Goal: Task Accomplishment & Management: Manage account settings

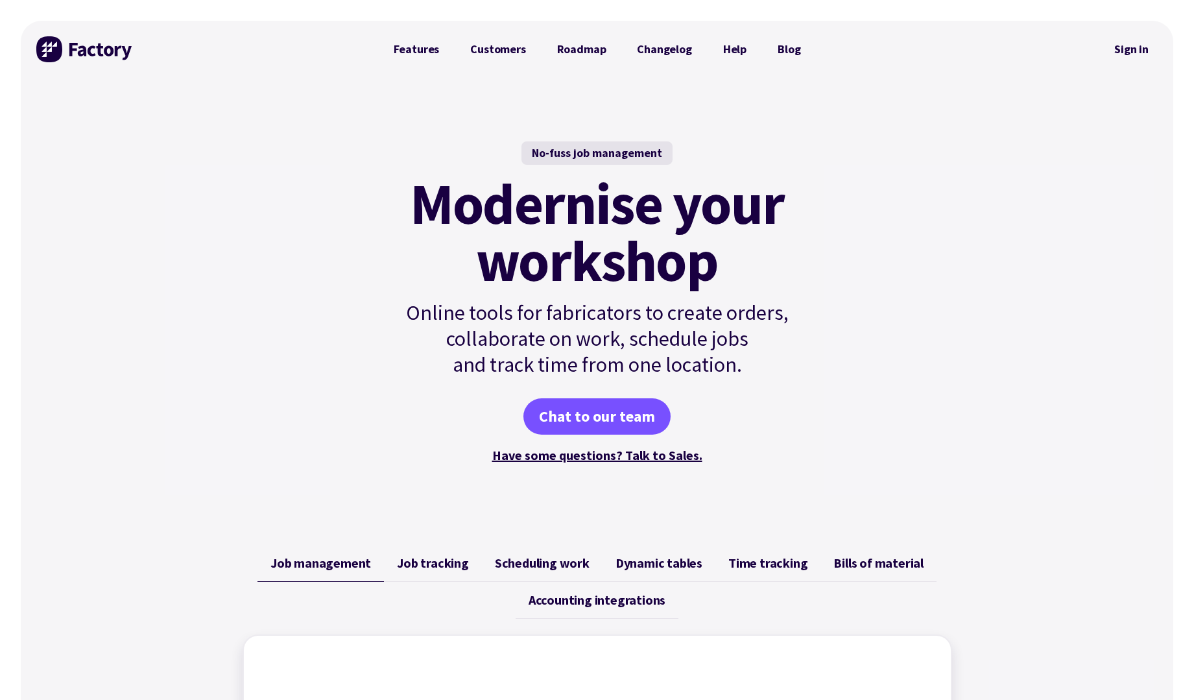
click at [1057, 102] on div "No-fuss job management Modernise your workshop Online tools for fabricators to …" at bounding box center [597, 303] width 1152 height 451
click at [1125, 58] on link "Sign in" at bounding box center [1131, 49] width 53 height 30
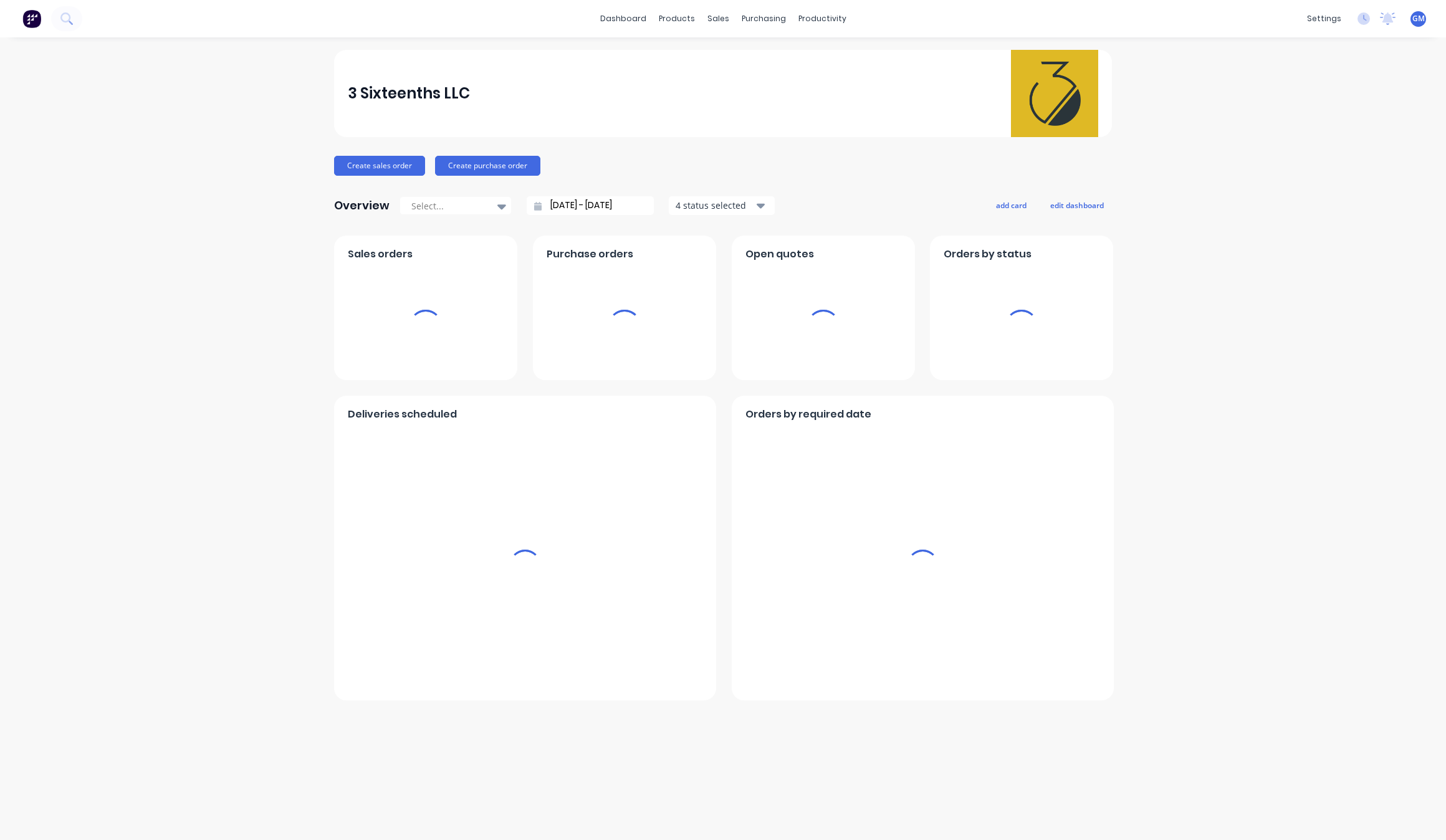
click at [256, 190] on div "3 Sixteenths LLC Create sales order Create purchase order Overview Select... [D…" at bounding box center [723, 438] width 1446 height 778
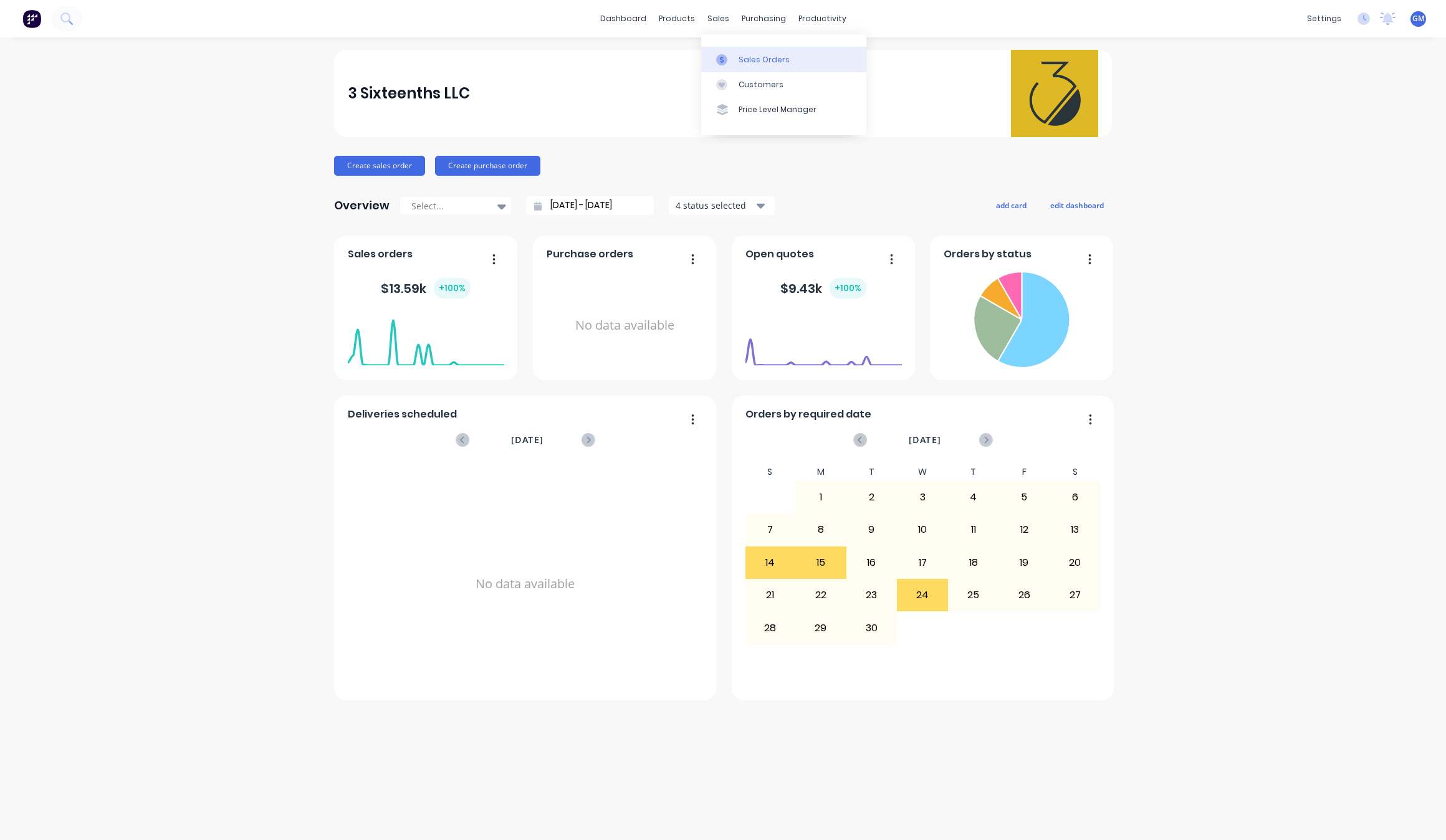
click at [736, 58] on link "Sales Orders" at bounding box center [784, 60] width 165 height 25
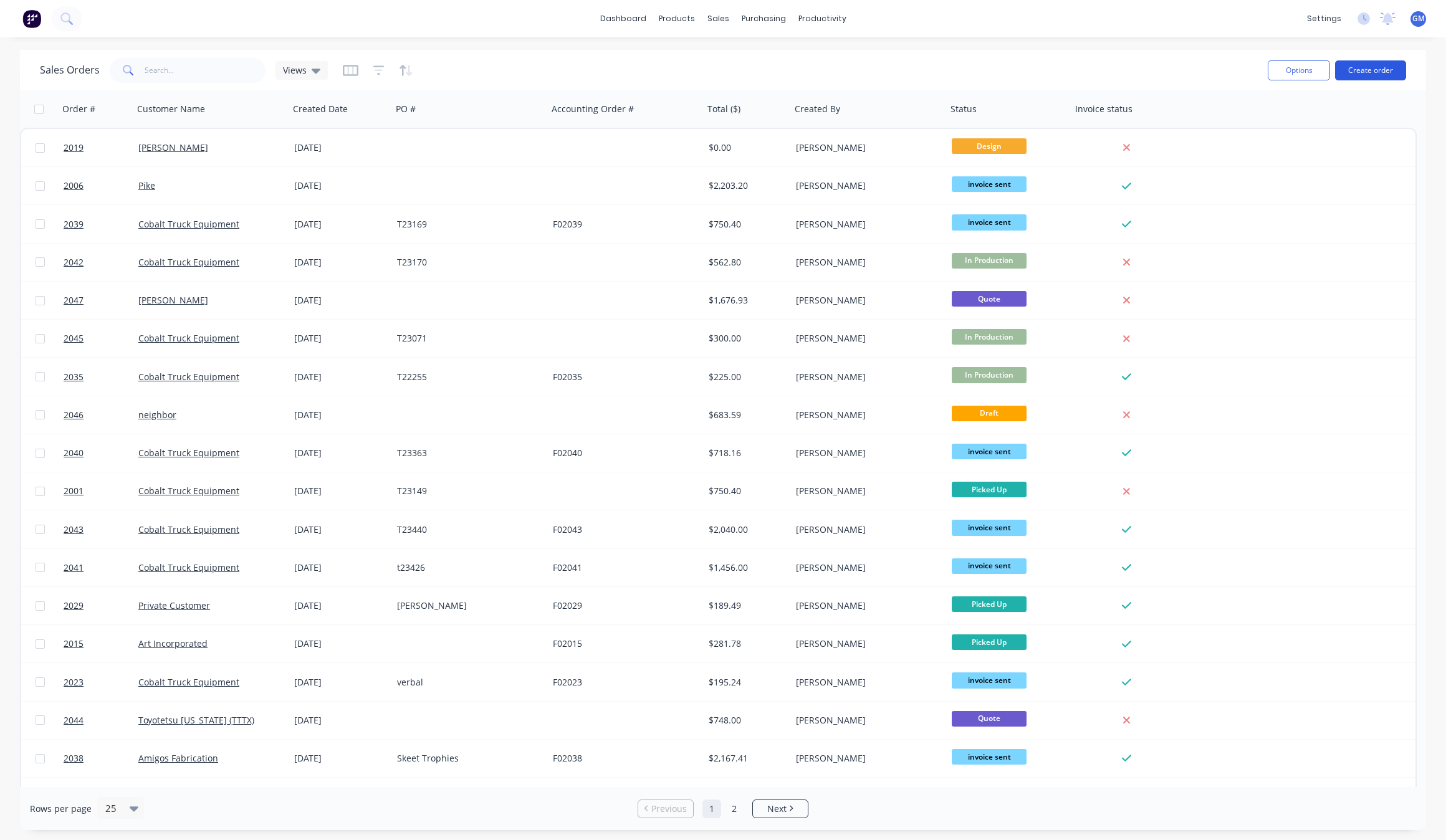
click at [1375, 66] on button "Create order" at bounding box center [1371, 70] width 71 height 20
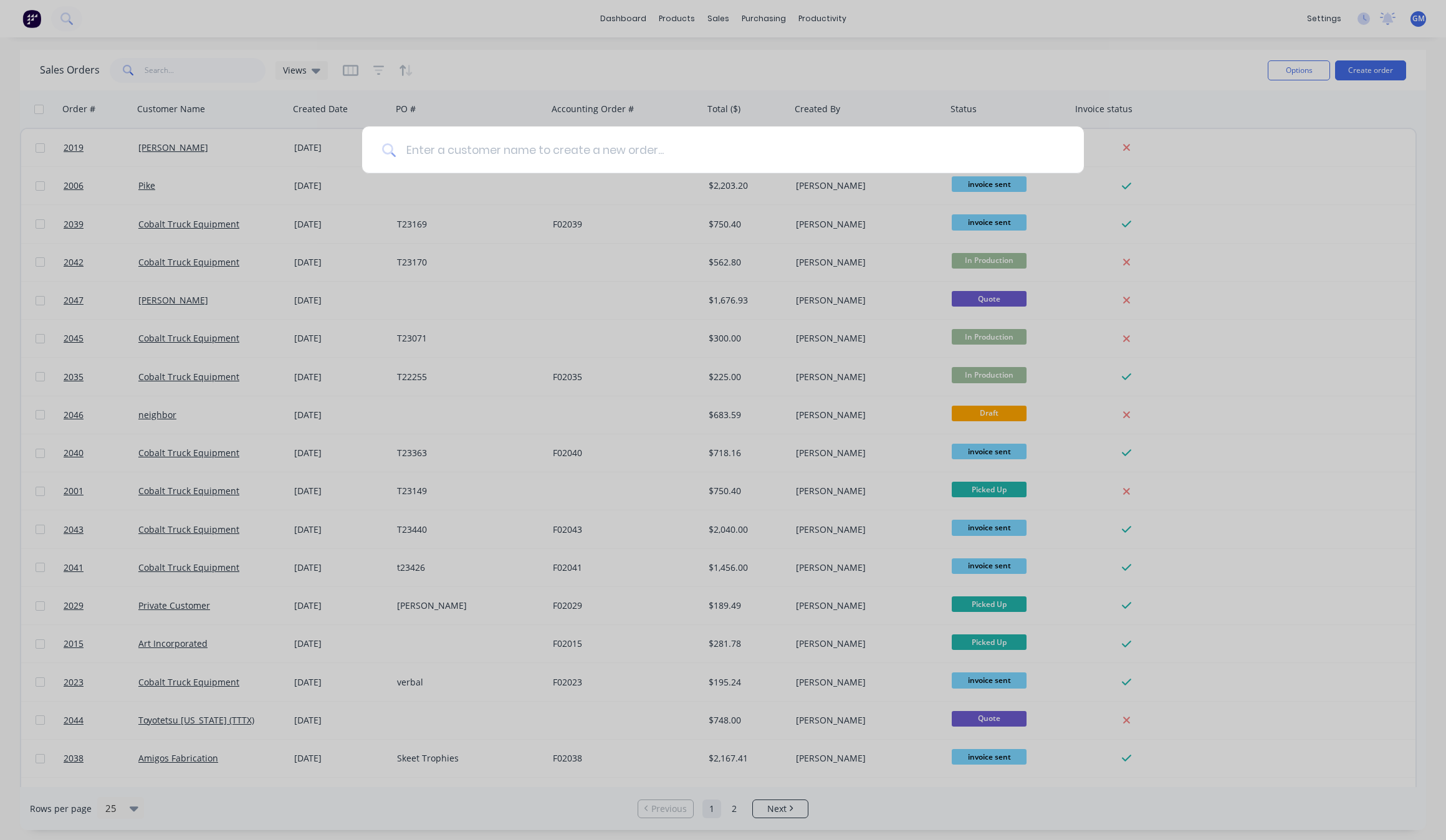
click at [581, 155] on input at bounding box center [730, 150] width 668 height 47
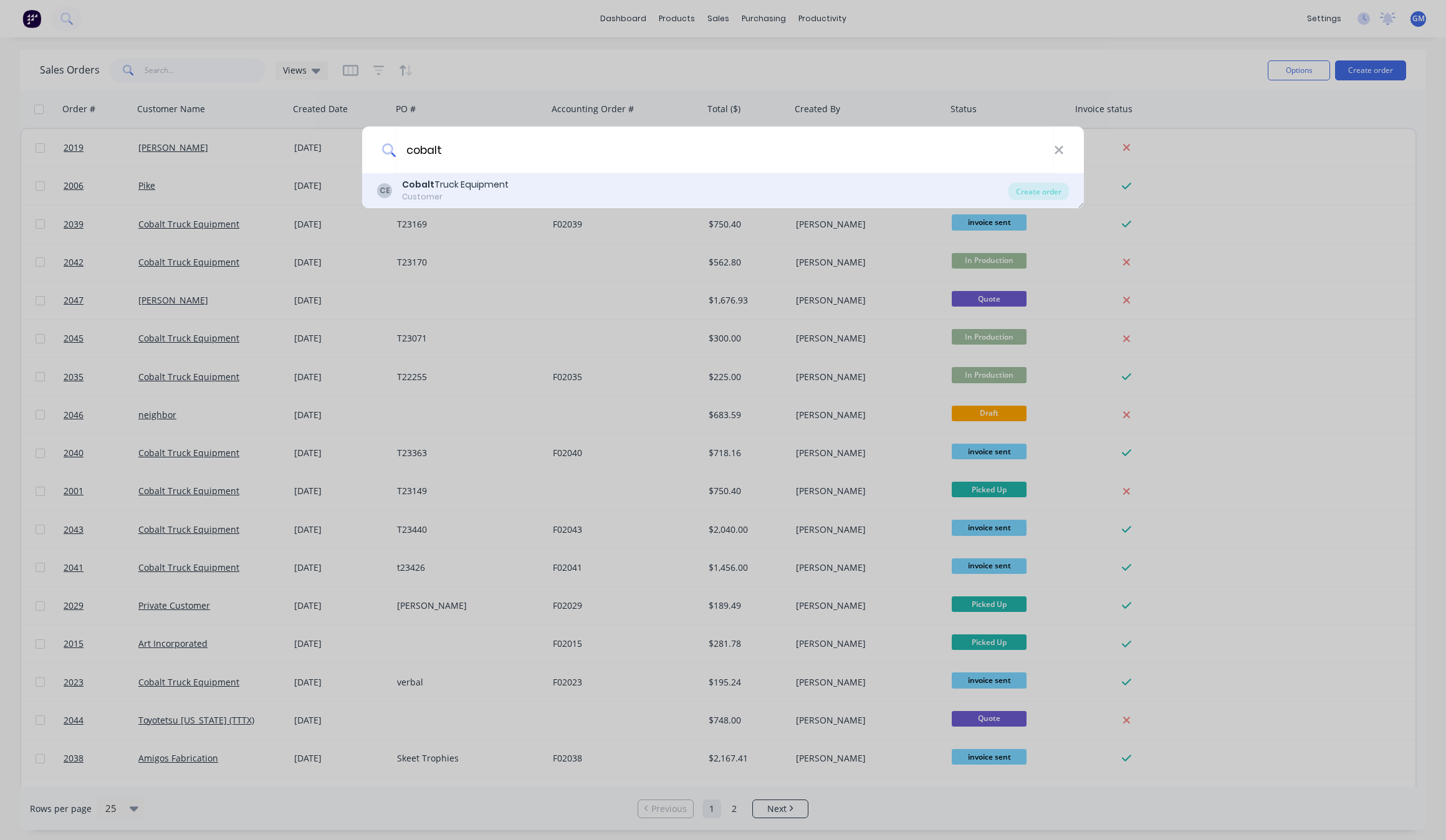
type input "cobalt"
click at [497, 192] on div "Customer" at bounding box center [455, 197] width 107 height 12
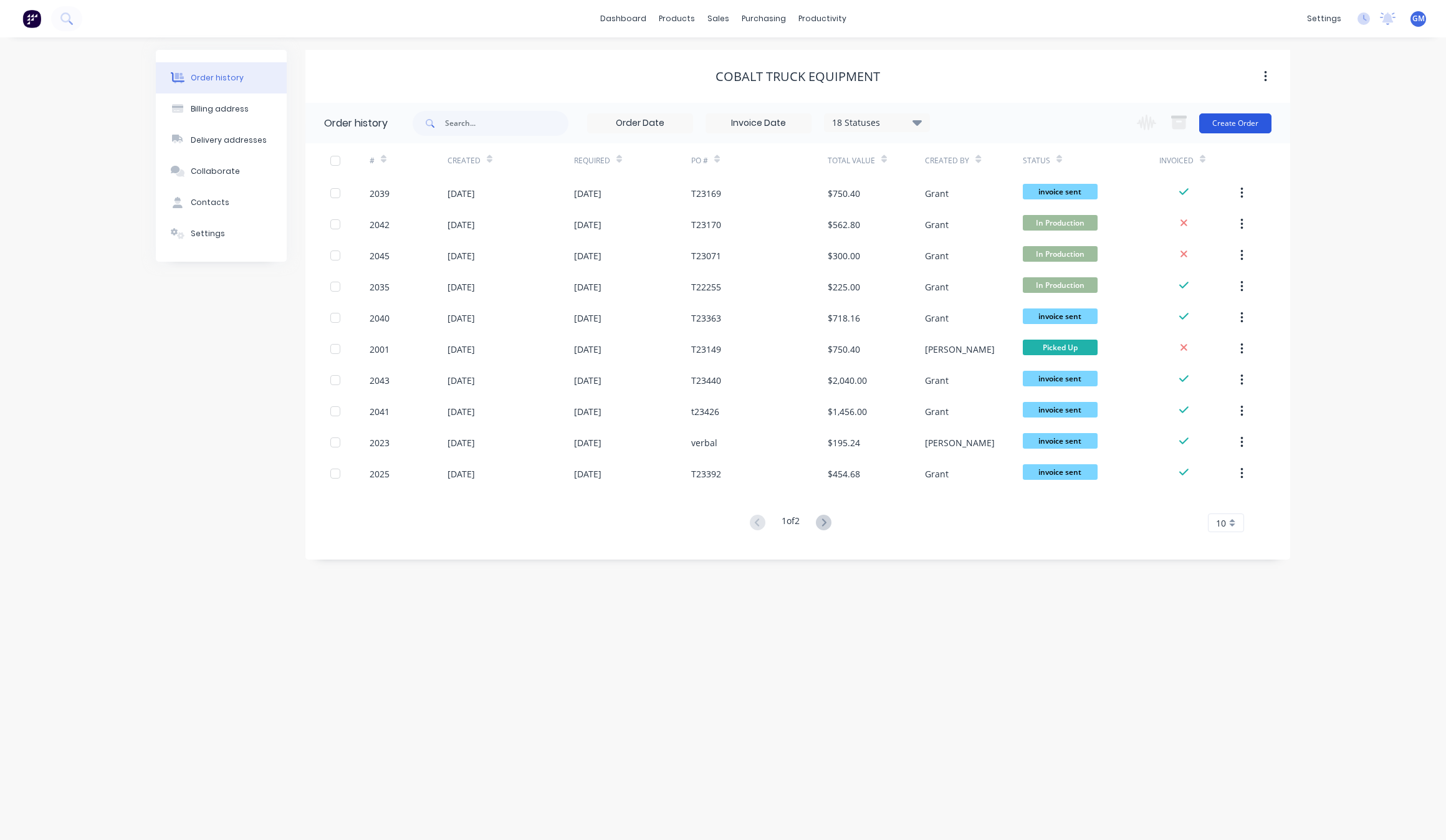
click at [1244, 116] on button "Create Order" at bounding box center [1234, 123] width 72 height 20
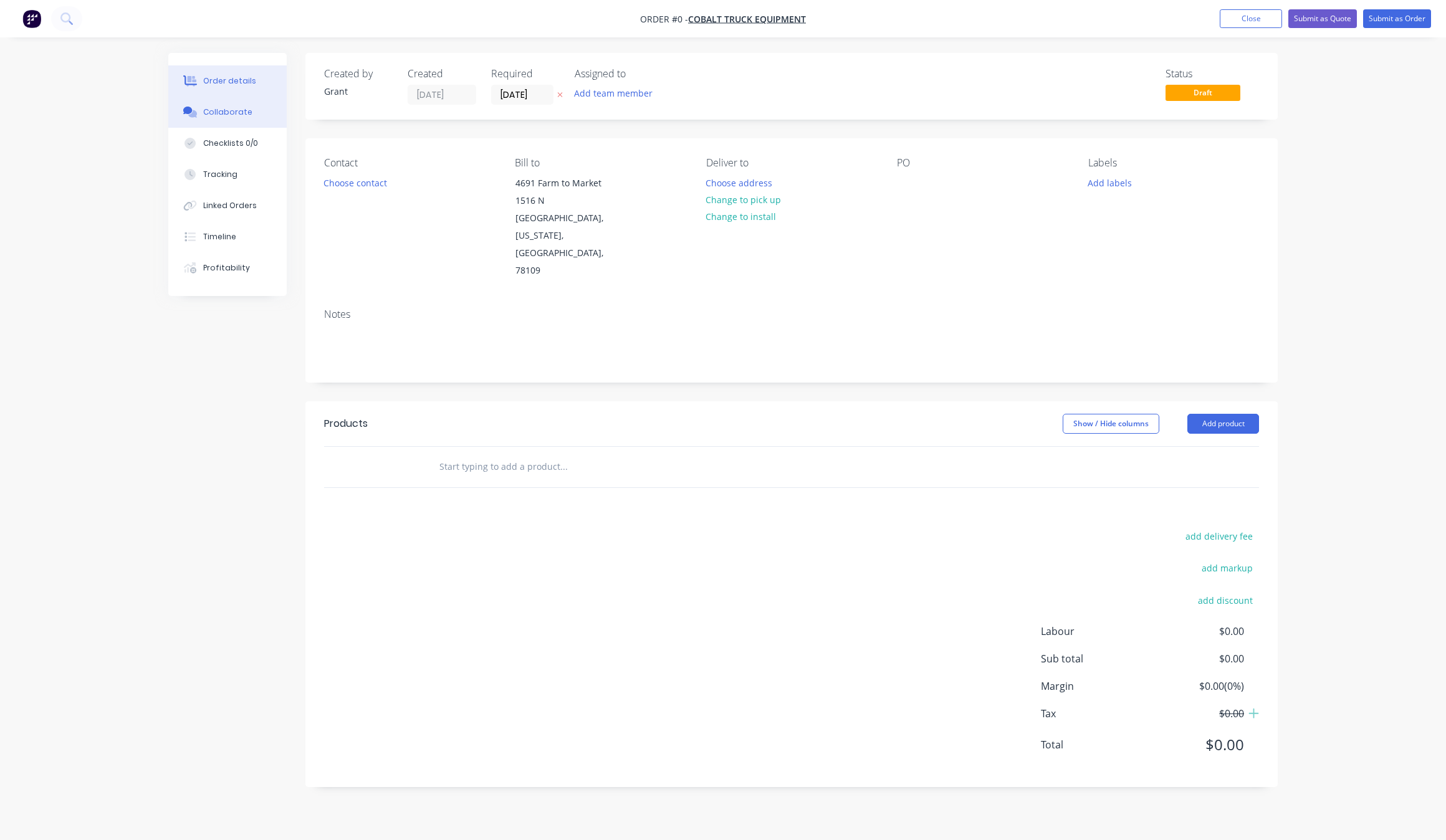
click at [238, 109] on div "Collaborate" at bounding box center [227, 112] width 49 height 12
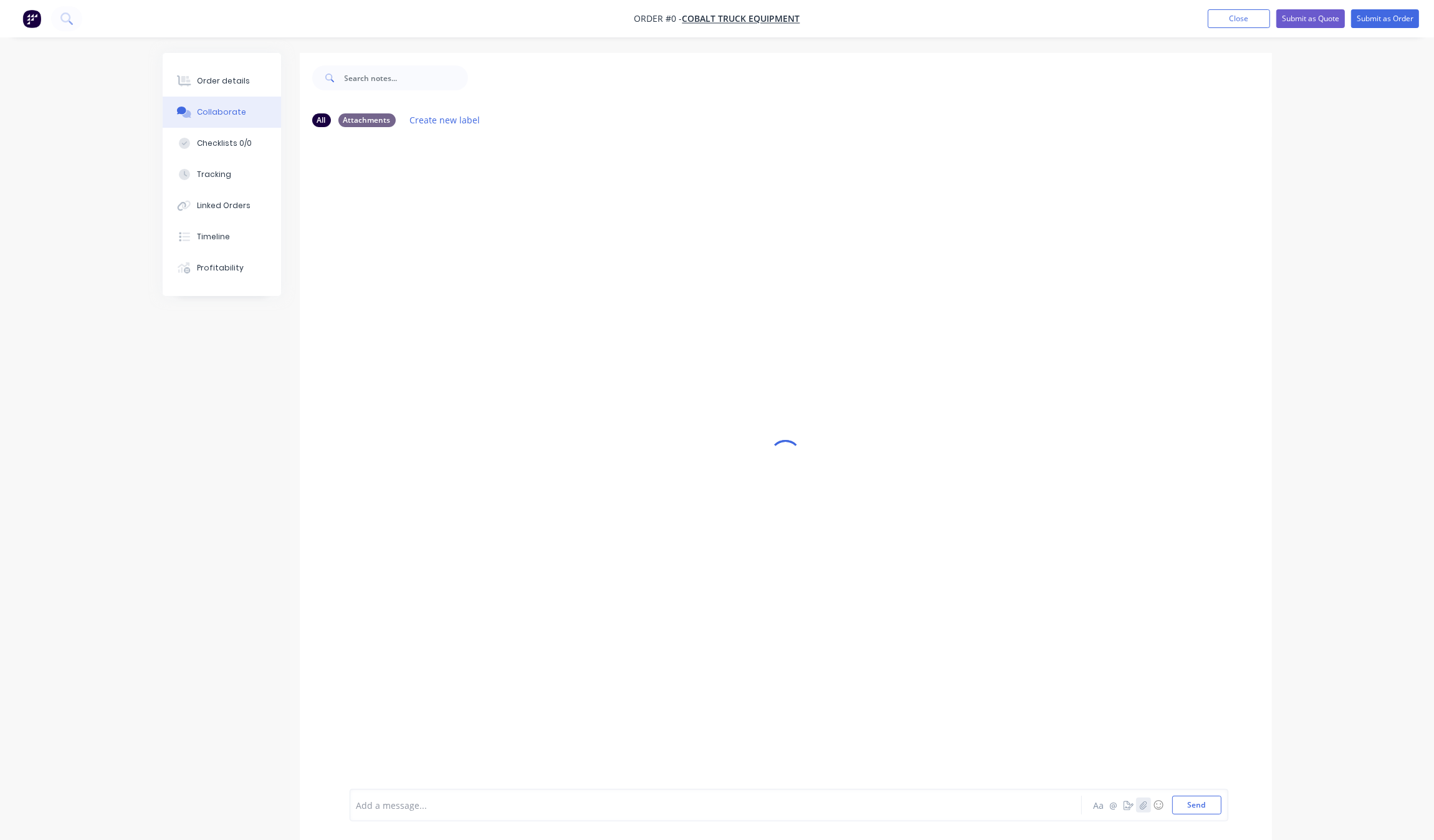
click at [1146, 801] on icon "button" at bounding box center [1143, 804] width 8 height 9
click at [236, 87] on button "Order details" at bounding box center [221, 81] width 118 height 31
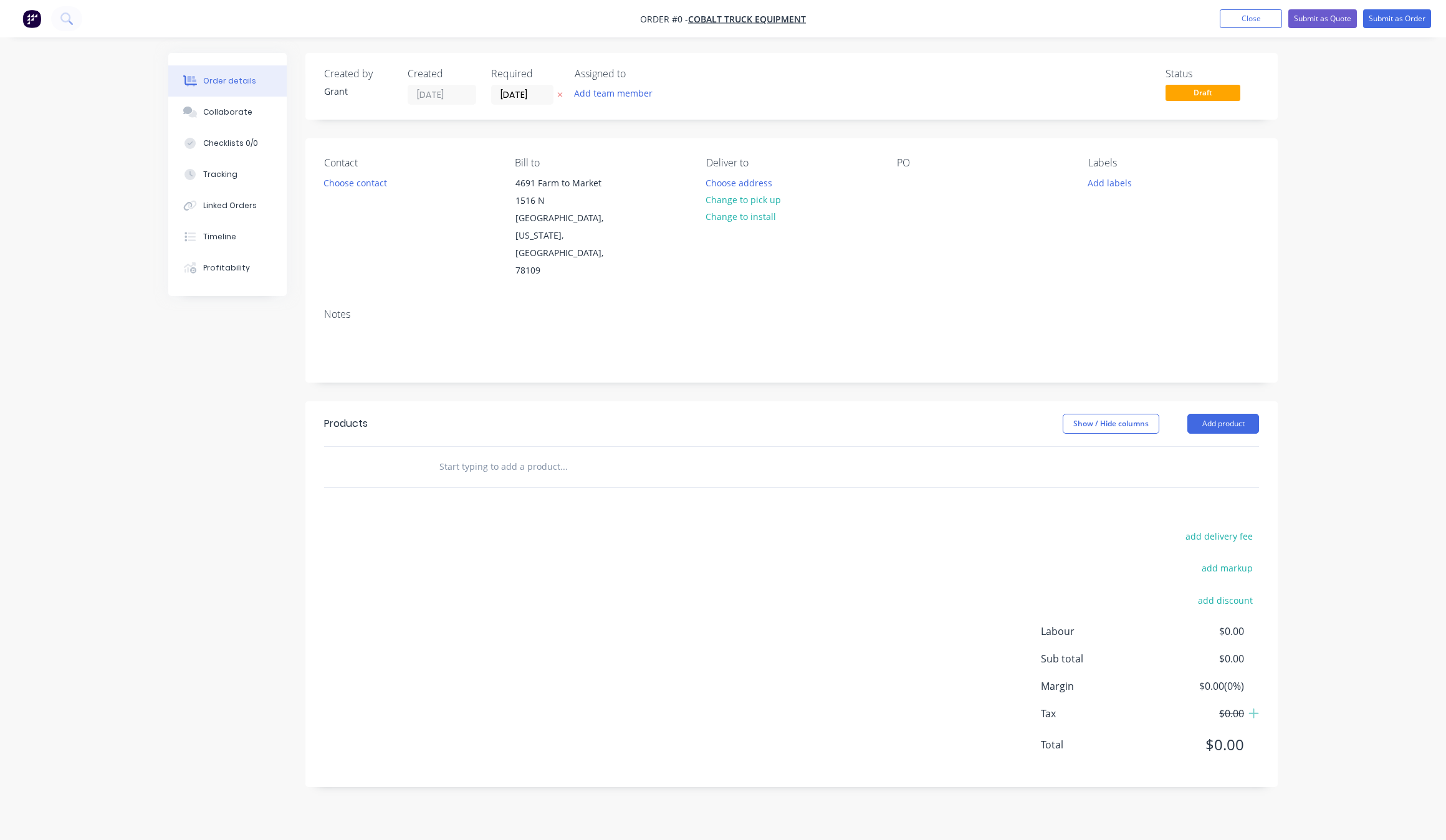
click at [499, 455] on input "text" at bounding box center [562, 467] width 249 height 25
click at [1230, 413] on button "Add product" at bounding box center [1223, 423] width 72 height 20
click at [1197, 496] on div "Product Kit" at bounding box center [1200, 505] width 96 height 18
click at [1252, 413] on button "Add product" at bounding box center [1223, 423] width 72 height 20
click at [1255, 413] on button "Add product" at bounding box center [1223, 423] width 72 height 20
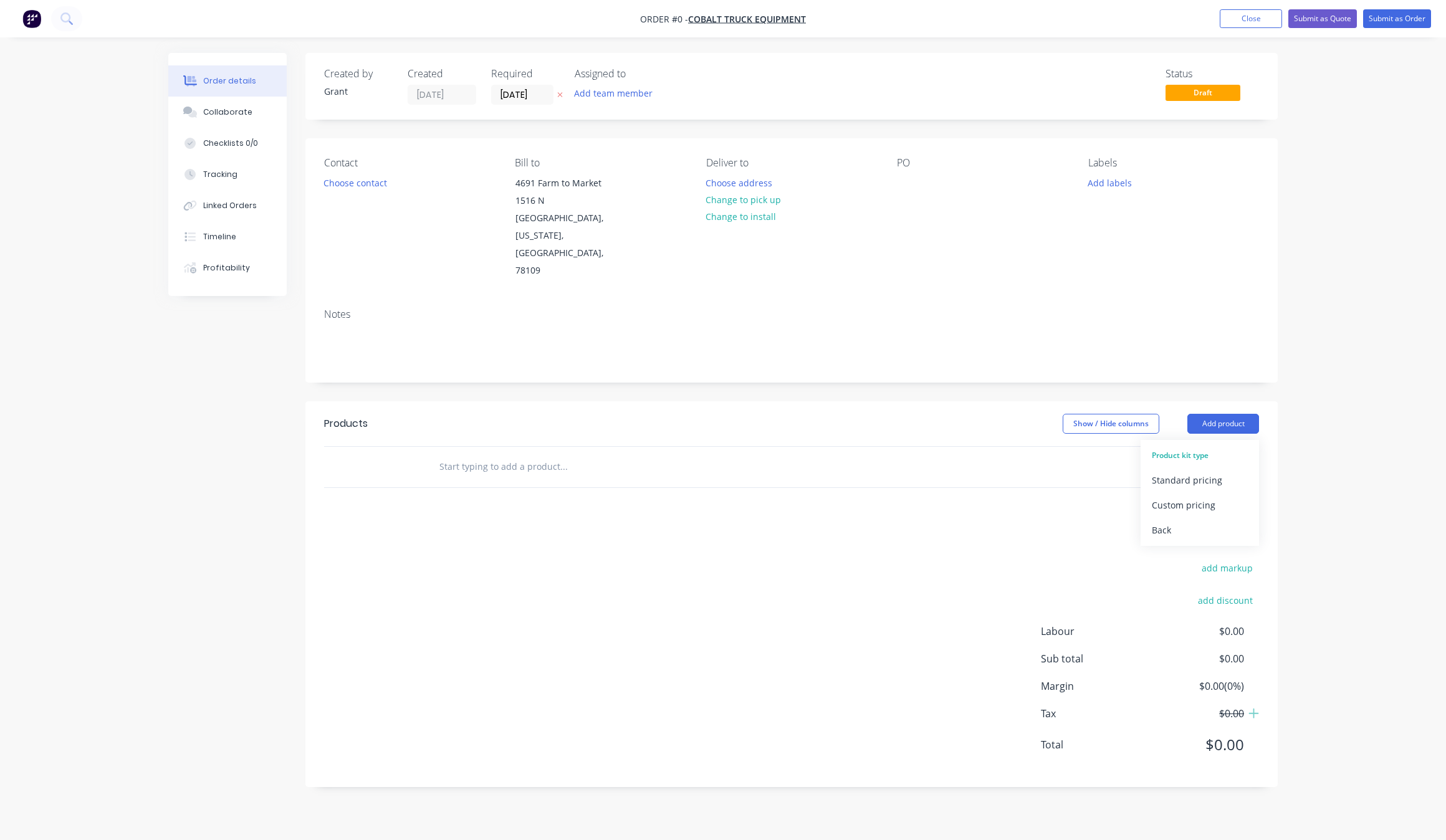
click at [1325, 390] on div "Order details Collaborate Checklists 0/0 Tracking Linked Orders Timeline Profit…" at bounding box center [723, 420] width 1446 height 840
click at [1218, 413] on button "Add product" at bounding box center [1223, 423] width 72 height 20
click at [1218, 471] on div "Standard pricing" at bounding box center [1200, 480] width 96 height 18
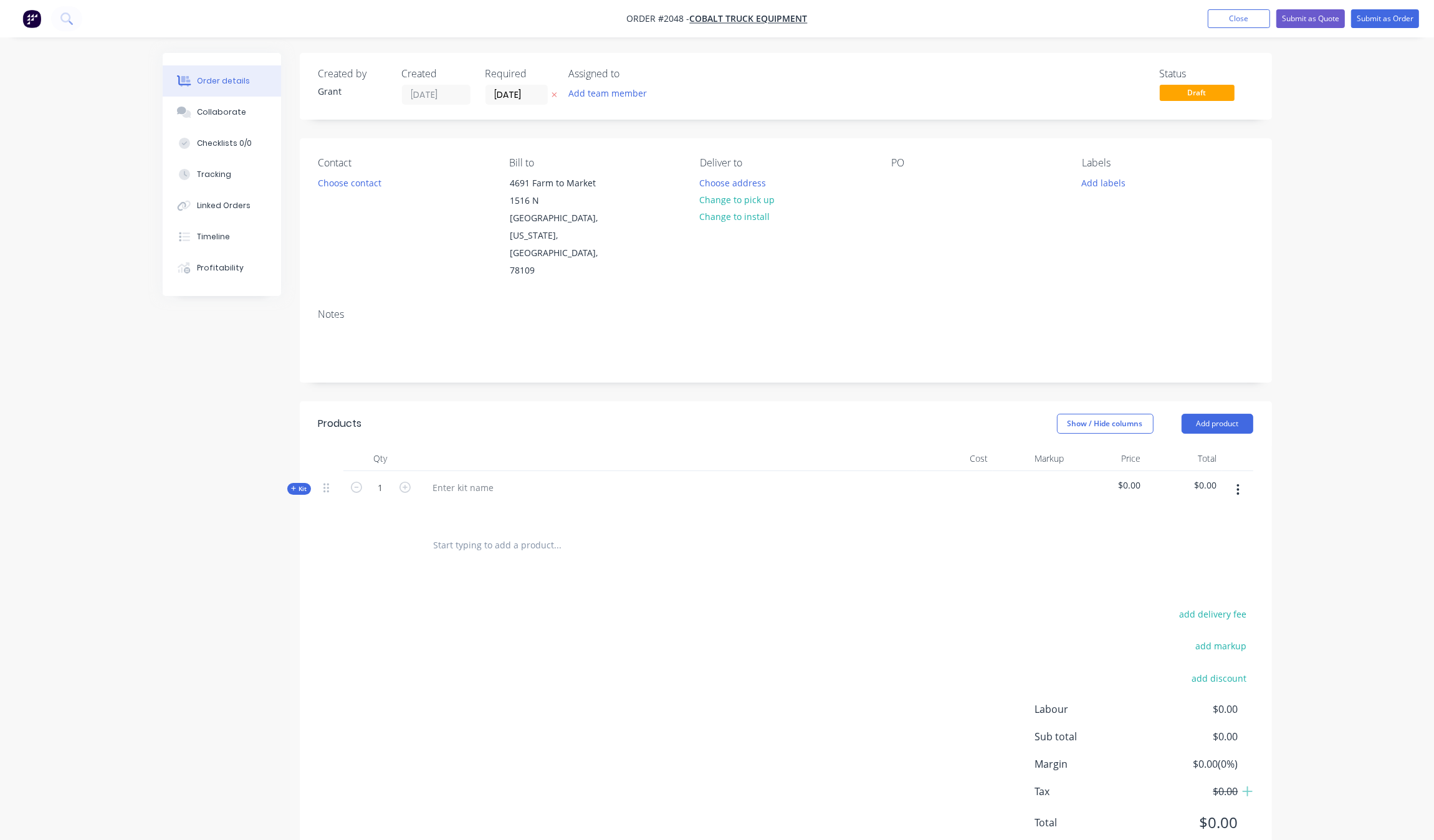
click at [1232, 479] on button "button" at bounding box center [1238, 489] width 29 height 22
click at [1206, 613] on div "Delete" at bounding box center [1194, 622] width 96 height 18
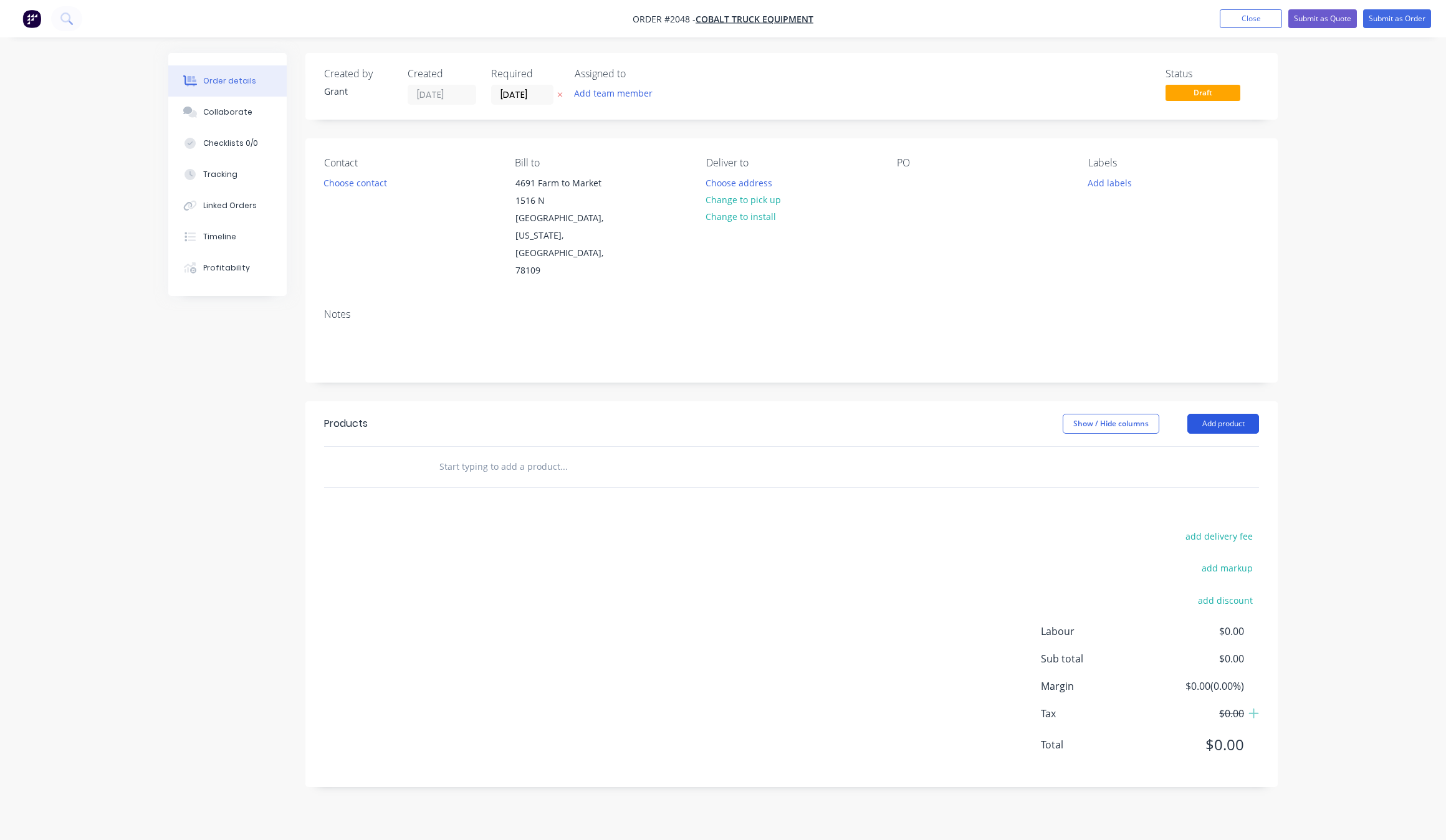
click at [1220, 413] on button "Add product" at bounding box center [1223, 423] width 72 height 20
click at [1207, 446] on div "Product catalogue" at bounding box center [1200, 455] width 96 height 18
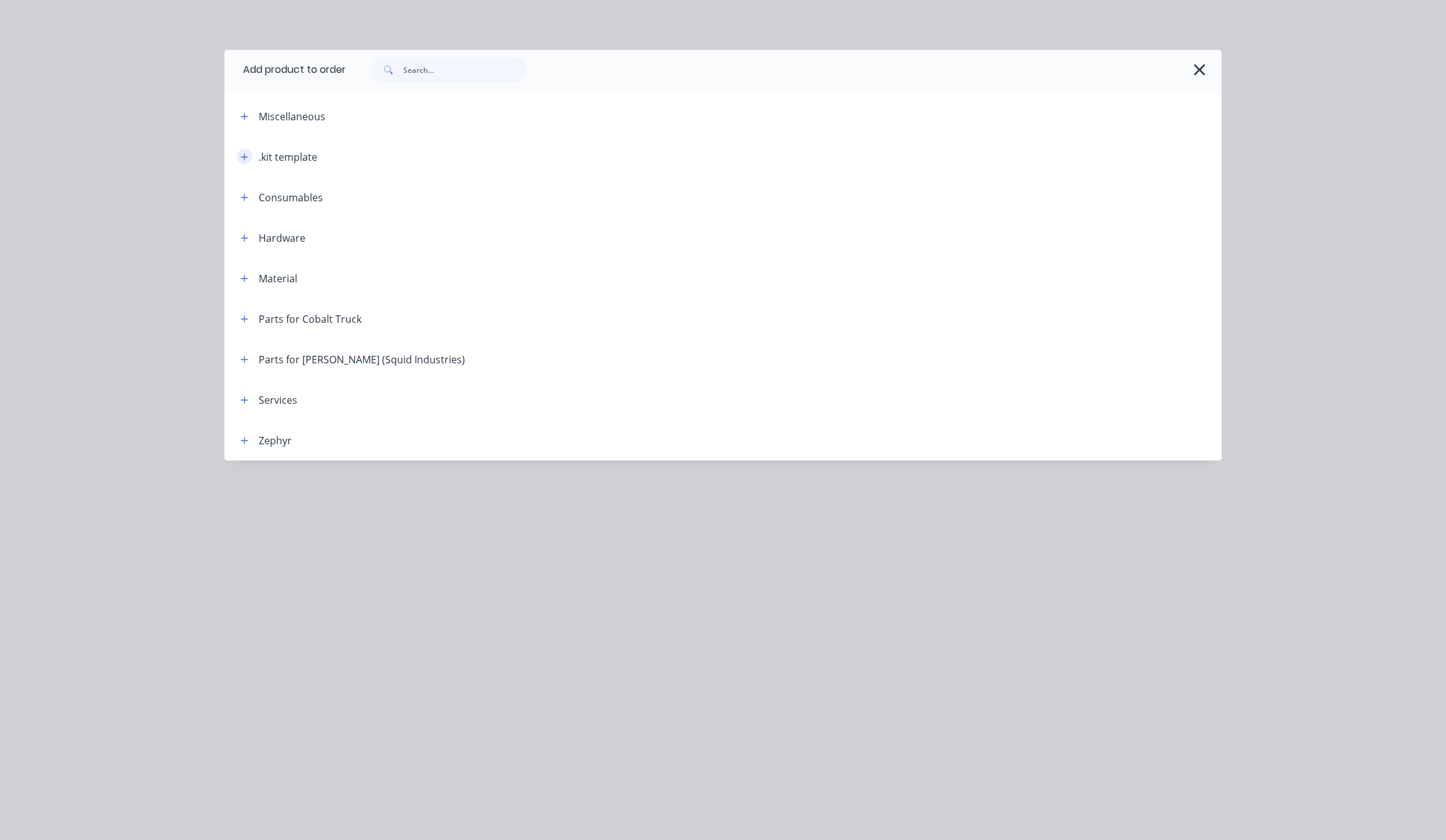
click at [240, 158] on icon "button" at bounding box center [244, 157] width 8 height 9
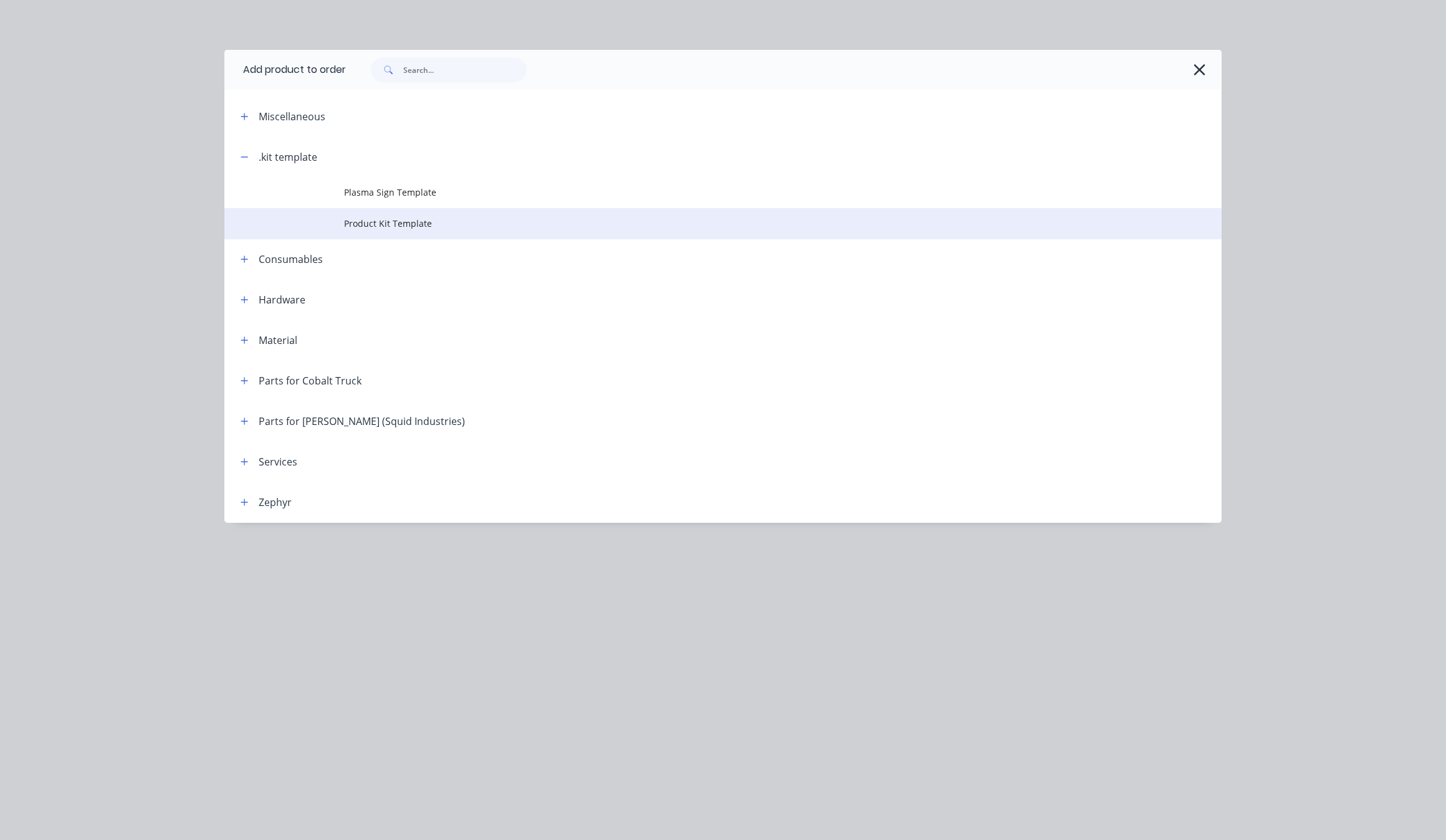
click at [444, 228] on span "Product Kit Template" at bounding box center [695, 224] width 702 height 13
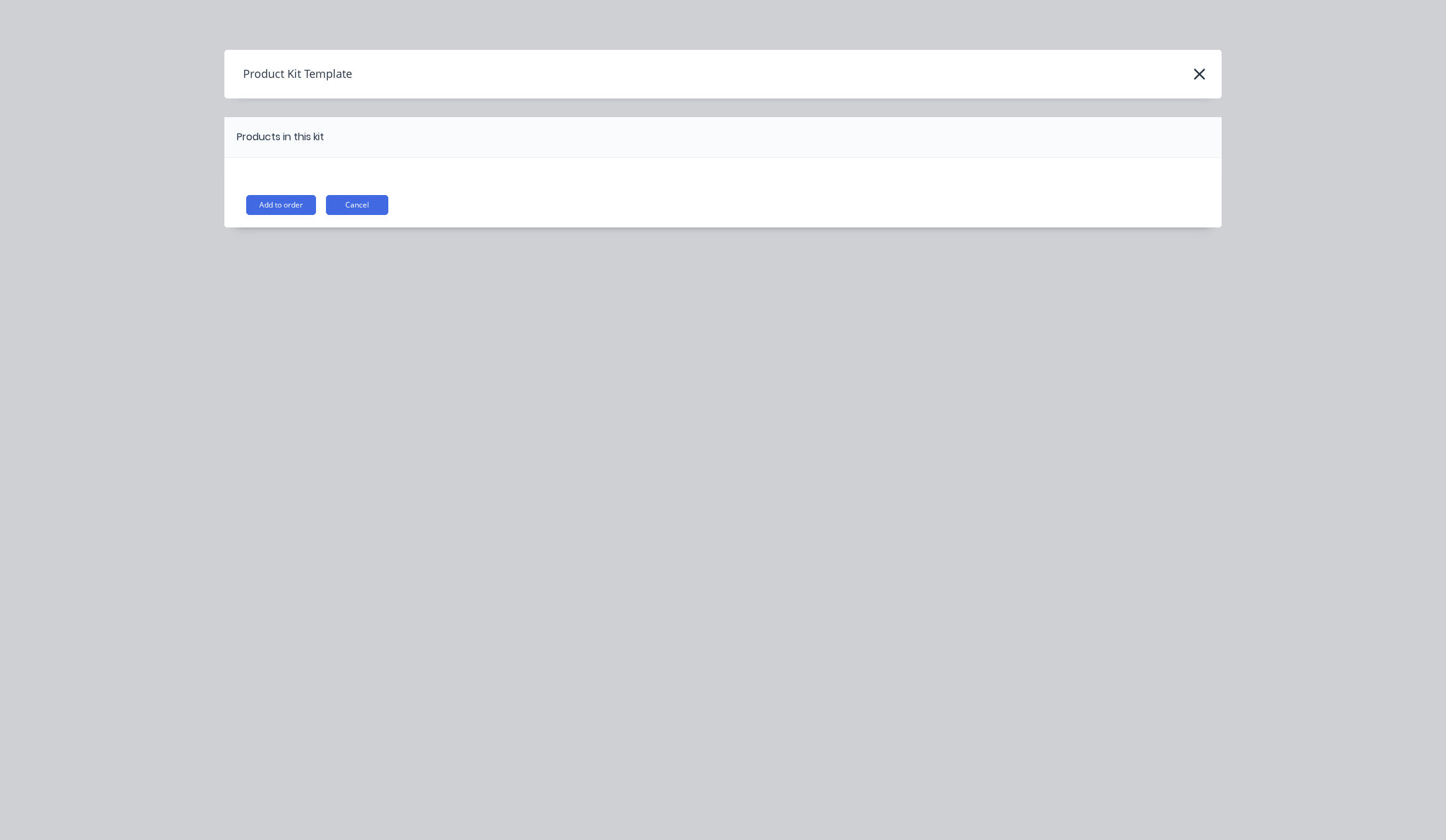
click at [274, 192] on div "Add to order Cancel" at bounding box center [722, 192] width 997 height 70
click at [288, 215] on button "Add to order" at bounding box center [281, 205] width 70 height 20
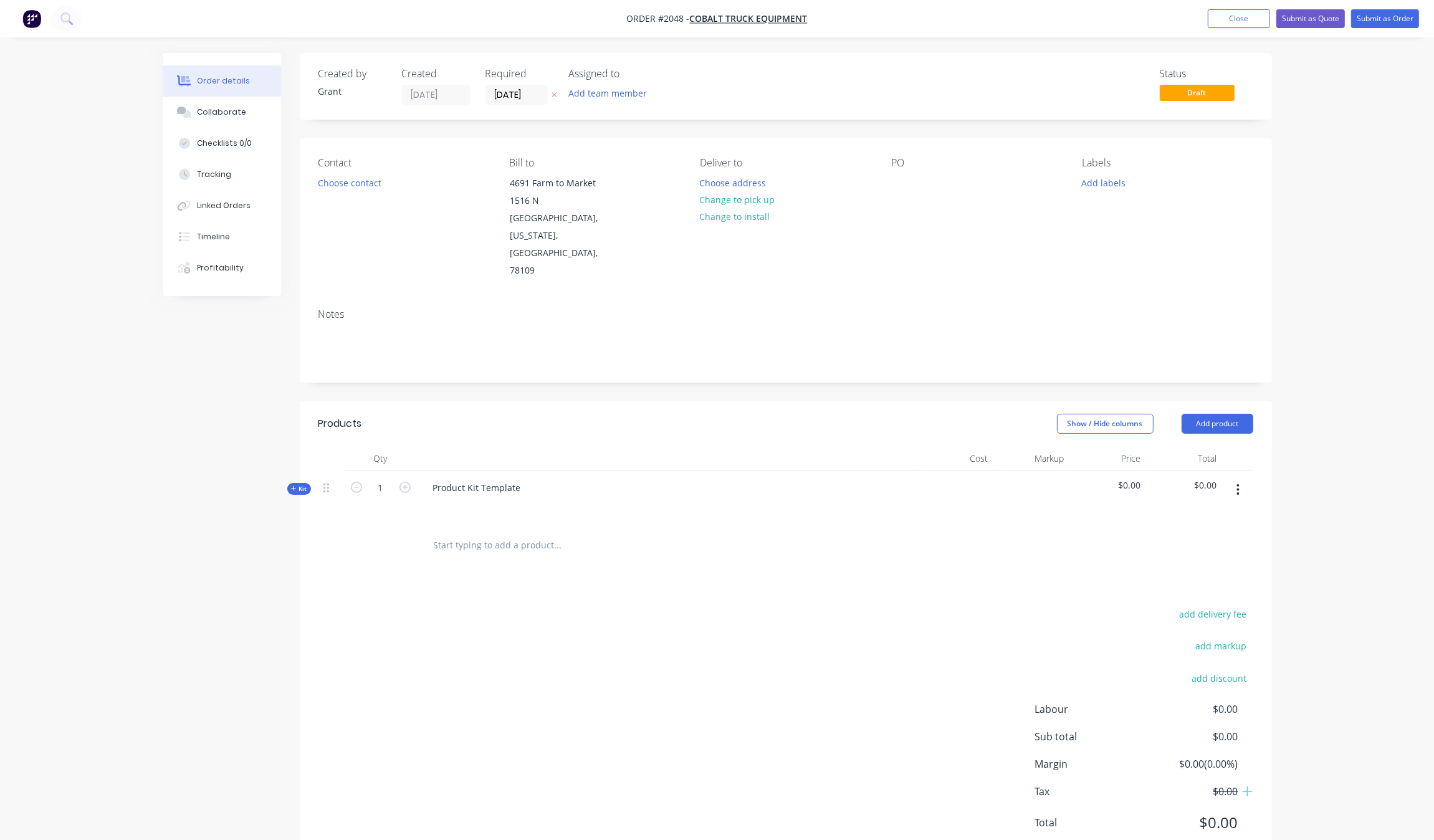
click at [297, 482] on div "Kit" at bounding box center [299, 488] width 24 height 12
click at [466, 479] on div "Product Kit Template" at bounding box center [477, 487] width 108 height 18
paste div
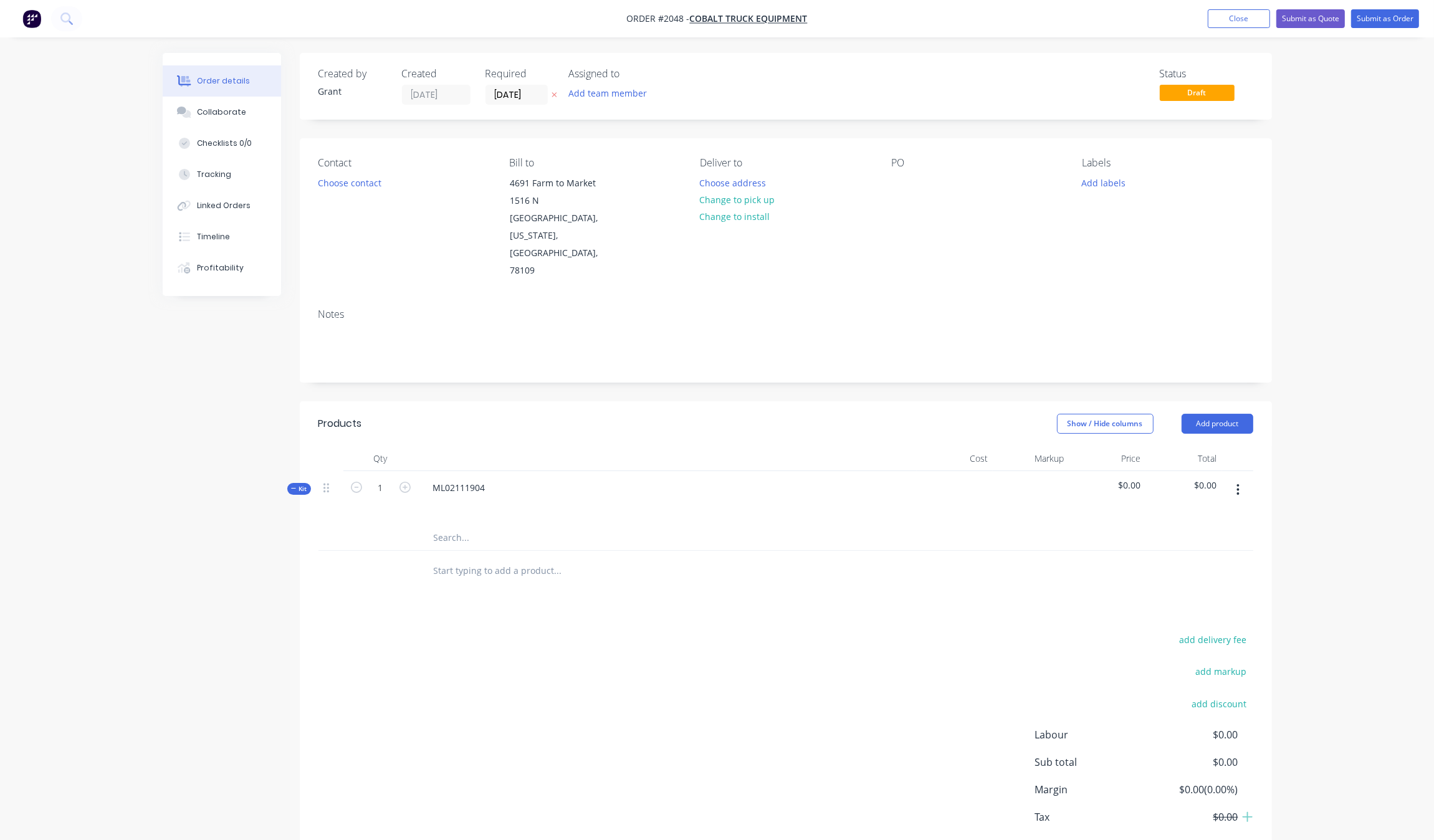
click at [465, 667] on div "add delivery fee add markup add discount Labour $0.00 Sub total $0.00 Margin $0…" at bounding box center [785, 752] width 934 height 240
click at [354, 179] on button "Choose contact" at bounding box center [350, 183] width 77 height 17
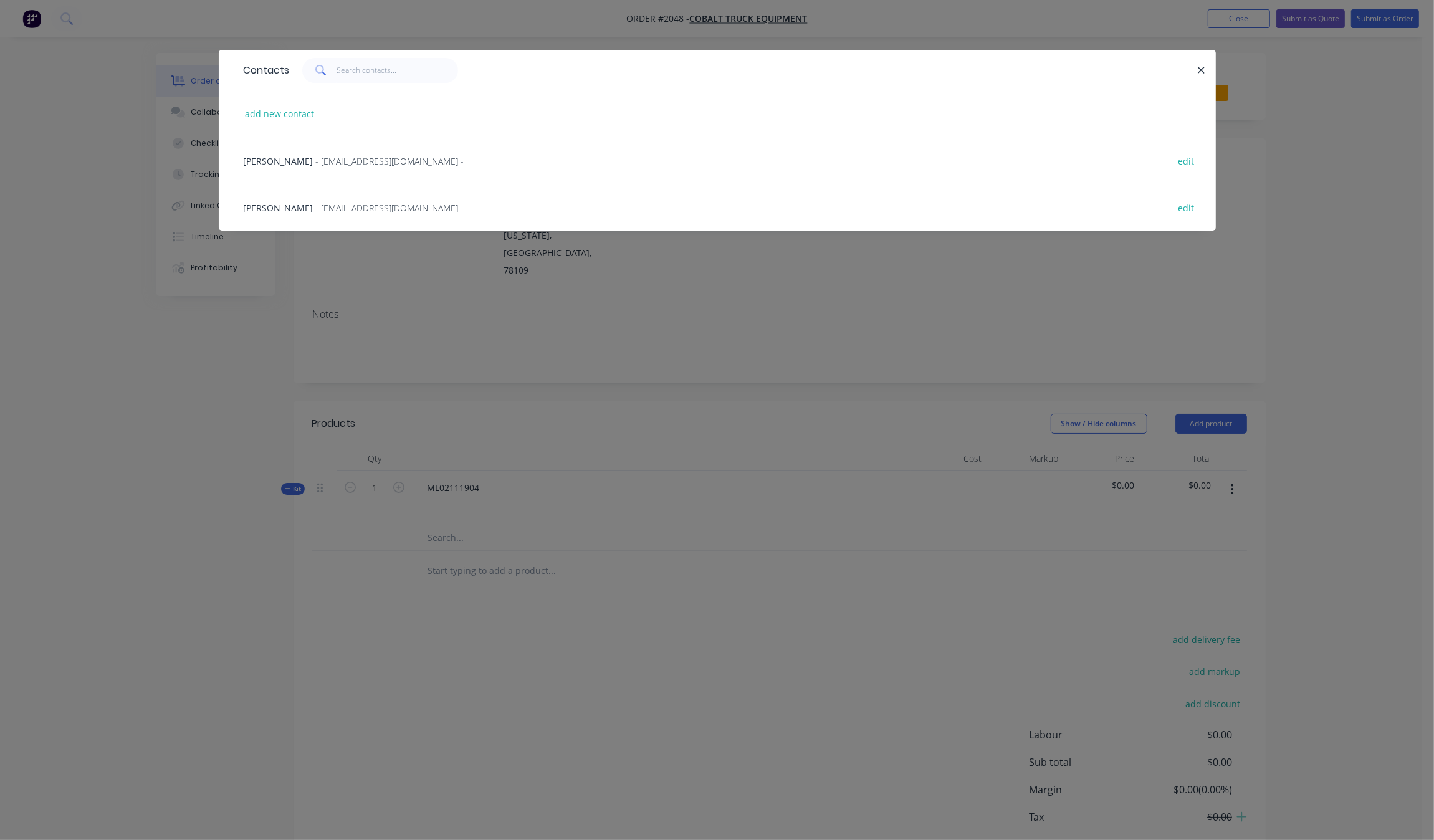
click at [325, 167] on div "[PERSON_NAME] - [EMAIL_ADDRESS][DOMAIN_NAME] - edit" at bounding box center [717, 161] width 959 height 47
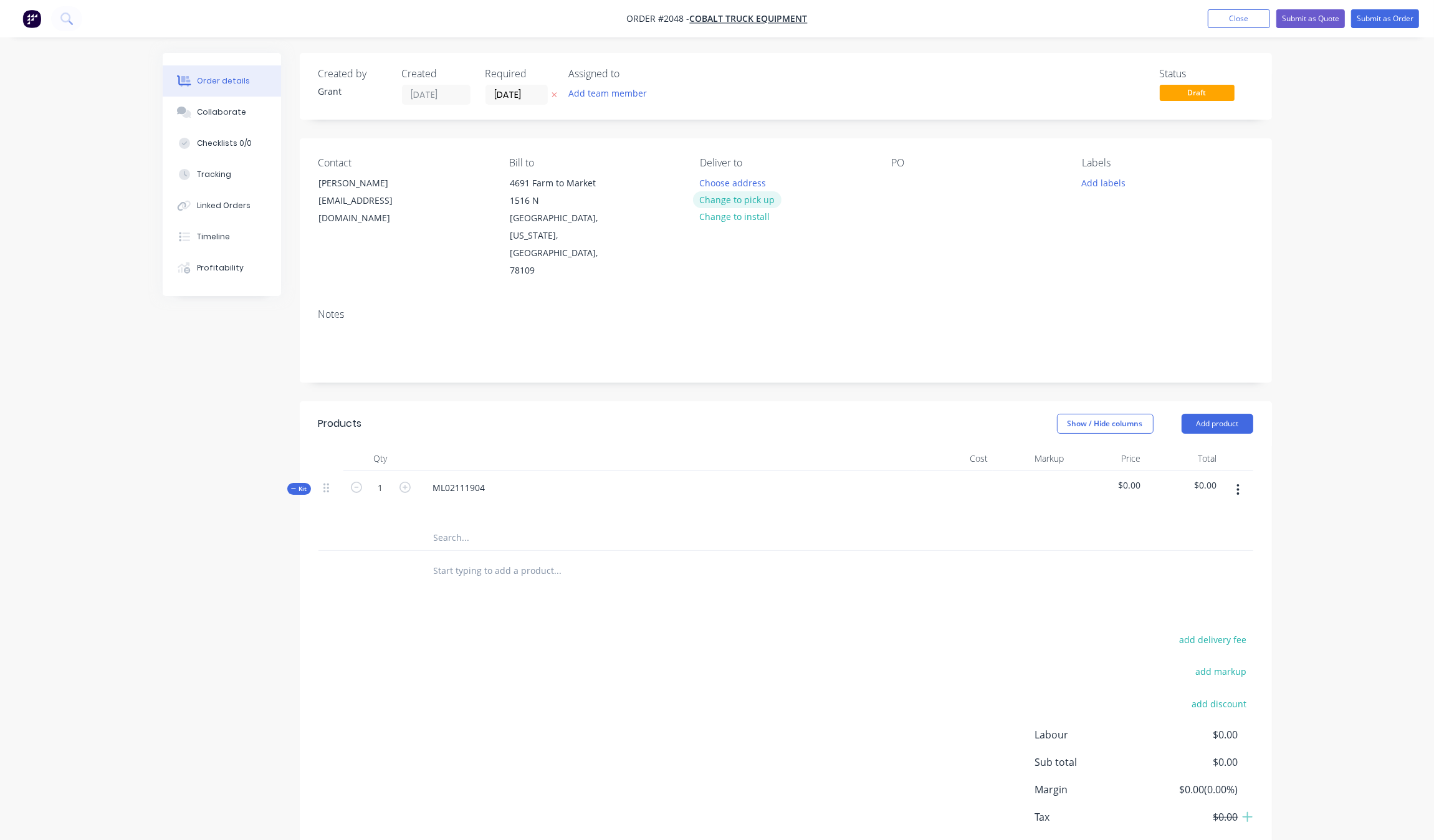
click at [757, 201] on button "Change to pick up" at bounding box center [737, 200] width 88 height 17
click at [908, 179] on div "PO" at bounding box center [977, 218] width 171 height 123
click at [207, 112] on div "Collaborate" at bounding box center [221, 112] width 49 height 12
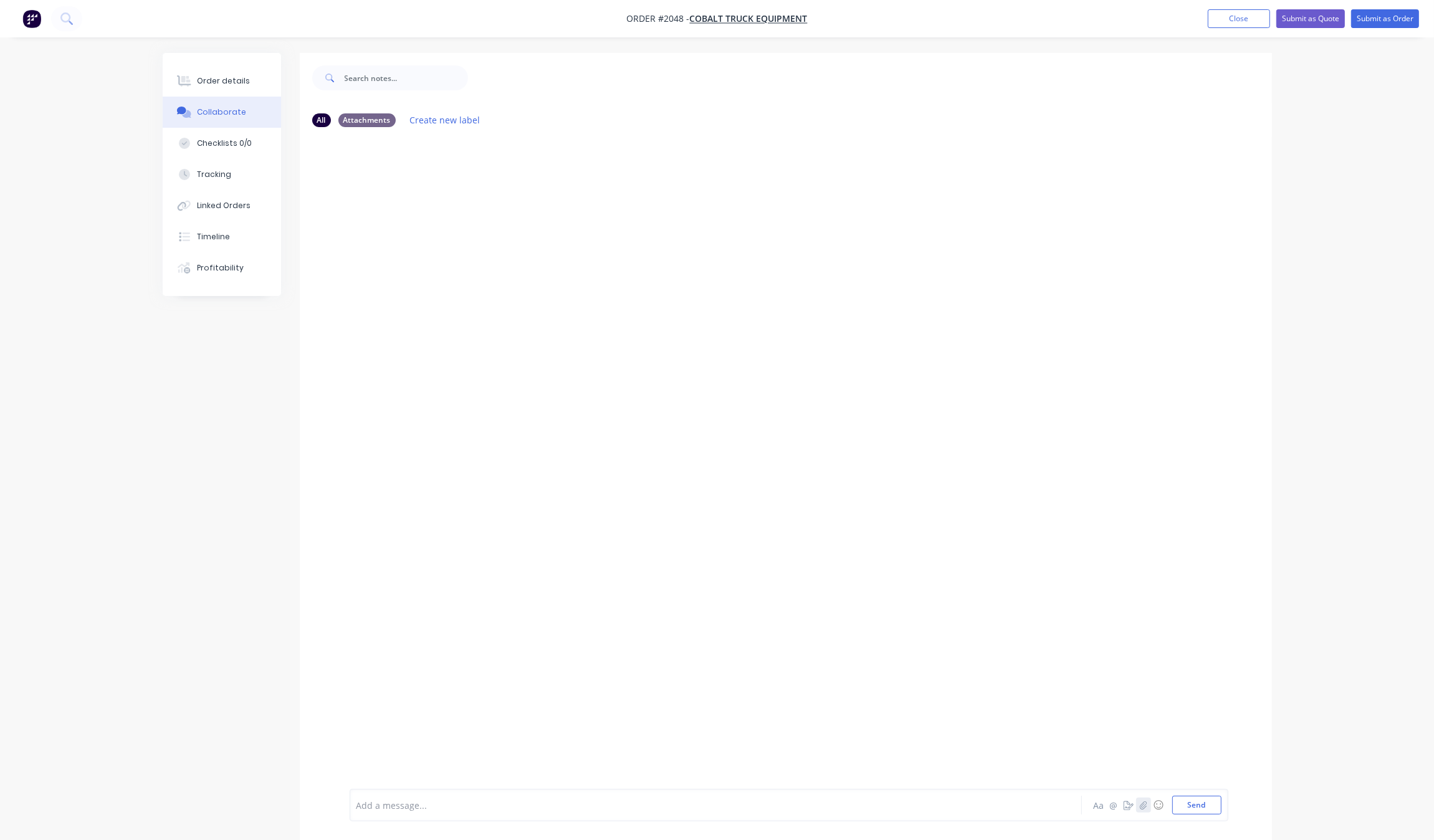
click at [1150, 798] on button "button" at bounding box center [1144, 805] width 15 height 15
click at [1136, 798] on button "button" at bounding box center [1144, 805] width 15 height 15
click at [1197, 807] on button "Send" at bounding box center [1196, 804] width 49 height 18
click at [481, 421] on icon "button" at bounding box center [480, 427] width 4 height 14
click at [457, 571] on div "GM You 10:06am [DATE] Purchase Order T23526 (1).pdf Labels Download Delete GM Y…" at bounding box center [785, 463] width 972 height 652
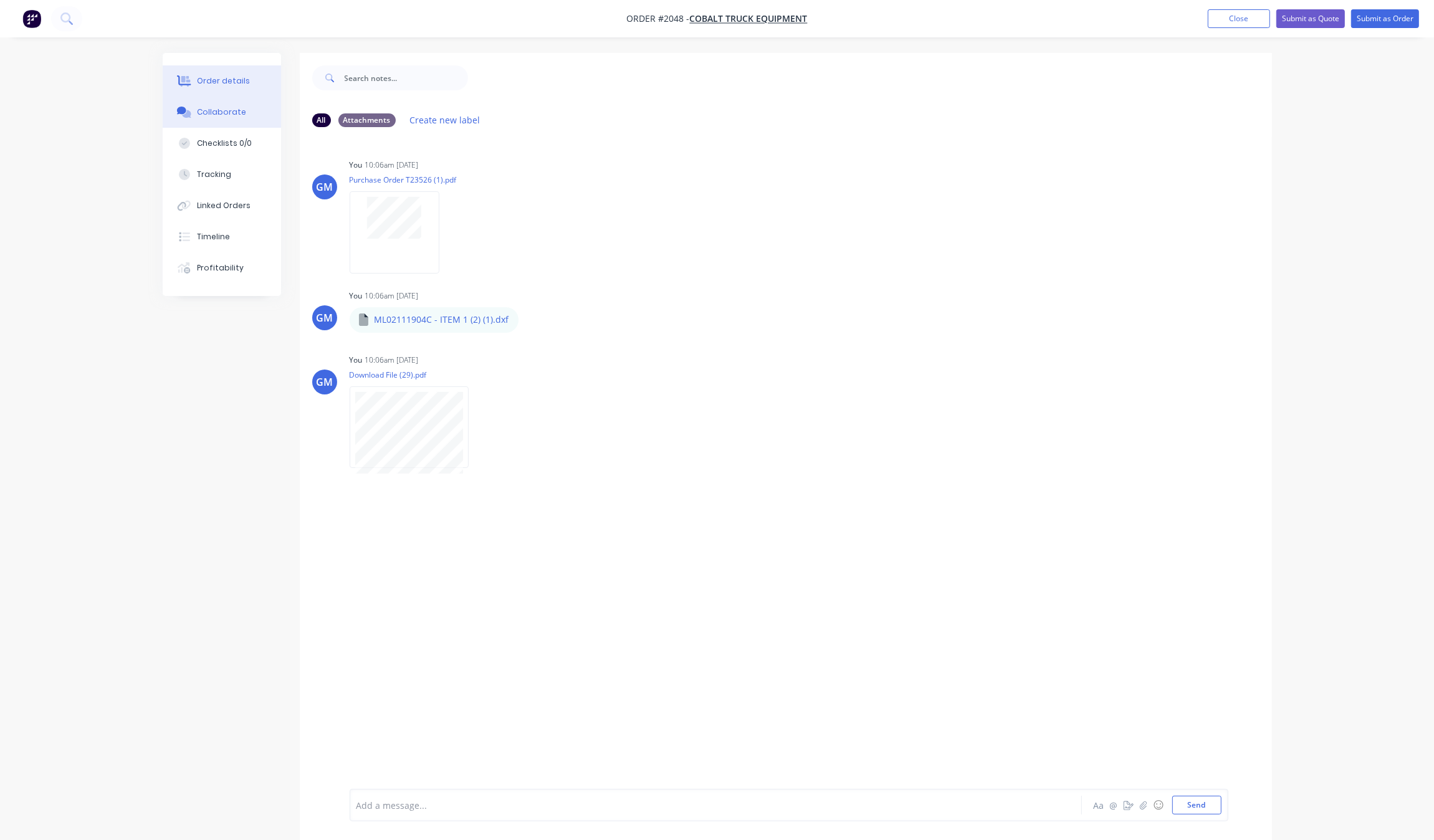
click at [220, 87] on button "Order details" at bounding box center [221, 81] width 118 height 31
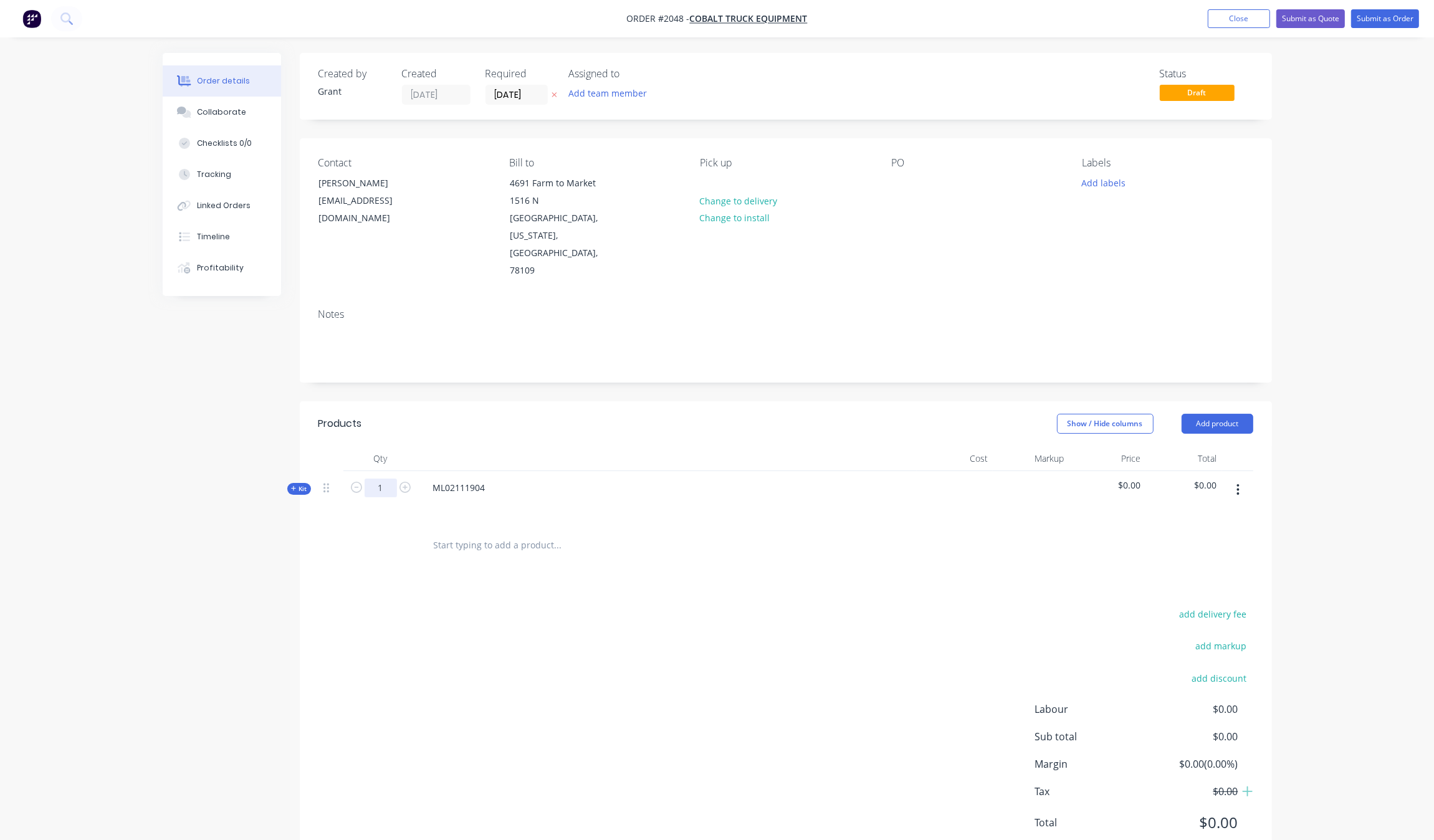
click at [394, 479] on input "1" at bounding box center [381, 487] width 33 height 18
click at [341, 642] on div "add delivery fee add markup add discount Labour $0.00 Sub total $0.00 Margin $0…" at bounding box center [785, 726] width 934 height 240
click at [917, 190] on div "PO" at bounding box center [977, 218] width 171 height 123
click at [895, 175] on div at bounding box center [901, 183] width 20 height 18
paste div
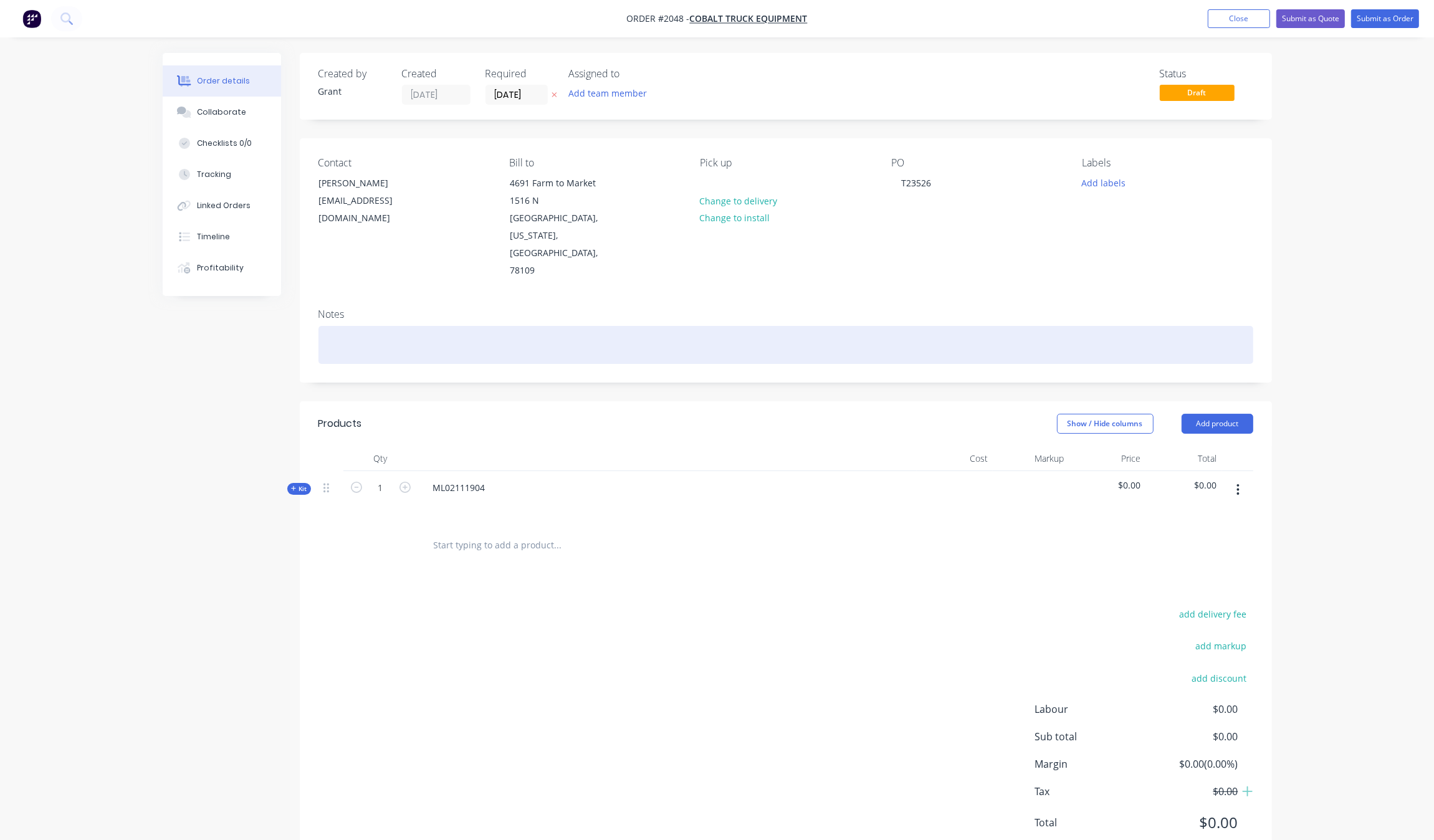
click at [947, 326] on div at bounding box center [785, 345] width 934 height 38
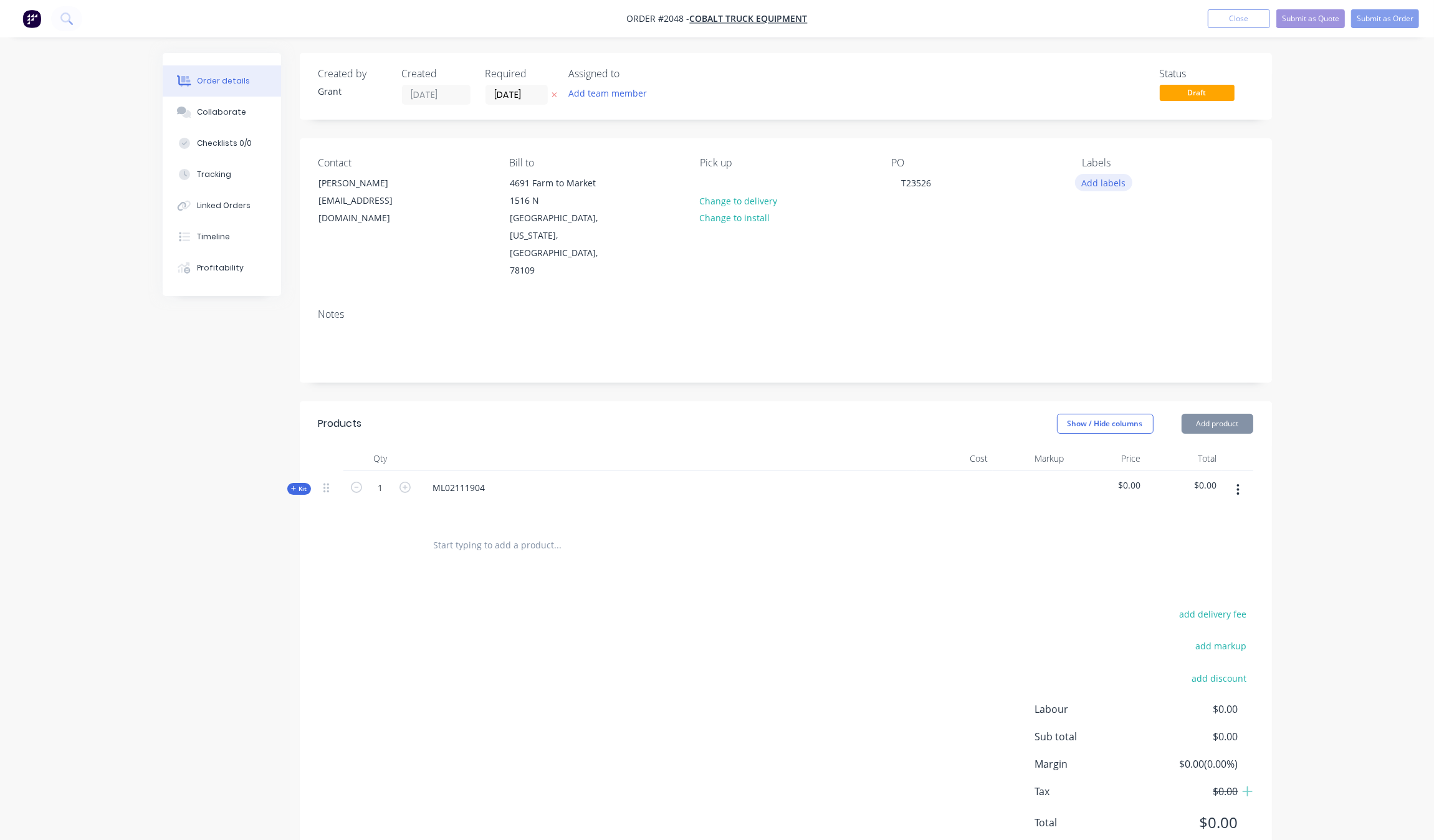
drag, startPoint x: 1109, startPoint y: 204, endPoint x: 1109, endPoint y: 190, distance: 14.0
click at [1109, 201] on div "Labels Add labels" at bounding box center [1167, 218] width 171 height 123
click at [1109, 190] on button "Add labels" at bounding box center [1103, 183] width 58 height 17
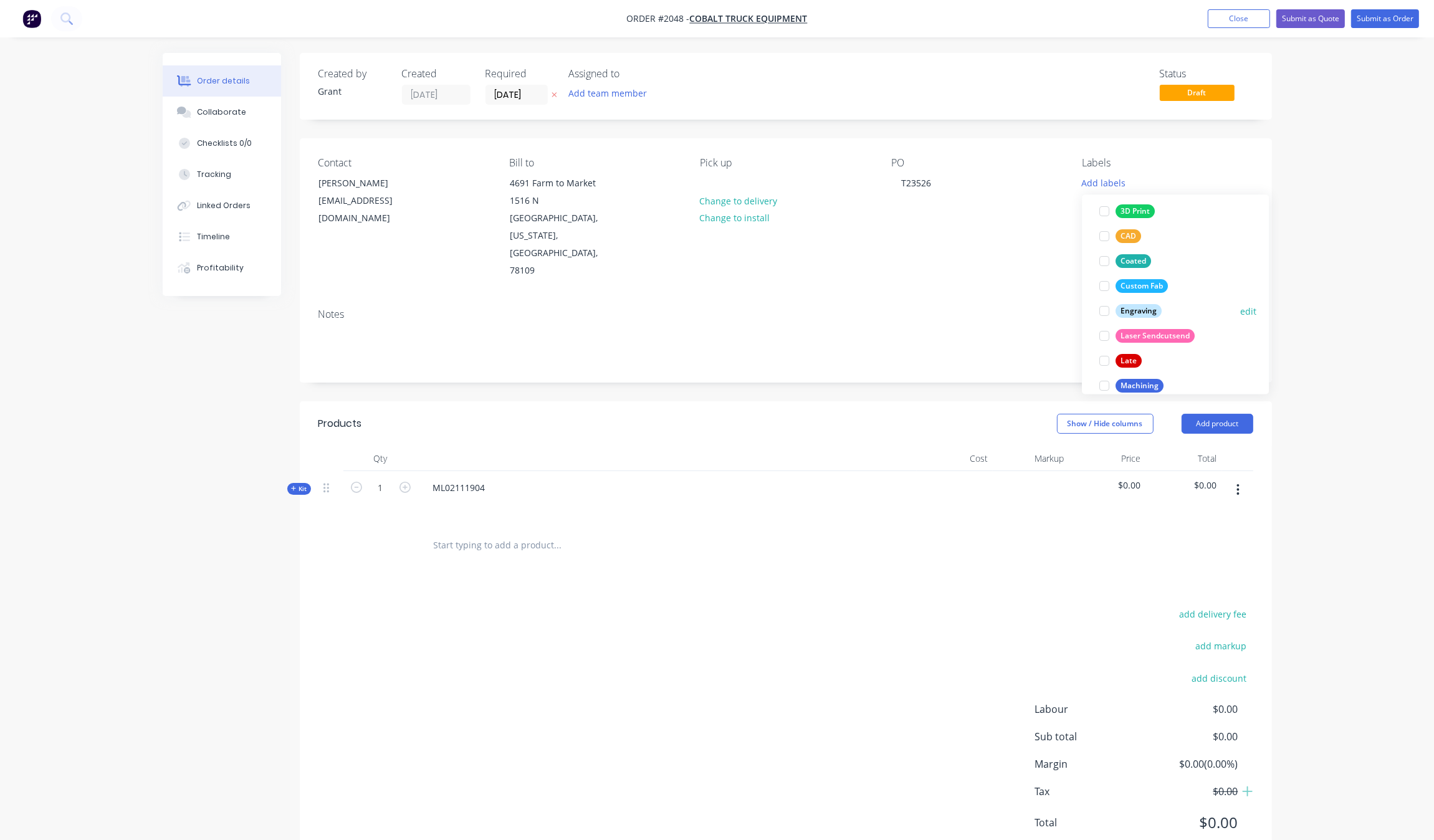
scroll to position [224, 0]
click at [1129, 298] on div "Plasma" at bounding box center [1132, 295] width 36 height 13
click at [1420, 377] on div "Order details Collaborate Checklists 0/0 Tracking Linked Orders Timeline Profit…" at bounding box center [717, 441] width 1434 height 883
click at [354, 309] on div "Notes" at bounding box center [785, 314] width 934 height 12
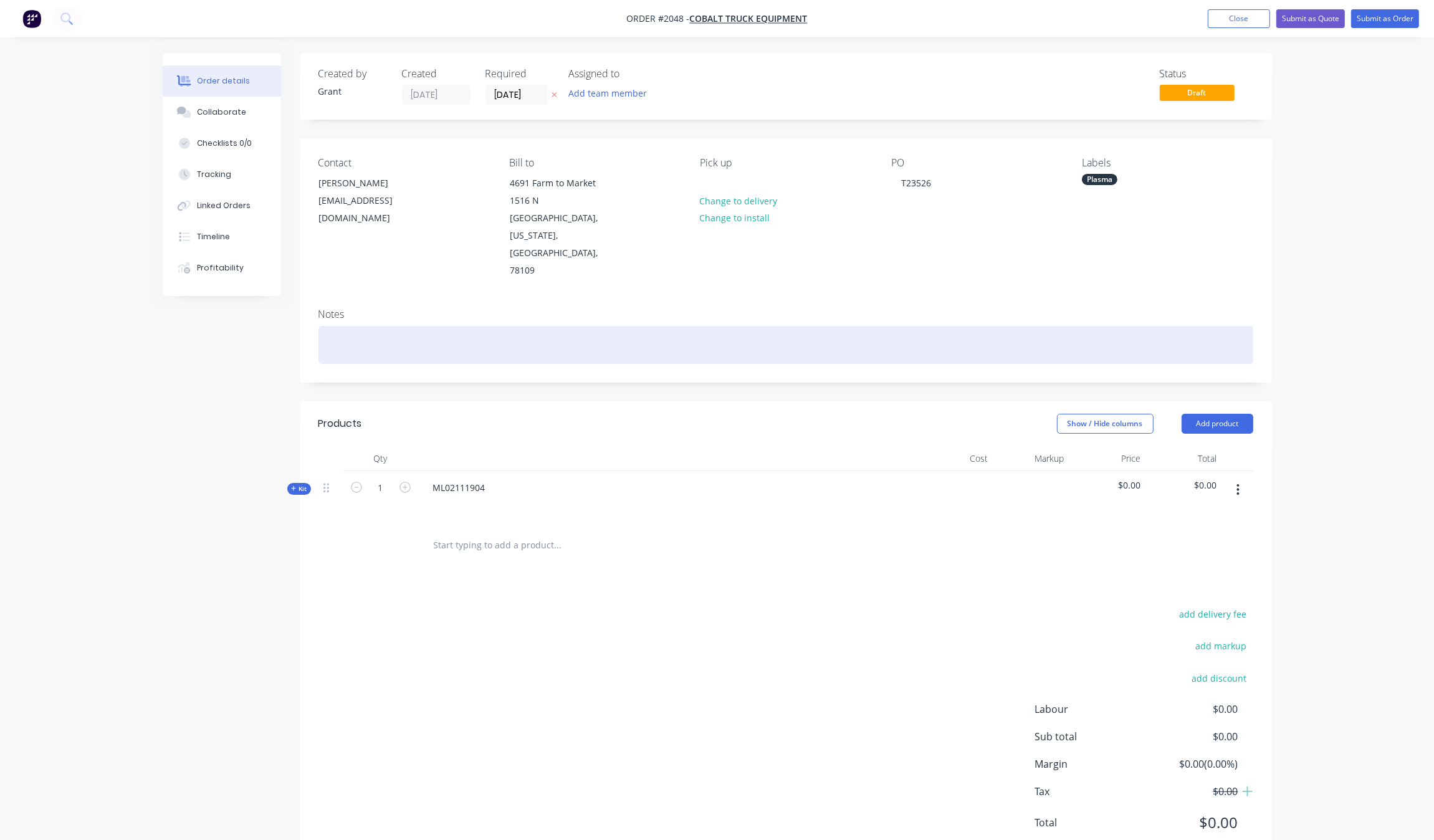
click at [365, 326] on div at bounding box center [785, 345] width 934 height 38
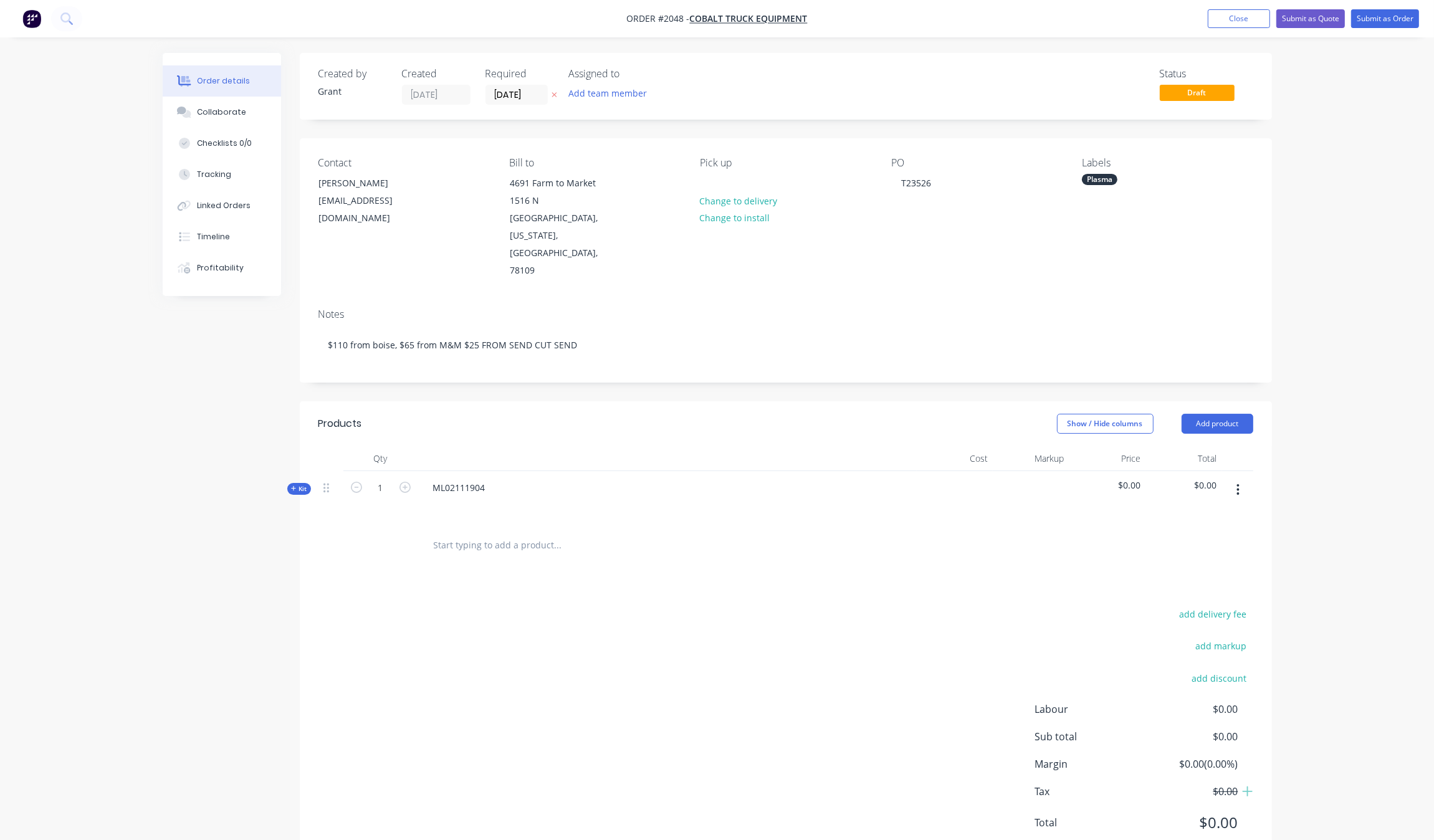
click at [186, 415] on div "Created by Grant Created [DATE] Required [DATE] Assigned to Add team member Sta…" at bounding box center [717, 468] width 1109 height 830
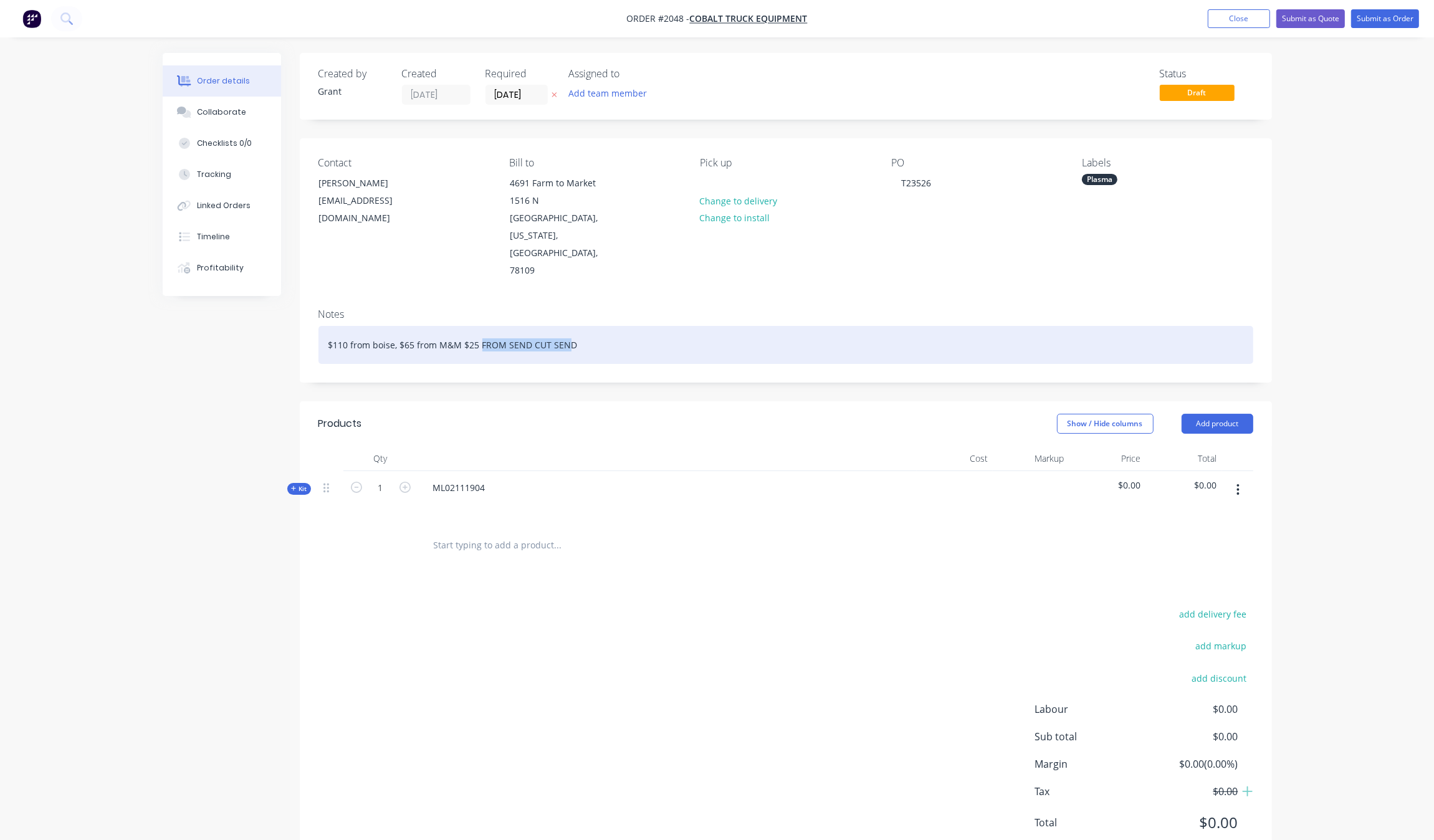
drag, startPoint x: 566, startPoint y: 309, endPoint x: 481, endPoint y: 314, distance: 85.1
click at [481, 326] on div "$110 from boise, $65 from M&M $25 FROM SEND CUT SEND" at bounding box center [785, 345] width 934 height 38
click at [587, 326] on div "$110 from boise, $65 from M&M $25 FROM SEND CUT SEND" at bounding box center [785, 345] width 934 height 38
drag, startPoint x: 594, startPoint y: 310, endPoint x: 484, endPoint y: 318, distance: 110.3
click at [478, 326] on div "$110 from boise, $65 from M&M $25 FROM SEND CUT SEND" at bounding box center [785, 345] width 934 height 38
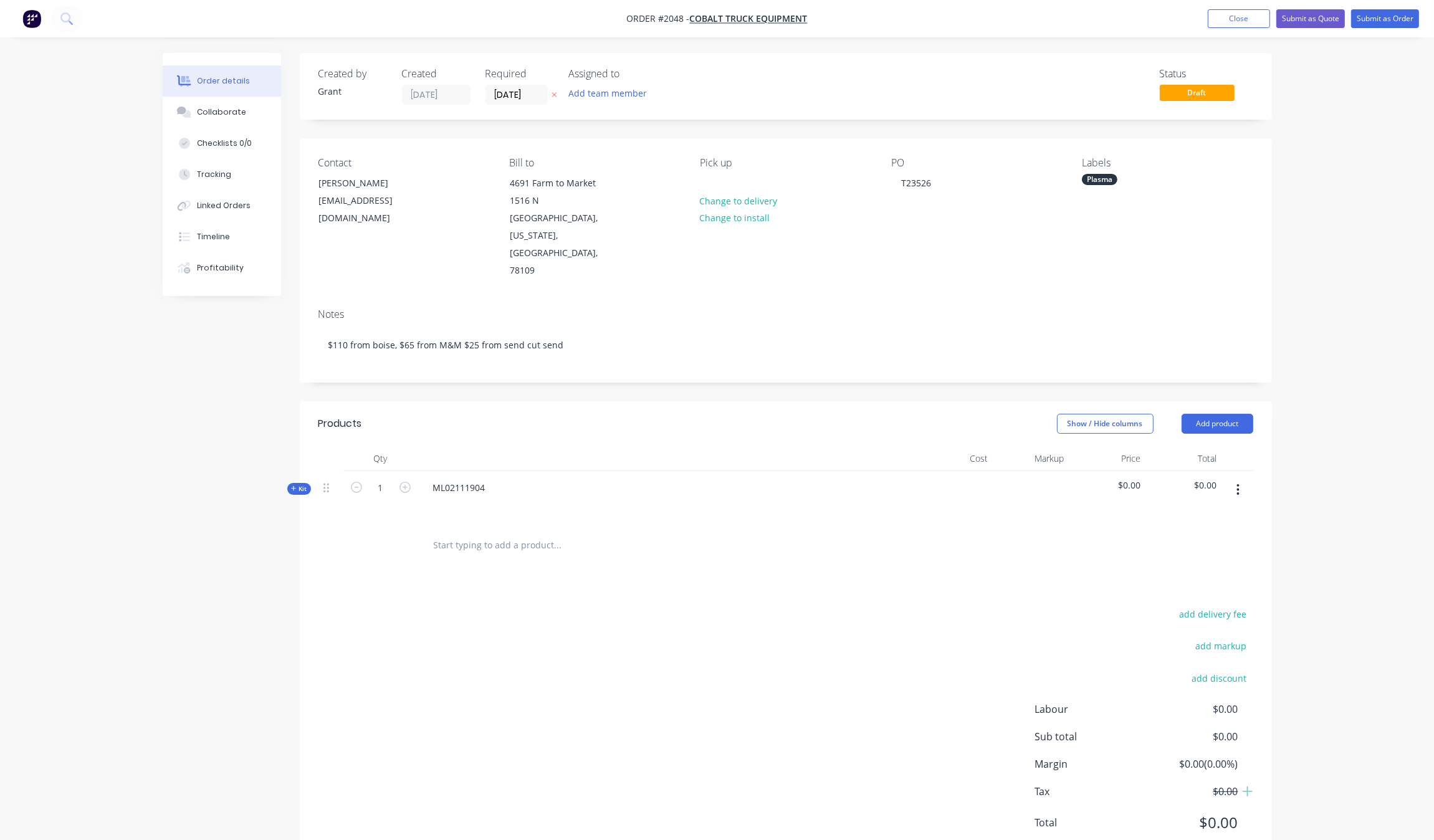
click at [223, 365] on div "Created by Grant Created [DATE] Required [DATE] Assigned to Add team member Sta…" at bounding box center [717, 468] width 1109 height 830
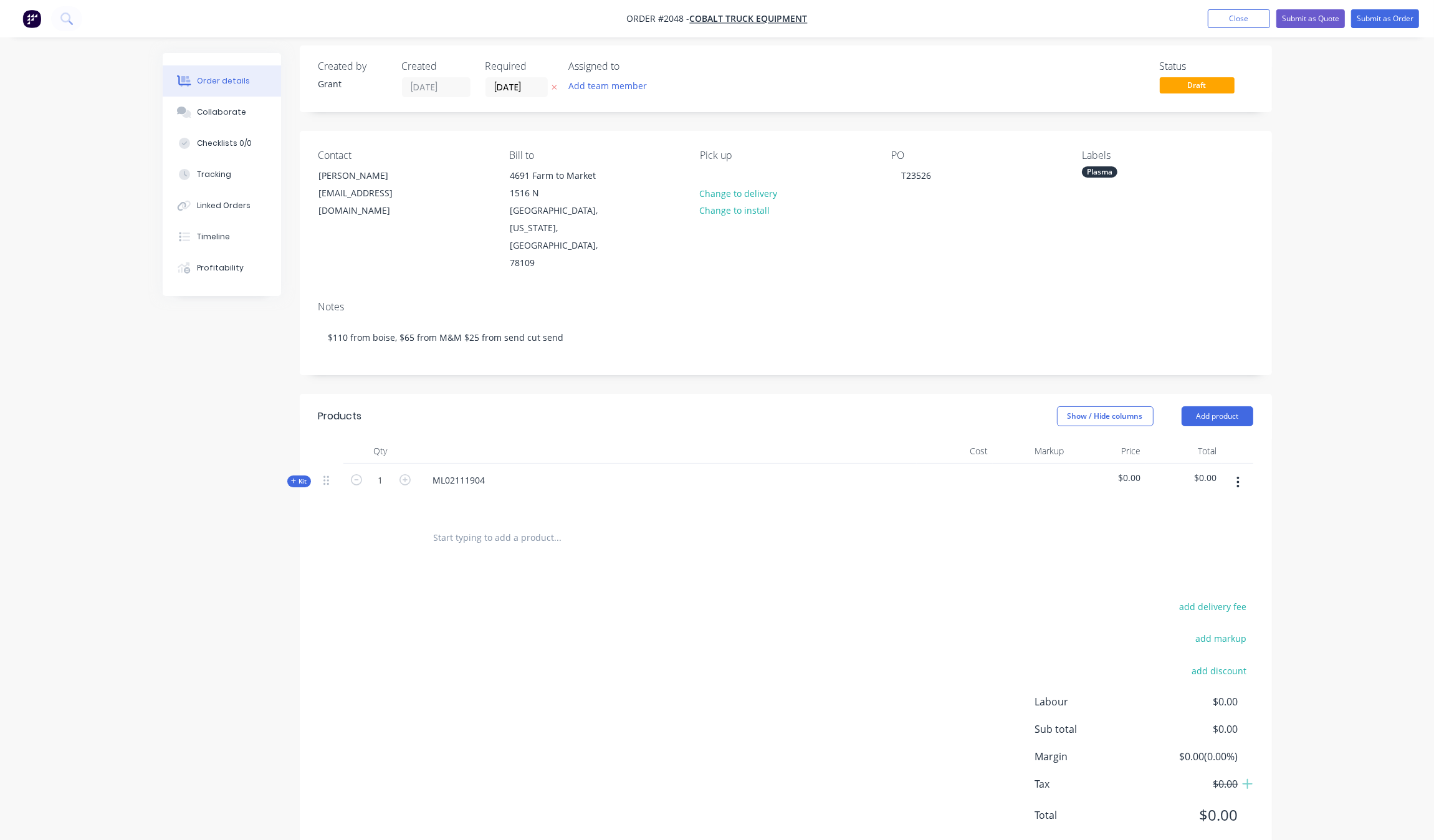
scroll to position [10, 0]
click at [491, 469] on div "ML02111904" at bounding box center [458, 478] width 72 height 18
click at [986, 461] on div at bounding box center [955, 488] width 77 height 54
click at [291, 476] on icon at bounding box center [294, 479] width 6 height 6
click at [493, 516] on input "text" at bounding box center [557, 529] width 249 height 25
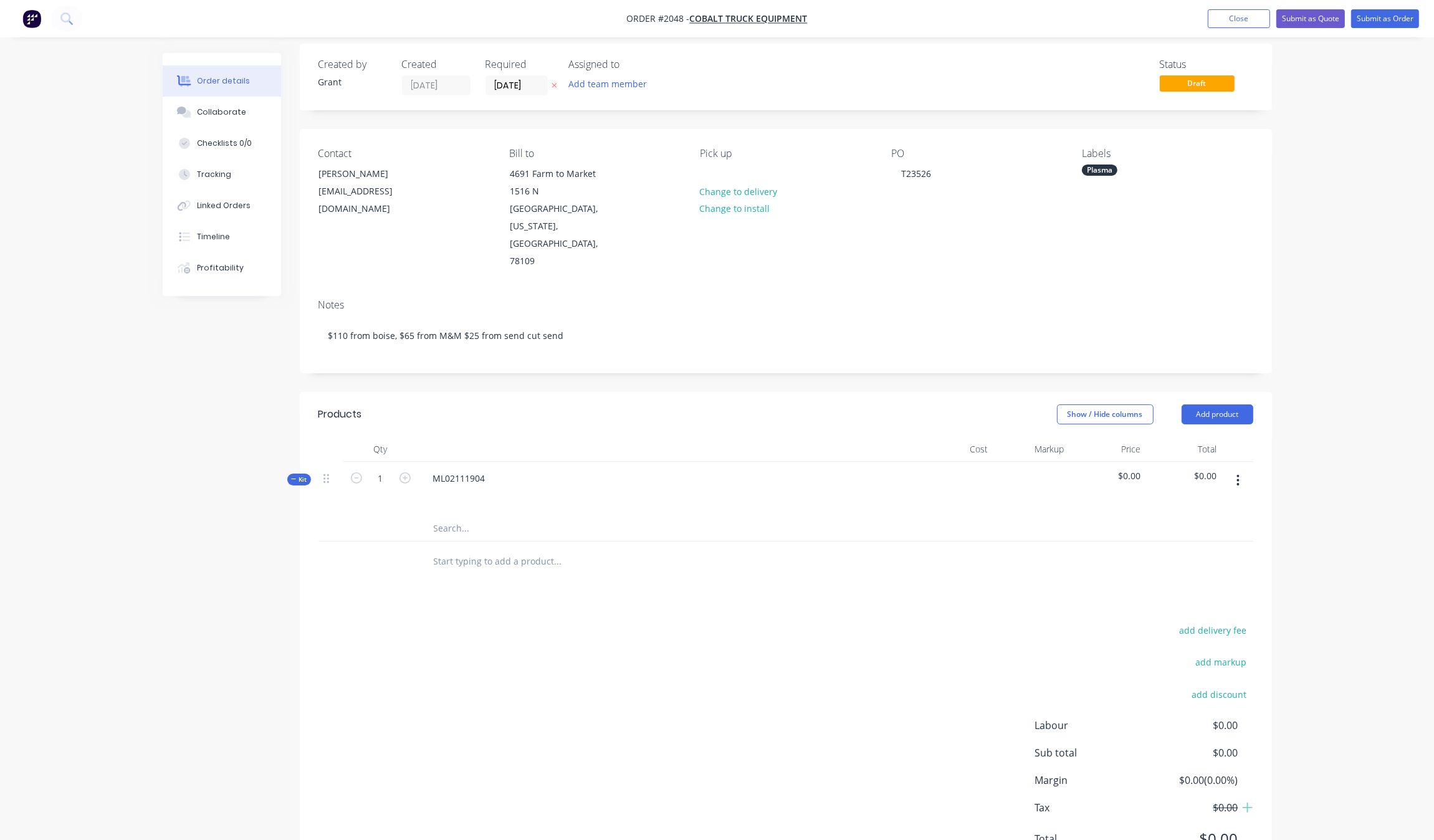
click at [493, 516] on input "text" at bounding box center [557, 529] width 249 height 25
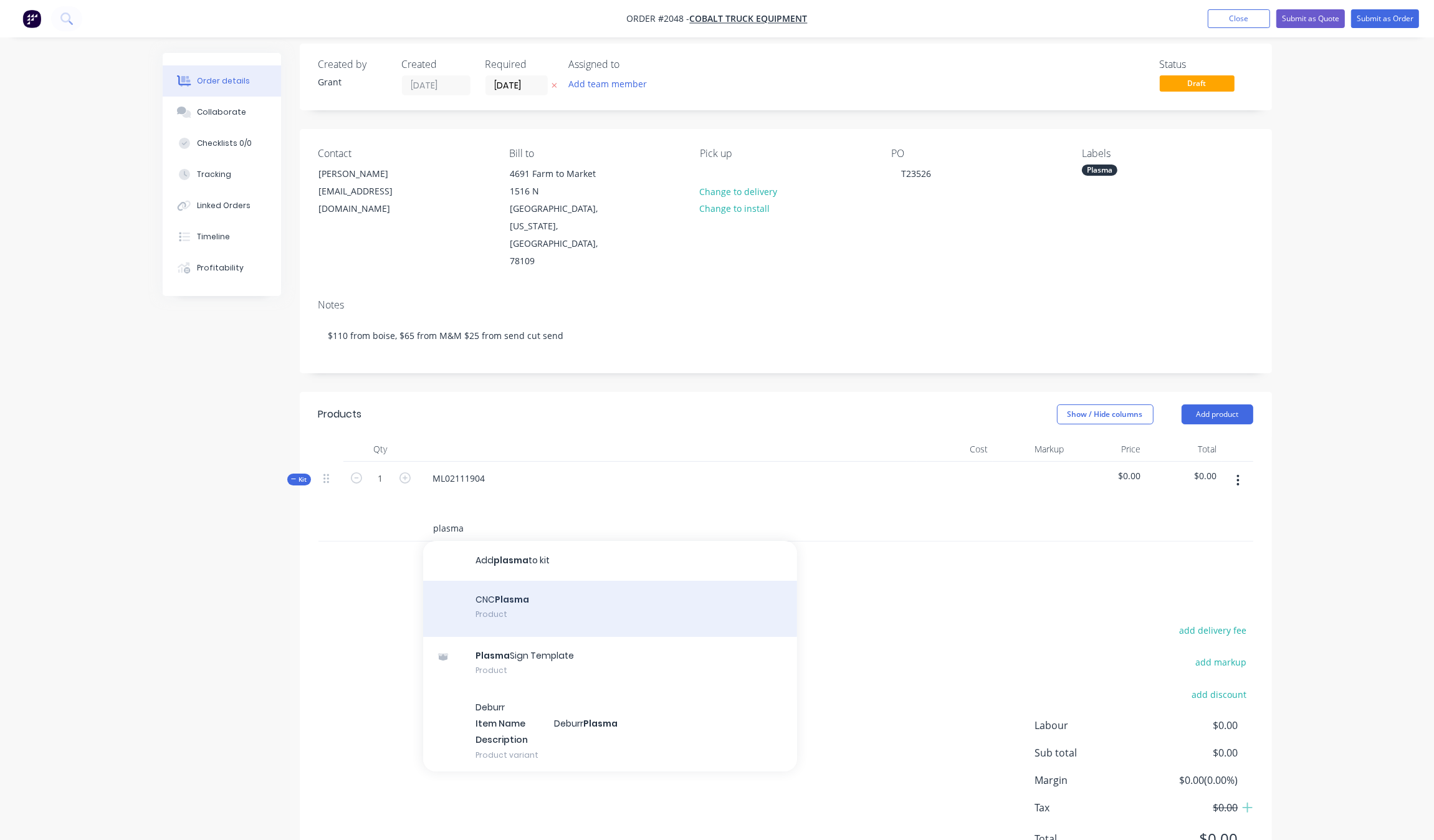
type input "plasma"
click at [577, 581] on div "CNC Plasma Product" at bounding box center [609, 608] width 374 height 56
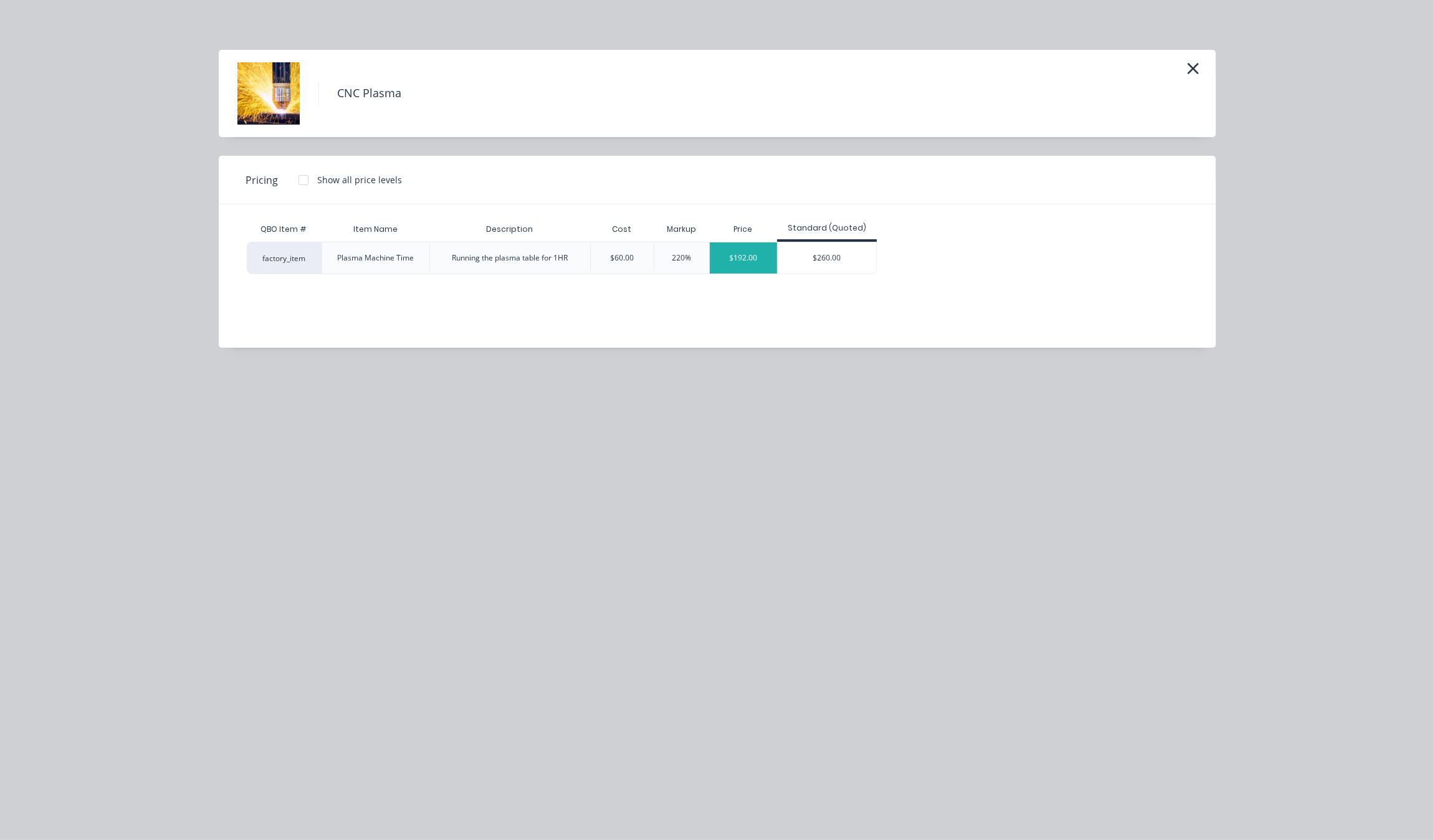
click at [750, 256] on div "$192.00" at bounding box center [743, 258] width 67 height 31
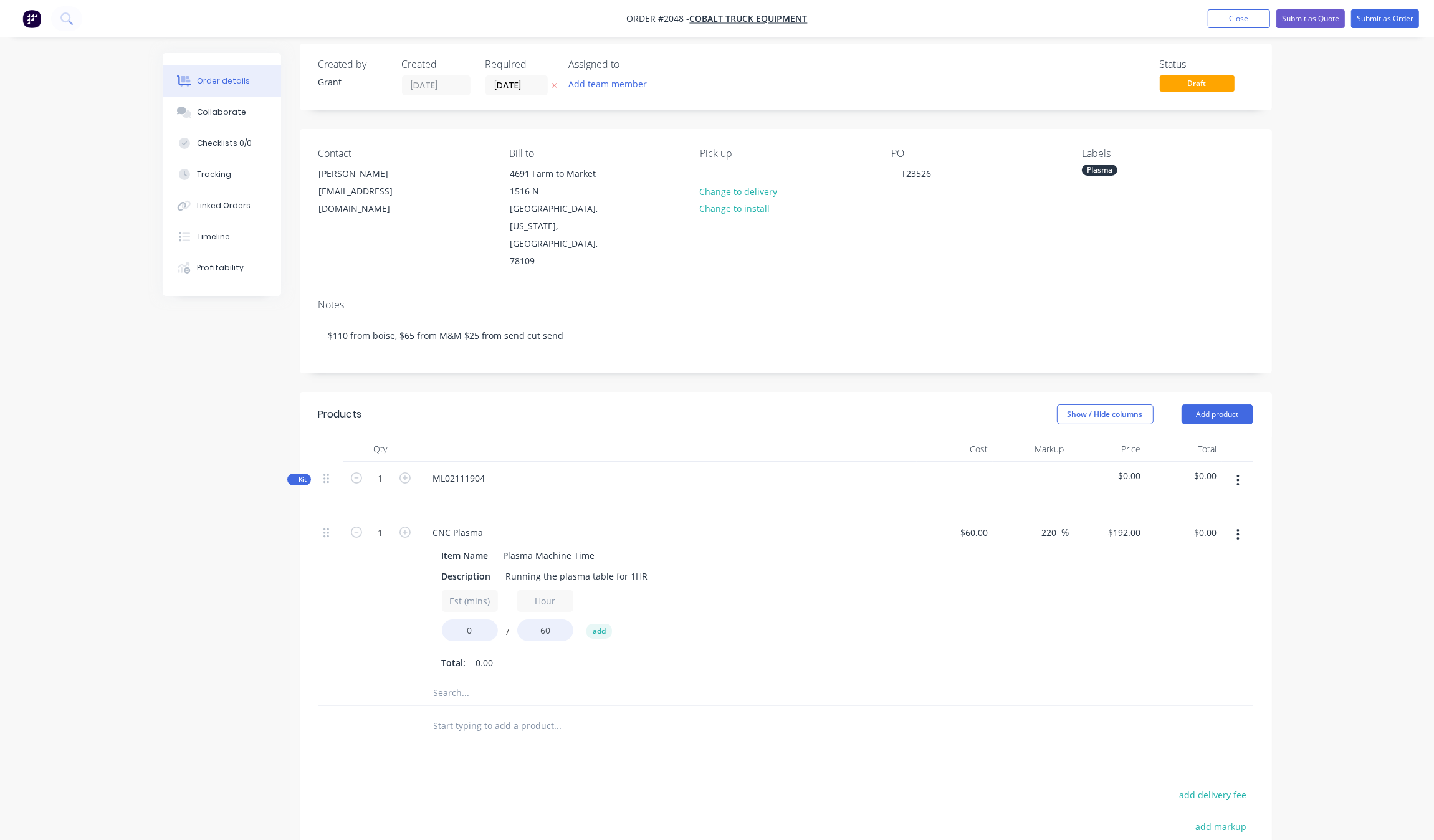
click at [434, 680] on input "text" at bounding box center [557, 693] width 249 height 25
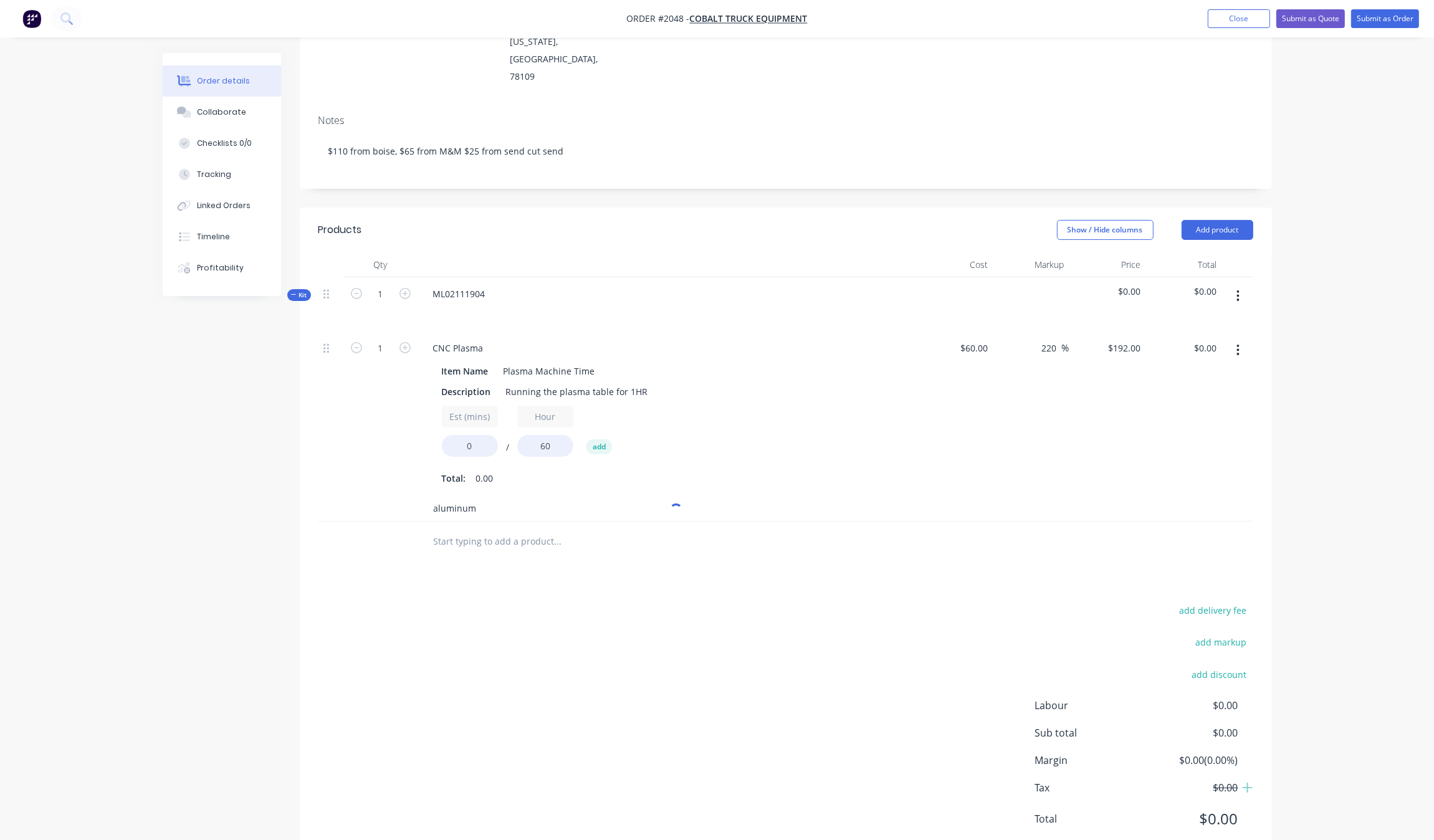
scroll to position [199, 0]
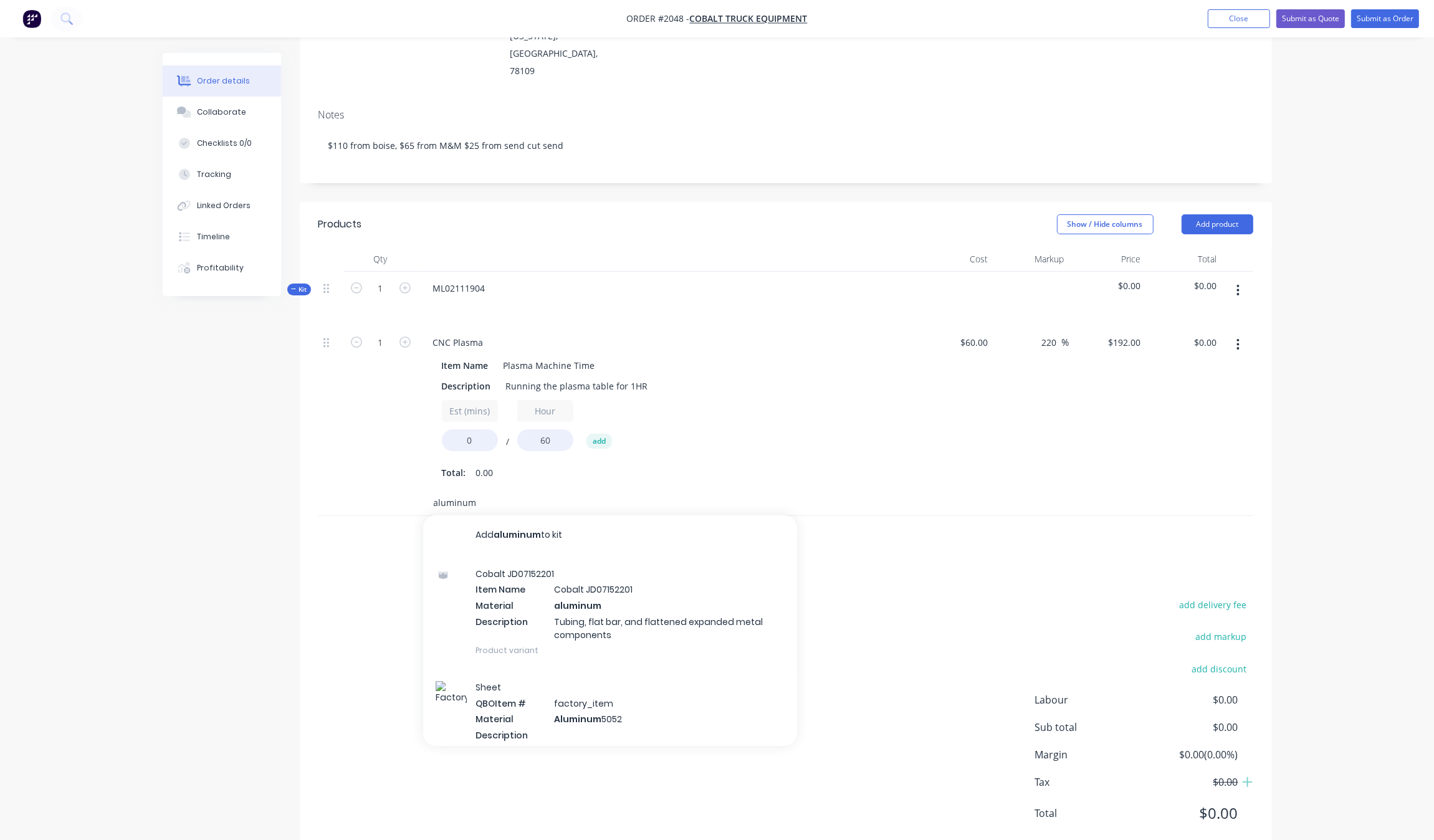
click at [561, 490] on input "aluminum" at bounding box center [557, 503] width 249 height 25
click at [559, 490] on input "aluminum" at bounding box center [557, 503] width 249 height 25
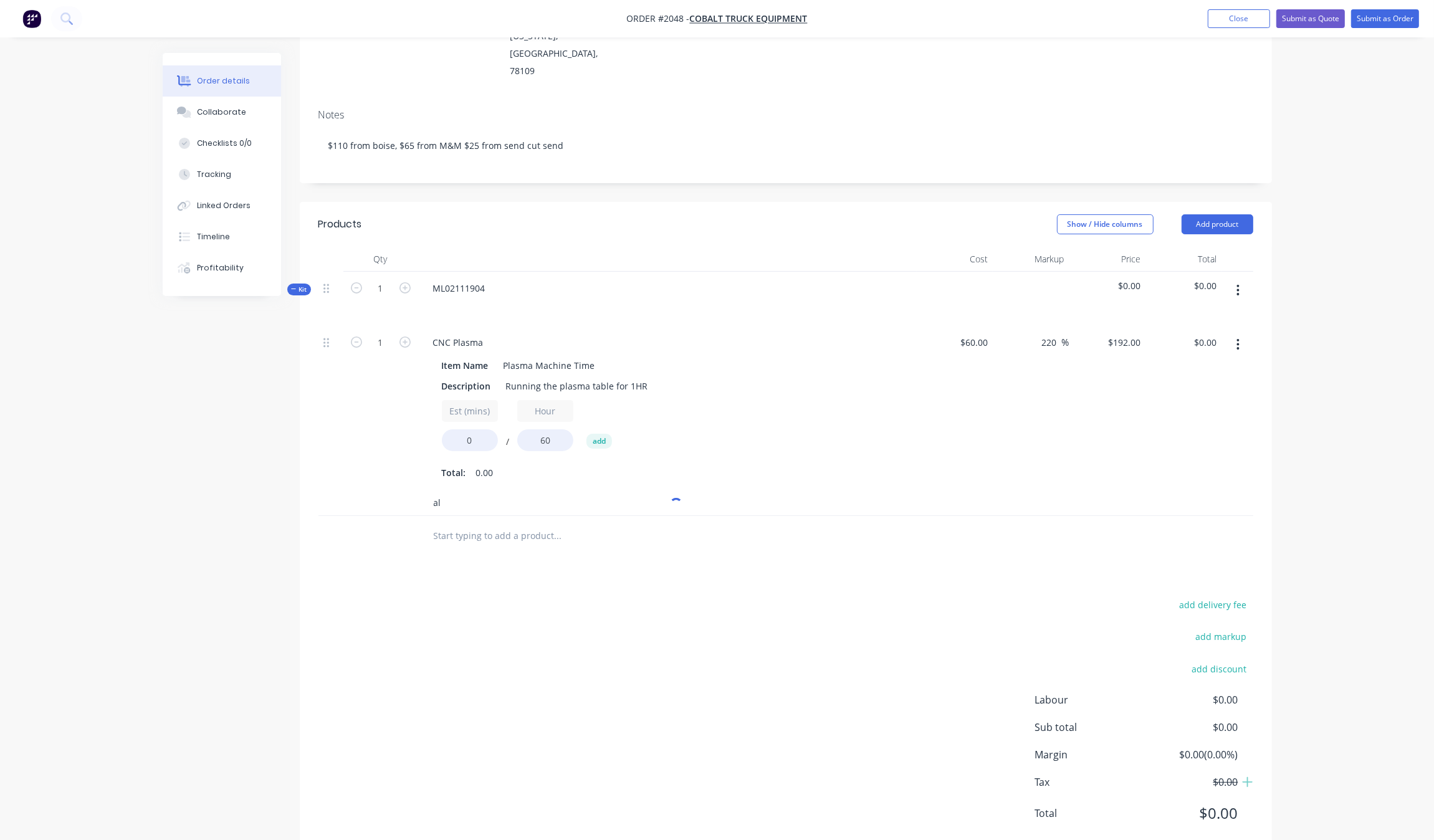
type input "a"
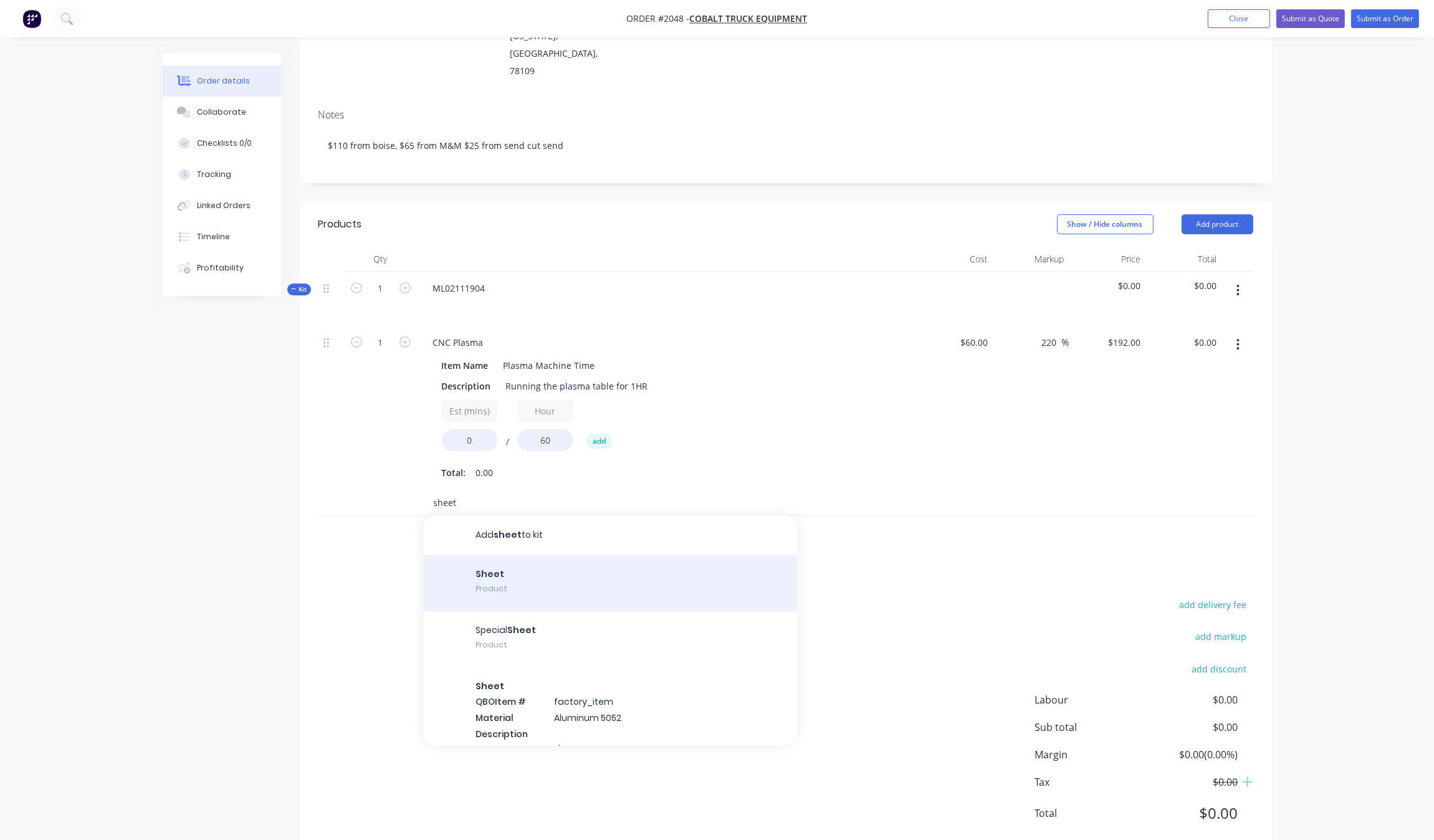
type input "sheet"
click at [550, 556] on div "Sheet Product" at bounding box center [609, 583] width 374 height 56
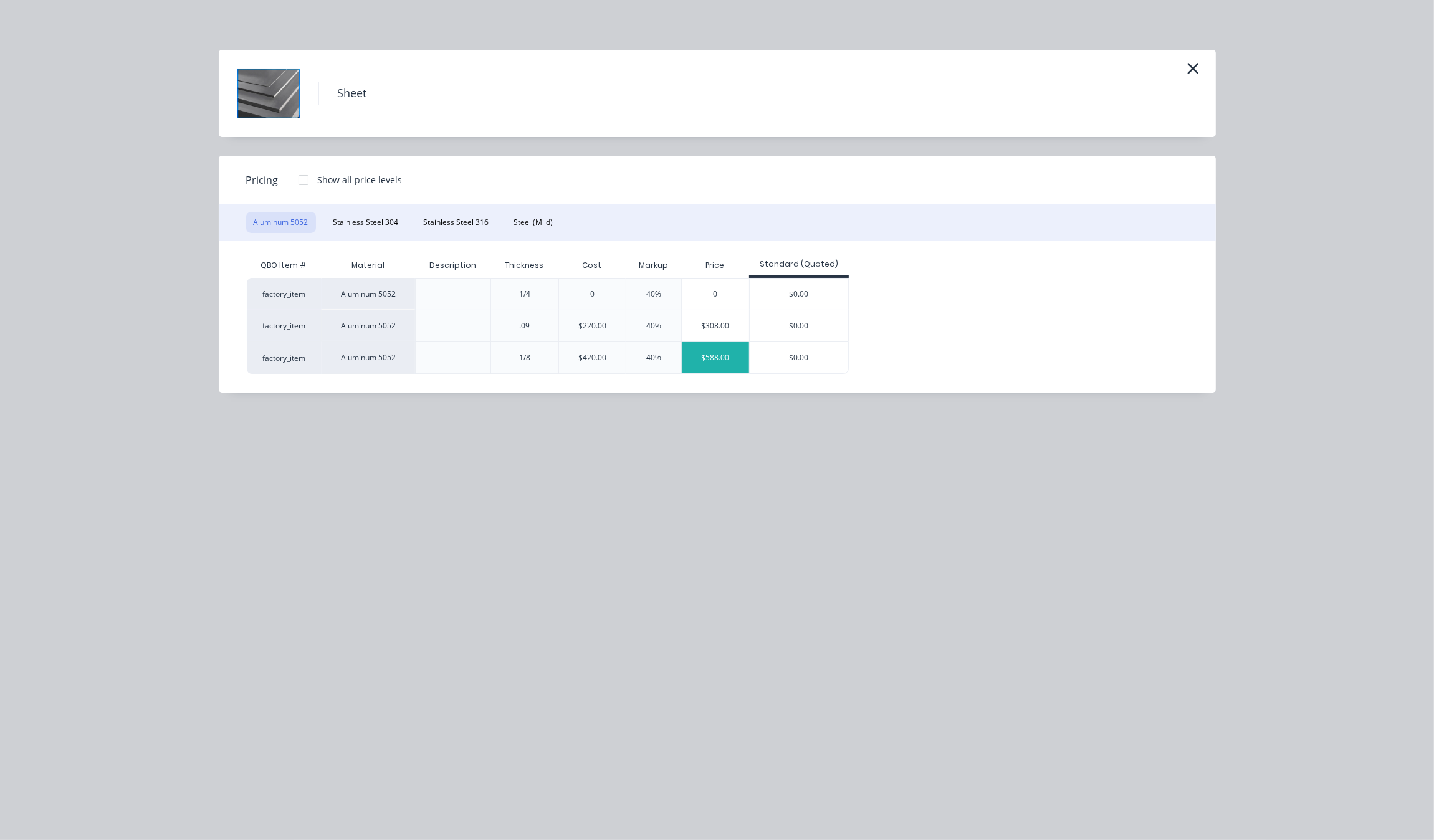
click at [724, 357] on div "$588.00" at bounding box center [715, 358] width 67 height 31
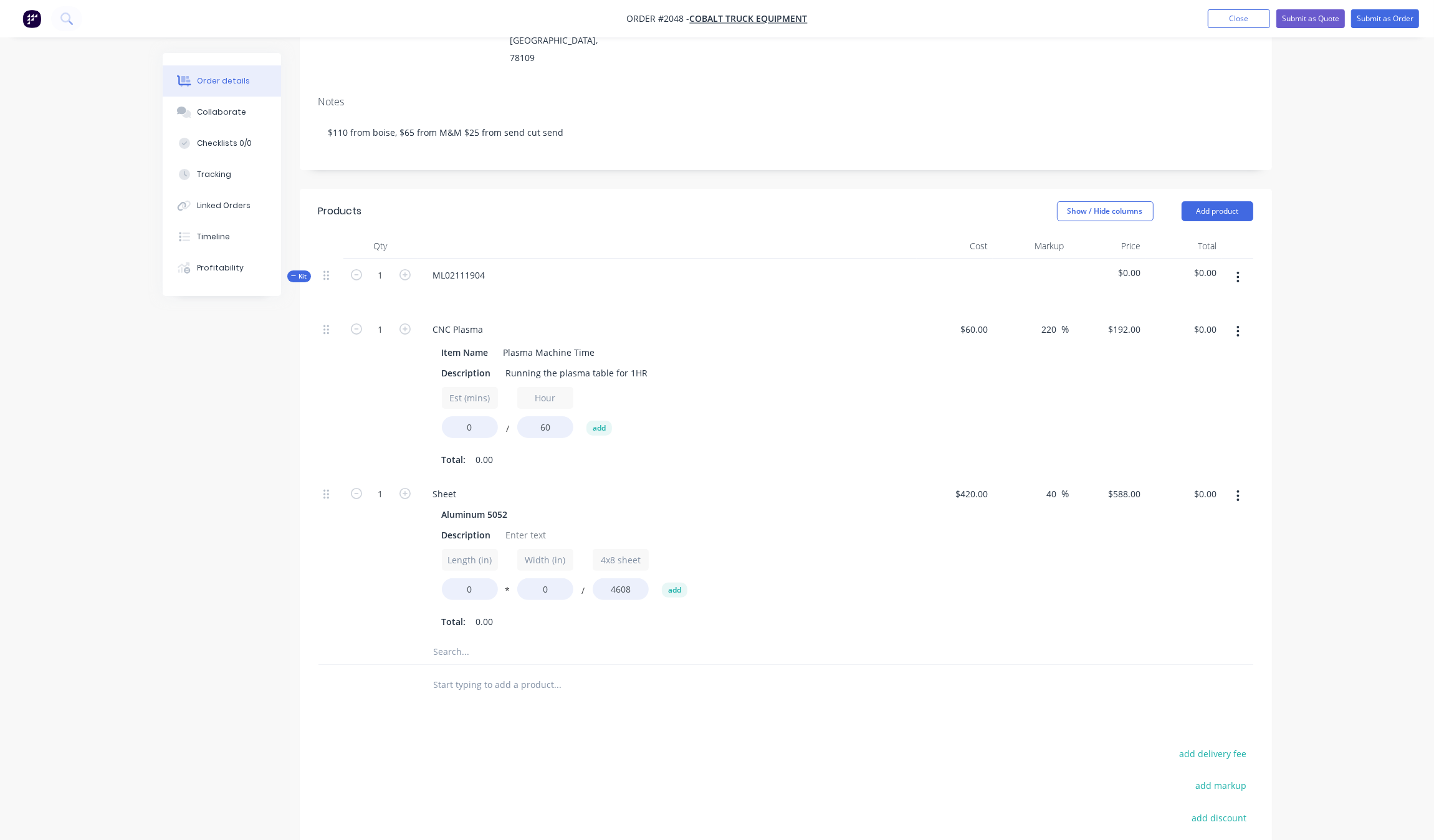
scroll to position [356, 0]
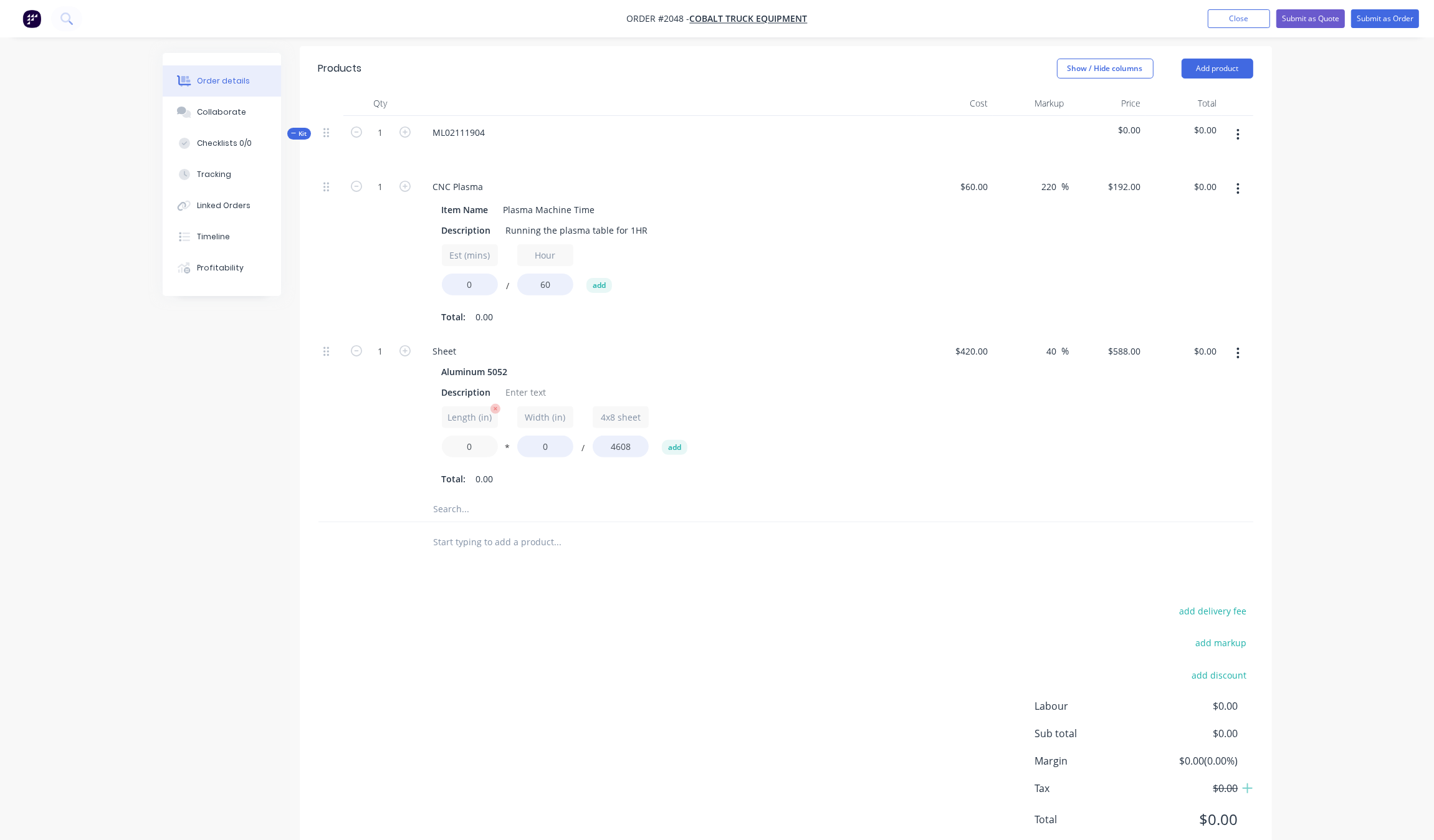
click at [451, 435] on input "0" at bounding box center [470, 446] width 56 height 22
click at [556, 435] on input "0" at bounding box center [545, 446] width 56 height 22
click at [555, 435] on input "0" at bounding box center [545, 446] width 56 height 22
type input "9.44"
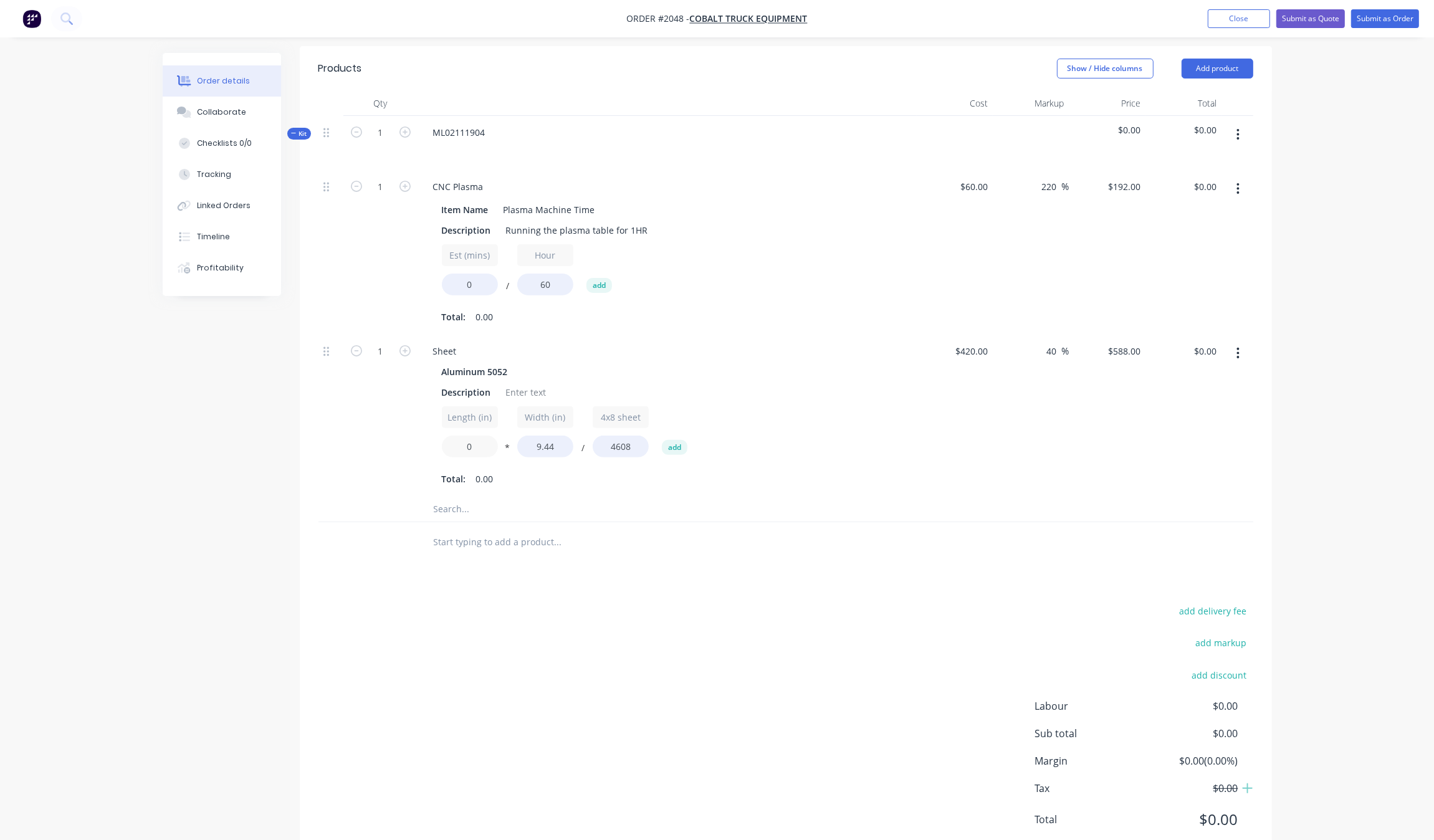
drag, startPoint x: 483, startPoint y: 413, endPoint x: 440, endPoint y: 409, distance: 43.2
click at [440, 409] on div "Aluminum 5052 Description Length (in) 0 * Width (in) 9.44 / 4x8 sheet 4608 add …" at bounding box center [667, 425] width 488 height 126
type input "20"
type input "$24.11"
click at [1094, 400] on div "$588.00 $588.00" at bounding box center [1107, 415] width 77 height 162
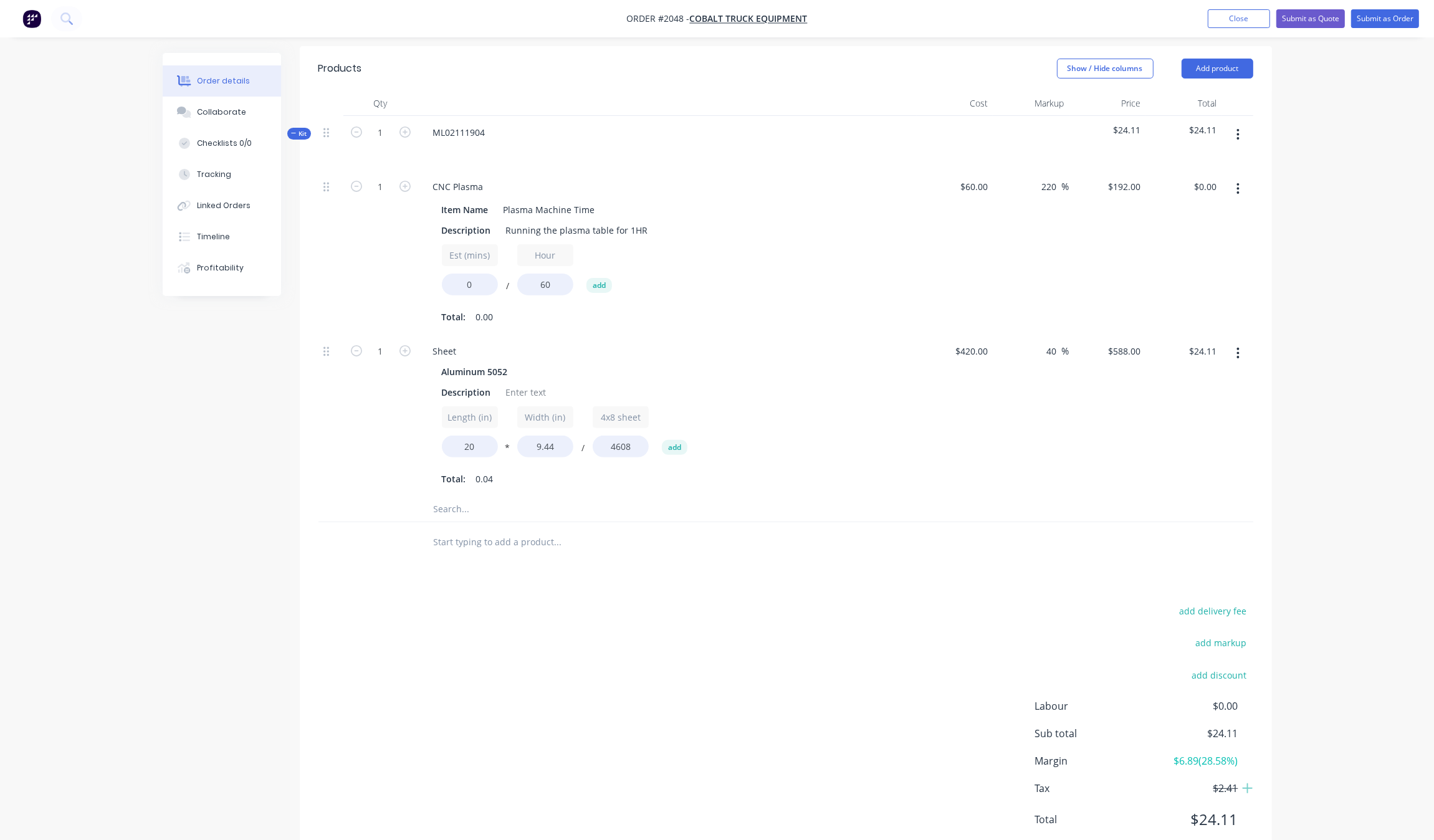
click at [533, 342] on div "Sheet" at bounding box center [667, 351] width 488 height 18
drag, startPoint x: 482, startPoint y: 255, endPoint x: 444, endPoint y: 254, distance: 38.0
click at [446, 274] on input "0" at bounding box center [470, 284] width 56 height 22
type input "1"
type input "$3.21"
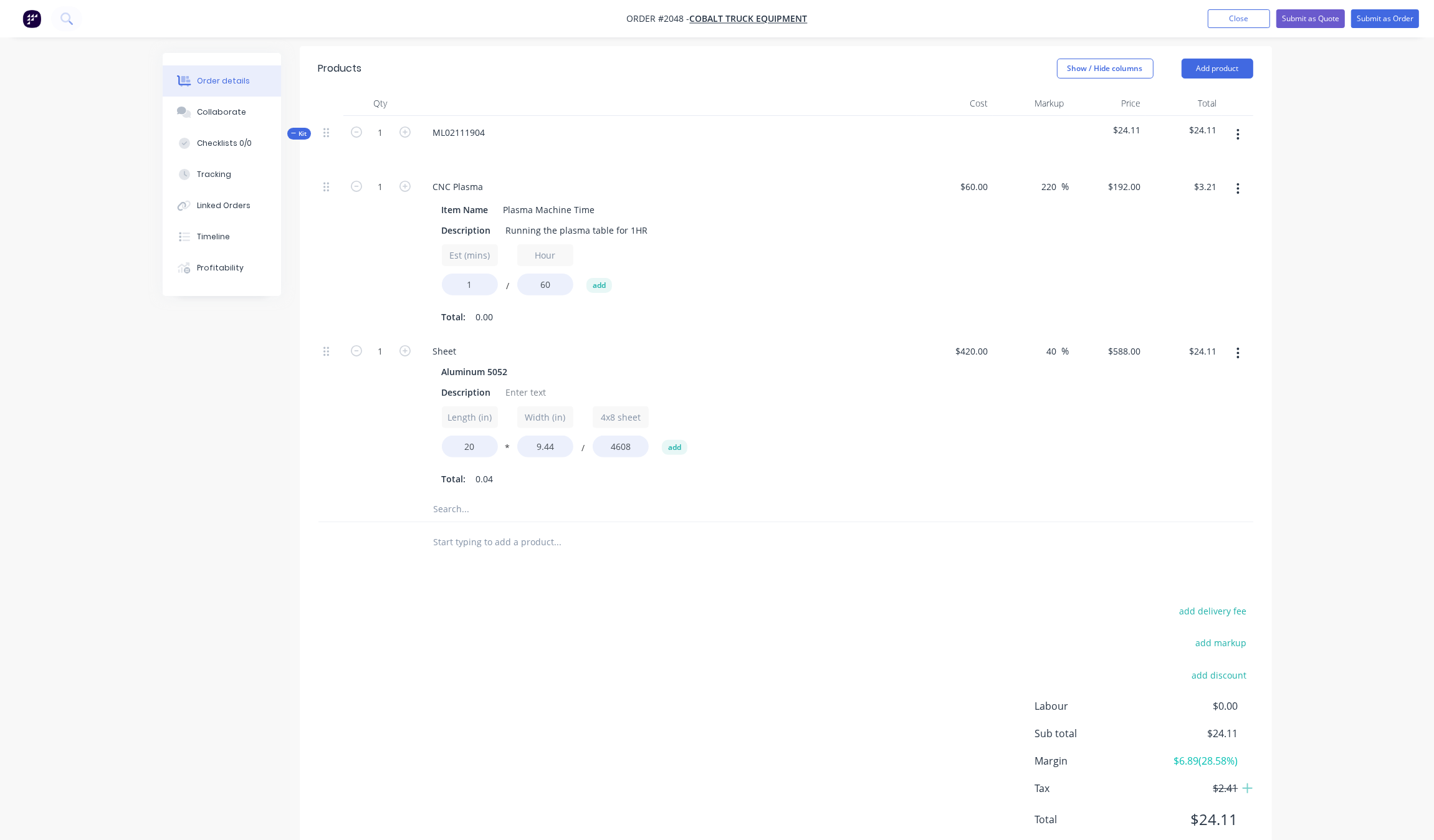
click at [357, 281] on div "1" at bounding box center [381, 252] width 75 height 164
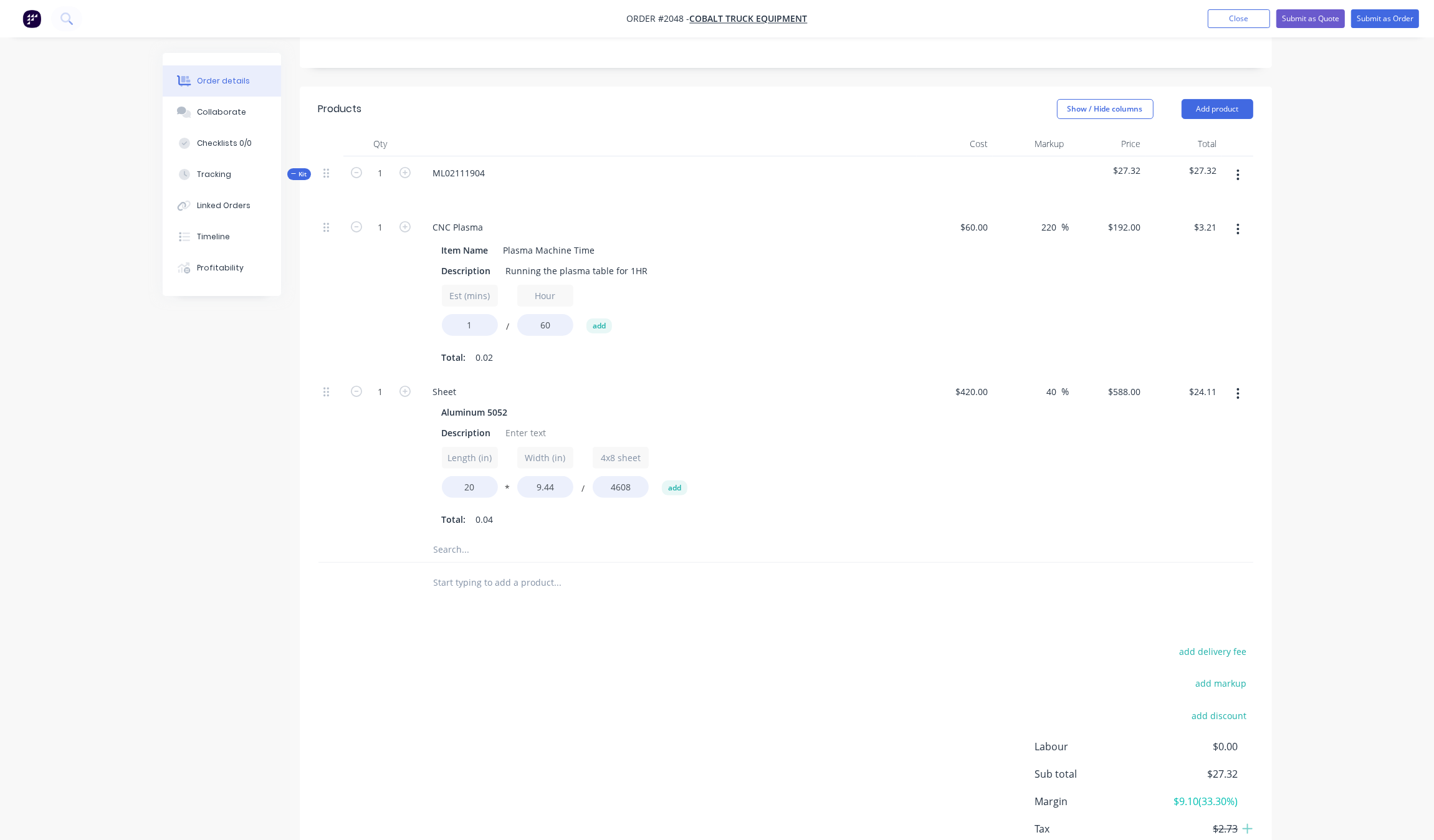
scroll to position [199, 0]
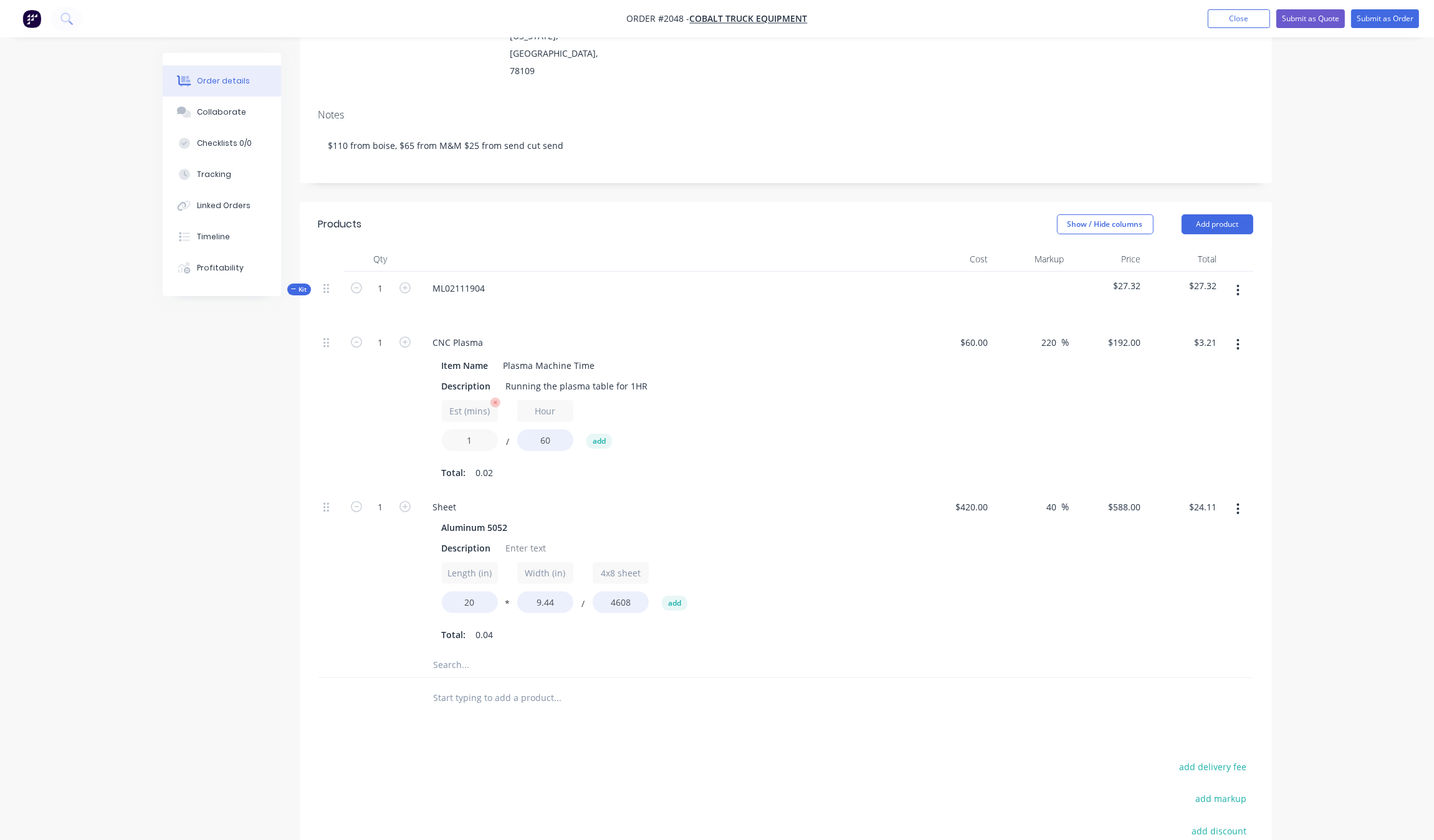
drag, startPoint x: 482, startPoint y: 410, endPoint x: 446, endPoint y: 399, distance: 37.6
click at [446, 430] on input "1" at bounding box center [470, 440] width 56 height 22
type input "5"
type input "$15.99"
click at [868, 498] on div "Sheet" at bounding box center [667, 506] width 488 height 18
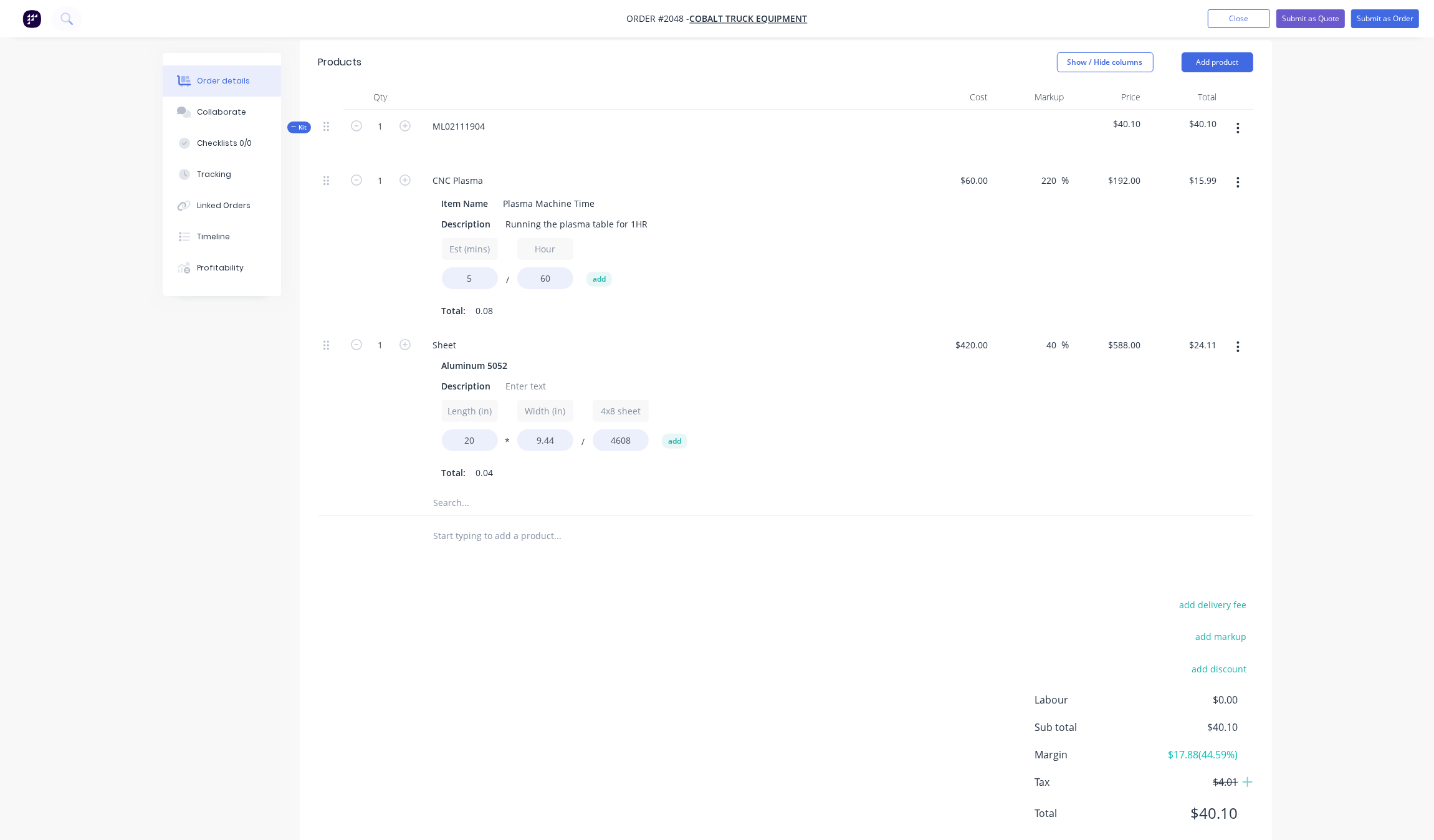
scroll to position [206, 0]
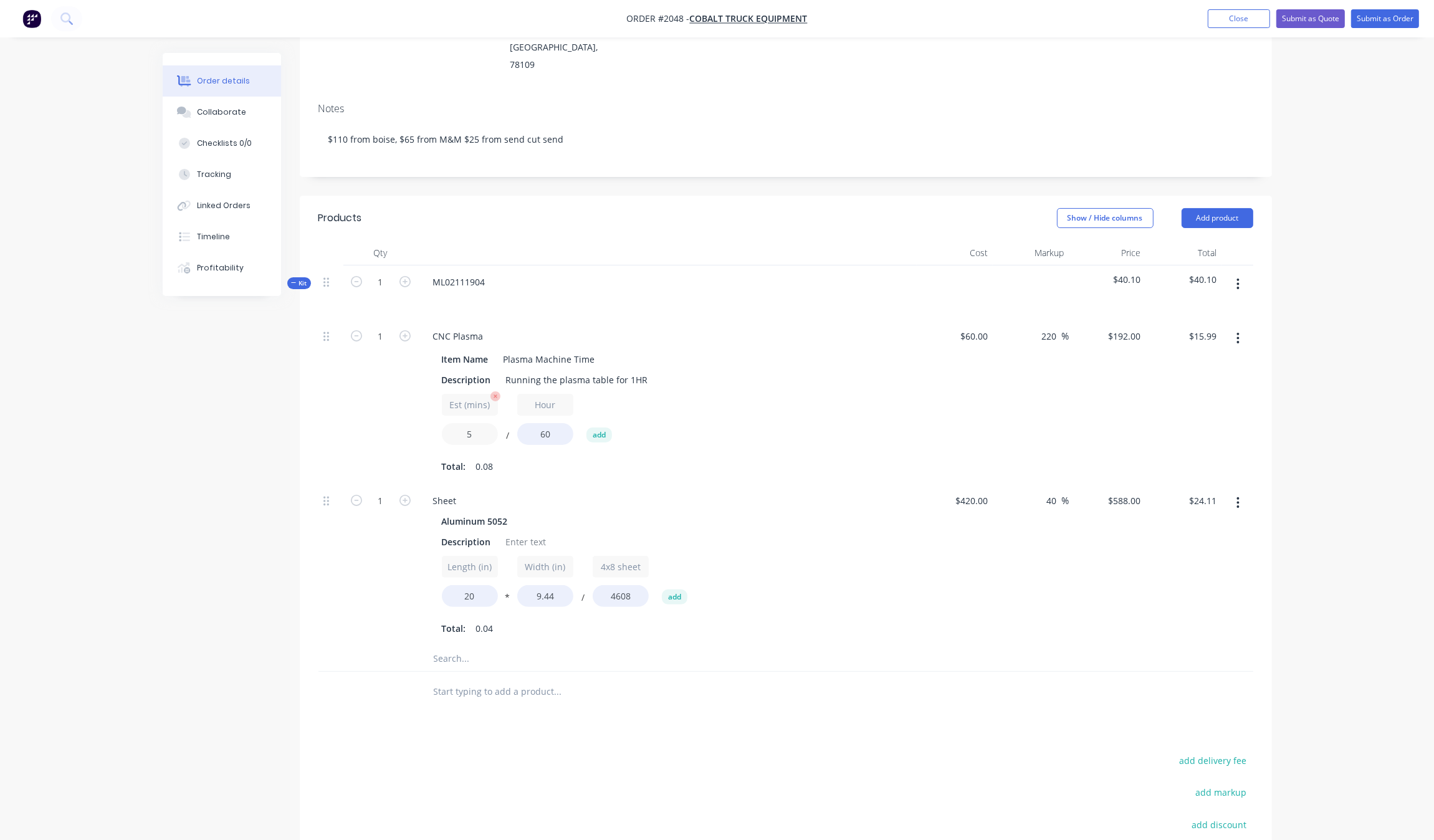
drag, startPoint x: 480, startPoint y: 399, endPoint x: 444, endPoint y: 396, distance: 36.1
click at [447, 423] on input "5" at bounding box center [470, 433] width 56 height 22
type input "20"
type input "$63.99"
click at [814, 394] on div "Est (mins) 20 / Hour 60 add" at bounding box center [667, 422] width 451 height 56
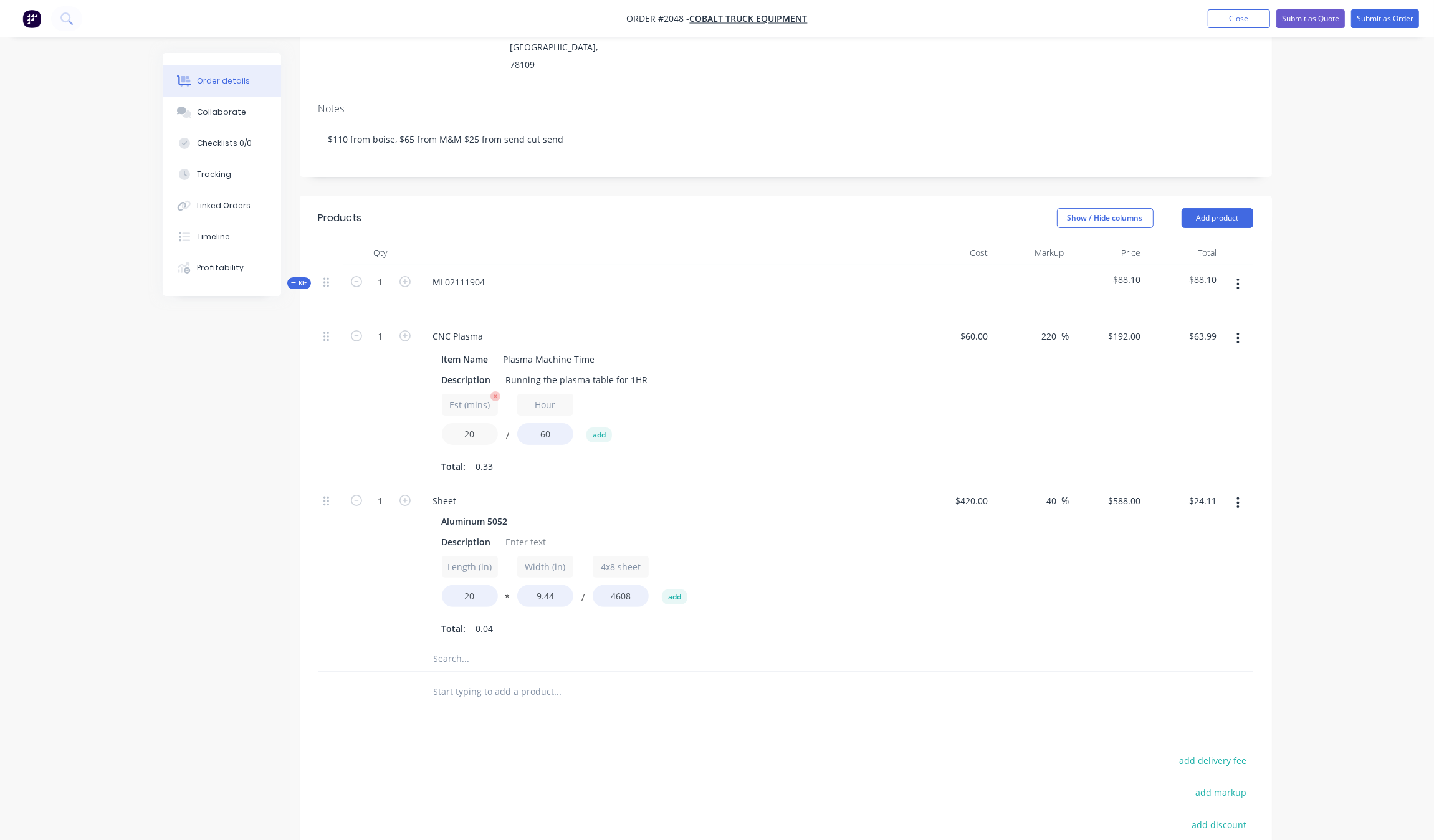
drag, startPoint x: 458, startPoint y: 401, endPoint x: 451, endPoint y: 401, distance: 7.0
click at [451, 423] on input "20" at bounding box center [470, 433] width 56 height 22
type input "10"
type input "$32.01"
click at [789, 394] on div "Est (mins) 10 / Hour 60 add" at bounding box center [667, 422] width 451 height 56
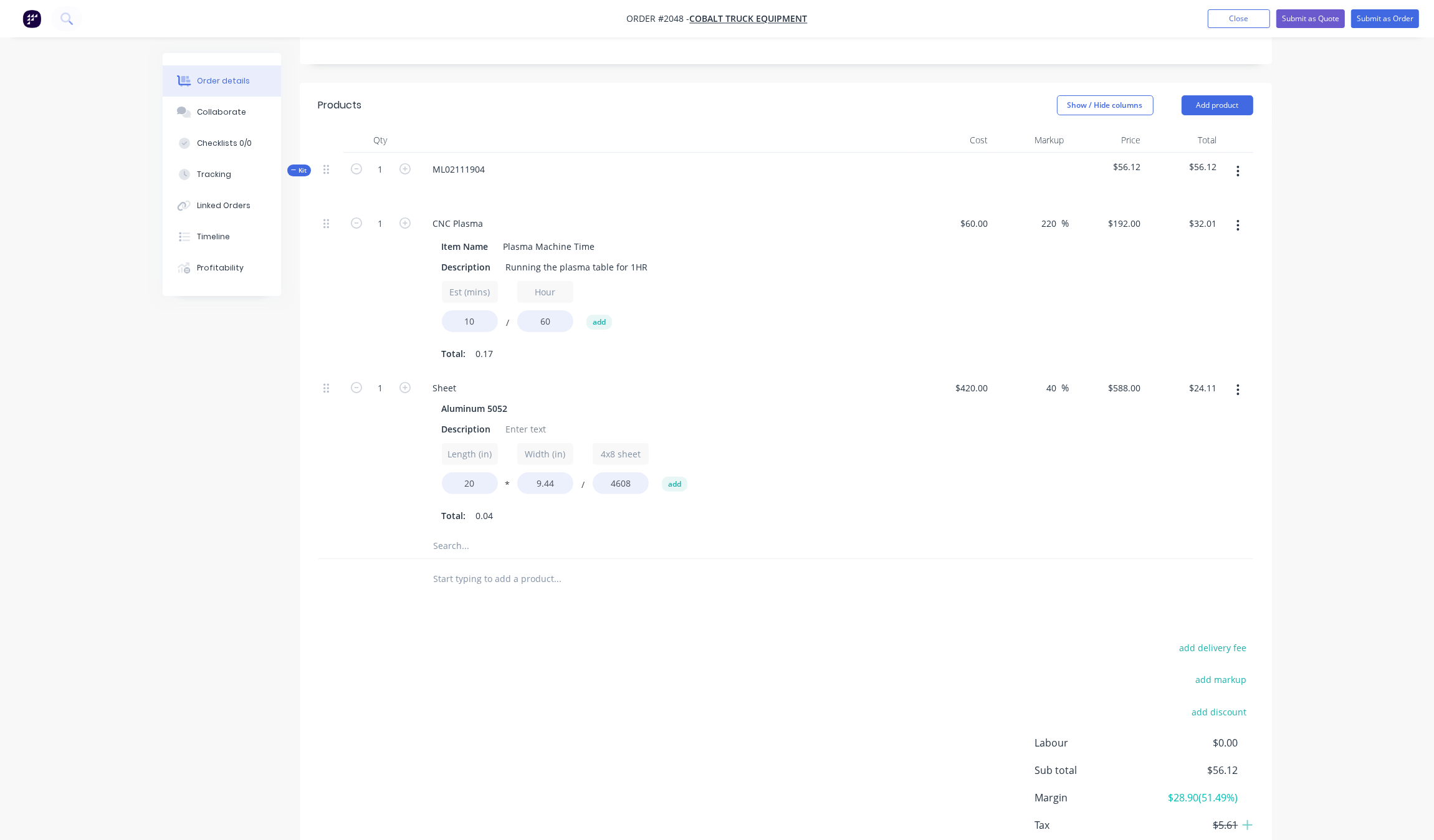
scroll to position [284, 0]
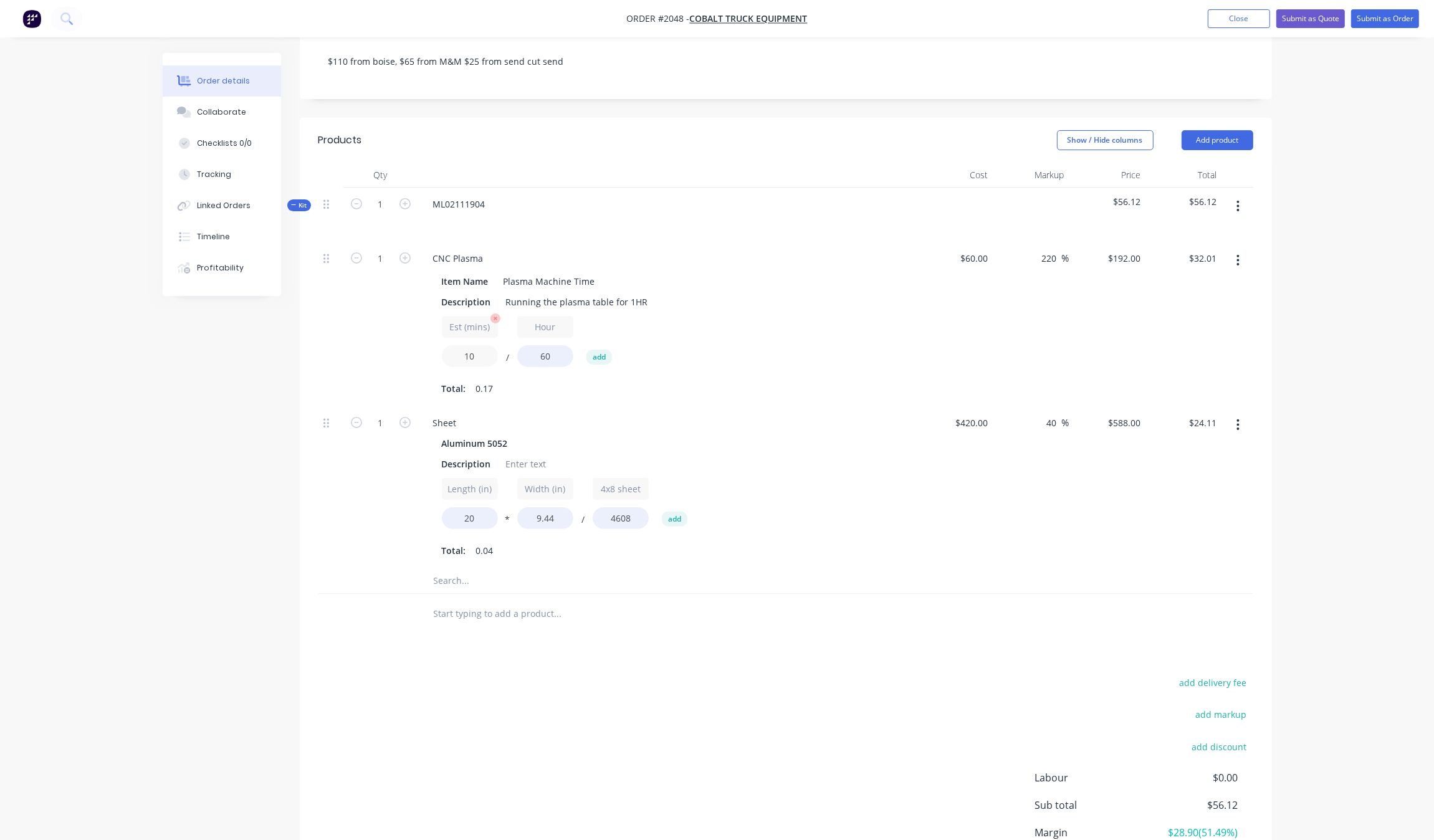
click at [490, 345] on input "10" at bounding box center [470, 356] width 56 height 22
click at [816, 434] on div "Aluminum 5052" at bounding box center [667, 443] width 451 height 18
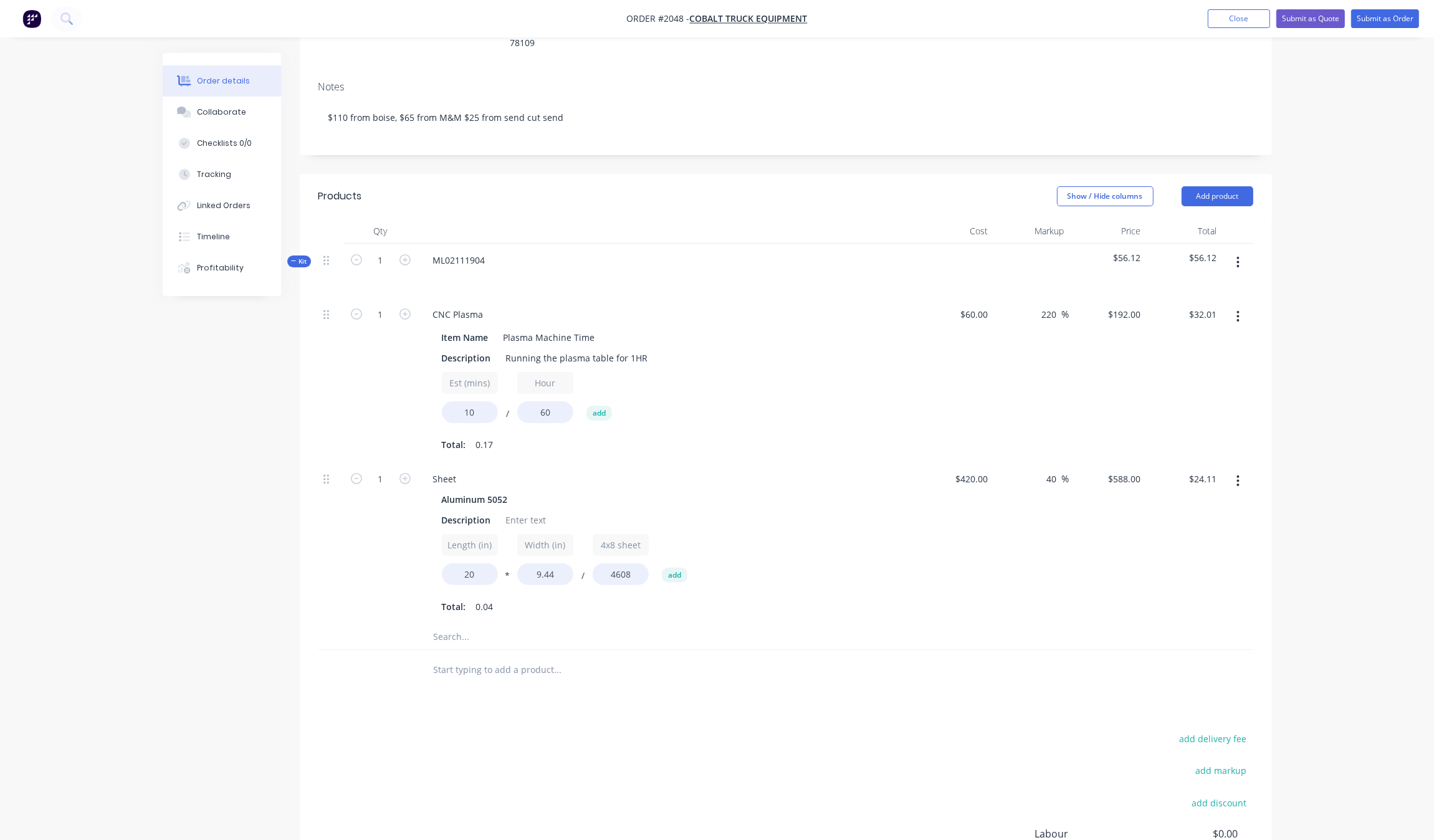
scroll to position [206, 0]
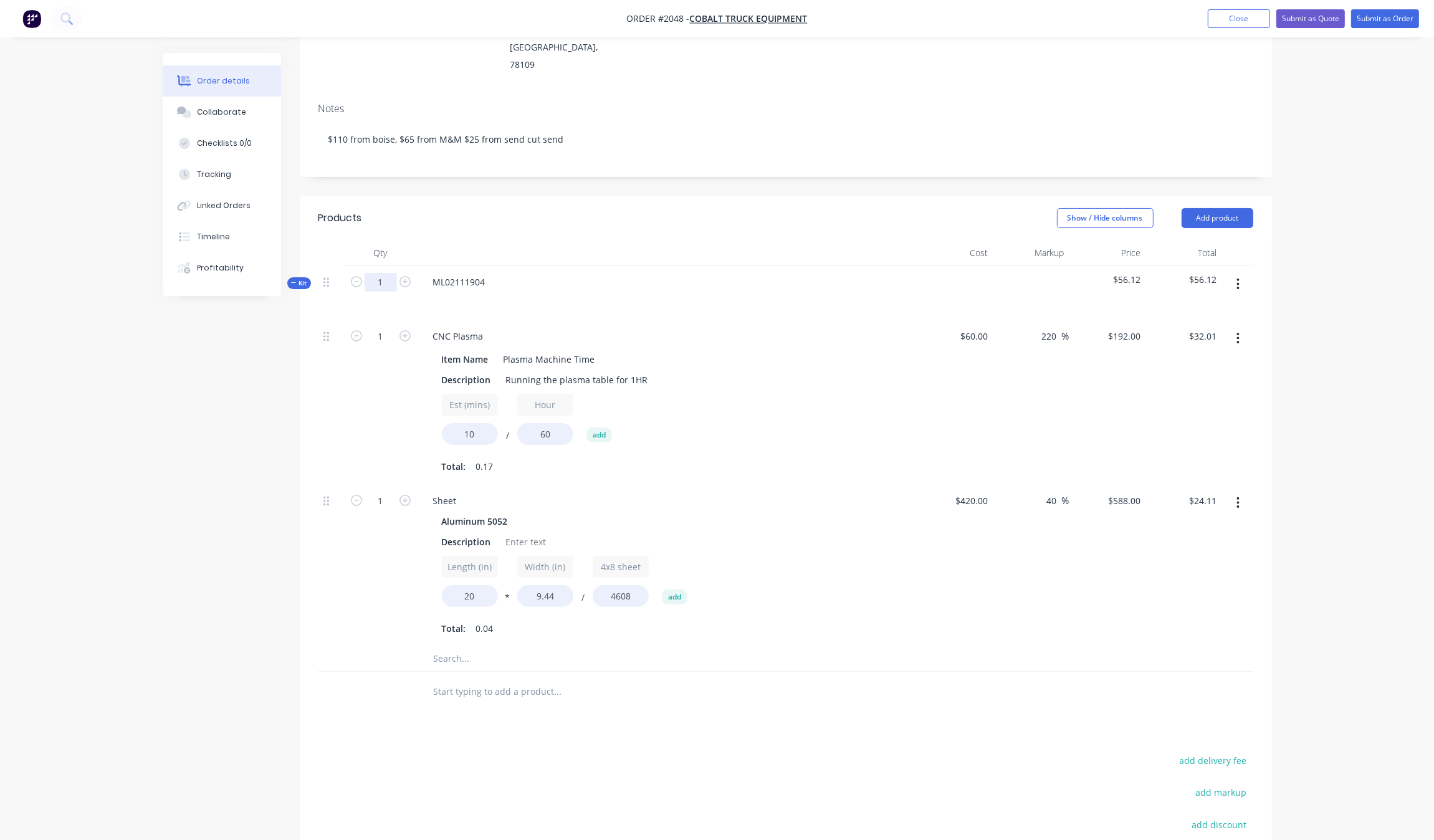
click at [387, 273] on input "1" at bounding box center [381, 282] width 33 height 18
type input "5"
type input "$160.03"
type input "5"
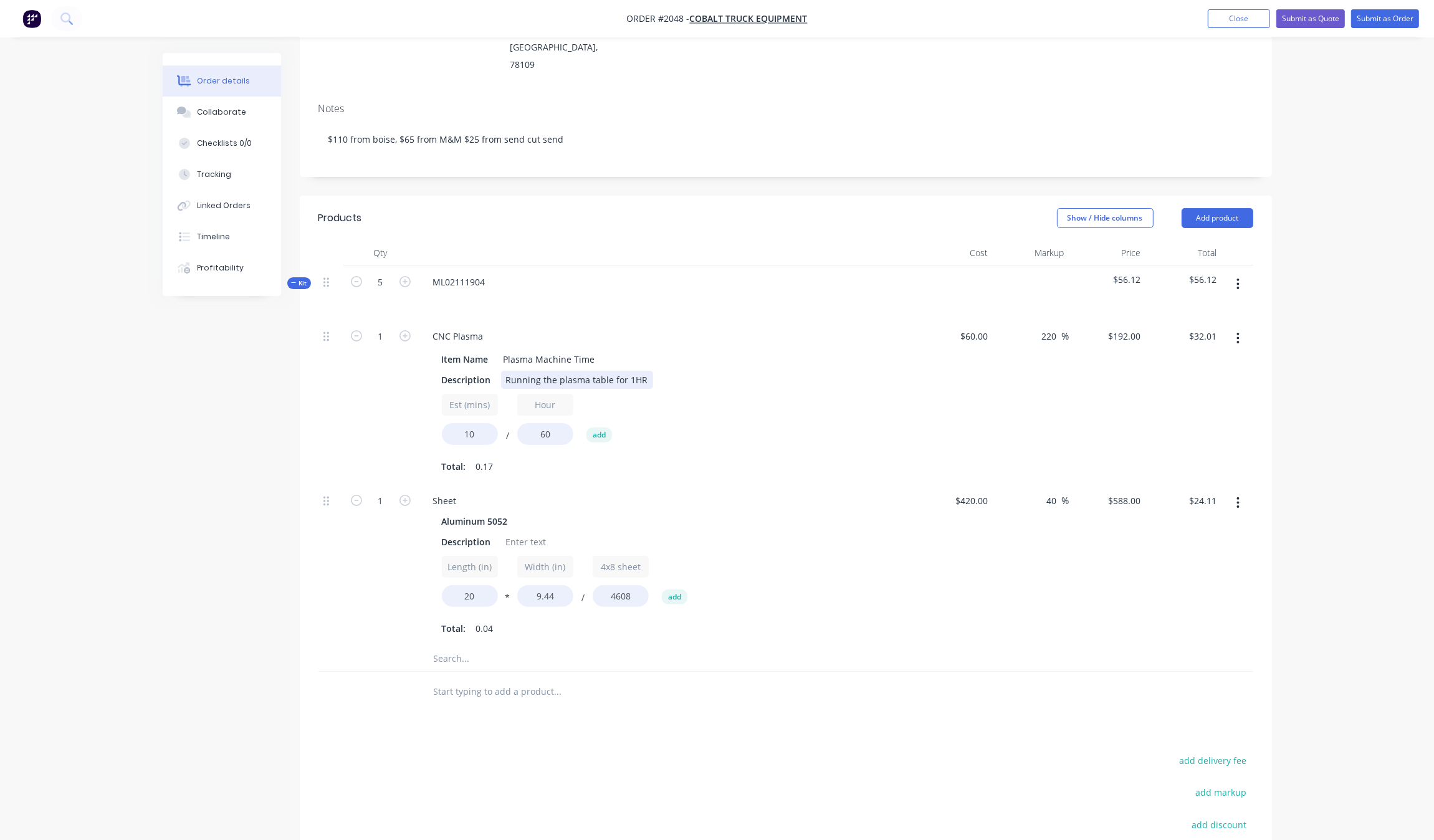
type input "$120.54"
click at [801, 371] on div "Description Running the plasma table for 1HR" at bounding box center [664, 380] width 457 height 18
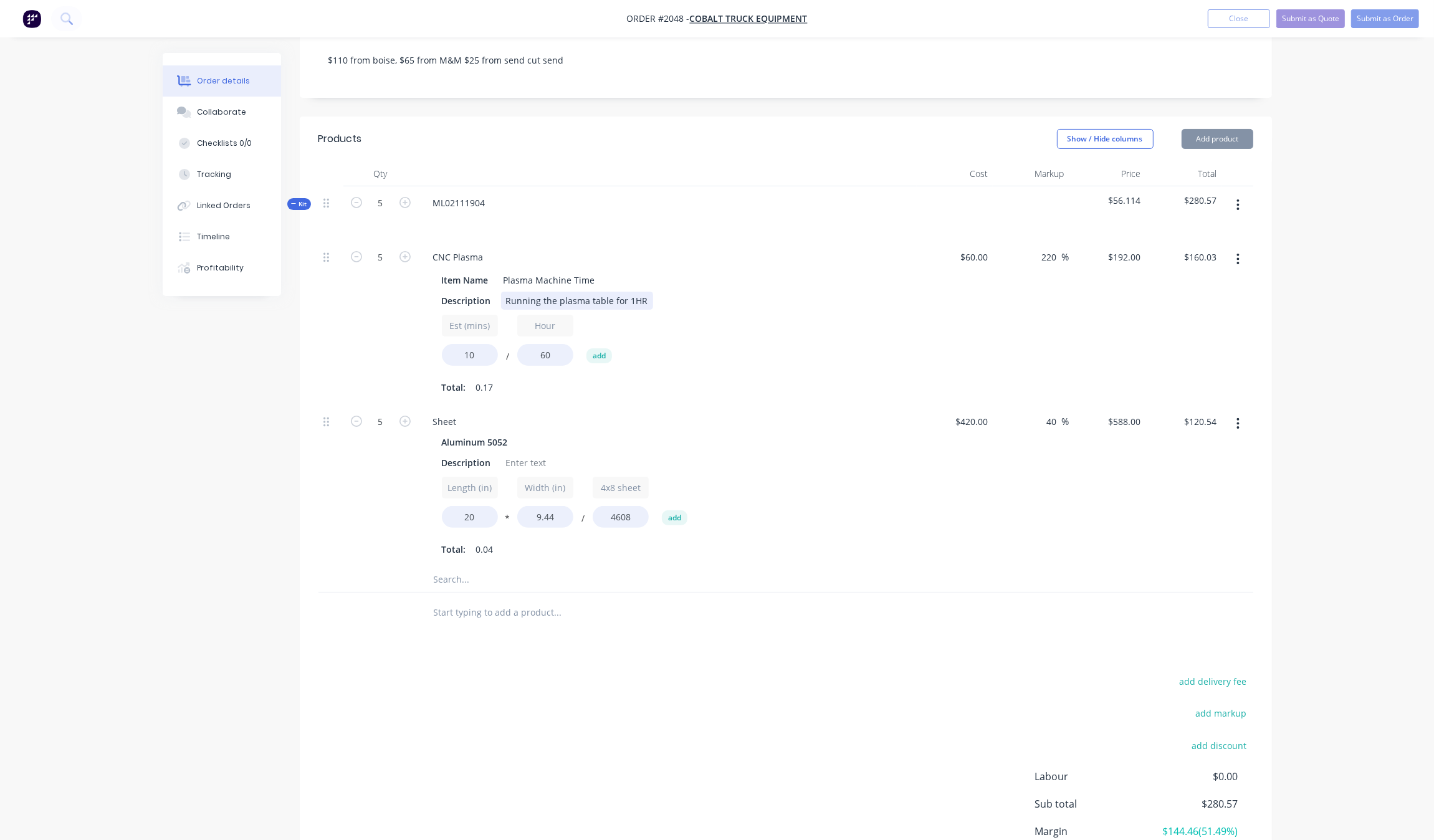
scroll to position [361, 0]
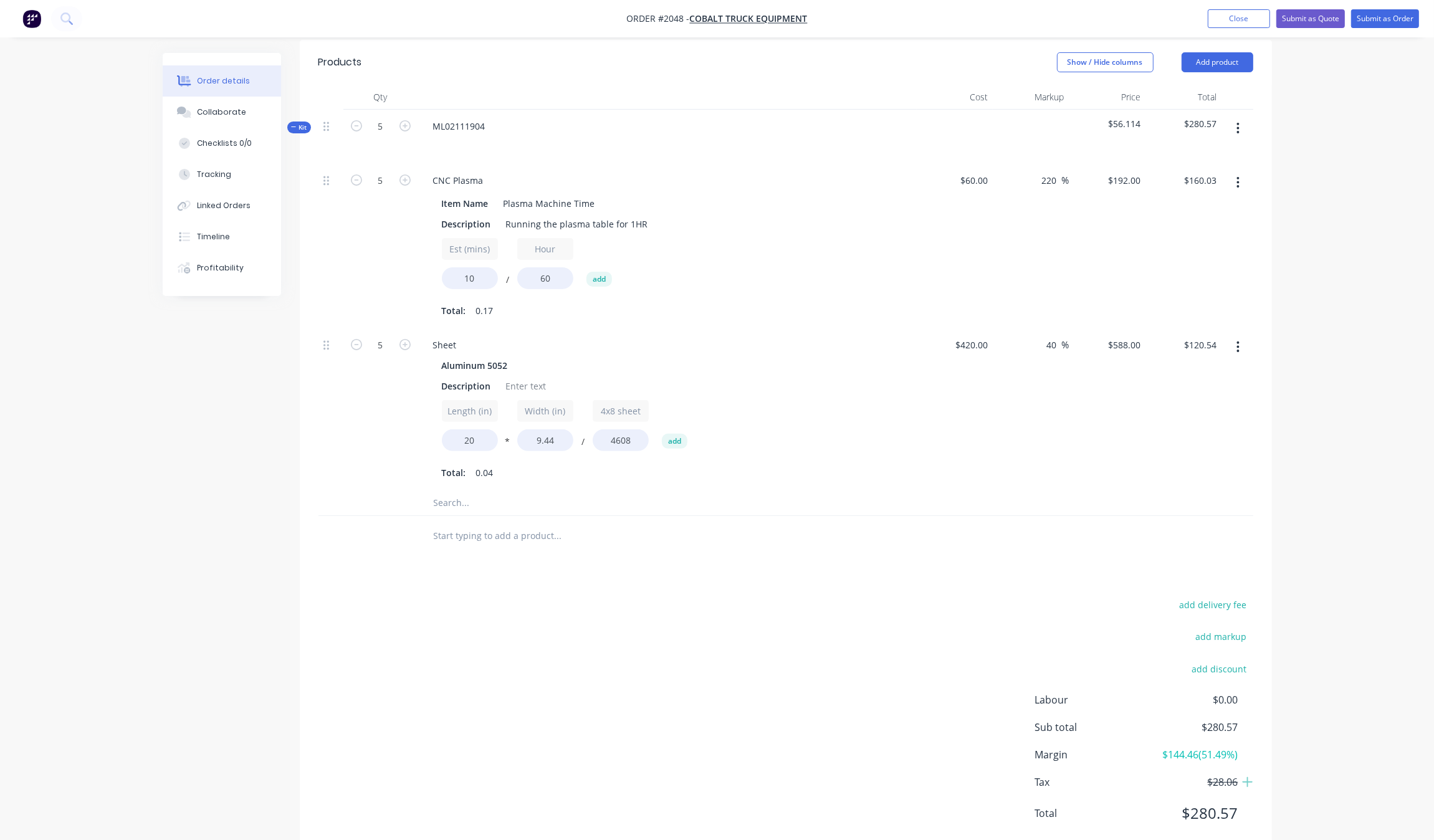
click at [797, 516] on div at bounding box center [642, 536] width 449 height 40
click at [309, 541] on div "Products Show / Hide columns Add product Qty Cost Markup Price Total Kit 5 ML02…" at bounding box center [785, 447] width 972 height 816
click at [711, 616] on div "add delivery fee add markup add discount Labour $0.00 Sub total $280.57 Margin …" at bounding box center [785, 716] width 934 height 240
drag, startPoint x: 486, startPoint y: 476, endPoint x: 479, endPoint y: 476, distance: 7.0
click at [479, 490] on input "text" at bounding box center [557, 503] width 249 height 25
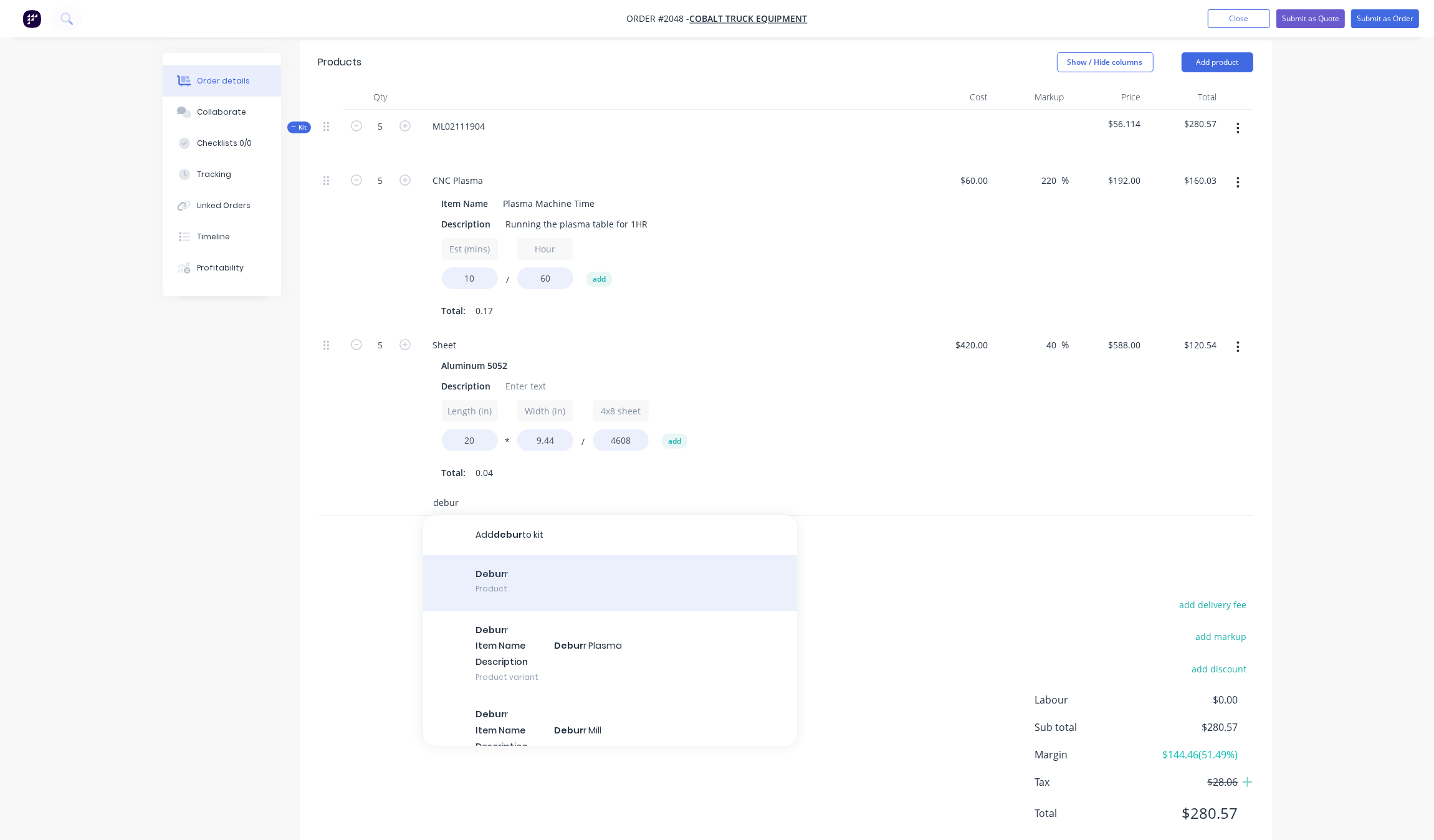
type input "debur"
click at [524, 556] on div "Debur r Product" at bounding box center [609, 583] width 374 height 56
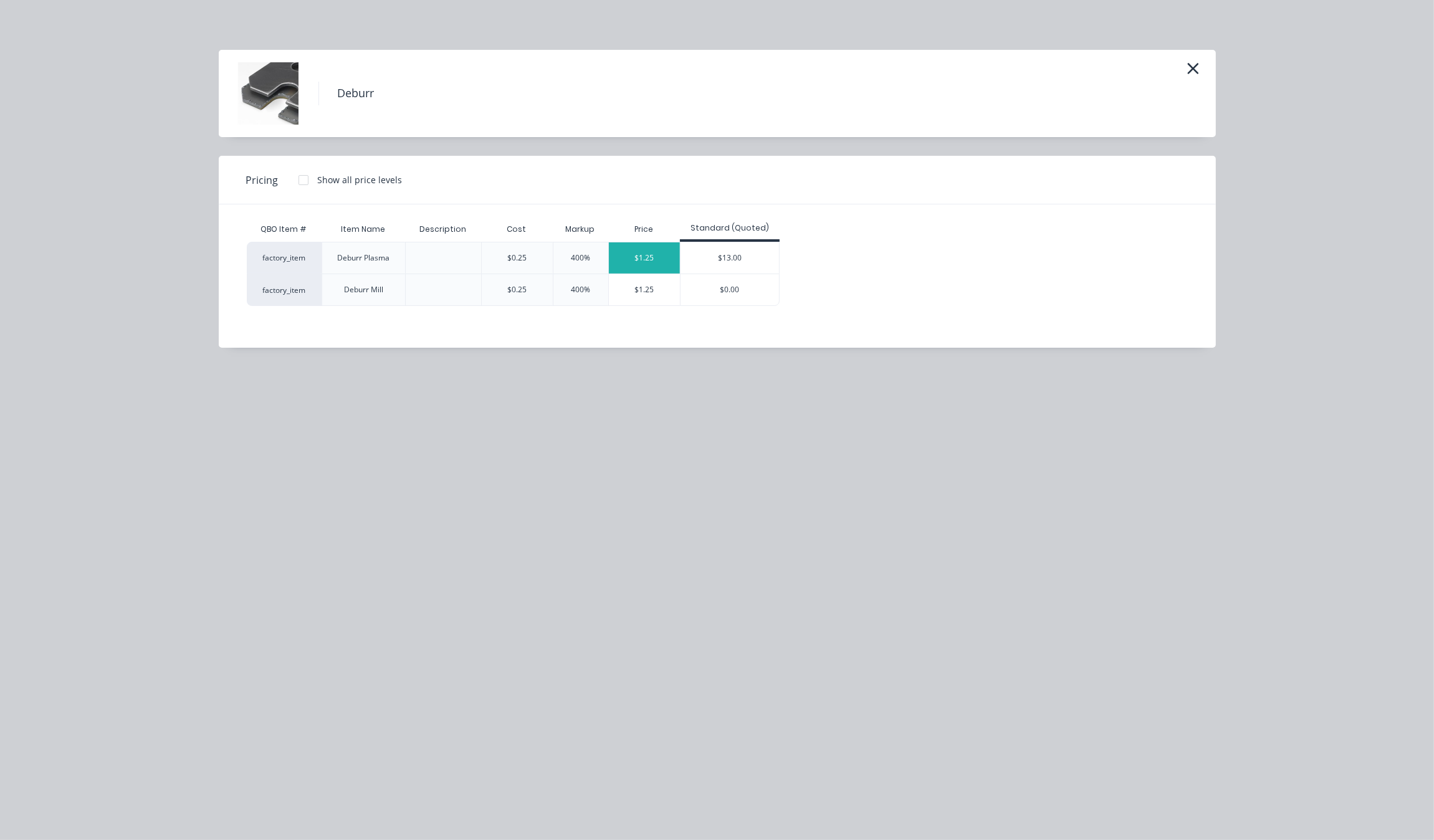
click at [636, 263] on div "$1.25" at bounding box center [644, 258] width 71 height 31
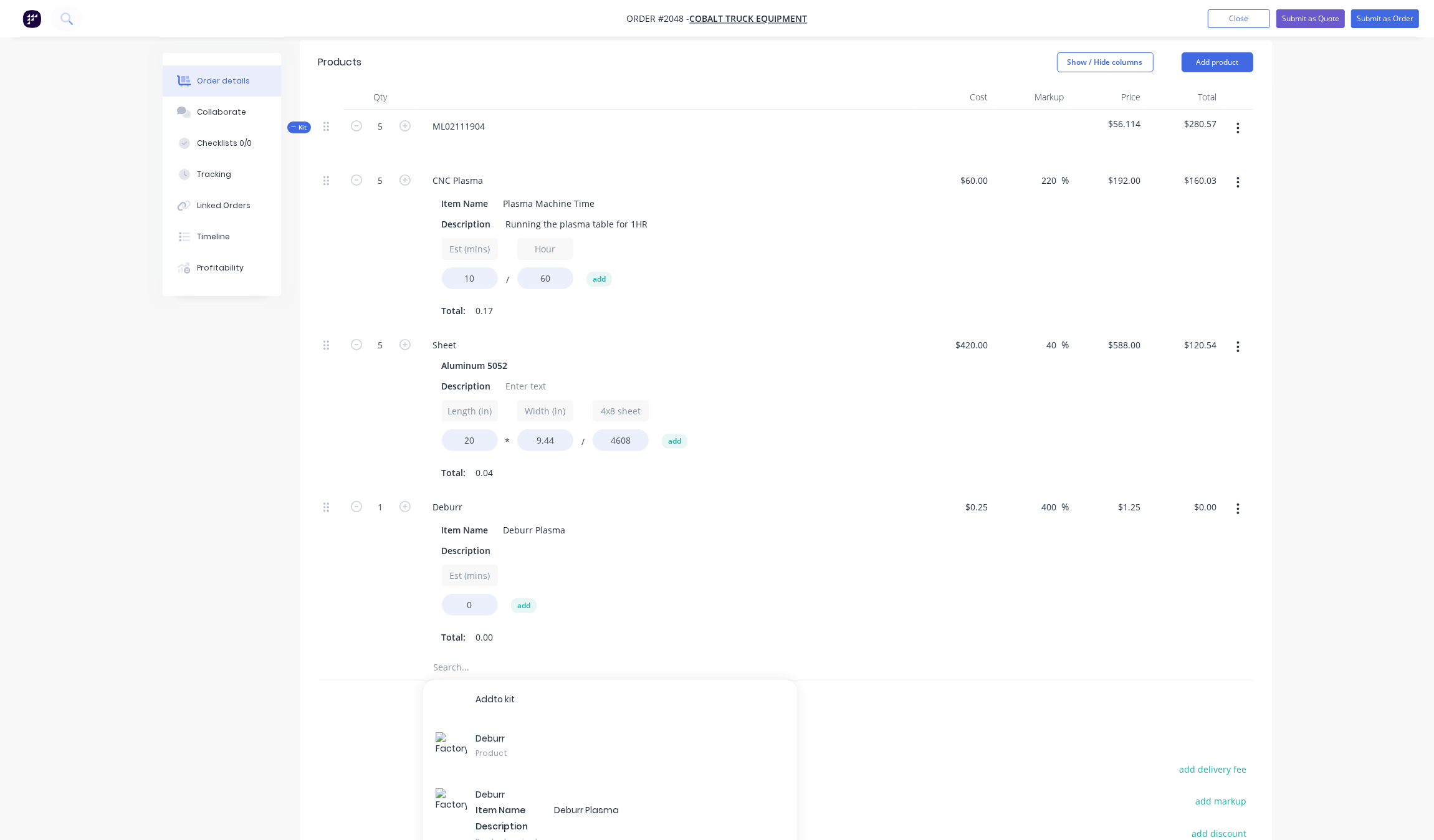
click at [952, 602] on div "$0.25 $0.25" at bounding box center [955, 572] width 77 height 164
click at [375, 190] on input "1" at bounding box center [381, 180] width 33 height 18
type input "5"
click at [262, 653] on div "Created by Grant Created [DATE] Required [DATE] Assigned to Add team member Sta…" at bounding box center [717, 365] width 1109 height 1347
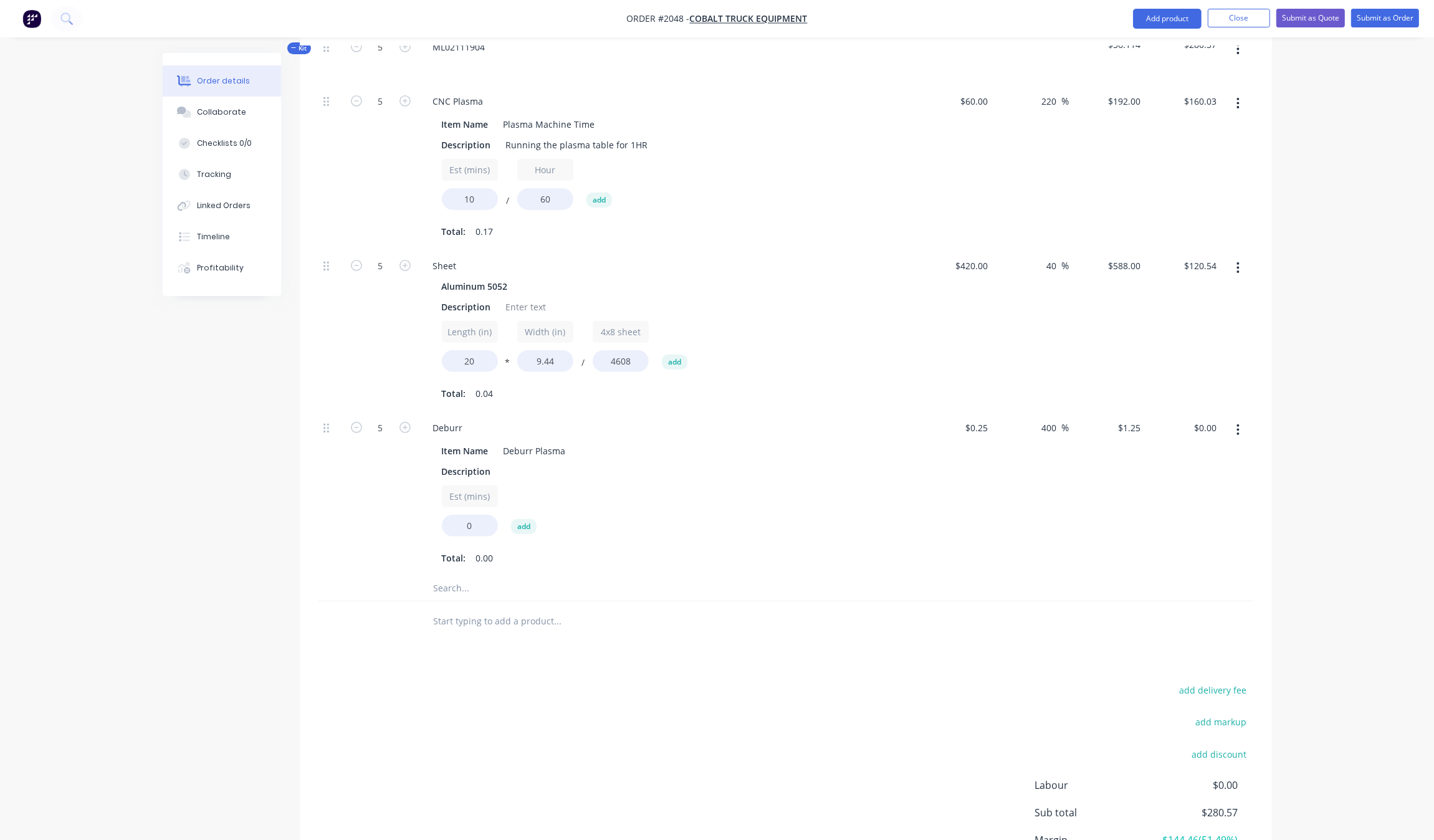
scroll to position [517, 0]
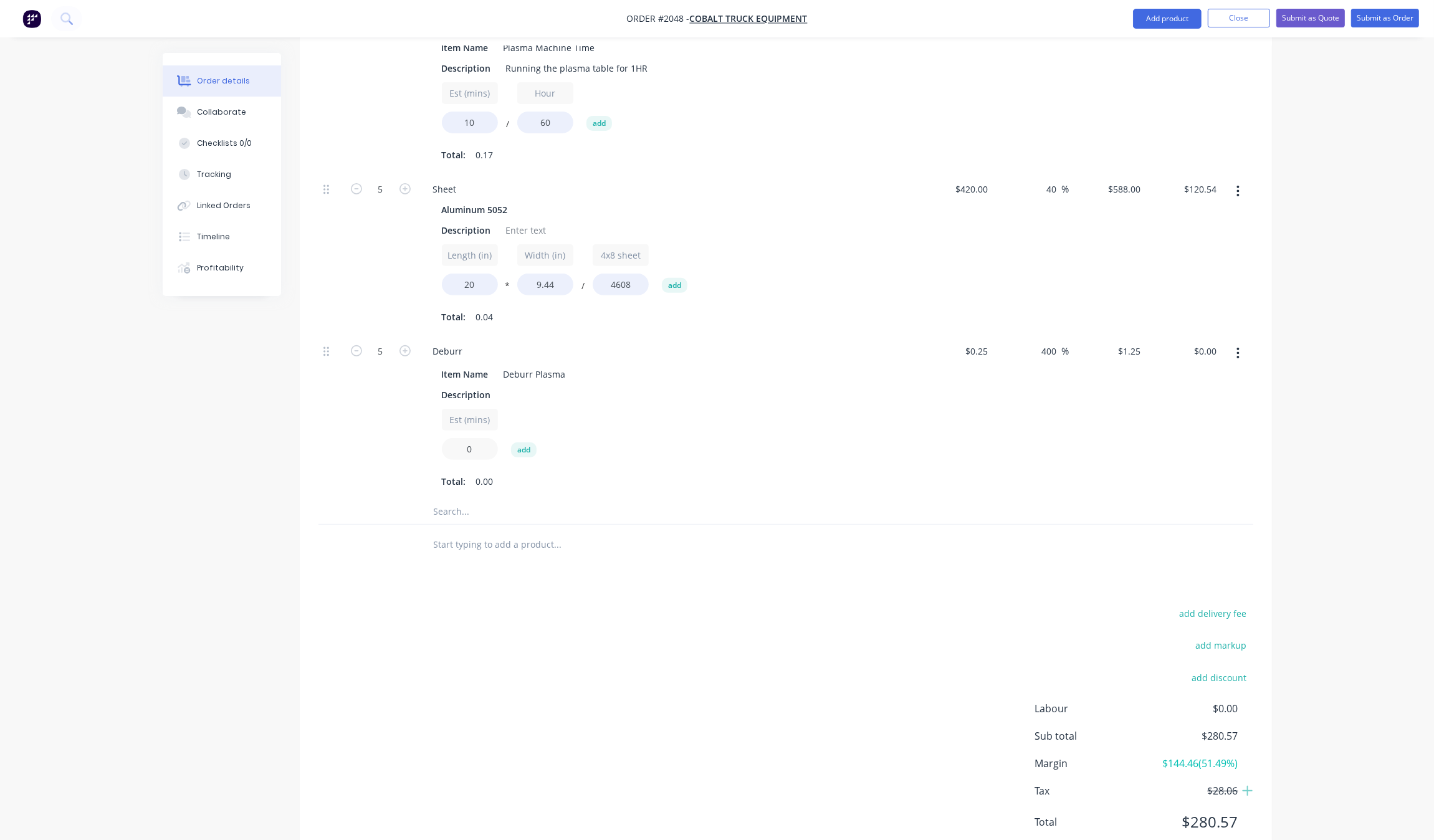
click at [493, 438] on input "0" at bounding box center [470, 449] width 56 height 22
click at [484, 438] on input "0" at bounding box center [470, 449] width 56 height 22
type input "2"
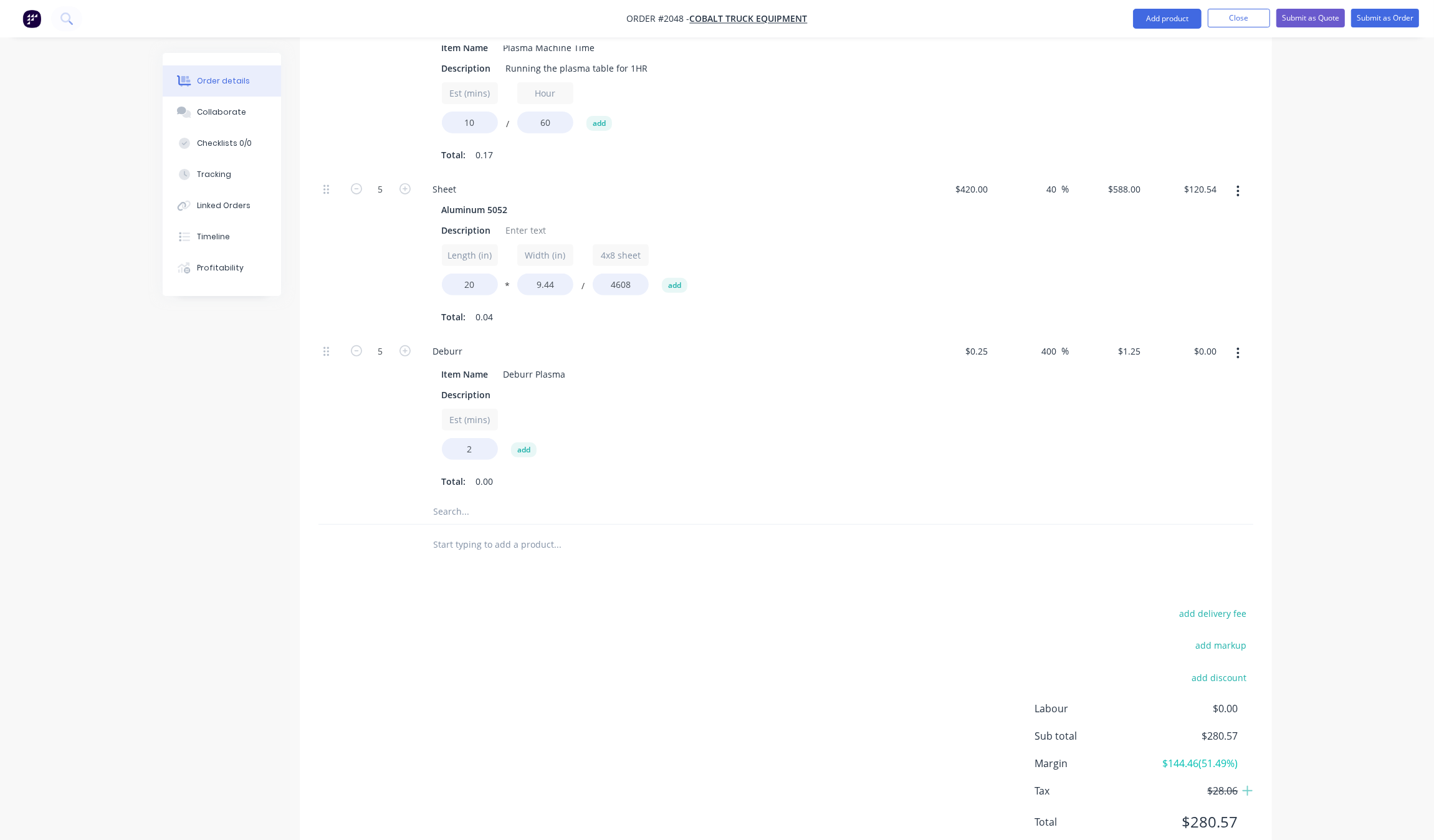
type input "$12.50"
click at [263, 474] on div "Created by Grant Created [DATE] Required [DATE] Assigned to Add team member Sta…" at bounding box center [717, 210] width 1109 height 1347
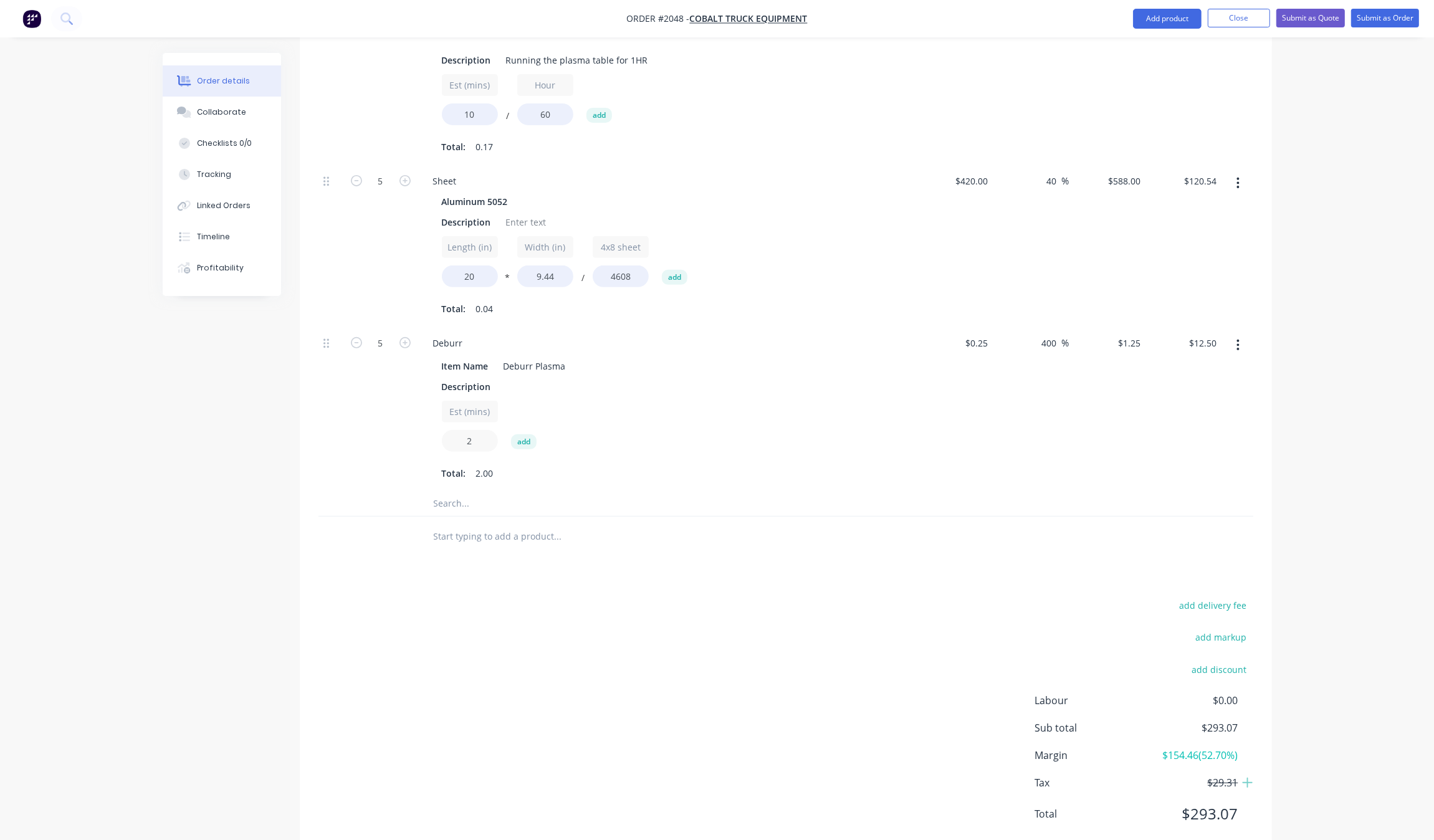
click at [472, 430] on input "2" at bounding box center [470, 440] width 56 height 22
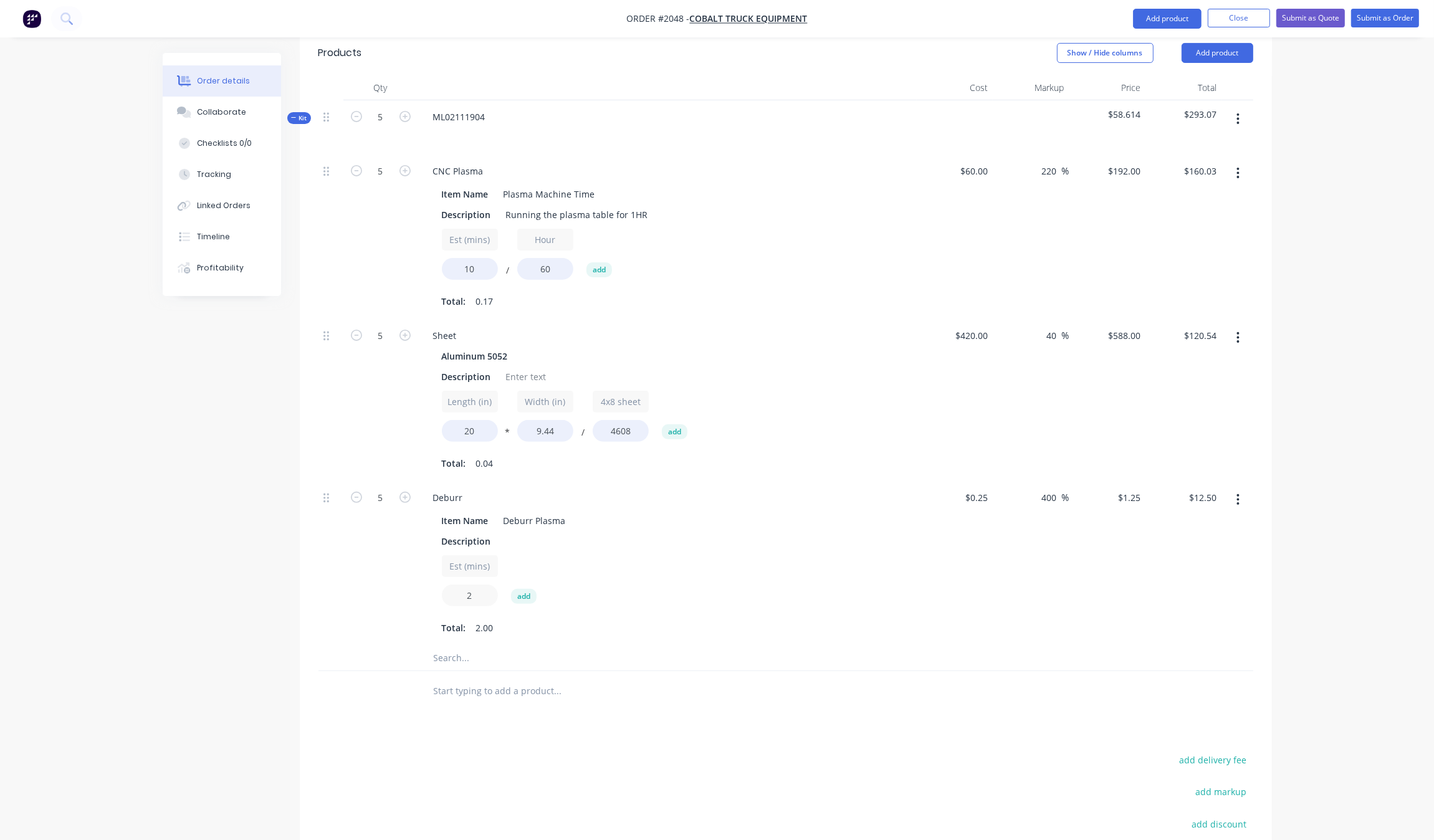
scroll to position [369, 0]
click at [276, 513] on div "Created by Grant Created [DATE] Required [DATE] Assigned to Add team member Sta…" at bounding box center [717, 358] width 1109 height 1347
click at [474, 259] on input "10" at bounding box center [470, 270] width 56 height 22
type input "5"
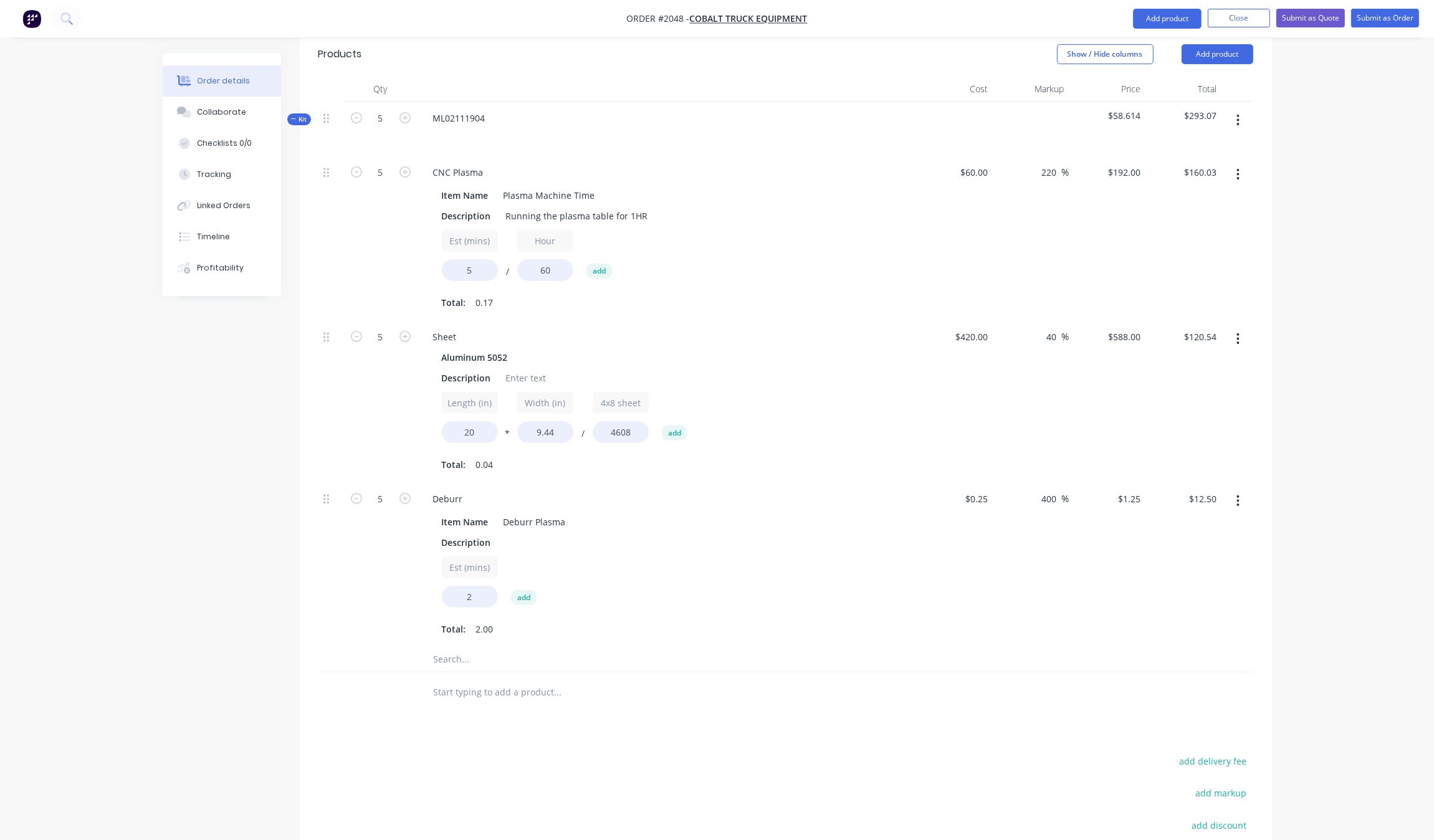
type input "$79.97"
click at [195, 518] on div "Created by Grant Created [DATE] Required [DATE] Assigned to Add team member Sta…" at bounding box center [717, 358] width 1109 height 1347
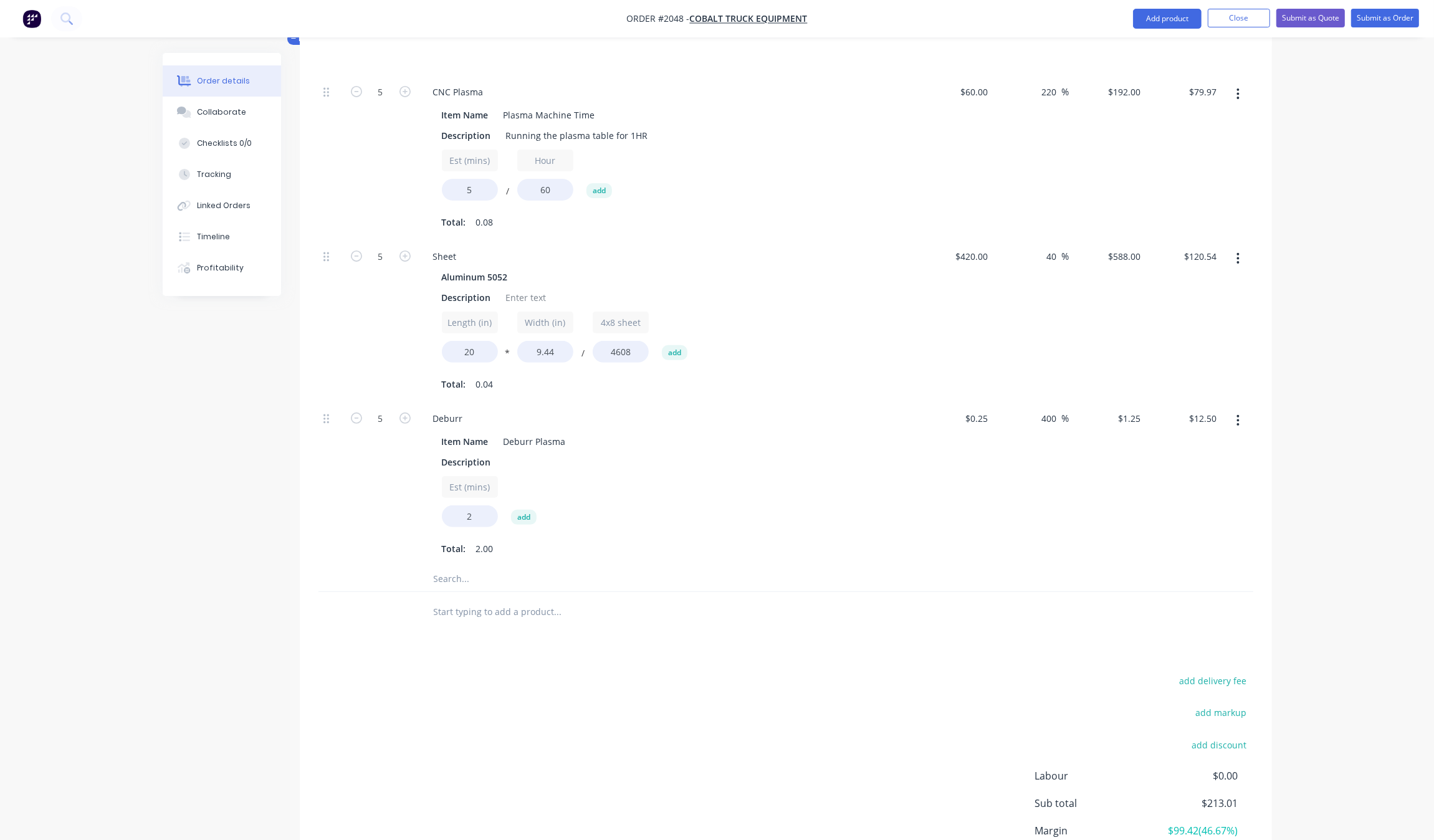
scroll to position [526, 0]
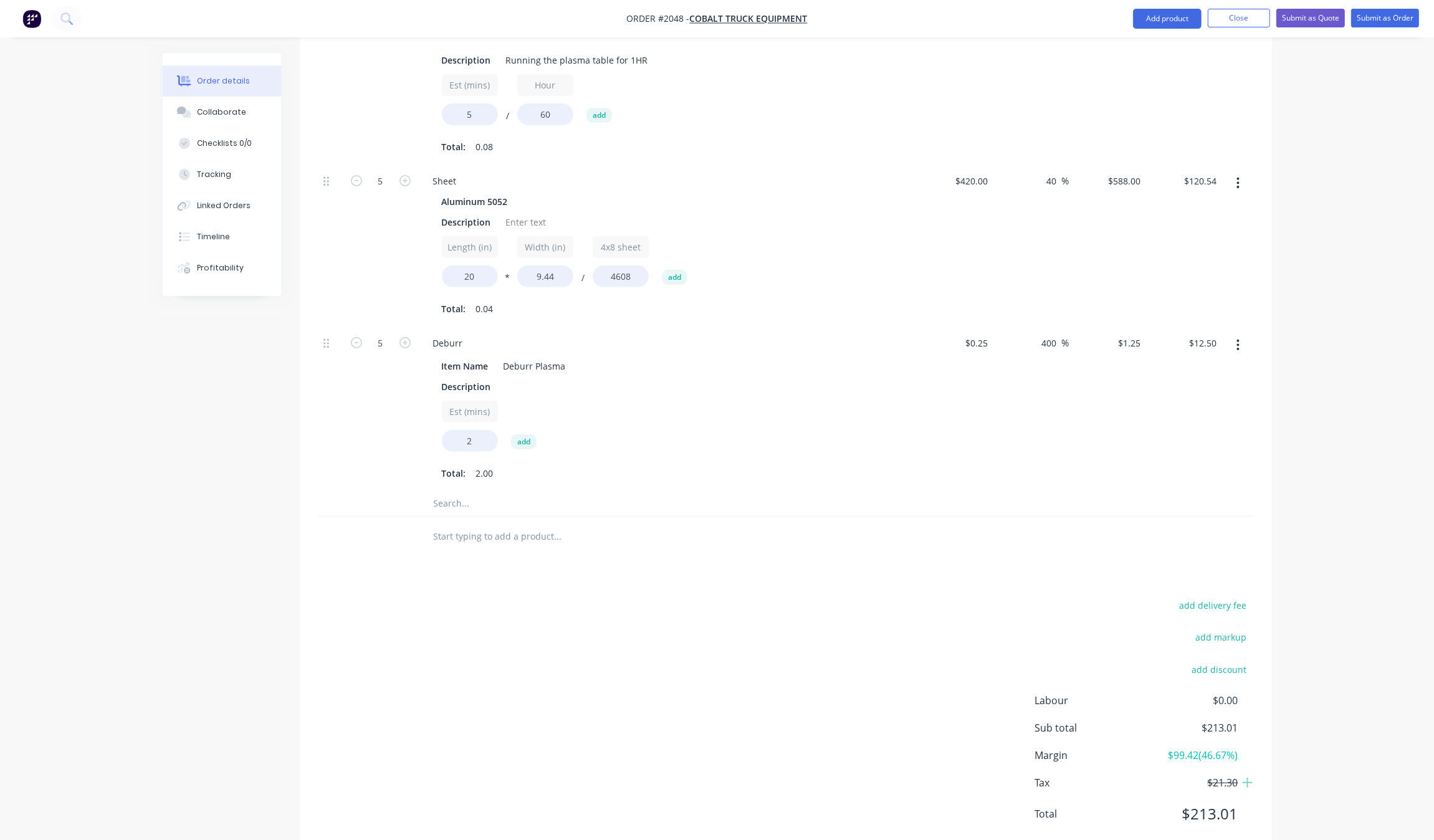
click at [467, 401] on div "Est (mins) 2" at bounding box center [470, 426] width 56 height 51
click at [471, 430] on input "2" at bounding box center [470, 440] width 56 height 22
type input "5"
type input "$31.25"
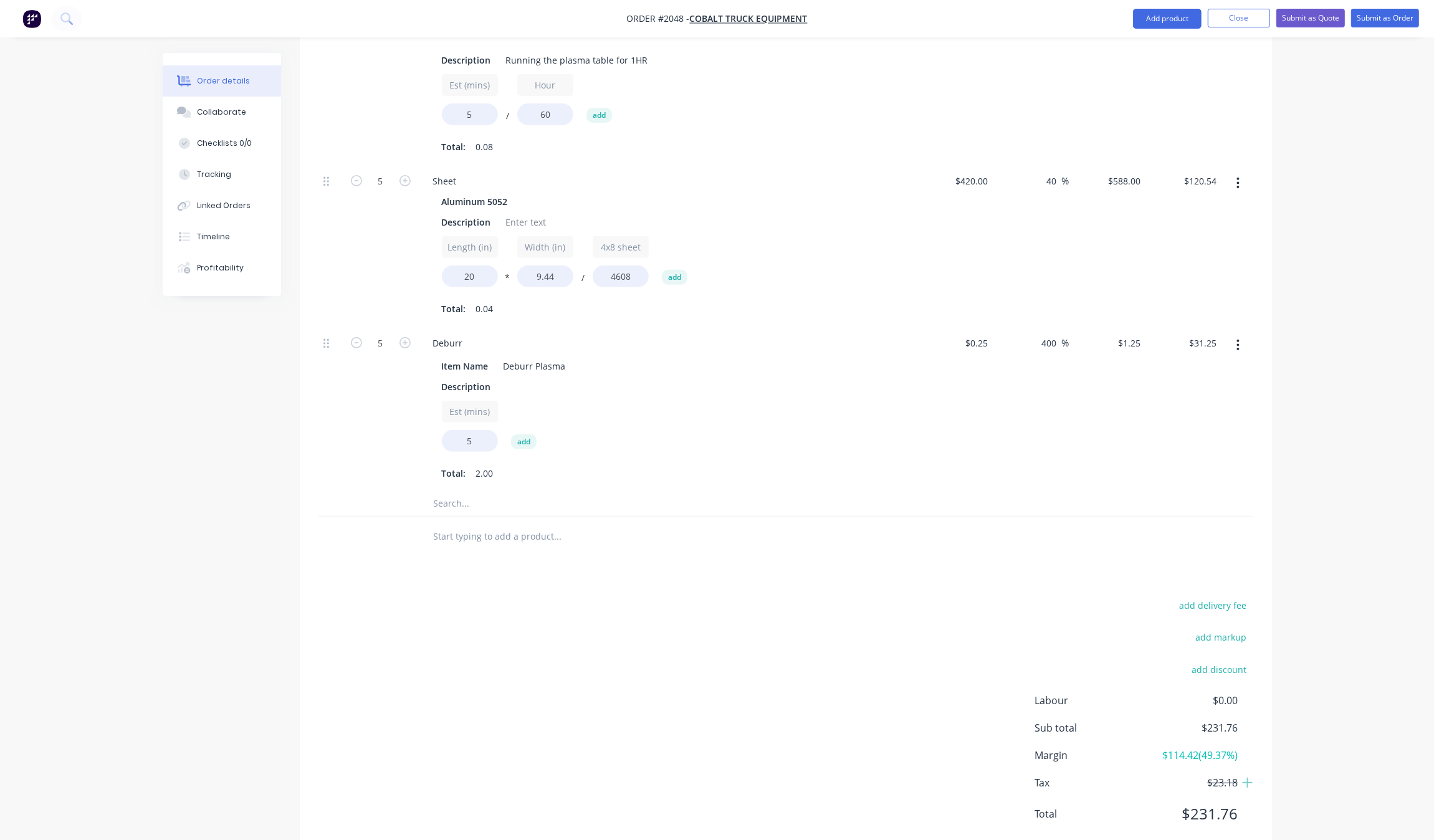
click at [364, 446] on div "5" at bounding box center [381, 408] width 75 height 164
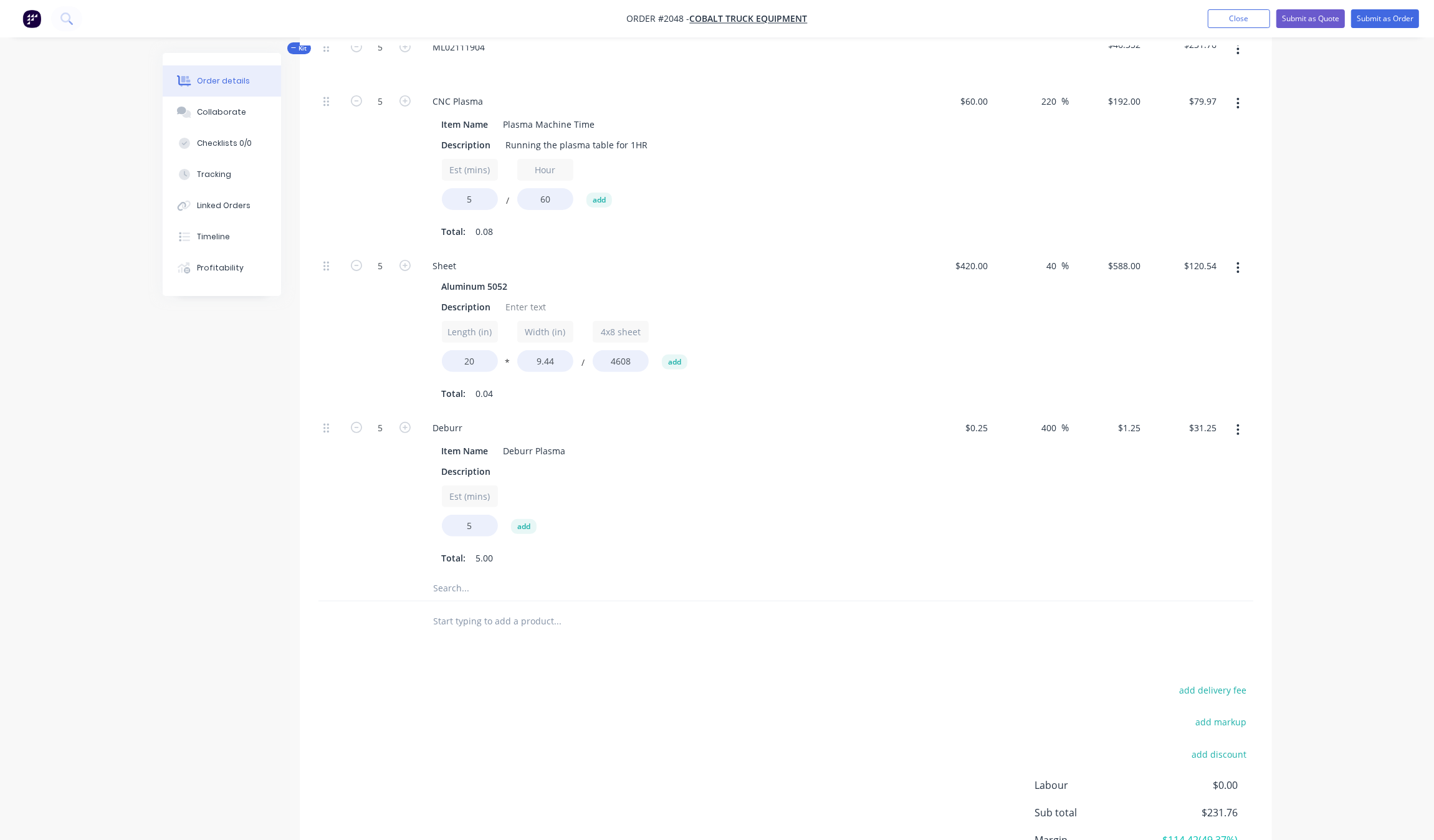
scroll to position [213, 0]
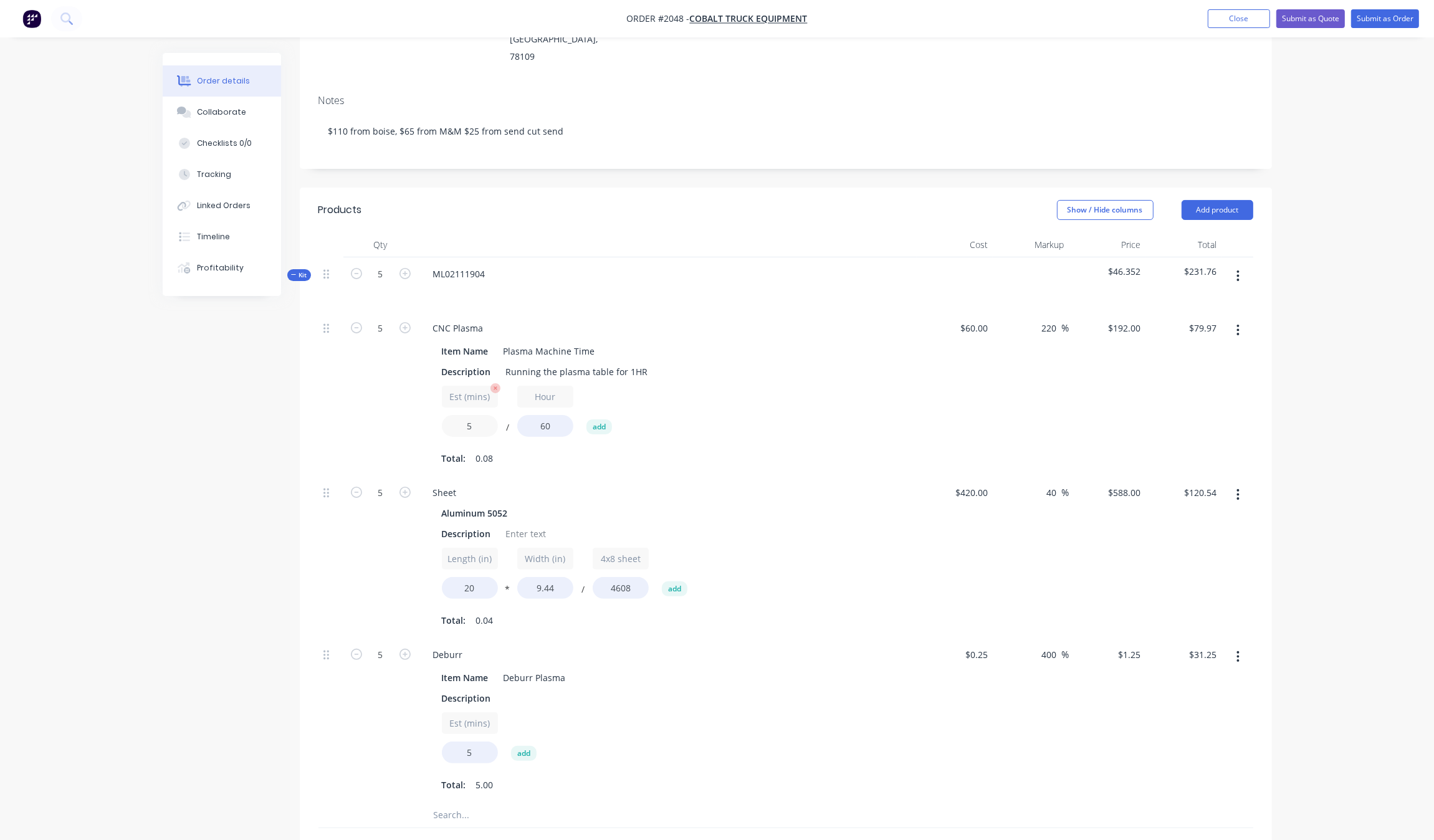
click at [487, 415] on input "5" at bounding box center [470, 426] width 56 height 22
type input "7"
type input "$112.03"
click at [326, 389] on div at bounding box center [331, 393] width 25 height 164
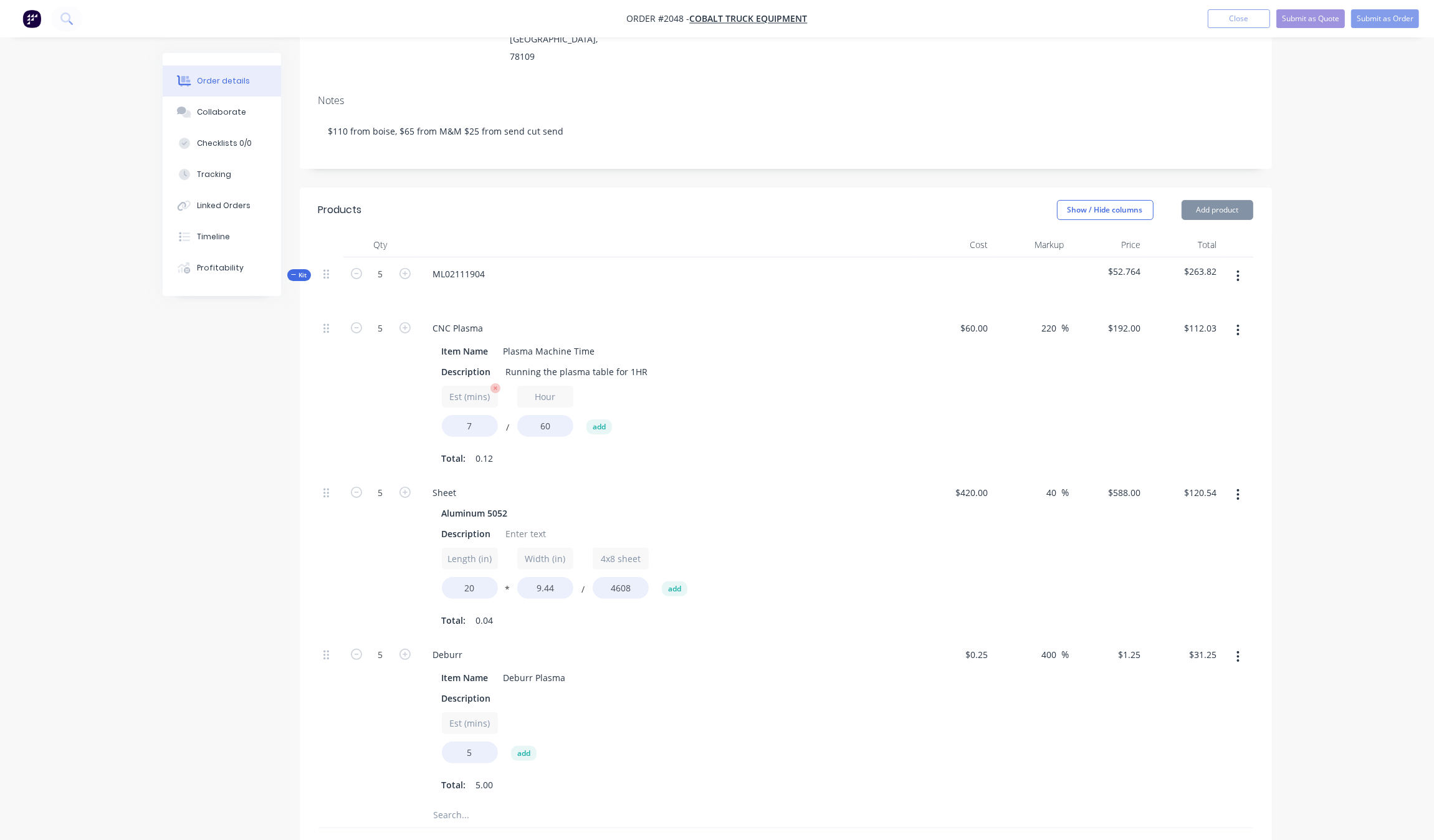
click at [470, 403] on div "Est (mins) 7 / Hour 60 add" at bounding box center [667, 413] width 451 height 56
click at [472, 415] on input "7" at bounding box center [470, 426] width 56 height 22
type input "9"
type input "$144.00"
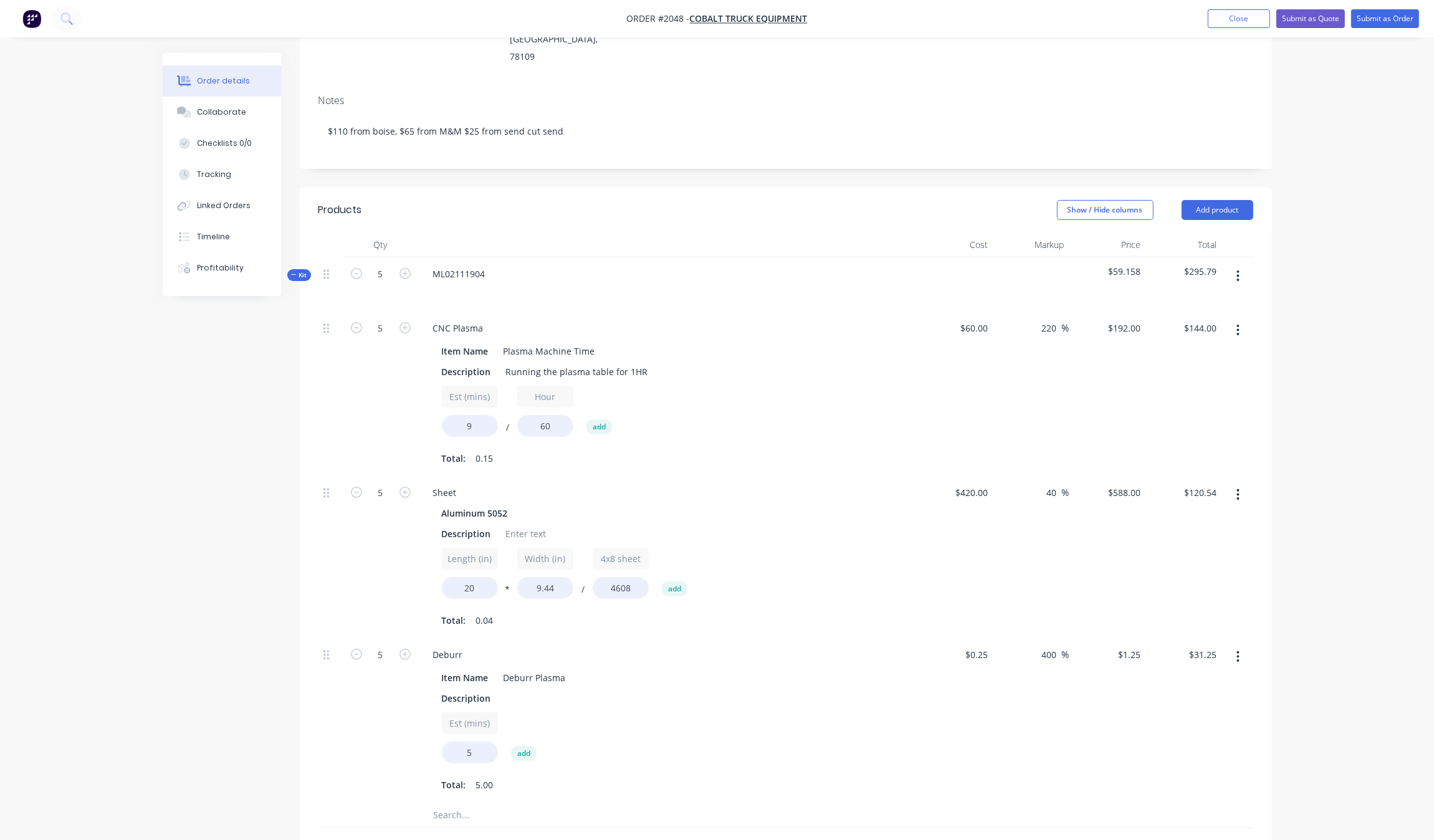
click at [288, 410] on div "Created by Grant Created [DATE] Required [DATE] Assigned to Add team member Sta…" at bounding box center [717, 513] width 1109 height 1347
click at [483, 415] on input "9" at bounding box center [470, 426] width 56 height 22
type input "8"
type input "$127.97"
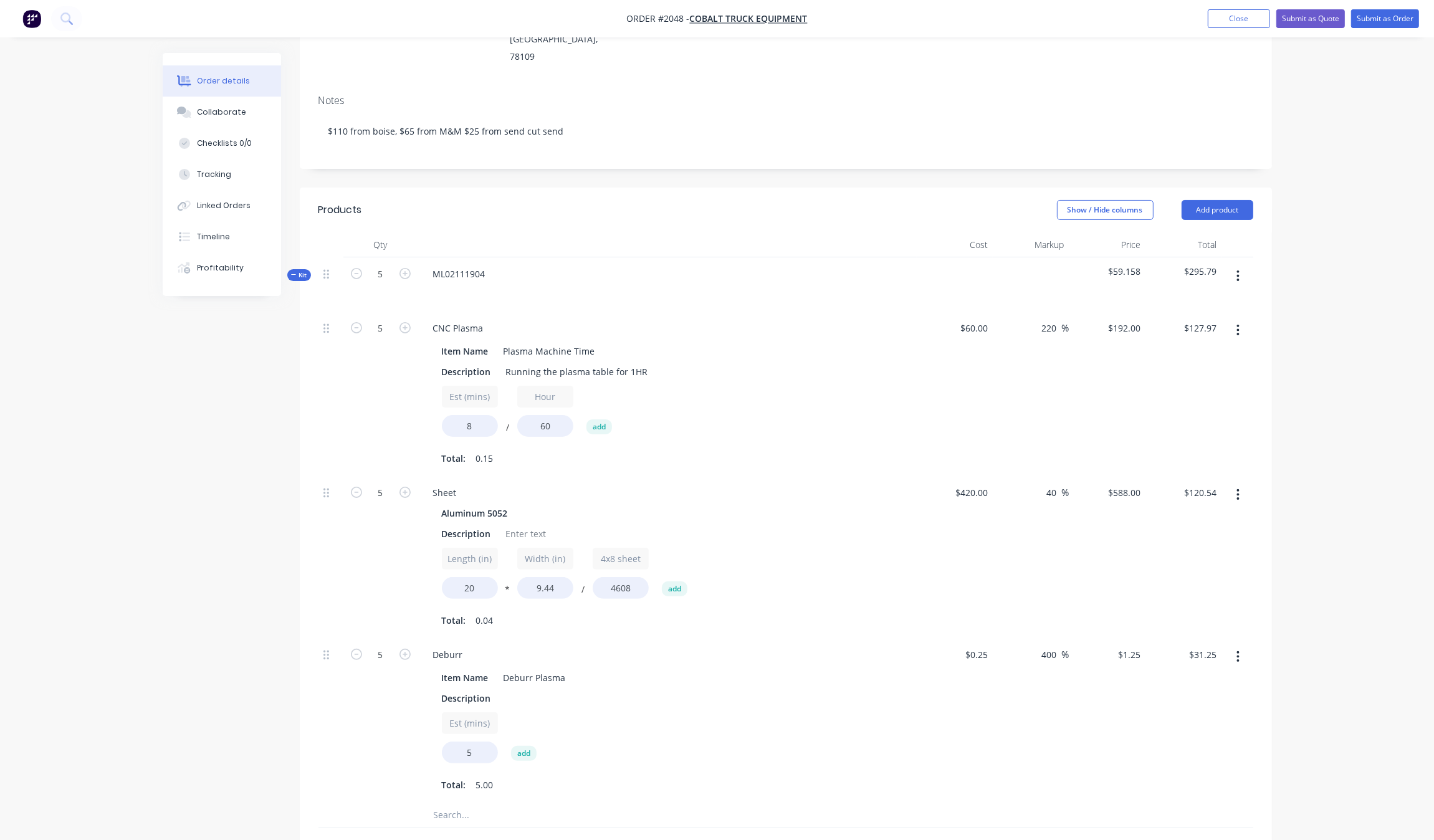
click at [251, 424] on div "Created by Grant Created [DATE] Required [DATE] Assigned to Add team member Sta…" at bounding box center [717, 513] width 1109 height 1347
click at [1125, 265] on span "$55.952" at bounding box center [1107, 272] width 66 height 13
click at [493, 415] on input "8" at bounding box center [470, 426] width 56 height 22
drag, startPoint x: 1051, startPoint y: 300, endPoint x: 1054, endPoint y: 293, distance: 7.6
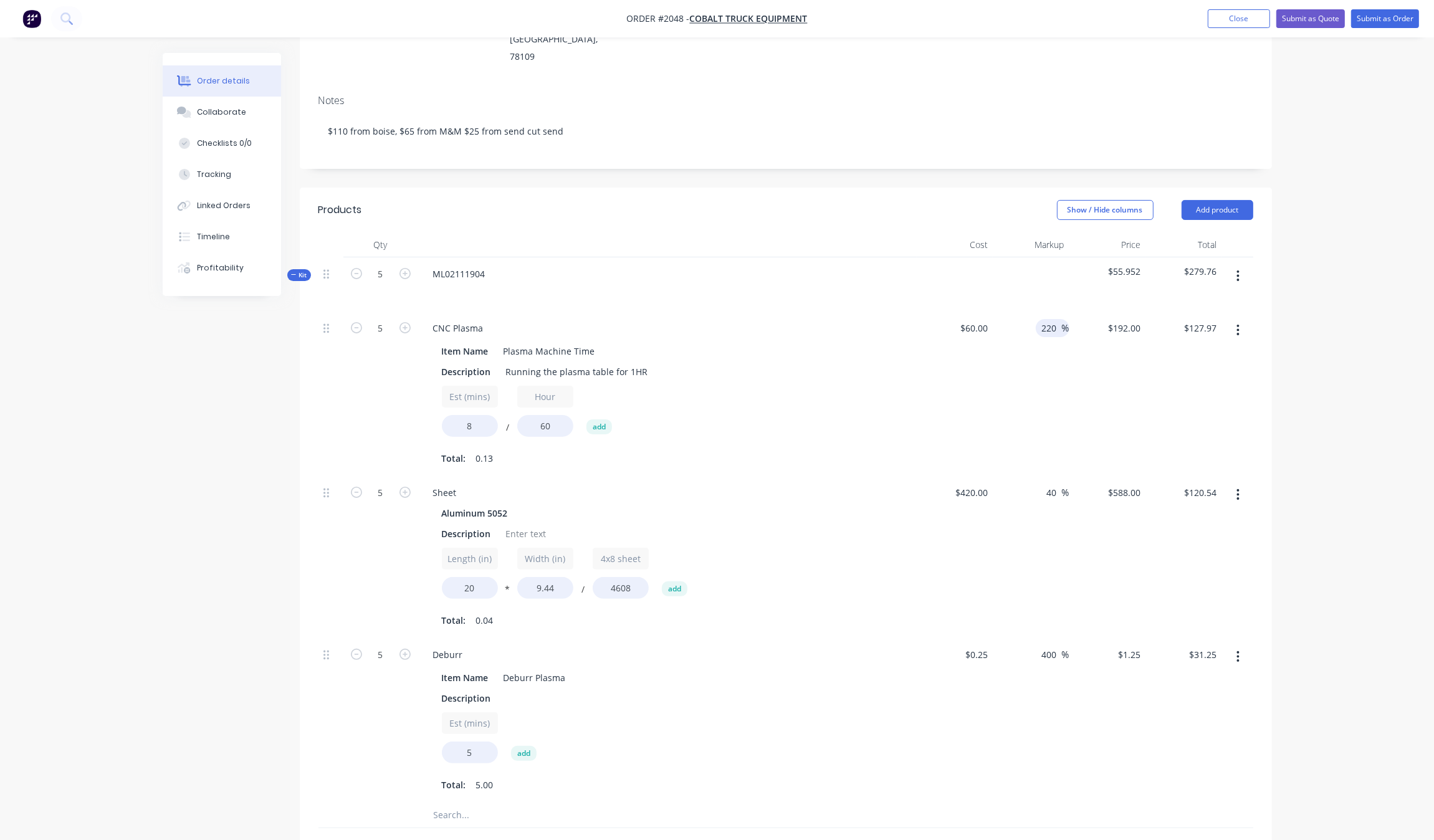
click at [1051, 319] on input "220" at bounding box center [1051, 328] width 21 height 18
click at [1054, 319] on input "220" at bounding box center [1051, 328] width 21 height 18
click at [468, 415] on input "8" at bounding box center [470, 426] width 56 height 22
click at [465, 415] on input "8" at bounding box center [470, 426] width 56 height 22
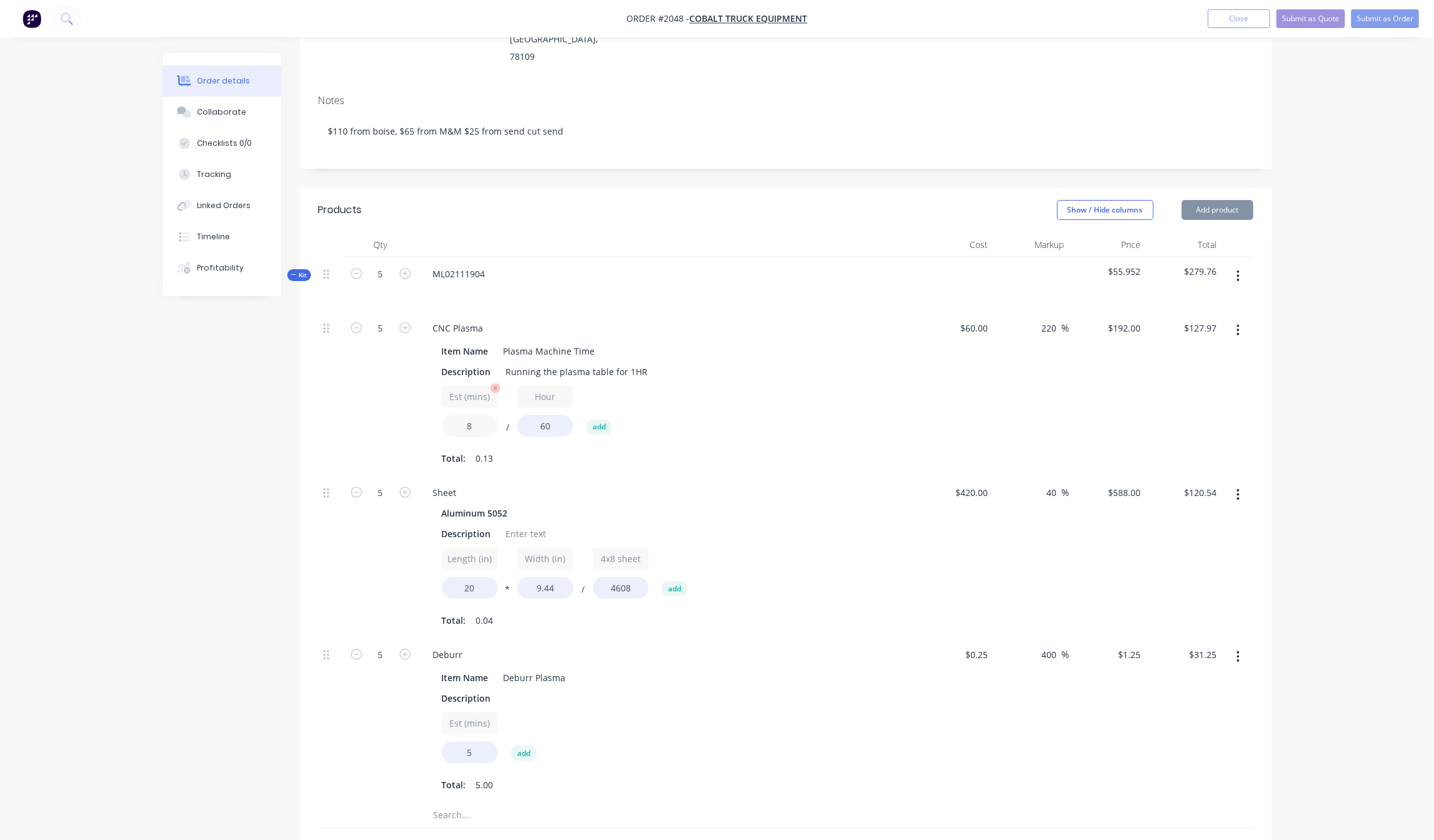
click at [465, 415] on input "8" at bounding box center [470, 426] width 56 height 22
type input "3"
type input "$48.00"
click at [288, 425] on div "Created by Grant Created [DATE] Required [DATE] Assigned to Add team member Sta…" at bounding box center [717, 513] width 1109 height 1347
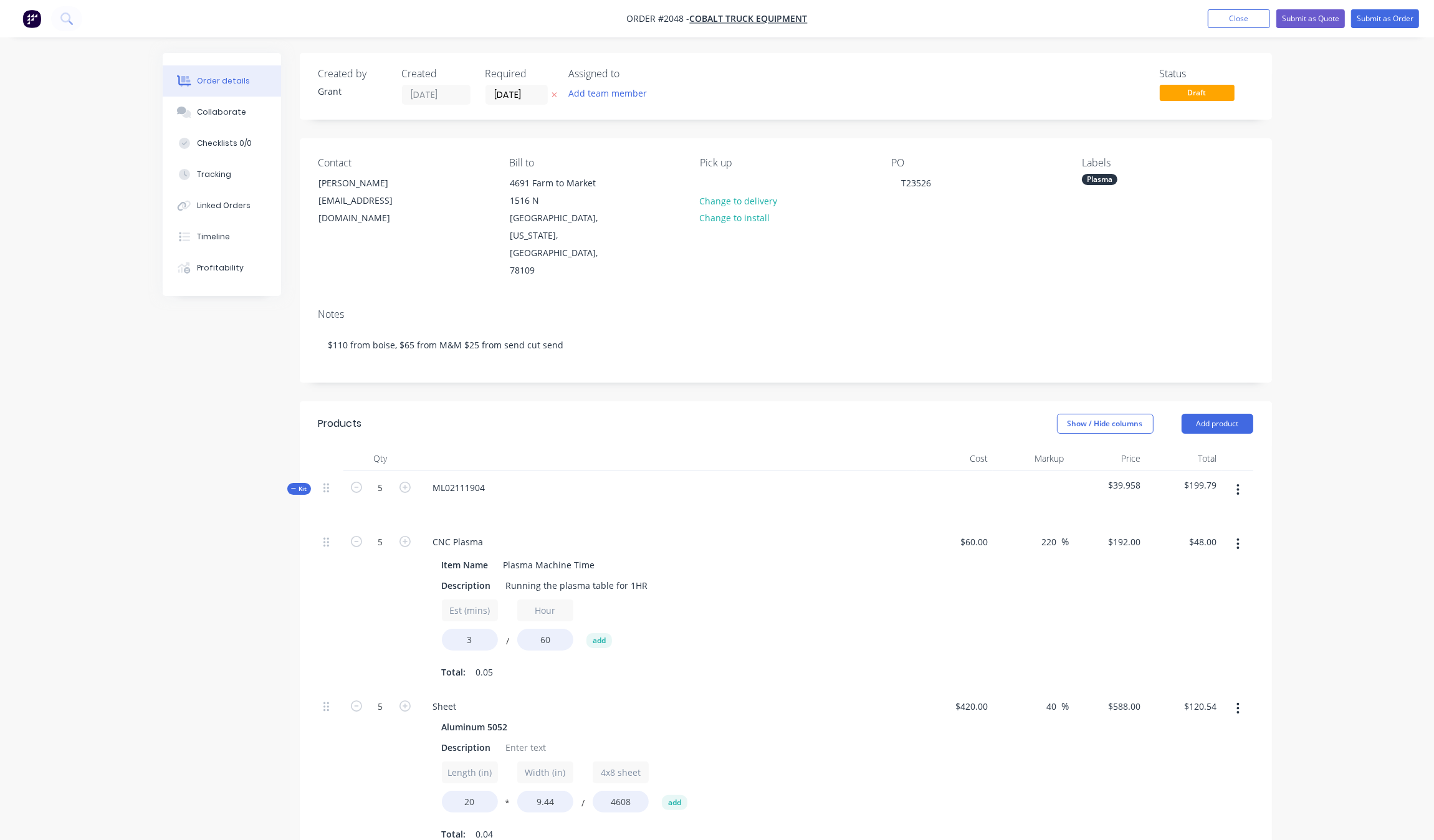
scroll to position [234, 0]
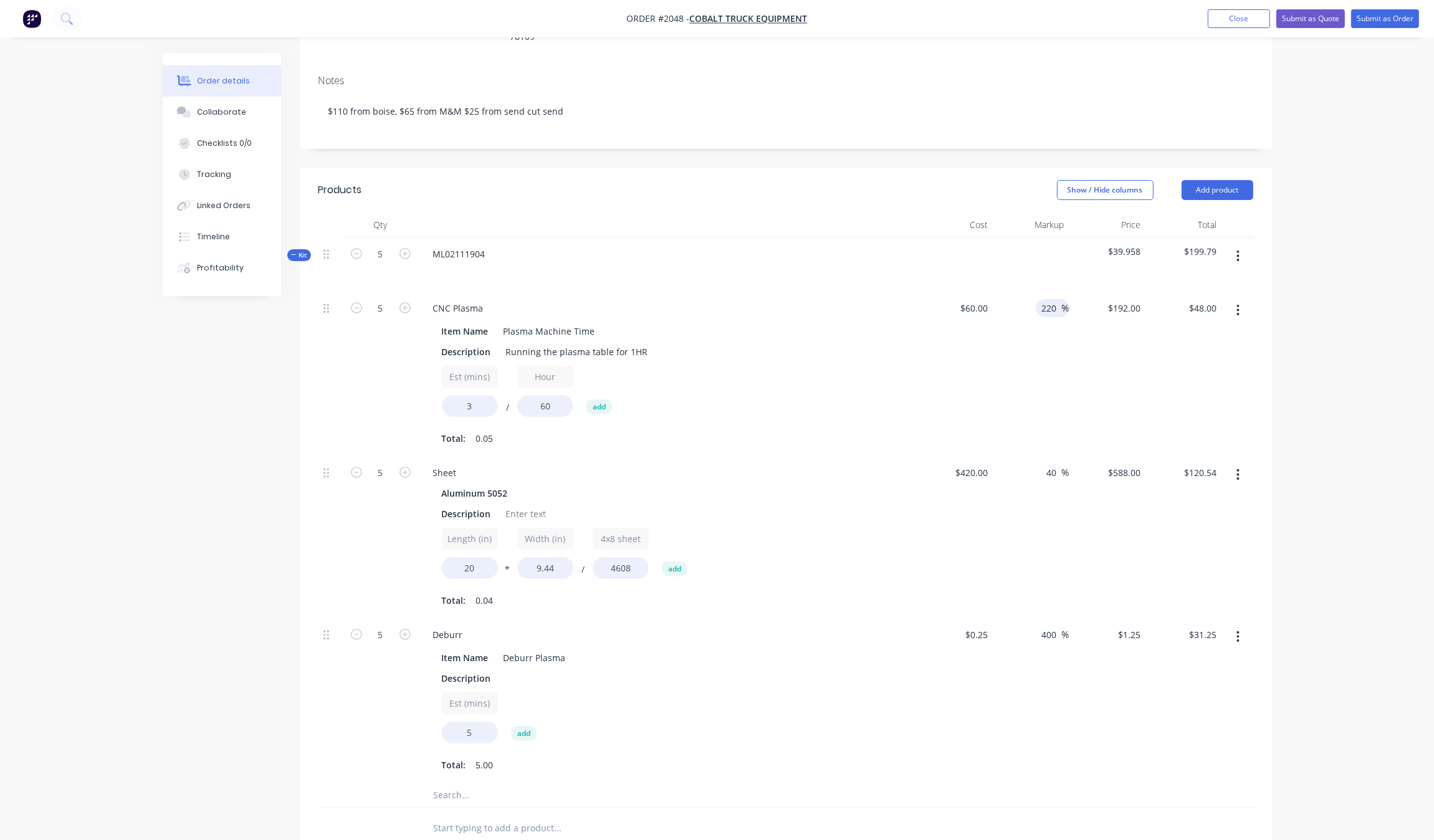
click at [1062, 301] on span "%" at bounding box center [1066, 308] width 8 height 14
type input "300"
type input "$240.00"
type input "$60.00"
click at [1284, 345] on div "Order details Collaborate Checklists 0/0 Tracking Linked Orders Timeline Profit…" at bounding box center [717, 466] width 1434 height 1400
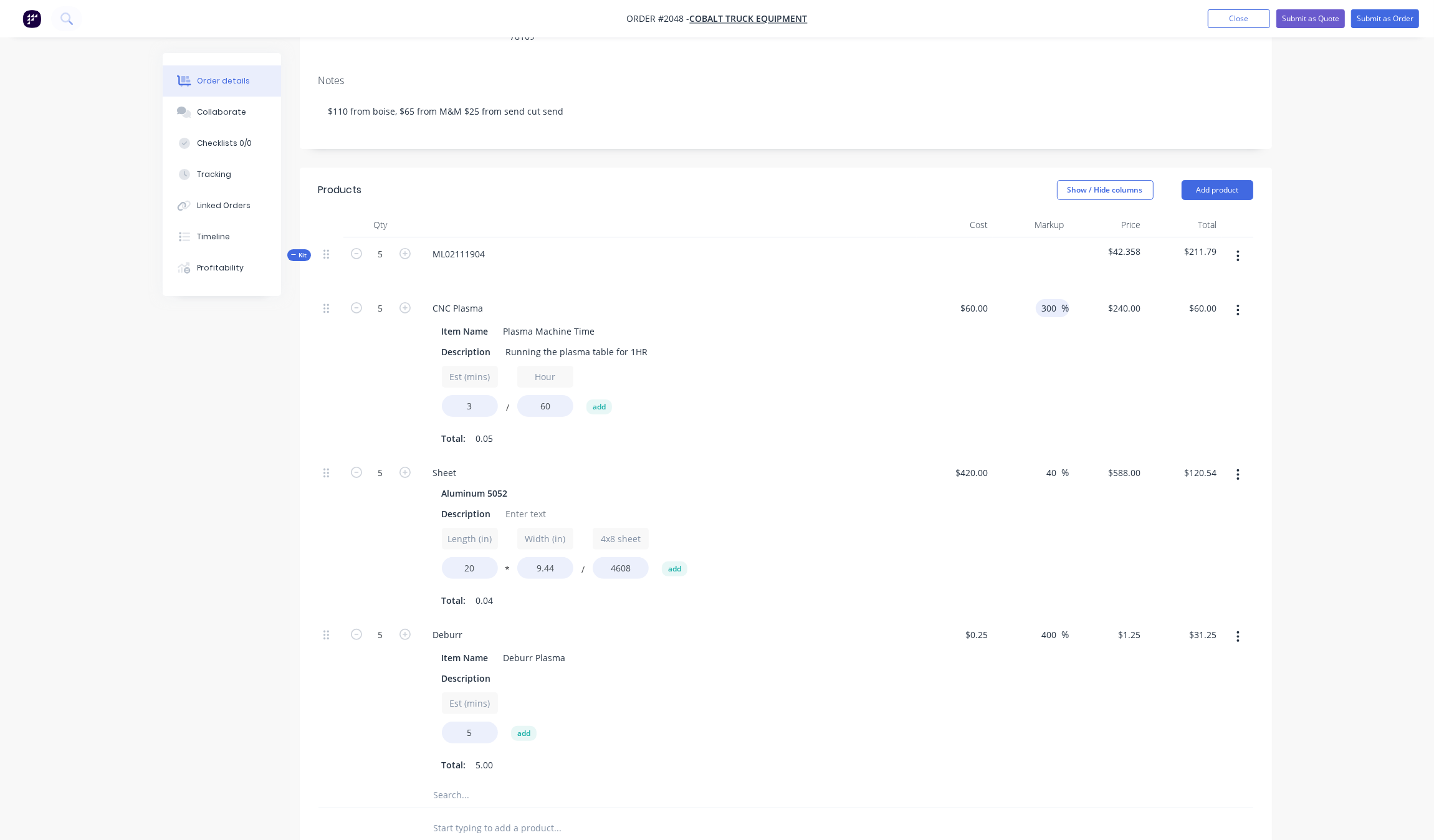
click at [1053, 299] on input "300" at bounding box center [1051, 308] width 21 height 18
click at [1047, 299] on input "300" at bounding box center [1051, 308] width 21 height 18
type input "400"
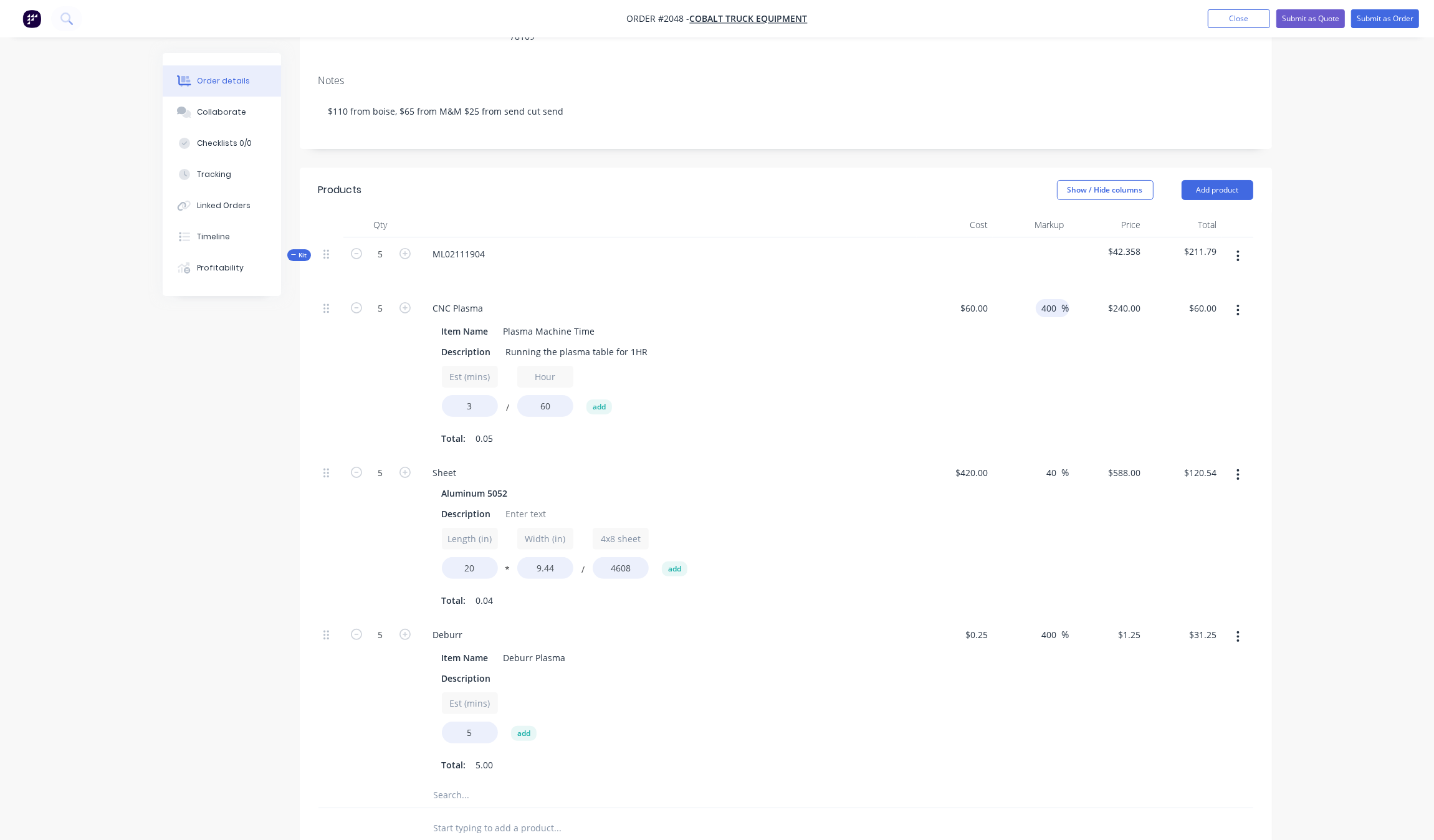
type input "$300.00"
type input "$75.00"
click at [1138, 343] on div "$300.00 $240.00" at bounding box center [1107, 373] width 77 height 164
click at [1066, 301] on span "%" at bounding box center [1066, 308] width 8 height 14
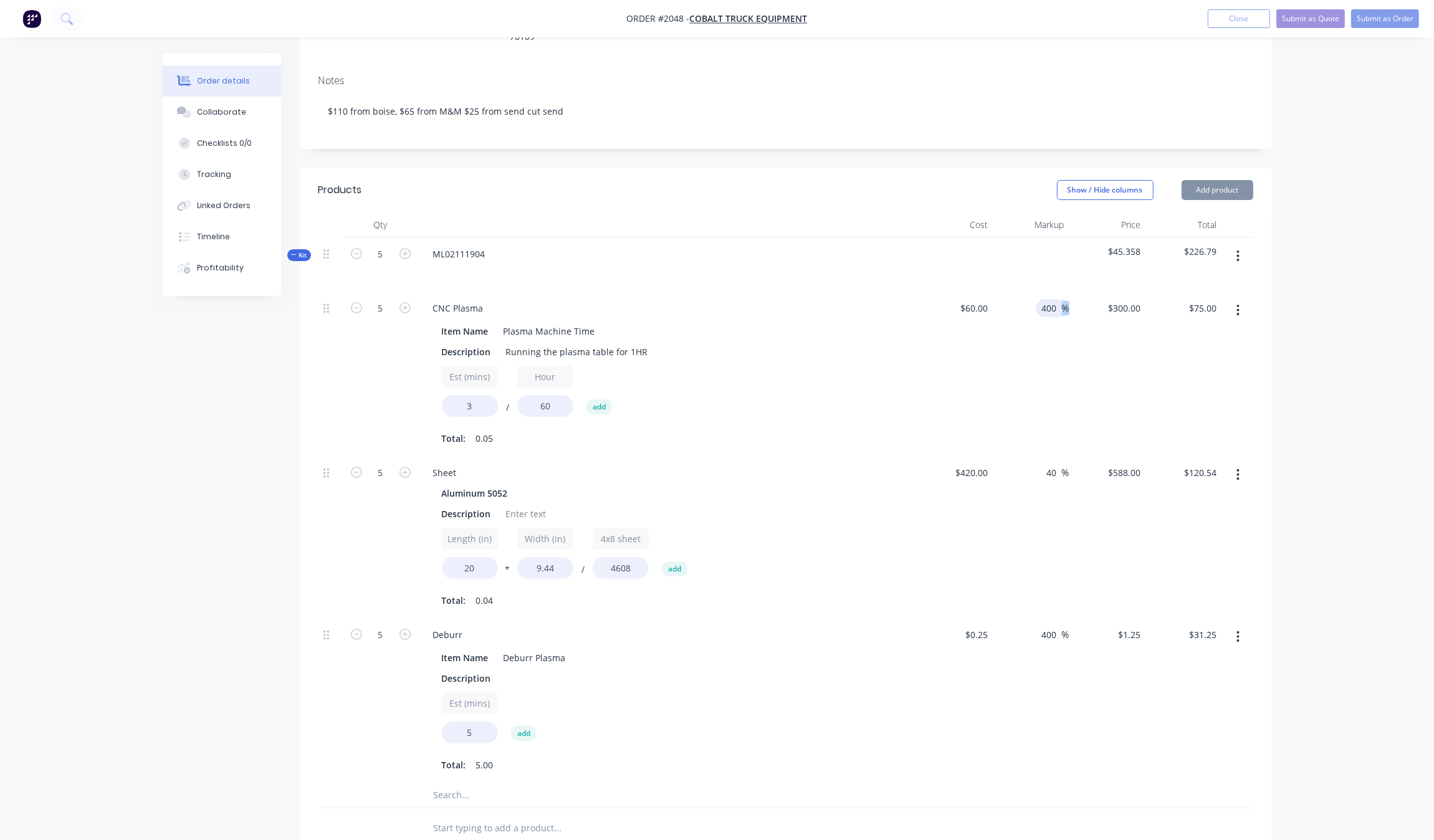
click at [1066, 301] on span "%" at bounding box center [1066, 308] width 8 height 14
click at [1062, 301] on span "%" at bounding box center [1066, 308] width 8 height 14
click at [1054, 299] on input "400" at bounding box center [1051, 308] width 21 height 18
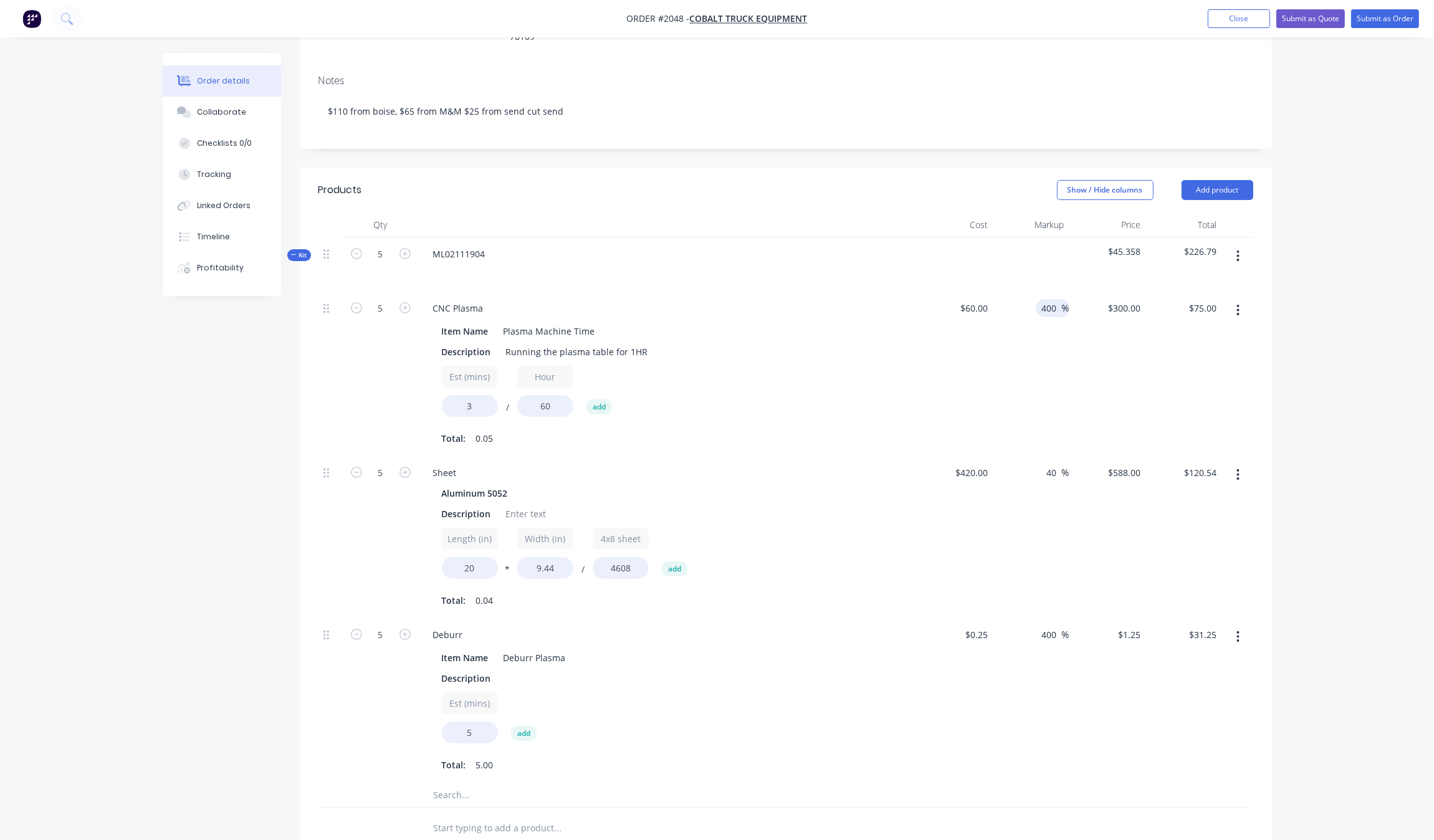
click at [1054, 299] on input "400" at bounding box center [1051, 308] width 21 height 18
type input "500"
type input "$360.00"
type input "$90.00"
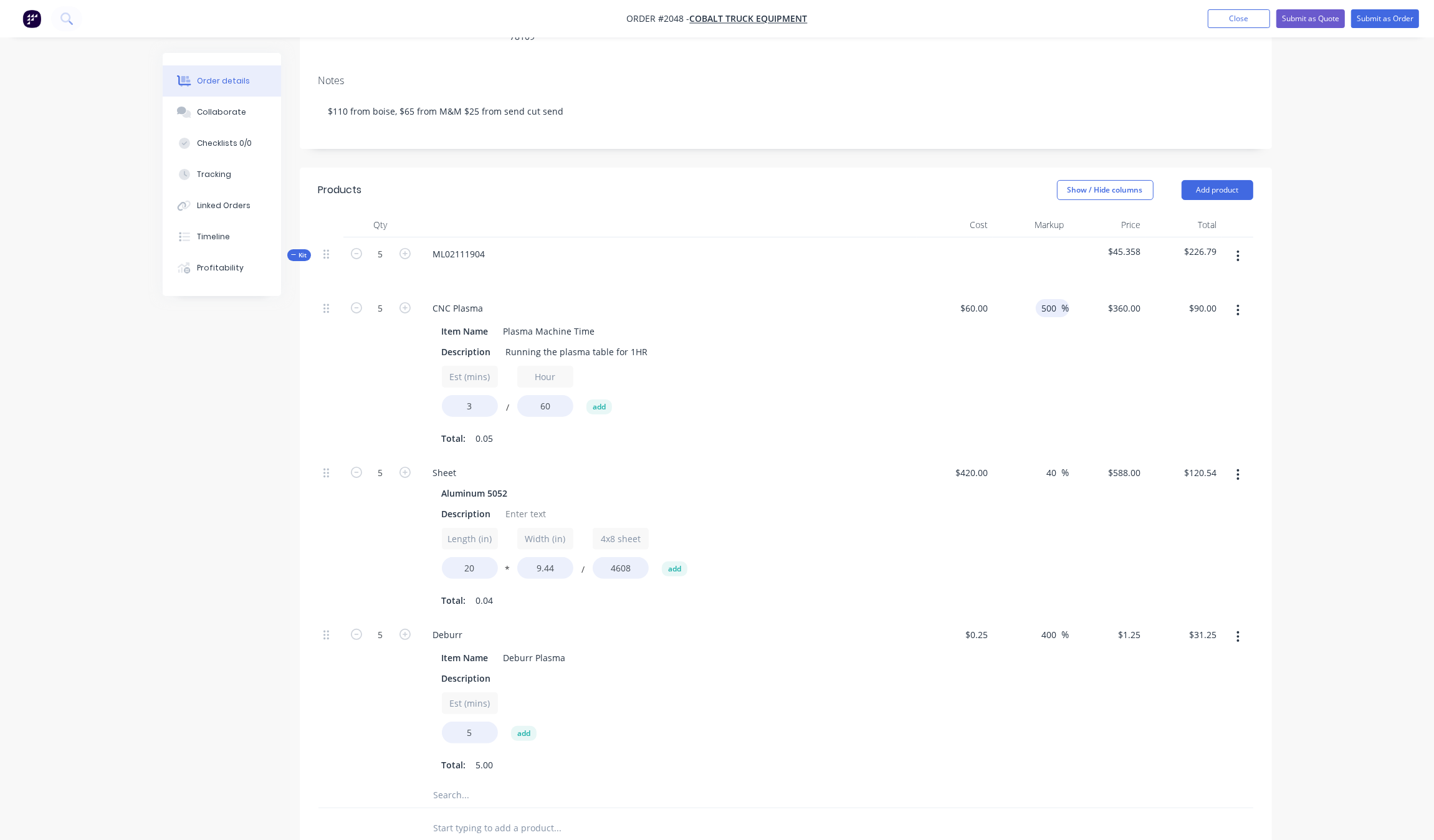
click at [1088, 352] on div "$360.00 $300.00" at bounding box center [1107, 373] width 77 height 164
click at [1053, 299] on input "500" at bounding box center [1051, 308] width 21 height 18
type input "600"
type input "$420.00"
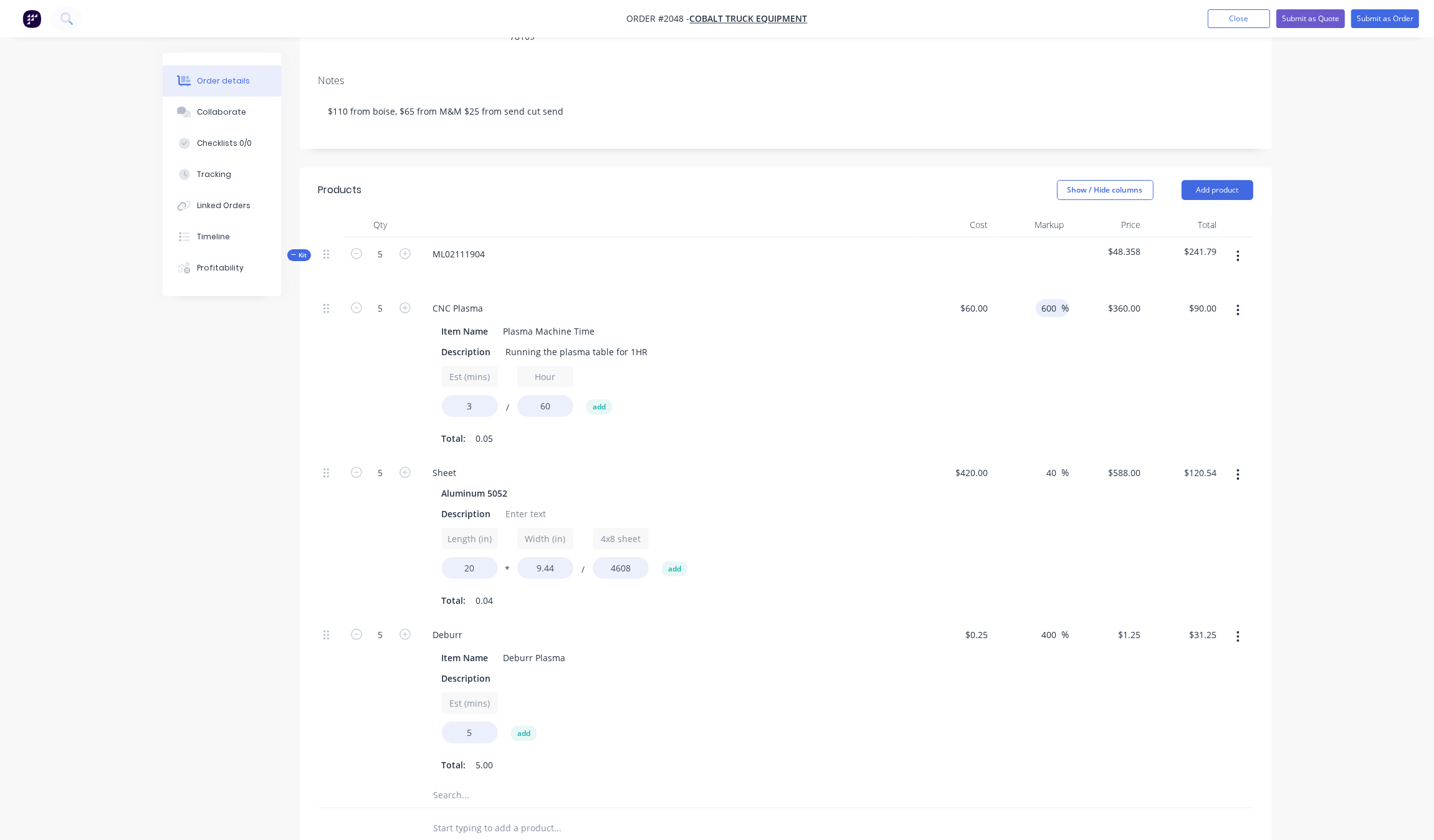
type input "$105.00"
click at [1119, 350] on div "$420.00 $360.00" at bounding box center [1107, 373] width 77 height 164
click at [1055, 299] on input "600" at bounding box center [1051, 308] width 21 height 18
type input "700"
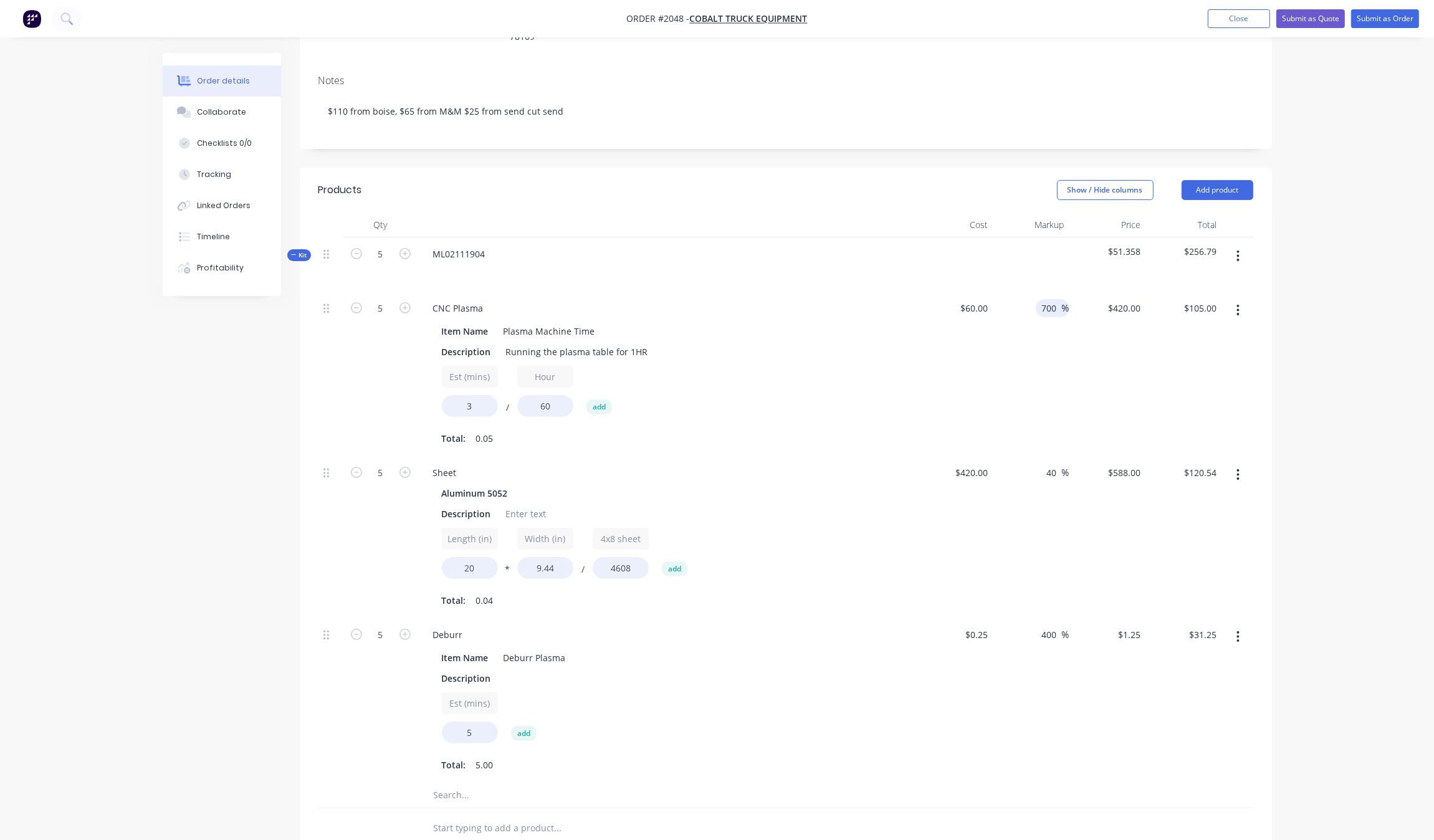
type input "$480.00"
type input "$120.00"
click at [1007, 326] on div "700 700 %" at bounding box center [1031, 373] width 77 height 164
click at [1057, 299] on input "700" at bounding box center [1051, 308] width 21 height 18
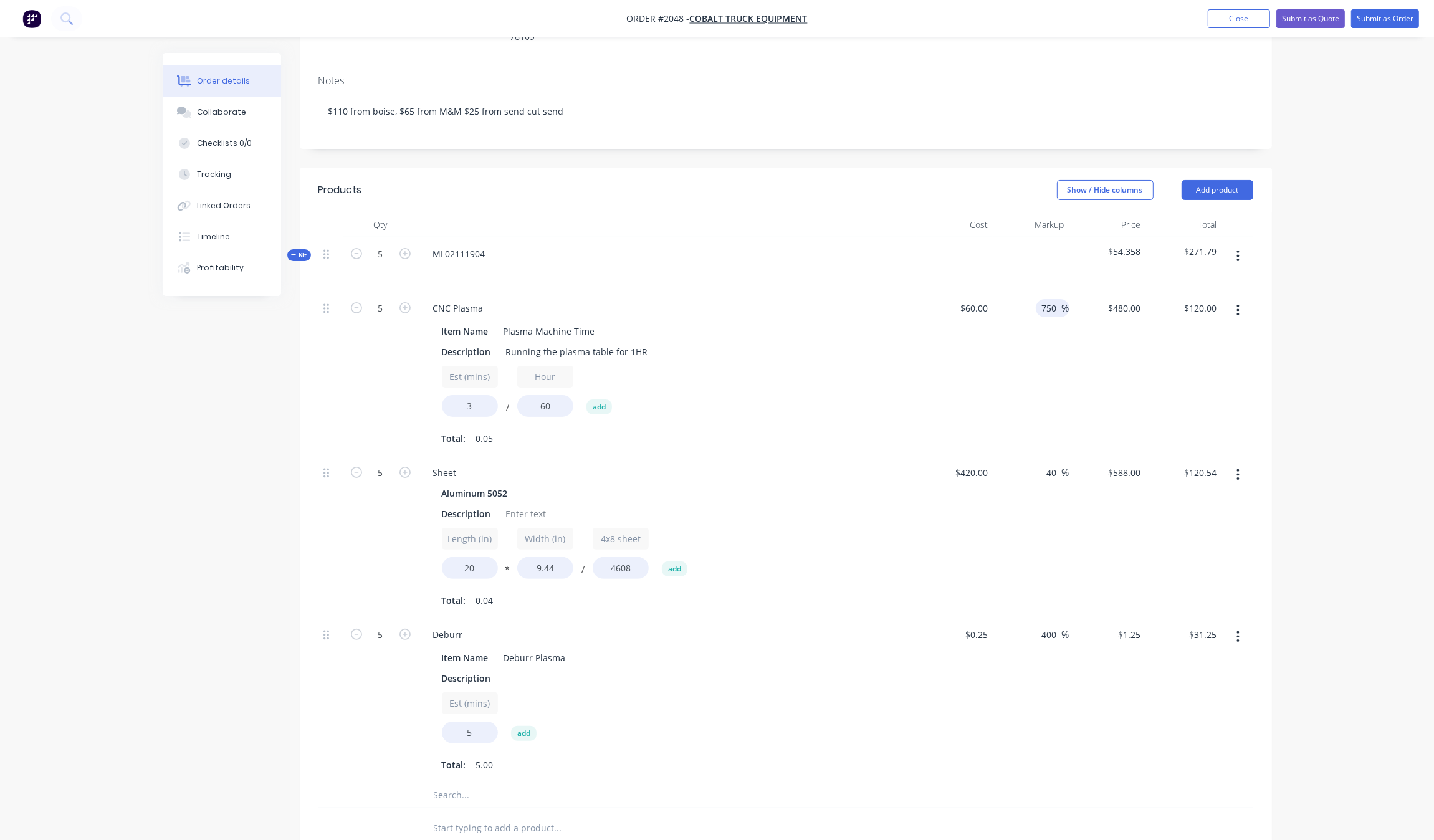
type input "750"
type input "$510.00"
type input "$127.50"
click at [1046, 359] on div "750 750 %" at bounding box center [1031, 373] width 77 height 164
click at [1054, 299] on input "750" at bounding box center [1051, 308] width 21 height 18
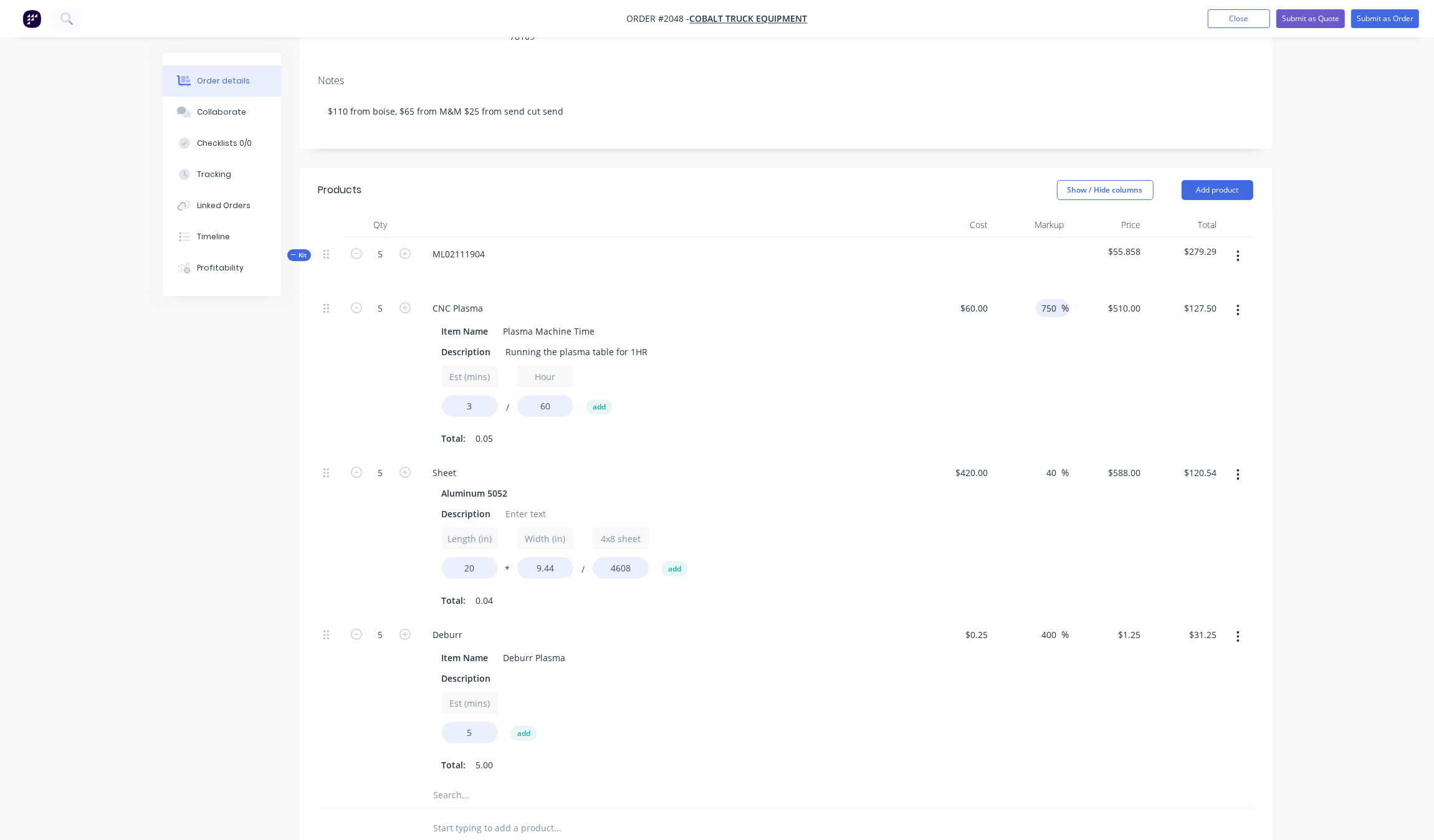
click at [1054, 299] on input "750" at bounding box center [1051, 308] width 21 height 18
type input "755"
type input "$513.00"
type input "$128.25"
click at [1127, 354] on div "$513.00 $510.00" at bounding box center [1107, 373] width 77 height 164
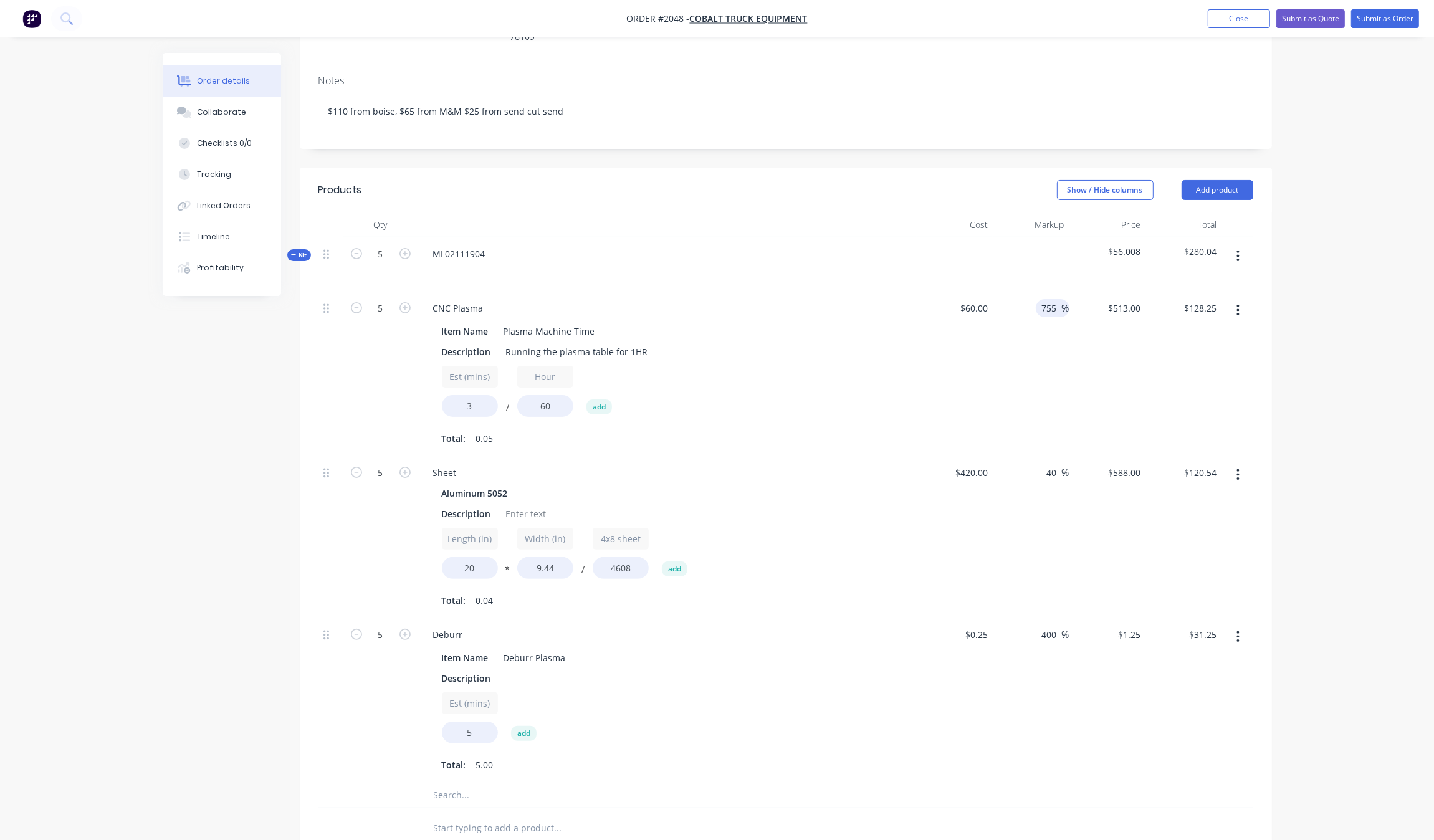
click at [1048, 299] on input "755" at bounding box center [1051, 308] width 21 height 18
type input "754"
type input "$512.40"
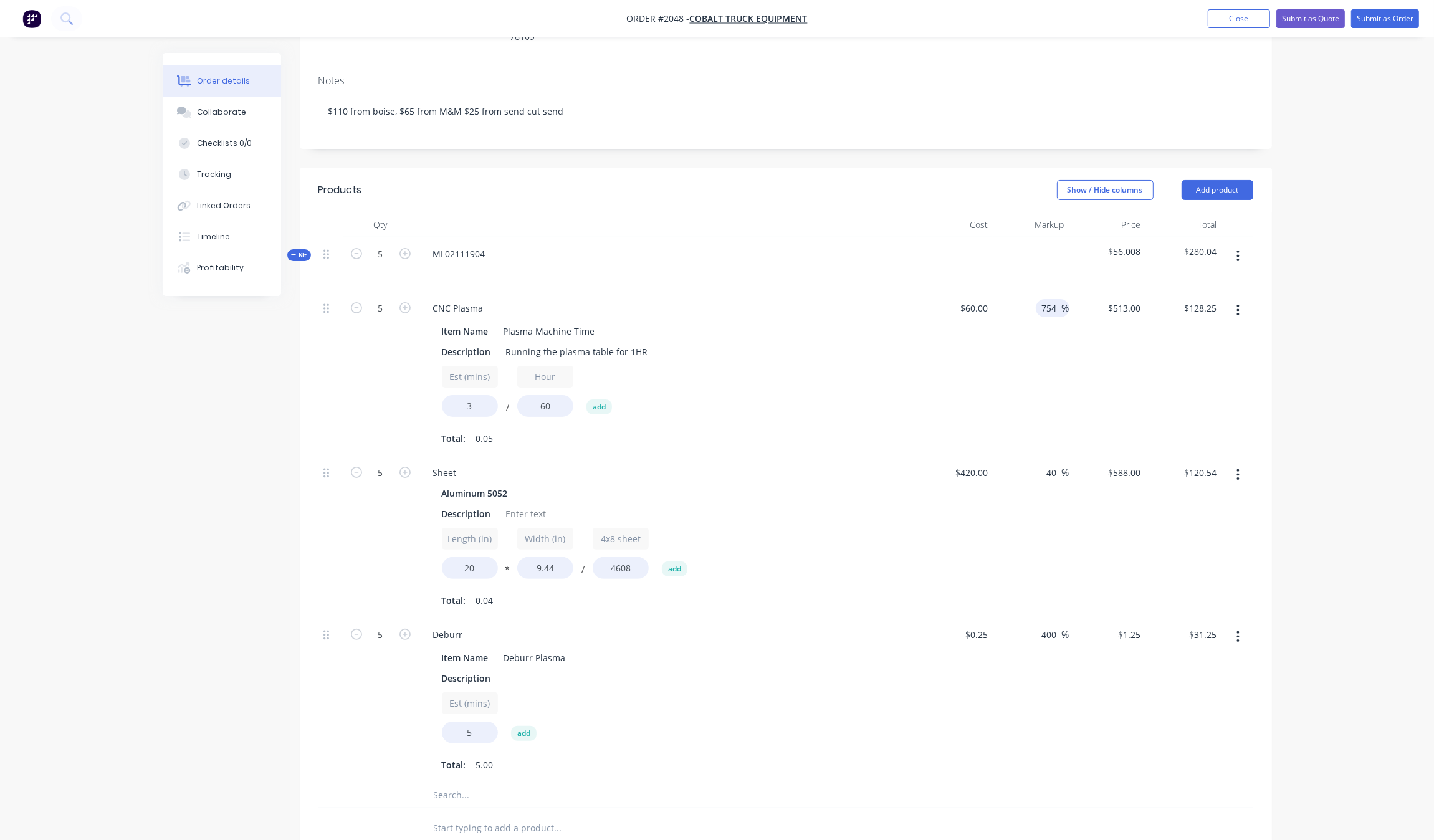
type input "$128.10"
click at [1026, 310] on div "754 754 %" at bounding box center [1031, 373] width 77 height 164
click at [1060, 291] on div "754 754 %" at bounding box center [1031, 373] width 77 height 164
click at [1041, 291] on div "754 754 %" at bounding box center [1031, 373] width 77 height 164
click at [1057, 291] on div "754 754 %" at bounding box center [1031, 373] width 77 height 164
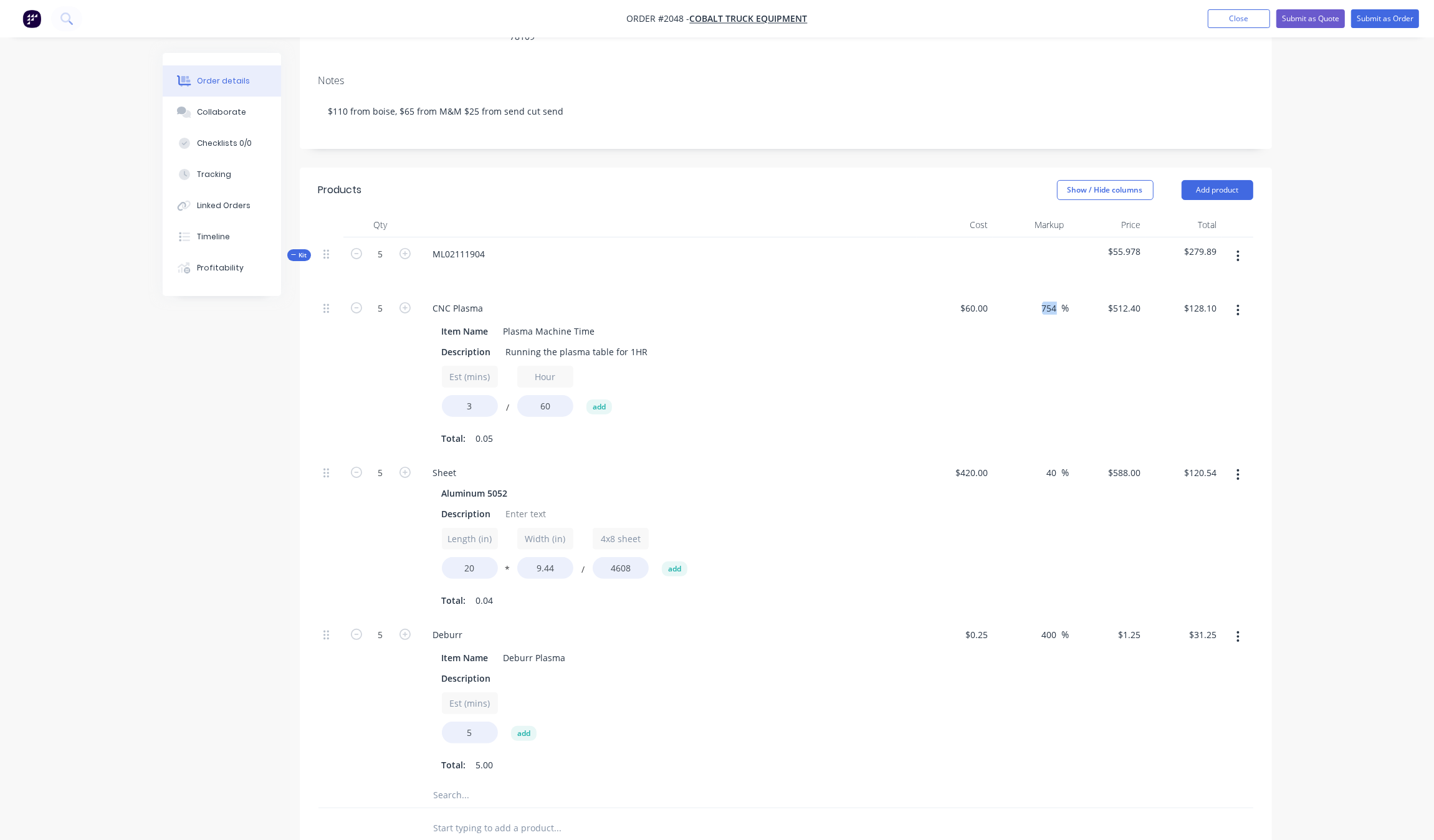
click at [1057, 291] on div "754 754 %" at bounding box center [1031, 373] width 77 height 164
click at [1057, 299] on input "754" at bounding box center [1051, 308] width 21 height 18
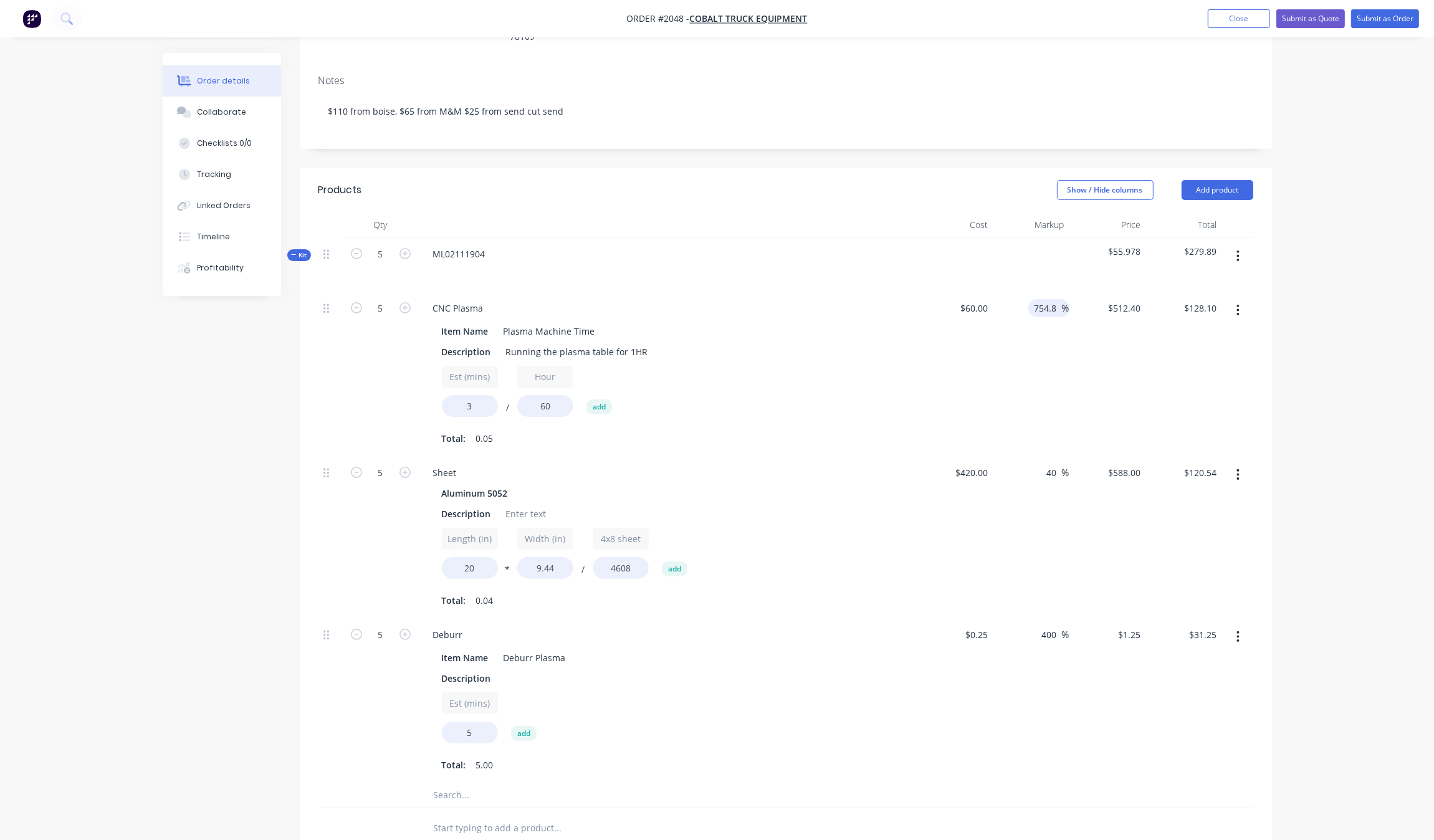
type input "754.8"
type input "$512.88"
type input "$128.22"
click at [1199, 358] on div "$128.22 $128.10" at bounding box center [1184, 373] width 77 height 164
click at [1035, 299] on input "754.8" at bounding box center [1048, 308] width 29 height 18
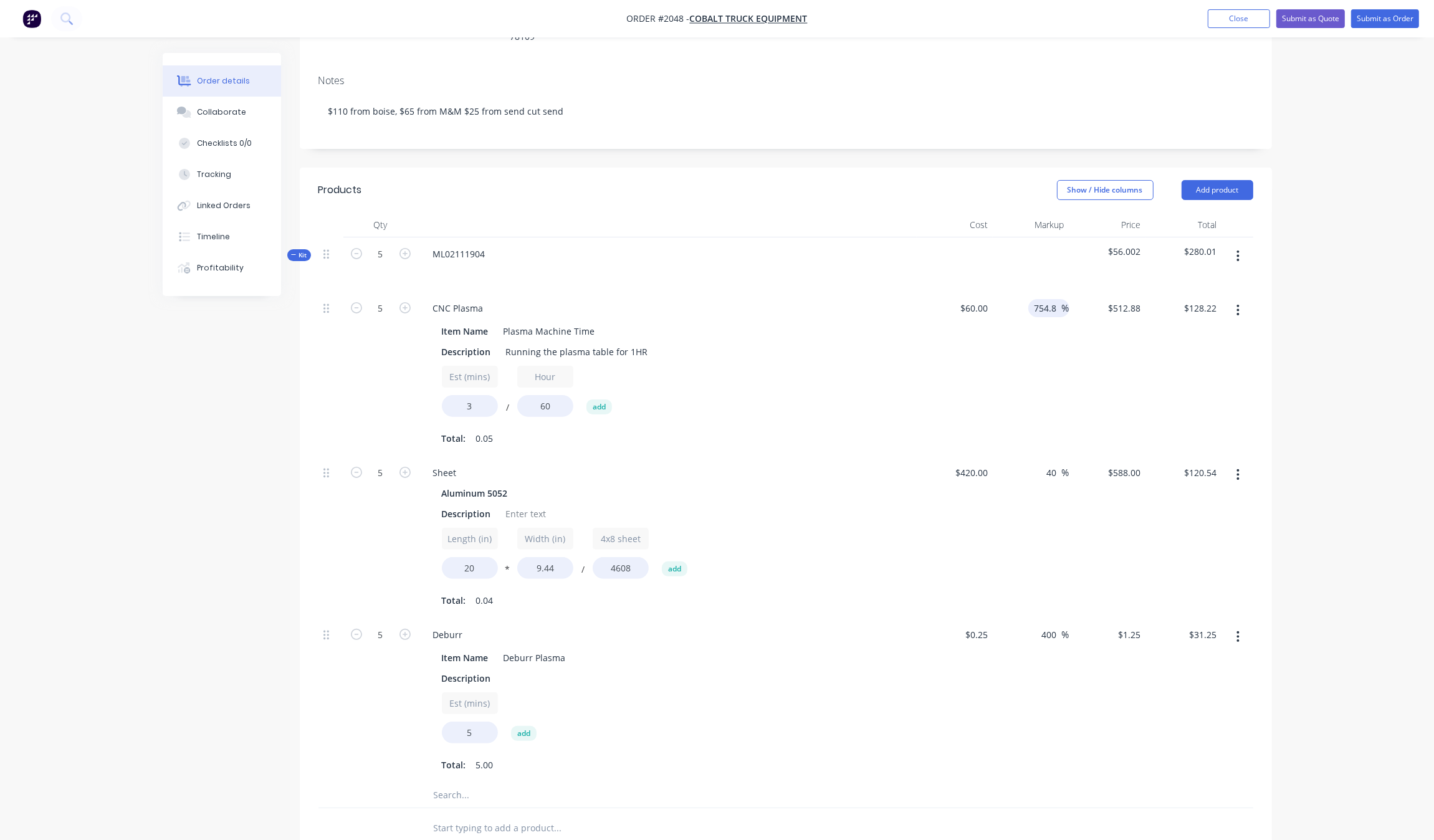
click at [1035, 299] on input "754.8" at bounding box center [1048, 308] width 29 height 18
click at [1055, 299] on input "754.8" at bounding box center [1048, 308] width 29 height 18
type input "754.7"
type input "$512.82"
type input "$128.21"
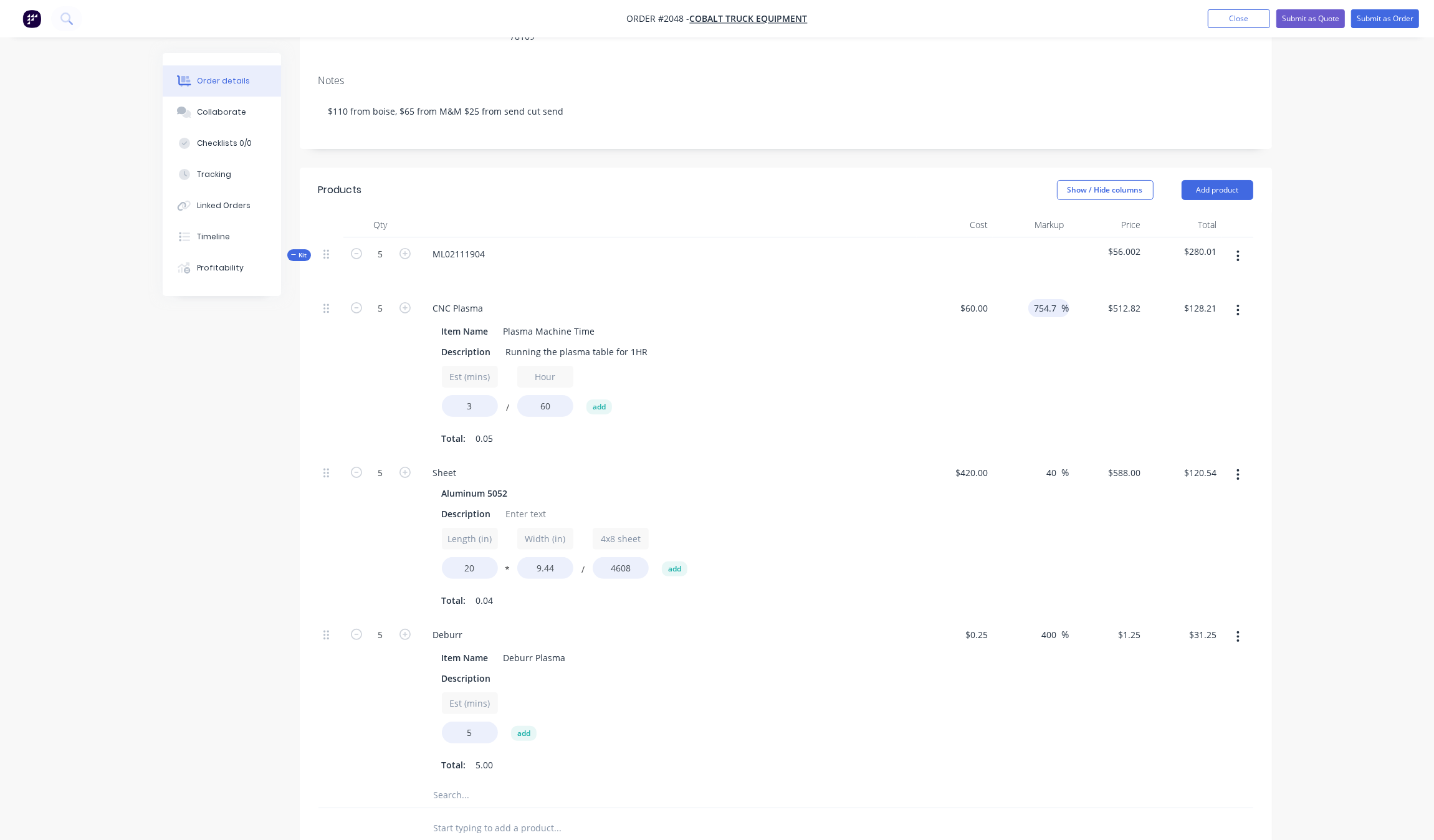
click at [1057, 311] on div "754.7 754.7 %" at bounding box center [1031, 373] width 77 height 164
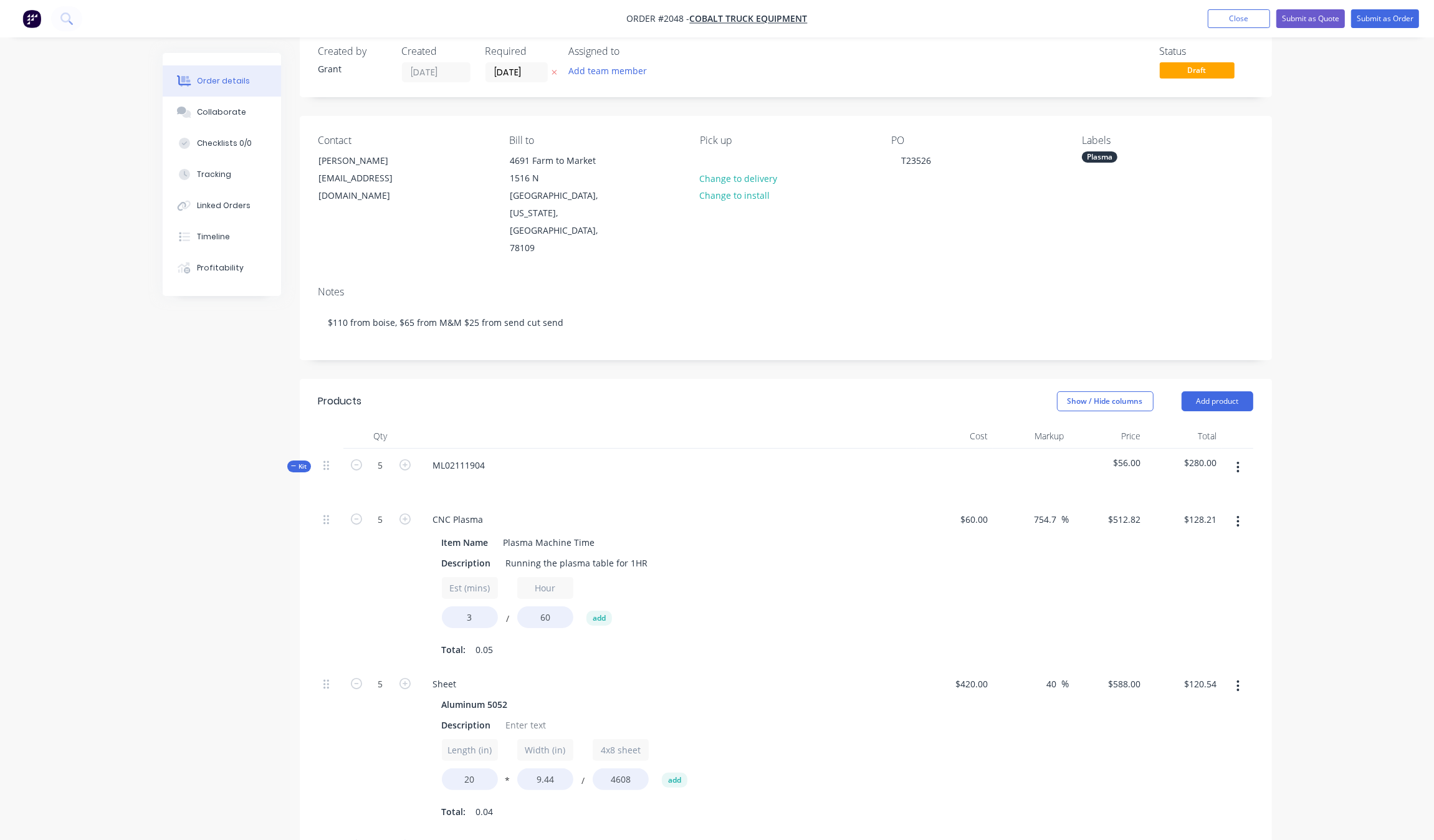
scroll to position [0, 0]
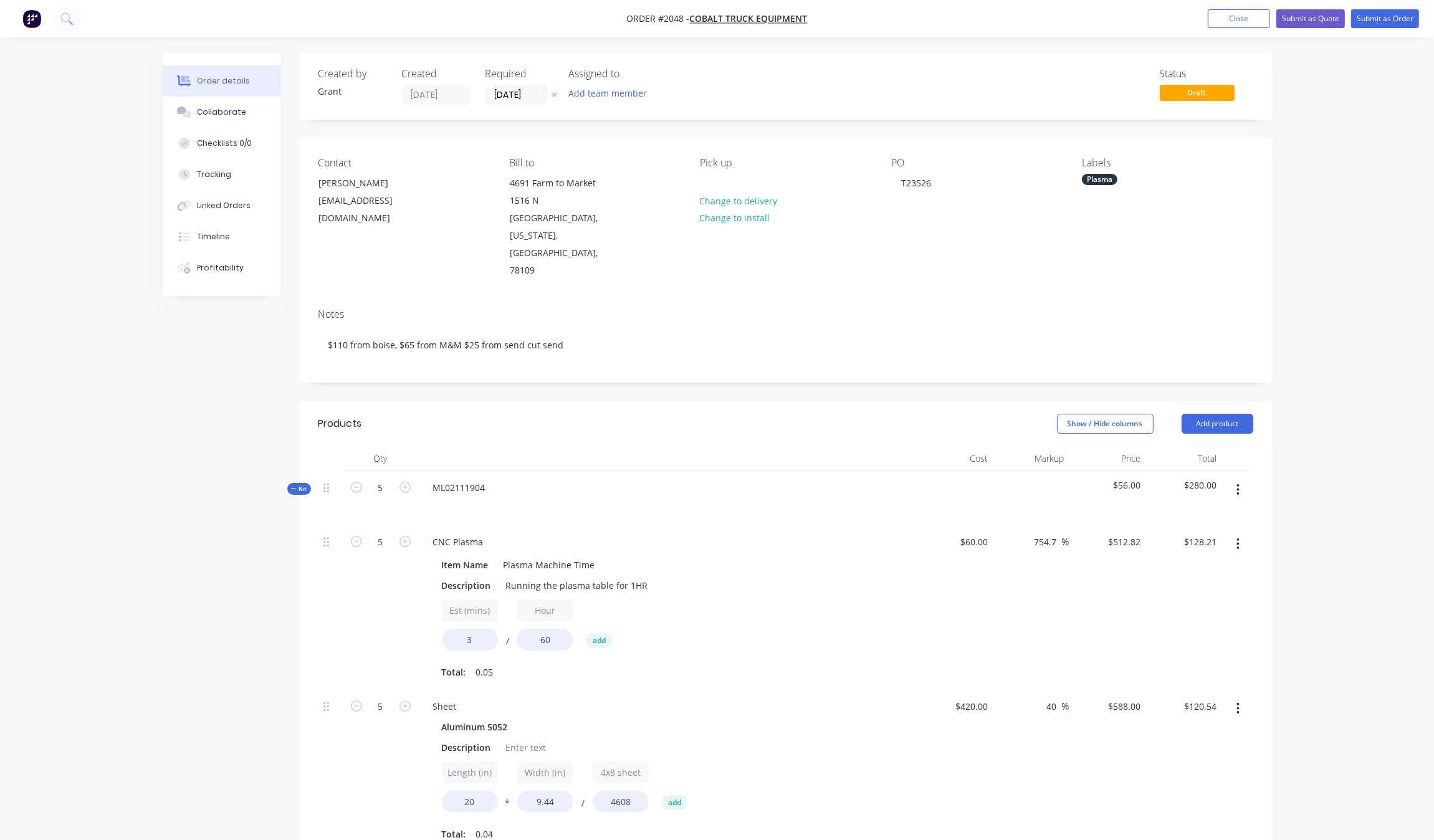
click at [291, 447] on div "Created by Grant Created [DATE] Required [DATE] Assigned to Add team member Sta…" at bounding box center [717, 727] width 1109 height 1347
click at [291, 484] on span "Kit" at bounding box center [299, 489] width 16 height 10
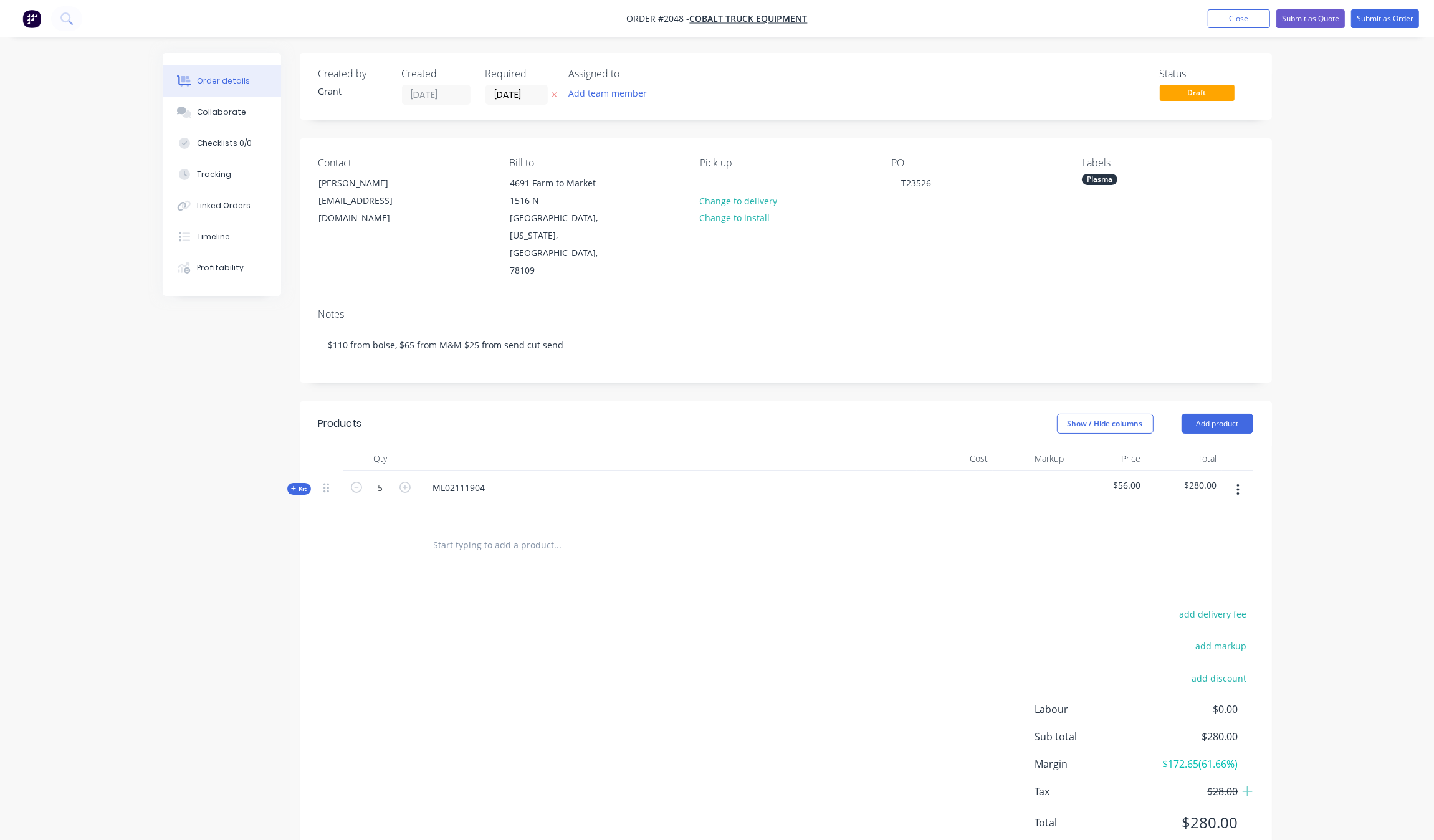
click at [298, 484] on span "Kit" at bounding box center [299, 489] width 16 height 10
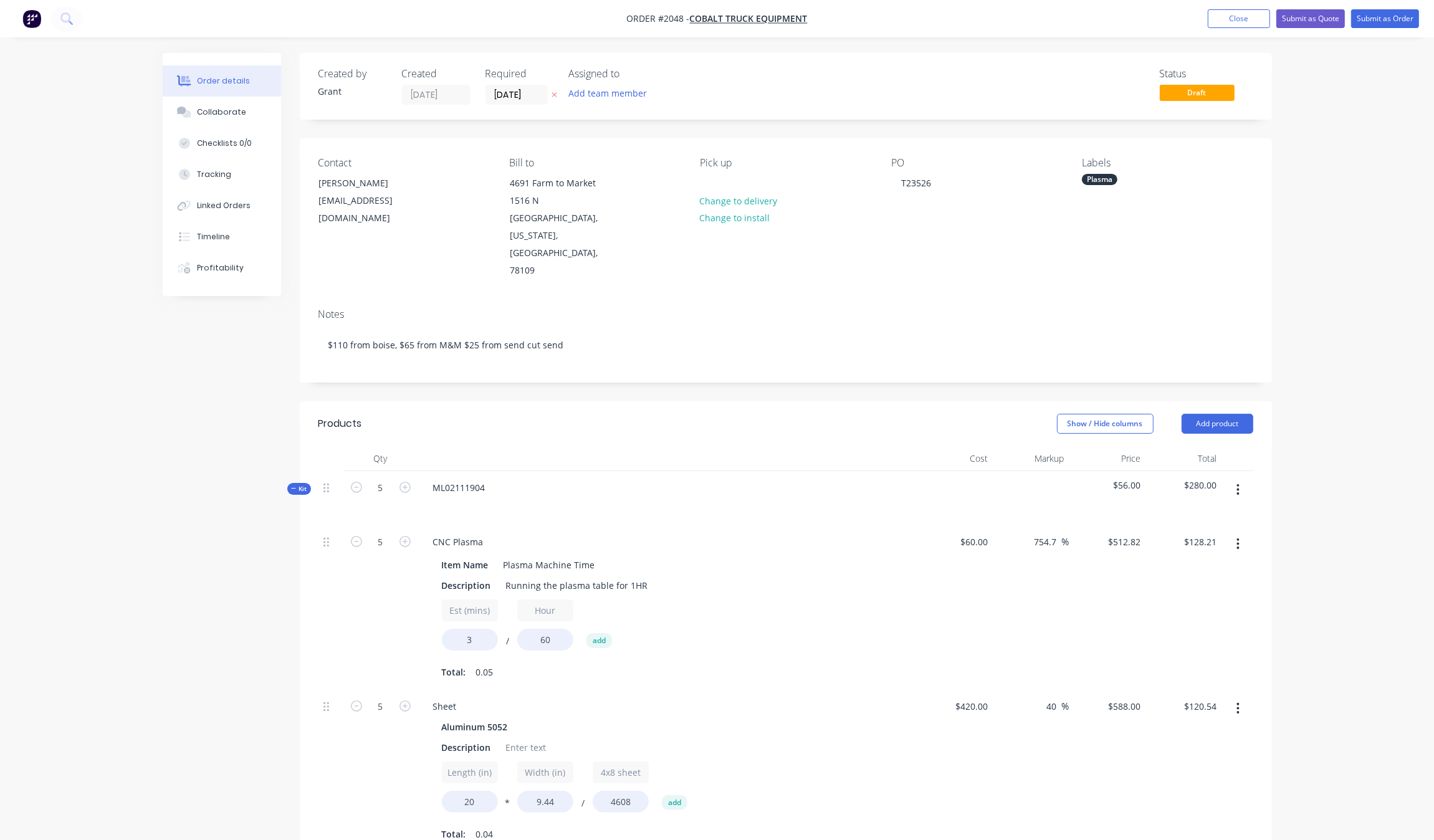
click at [300, 484] on span "Kit" at bounding box center [299, 489] width 16 height 10
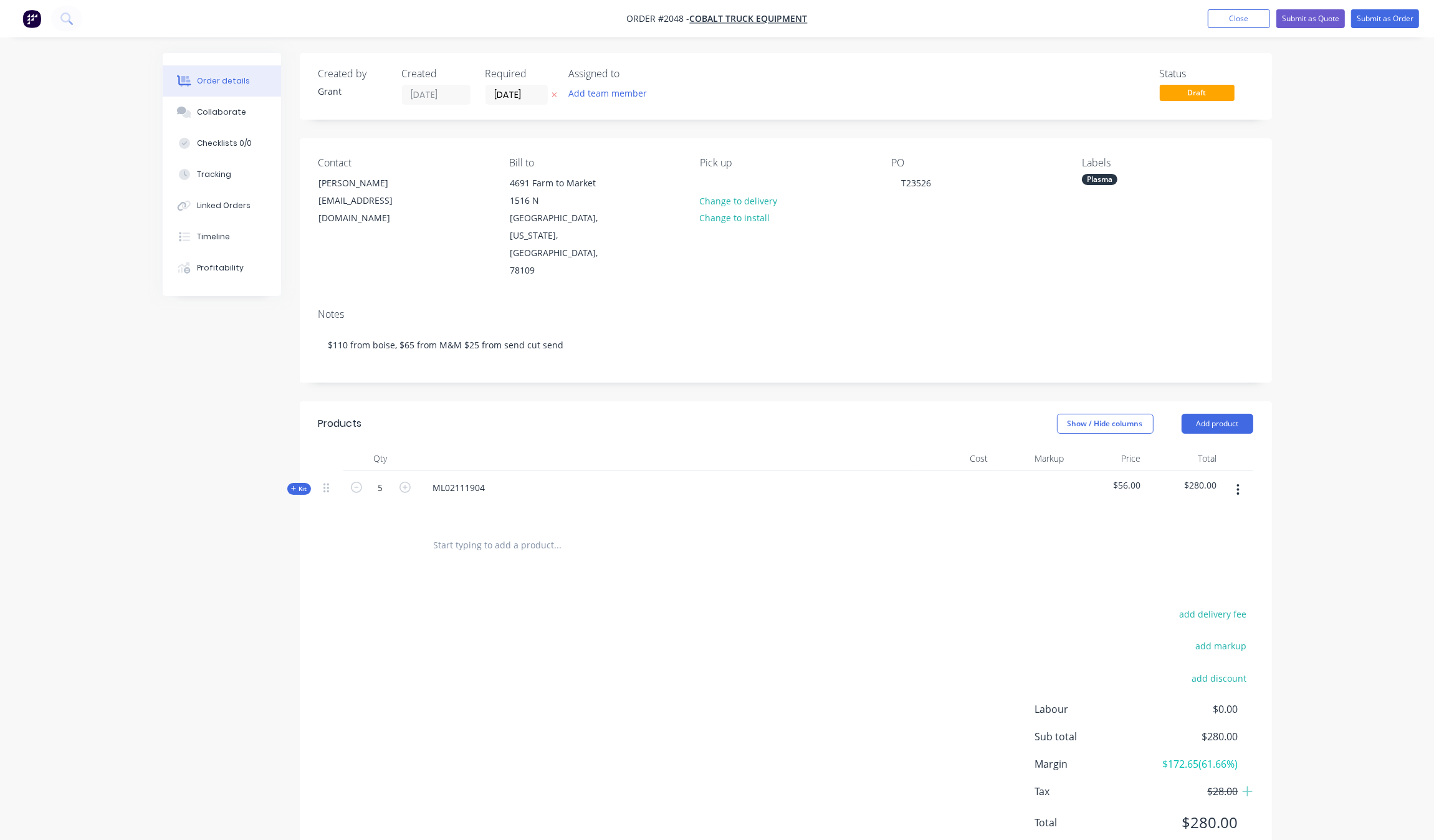
click at [1242, 479] on button "button" at bounding box center [1238, 489] width 29 height 22
click at [1333, 486] on div "Order details Collaborate Checklists 0/0 Tracking Linked Orders Timeline Profit…" at bounding box center [717, 441] width 1434 height 883
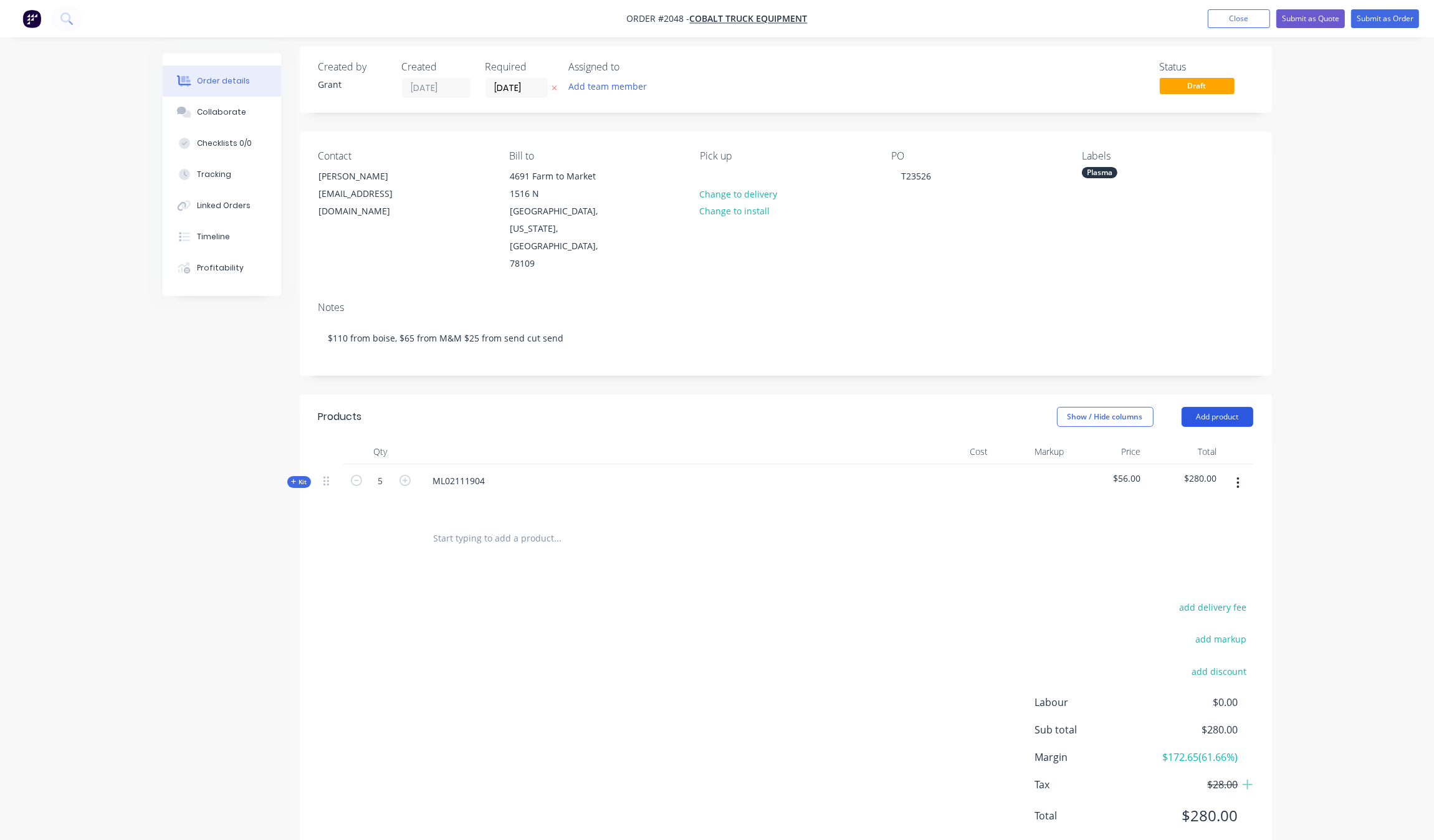
scroll to position [10, 0]
click at [1245, 469] on button "button" at bounding box center [1238, 480] width 29 height 22
click at [1241, 469] on button "button" at bounding box center [1238, 480] width 29 height 22
click at [1360, 19] on button "Submit as Order" at bounding box center [1385, 18] width 68 height 18
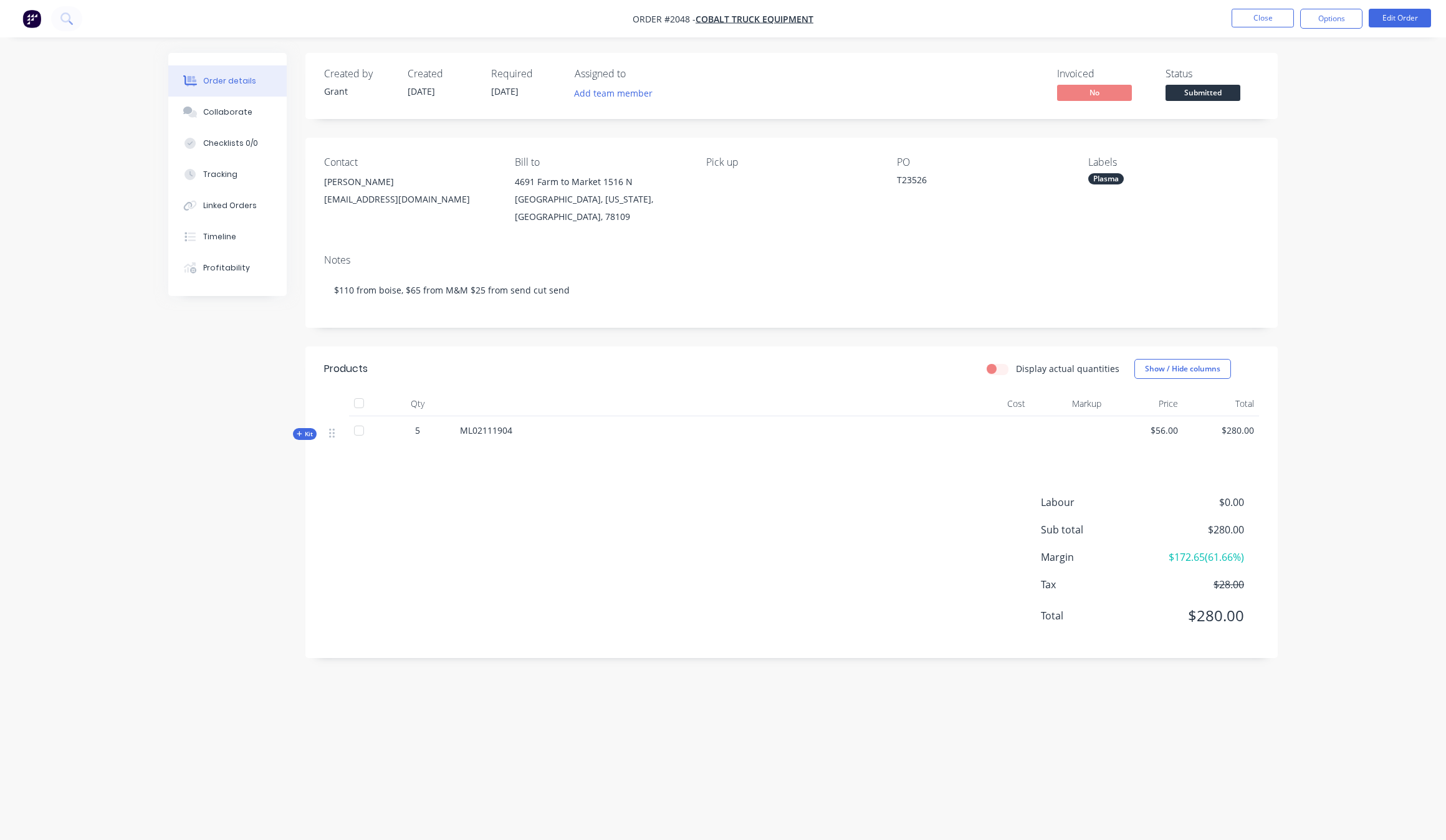
click at [310, 430] on span "Kit" at bounding box center [305, 434] width 16 height 10
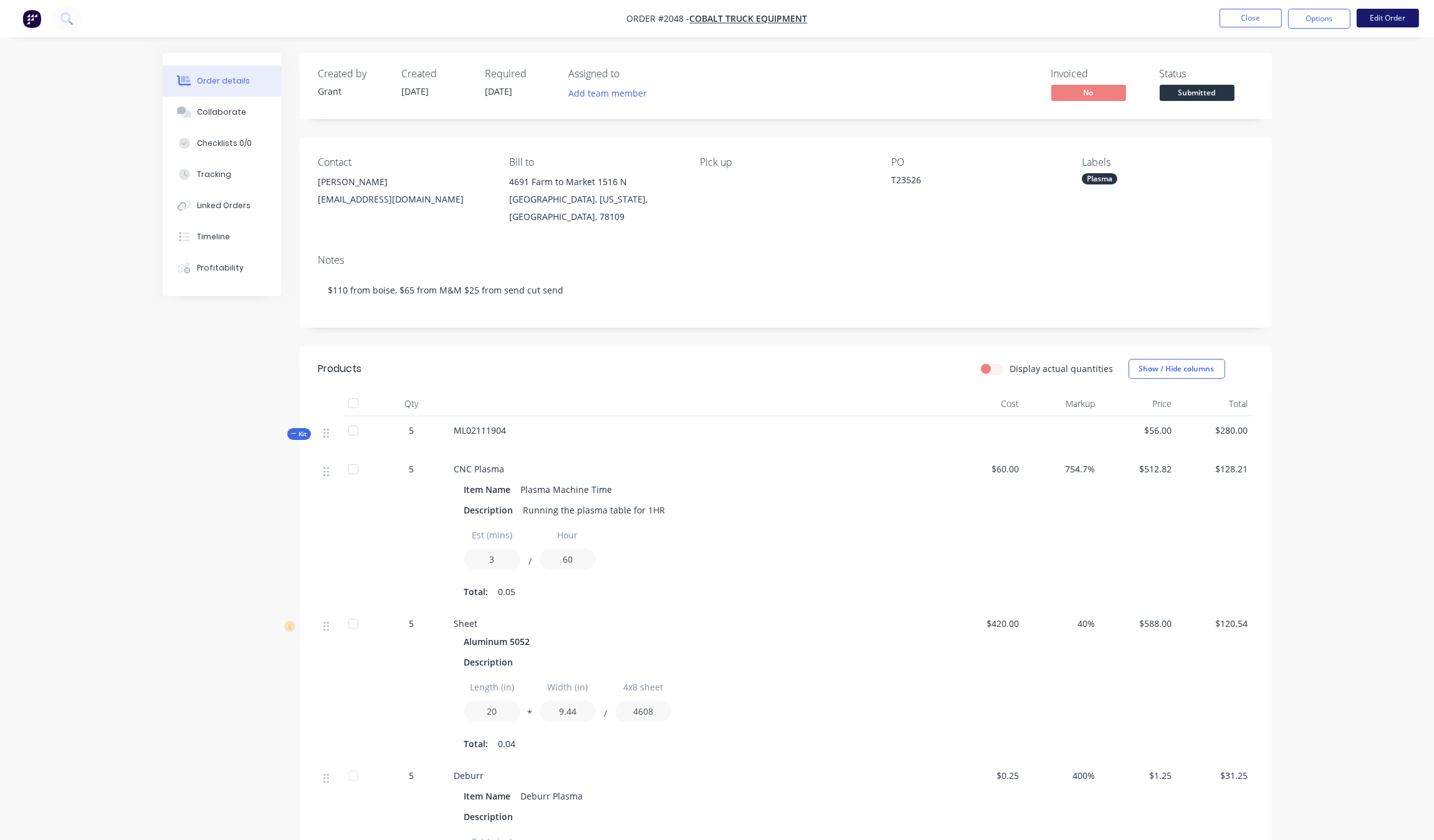
click at [1388, 20] on button "Edit Order" at bounding box center [1387, 17] width 62 height 18
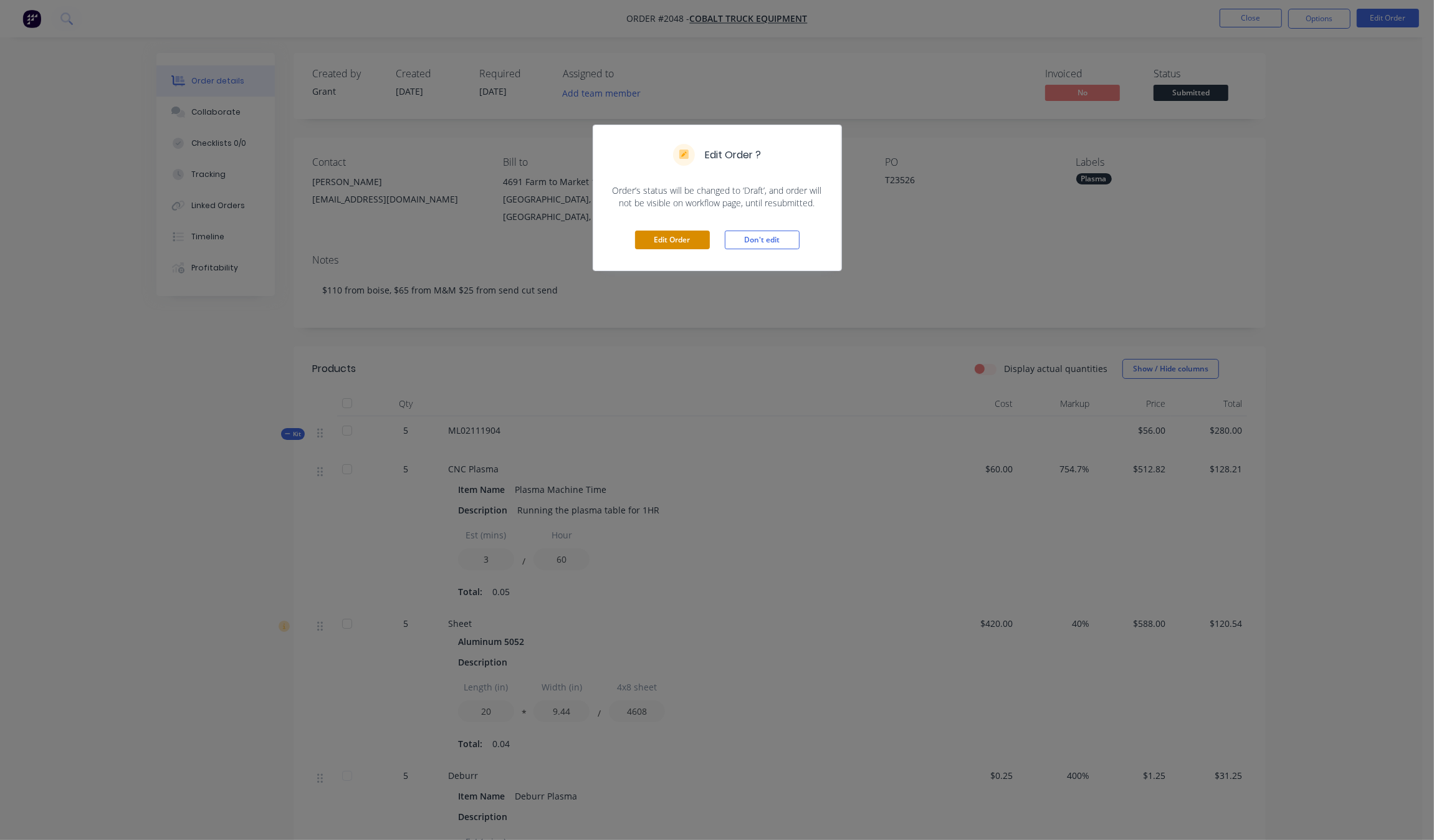
click at [655, 249] on button "Edit Order" at bounding box center [673, 239] width 75 height 18
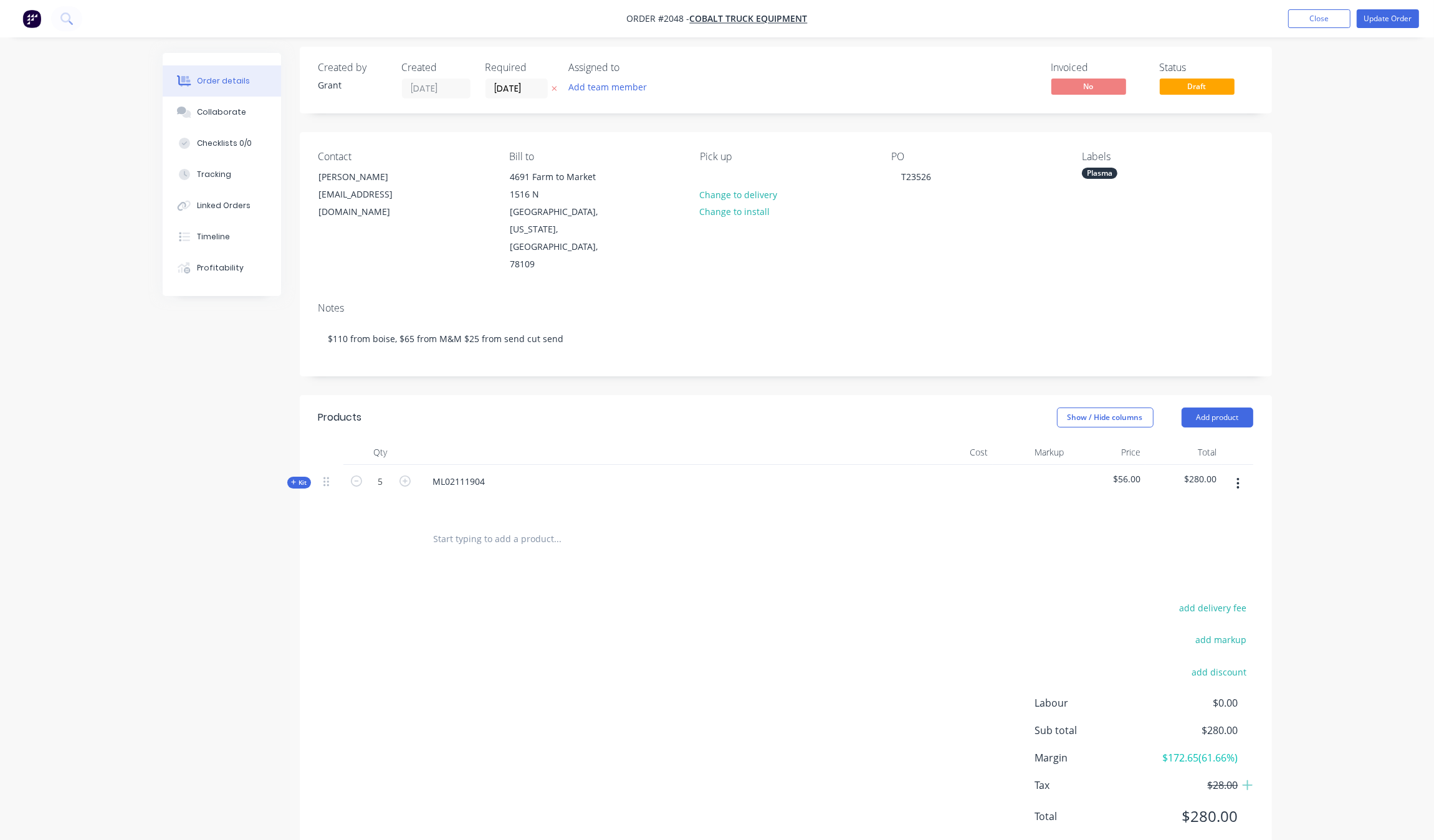
scroll to position [10, 0]
click at [1239, 474] on icon "button" at bounding box center [1237, 481] width 3 height 13
click at [1314, 429] on div "Order details Collaborate Checklists 0/0 Tracking Linked Orders Timeline Profit…" at bounding box center [717, 432] width 1434 height 883
click at [1232, 469] on button "button" at bounding box center [1238, 480] width 29 height 22
click at [1304, 382] on div "Order details Collaborate Checklists 0/0 Tracking Linked Orders Timeline Profit…" at bounding box center [717, 432] width 1434 height 883
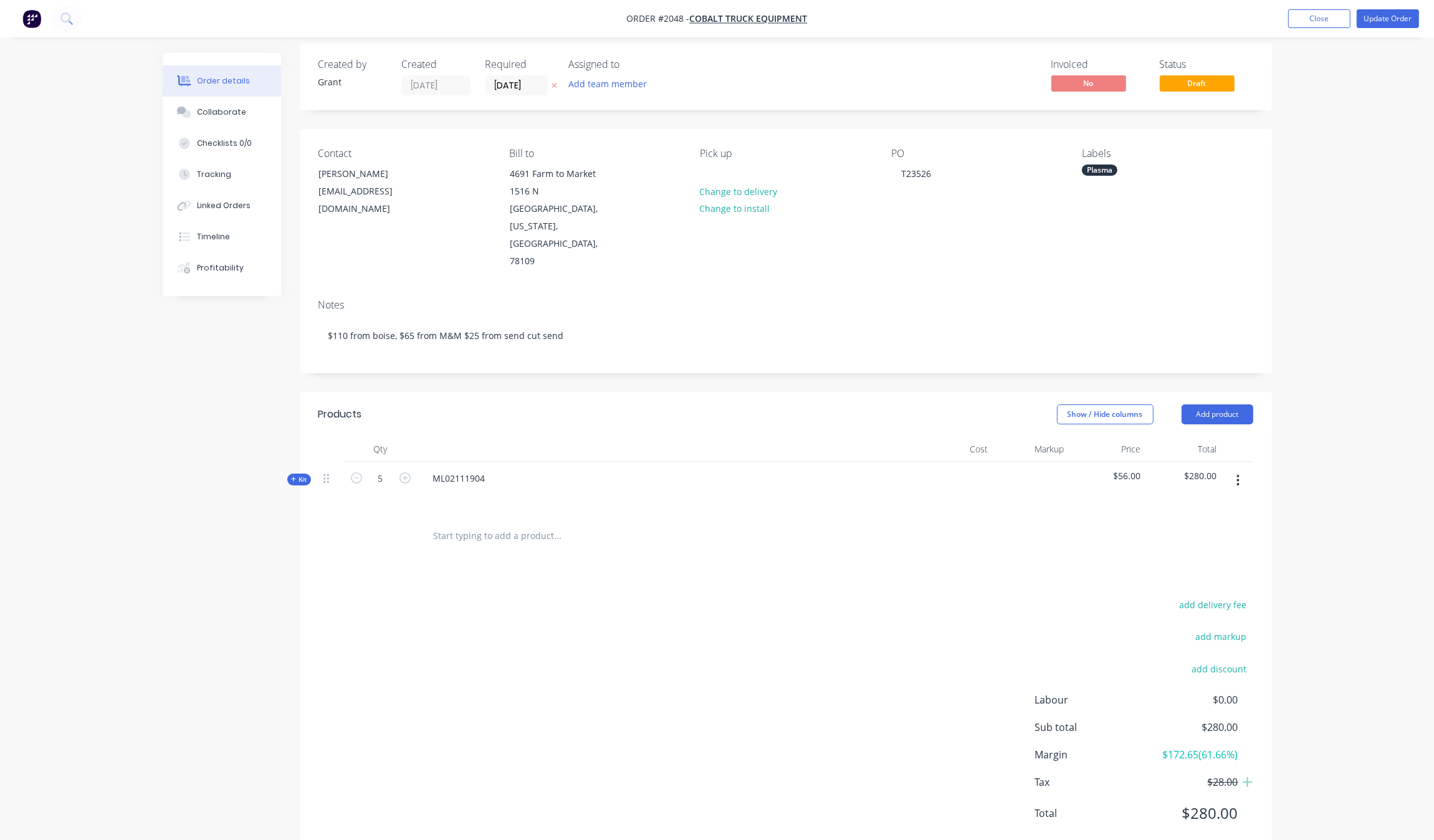
click at [1239, 474] on icon "button" at bounding box center [1237, 481] width 3 height 13
click at [1365, 440] on div "Order details Collaborate Checklists 0/0 Tracking Linked Orders Timeline Profit…" at bounding box center [717, 432] width 1434 height 883
click at [298, 475] on span "Kit" at bounding box center [299, 480] width 16 height 10
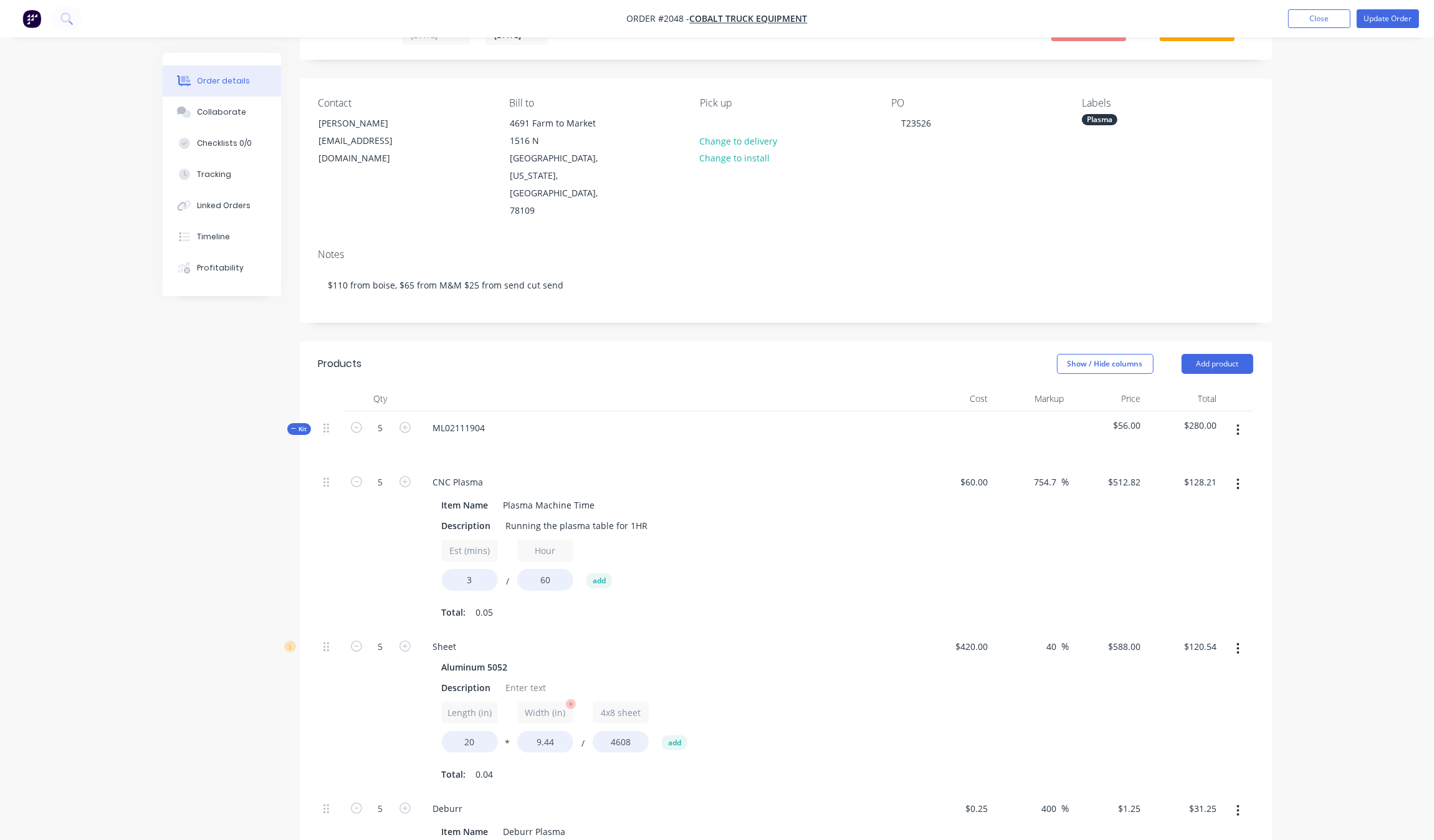
scroll to position [321, 0]
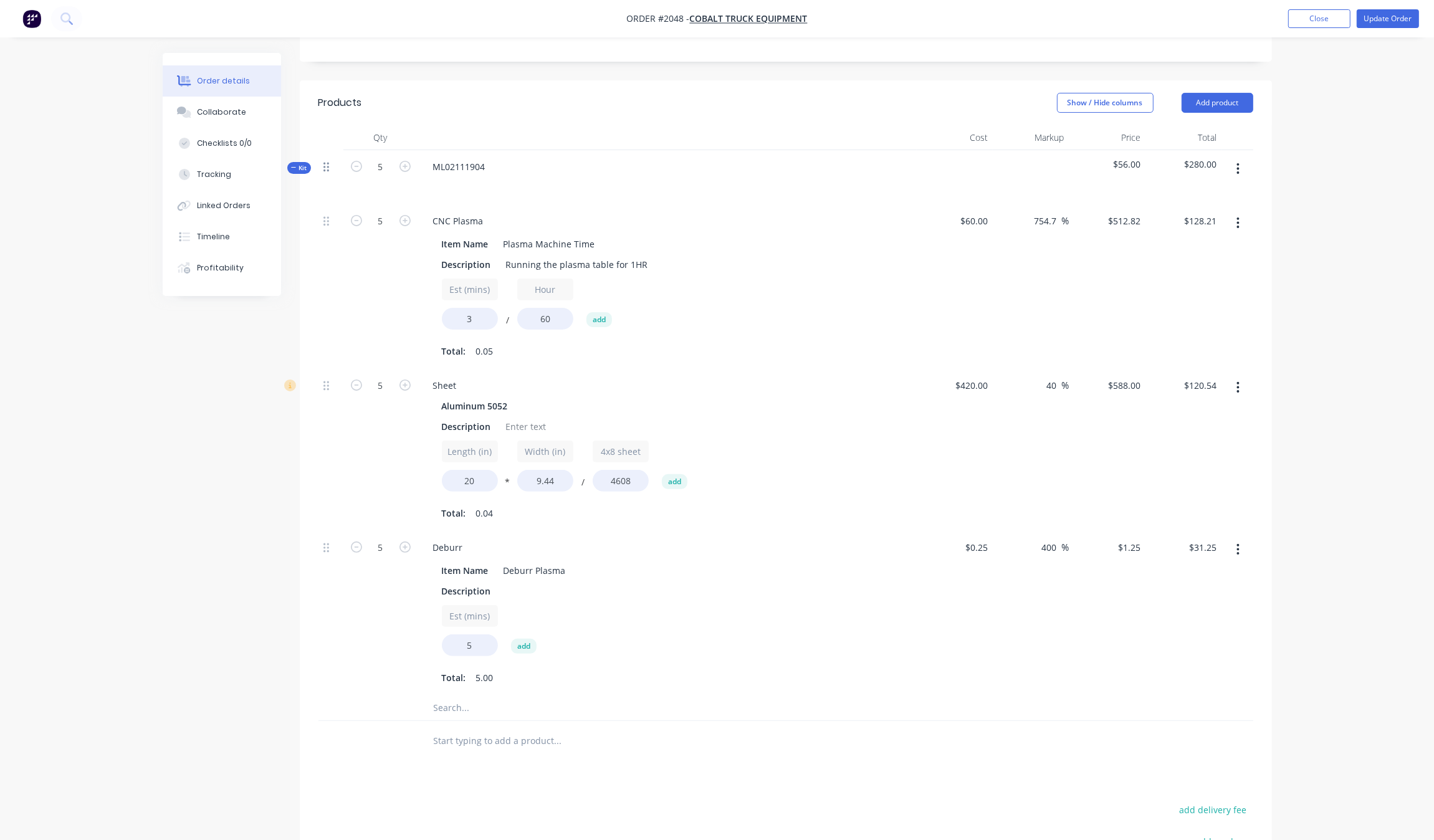
click at [324, 161] on icon at bounding box center [326, 167] width 6 height 12
click at [1247, 158] on button "button" at bounding box center [1238, 168] width 29 height 22
click at [1237, 216] on icon "button" at bounding box center [1237, 223] width 3 height 13
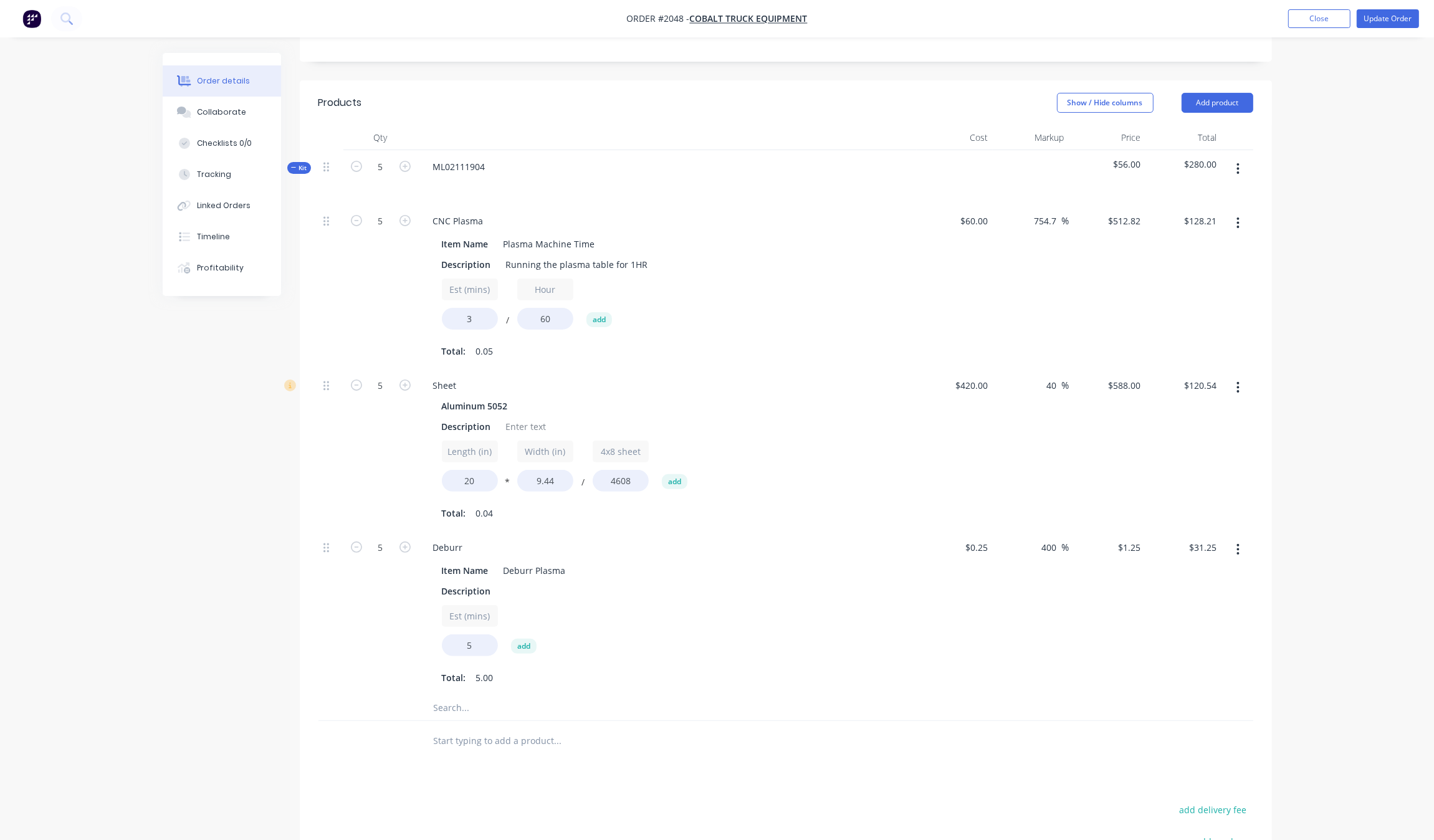
click at [1247, 538] on button "button" at bounding box center [1238, 549] width 29 height 22
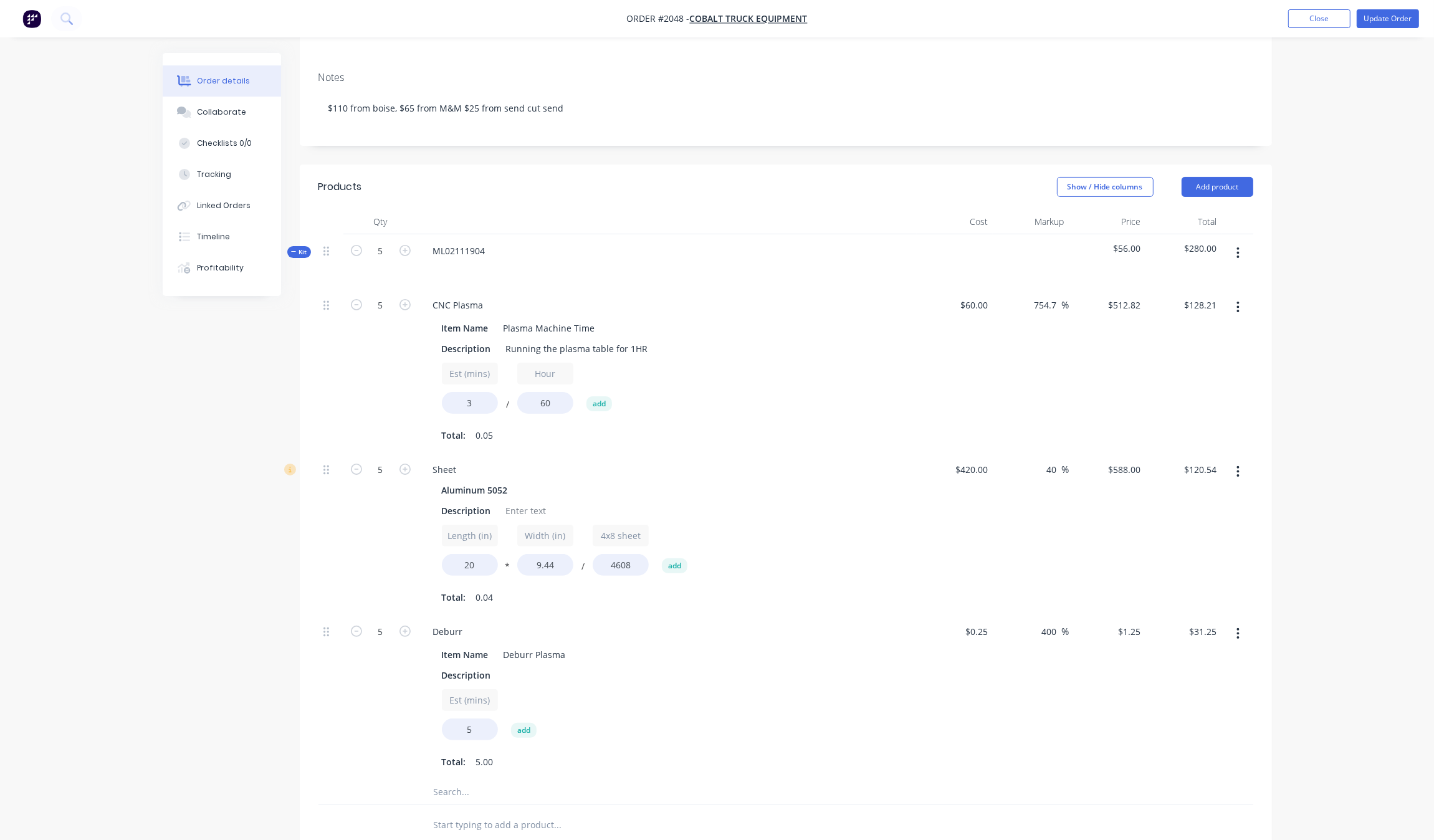
scroll to position [87, 0]
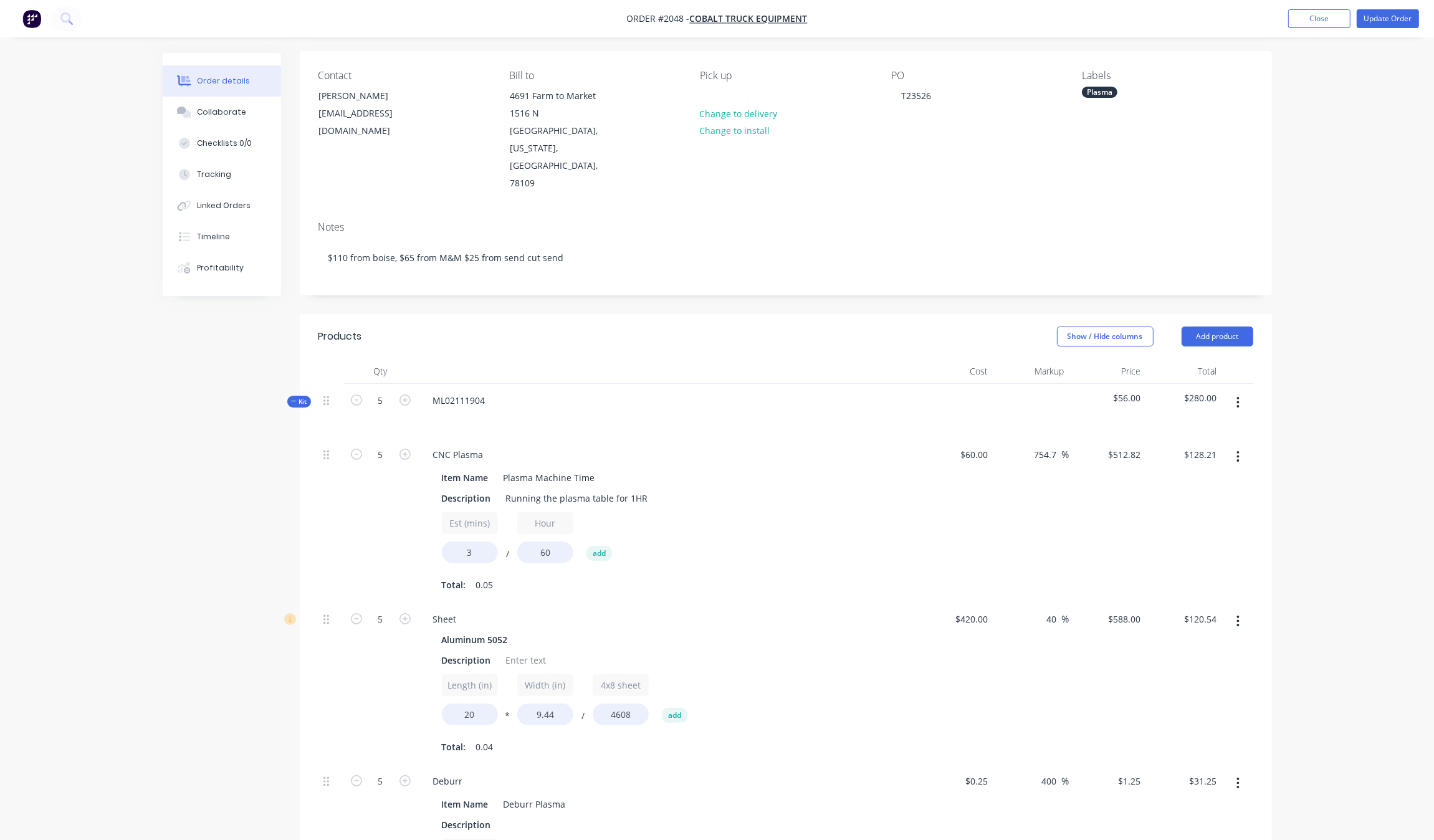
click at [1242, 391] on button "button" at bounding box center [1238, 402] width 29 height 22
click at [1298, 362] on div "Order details Collaborate Checklists 0/0 Tracking Linked Orders Timeline Profit…" at bounding box center [717, 612] width 1434 height 1400
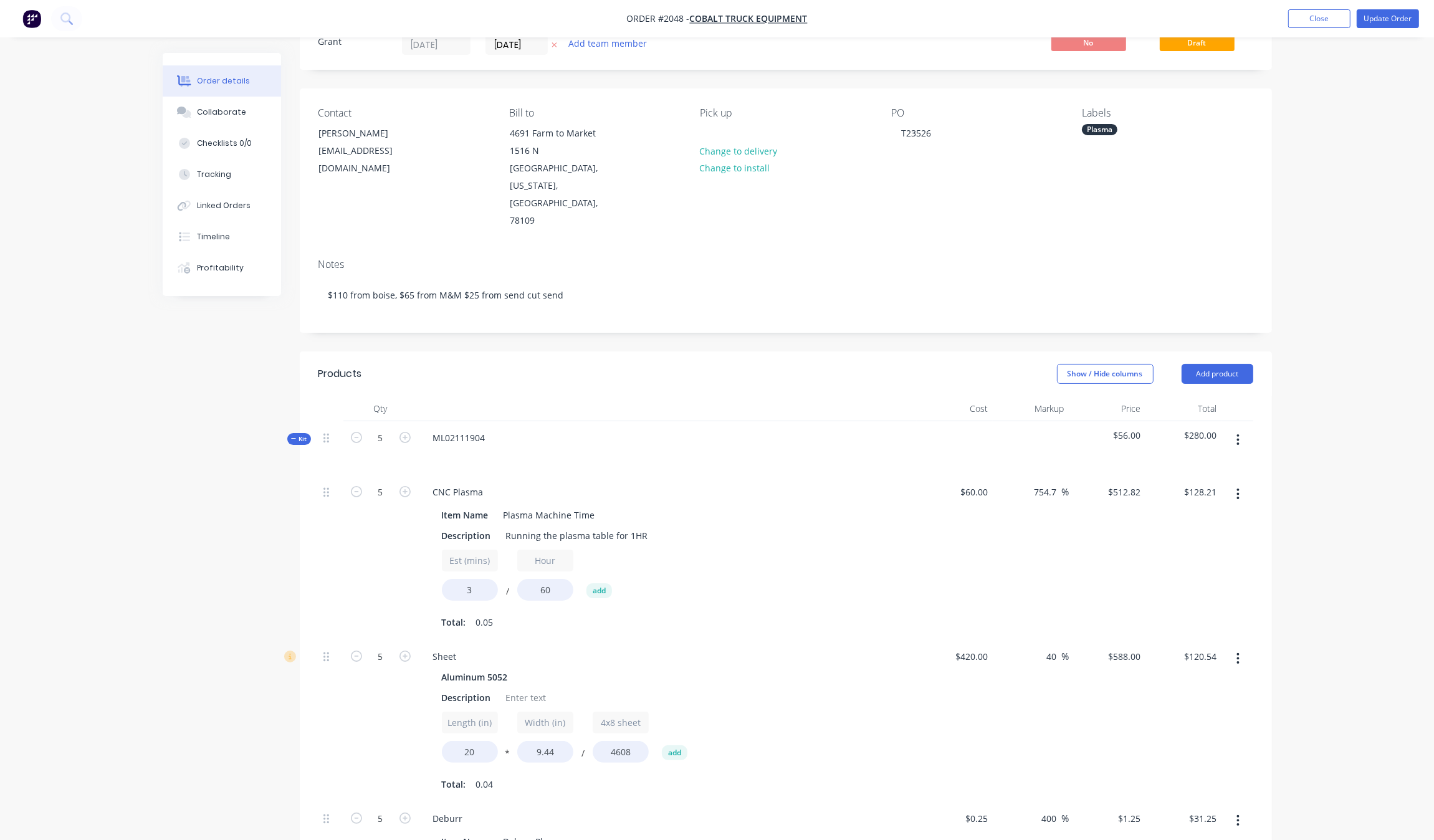
scroll to position [78, 0]
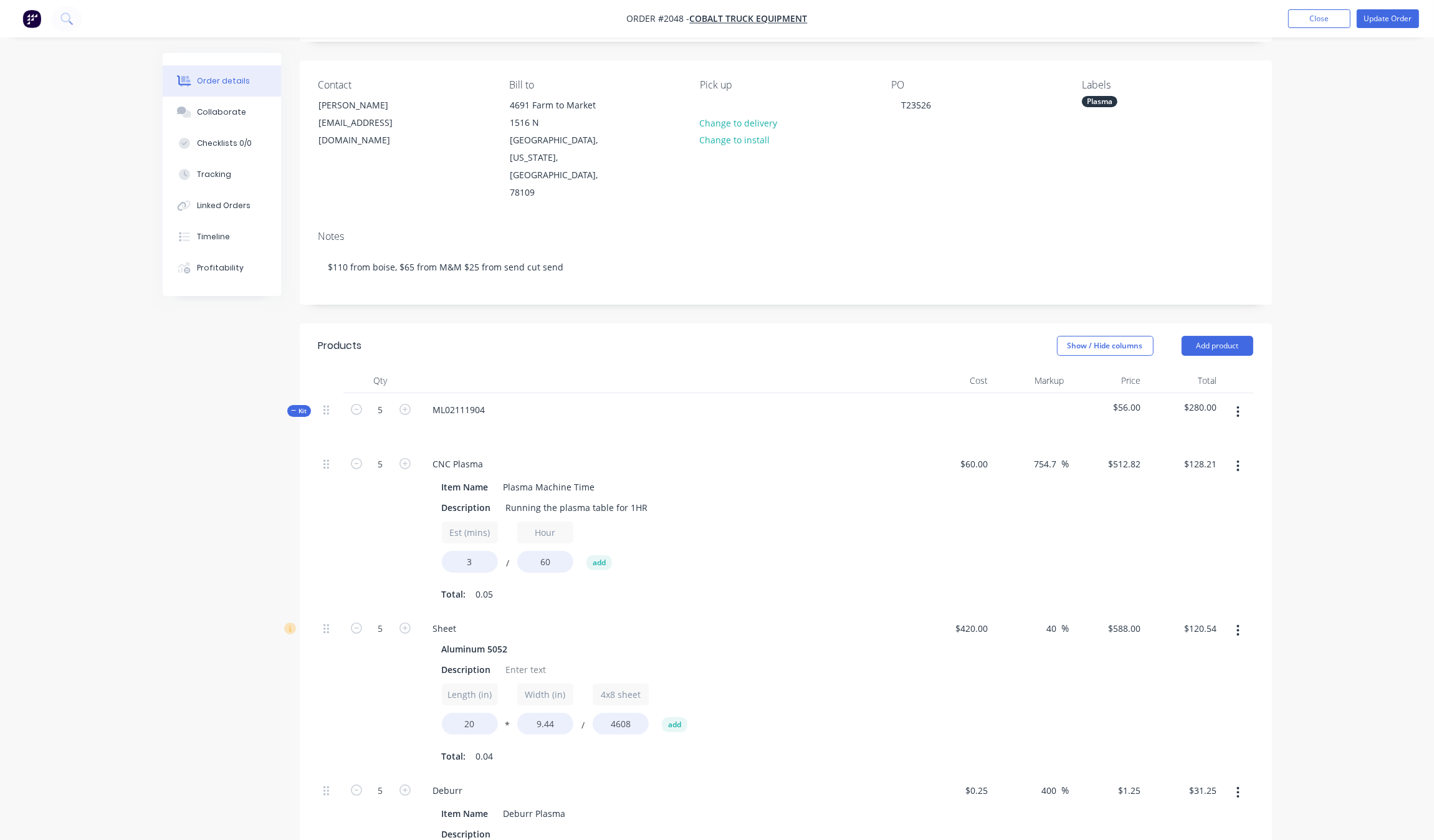
click at [1323, 346] on div "Order details Collaborate Checklists 0/0 Tracking Linked Orders Timeline Profit…" at bounding box center [717, 622] width 1434 height 1400
click at [289, 405] on div "Kit" at bounding box center [299, 410] width 24 height 12
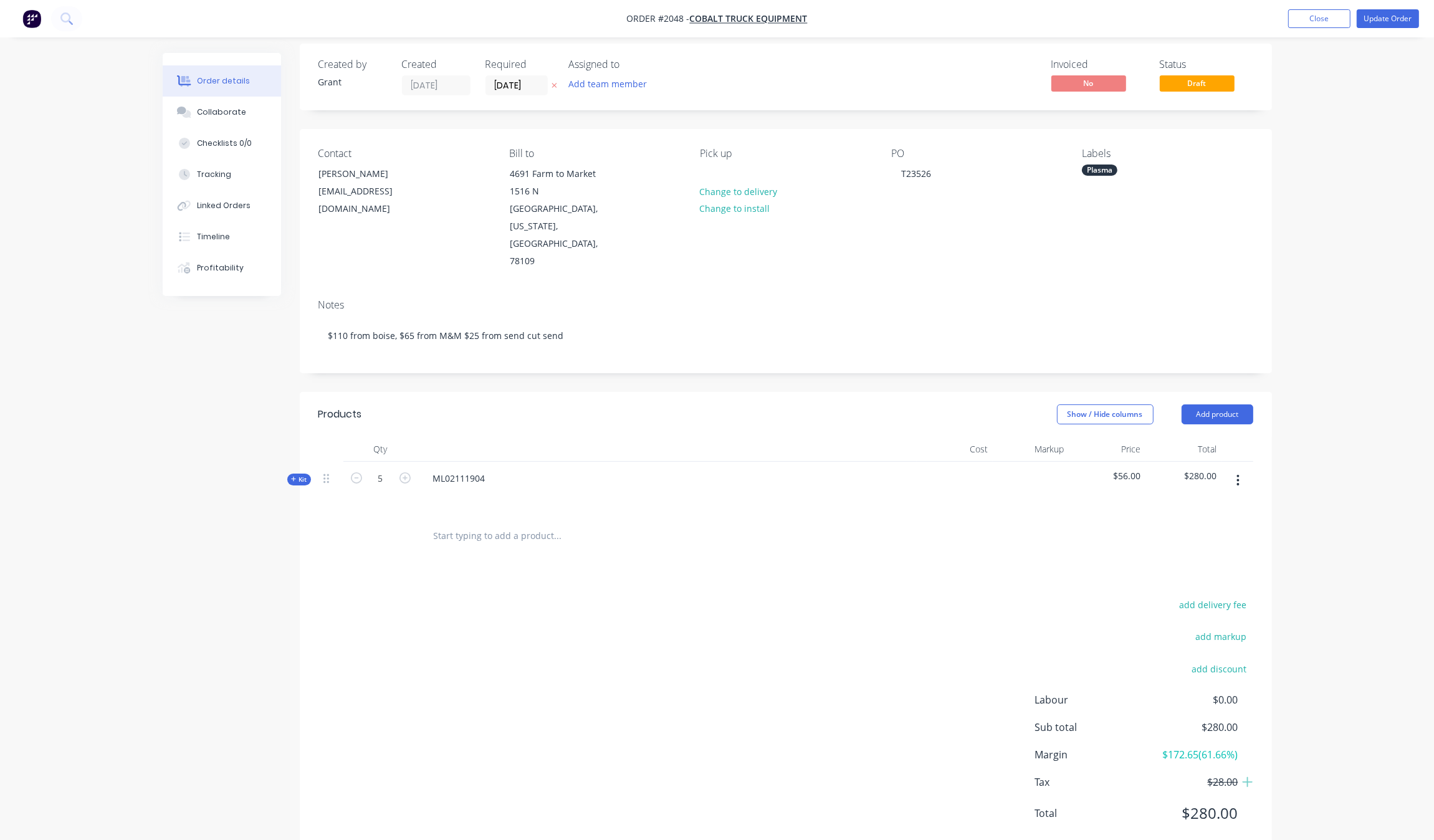
click at [302, 475] on span "Kit" at bounding box center [299, 480] width 16 height 10
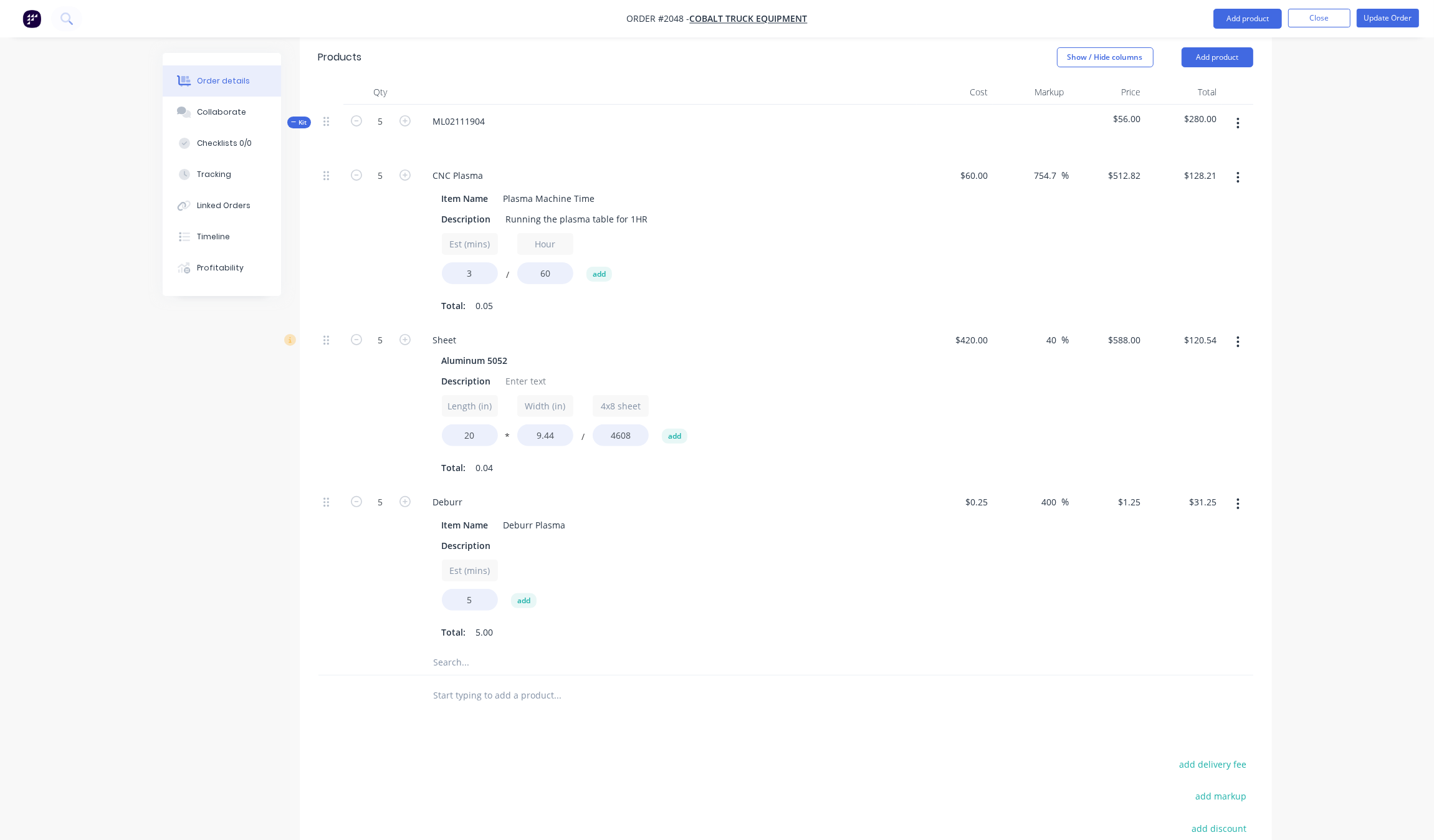
scroll to position [234, 0]
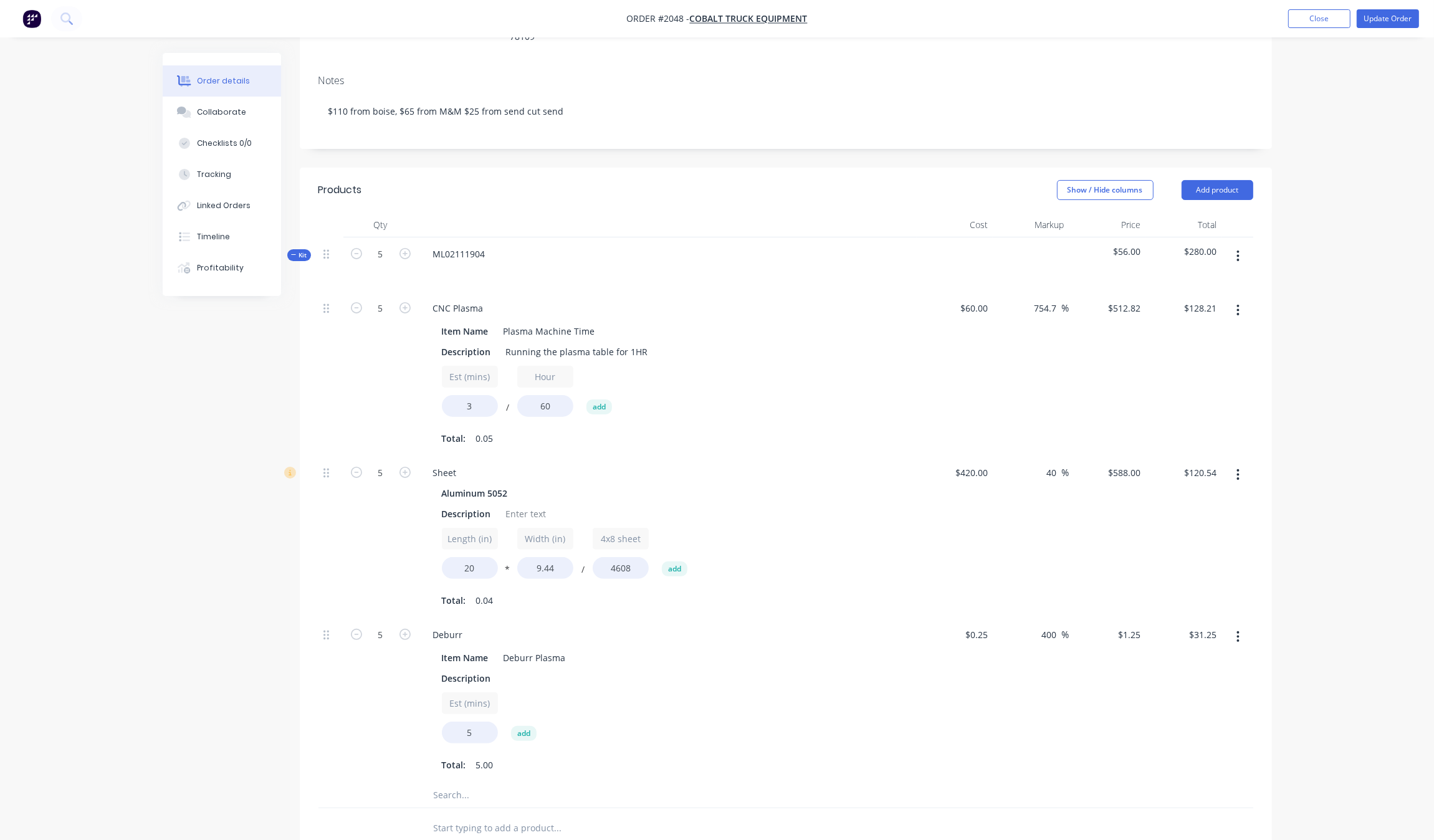
click at [1241, 245] on button "button" at bounding box center [1238, 256] width 29 height 22
click at [1303, 211] on div "Order details Collaborate Checklists 0/0 Tracking Linked Orders Timeline Profit…" at bounding box center [717, 466] width 1434 height 1400
click at [1294, 237] on div "Order details Collaborate Checklists 0/0 Tracking Linked Orders Timeline Profit…" at bounding box center [717, 466] width 1434 height 1400
click at [1237, 251] on icon "button" at bounding box center [1238, 257] width 3 height 12
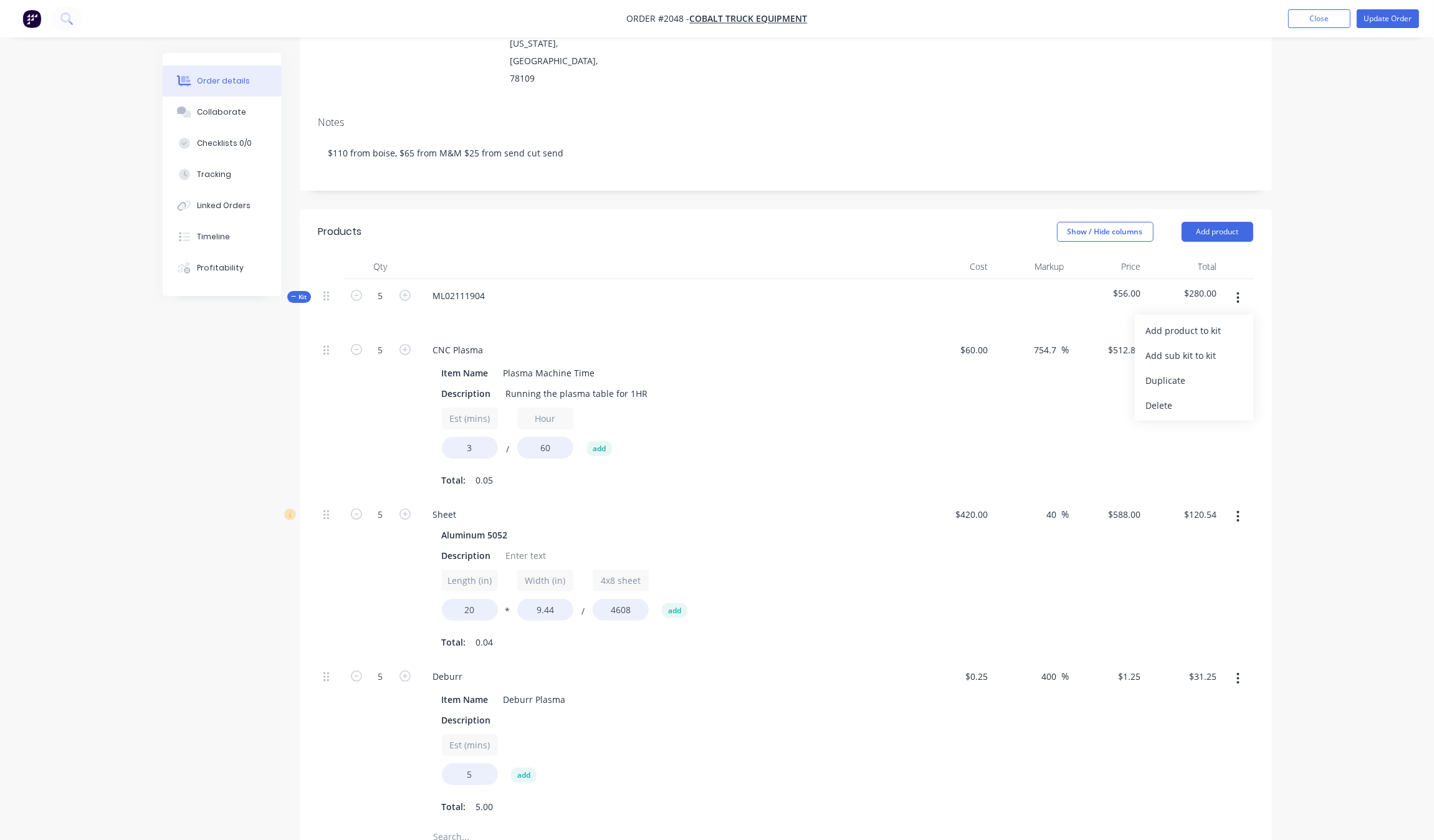
scroll to position [156, 0]
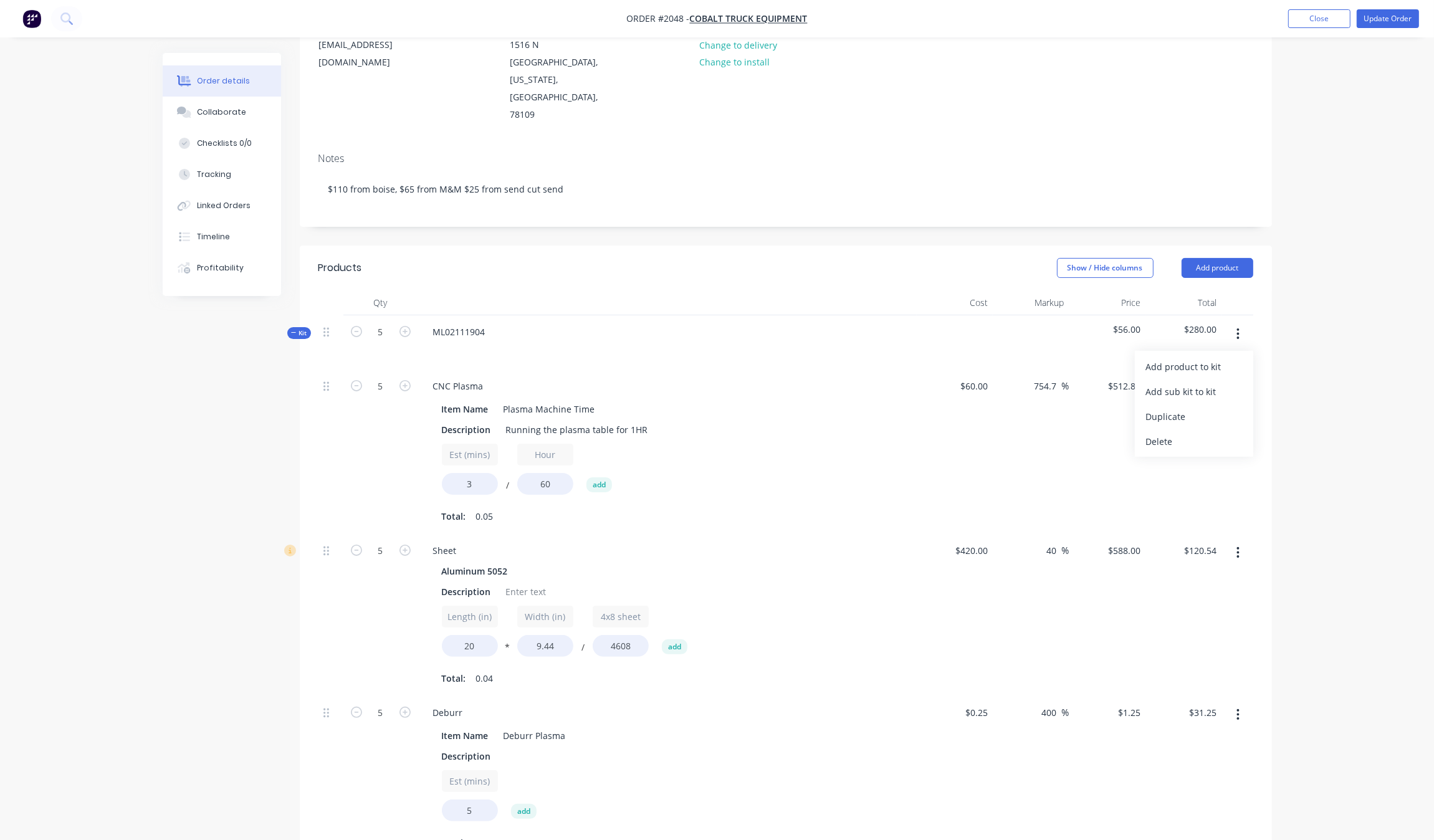
click at [1308, 314] on div "Order details Collaborate Checklists 0/0 Tracking Linked Orders Timeline Profit…" at bounding box center [717, 544] width 1434 height 1400
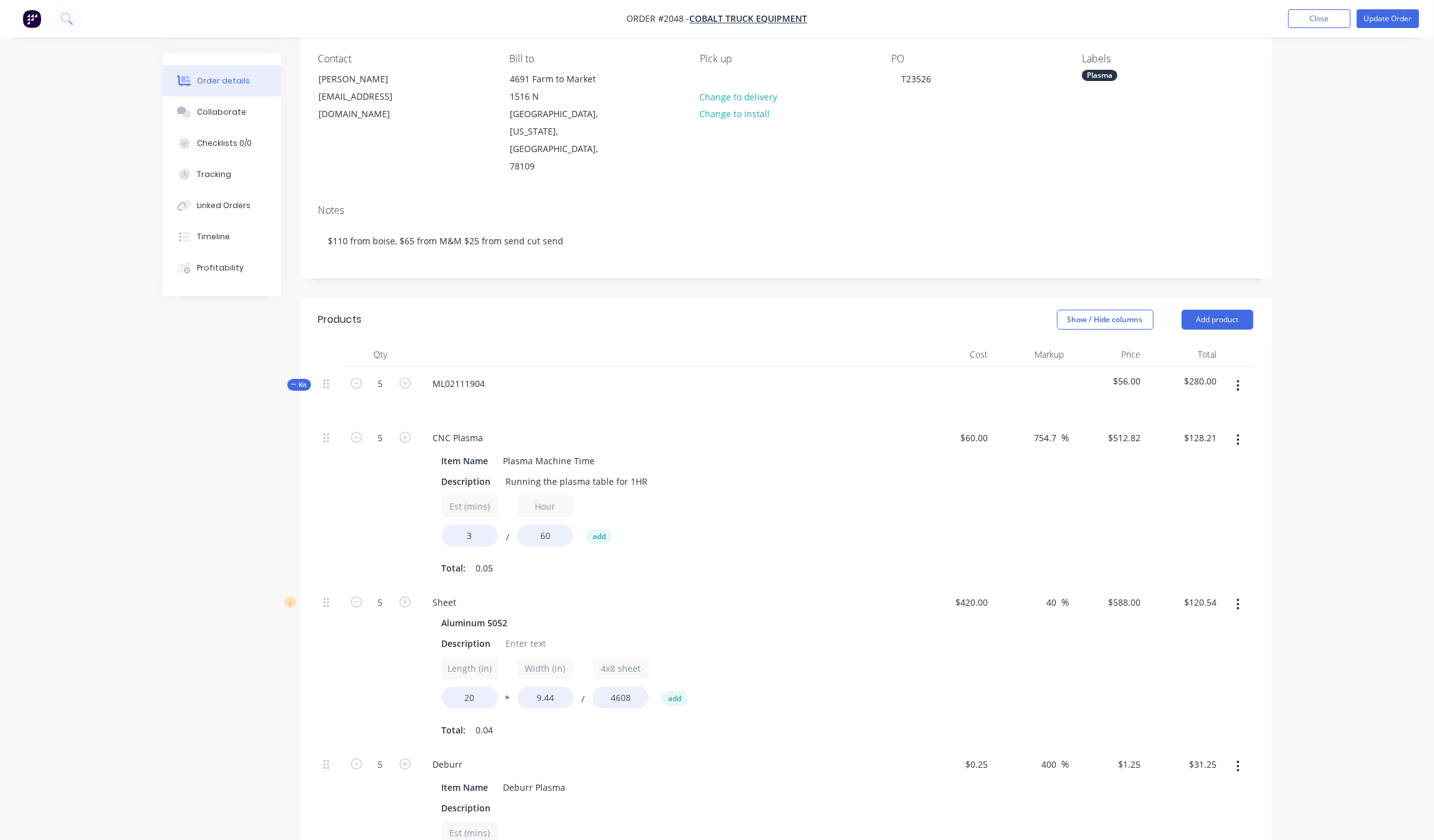
scroll to position [0, 0]
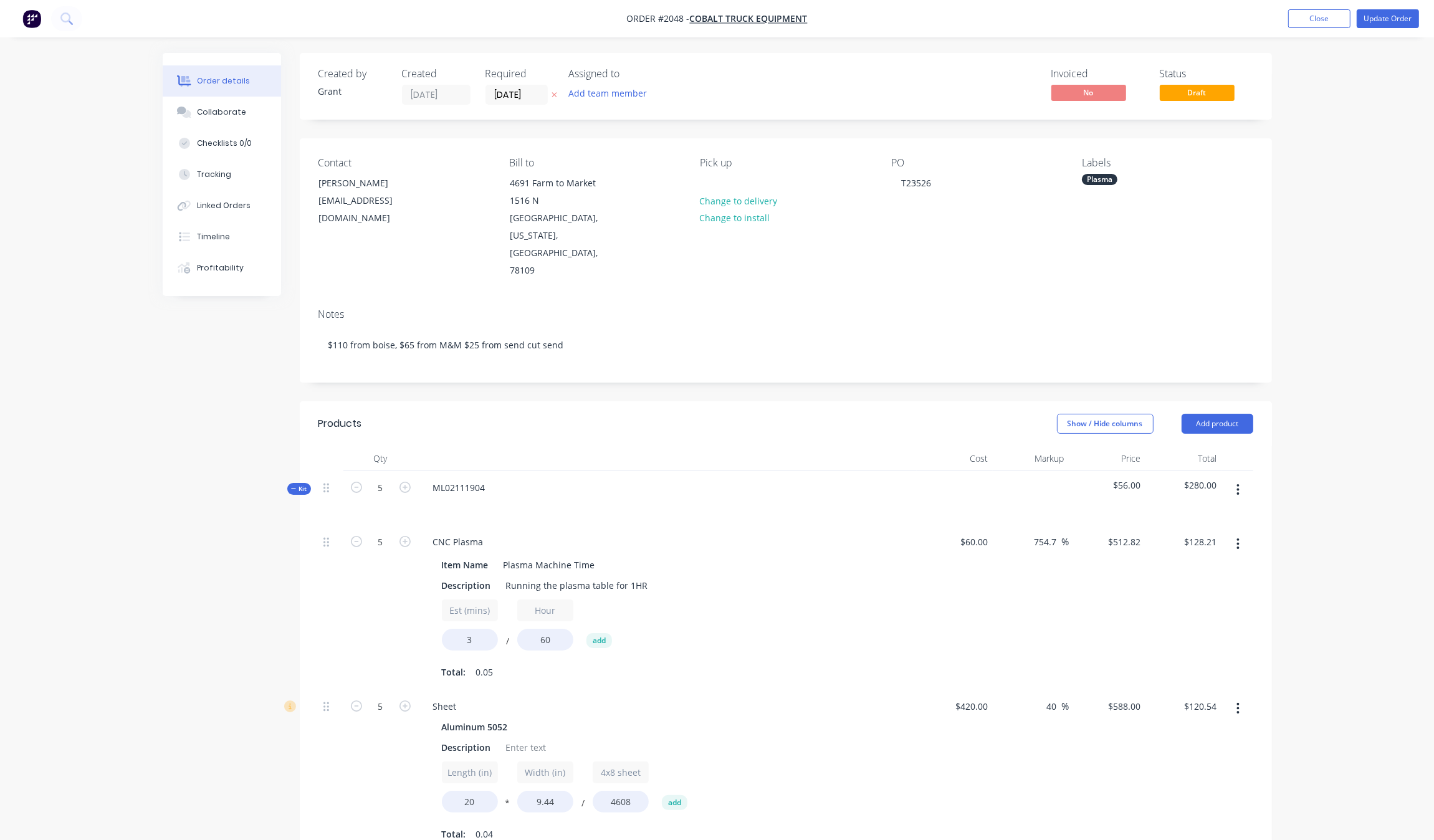
click at [291, 485] on icon at bounding box center [294, 488] width 6 height 6
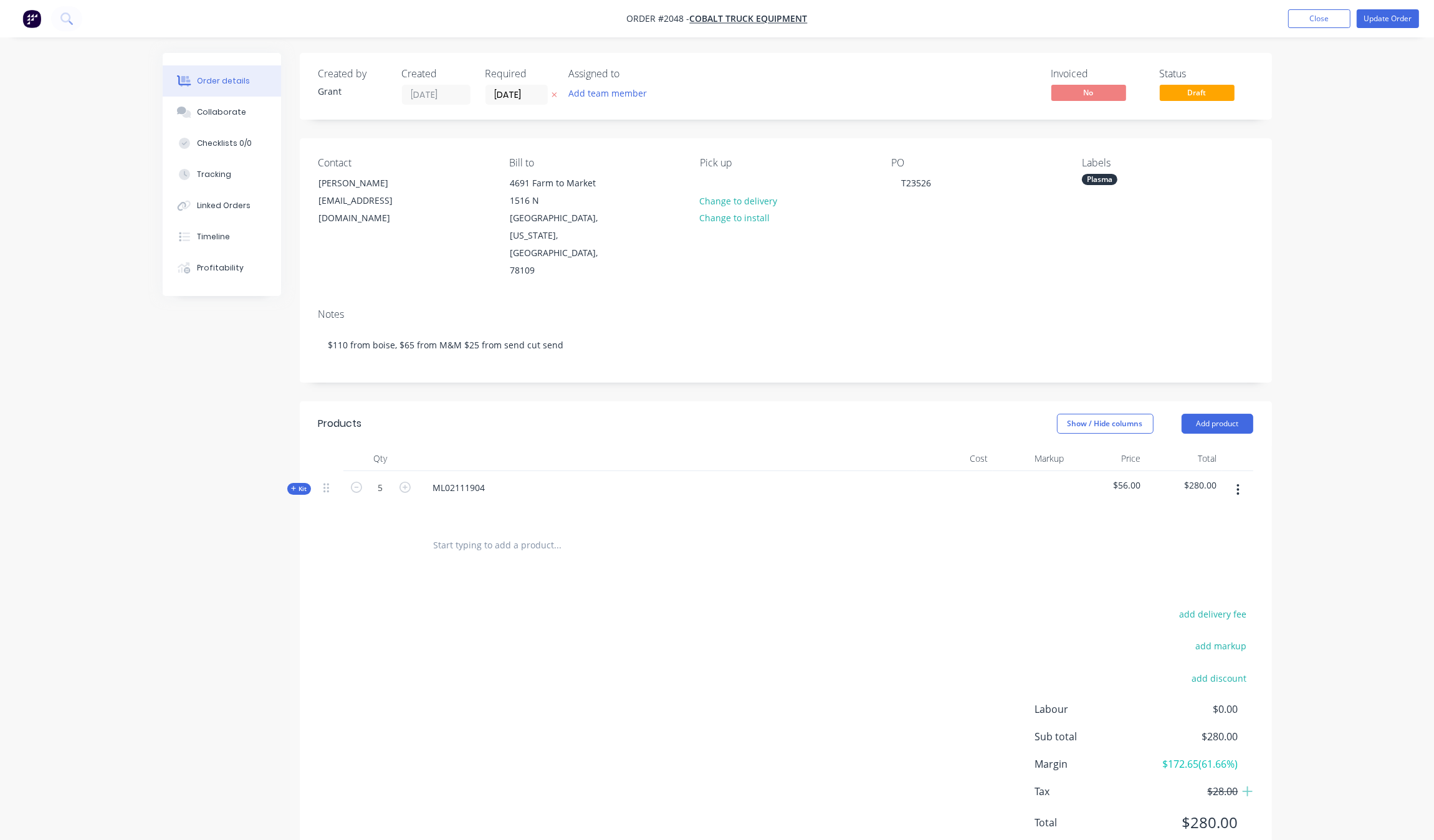
click at [1242, 479] on button "button" at bounding box center [1238, 489] width 29 height 22
click at [1228, 413] on button "Add product" at bounding box center [1217, 423] width 72 height 20
click at [1202, 496] on div "Product Kit" at bounding box center [1194, 505] width 96 height 18
click at [1207, 471] on div "Standard pricing" at bounding box center [1194, 480] width 96 height 18
click at [564, 526] on div at bounding box center [667, 553] width 499 height 54
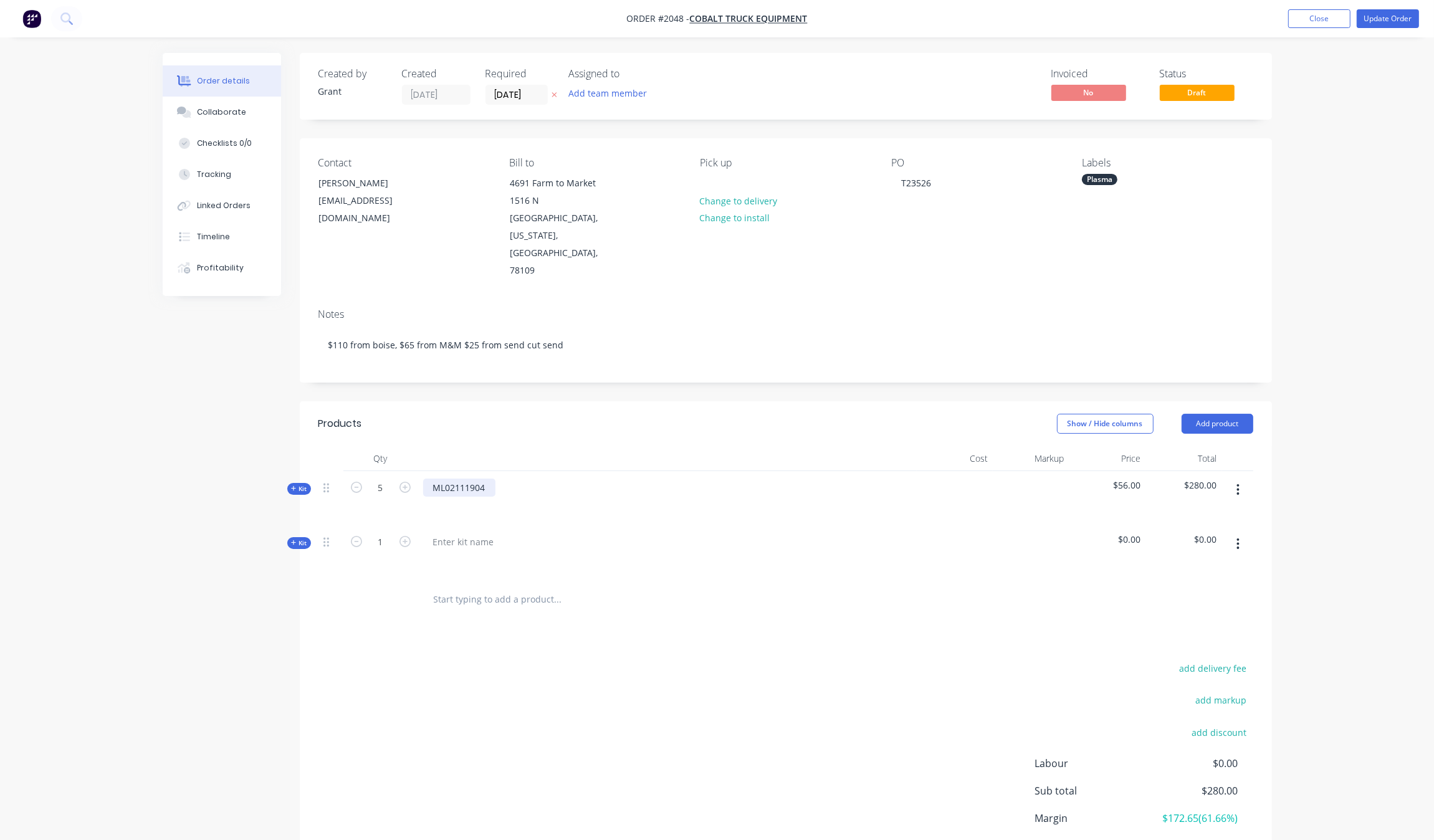
click at [493, 479] on div "ML02111904" at bounding box center [458, 487] width 72 height 18
copy div "ML02111904"
click at [475, 551] on div at bounding box center [667, 559] width 488 height 18
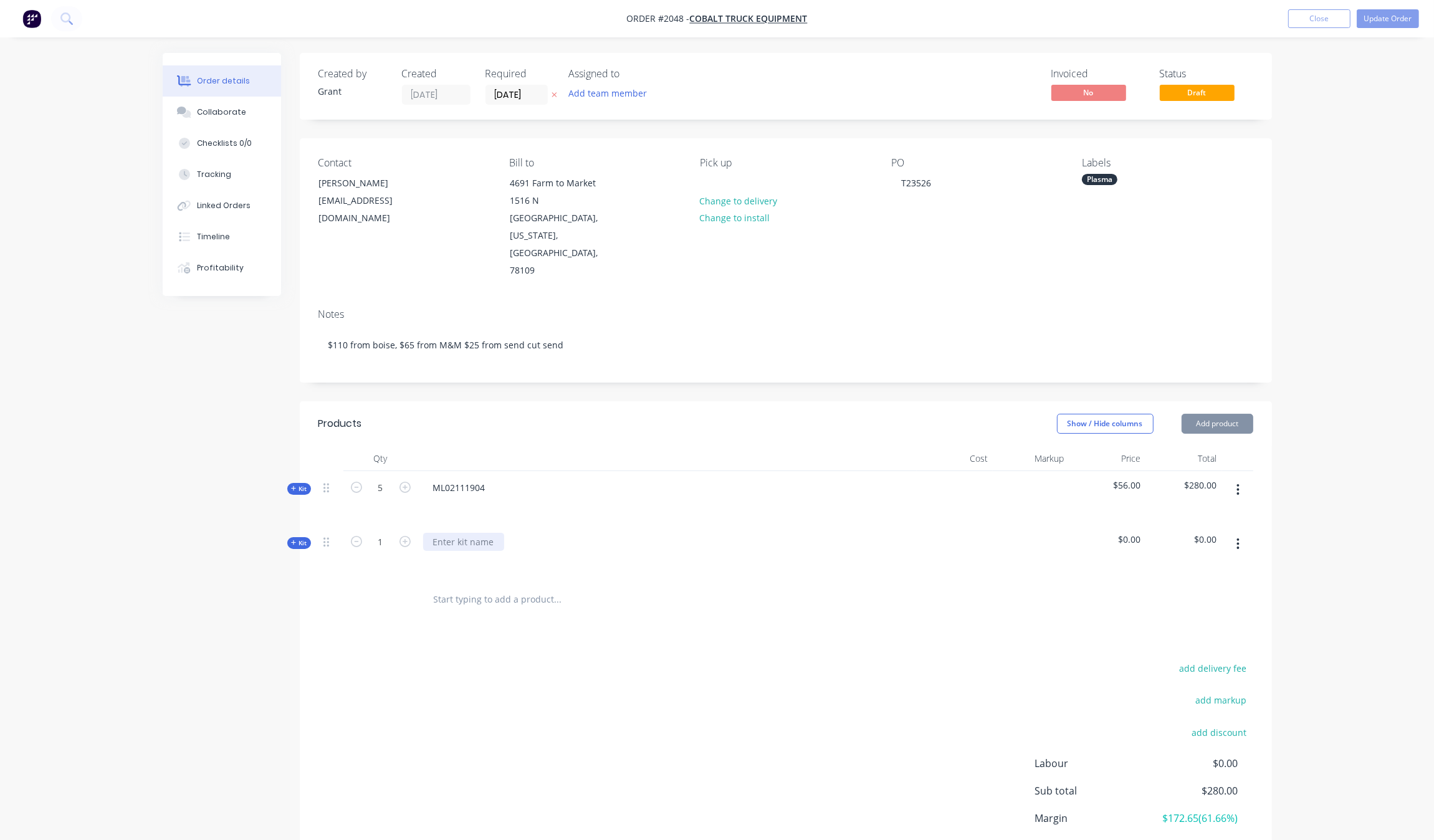
click at [483, 532] on div at bounding box center [463, 541] width 81 height 18
paste div
click at [378, 580] on div at bounding box center [381, 600] width 75 height 40
click at [309, 459] on div "Qty Cost Markup Price Total Kit 5 ML02111904 $56.00 $280.00 Kit 1 ML02111904 $0…" at bounding box center [785, 532] width 972 height 174
click at [303, 446] on div "Qty Cost Markup Price Total Kit 5 ML02111904 $56.00 $280.00 Kit 1 ML02111904 $0…" at bounding box center [785, 532] width 972 height 174
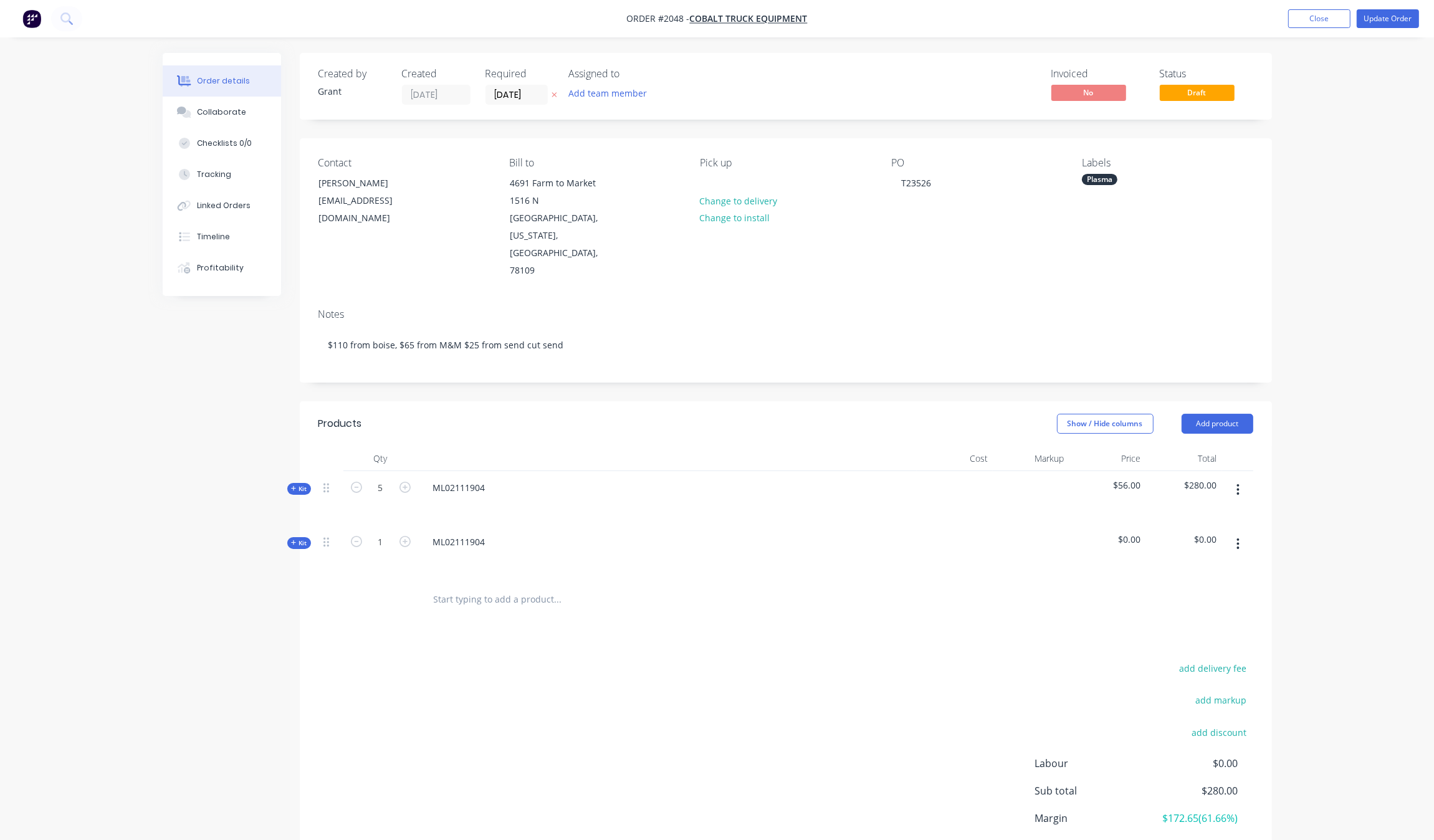
click at [302, 484] on span "Kit" at bounding box center [299, 489] width 16 height 10
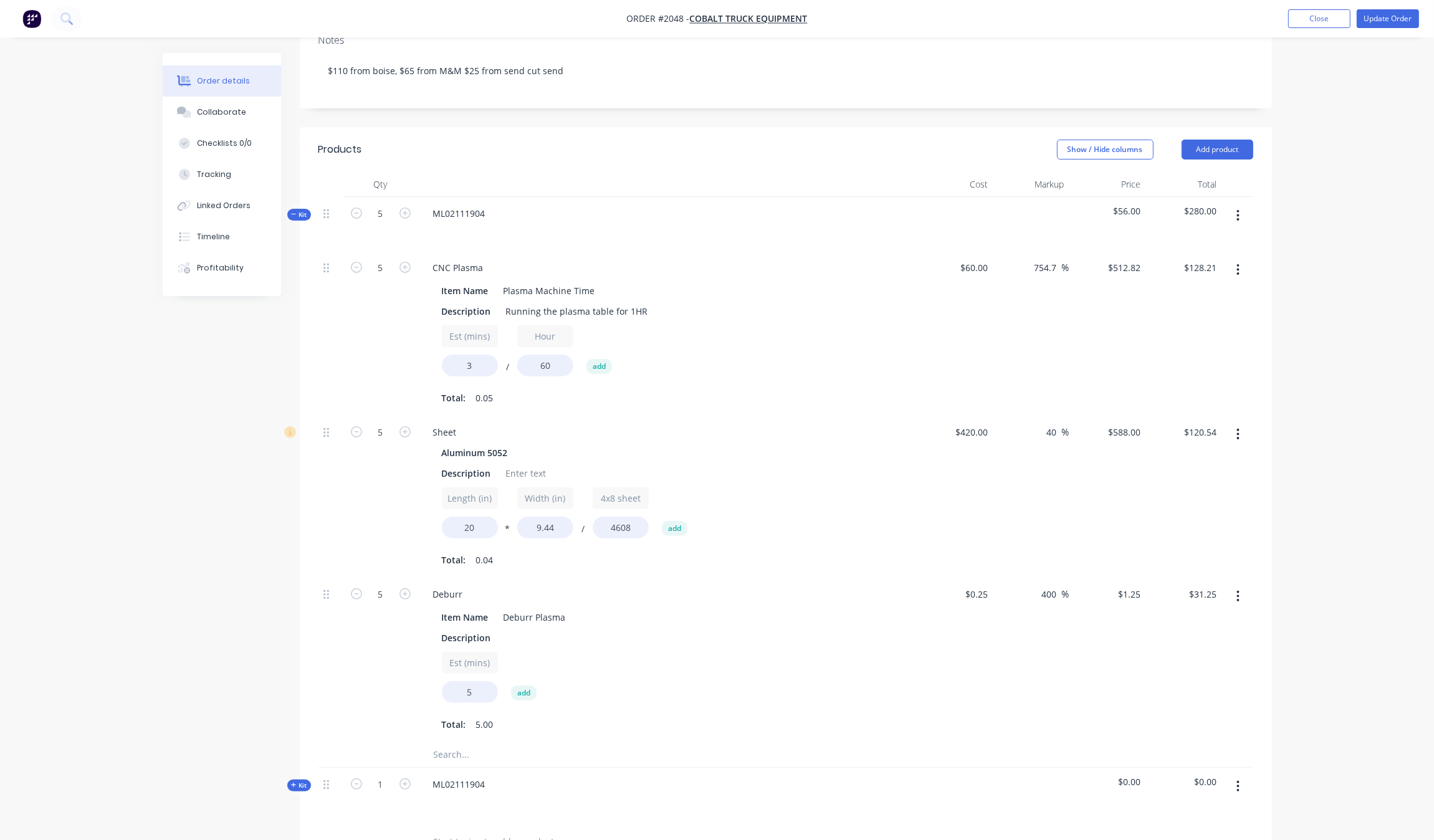
scroll to position [311, 0]
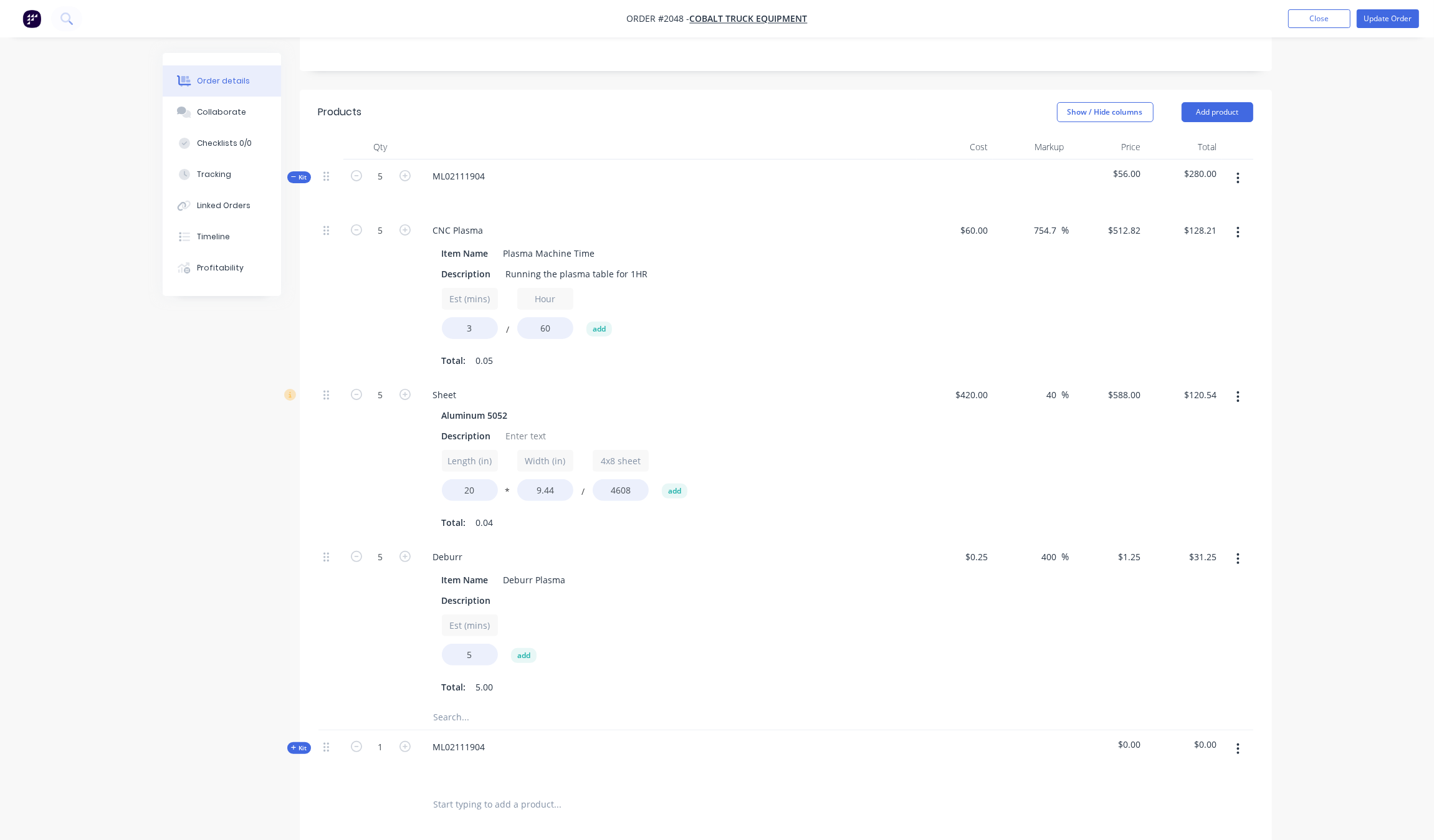
click at [1231, 213] on div at bounding box center [1237, 295] width 31 height 164
click at [1231, 221] on button "button" at bounding box center [1238, 232] width 29 height 22
click at [1195, 256] on div "Duplicate" at bounding box center [1194, 264] width 96 height 18
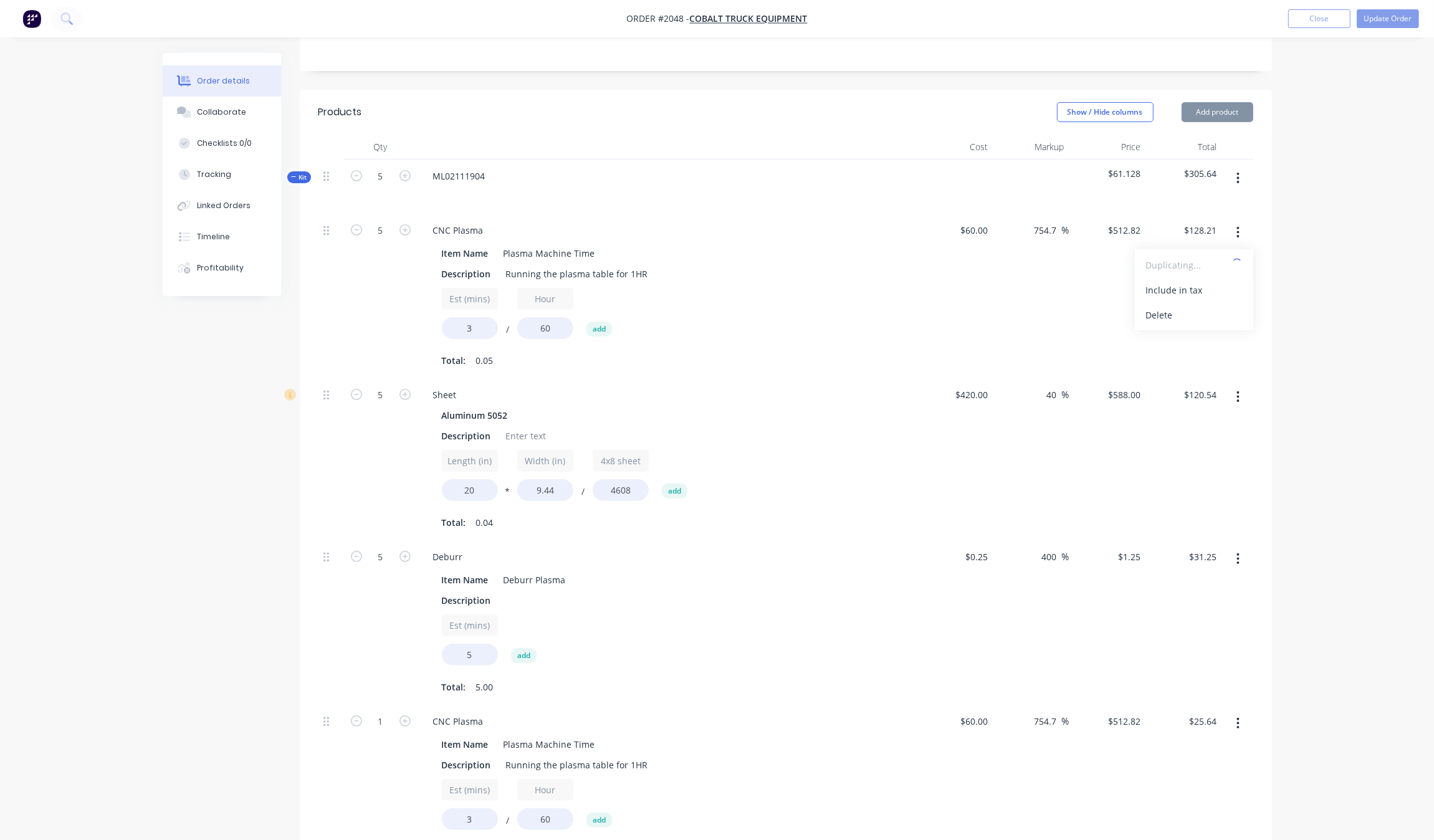
click at [1238, 390] on icon "button" at bounding box center [1237, 397] width 3 height 13
click at [1181, 421] on div "Duplicate" at bounding box center [1194, 430] width 96 height 18
click at [1245, 548] on button "button" at bounding box center [1238, 558] width 29 height 22
click at [1184, 582] on div "Duplicate" at bounding box center [1194, 591] width 96 height 18
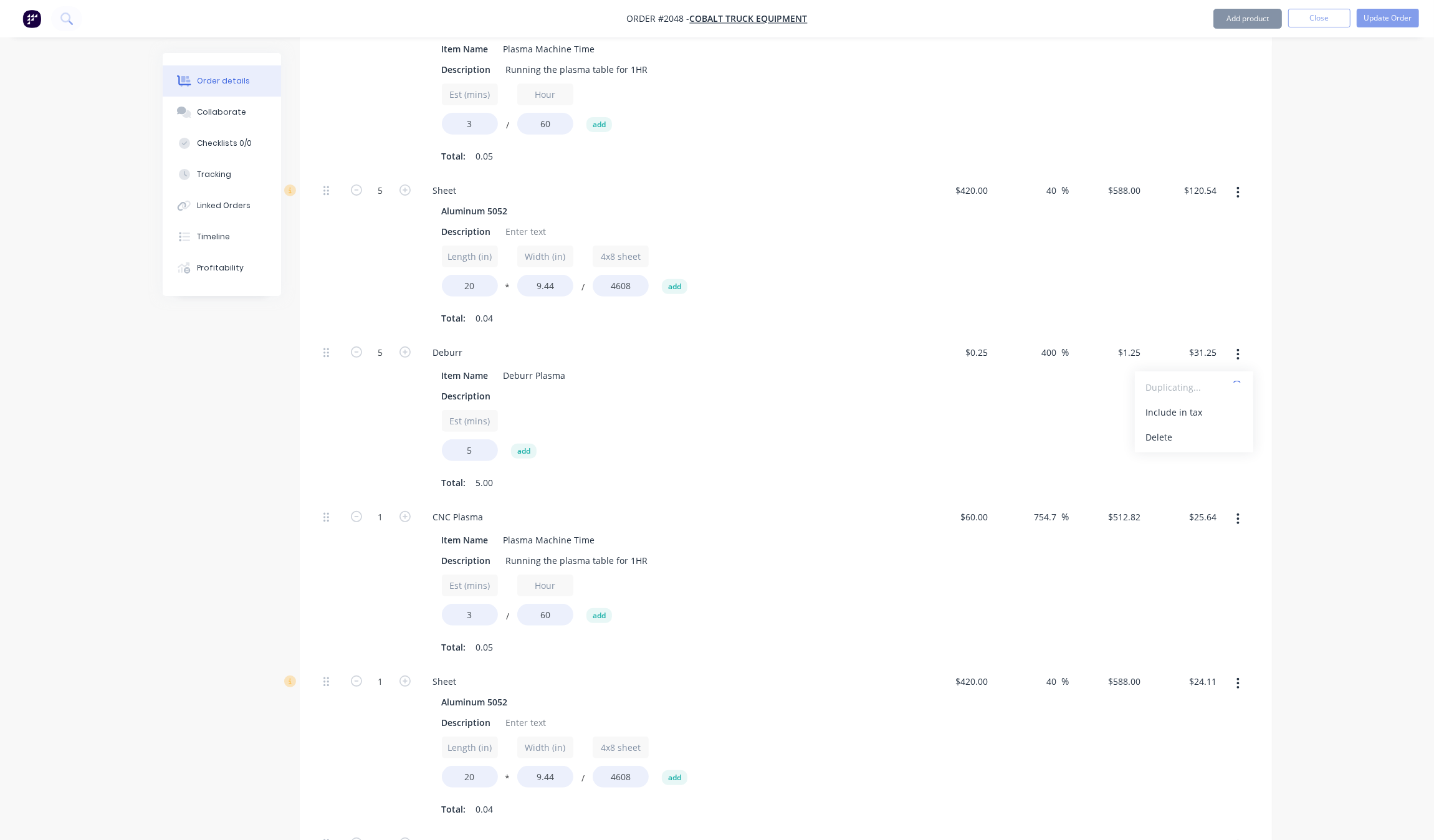
scroll to position [545, 0]
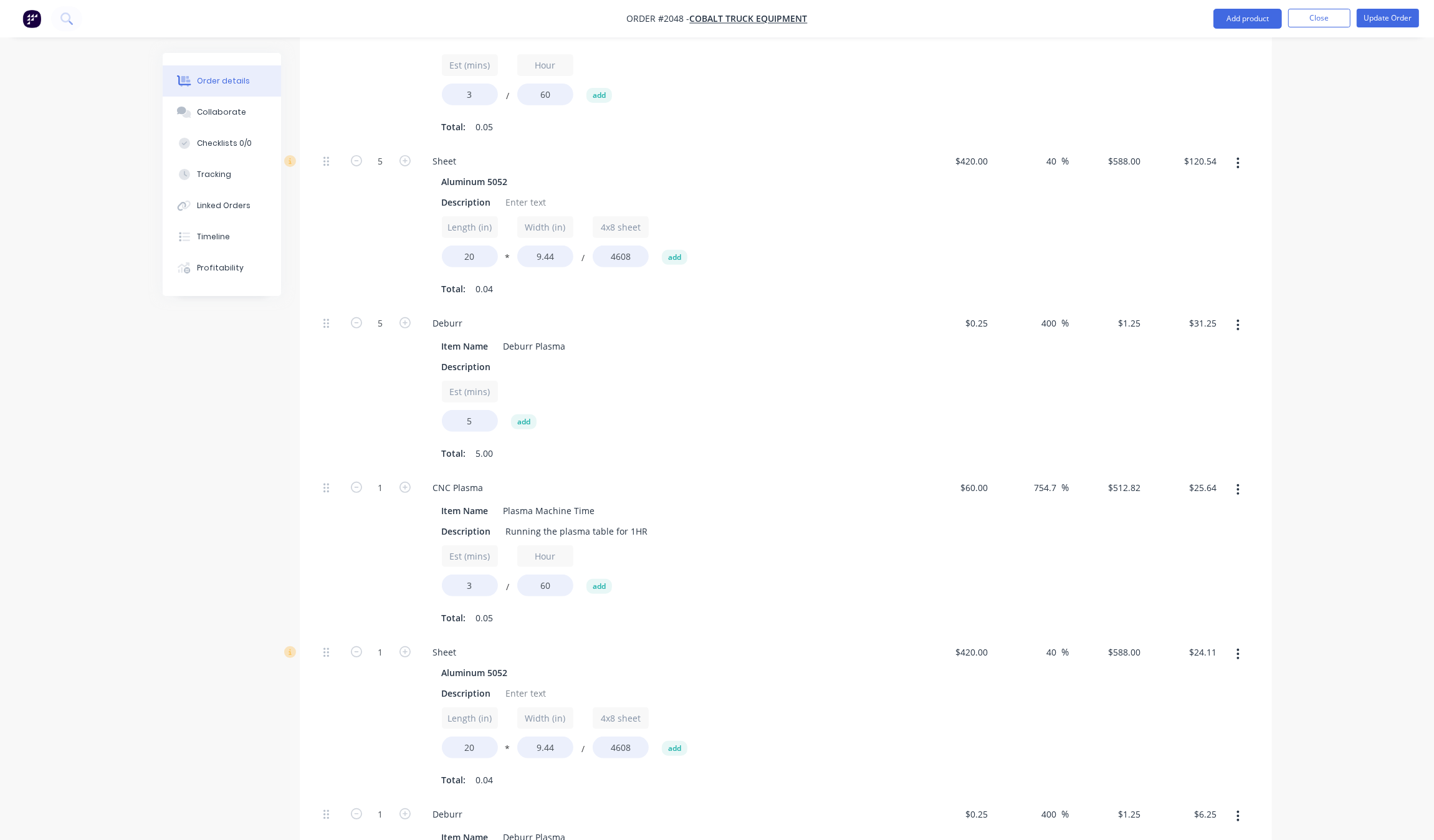
click at [1241, 479] on button "button" at bounding box center [1238, 489] width 29 height 22
click at [1216, 513] on div "Duplicate" at bounding box center [1194, 522] width 96 height 18
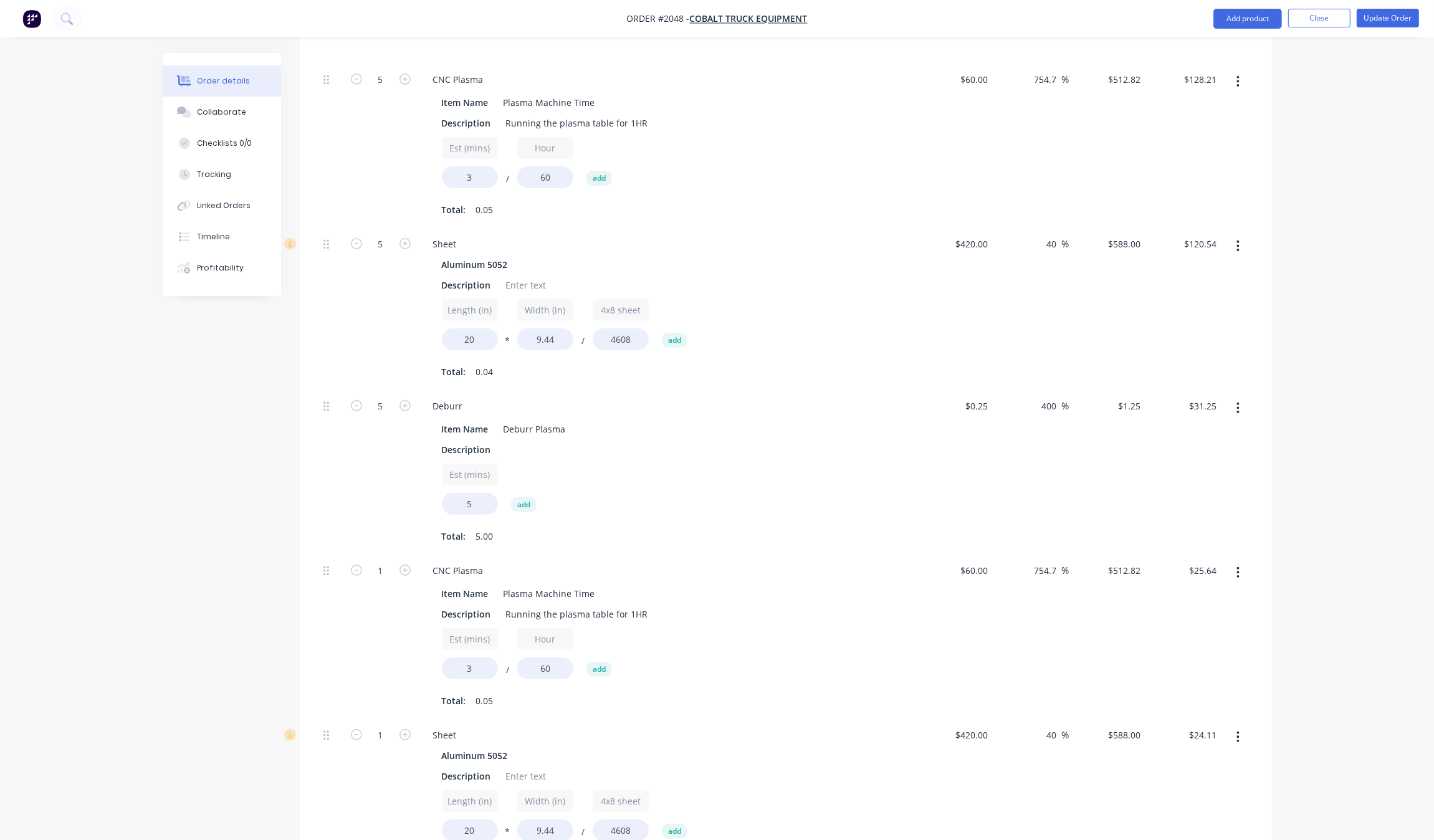
scroll to position [389, 0]
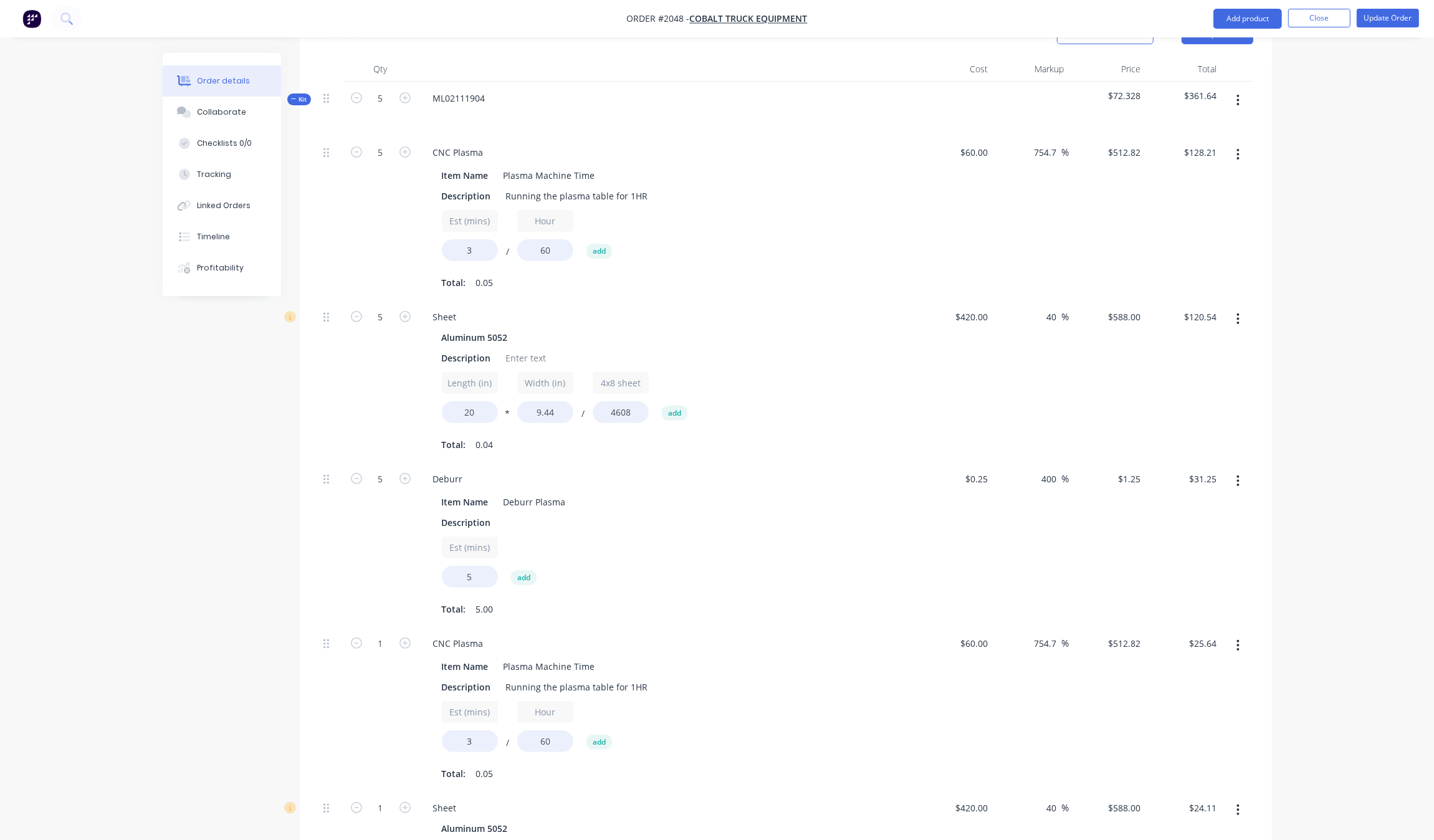
click at [1244, 634] on button "button" at bounding box center [1238, 645] width 29 height 22
click at [1329, 462] on div "Order details Collaborate Checklists 0/0 Tracking Linked Orders Timeline Profit…" at bounding box center [717, 665] width 1434 height 2110
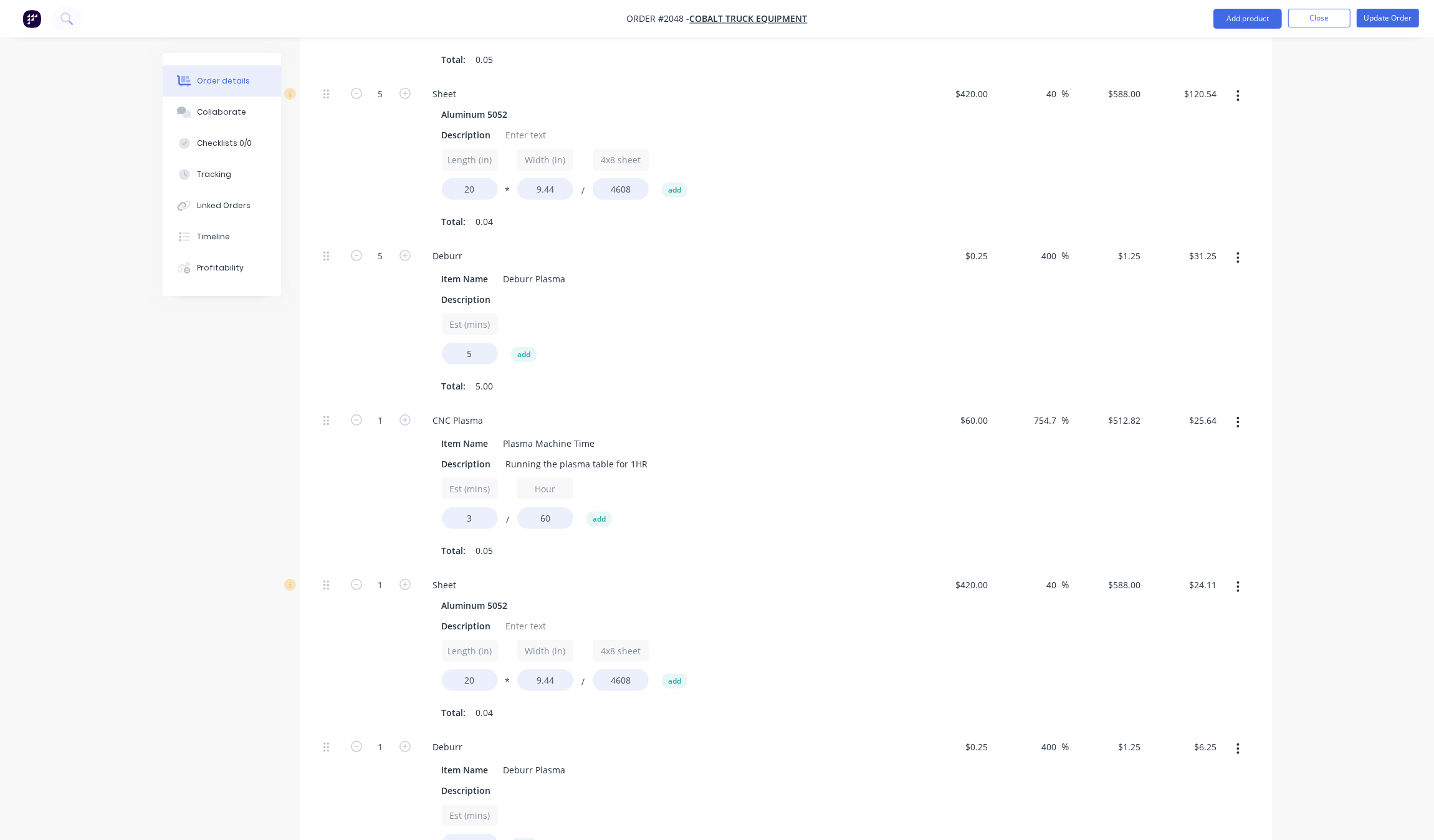
scroll to position [1012, 0]
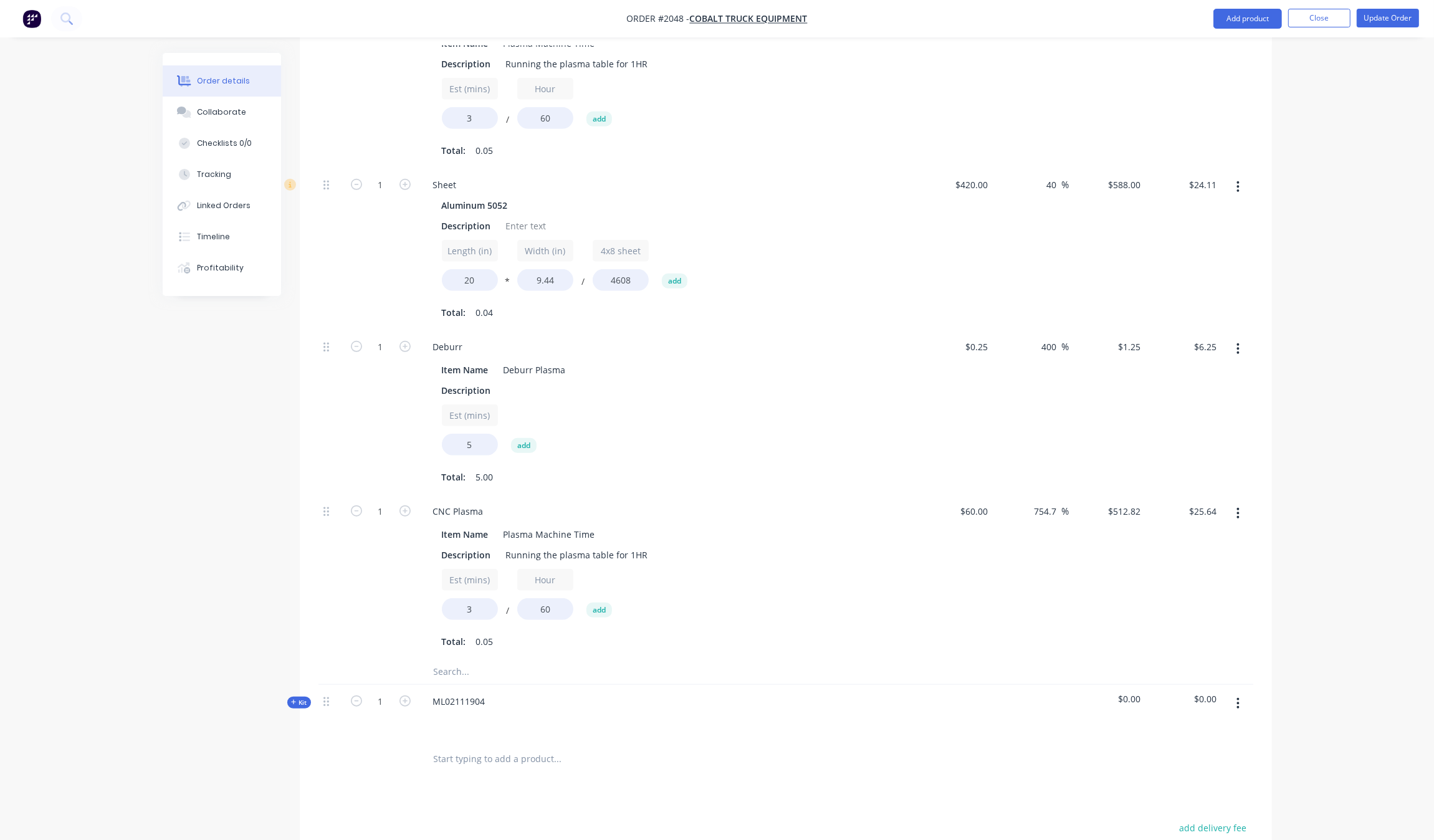
click at [1238, 507] on icon "button" at bounding box center [1238, 513] width 3 height 12
click at [1213, 587] on div "Delete" at bounding box center [1194, 596] width 96 height 18
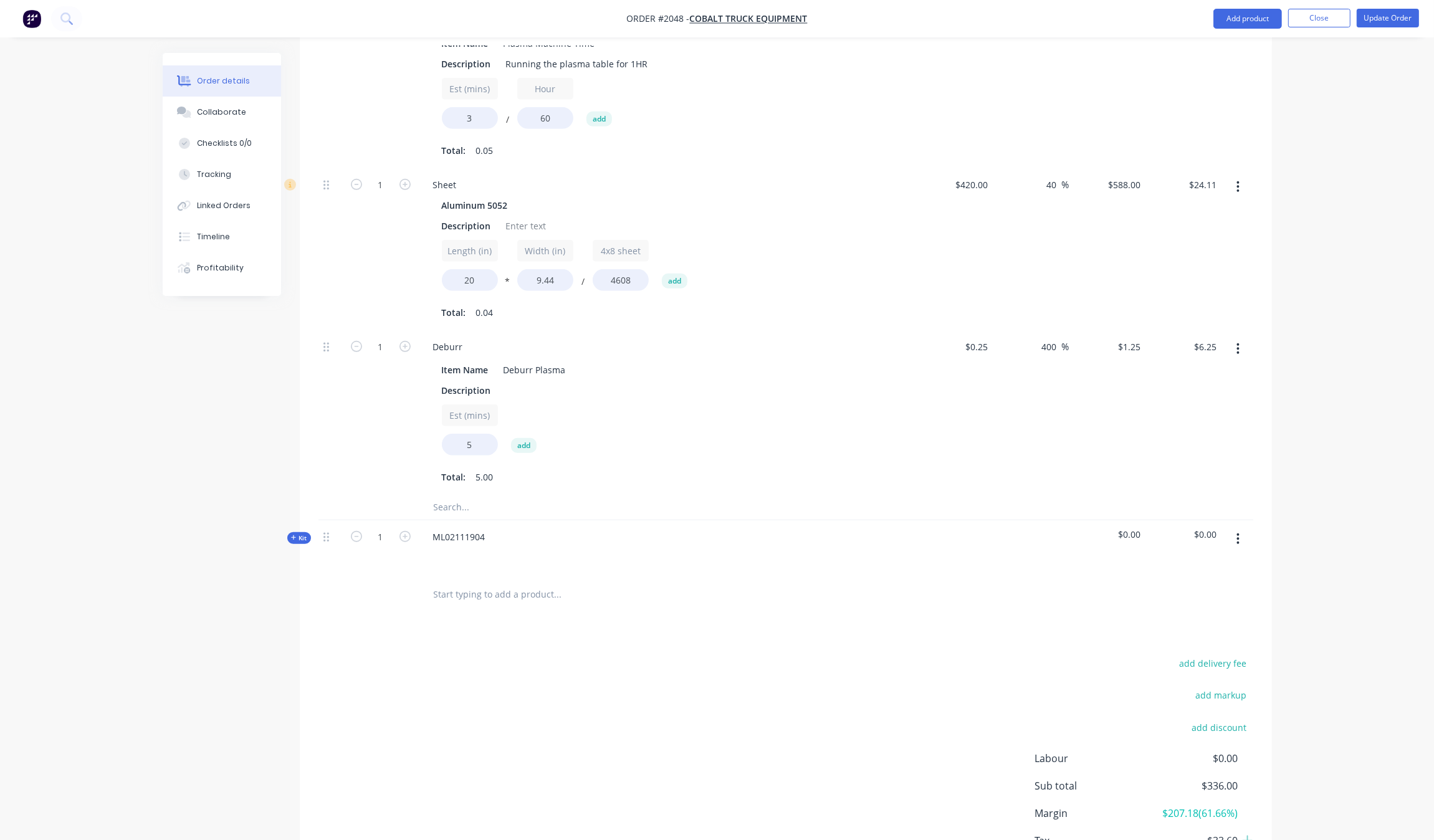
click at [302, 533] on span "Kit" at bounding box center [299, 538] width 16 height 10
drag, startPoint x: 323, startPoint y: 325, endPoint x: 323, endPoint y: 334, distance: 9.0
click at [323, 334] on div at bounding box center [331, 412] width 25 height 164
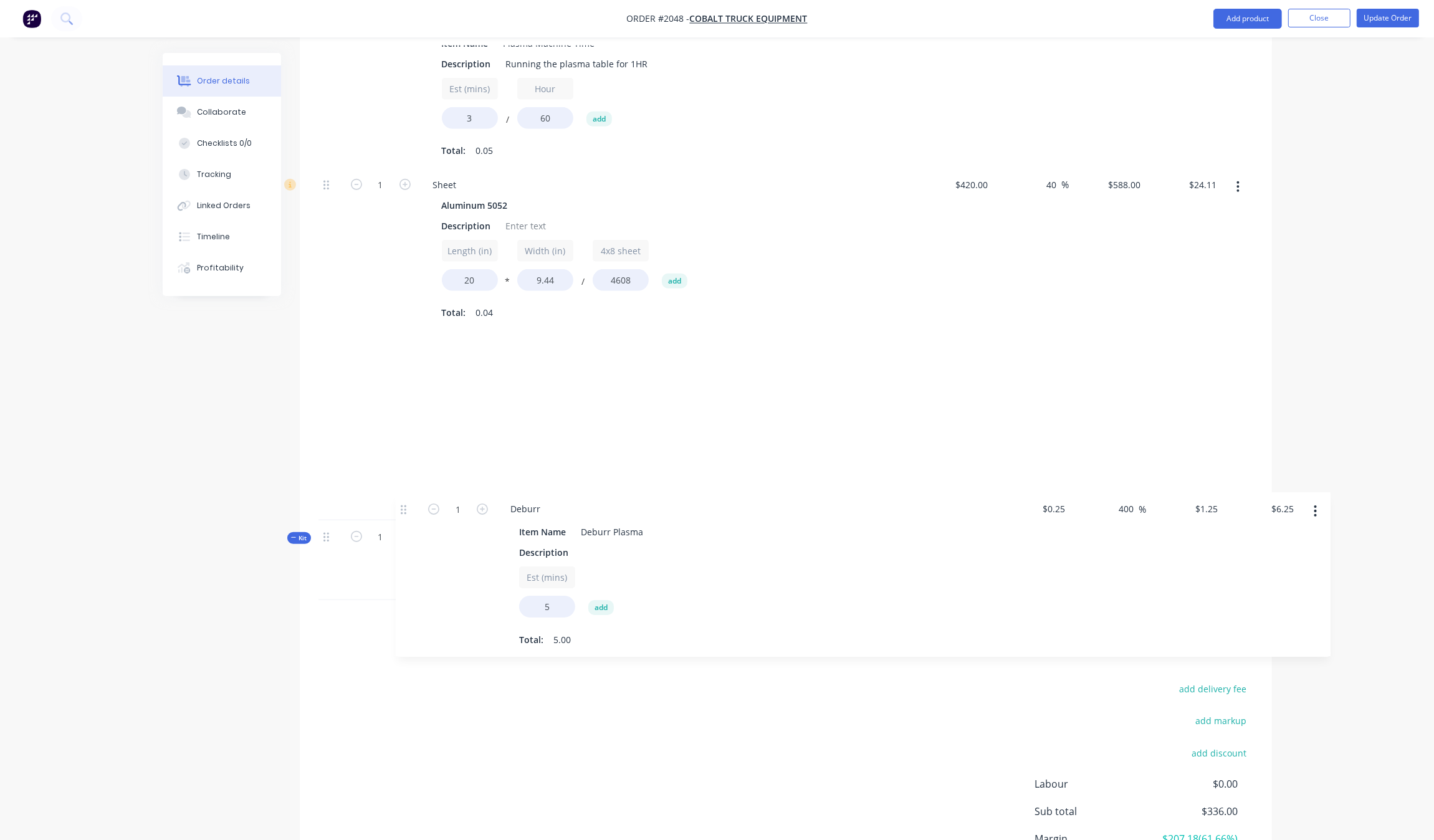
drag, startPoint x: 323, startPoint y: 319, endPoint x: 400, endPoint y: 522, distance: 217.1
click at [400, 522] on div "Kit 5 ML02111904 $67.20 $336.00 5 CNC Plasma Item Name Plasma Machine Time Desc…" at bounding box center [785, 30] width 934 height 1142
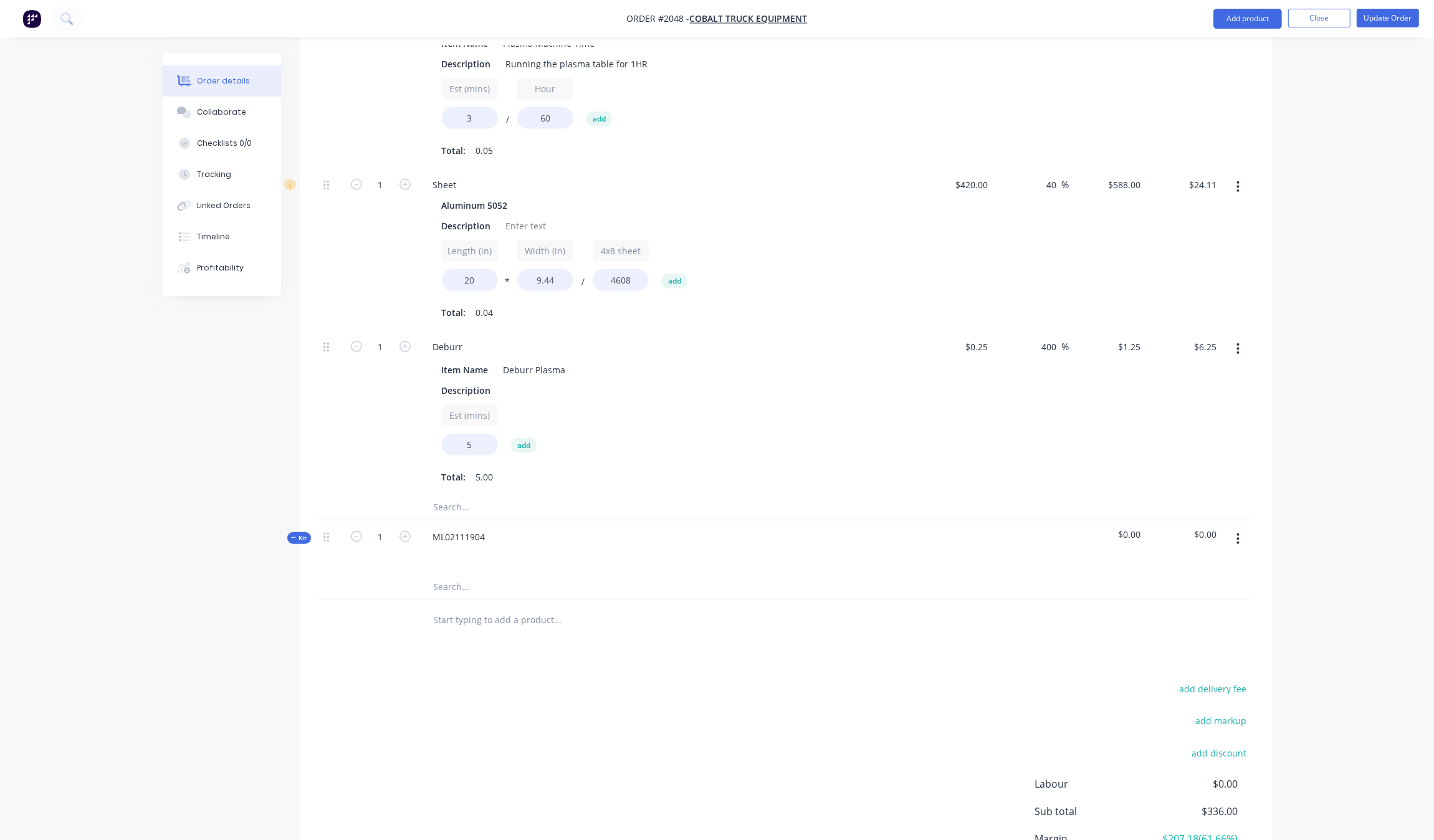
drag, startPoint x: 322, startPoint y: 312, endPoint x: 324, endPoint y: 320, distance: 8.2
click at [322, 331] on div at bounding box center [331, 412] width 25 height 164
click at [324, 331] on div at bounding box center [331, 412] width 25 height 164
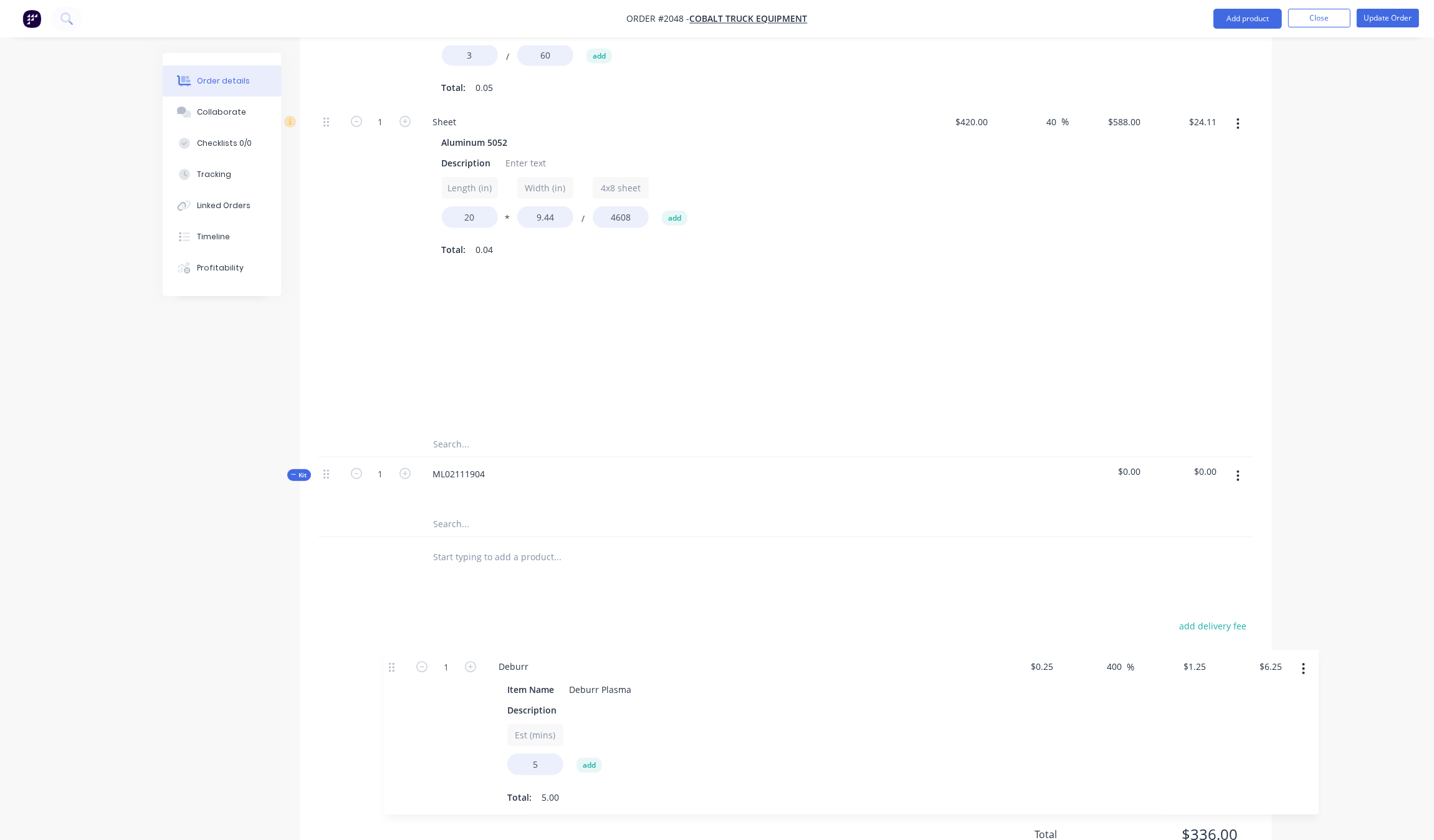
scroll to position [1097, 0]
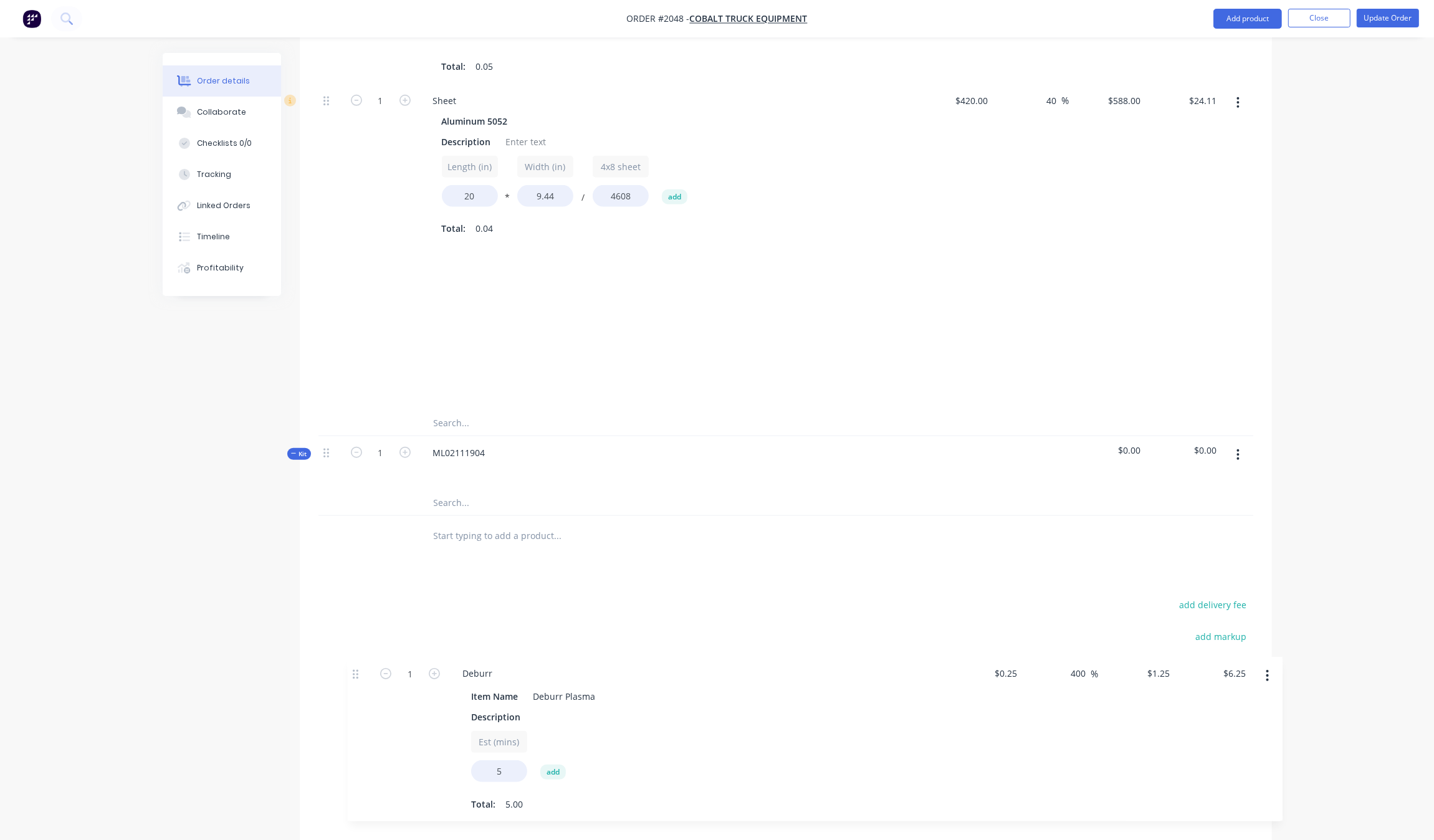
drag, startPoint x: 326, startPoint y: 318, endPoint x: 337, endPoint y: 628, distance: 310.2
click at [337, 628] on div "Products Show / Hide columns Add product Qty Cost Markup Price Total Kit 5 ML02…" at bounding box center [785, 80] width 972 height 1551
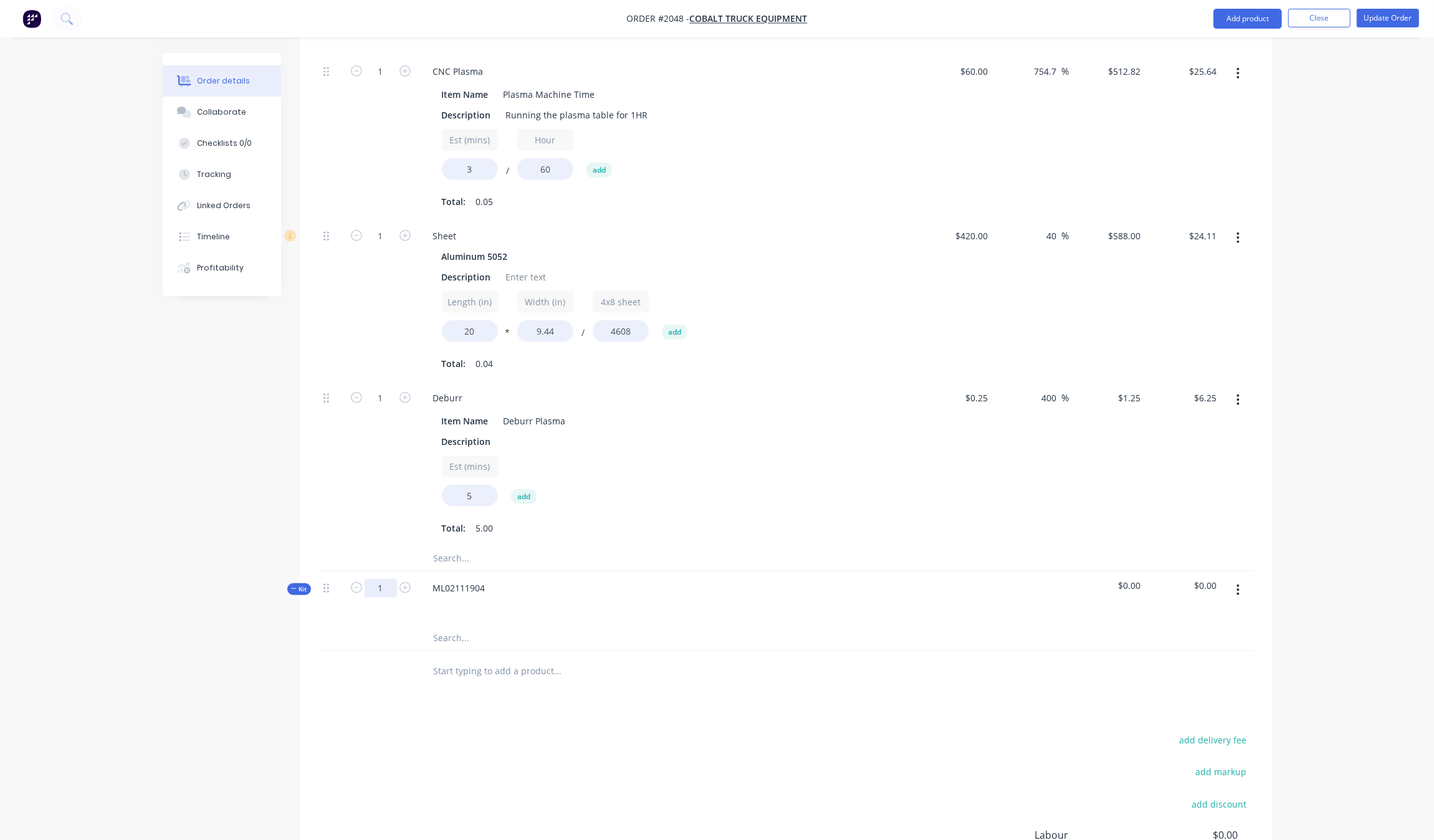
scroll to position [941, 0]
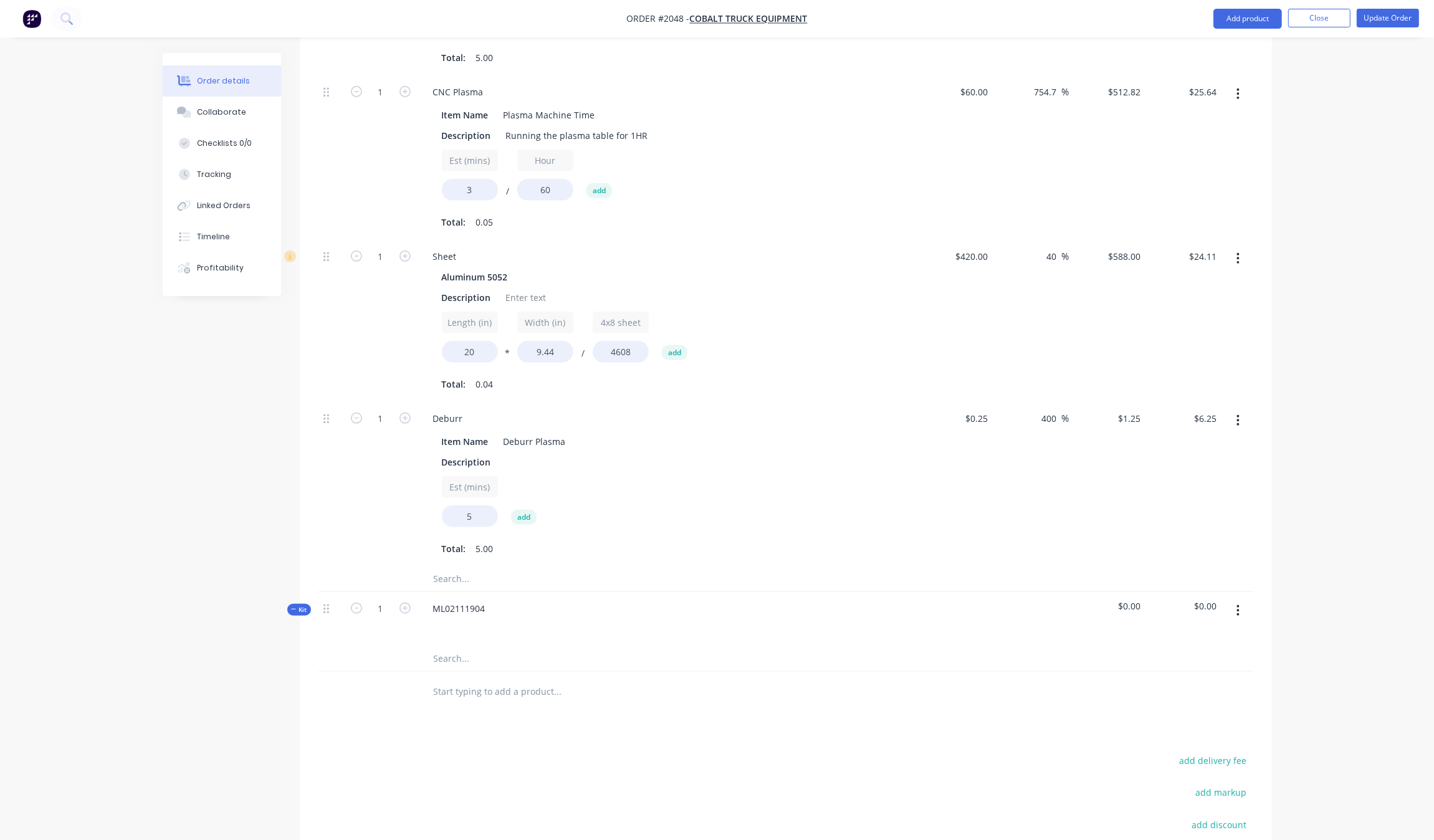
click at [1232, 409] on button "button" at bounding box center [1238, 420] width 29 height 22
click at [1199, 494] on div "Delete" at bounding box center [1194, 503] width 96 height 18
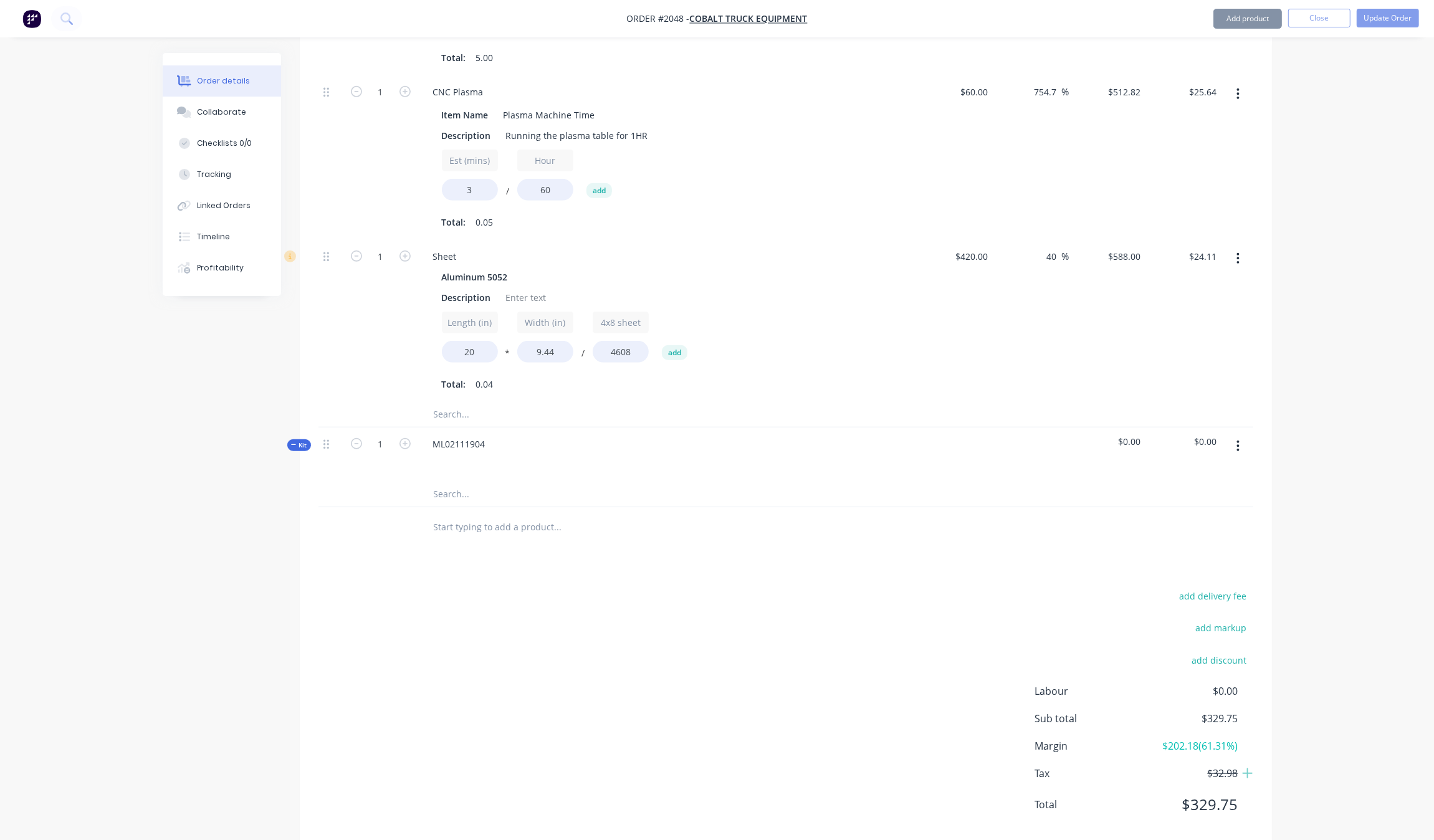
scroll to position [932, 0]
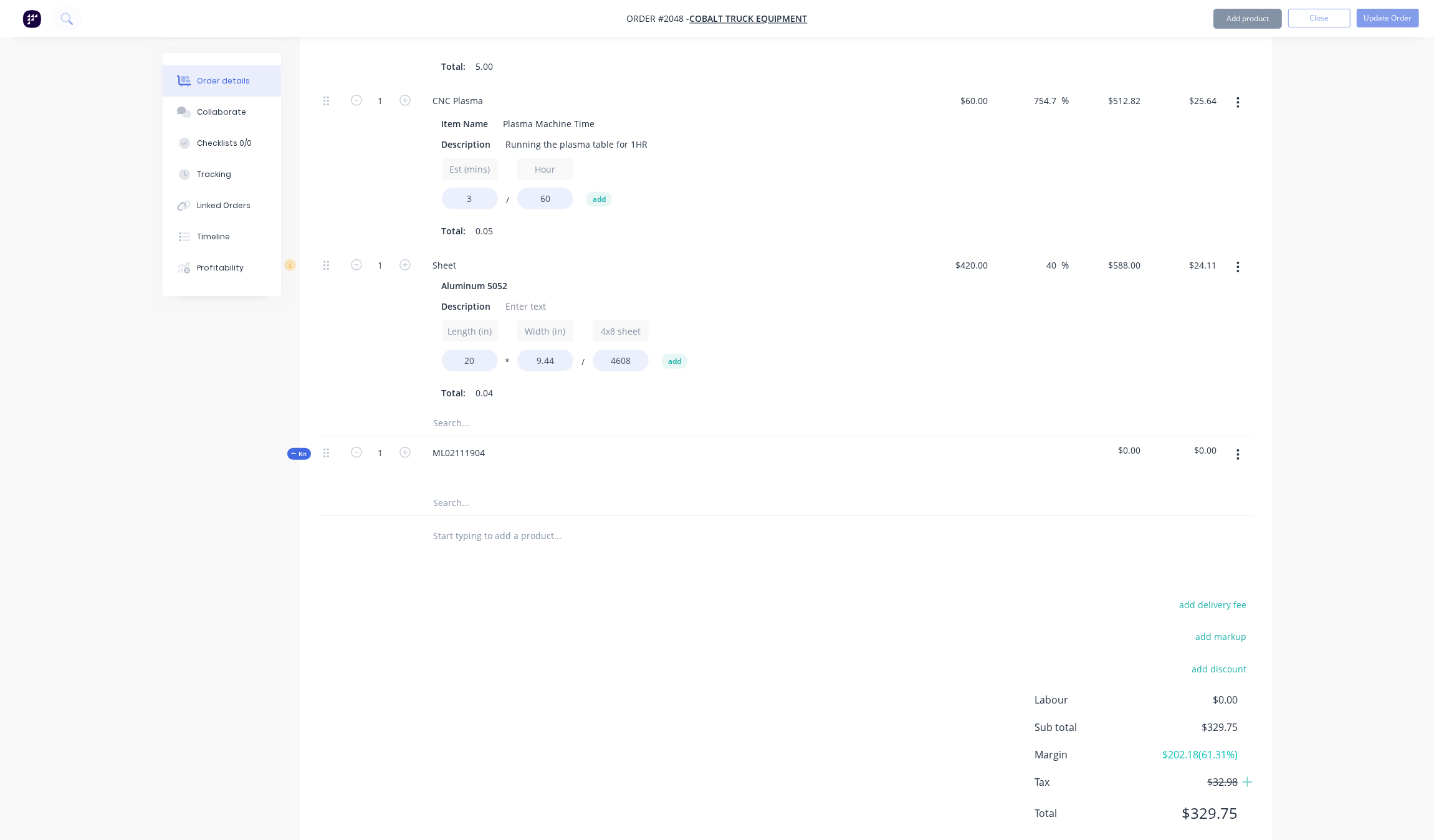
click at [1237, 256] on button "button" at bounding box center [1238, 266] width 29 height 22
click at [1219, 341] on div "Delete" at bounding box center [1194, 350] width 96 height 18
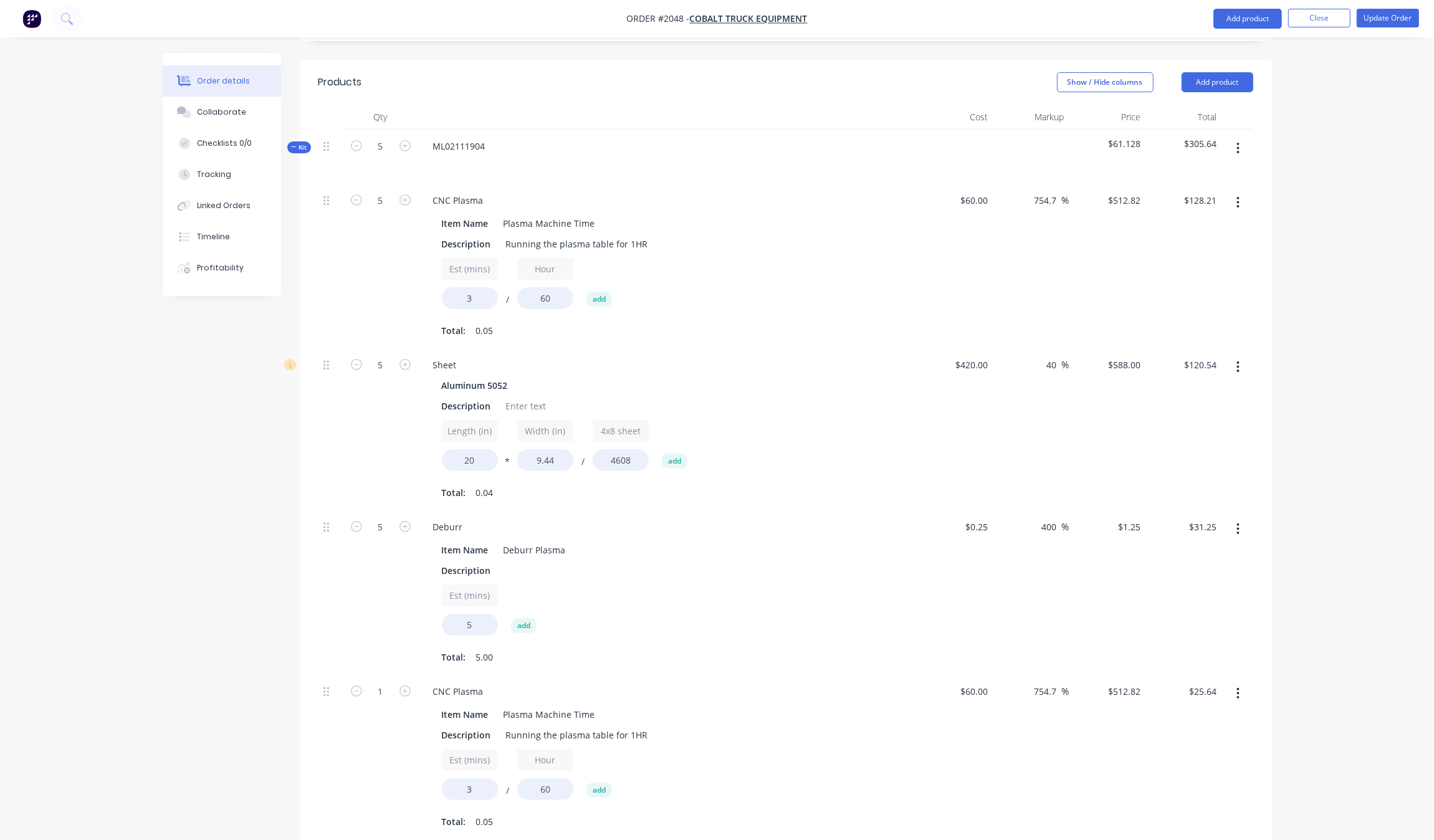
scroll to position [381, 0]
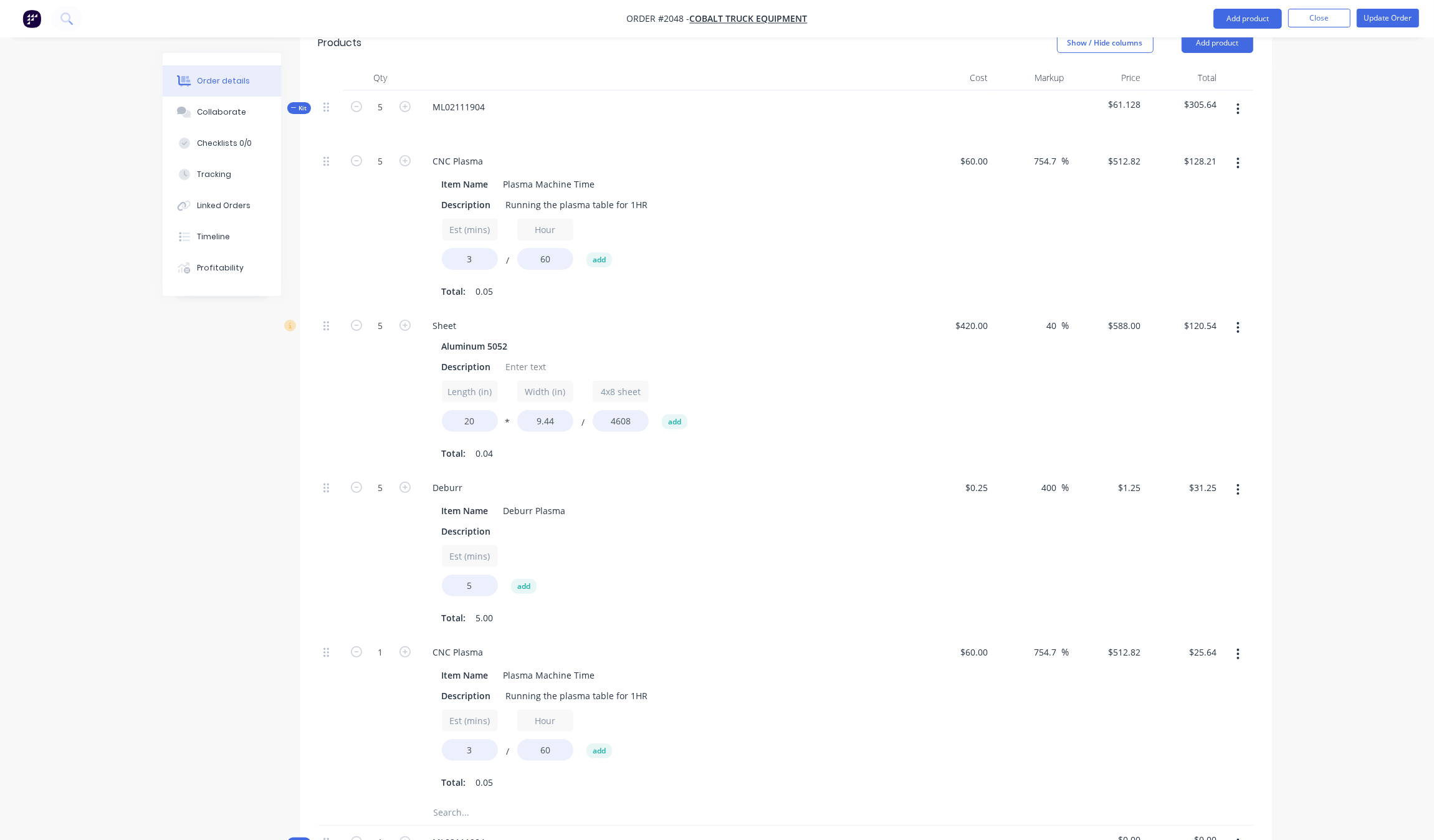
click at [1251, 643] on button "button" at bounding box center [1238, 654] width 29 height 22
click at [1204, 728] on div "Delete" at bounding box center [1194, 736] width 96 height 18
click at [1317, 527] on div "Order details Collaborate Checklists 0/0 Tracking Linked Orders Timeline Profit…" at bounding box center [717, 359] width 1434 height 1480
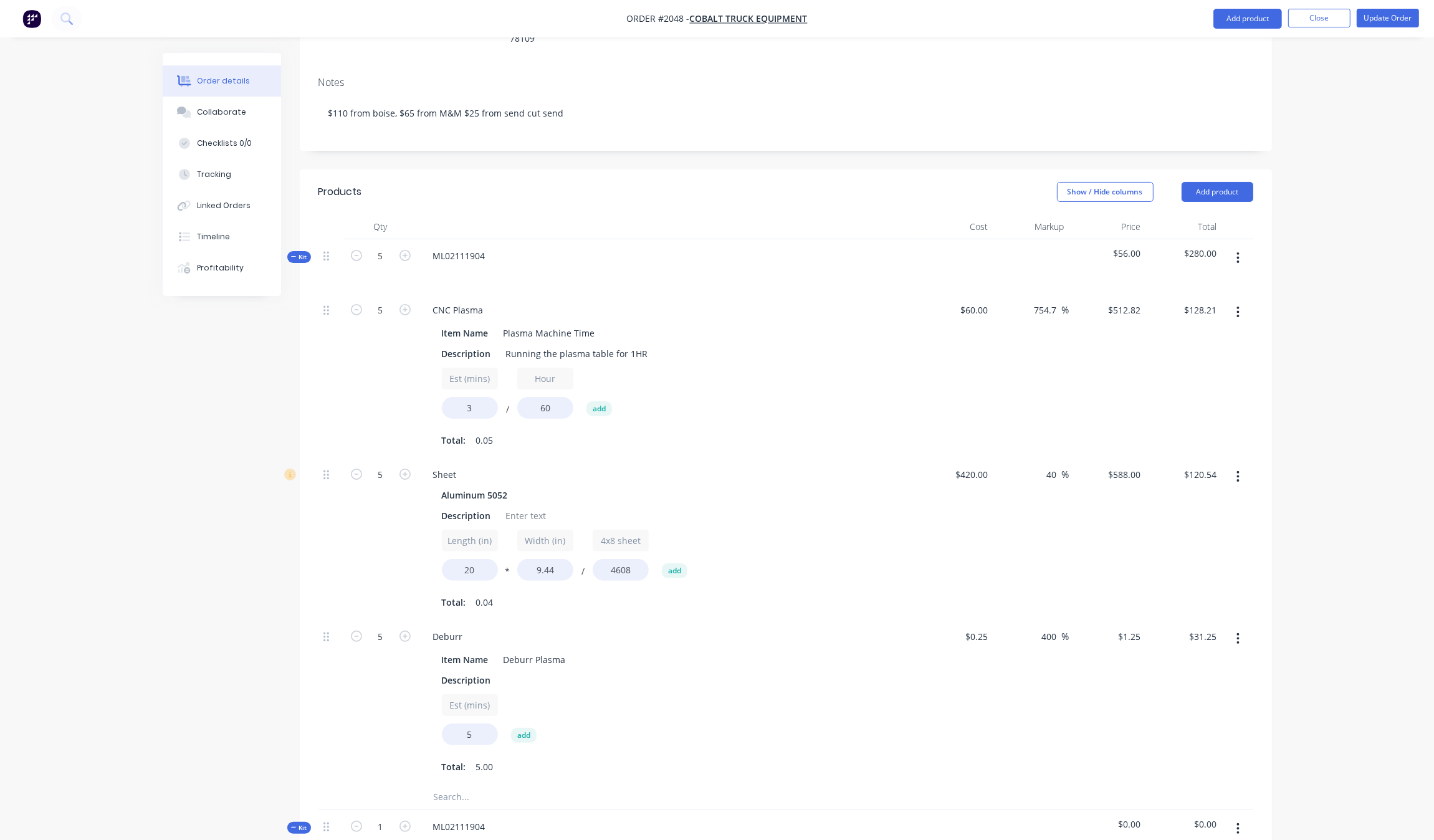
scroll to position [225, 0]
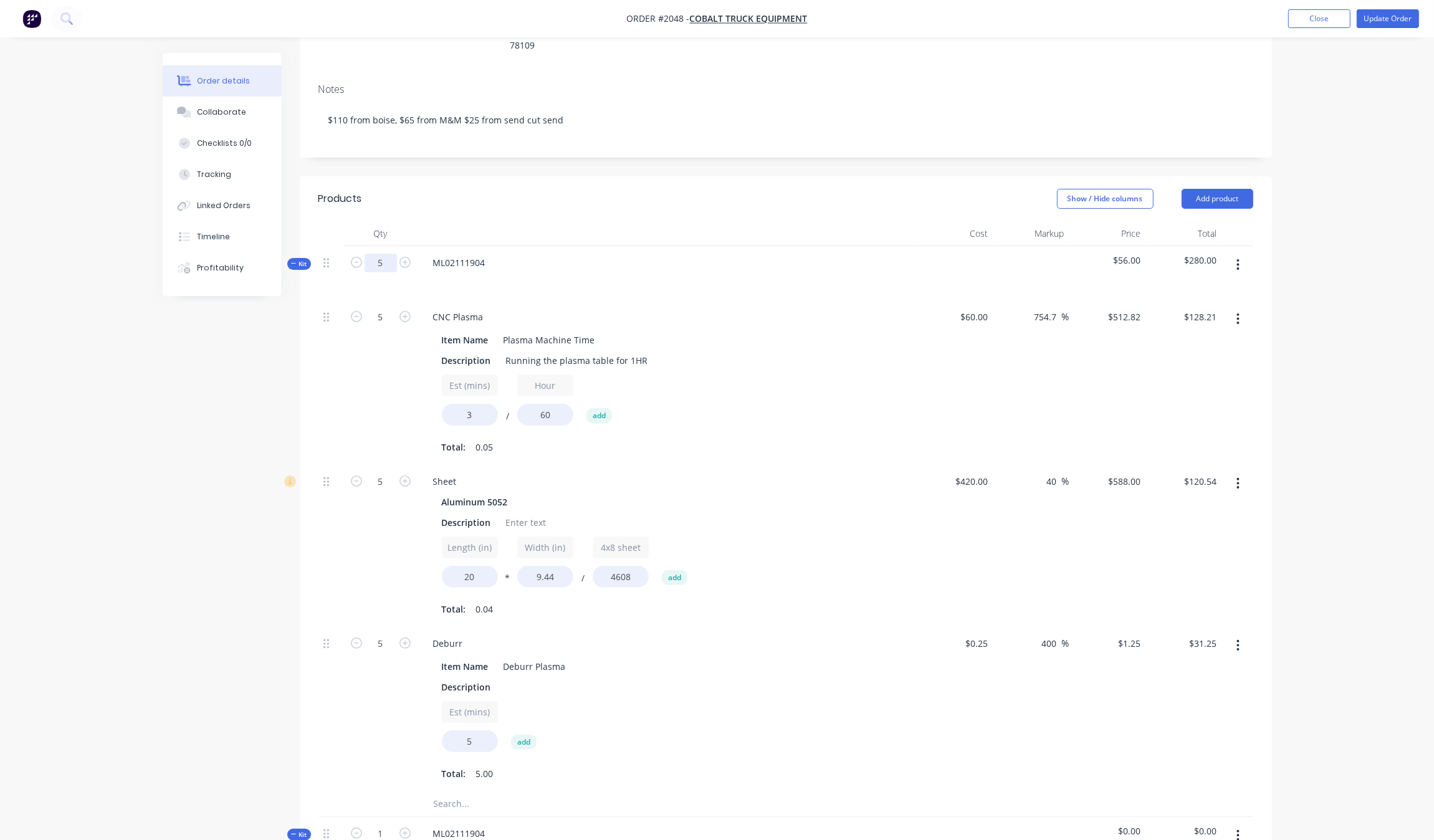
click at [380, 254] on input "5" at bounding box center [381, 262] width 33 height 18
type input "1"
type input "$25.64"
type input "1"
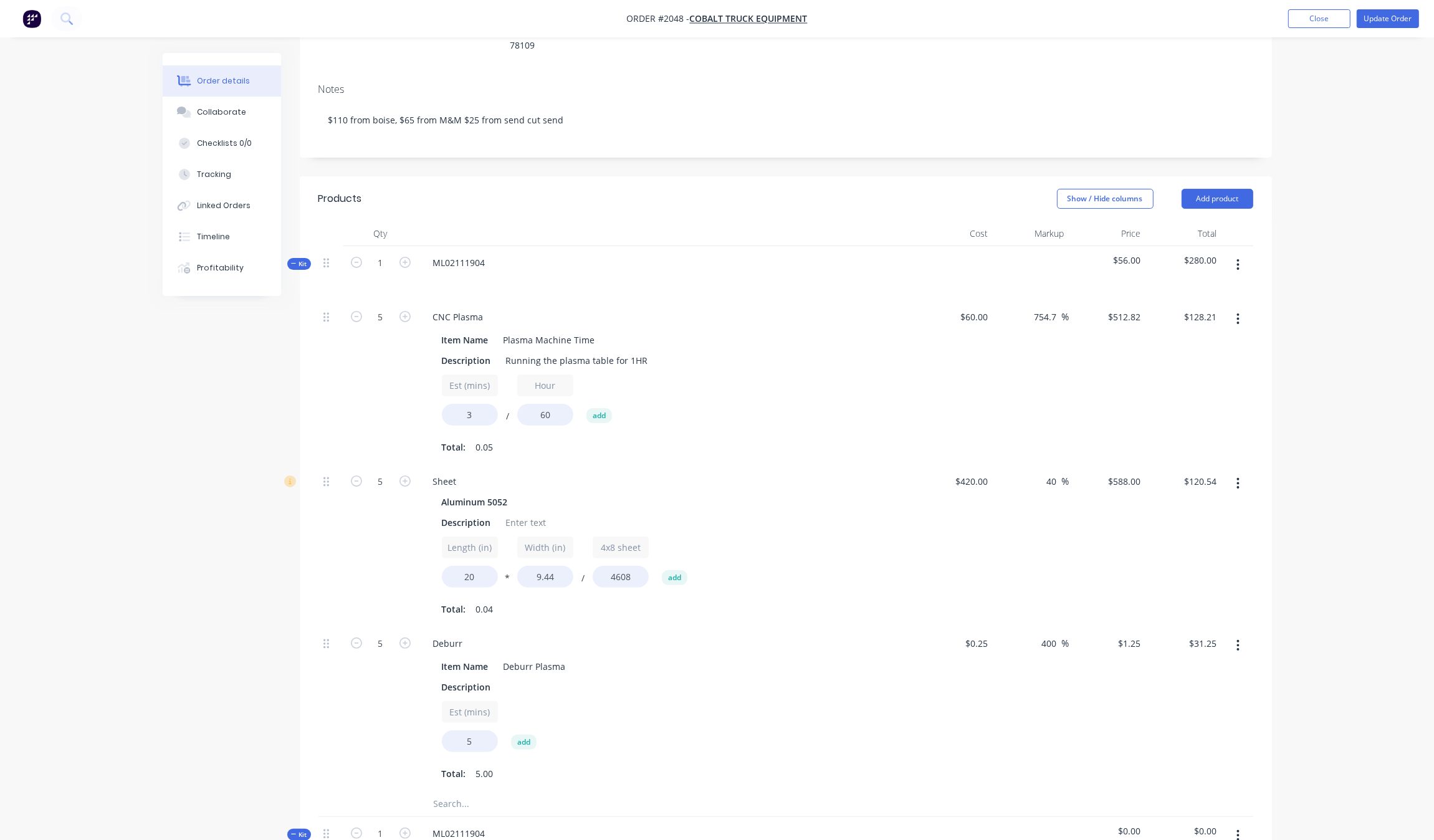
type input "$24.11"
type input "1"
type input "$6.25"
click at [314, 433] on div "Qty Cost Markup Price Total Kit 1 ML02111904 $56.00 $280.00 1 CNC Plasma Item N…" at bounding box center [785, 579] width 972 height 716
click at [1234, 246] on div at bounding box center [1237, 273] width 31 height 54
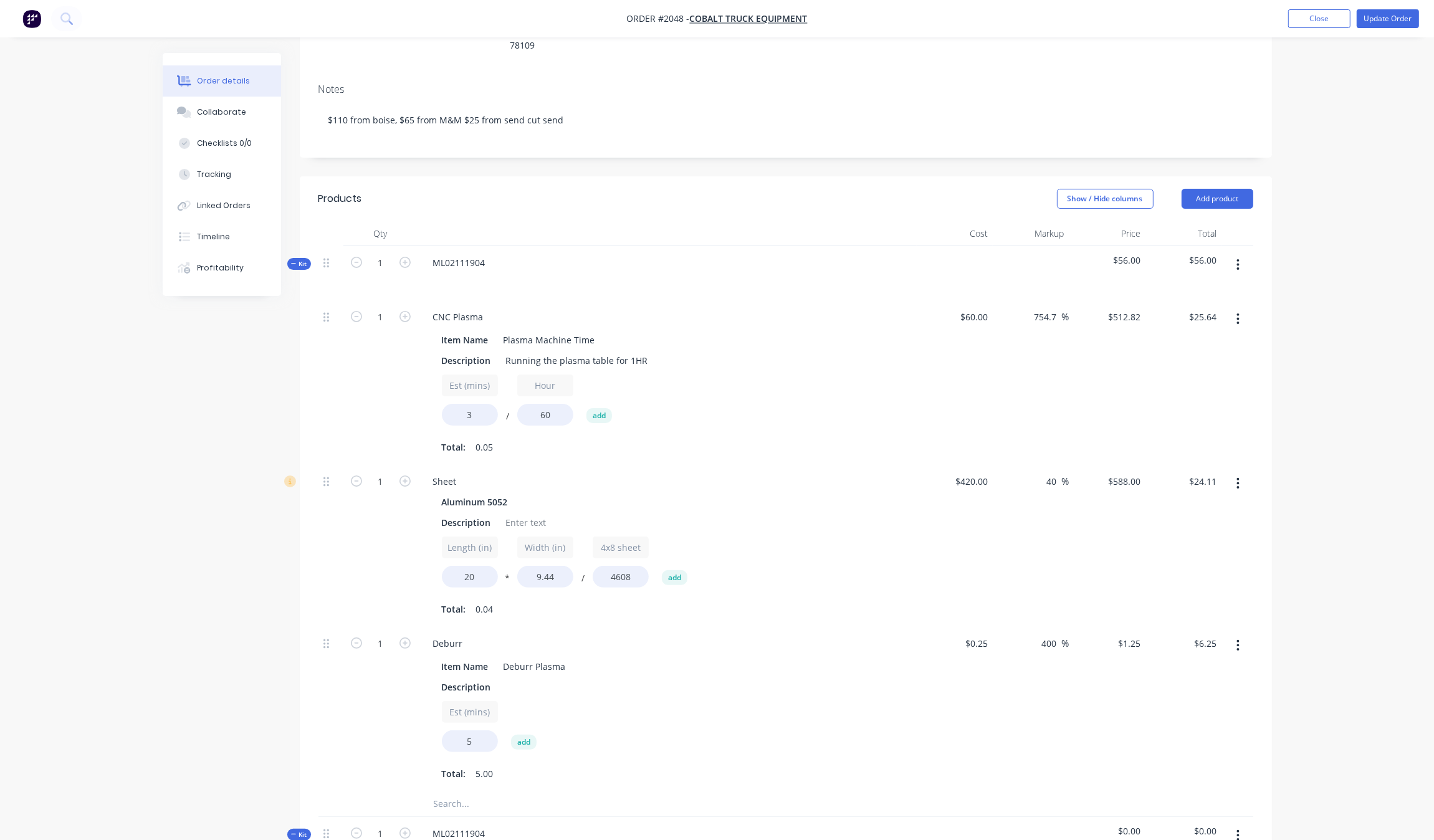
click at [1238, 258] on icon "button" at bounding box center [1237, 264] width 3 height 13
click at [384, 254] on input "1" at bounding box center [381, 262] width 33 height 18
type input "5"
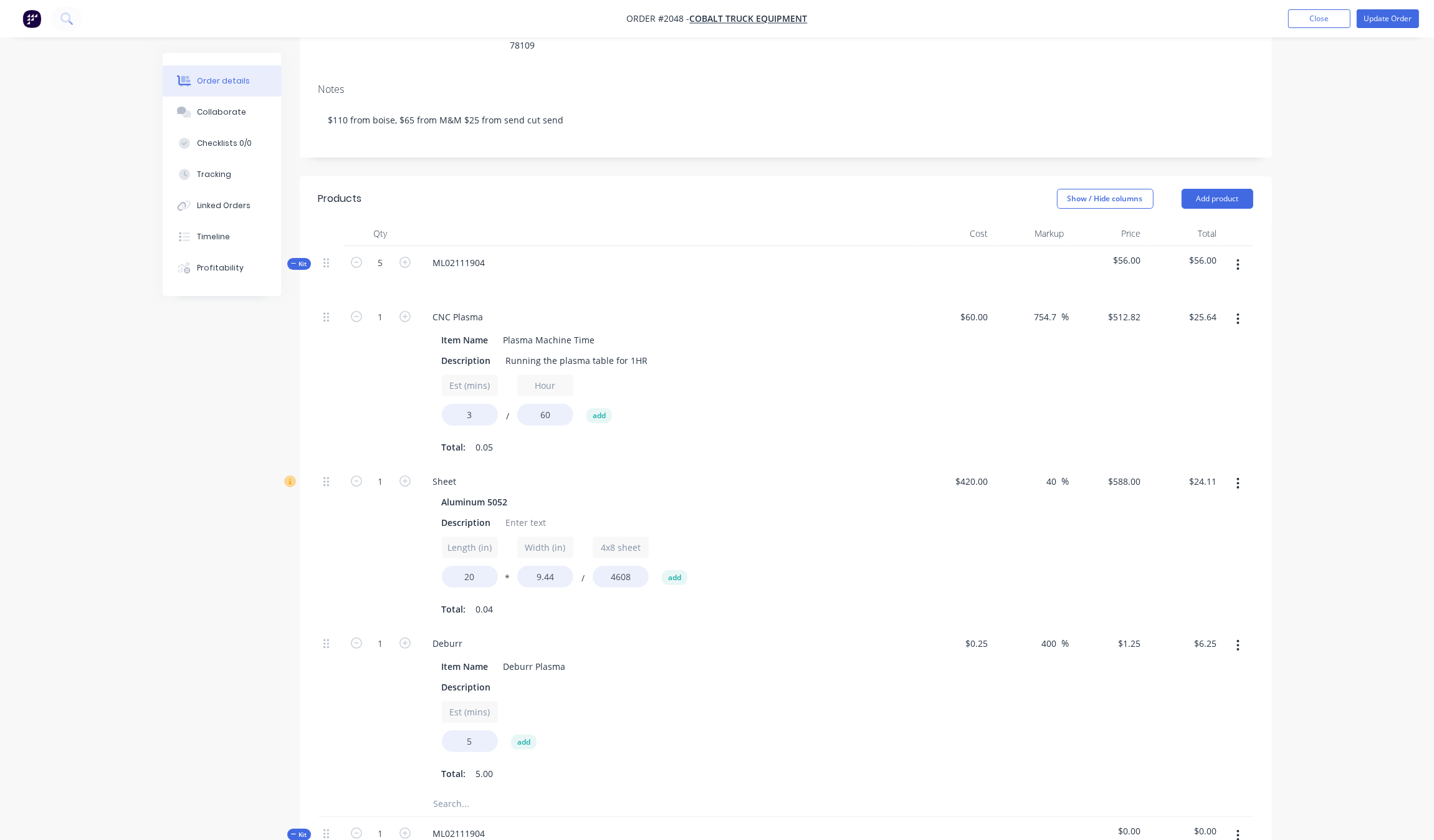
type input "$128.21"
type input "5"
type input "$120.54"
type input "5"
type input "$31.25"
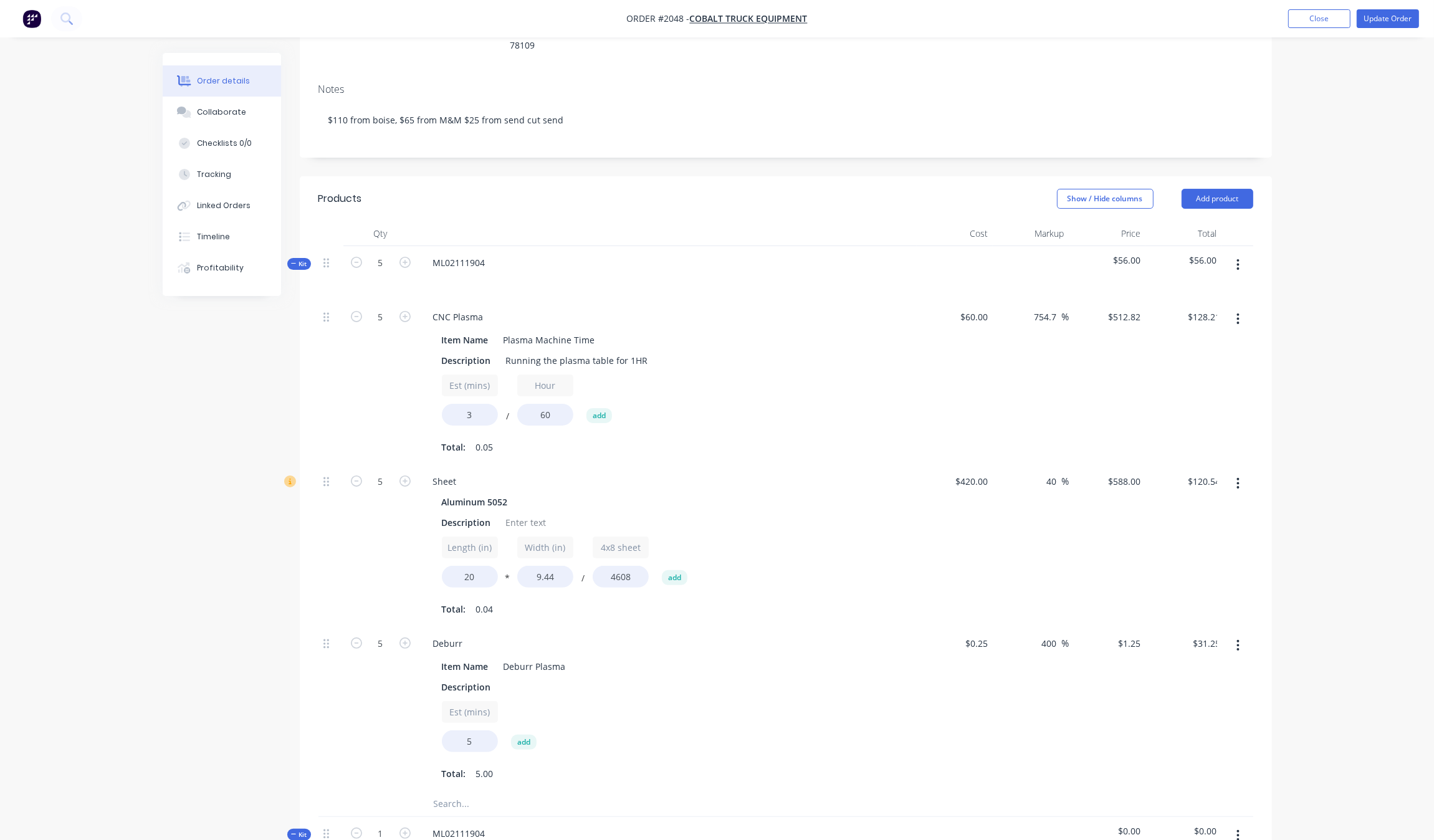
drag, startPoint x: 282, startPoint y: 439, endPoint x: 286, endPoint y: 444, distance: 6.4
click at [286, 444] on div "Created by Grant Created [DATE] Required [DATE] Assigned to Add team member Inv…" at bounding box center [717, 541] width 1109 height 1427
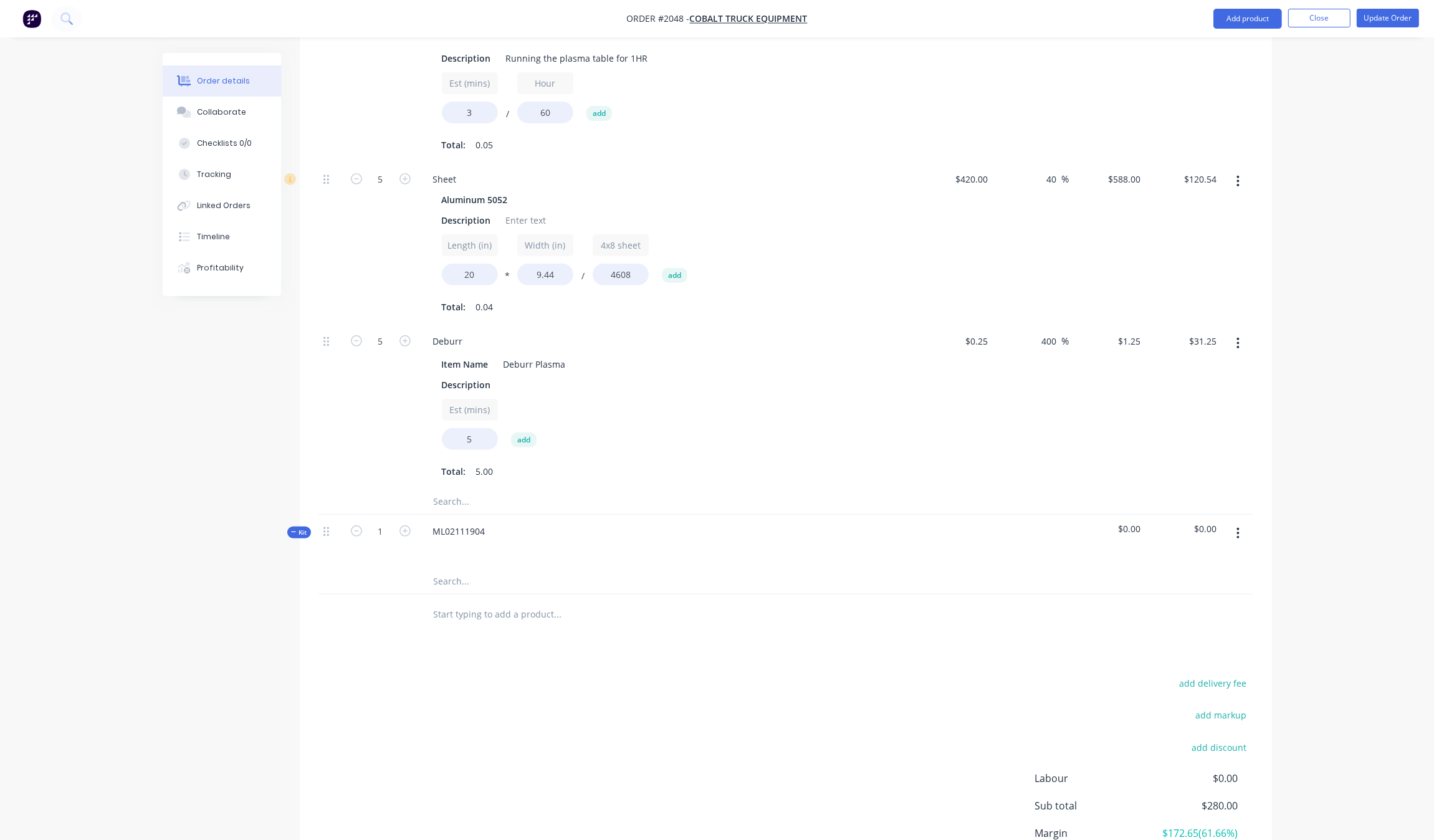
scroll to position [536, 0]
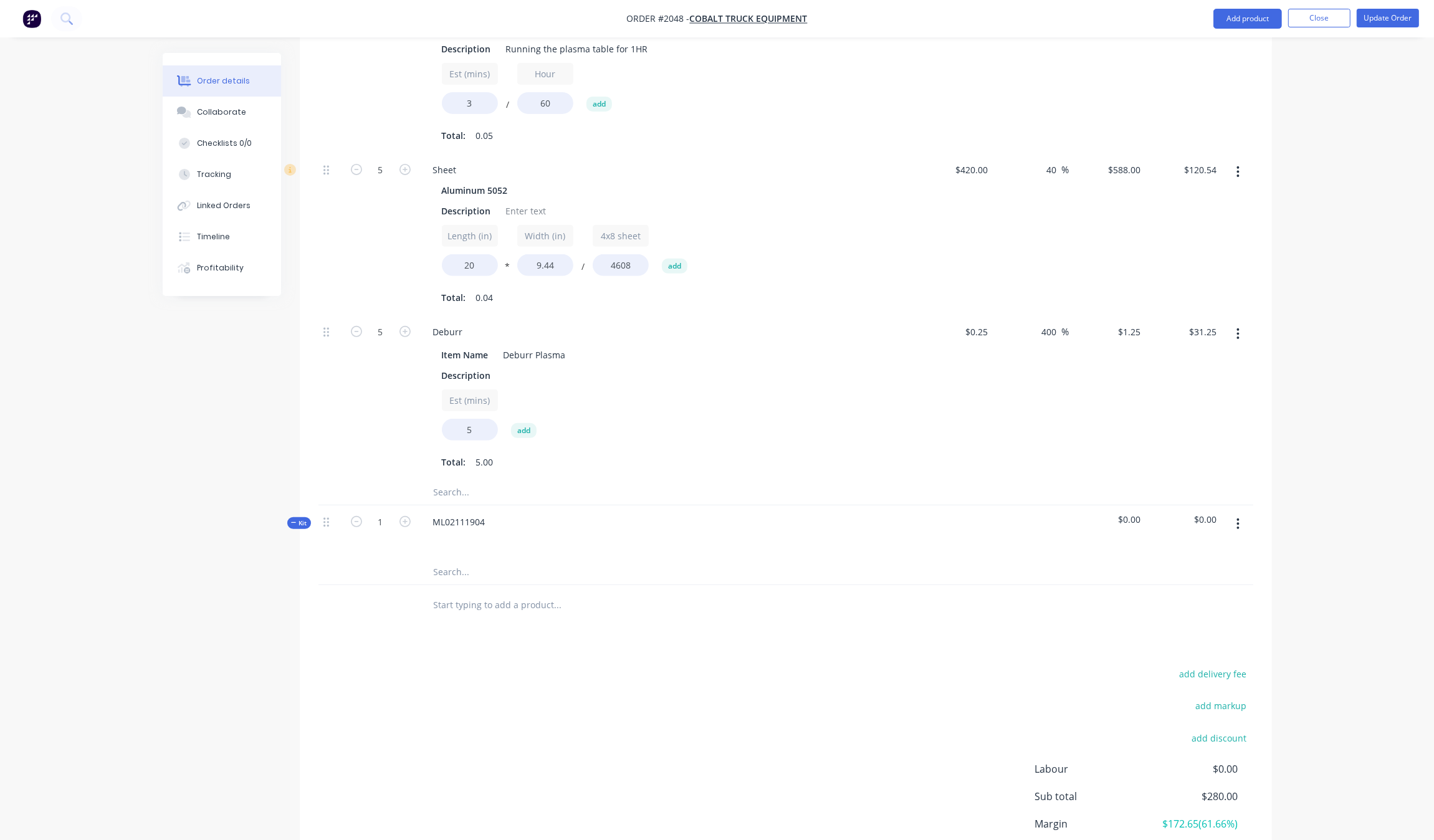
click at [453, 559] on input "text" at bounding box center [557, 572] width 249 height 25
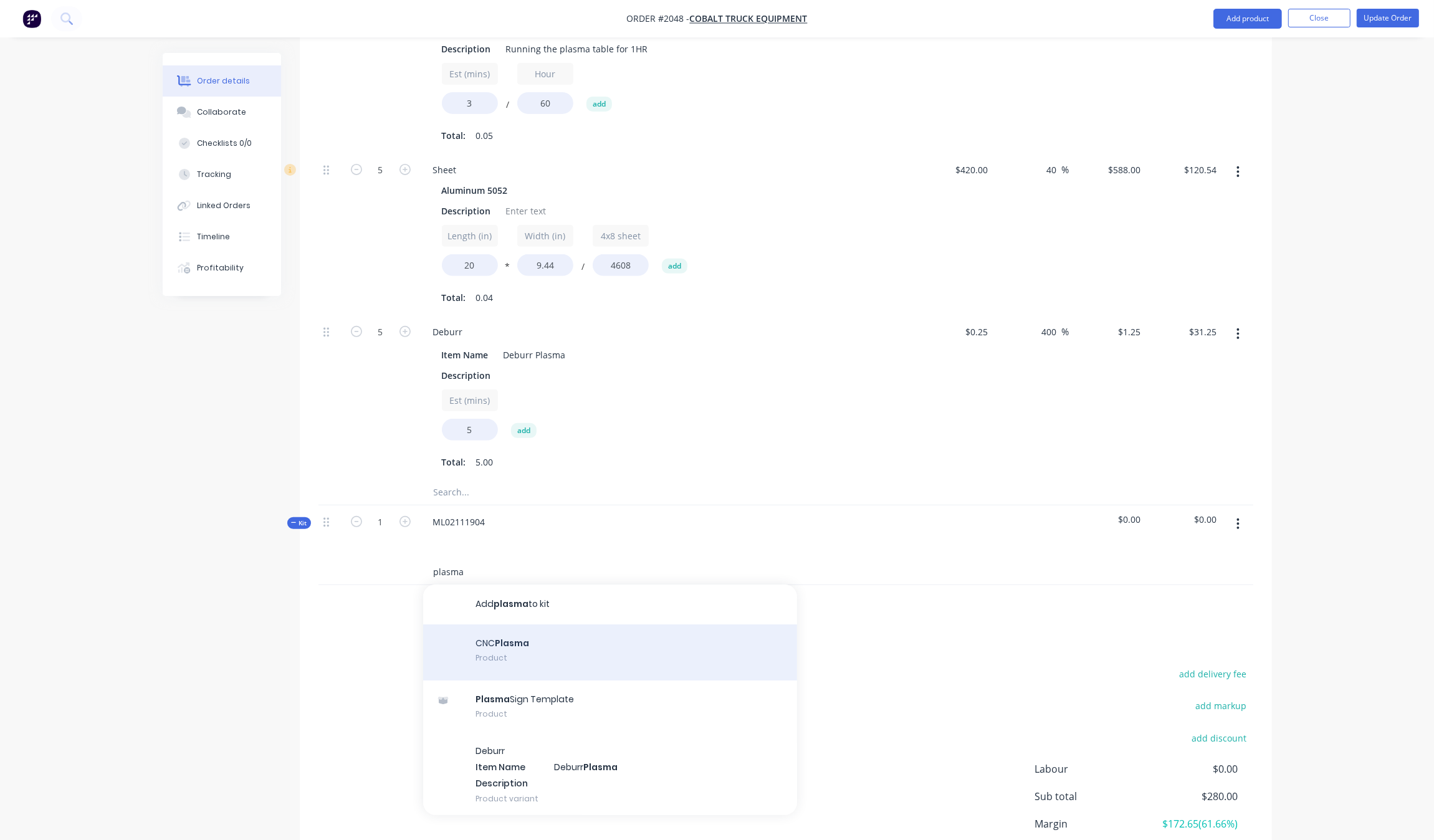
type input "plasma"
click at [534, 625] on div "CNC Plasma Product" at bounding box center [609, 653] width 374 height 56
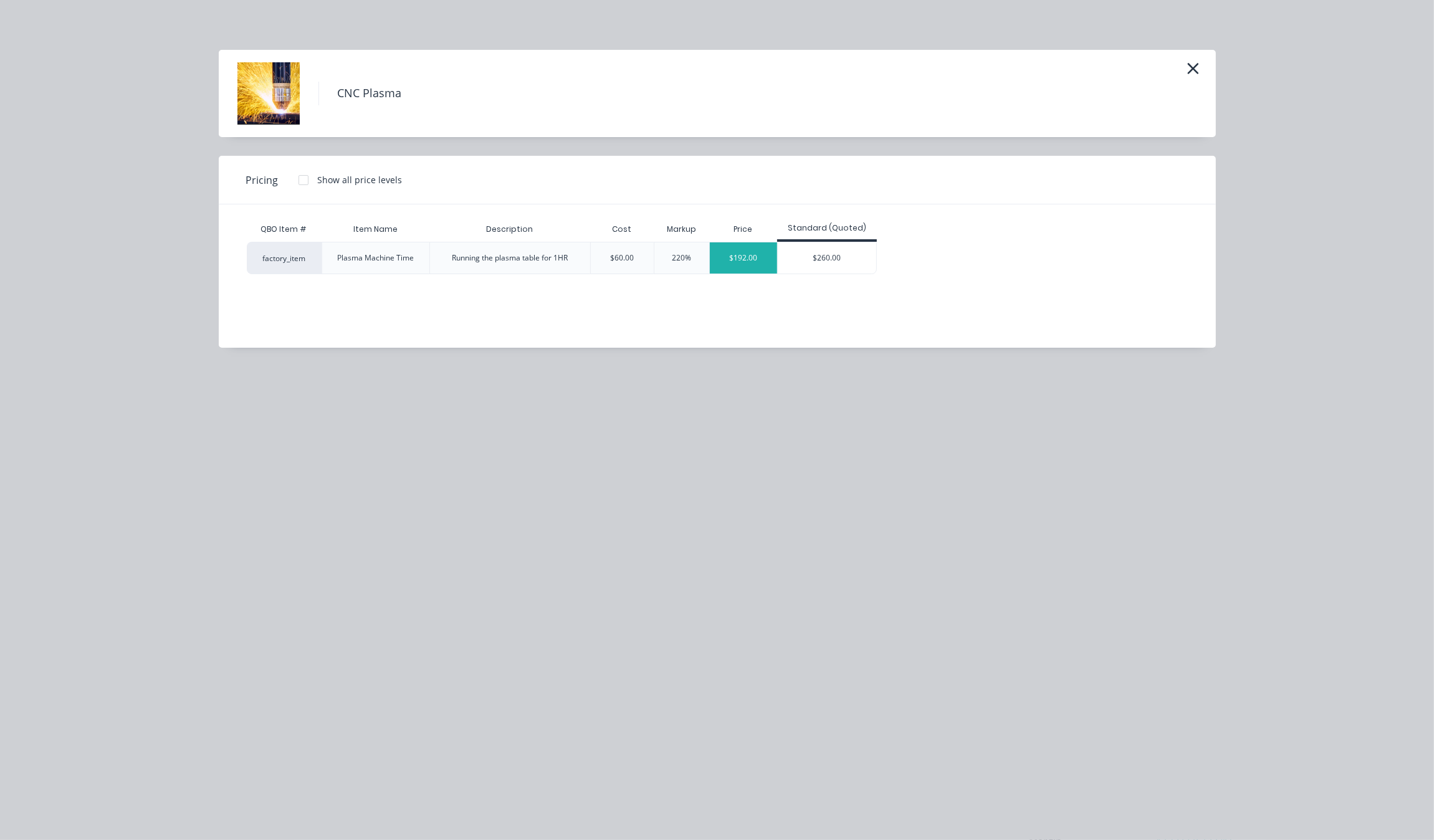
click at [735, 259] on div "$192.00" at bounding box center [743, 258] width 67 height 31
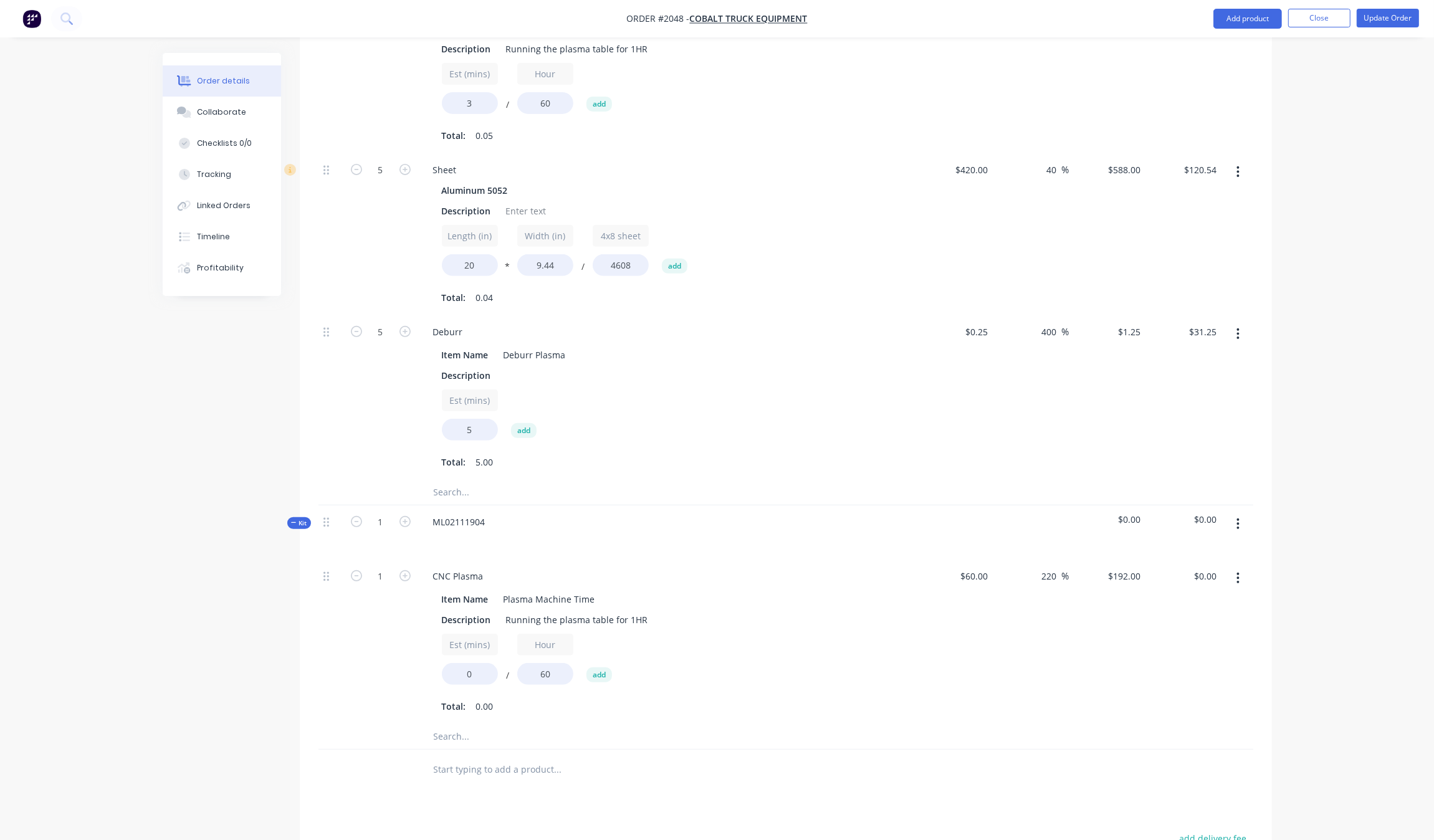
click at [1034, 559] on div "220 220 %" at bounding box center [1031, 641] width 77 height 164
click at [1041, 567] on input "220" at bounding box center [1051, 576] width 21 height 18
click at [470, 663] on input "0" at bounding box center [470, 674] width 56 height 22
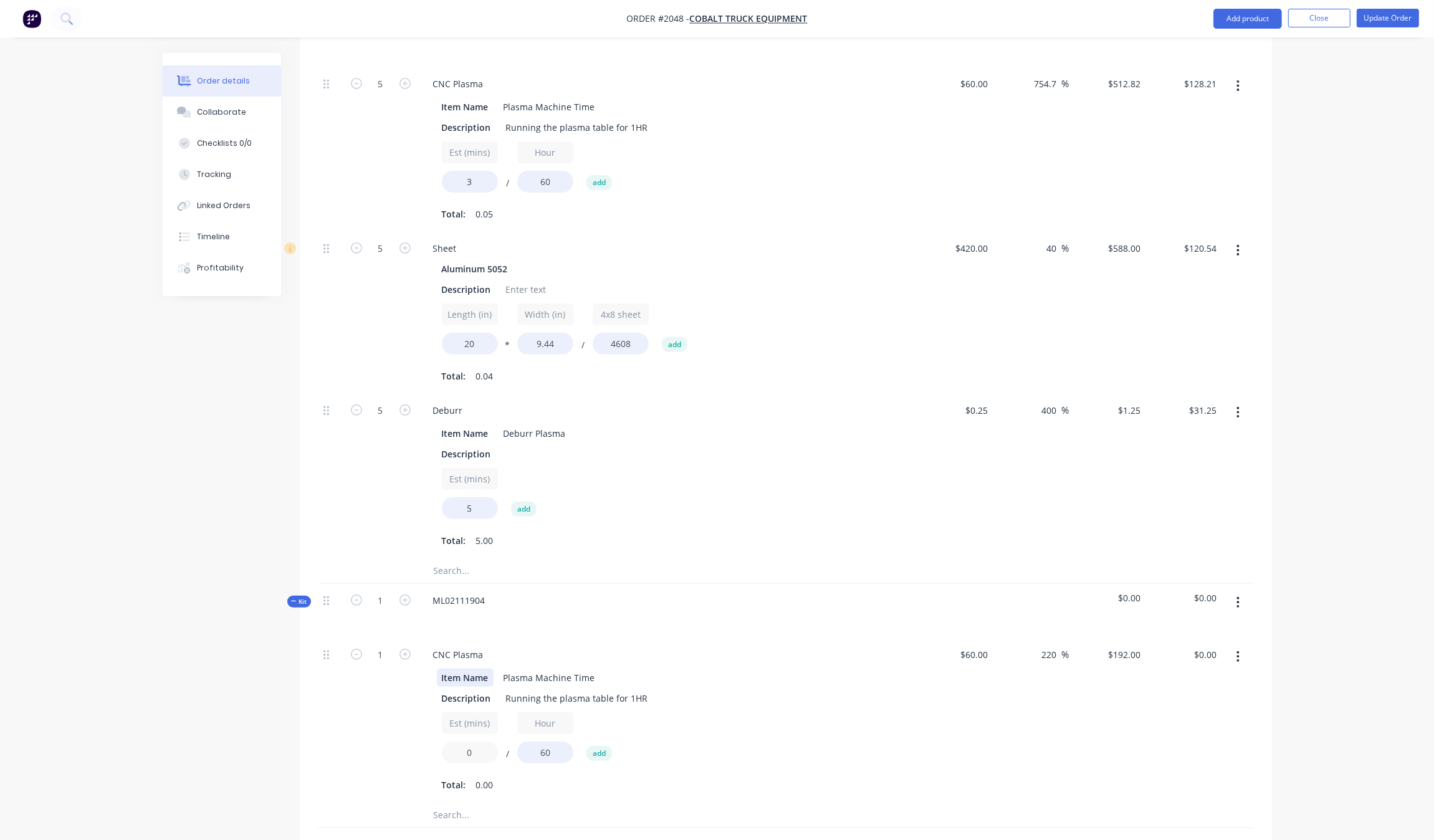
scroll to position [458, 0]
type input "3"
type input "$9.60"
click at [997, 690] on div "220 220 %" at bounding box center [1031, 719] width 77 height 164
click at [1053, 645] on input "220" at bounding box center [1051, 654] width 21 height 18
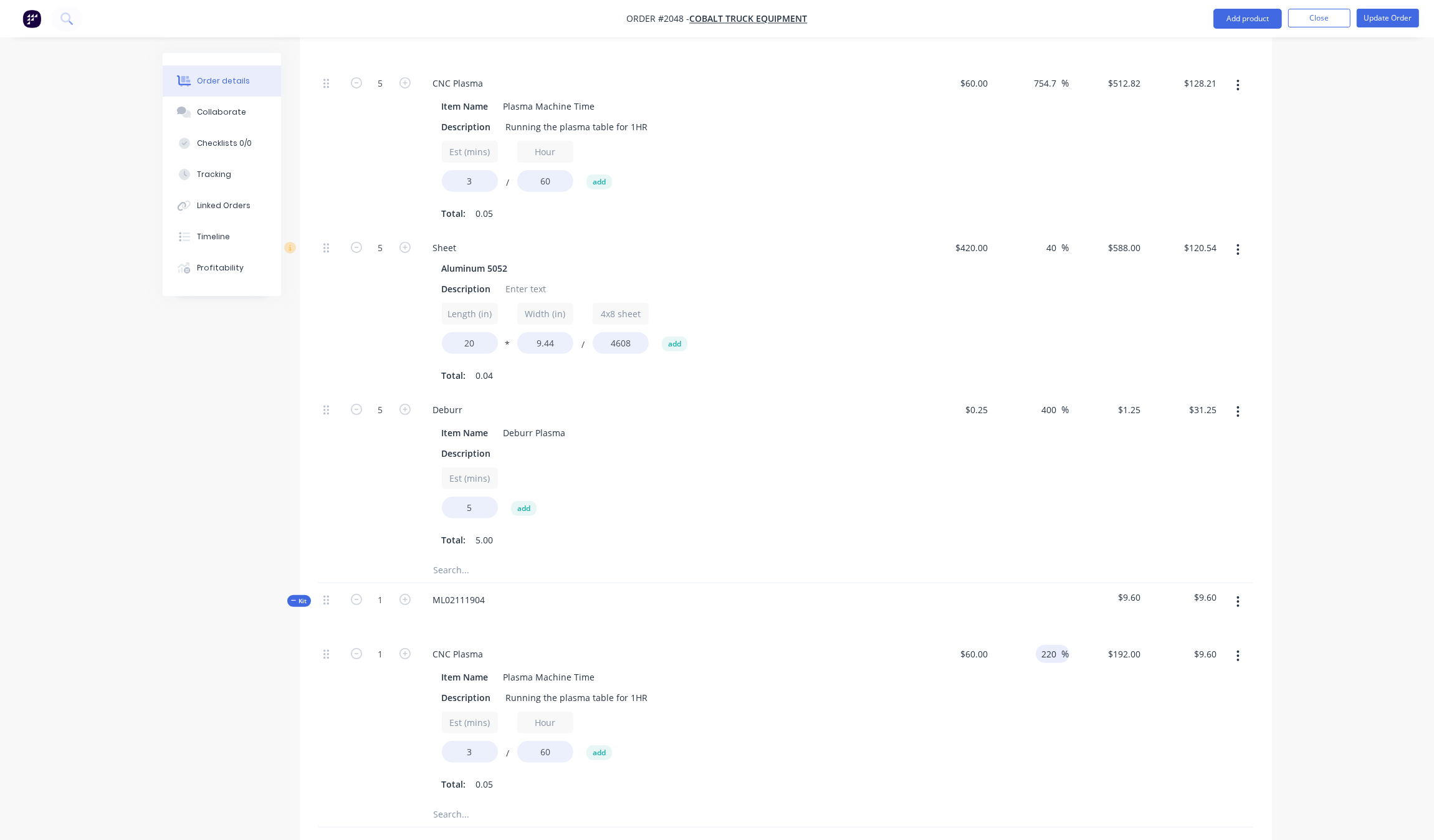
click at [1053, 645] on input "220" at bounding box center [1051, 654] width 21 height 18
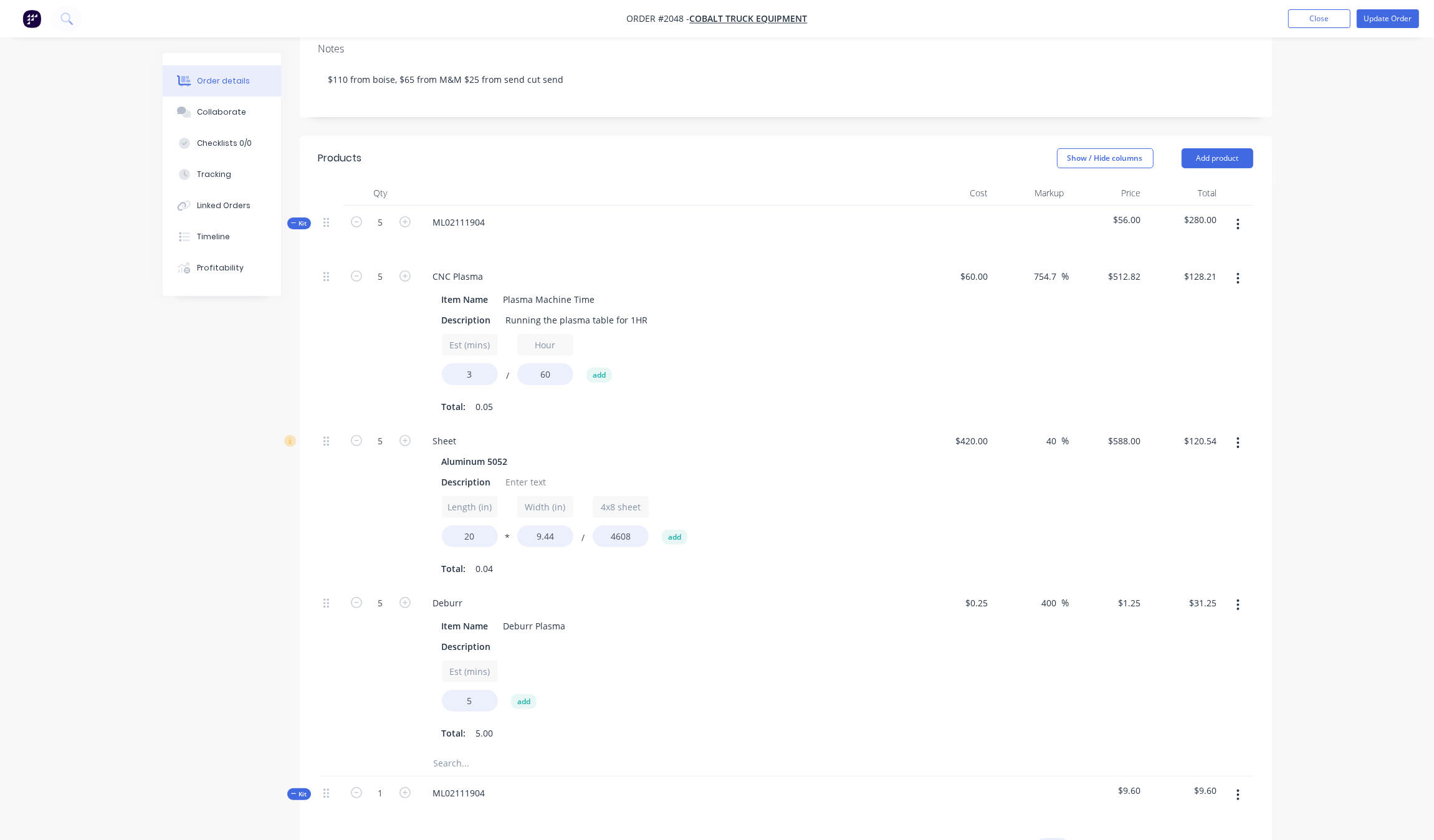
scroll to position [303, 0]
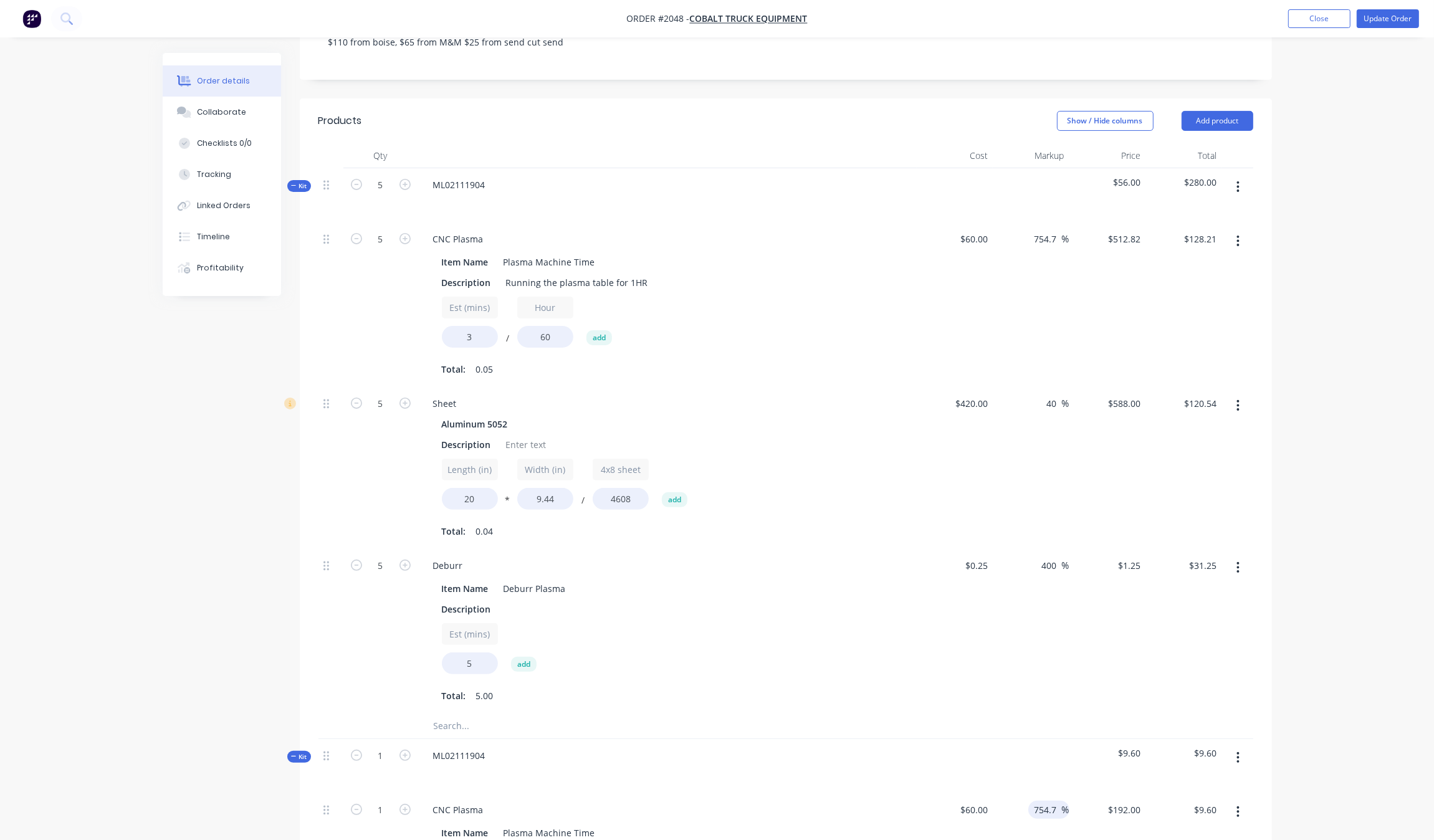
type input "754.7"
type input "$512.82"
type input "$25.64"
click at [1369, 574] on div "Order details Collaborate Checklists 0/0 Tracking Linked Orders Timeline Profit…" at bounding box center [717, 519] width 1434 height 1644
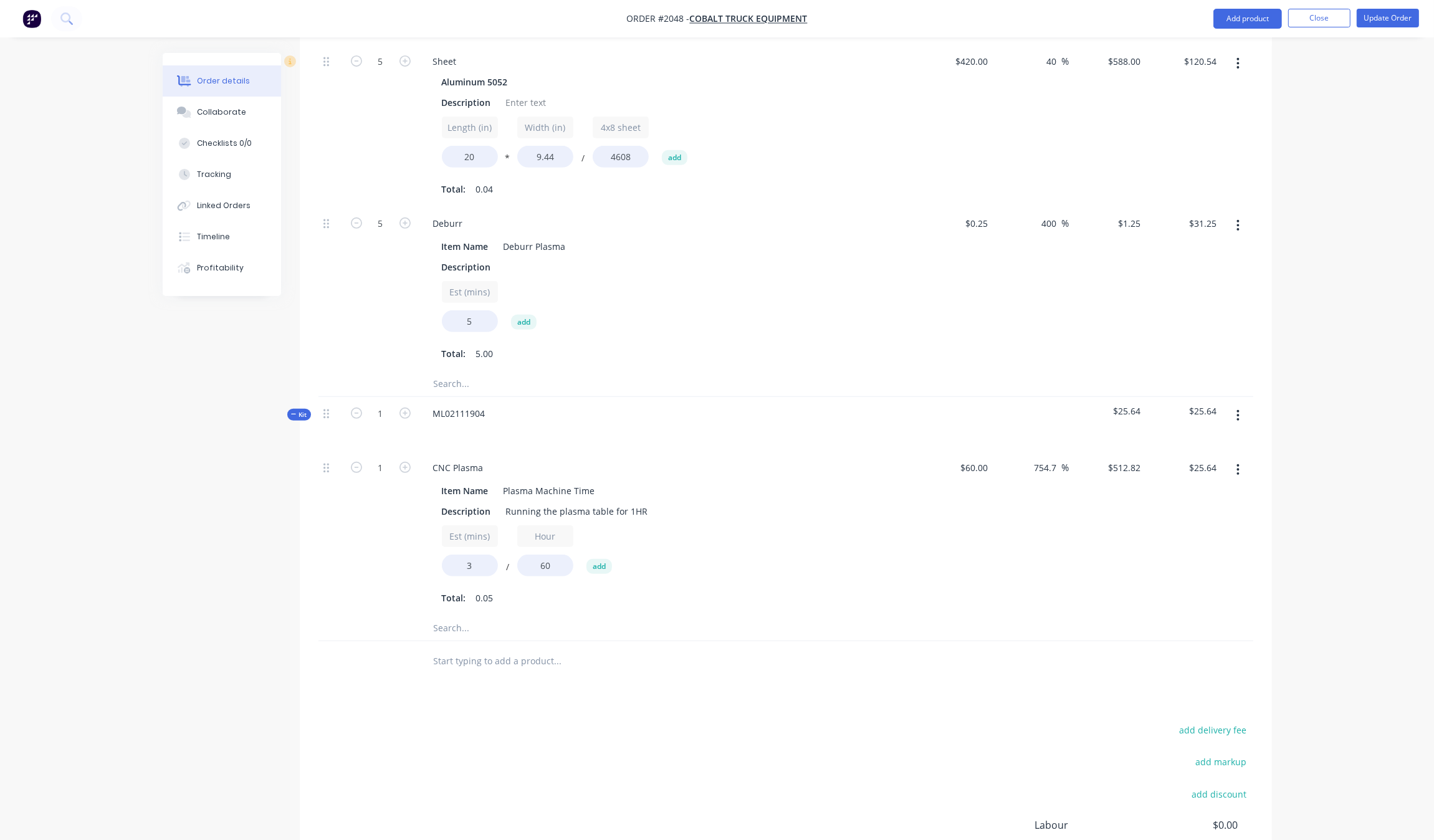
scroll to position [692, 0]
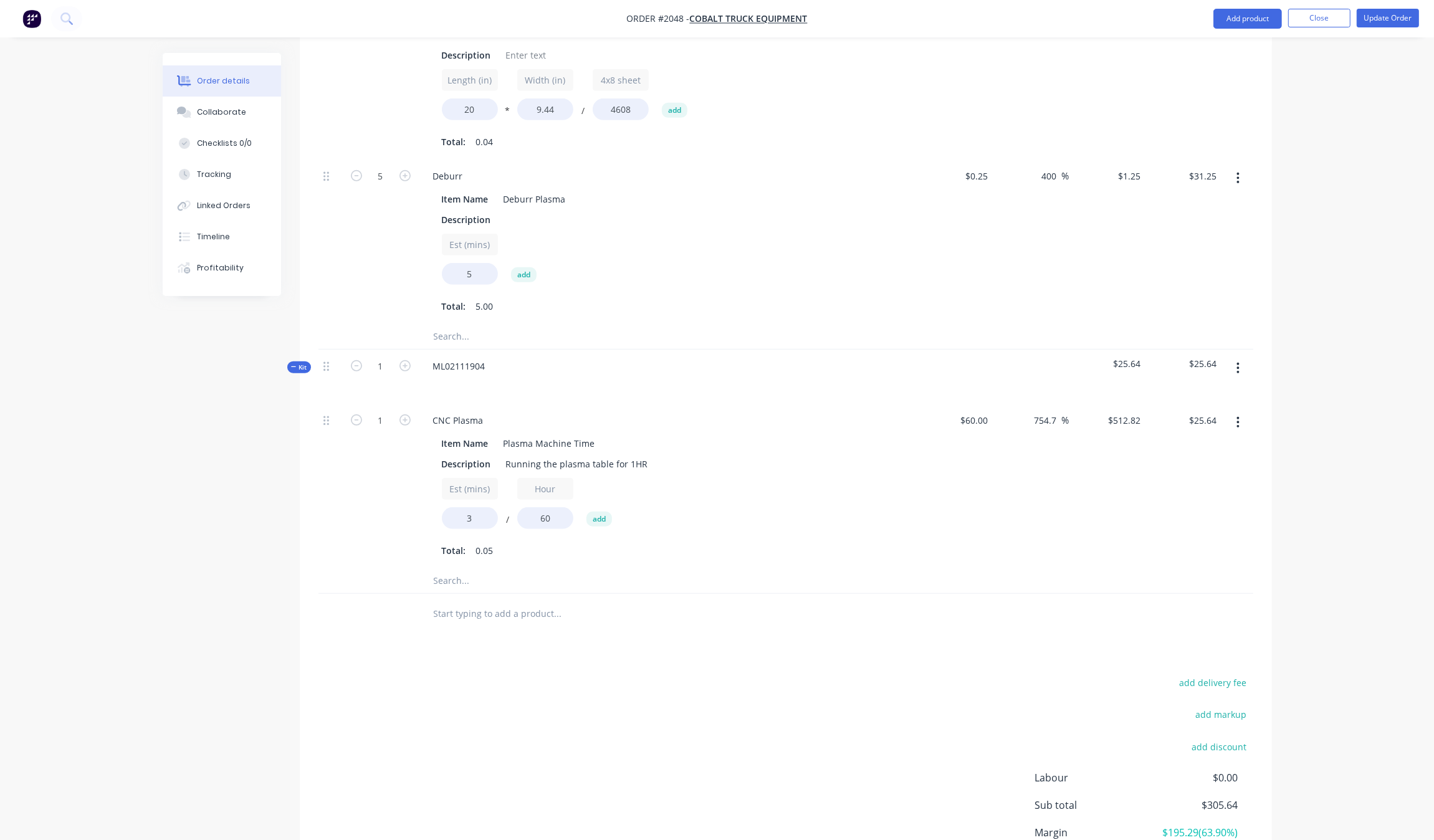
click at [1232, 357] on button "button" at bounding box center [1238, 367] width 29 height 22
click at [1254, 343] on div "Qty Cost Markup Price Total Kit 5 ML02111904 $56.00 $280.00 5 CNC Plasma Item N…" at bounding box center [785, 194] width 972 height 880
click at [288, 361] on div "Kit" at bounding box center [299, 367] width 24 height 12
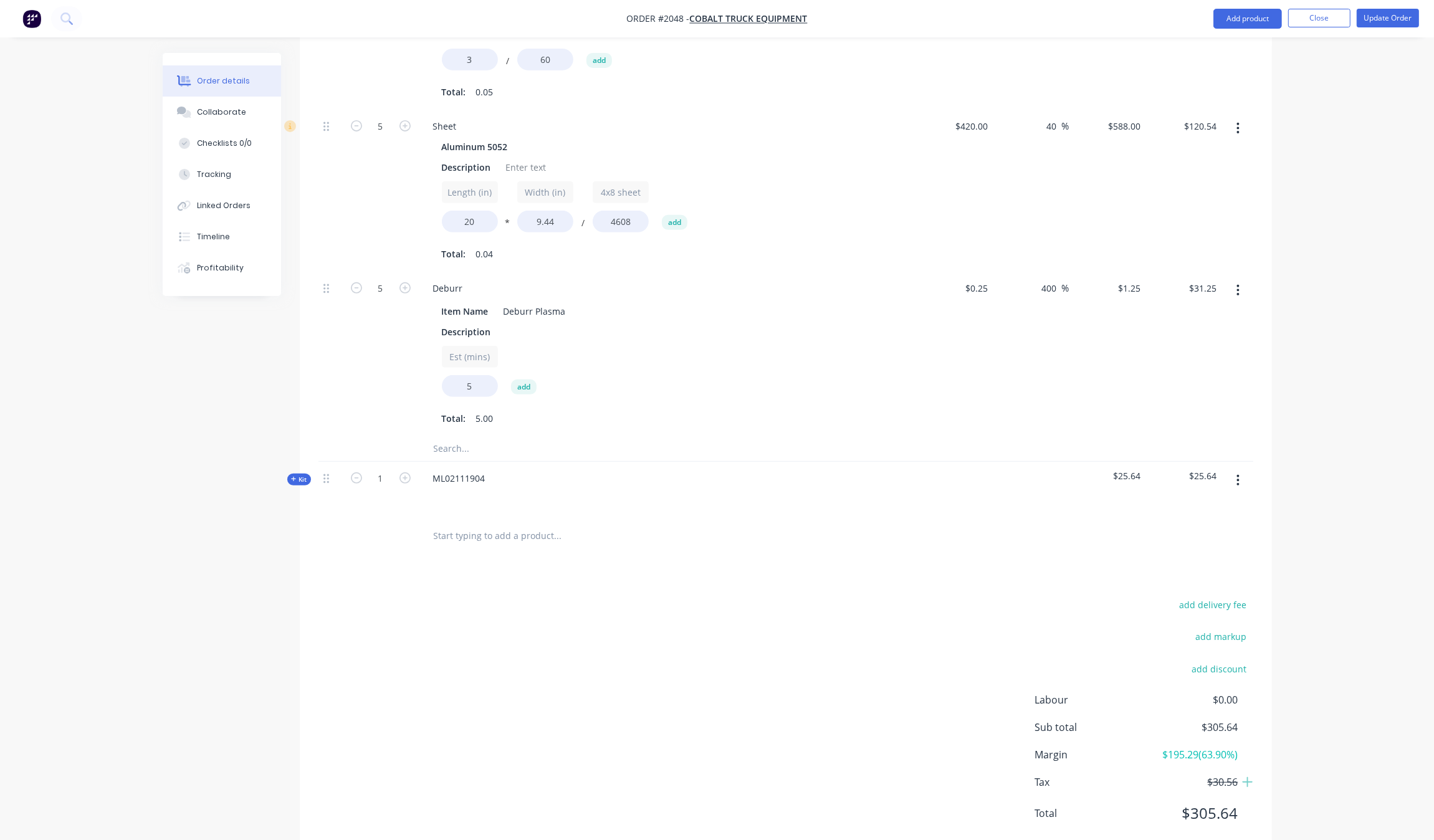
click at [297, 475] on span "Kit" at bounding box center [299, 480] width 16 height 10
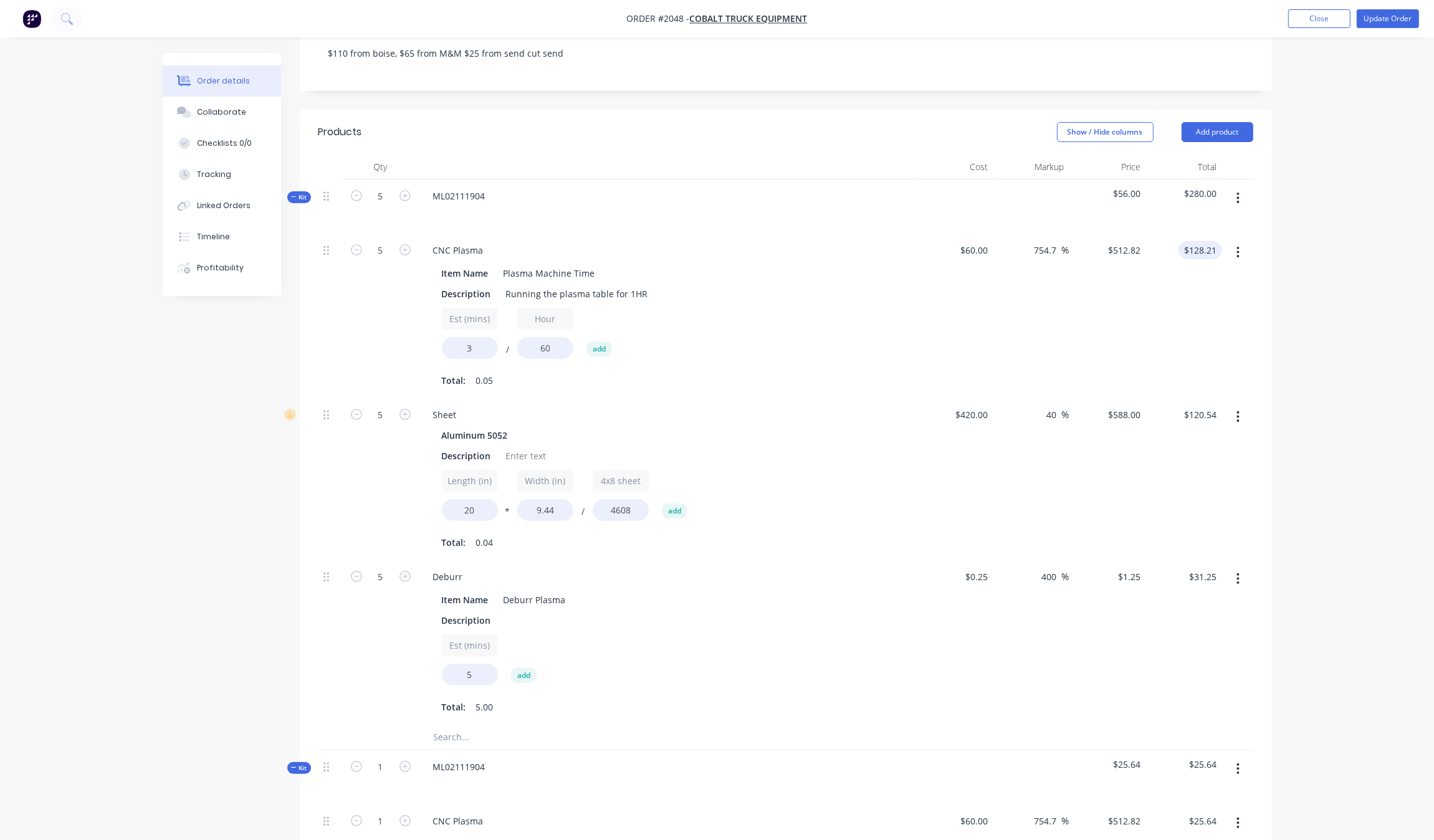
scroll to position [225, 0]
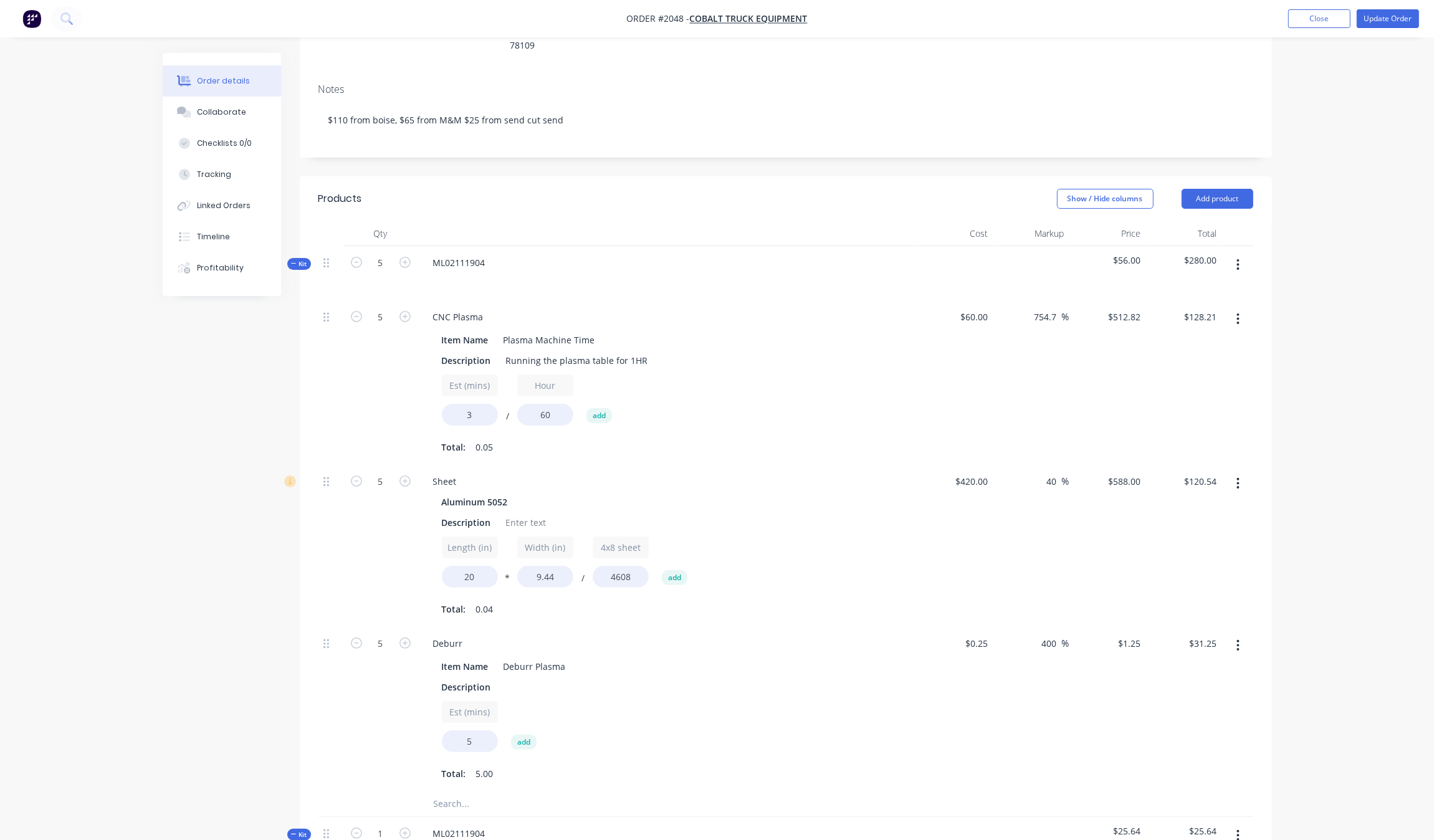
drag, startPoint x: 1232, startPoint y: 229, endPoint x: 1230, endPoint y: 238, distance: 9.2
click at [1232, 254] on button "button" at bounding box center [1238, 264] width 29 height 22
click at [1296, 325] on div "Order details Collaborate Checklists 0/0 Tracking Linked Orders Timeline Profit…" at bounding box center [717, 597] width 1434 height 1644
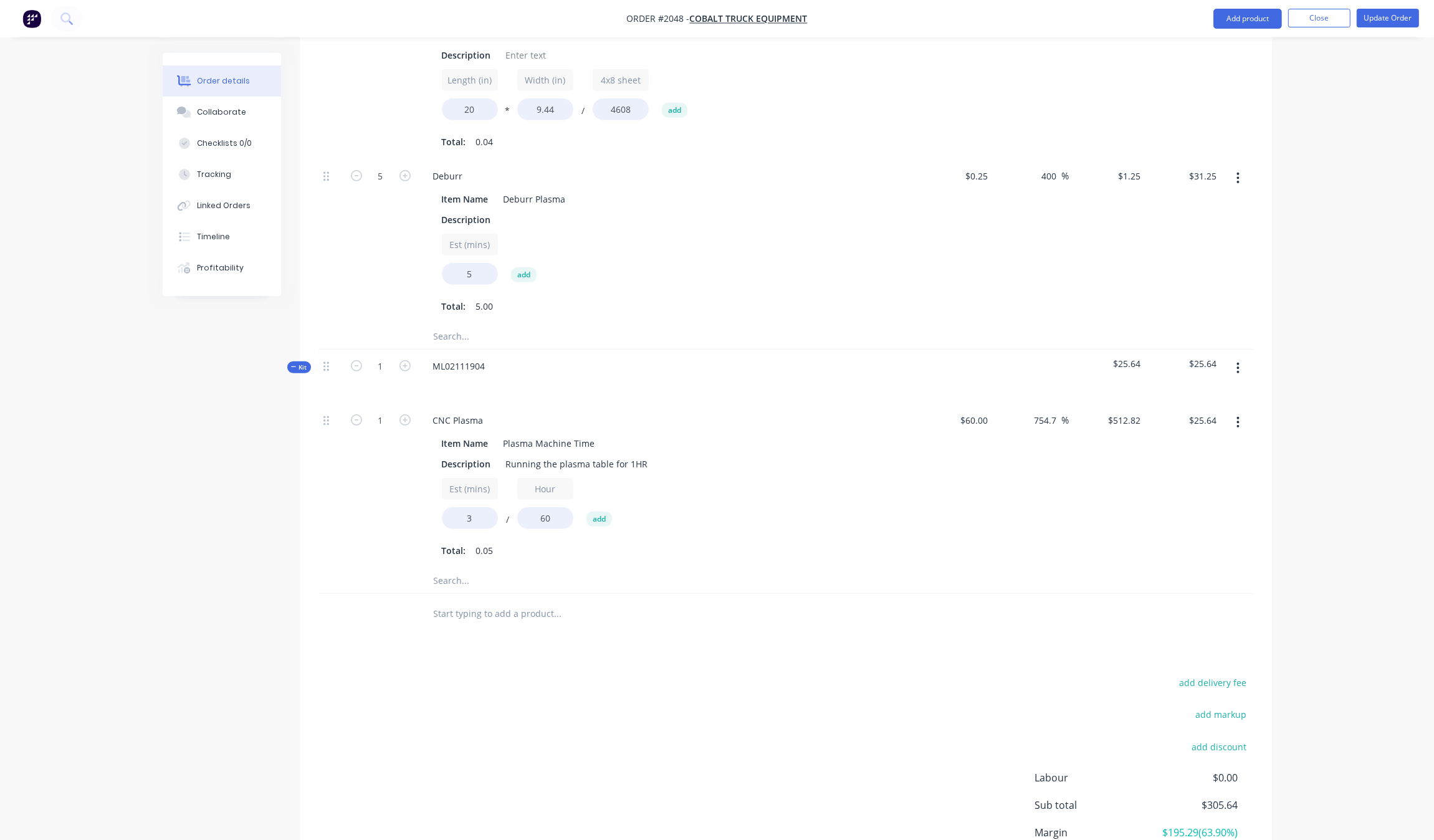
drag, startPoint x: 459, startPoint y: 537, endPoint x: 464, endPoint y: 542, distance: 7.1
click at [464, 568] on input "text" at bounding box center [557, 581] width 249 height 25
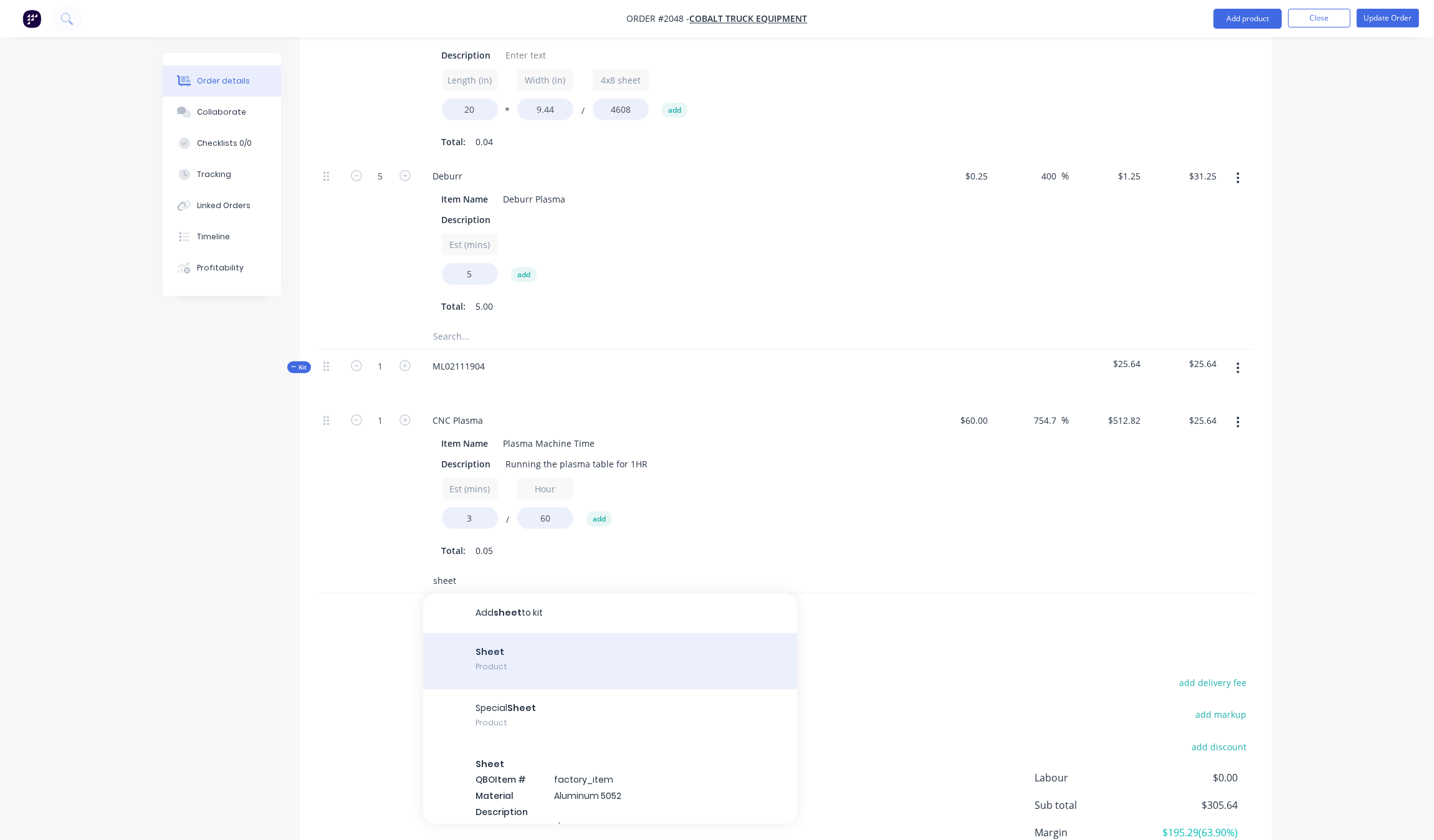
type input "sheet"
click at [553, 633] on div "Sheet Product" at bounding box center [609, 661] width 374 height 56
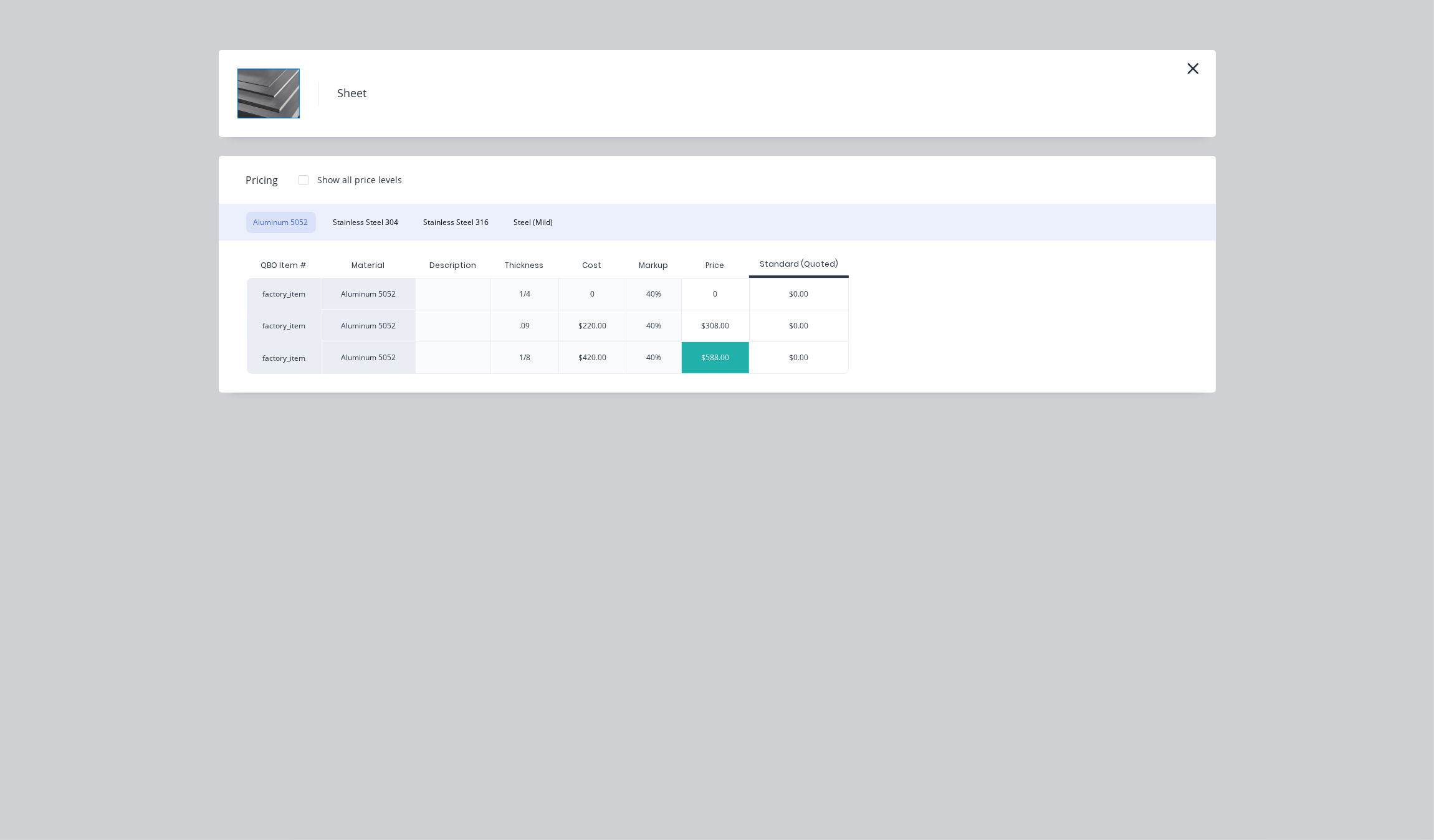
click at [703, 362] on div "$588.00" at bounding box center [715, 358] width 67 height 31
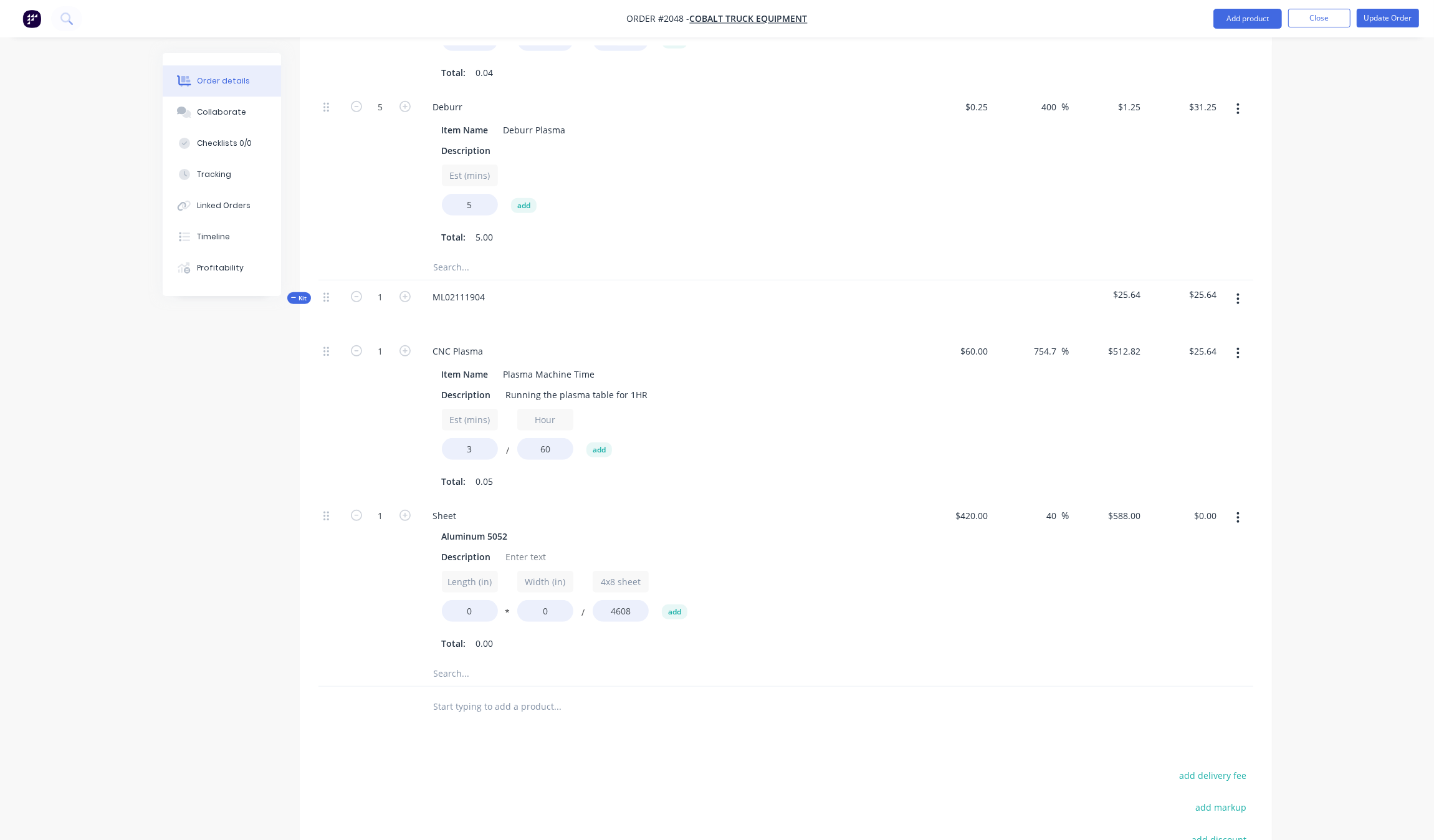
scroll to position [770, 0]
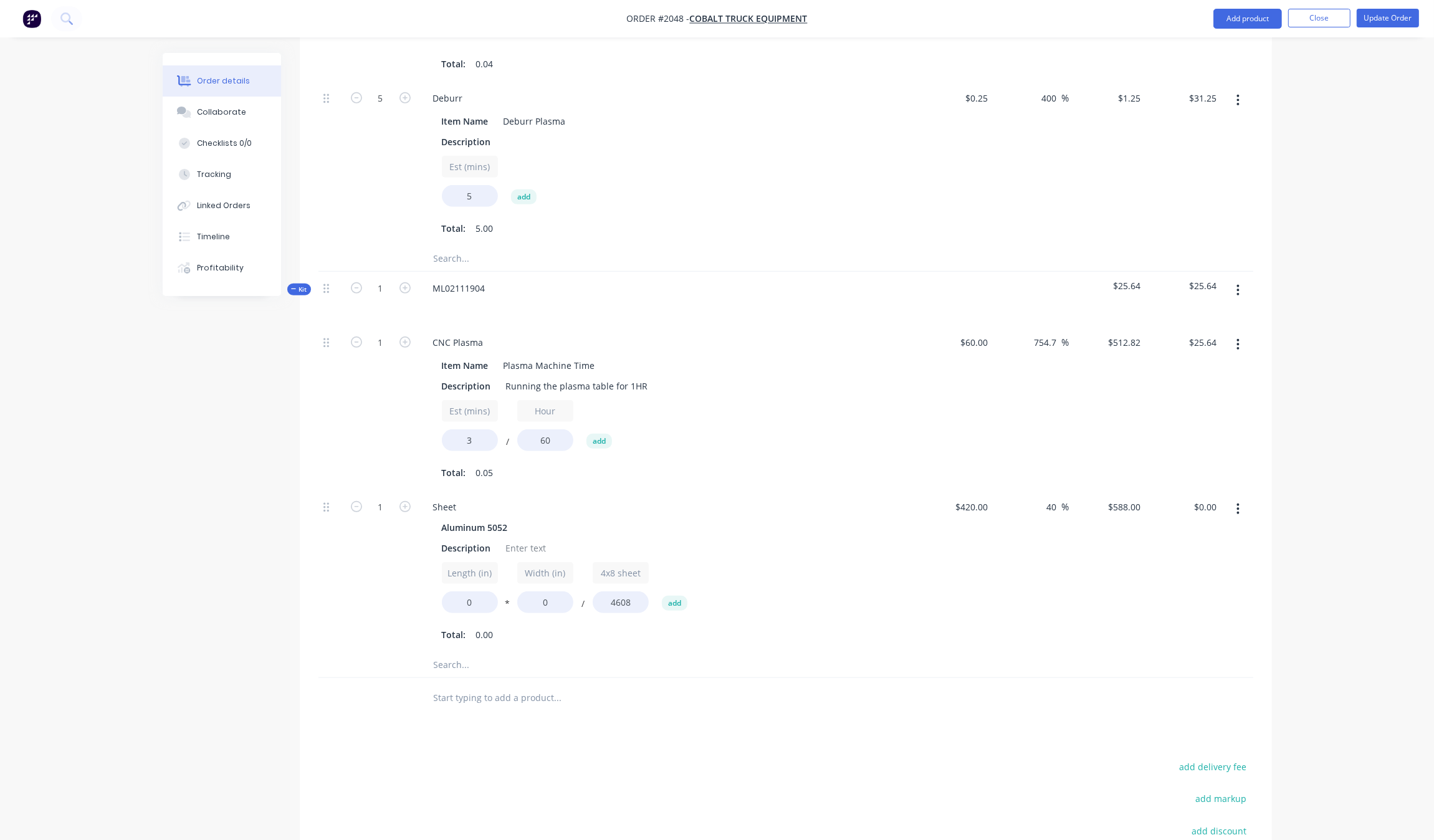
click at [456, 653] on input "text" at bounding box center [557, 665] width 249 height 25
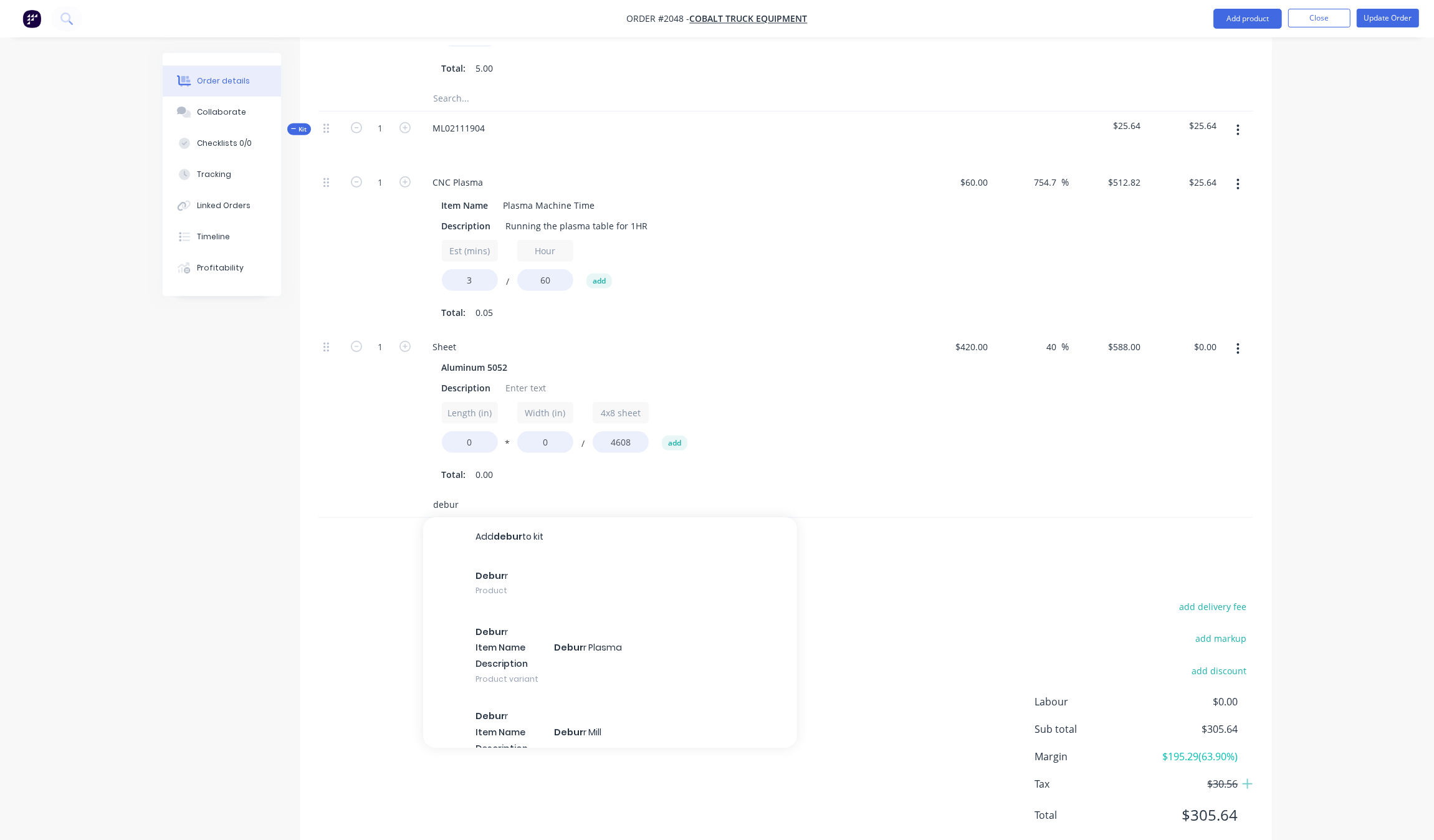
scroll to position [932, 0]
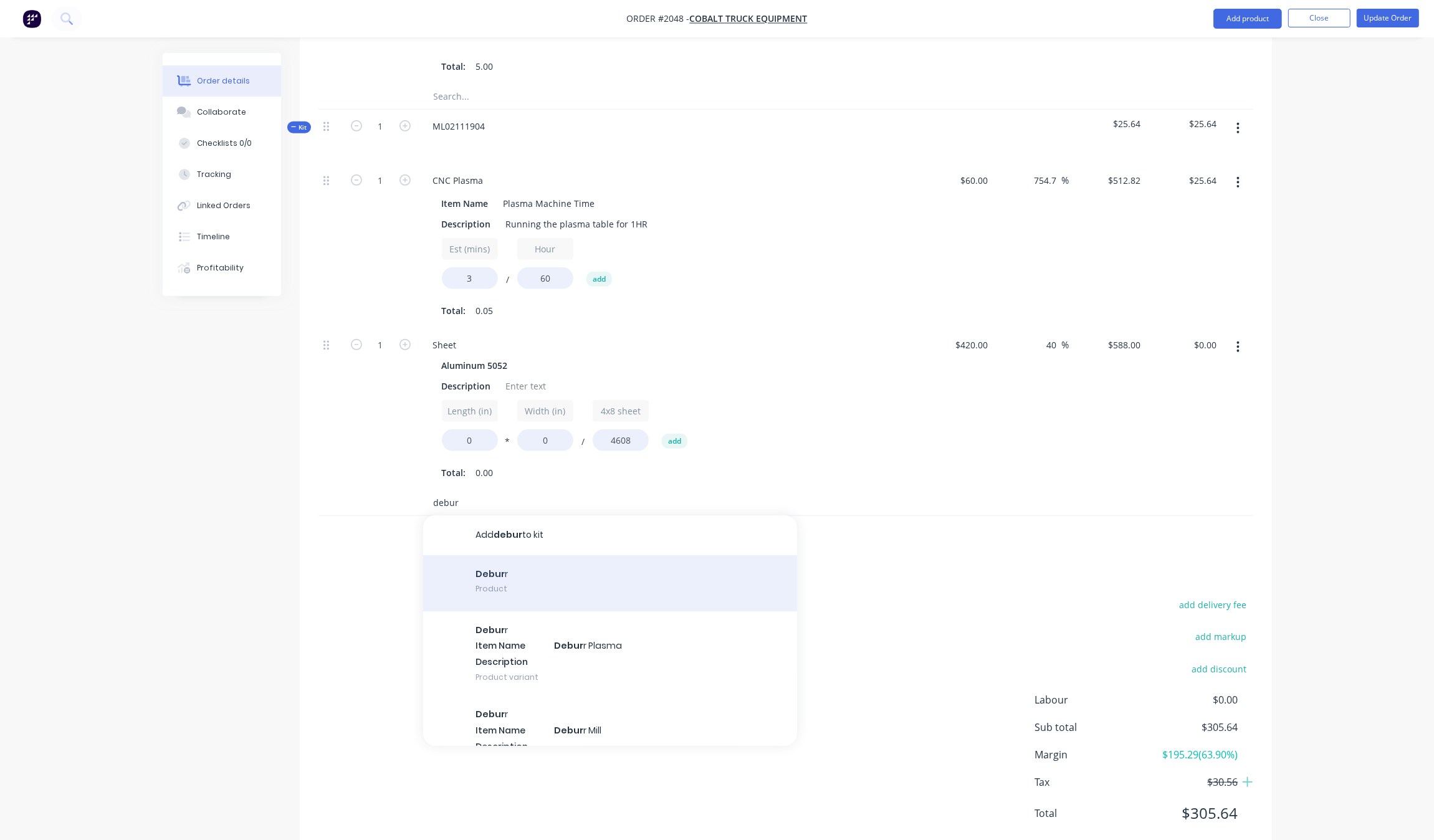
type input "debur"
click at [509, 559] on div "Debur r Product" at bounding box center [609, 583] width 374 height 56
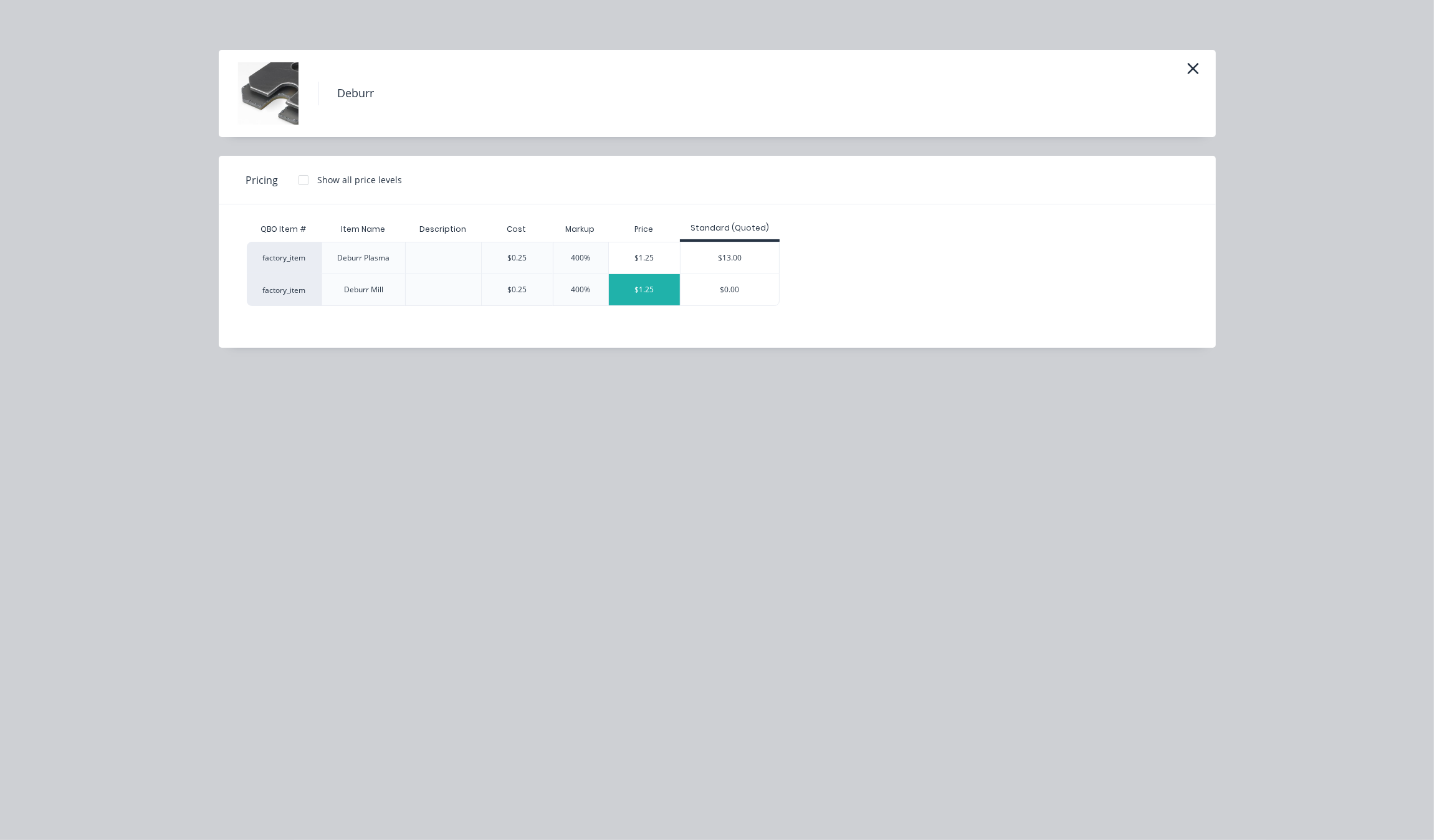
click at [646, 294] on div "$1.25" at bounding box center [644, 289] width 71 height 31
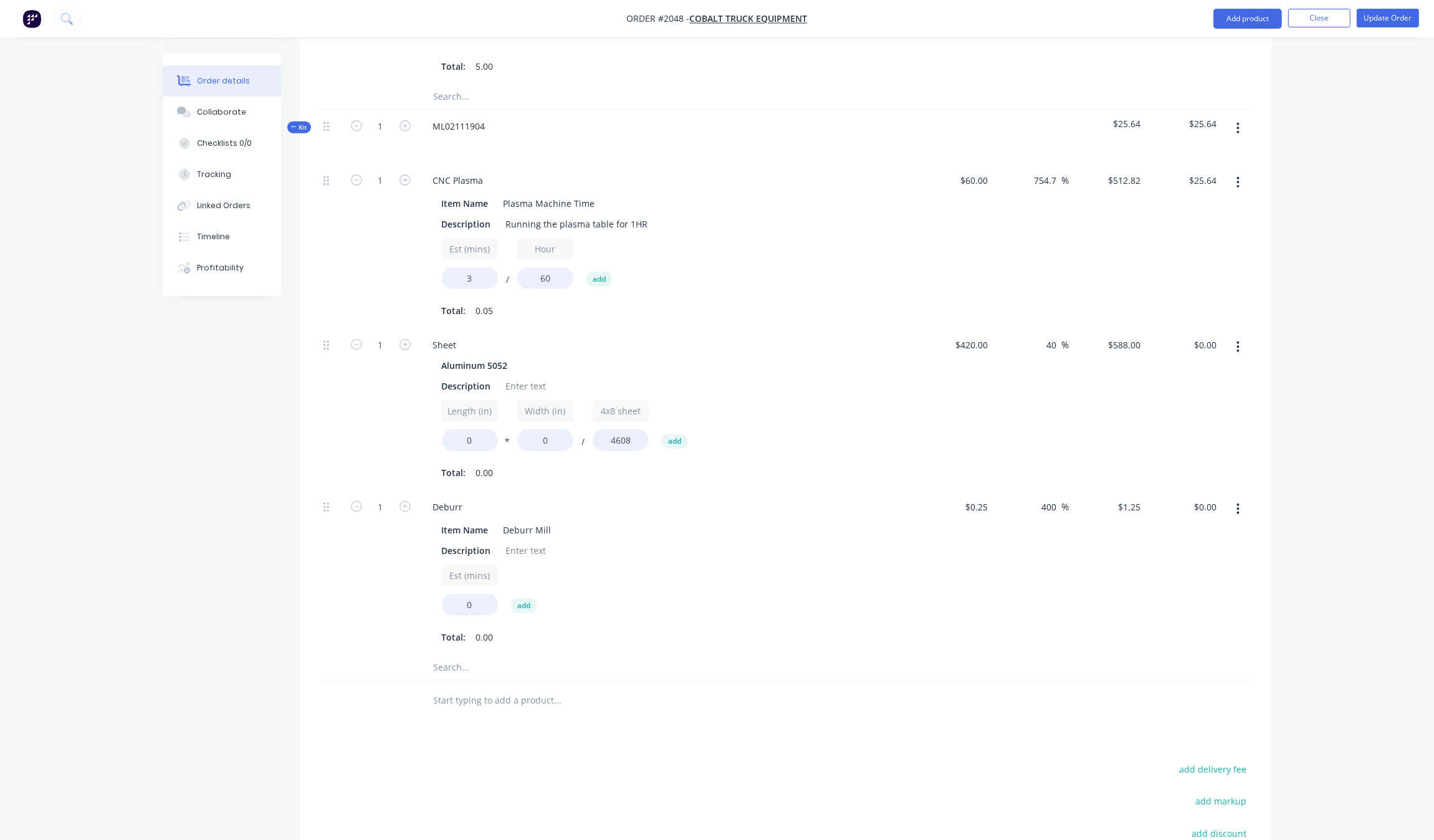
click at [478, 564] on input "Est (mins)" at bounding box center [470, 575] width 56 height 22
click at [481, 594] on input "0" at bounding box center [470, 605] width 56 height 22
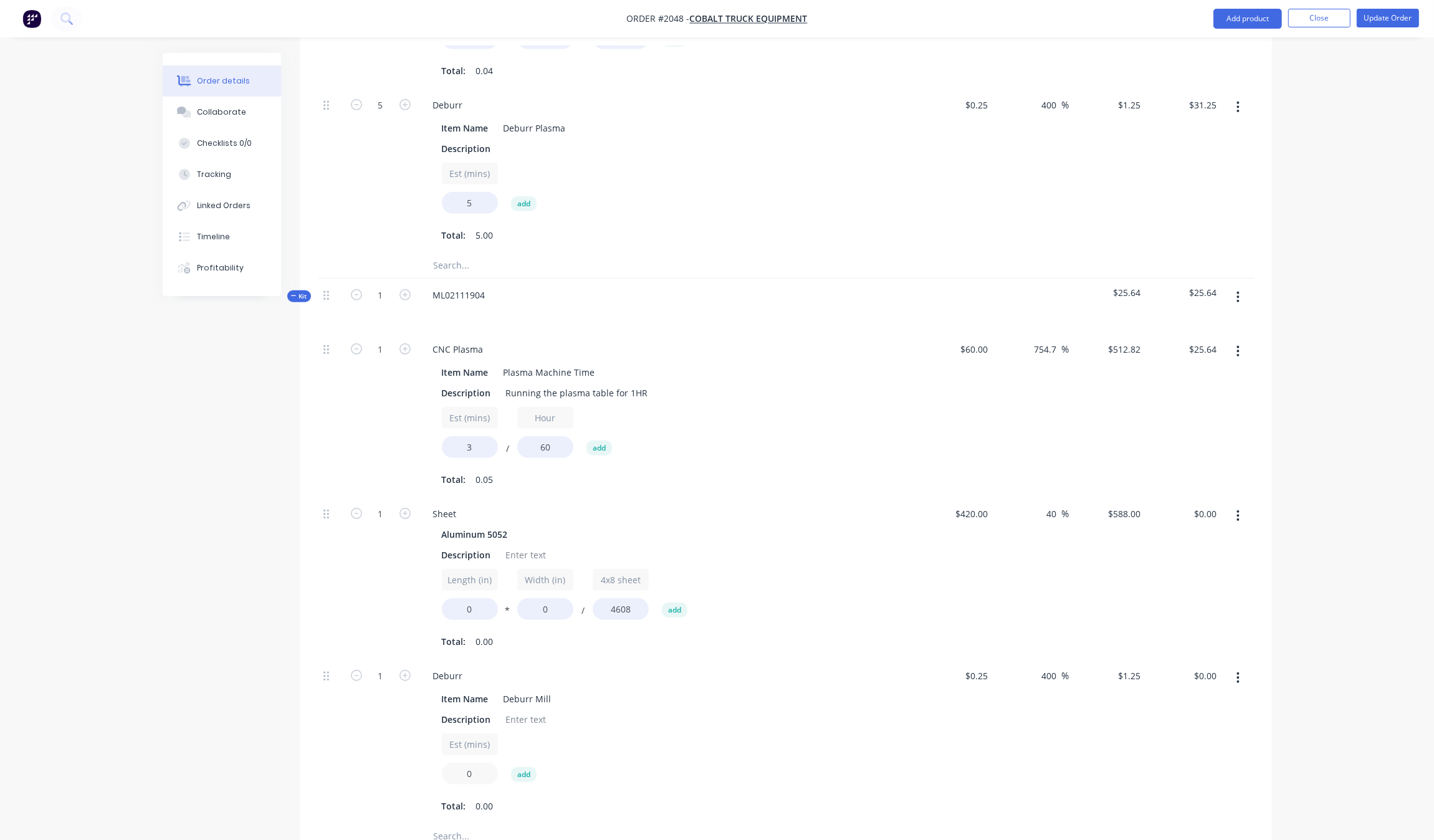
scroll to position [777, 0]
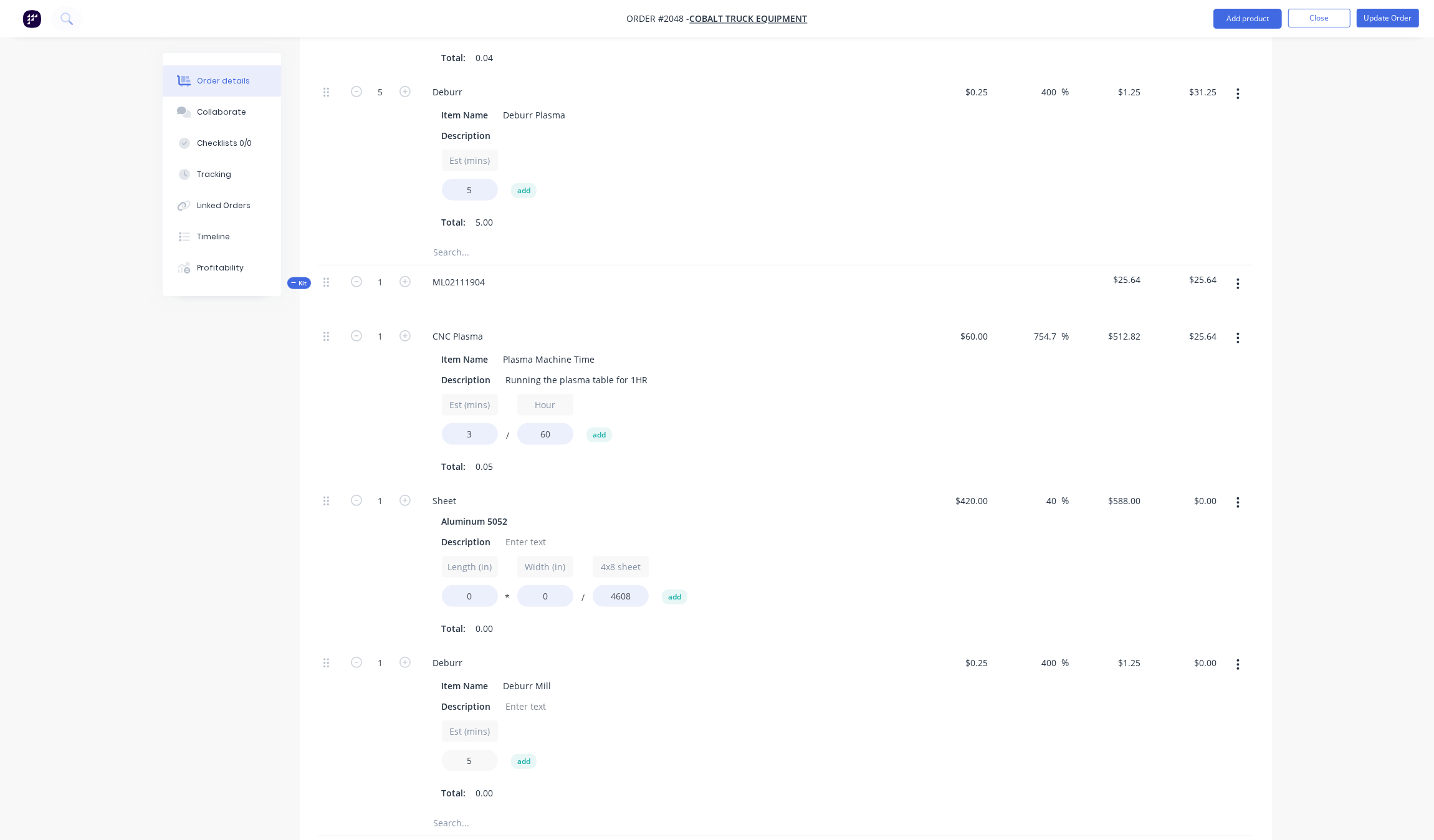
type input "5"
type input "$6.25"
click at [381, 559] on div "1" at bounding box center [381, 565] width 75 height 162
click at [486, 585] on input "0" at bounding box center [470, 596] width 56 height 22
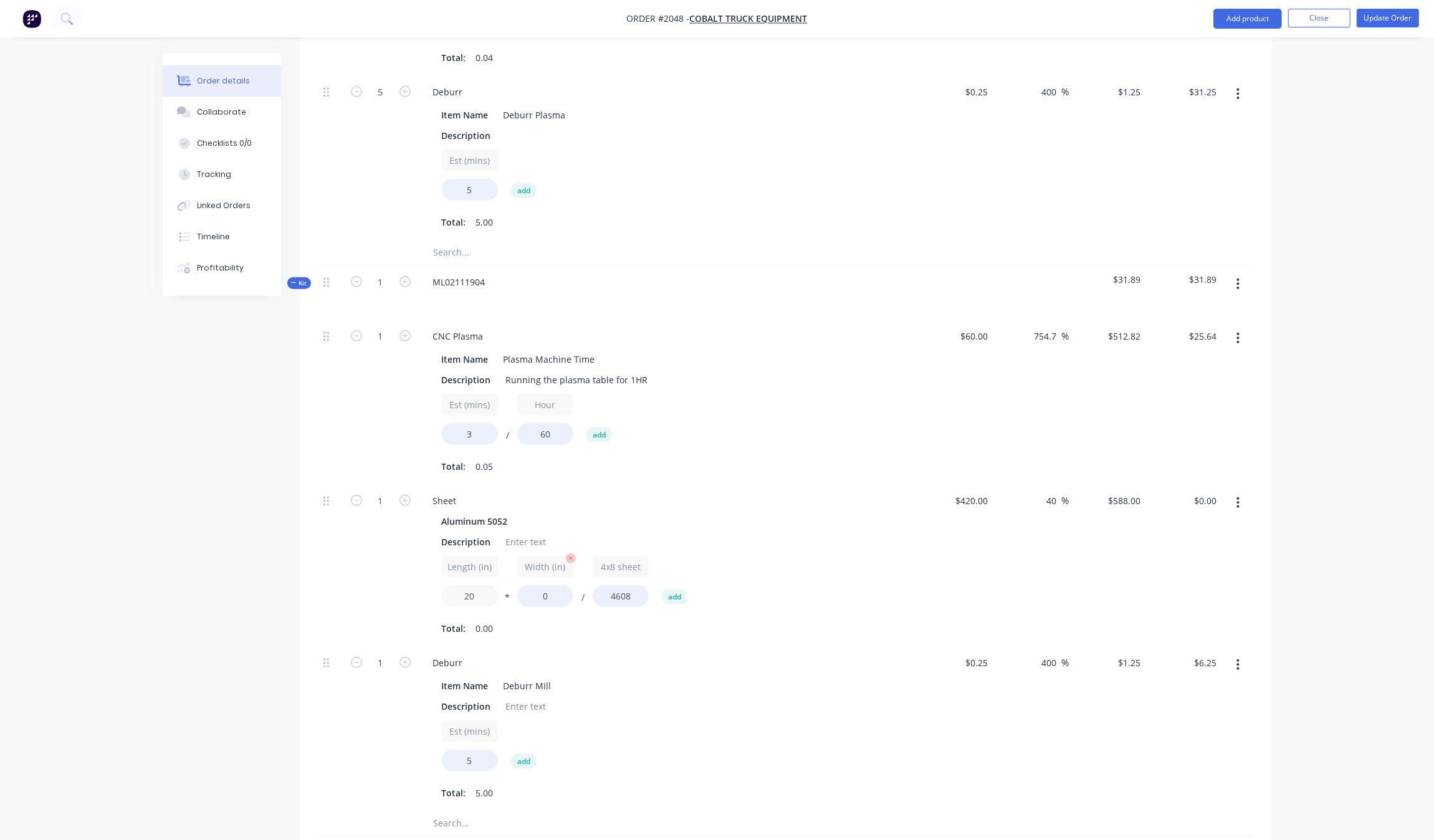
type input "20"
click at [553, 585] on input "0" at bounding box center [545, 596] width 56 height 22
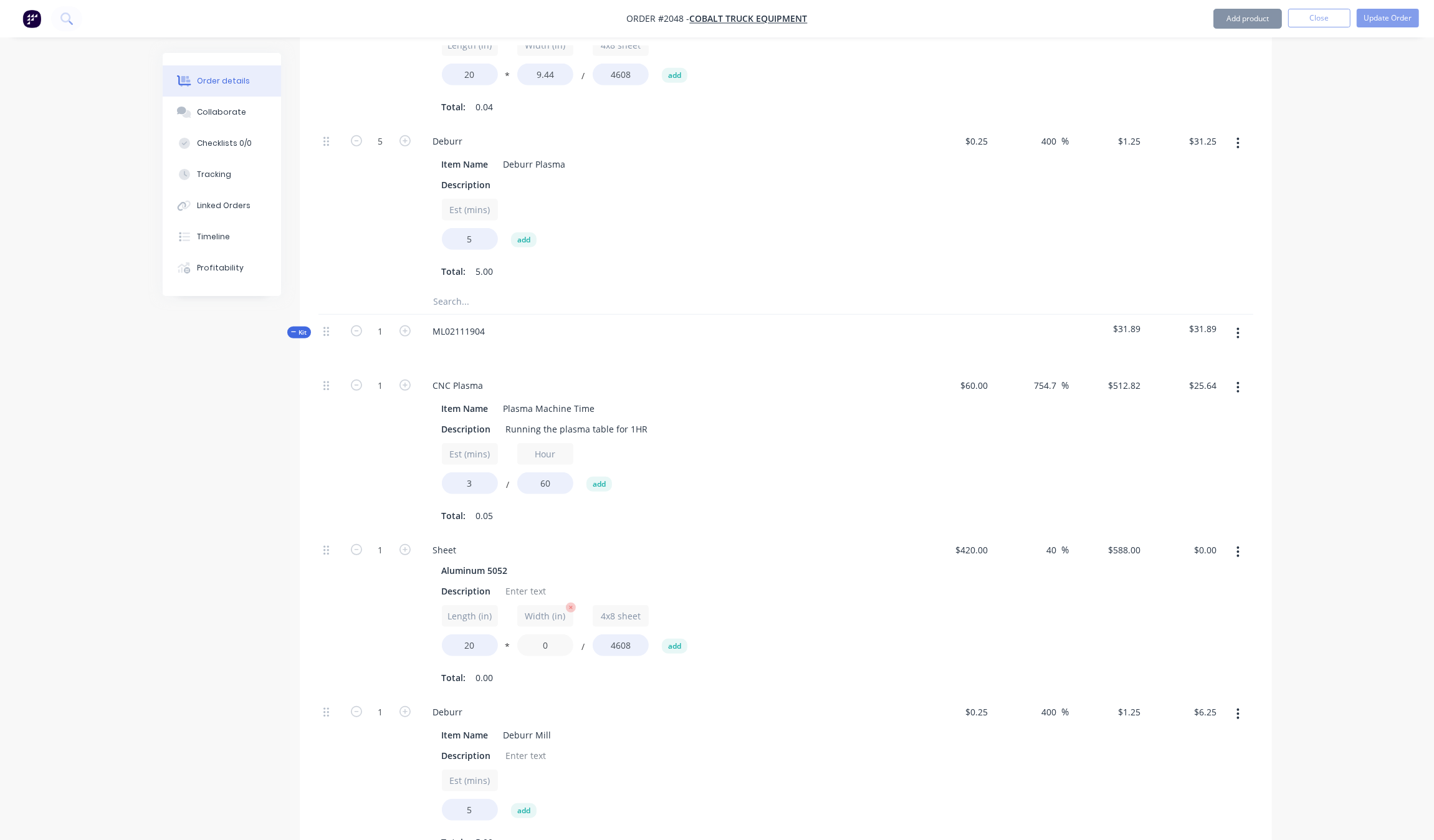
scroll to position [543, 0]
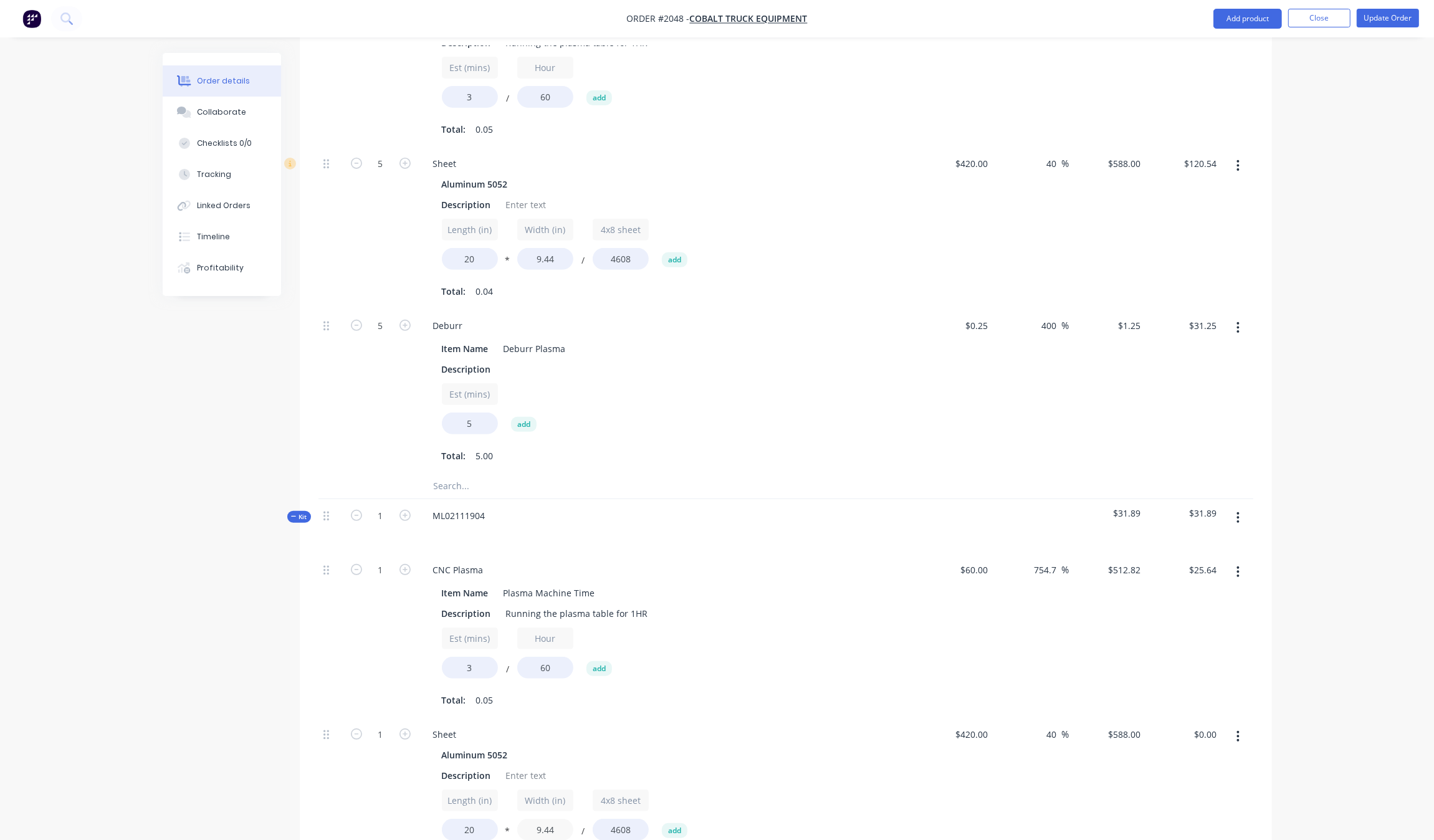
type input "9.44"
type input "$24.11"
click at [738, 645] on div "Est (mins) 3 / Hour 60 add" at bounding box center [667, 655] width 451 height 56
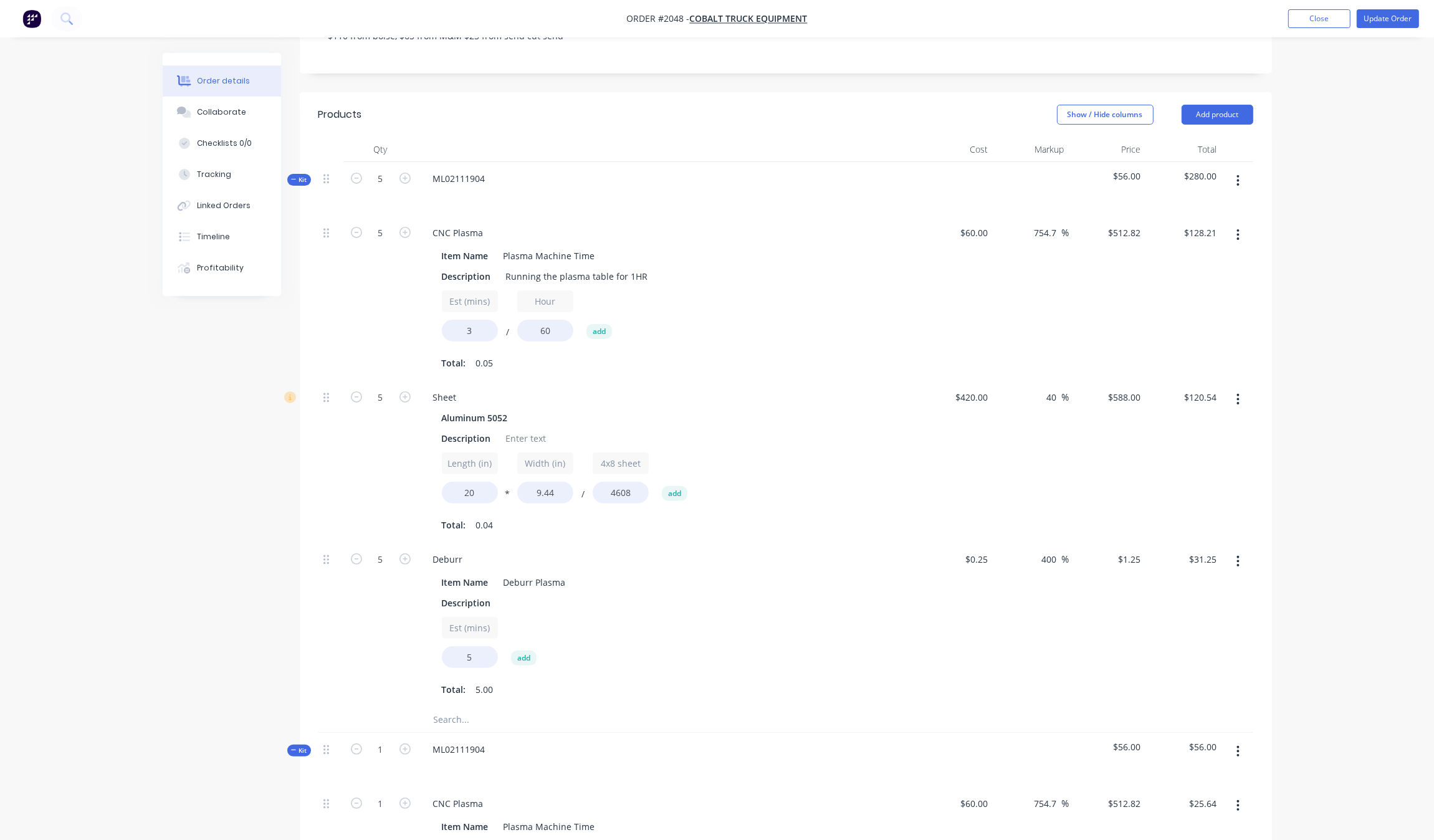
click at [1230, 169] on button "button" at bounding box center [1238, 180] width 29 height 22
click at [1192, 279] on div "Delete" at bounding box center [1194, 287] width 96 height 18
click at [1240, 169] on button "button" at bounding box center [1238, 180] width 29 height 22
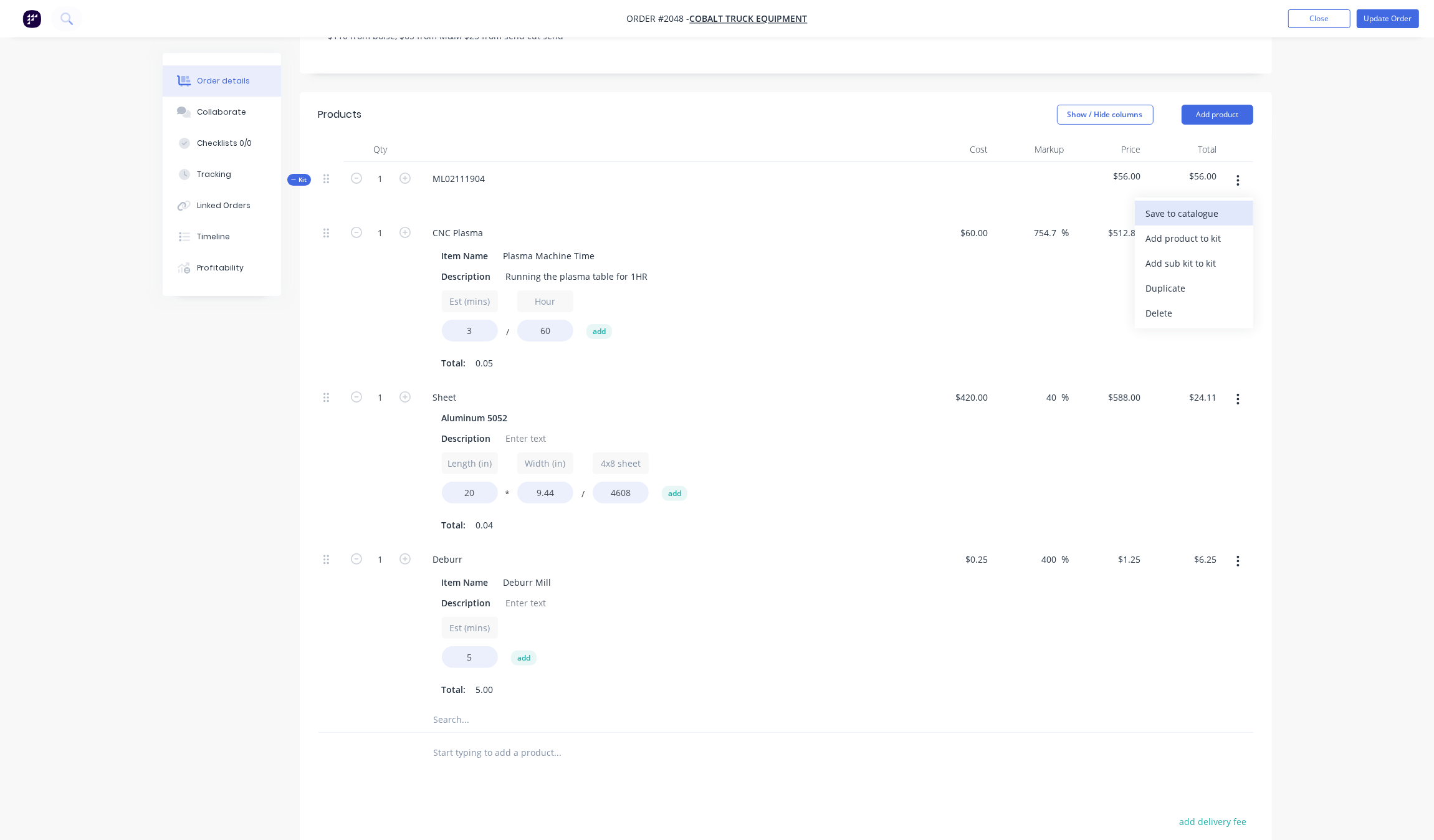
click at [1199, 205] on div "Save to catalogue" at bounding box center [1194, 213] width 96 height 18
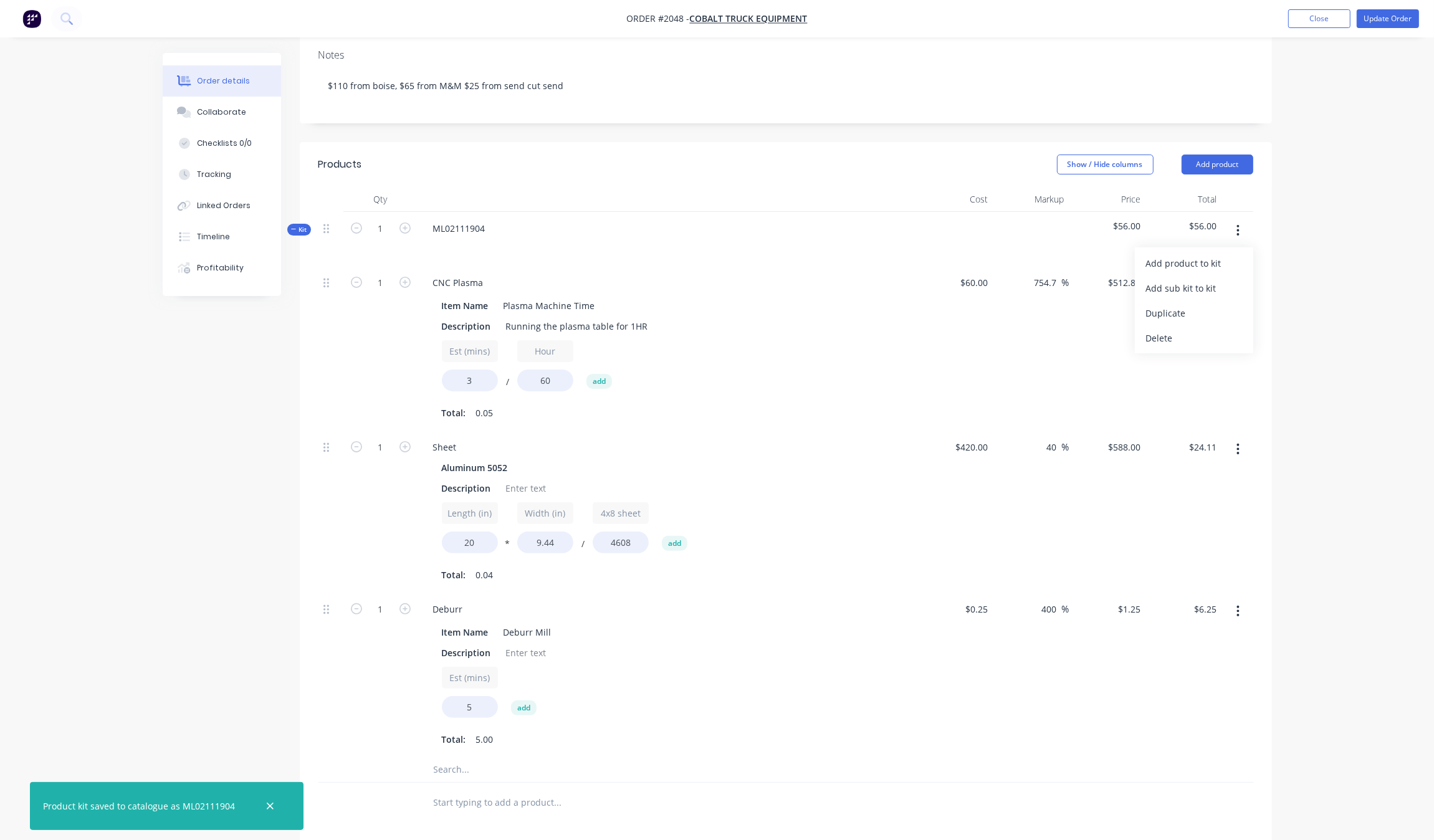
scroll to position [232, 0]
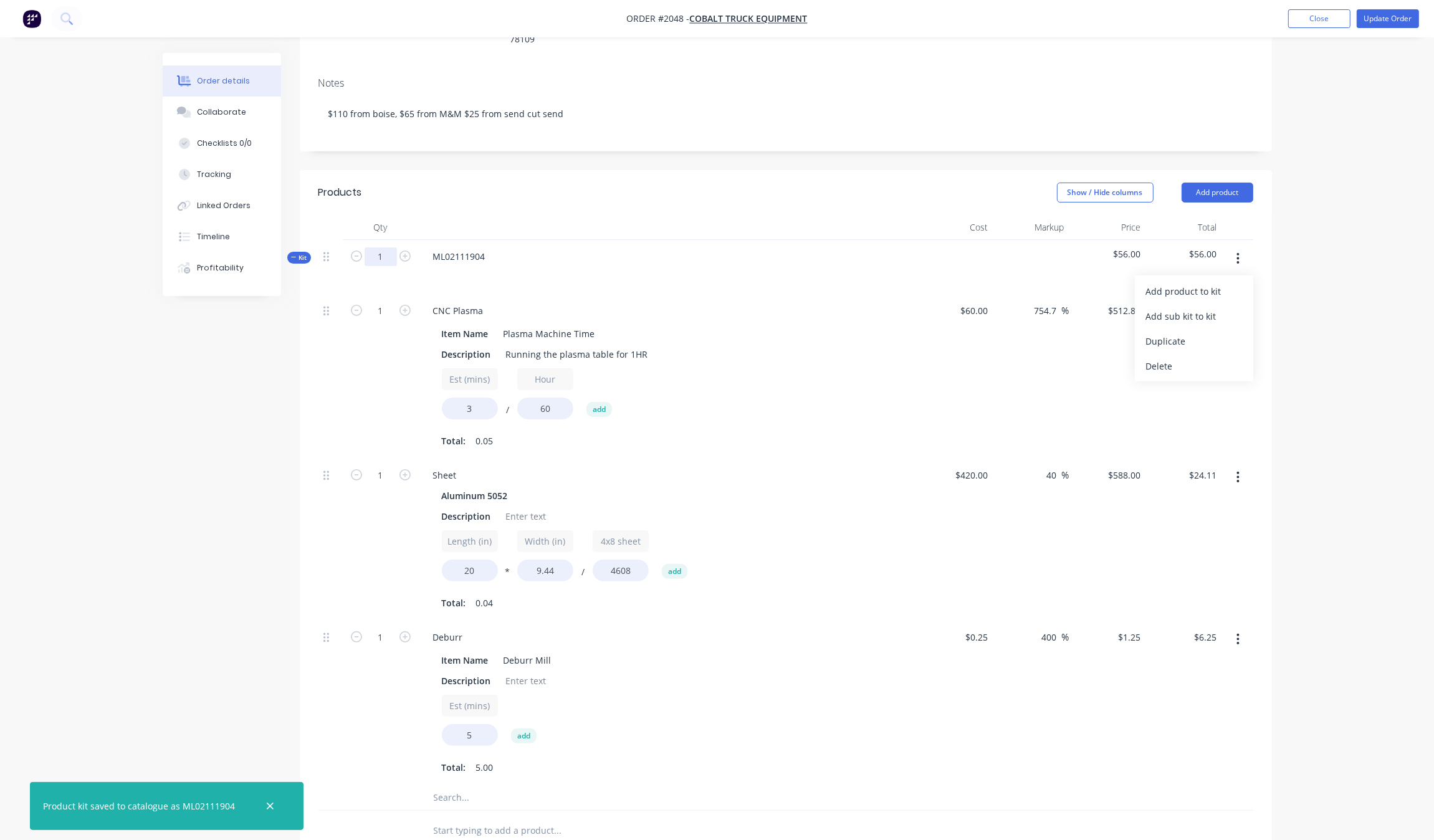
click at [396, 247] on input "1" at bounding box center [381, 256] width 33 height 18
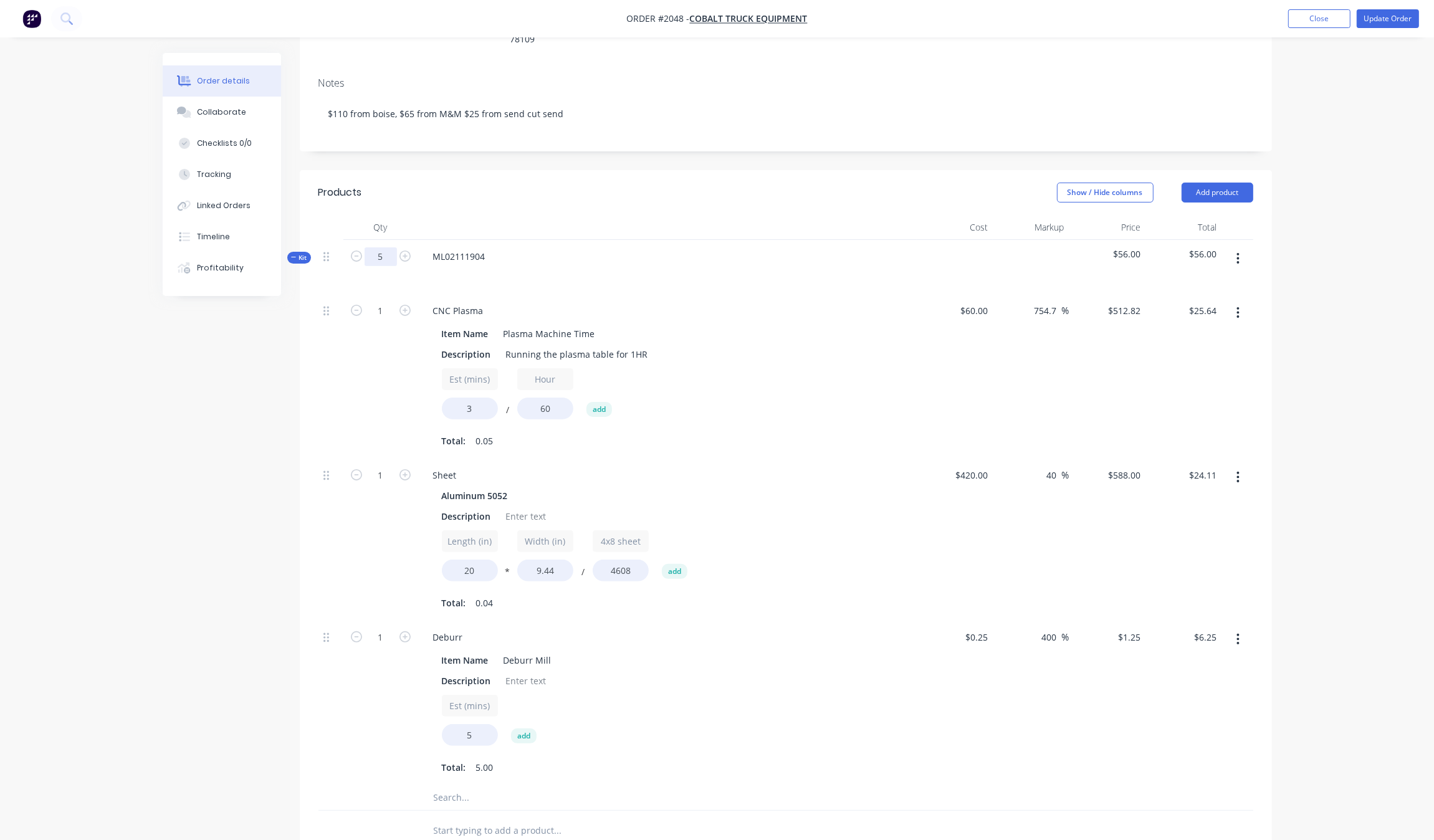
type input "5"
type input "$128.21"
type input "5"
type input "$120.54"
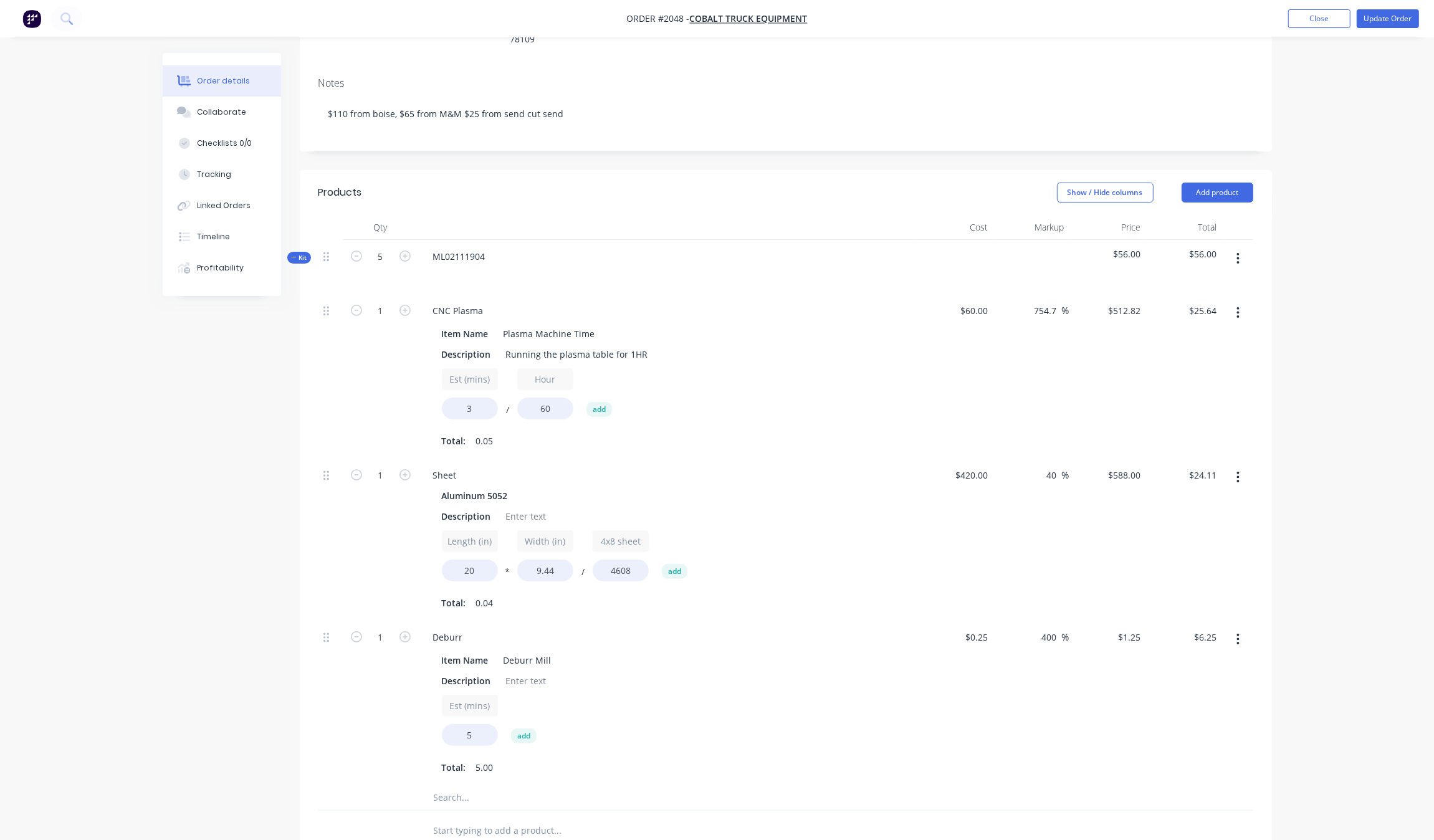
type input "5"
type input "$31.25"
click at [229, 413] on div "Created by Grant Created [DATE] Required [DATE] Assigned to Add team member Inv…" at bounding box center [717, 496] width 1109 height 1347
click at [1383, 28] on button "Update Order" at bounding box center [1387, 18] width 62 height 18
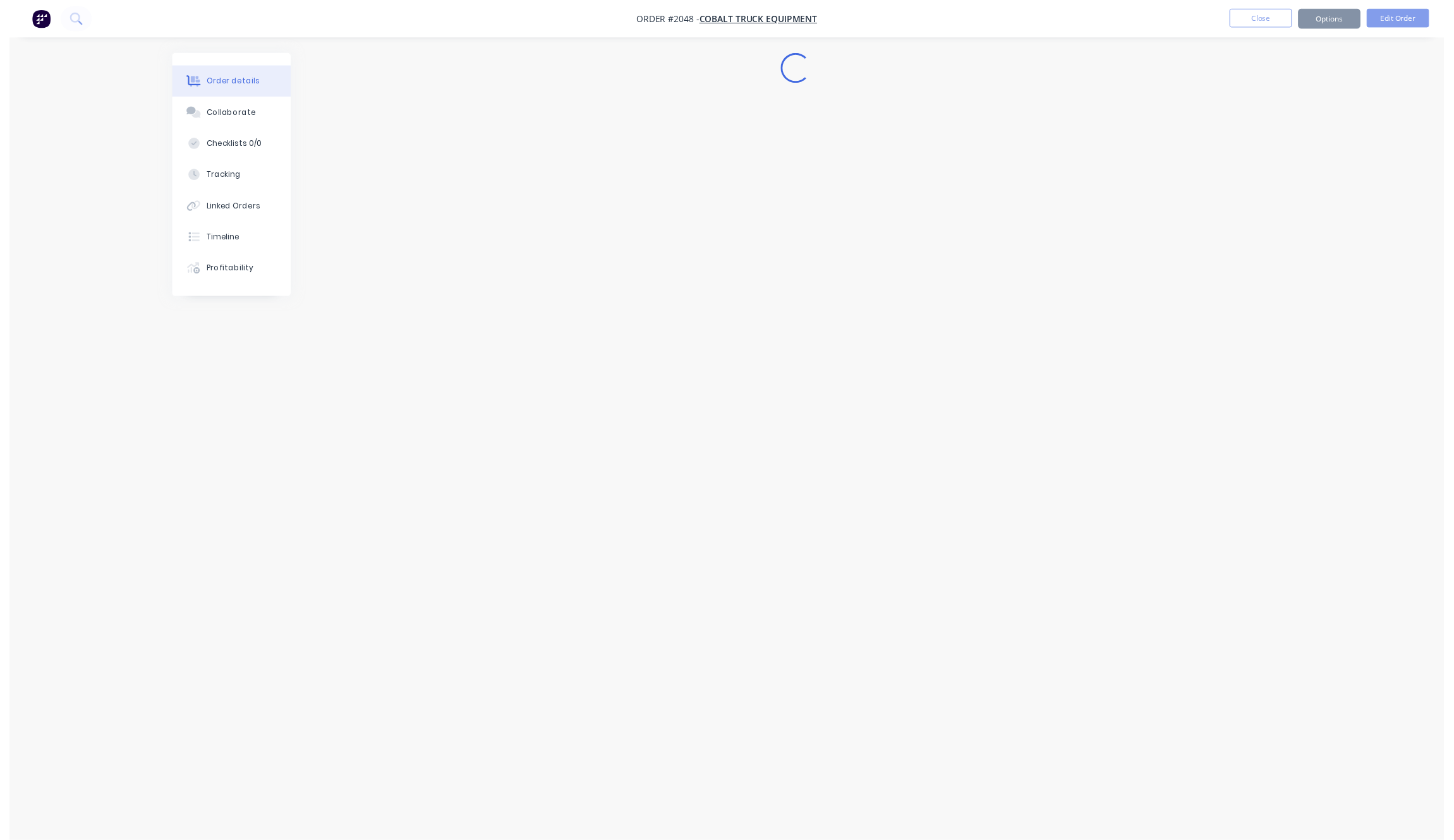
scroll to position [0, 0]
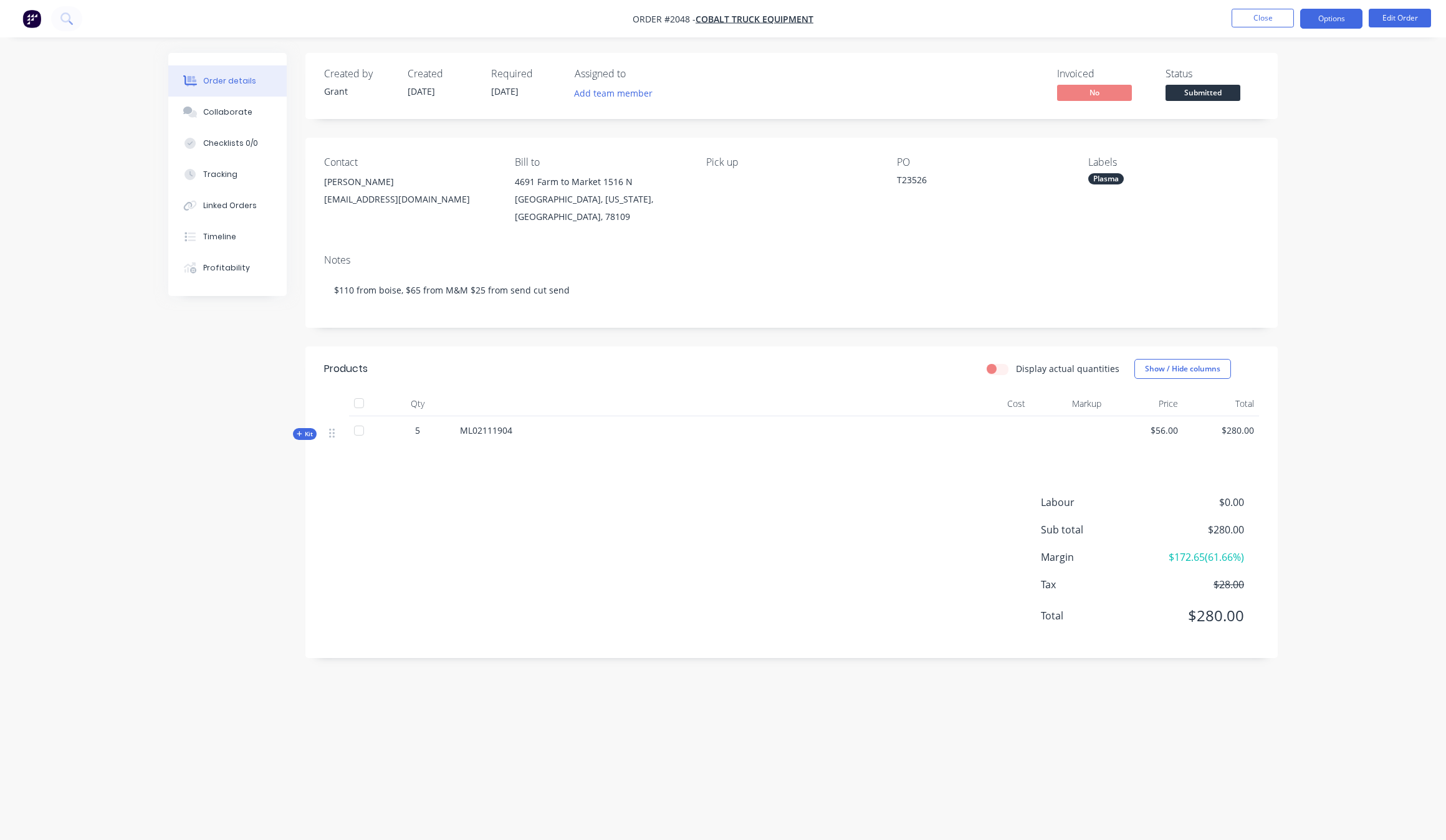
click at [1347, 23] on button "Options" at bounding box center [1331, 18] width 62 height 20
click at [1288, 75] on div "Invoice" at bounding box center [1293, 75] width 114 height 18
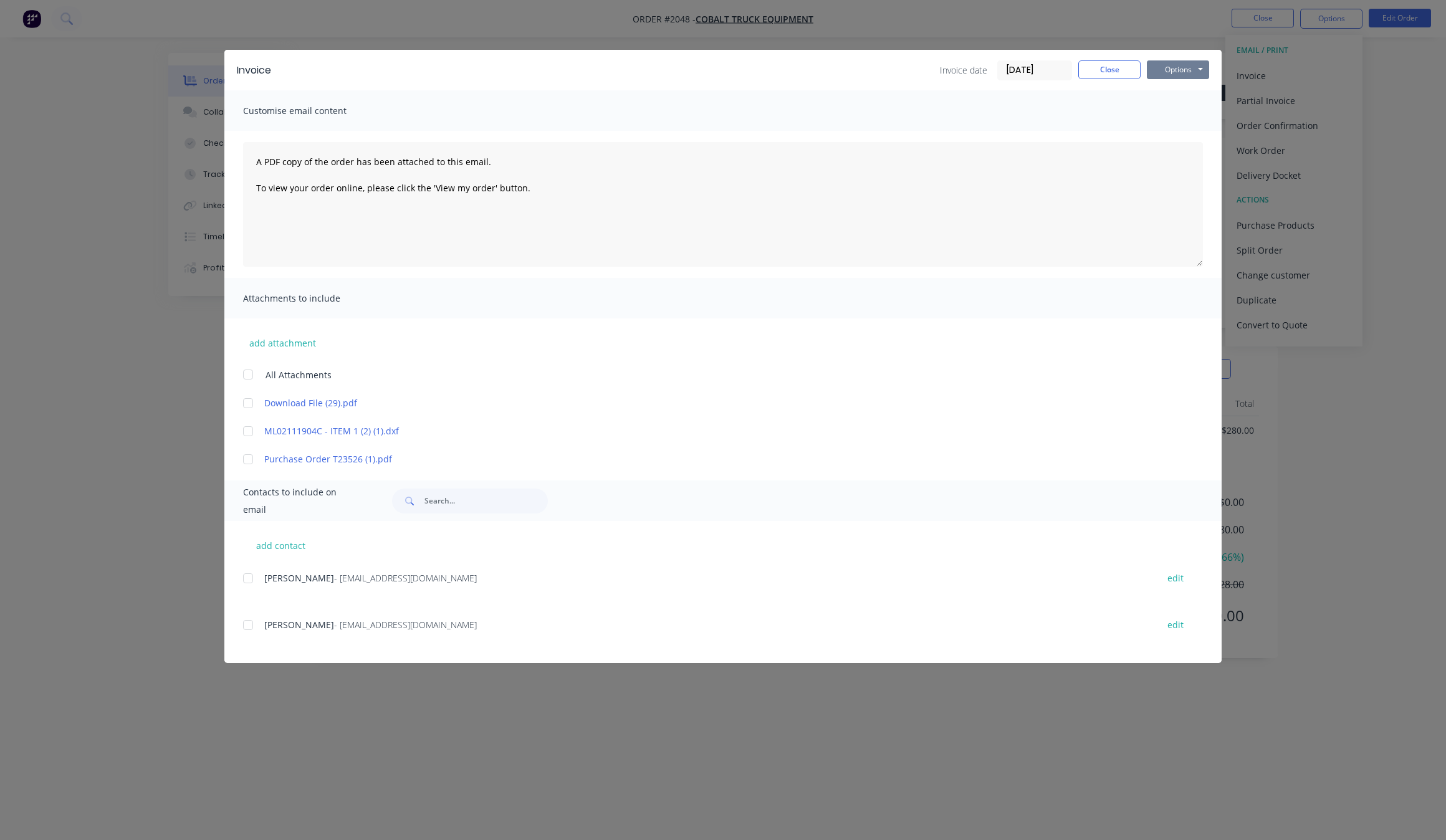
click at [1208, 62] on button "Options" at bounding box center [1178, 69] width 62 height 18
click at [1191, 88] on button "Preview" at bounding box center [1186, 92] width 80 height 20
click at [153, 494] on div "Invoice Invoice date [DATE] Close Options Preview Print Email Customise email c…" at bounding box center [723, 420] width 1446 height 840
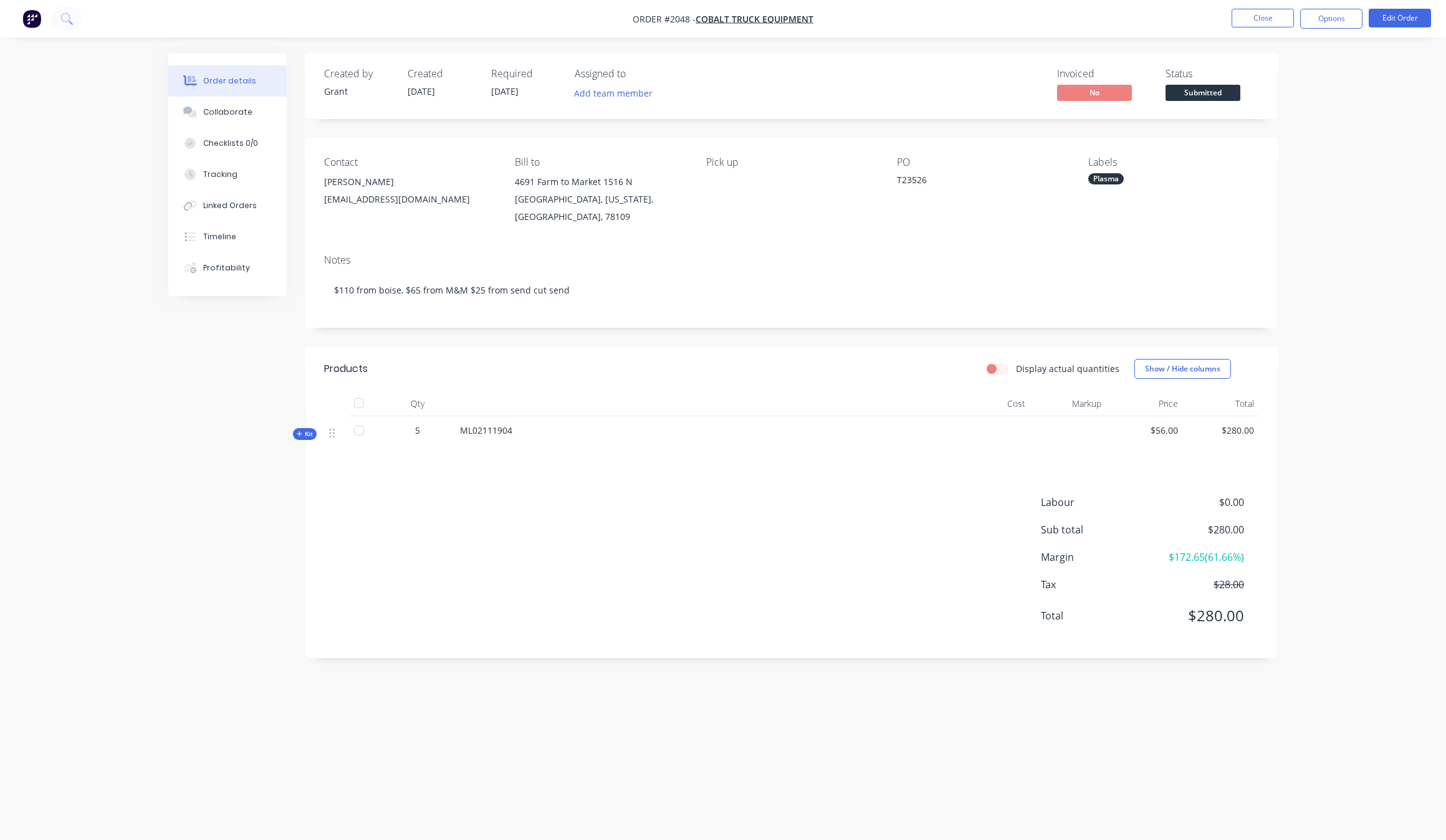
click at [497, 416] on div "ML02111904" at bounding box center [704, 435] width 499 height 38
click at [1284, 9] on button "Close" at bounding box center [1262, 17] width 62 height 18
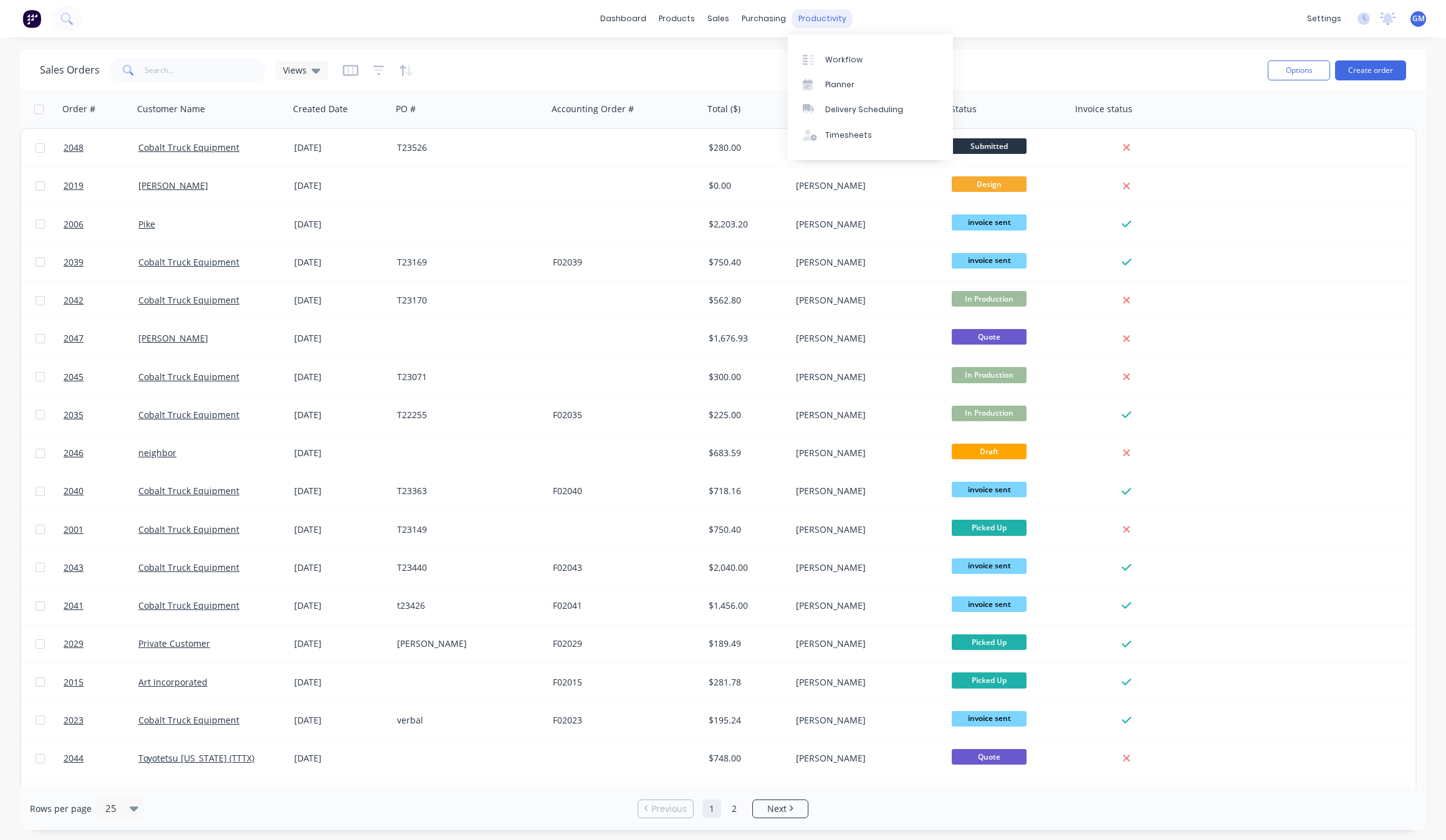
click at [827, 20] on div "productivity" at bounding box center [822, 18] width 61 height 18
click at [864, 58] on link "Workflow" at bounding box center [870, 60] width 165 height 25
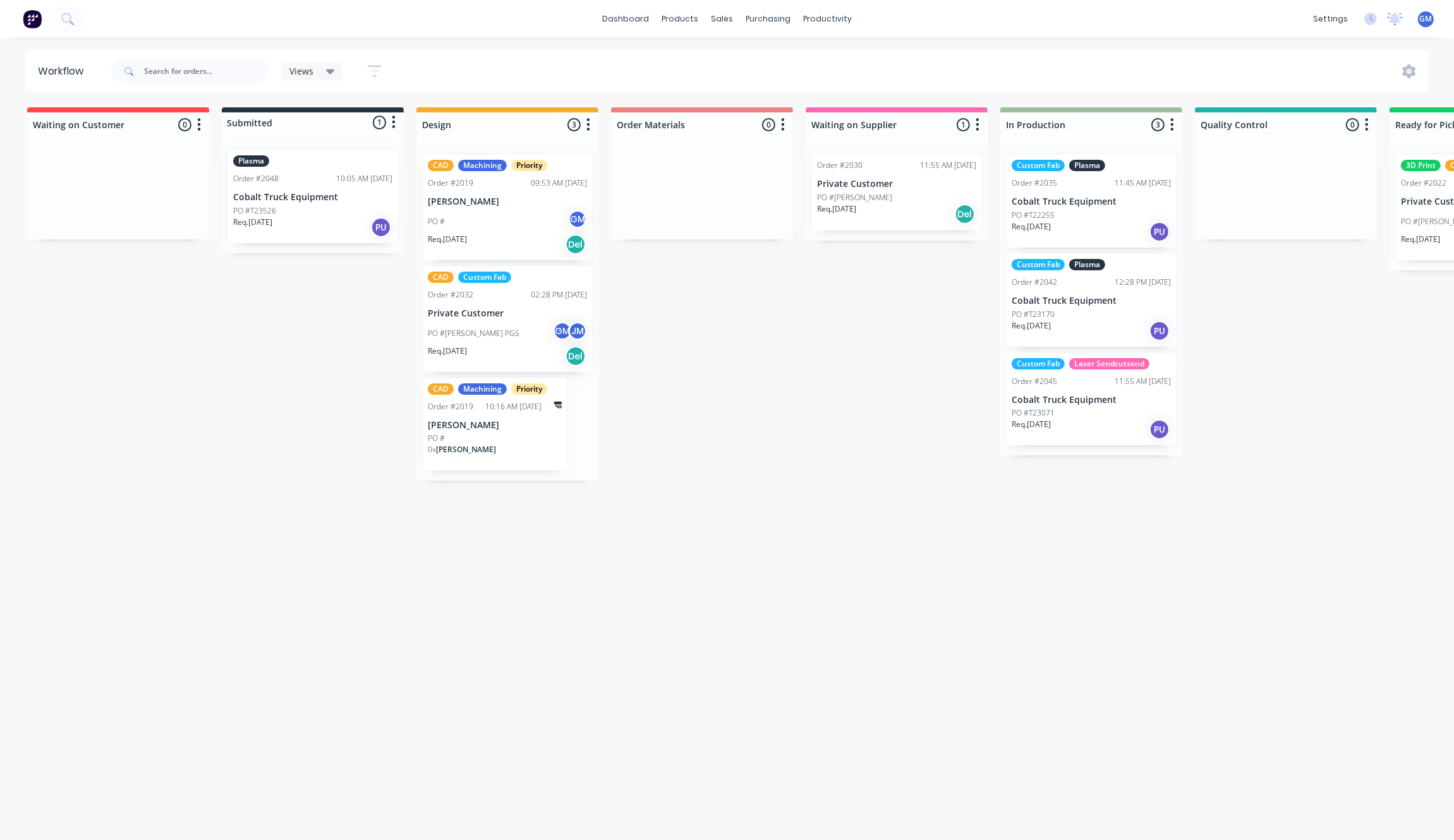
click at [321, 211] on div "PO #T23526" at bounding box center [312, 211] width 159 height 12
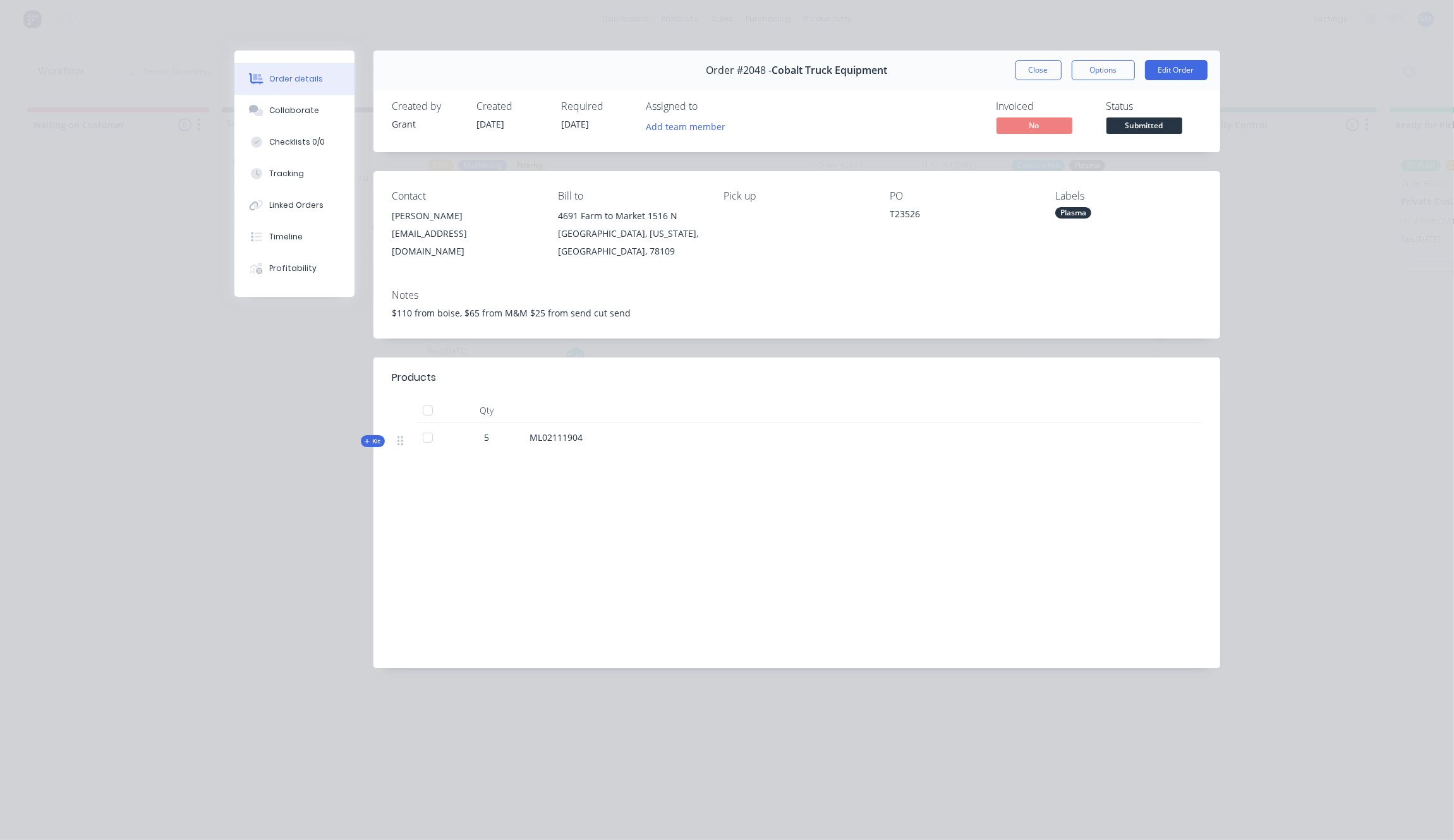
click at [1243, 58] on div "Order details Collaborate Checklists 0/0 Tracking Linked Orders Timeline Profit…" at bounding box center [727, 420] width 1454 height 840
click at [1034, 64] on button "Close" at bounding box center [1038, 70] width 46 height 20
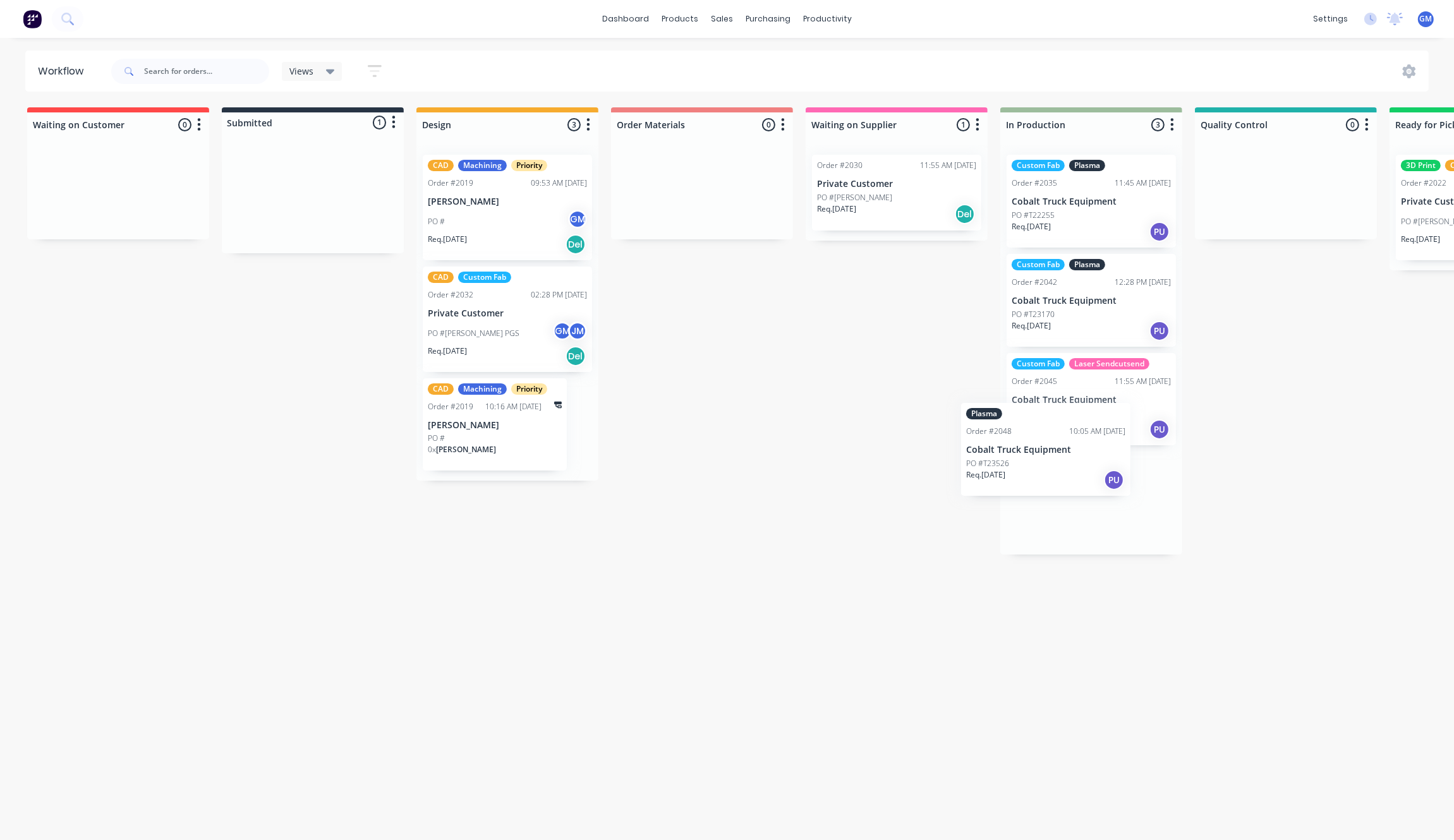
drag, startPoint x: 293, startPoint y: 206, endPoint x: 1025, endPoint y: 453, distance: 772.5
click at [1025, 453] on div "Waiting on Customer 0 Status colour #FF4949 hex #FF4949 Save Cancel Notificatio…" at bounding box center [1227, 470] width 2473 height 726
click at [814, 453] on div "Waiting on Customer 0 Status colour #FF4949 hex #FF4949 Save Cancel Notificatio…" at bounding box center [1227, 470] width 2473 height 726
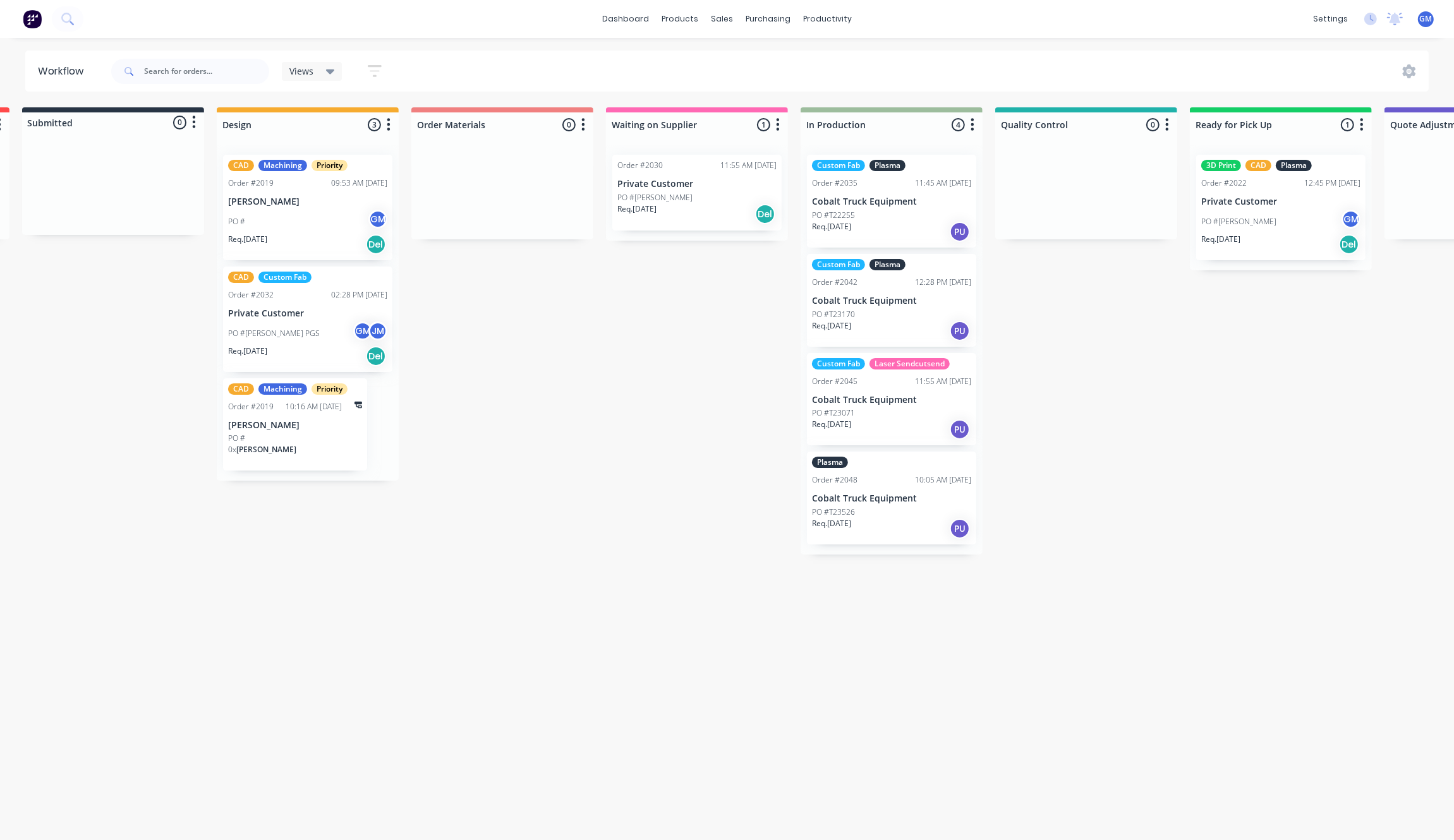
scroll to position [0, 206]
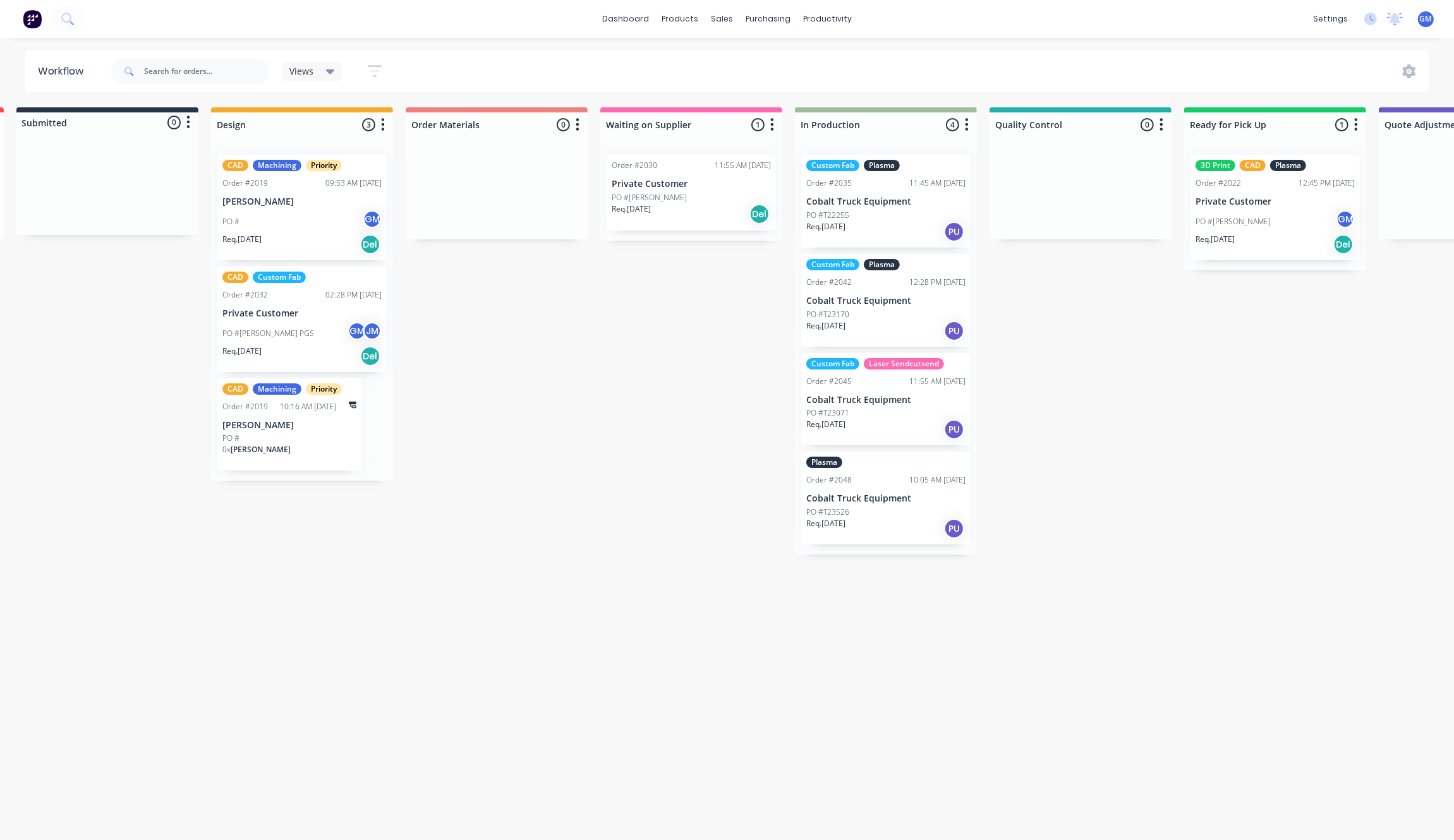
click at [911, 498] on p "Cobalt Truck Equipment" at bounding box center [885, 498] width 159 height 11
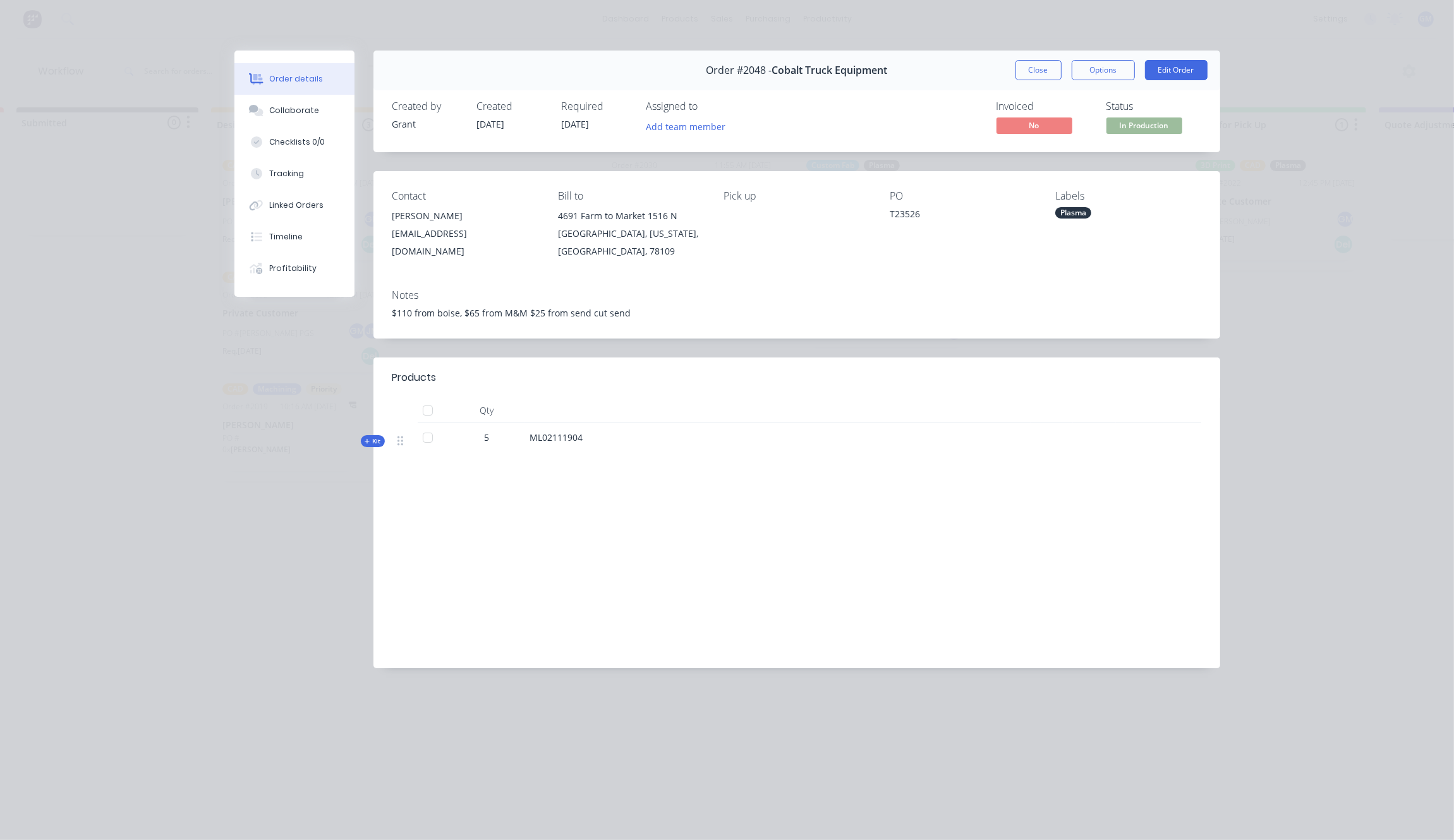
click at [491, 121] on span "[DATE]" at bounding box center [490, 124] width 28 height 12
click at [1176, 71] on button "Edit Order" at bounding box center [1176, 70] width 62 height 20
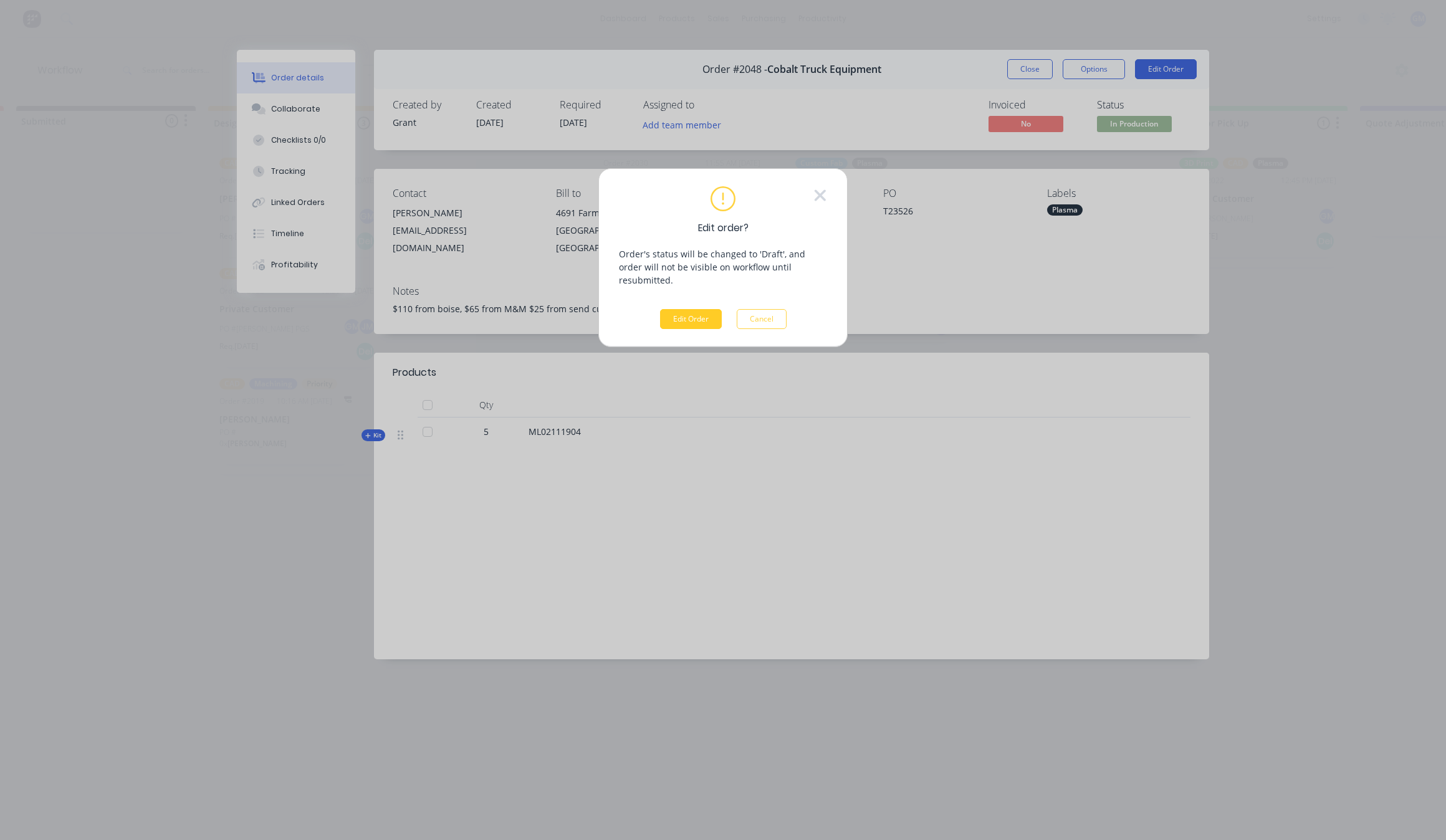
click at [674, 309] on button "Edit Order" at bounding box center [691, 319] width 62 height 20
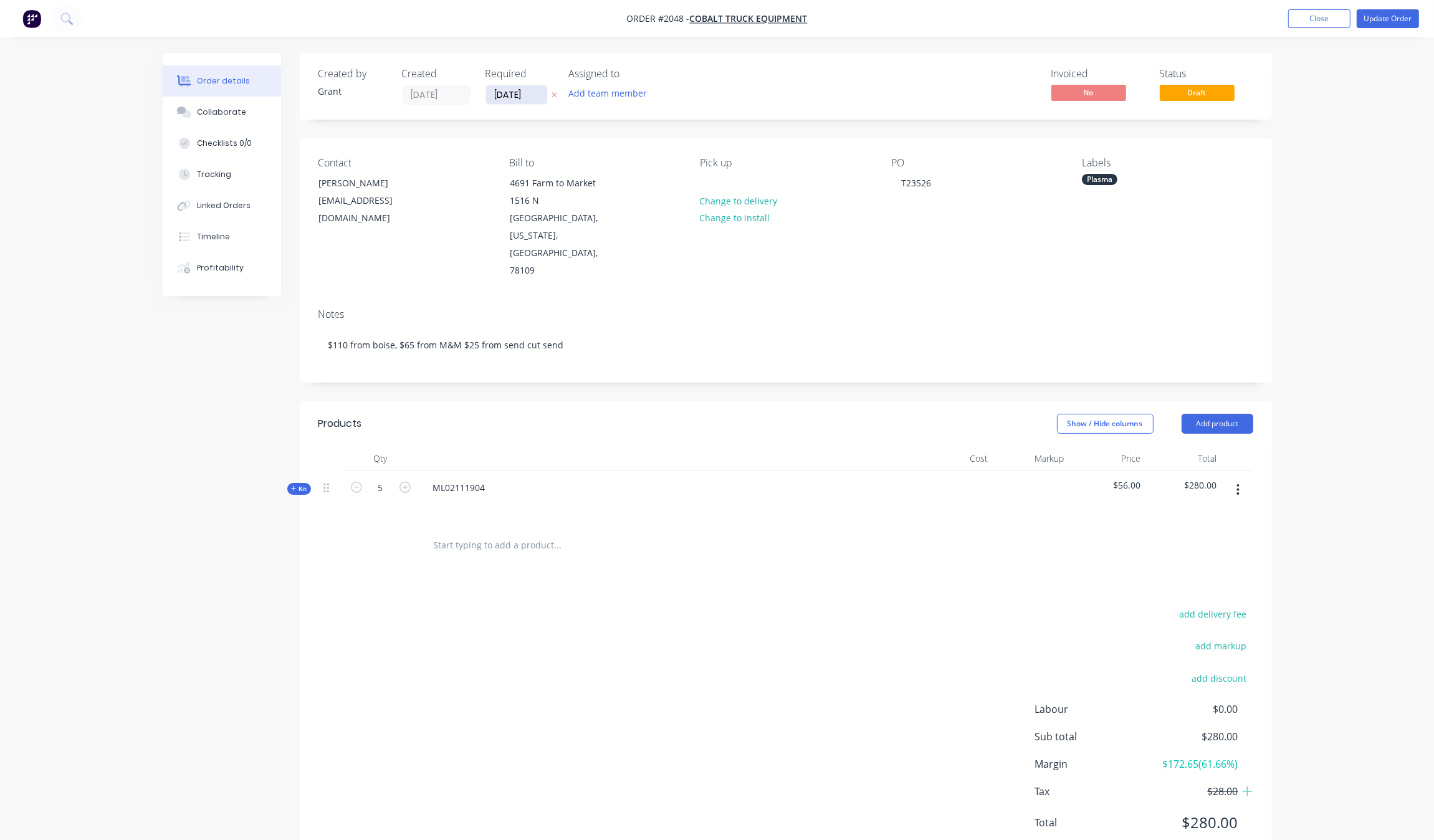
click at [518, 93] on input "[DATE]" at bounding box center [517, 94] width 62 height 18
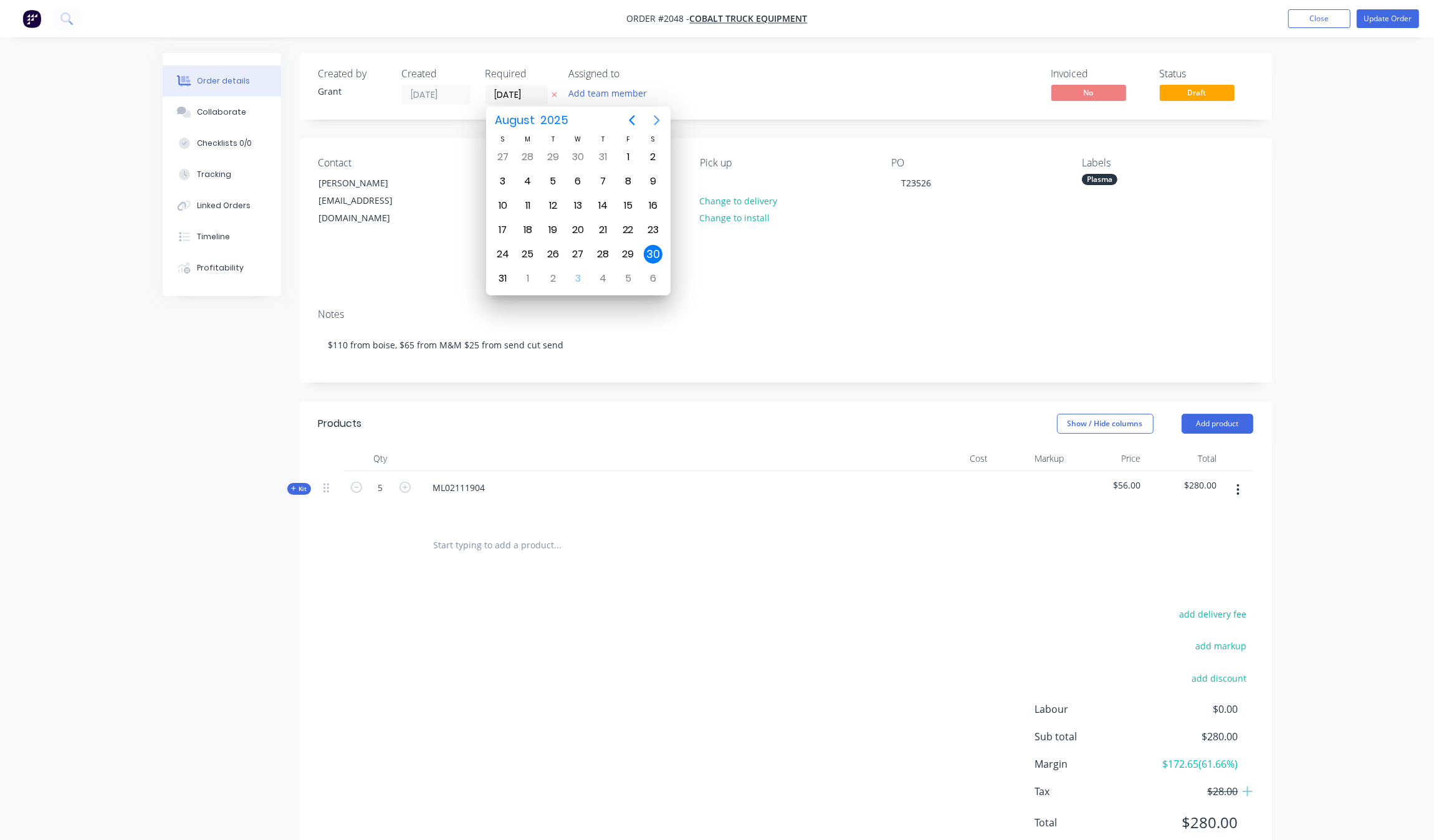
click at [650, 117] on icon "Next page" at bounding box center [657, 120] width 15 height 15
click at [518, 176] on div "8" at bounding box center [528, 181] width 25 height 24
type input "[DATE]"
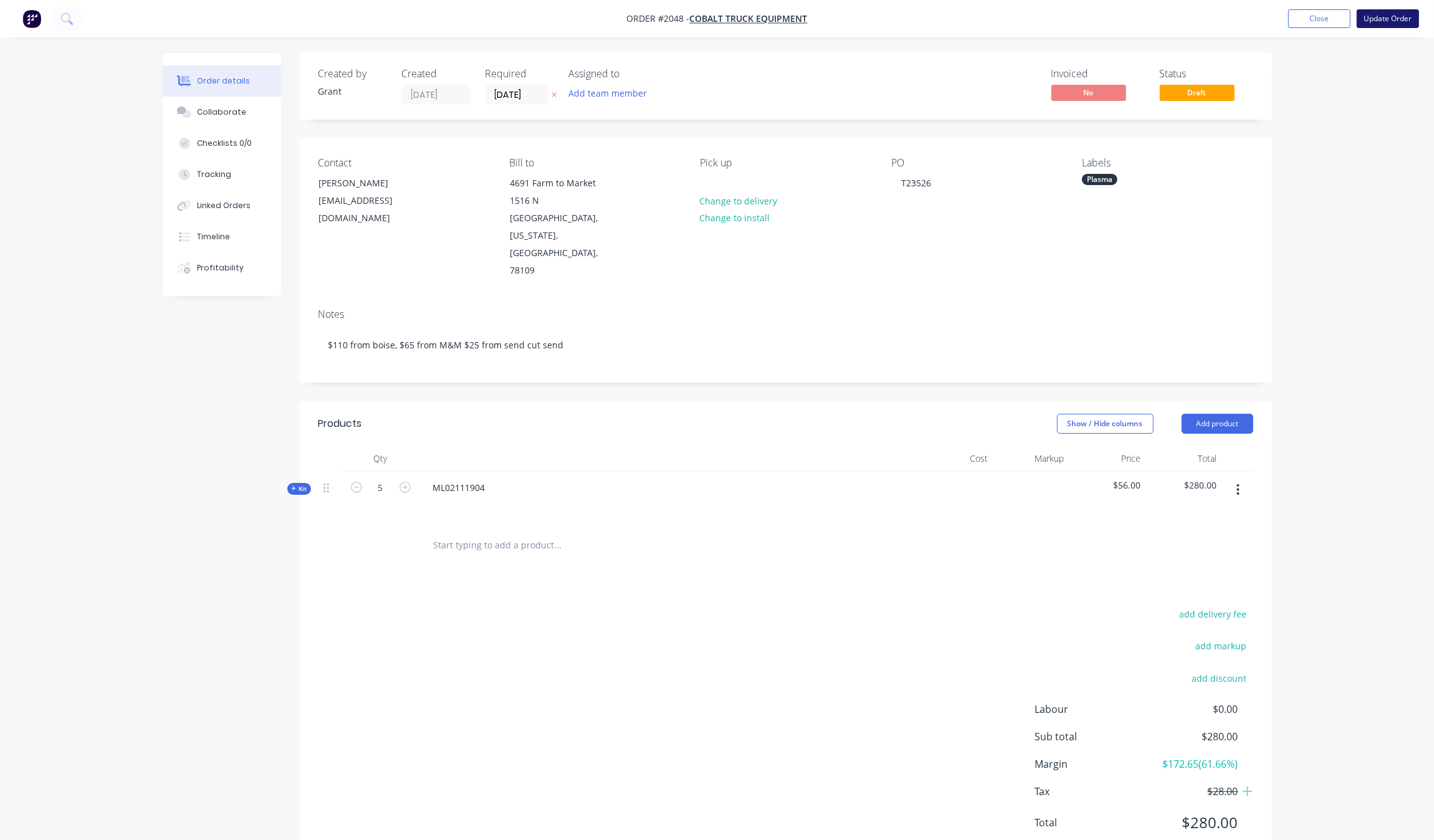
drag, startPoint x: 1397, startPoint y: 17, endPoint x: 1438, endPoint y: 47, distance: 50.8
click at [1397, 17] on button "Update Order" at bounding box center [1387, 18] width 62 height 18
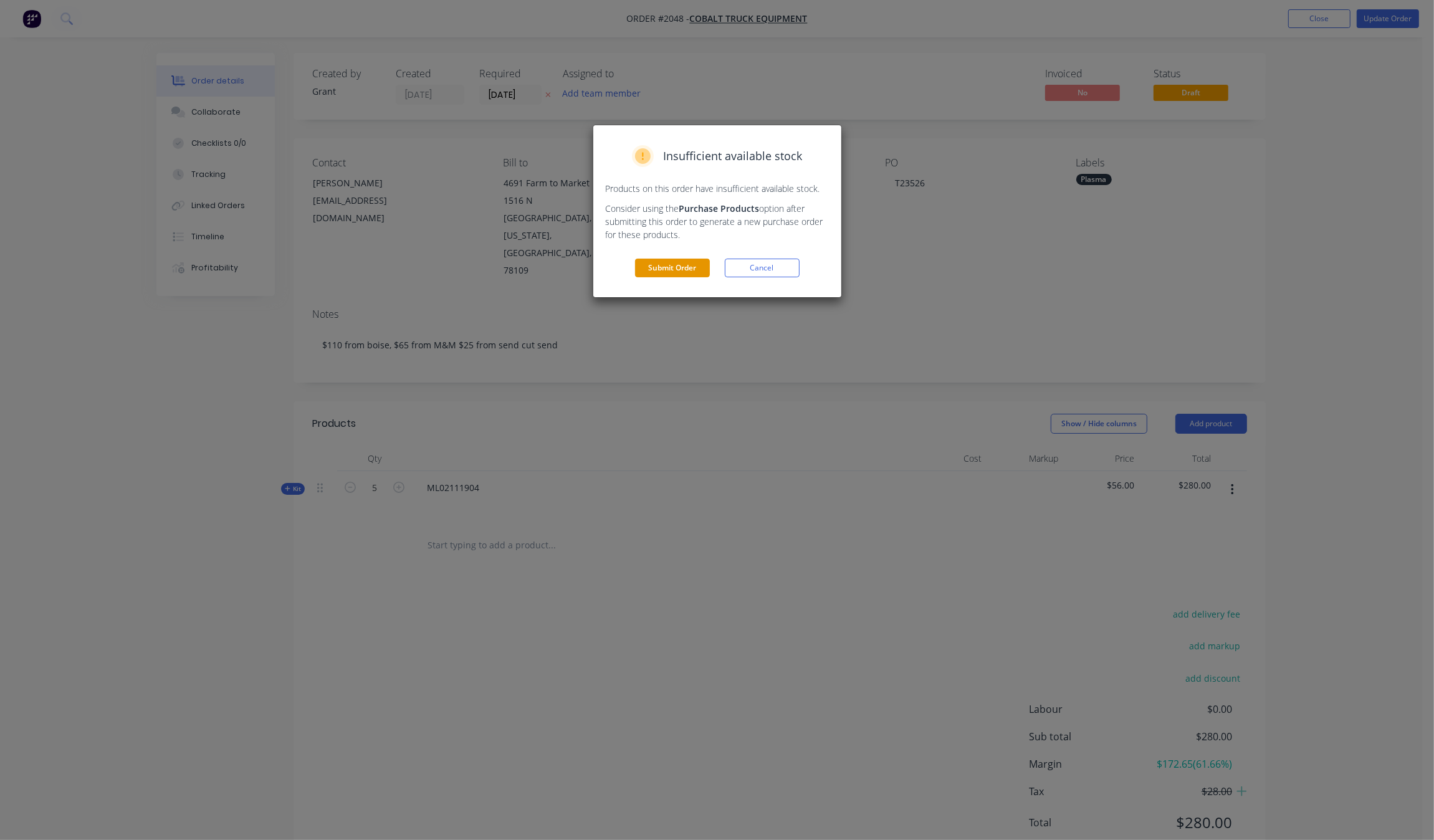
click at [683, 259] on button "Submit Order" at bounding box center [673, 267] width 75 height 18
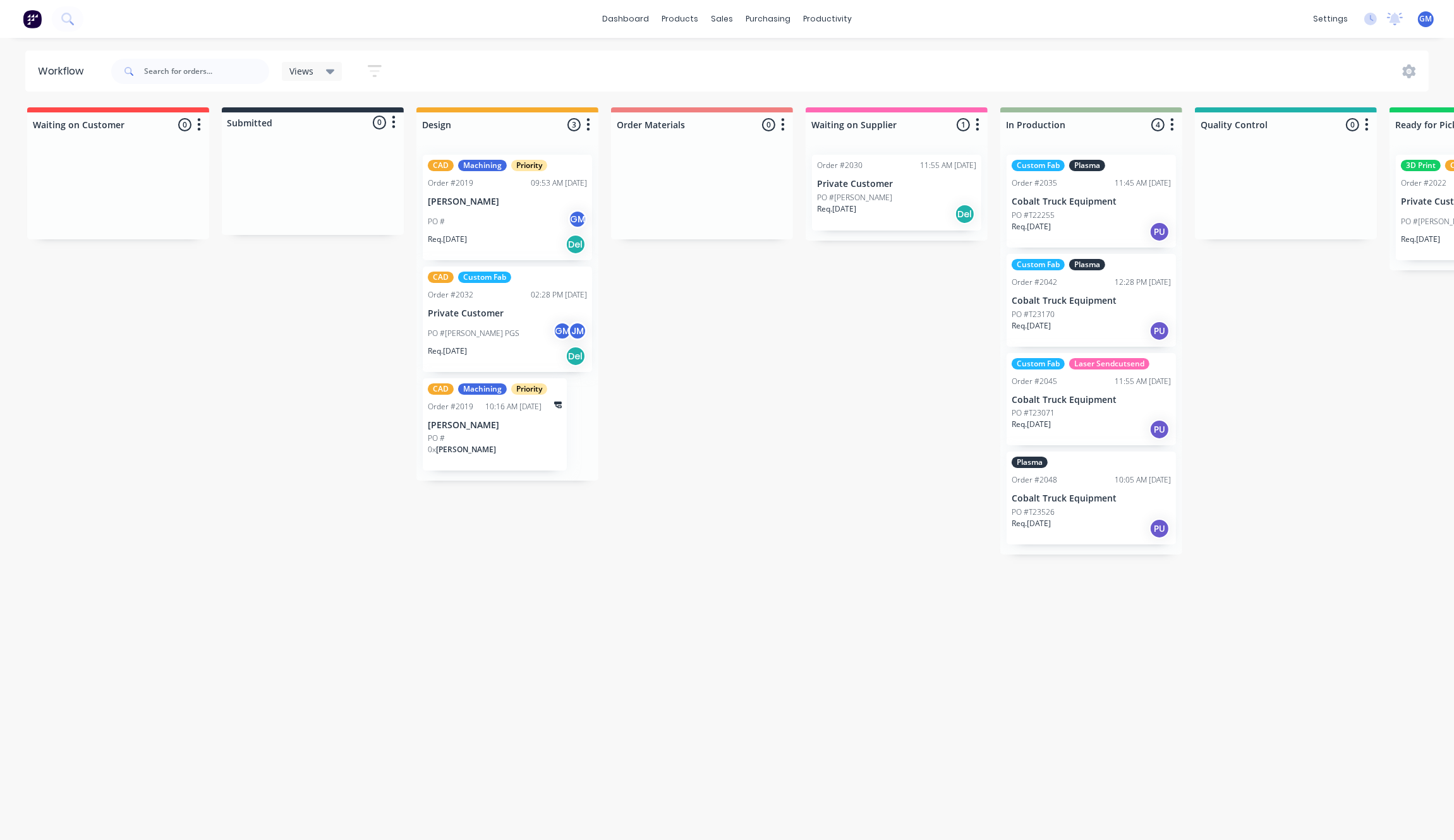
drag, startPoint x: 842, startPoint y: 457, endPoint x: 857, endPoint y: 455, distance: 15.1
click at [855, 455] on div "Waiting on Customer 0 Status colour #FF4949 hex #FF4949 Save Cancel Notificatio…" at bounding box center [1227, 470] width 2473 height 726
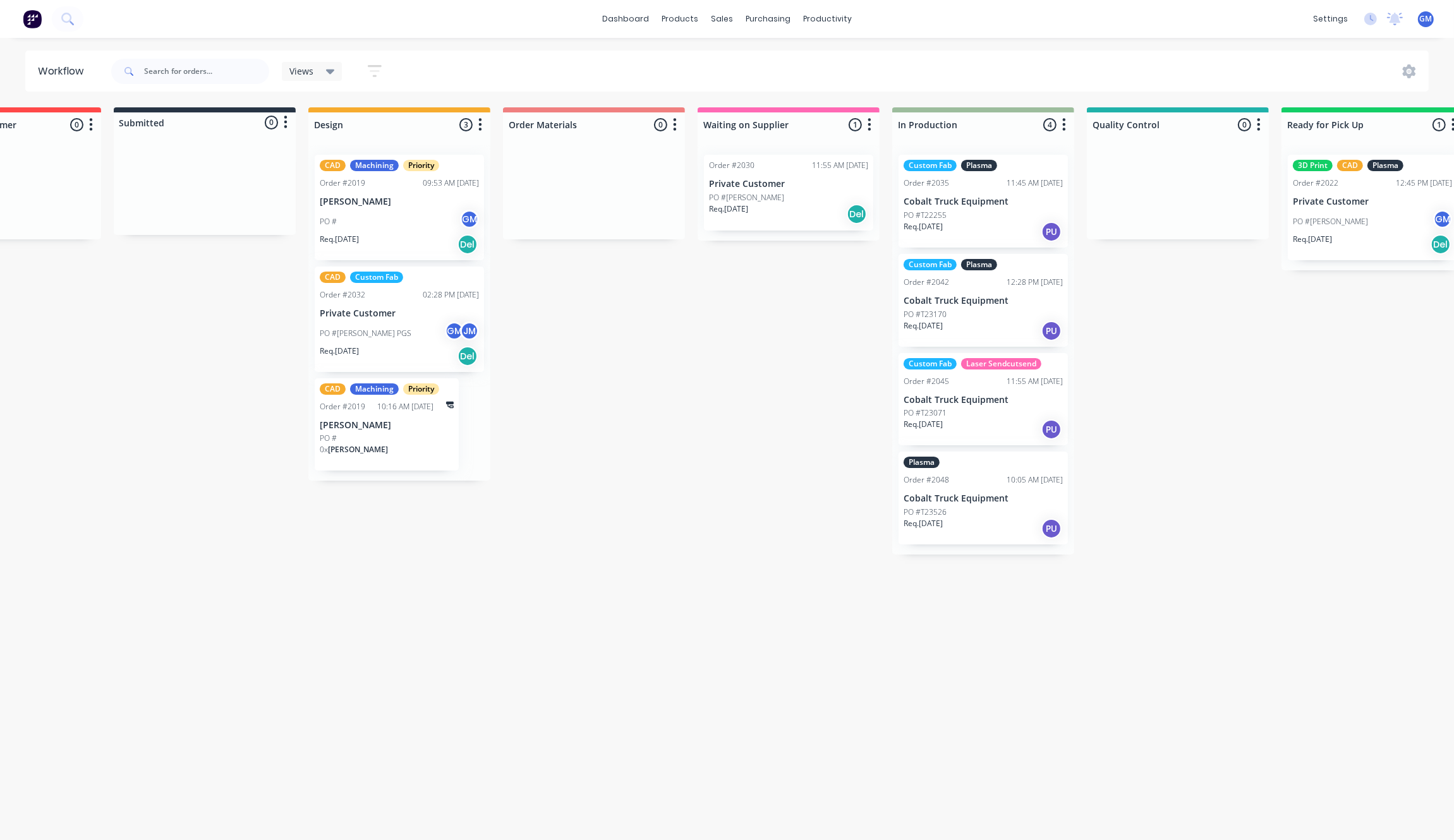
scroll to position [5, 141]
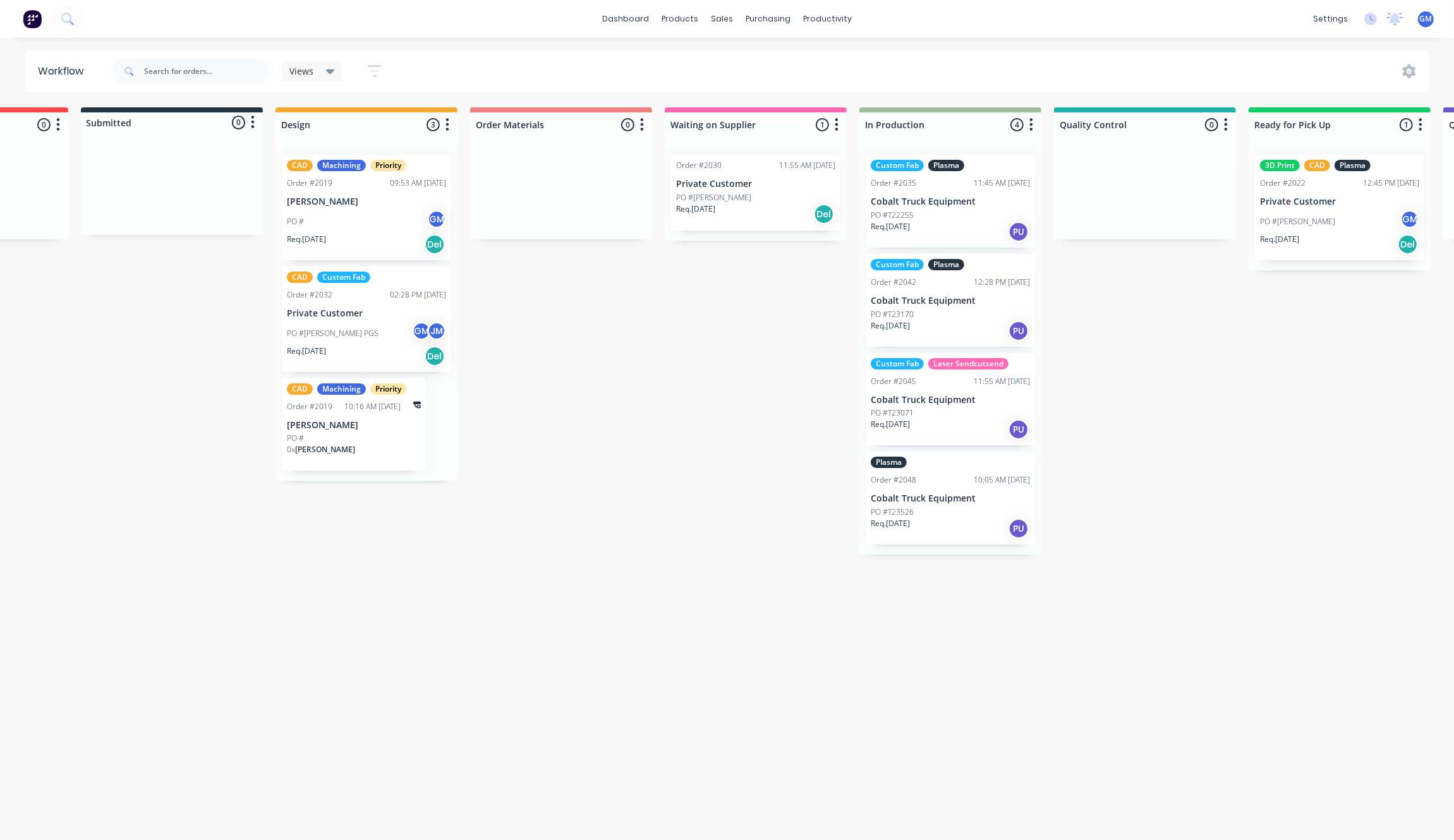
drag, startPoint x: 1295, startPoint y: 553, endPoint x: 1287, endPoint y: 559, distance: 10.0
click at [1292, 551] on div "Waiting on Customer 0 Status colour #FF4949 hex #FF4949 Save Cancel Notificatio…" at bounding box center [1087, 470] width 2473 height 726
click at [1290, 551] on div "Waiting on Customer 0 Status colour #FF4949 hex #FF4949 Save Cancel Notificatio…" at bounding box center [1087, 470] width 2473 height 726
click at [903, 612] on div "Waiting on Customer 0 Status colour #FF4949 hex #FF4949 Save Cancel Notificatio…" at bounding box center [1087, 470] width 2473 height 726
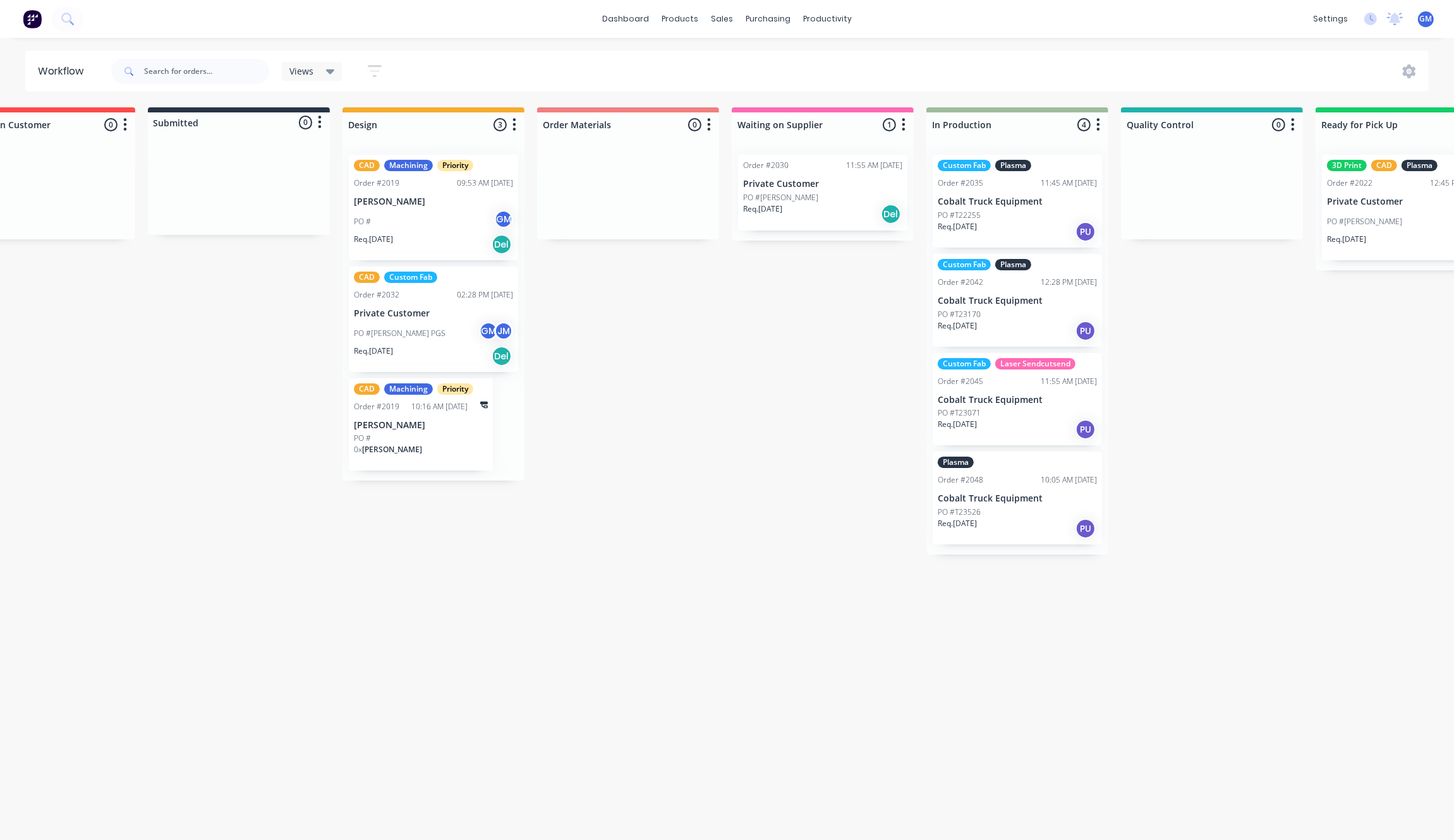
scroll to position [5, 65]
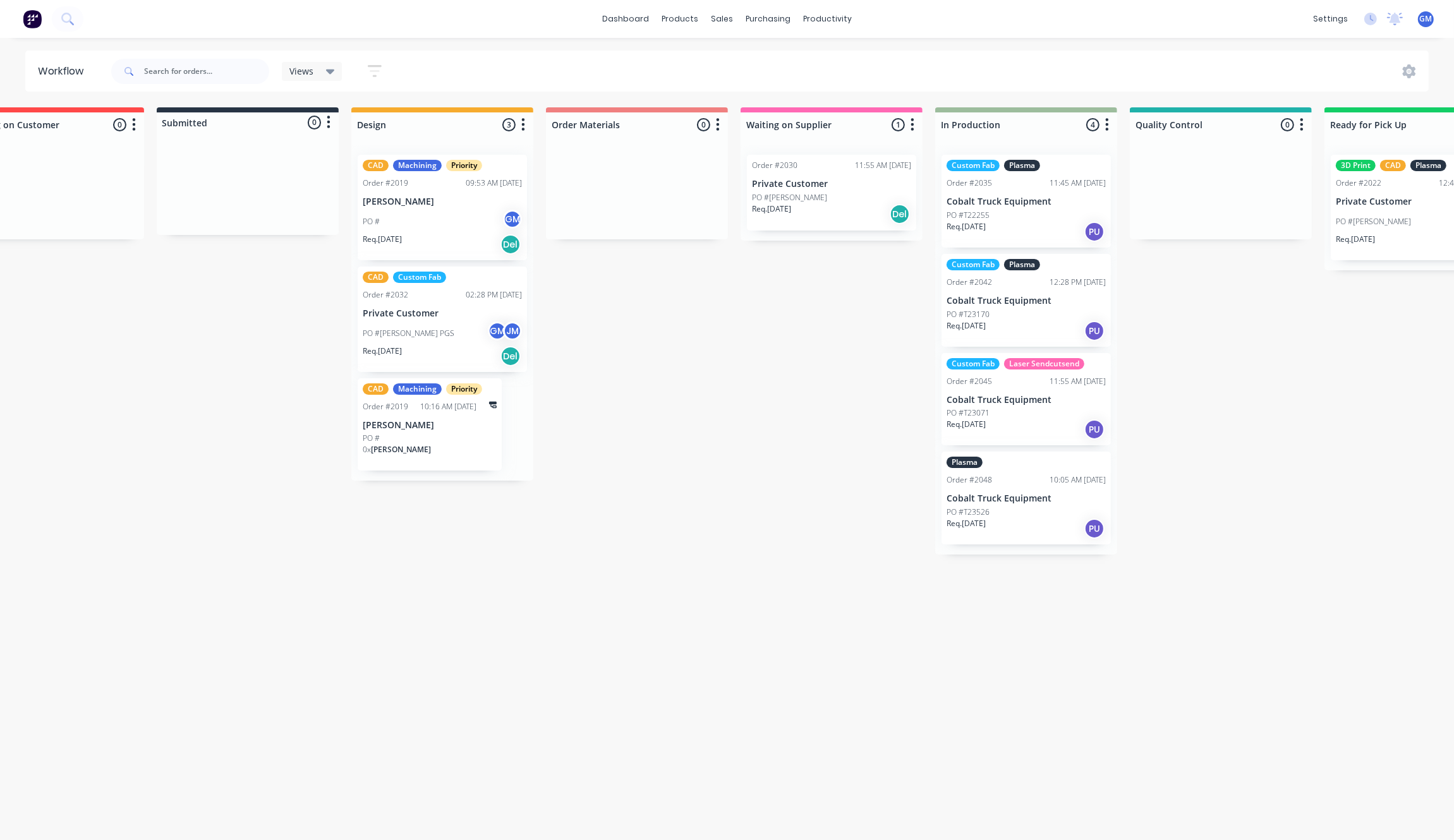
click at [921, 702] on div "Waiting on Customer 0 Status colour #FF4949 hex #FF4949 Save Cancel Notificatio…" at bounding box center [1163, 470] width 2473 height 726
click at [1032, 484] on div "Plasma Order #2048 10:05 AM [DATE] Cobalt Truck Equipment PO #T23526 Req. [DATE…" at bounding box center [1026, 498] width 170 height 93
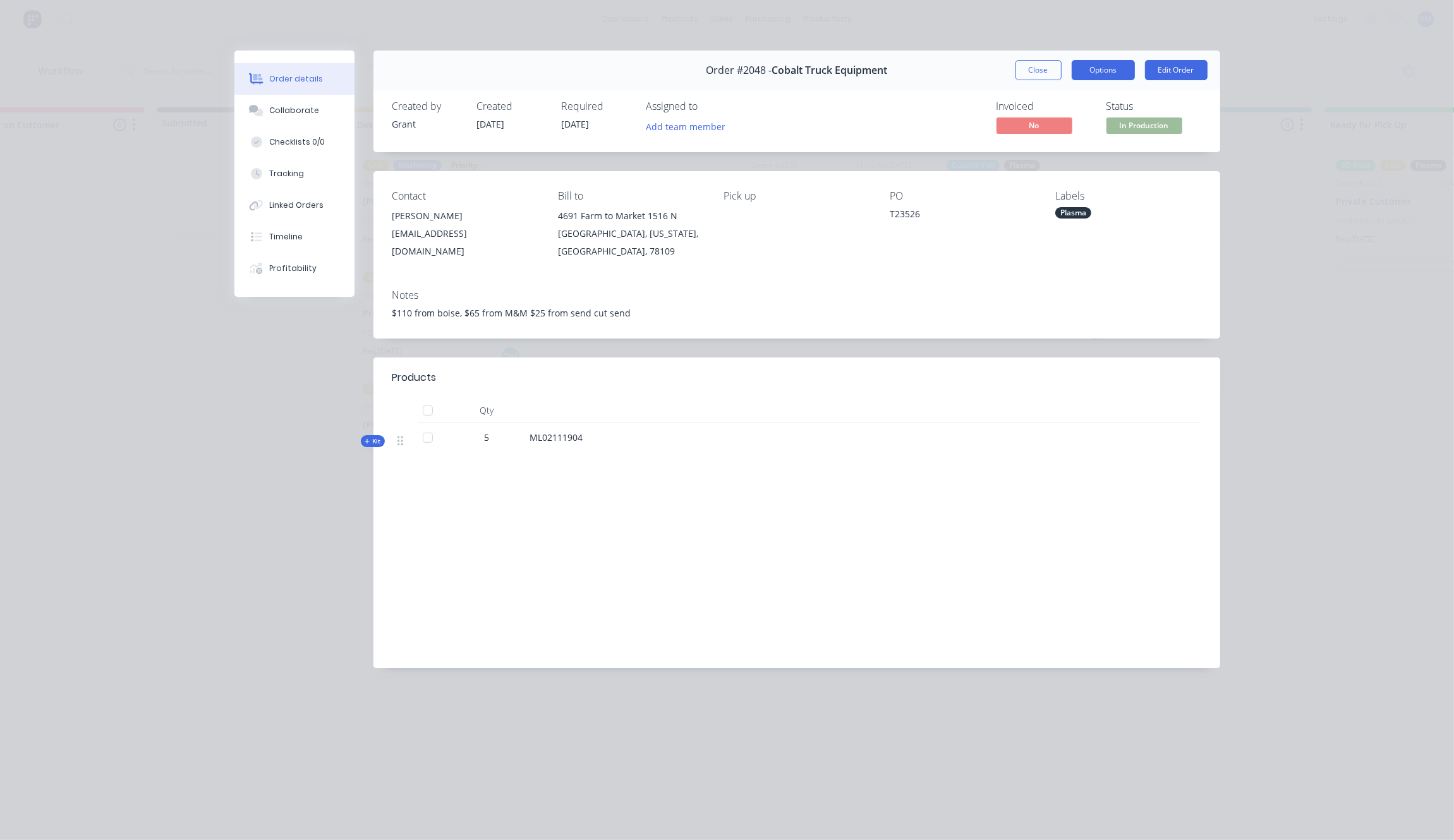
click at [1122, 73] on button "Options" at bounding box center [1103, 70] width 63 height 20
click at [1174, 73] on button "Edit Order" at bounding box center [1176, 70] width 62 height 20
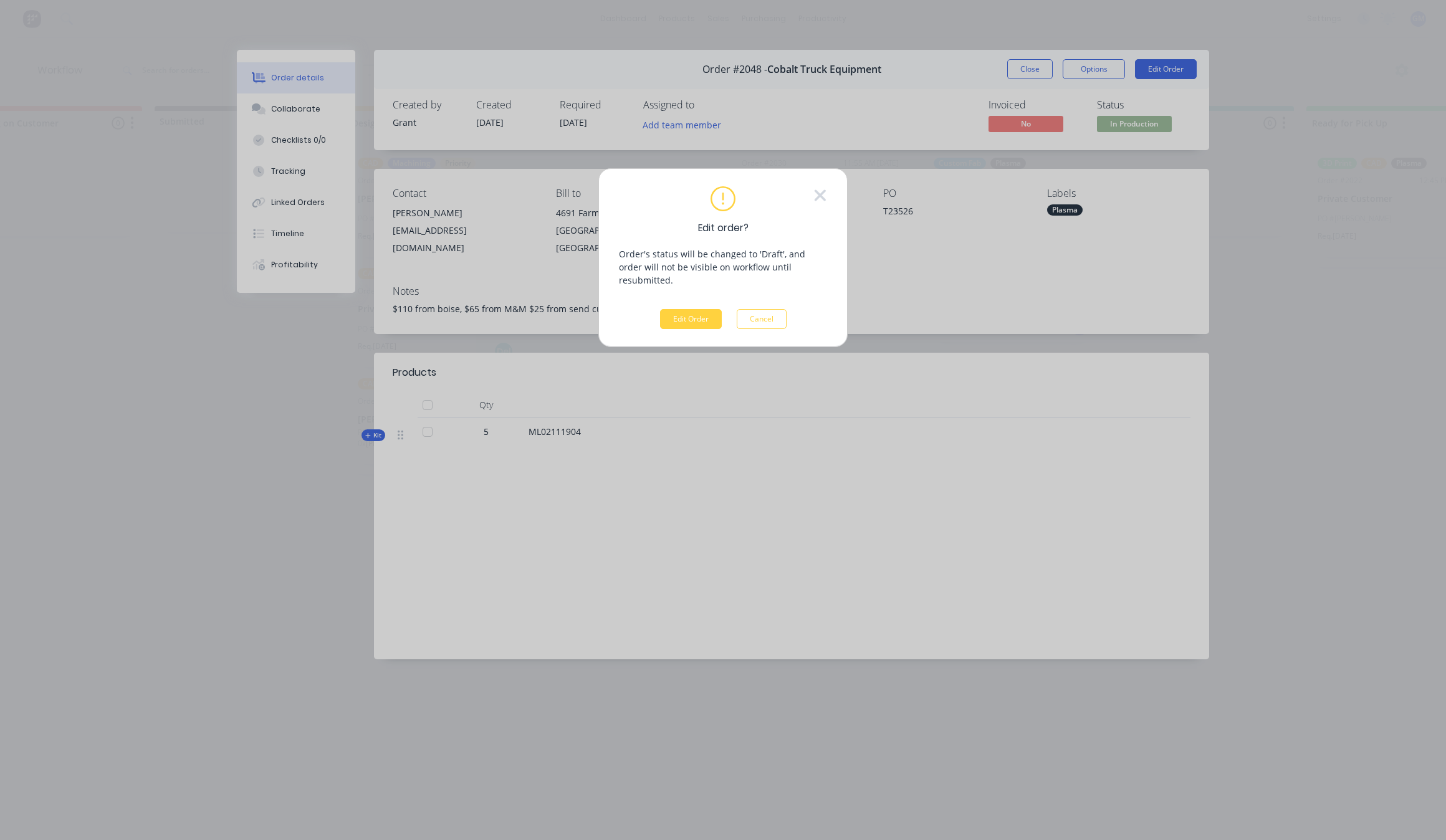
click at [693, 293] on div "Edit order? Order's status will be changed to 'Draft', and order will not be vi…" at bounding box center [723, 258] width 209 height 143
click at [693, 309] on button "Edit Order" at bounding box center [691, 319] width 62 height 20
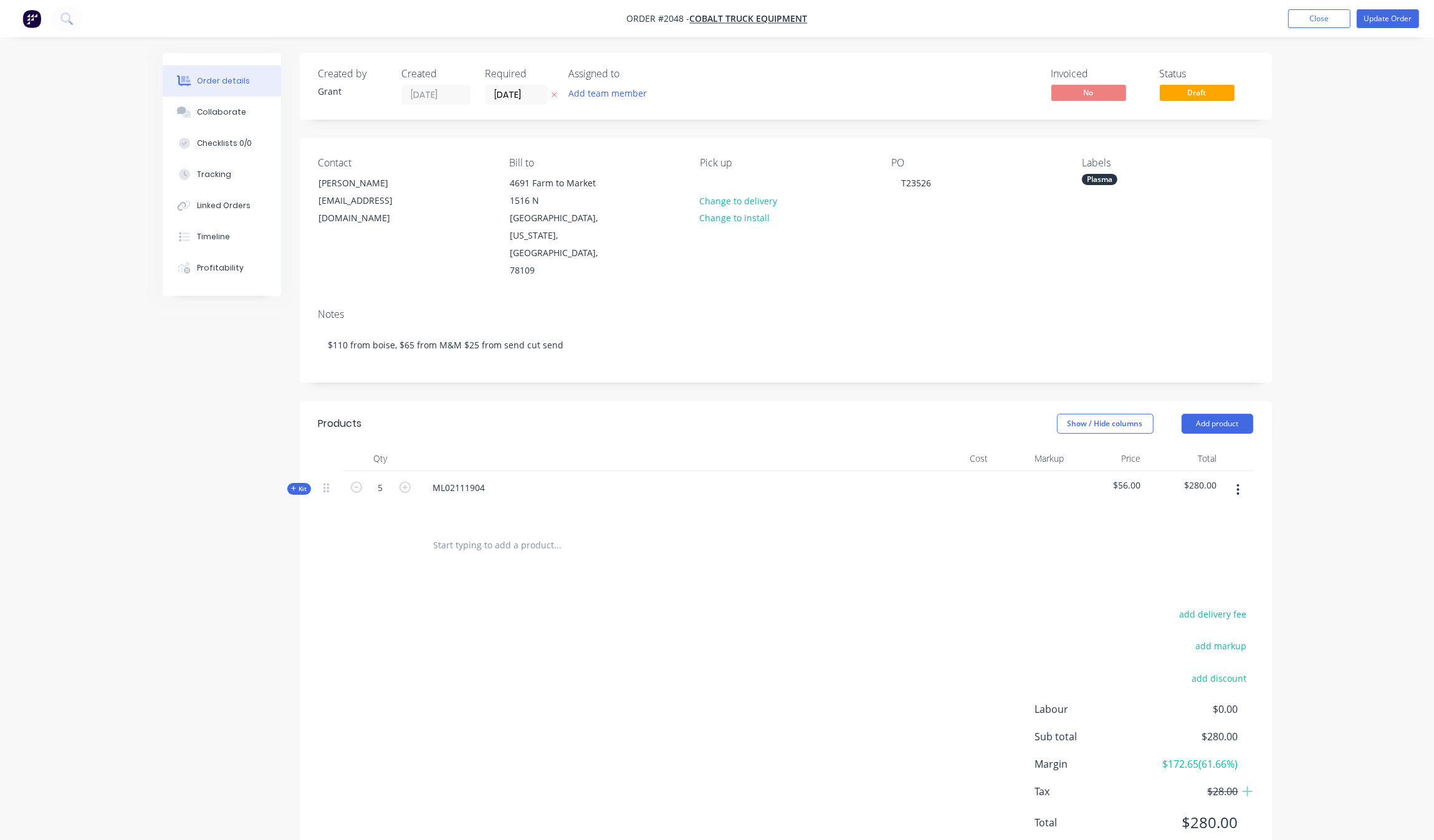
click at [1121, 479] on span "$56.00" at bounding box center [1107, 485] width 66 height 13
click at [298, 484] on span "Kit" at bounding box center [299, 489] width 16 height 10
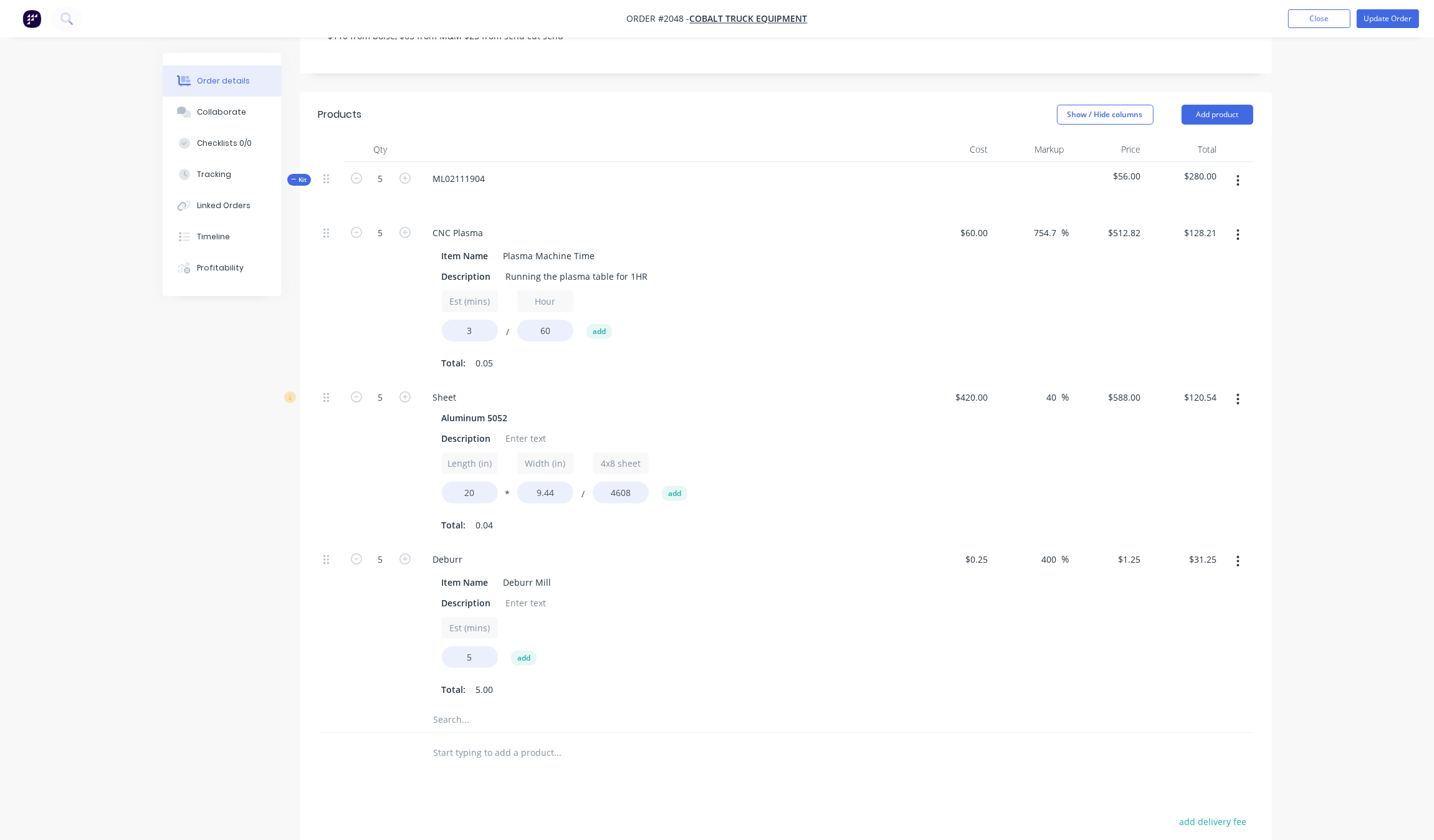
scroll to position [311, 0]
click at [1137, 167] on span "$56.00" at bounding box center [1107, 174] width 66 height 13
click at [1132, 160] on div "$56.00" at bounding box center [1107, 186] width 77 height 54
type input "128.21"
click at [1207, 221] on input "128.21" at bounding box center [1202, 230] width 38 height 18
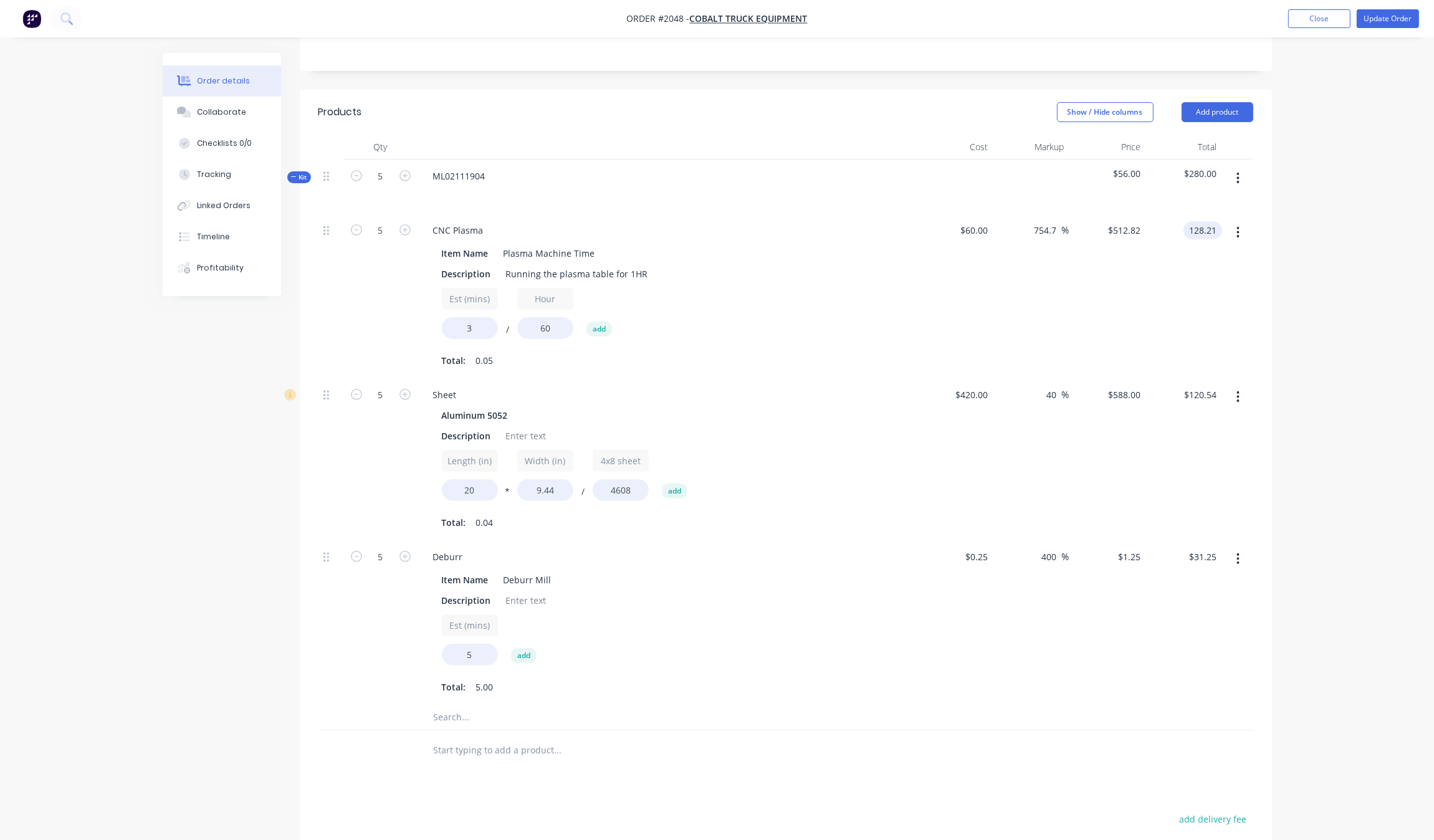
type input "754.73"
type input "$512.84"
click at [1169, 242] on div "$128.21 $128.21" at bounding box center [1184, 295] width 77 height 164
click at [1235, 167] on button "button" at bounding box center [1238, 178] width 29 height 22
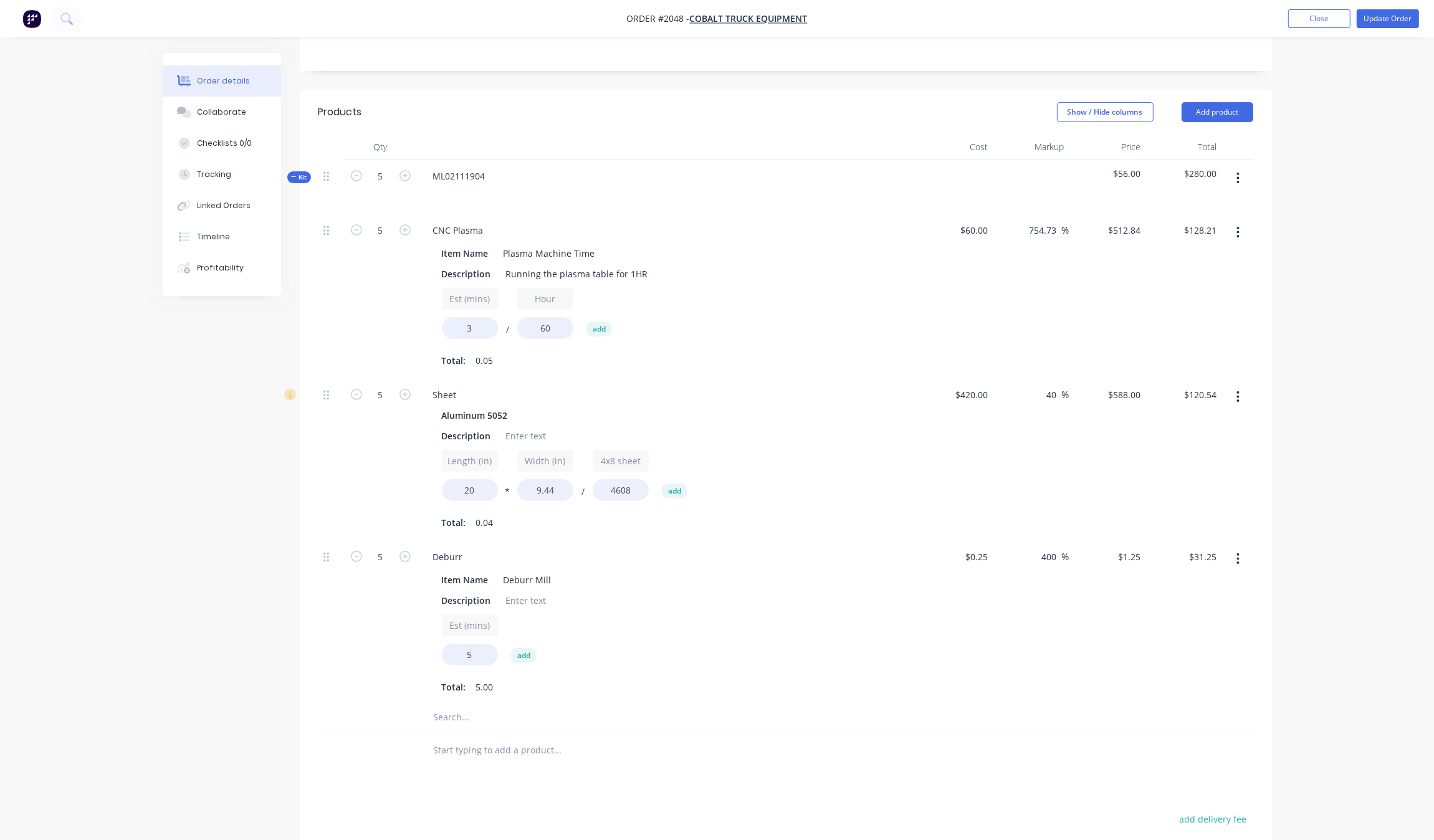
click at [1114, 302] on div "$512.84 $512.84" at bounding box center [1107, 295] width 77 height 164
click at [1216, 221] on input "128.21" at bounding box center [1204, 230] width 34 height 18
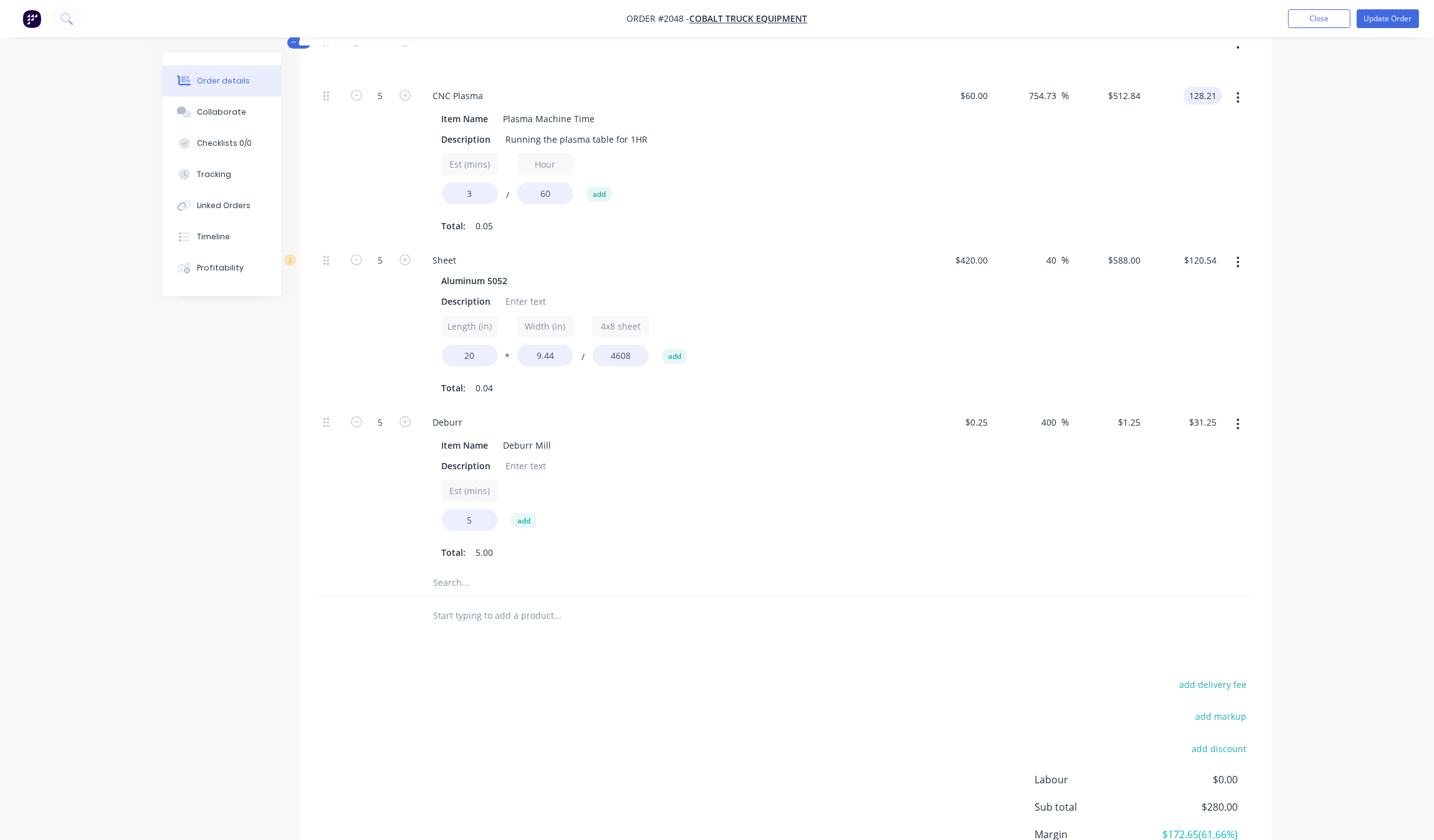
scroll to position [291, 0]
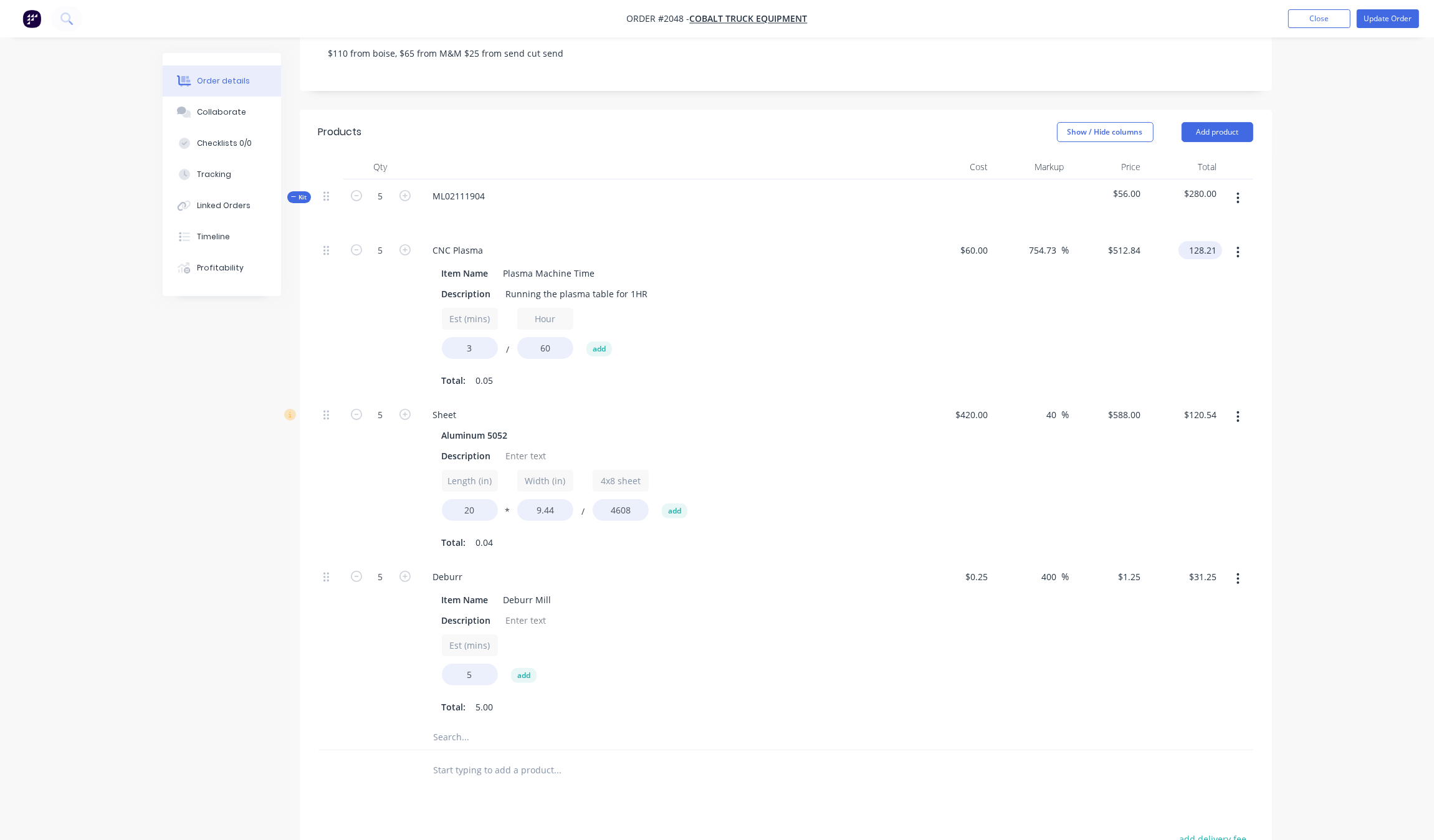
click at [1202, 241] on input "128.21" at bounding box center [1202, 250] width 38 height 18
click at [1202, 241] on input "128.21" at bounding box center [1204, 250] width 34 height 18
type input "37"
type input "146.67"
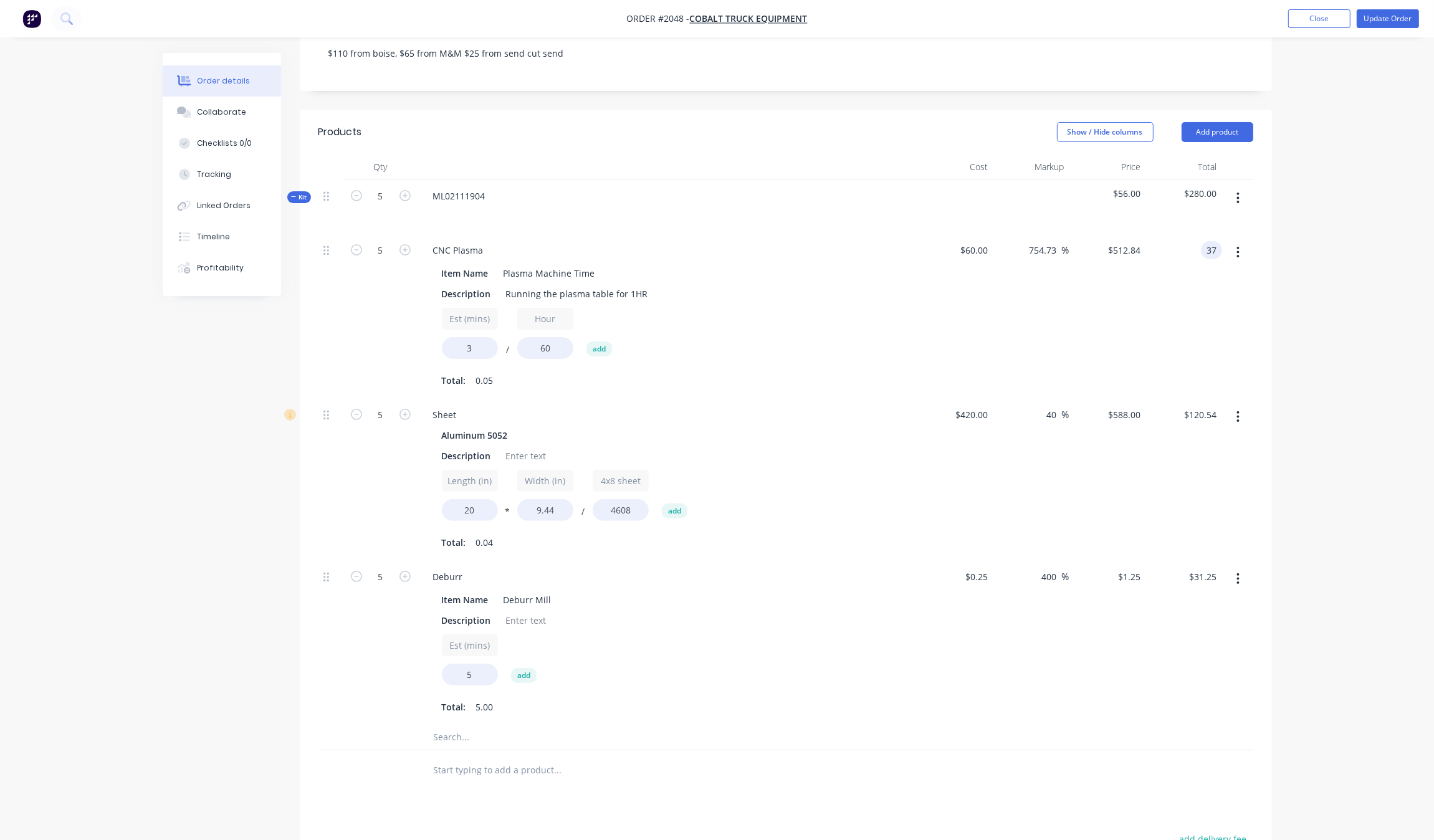
type input "$148.00"
type input "$37.00"
click at [1291, 308] on div "Order details Collaborate Checklists 0/0 Tracking Linked Orders Timeline Profit…" at bounding box center [717, 408] width 1434 height 1400
click at [1312, 287] on div "Order details Collaborate Checklists 0/0 Tracking Linked Orders Timeline Profit…" at bounding box center [717, 408] width 1434 height 1400
click at [381, 186] on input "5" at bounding box center [381, 195] width 33 height 18
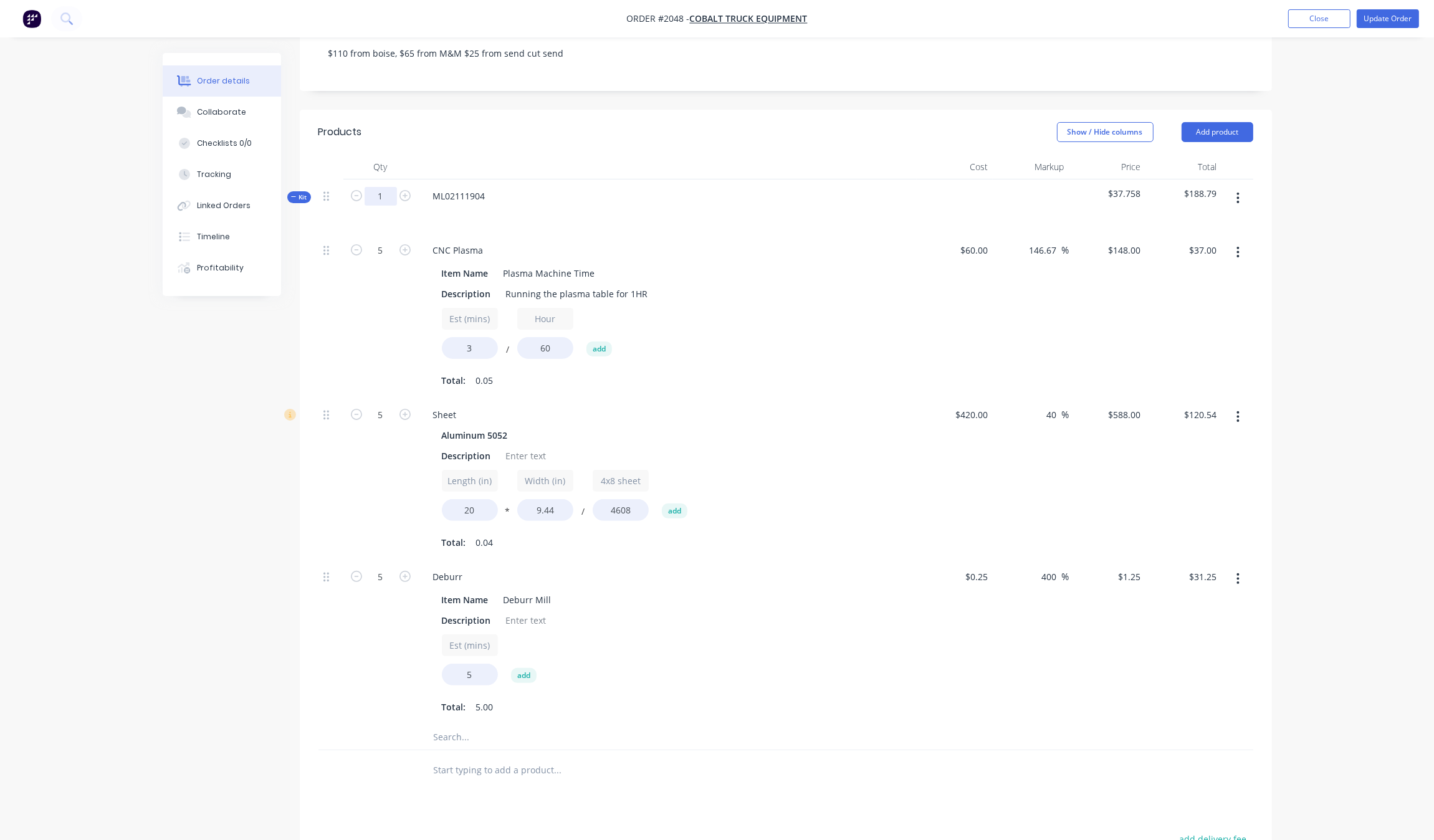
type input "1"
type input "$7.40"
type input "1"
type input "$24.11"
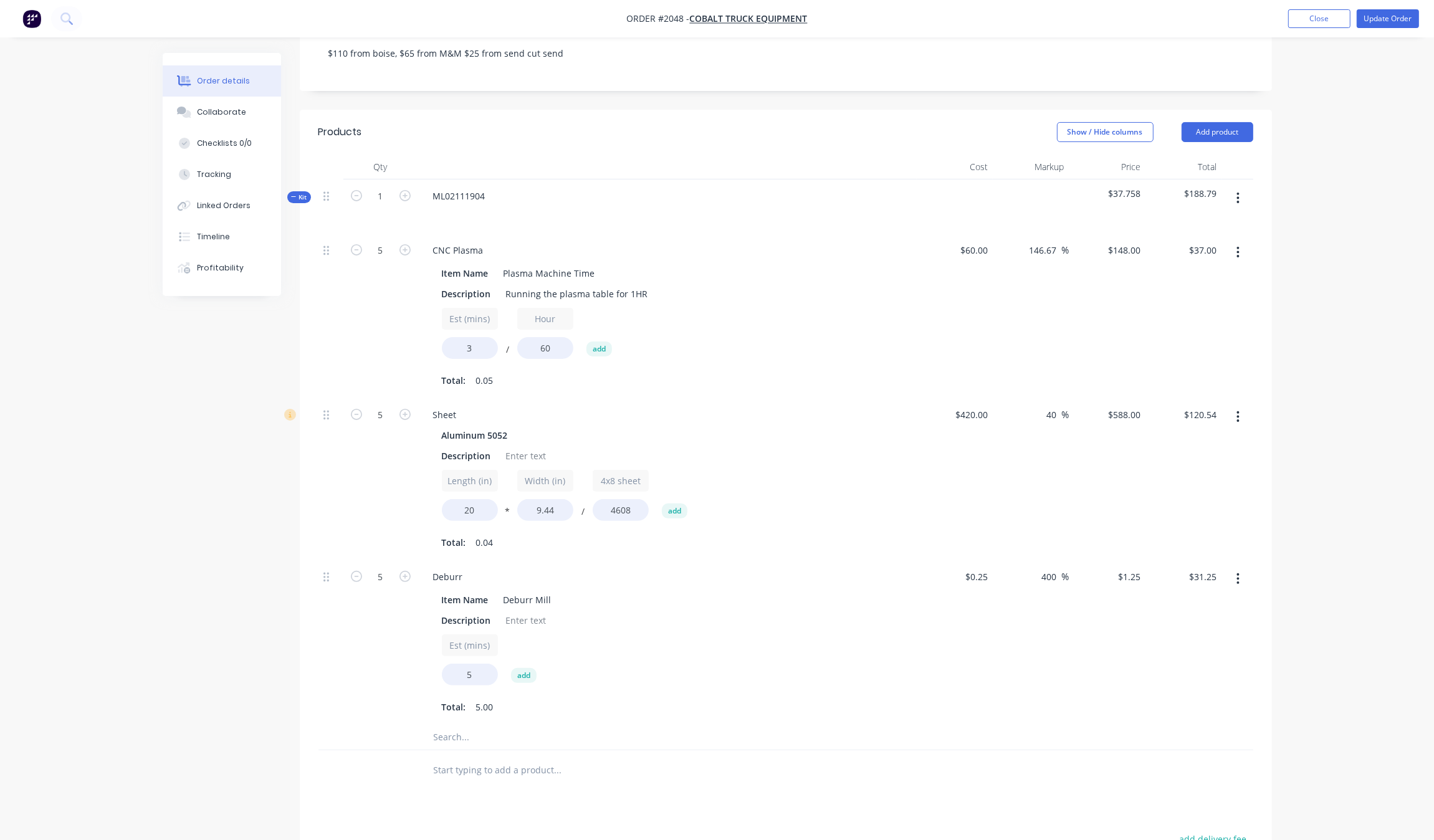
type input "1"
type input "$6.25"
click at [334, 302] on div at bounding box center [331, 315] width 25 height 164
click at [1204, 241] on input "7.40" at bounding box center [1207, 250] width 29 height 18
type input "7"
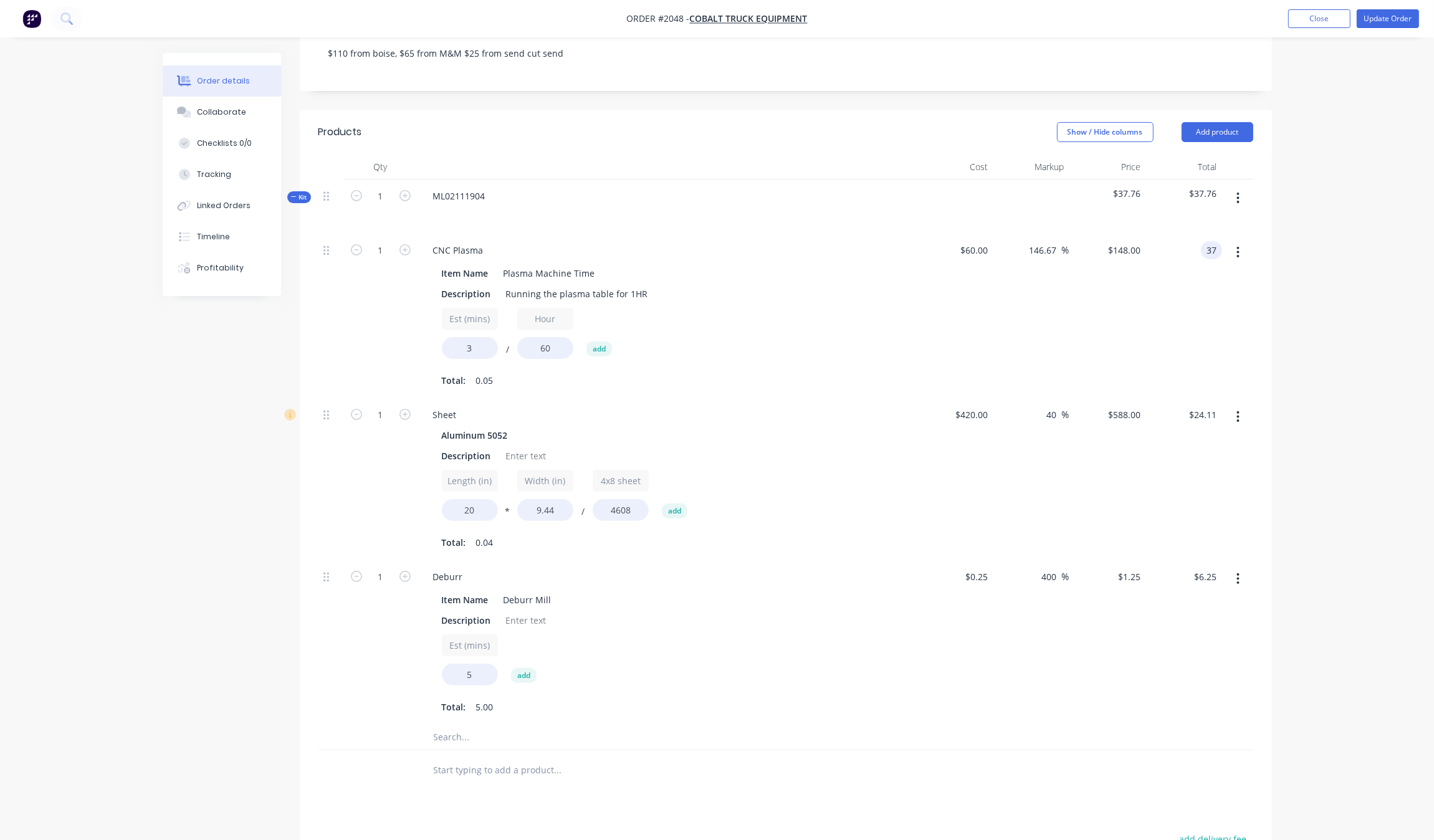
type input "37"
type input "1133.33"
type input "$740.00"
type input "$37.00"
click at [1318, 245] on div "Order details Collaborate Checklists 0/0 Tracking Linked Orders Timeline Profit…" at bounding box center [717, 408] width 1434 height 1400
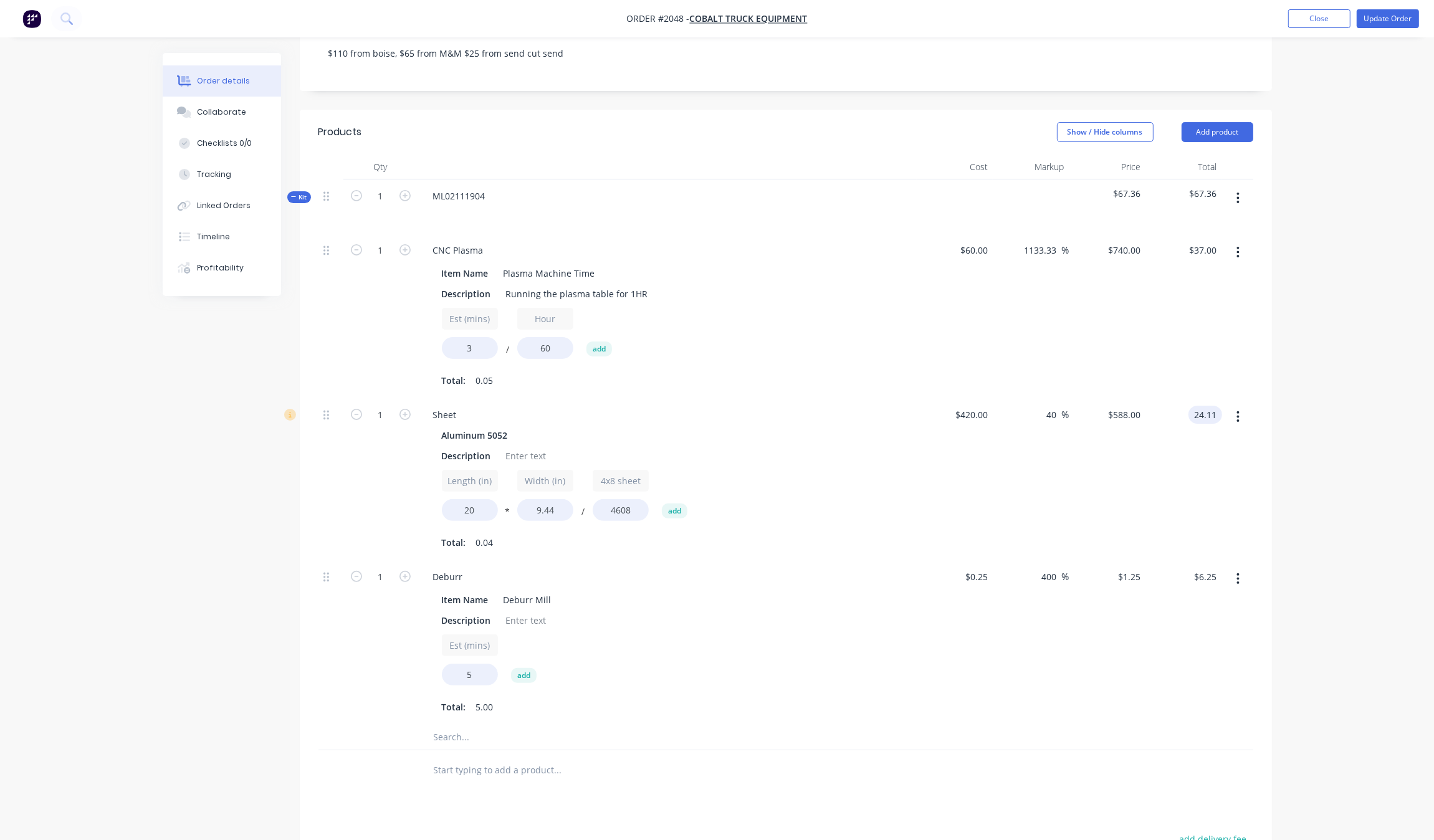
click at [1202, 406] on input "24.11" at bounding box center [1207, 414] width 29 height 18
type input "36"
type input "109.06"
type input "$878.0488"
type input "$36.00"
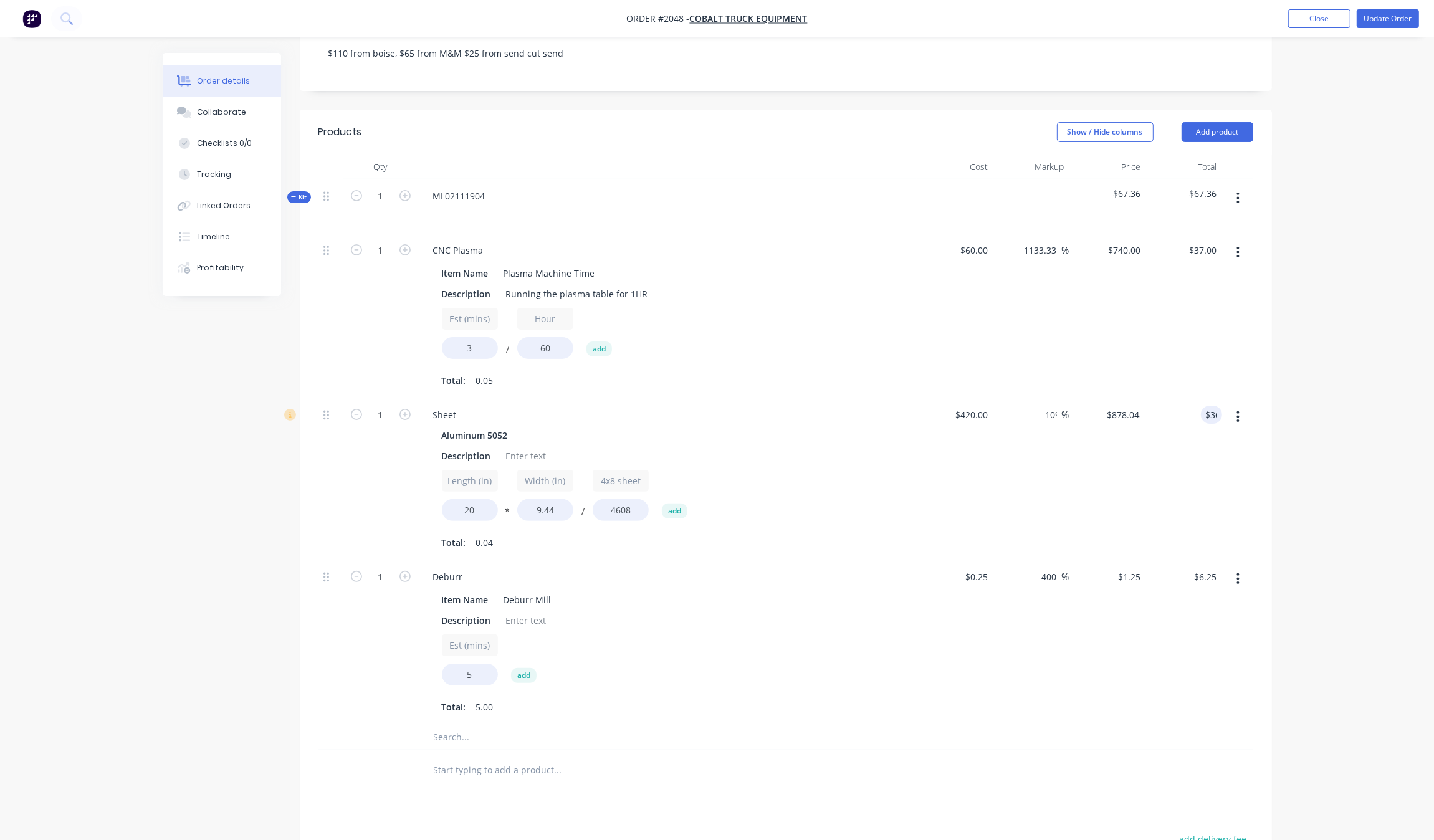
drag, startPoint x: 1307, startPoint y: 341, endPoint x: 1315, endPoint y: 344, distance: 8.5
click at [1307, 341] on div "Order details Collaborate Checklists 0/0 Tracking Linked Orders Timeline Profit…" at bounding box center [717, 408] width 1434 height 1400
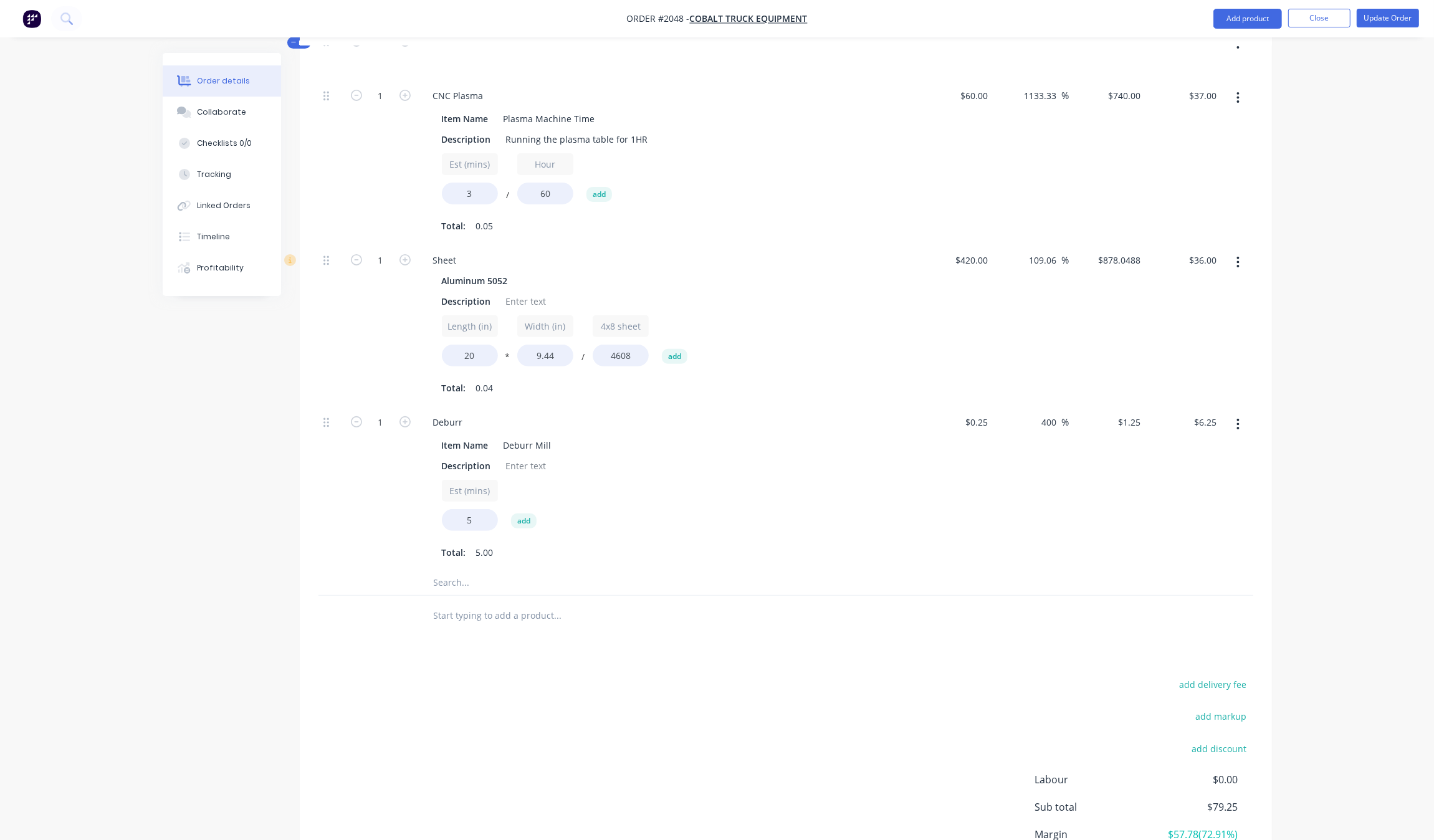
scroll to position [447, 0]
click at [1211, 412] on input "6.25" at bounding box center [1207, 421] width 29 height 18
type input "37"
type input "2860"
type input "$7.40"
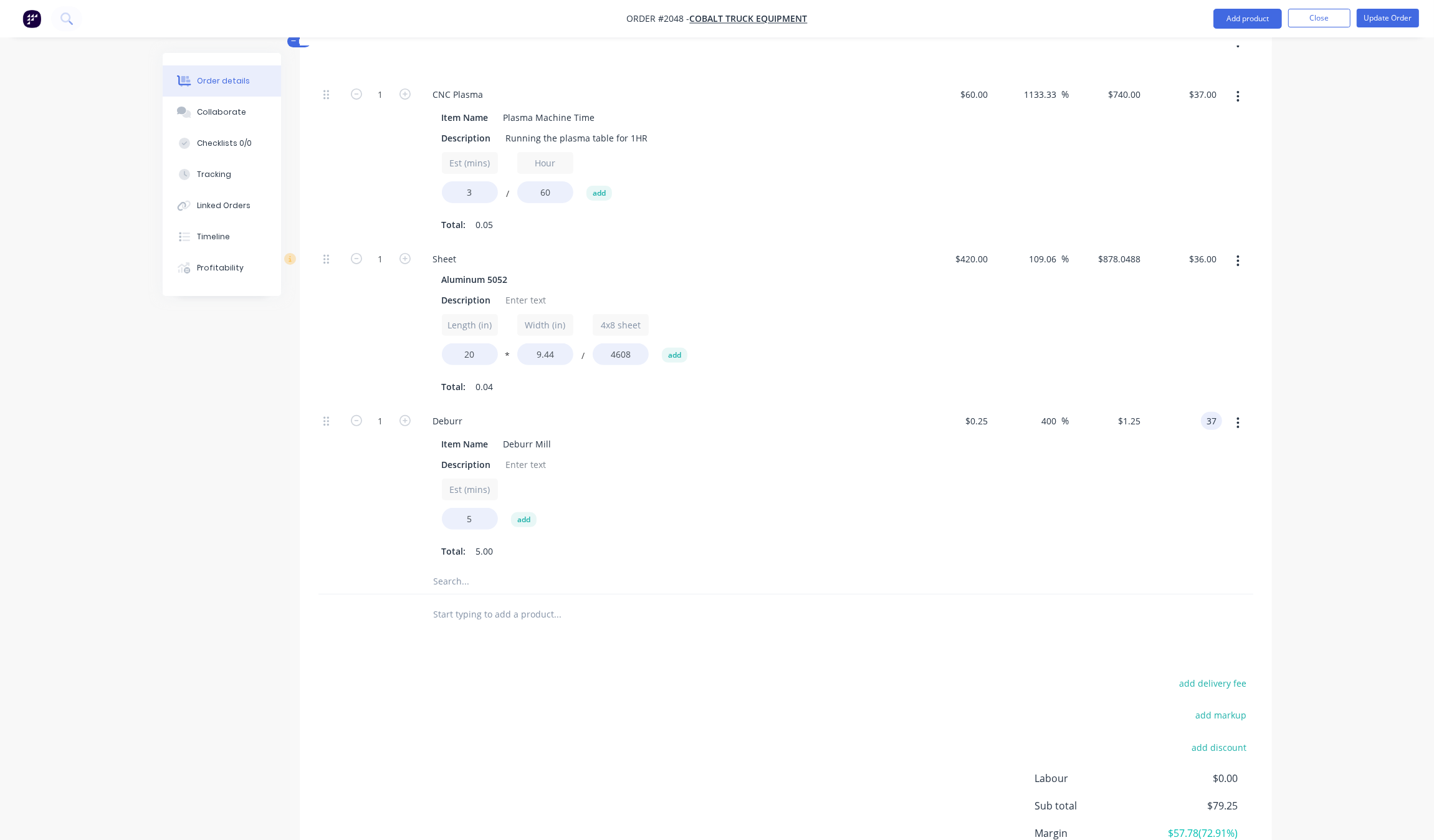
type input "$37.00"
click at [1275, 449] on div "Order details Collaborate Checklists 0/0 Tracking Linked Orders Timeline Profit…" at bounding box center [717, 280] width 1134 height 1347
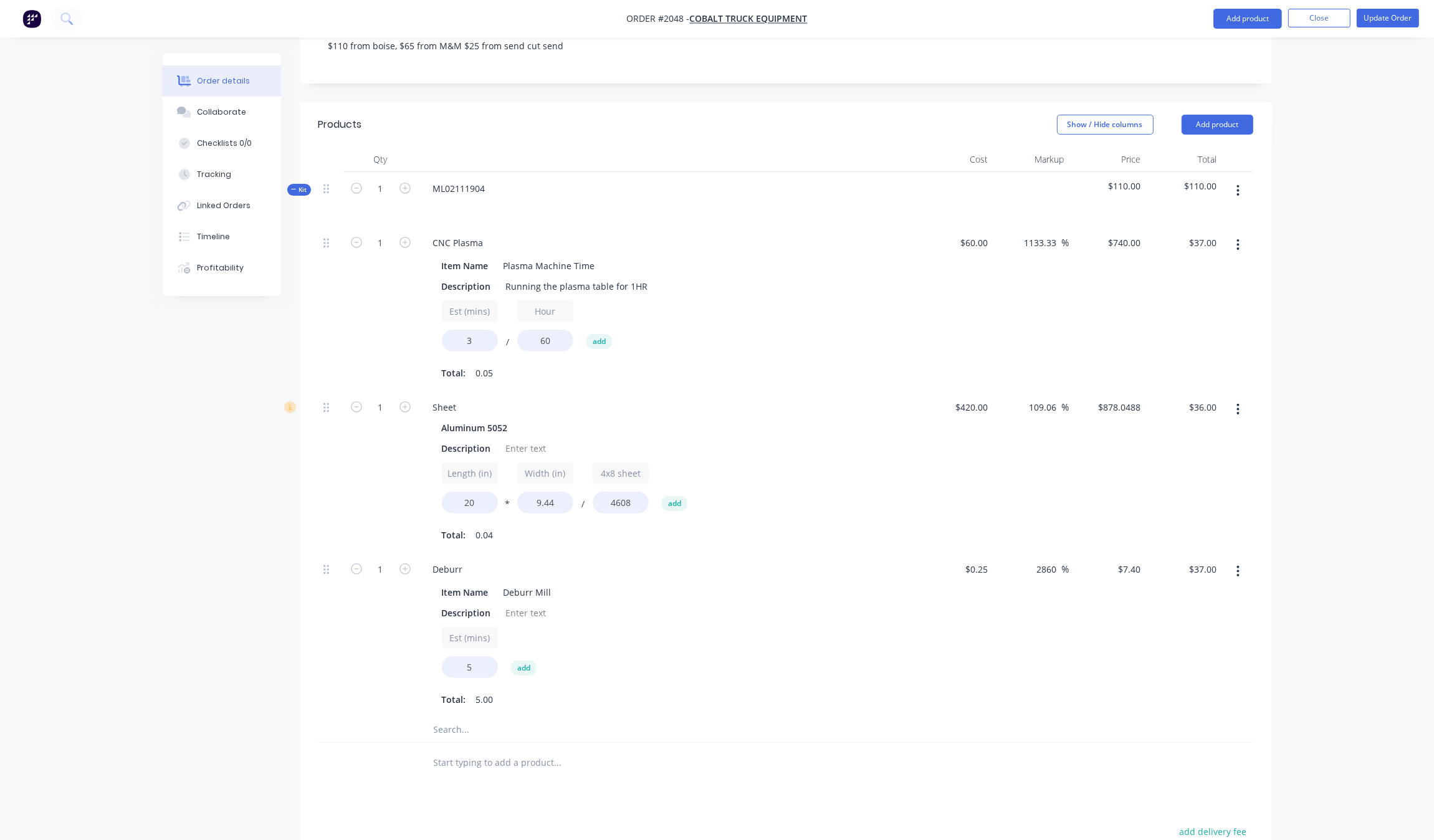
scroll to position [291, 0]
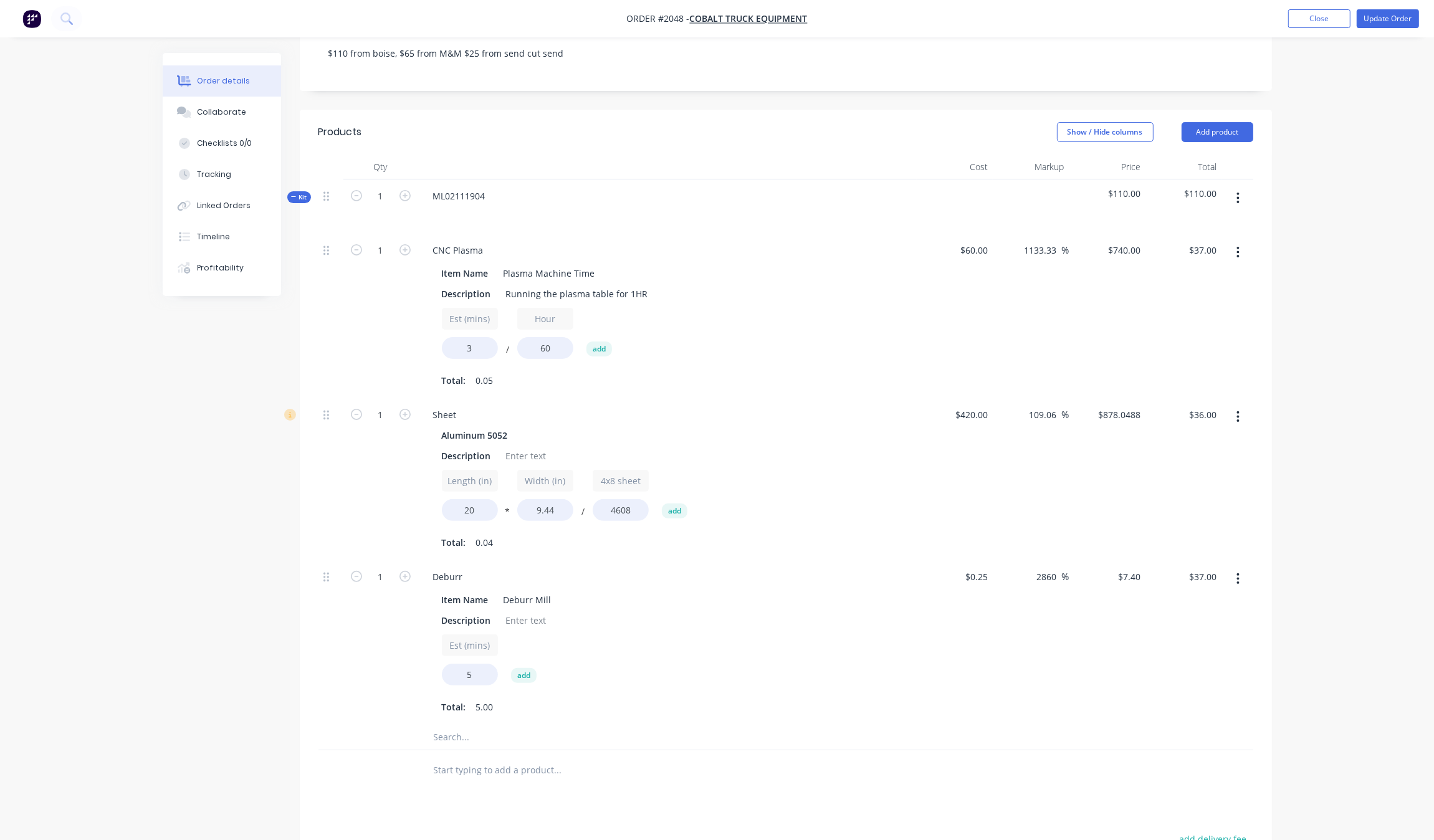
click at [1292, 387] on div "Order details Collaborate Checklists 0/0 Tracking Linked Orders Timeline Profit…" at bounding box center [717, 408] width 1434 height 1400
click at [384, 186] on input "1" at bounding box center [381, 195] width 33 height 18
type input "5"
type input "$185.00"
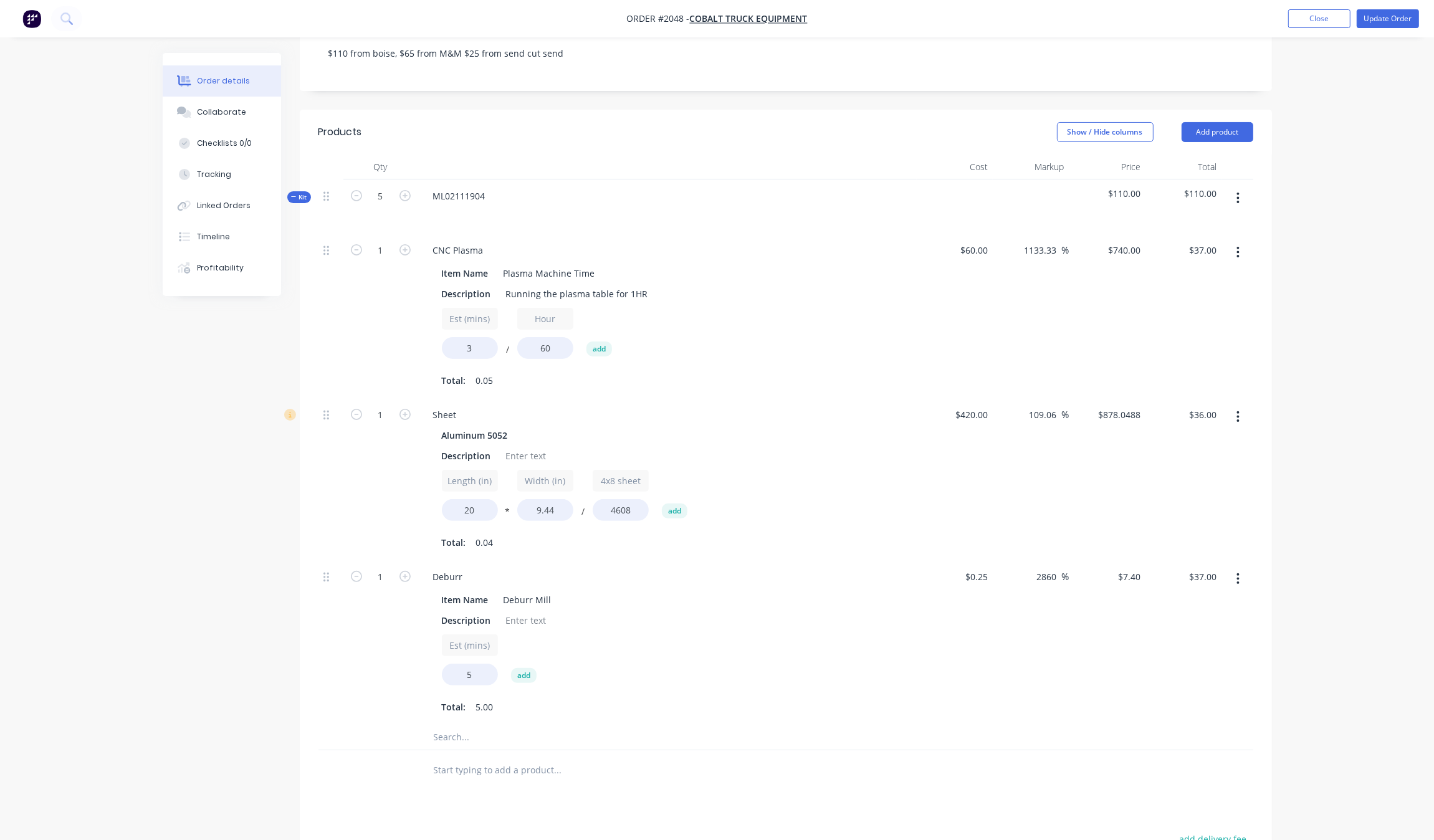
type input "5"
type input "$180.00"
type input "5"
type input "$185.00"
click at [161, 381] on div "Order details Collaborate Checklists 0/0 Tracking Linked Orders Timeline Profit…" at bounding box center [717, 435] width 1134 height 1347
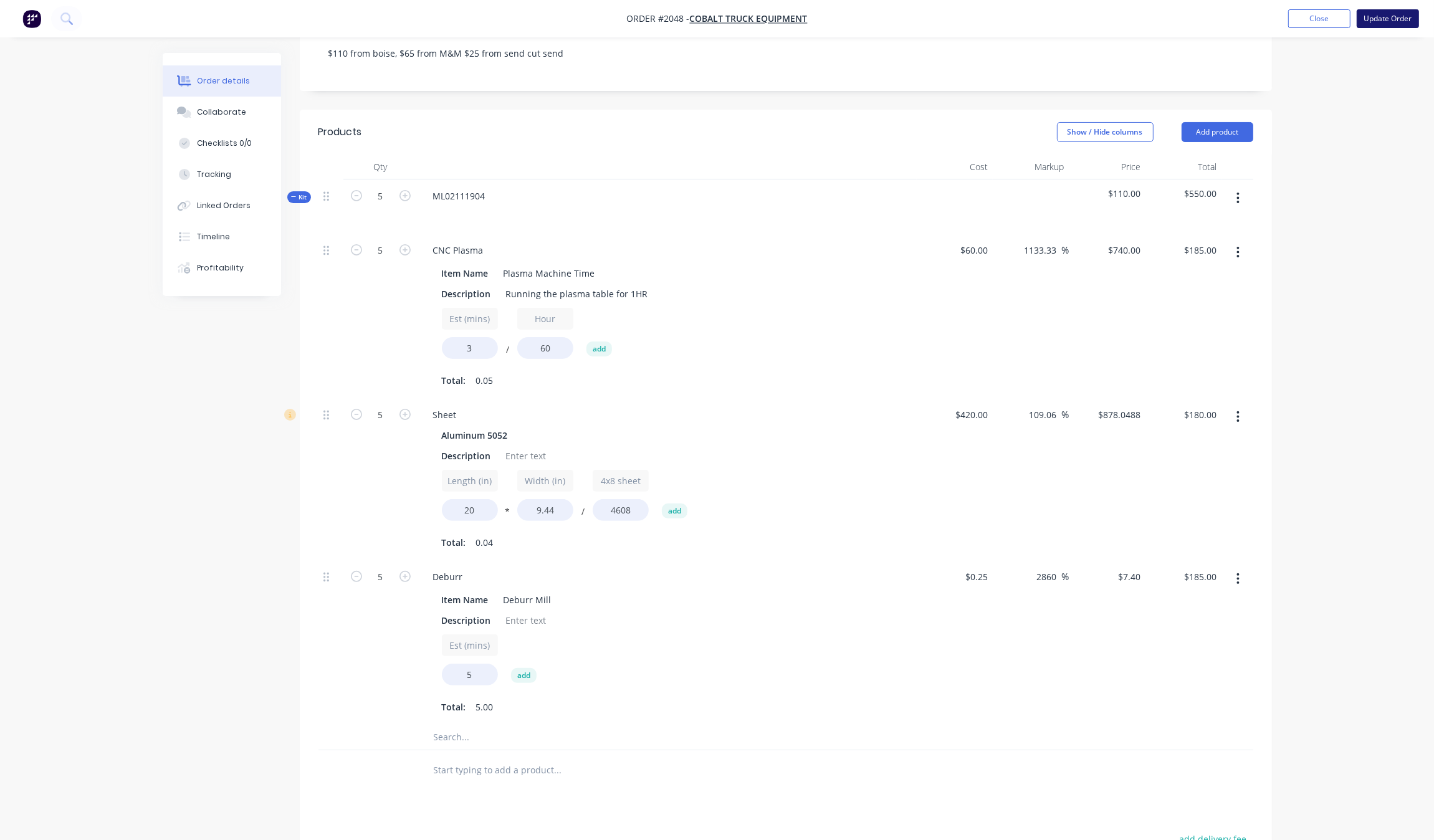
click at [1386, 12] on button "Update Order" at bounding box center [1387, 18] width 62 height 18
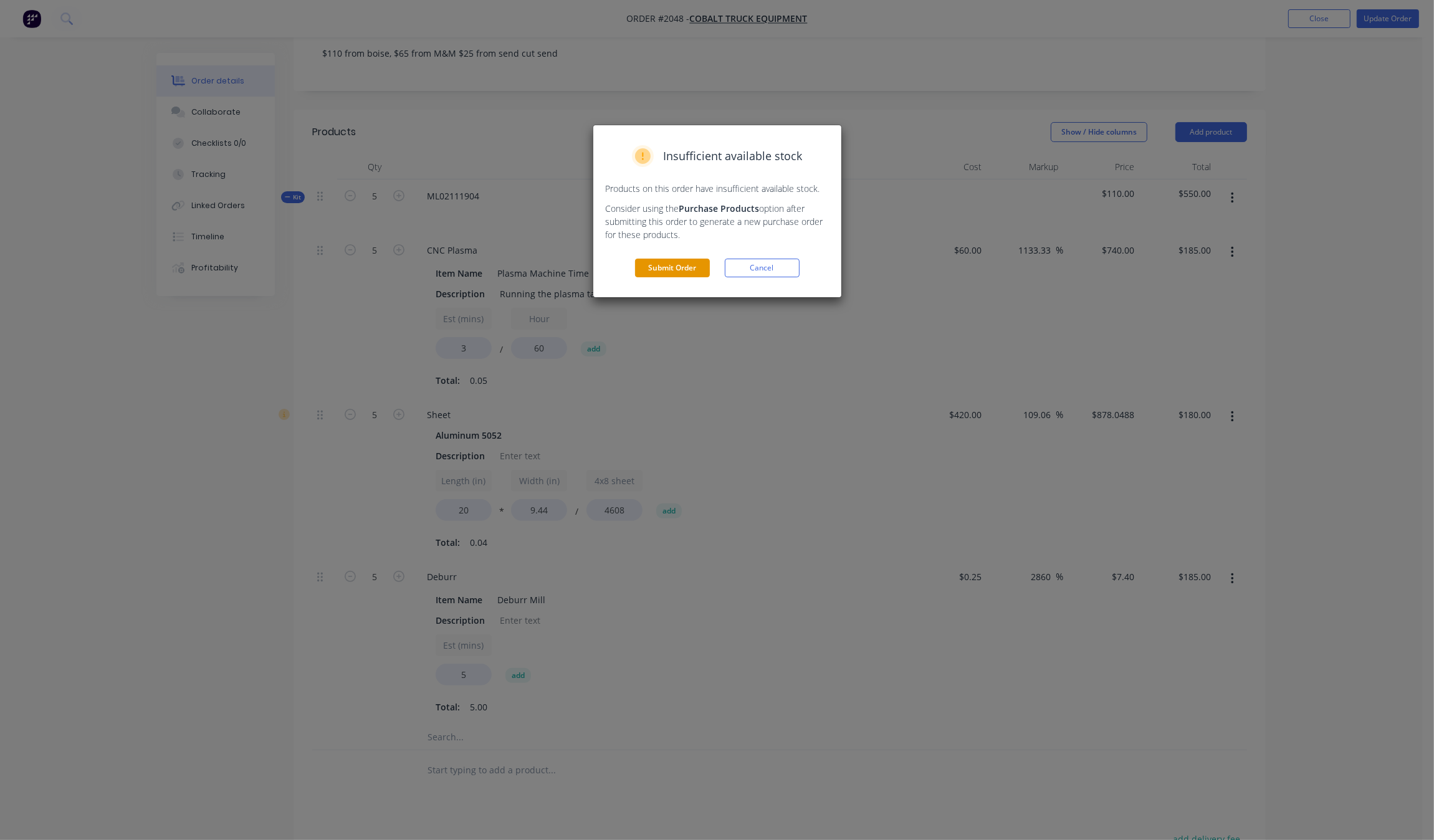
click at [690, 260] on button "Submit Order" at bounding box center [673, 267] width 75 height 18
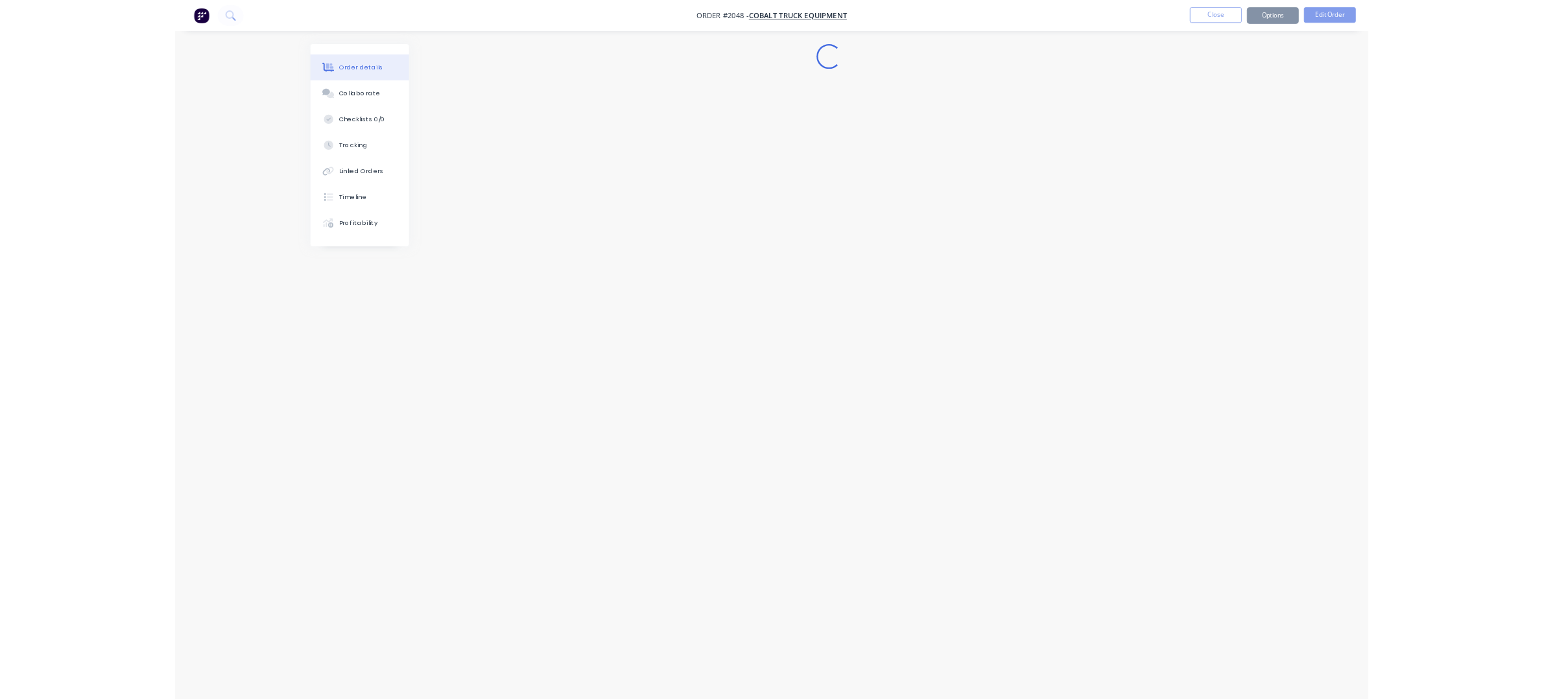
scroll to position [0, 0]
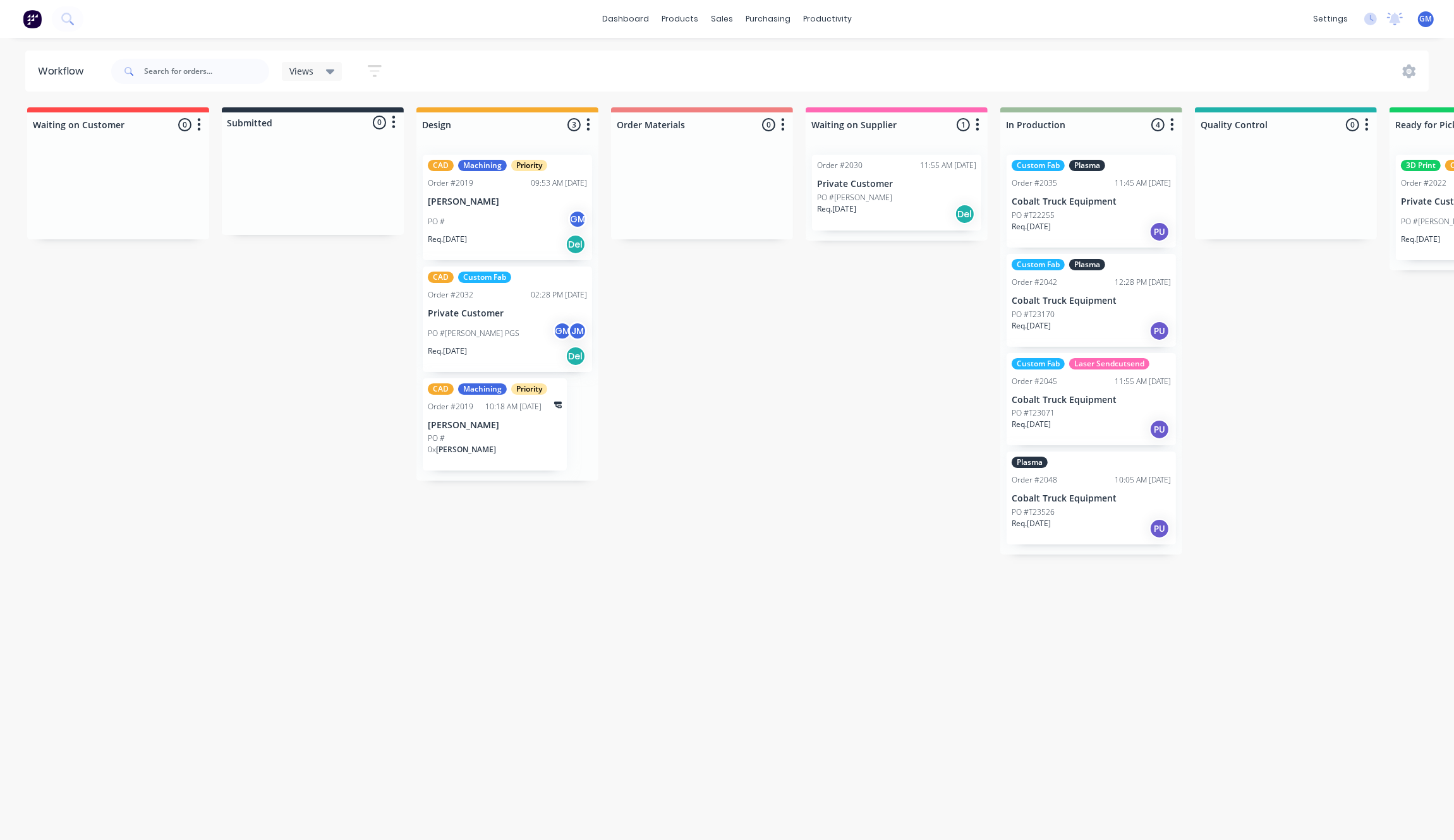
click at [1409, 518] on div "Waiting on Customer 0 Status colour #FF4949 hex #FF4949 Save Cancel Notificatio…" at bounding box center [1227, 470] width 2473 height 726
click at [845, 592] on div "Waiting on Customer 0 Status colour #FF4949 hex #FF4949 Save Cancel Notificatio…" at bounding box center [1227, 470] width 2473 height 726
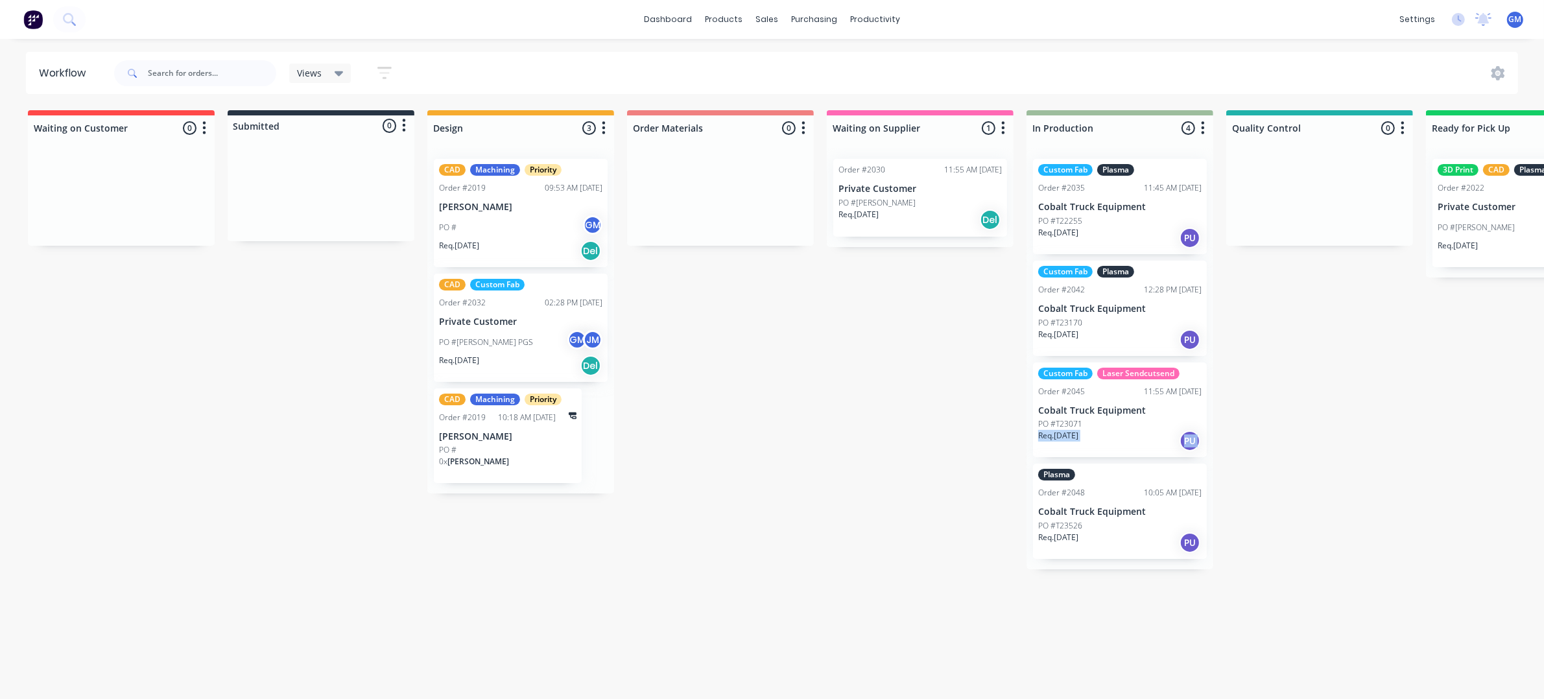
click at [828, 435] on div "Waiting on Customer 0 Status colour #FF4949 hex #FF4949 Save Cancel Notificatio…" at bounding box center [1259, 401] width 2538 height 582
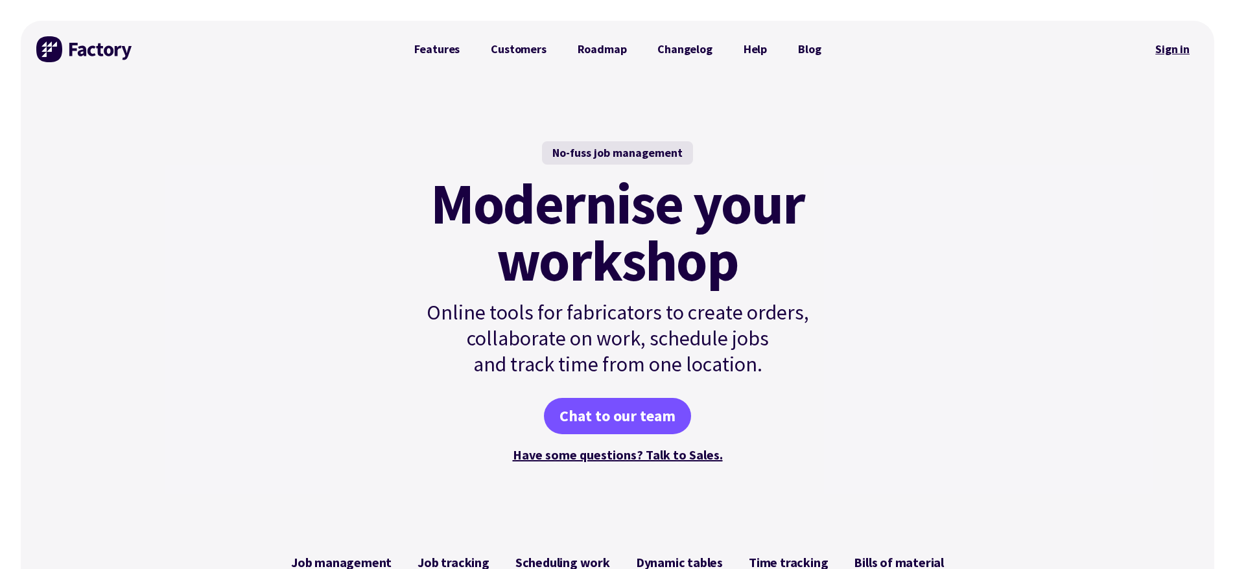
click at [1166, 48] on link "Sign in" at bounding box center [1172, 49] width 53 height 30
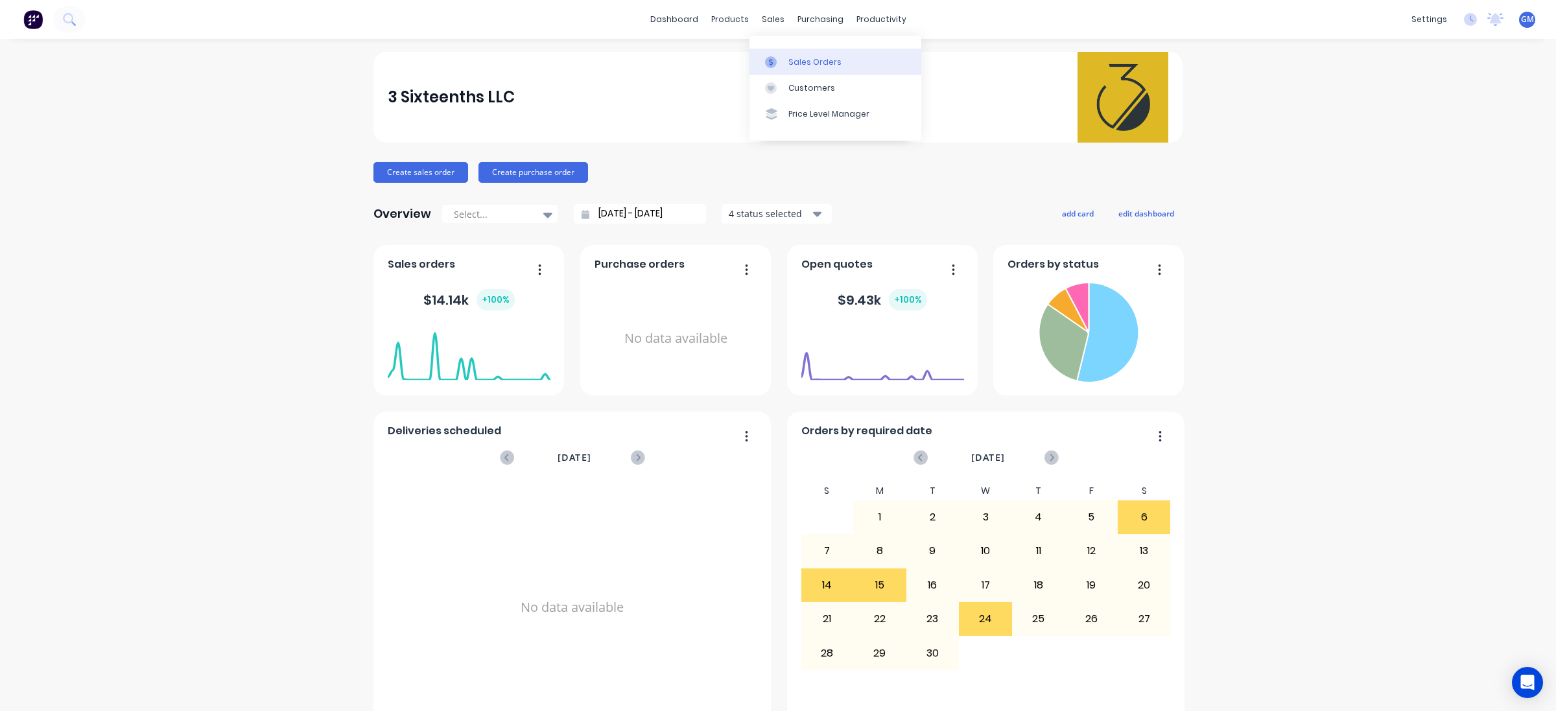
click at [818, 56] on div "Sales Orders" at bounding box center [814, 62] width 53 height 12
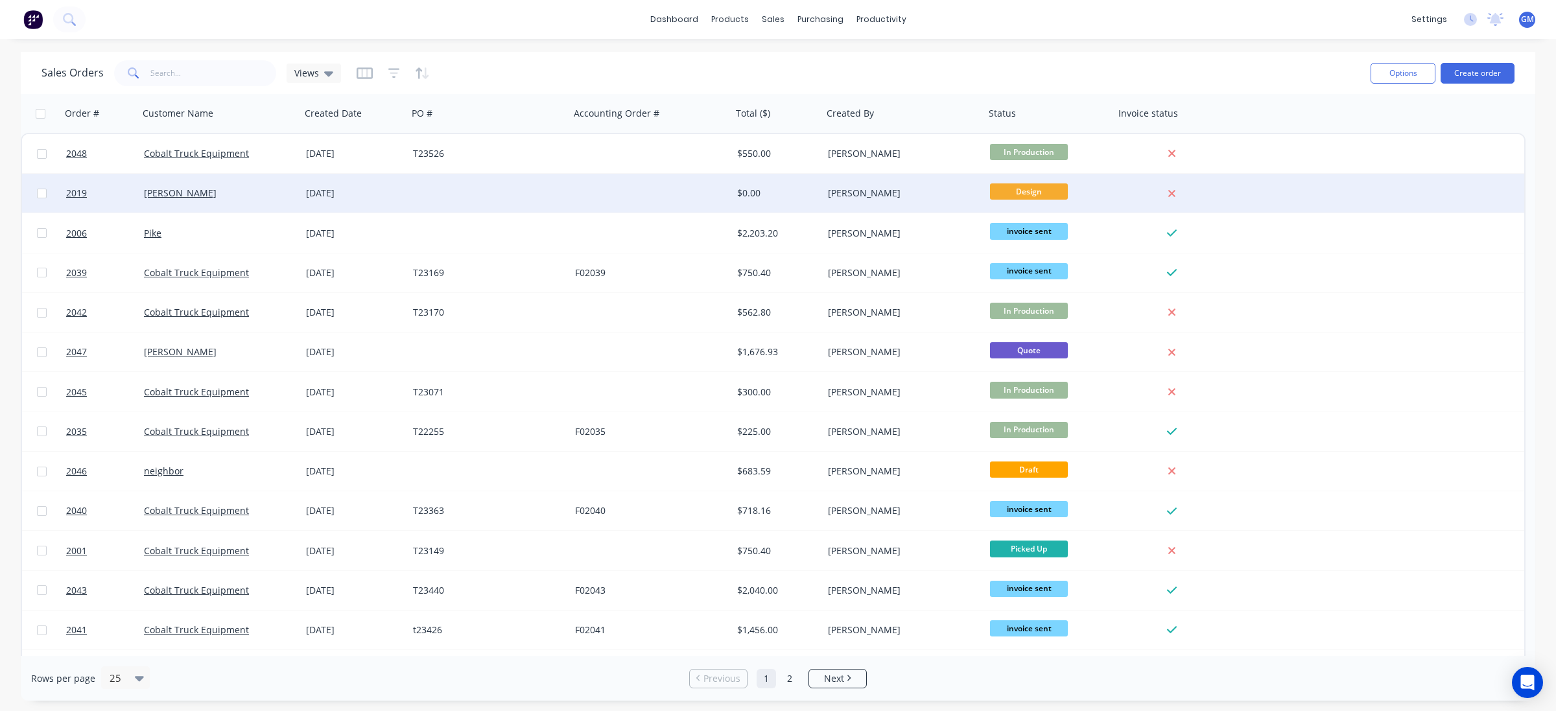
click at [284, 196] on div "[PERSON_NAME]" at bounding box center [216, 193] width 144 height 13
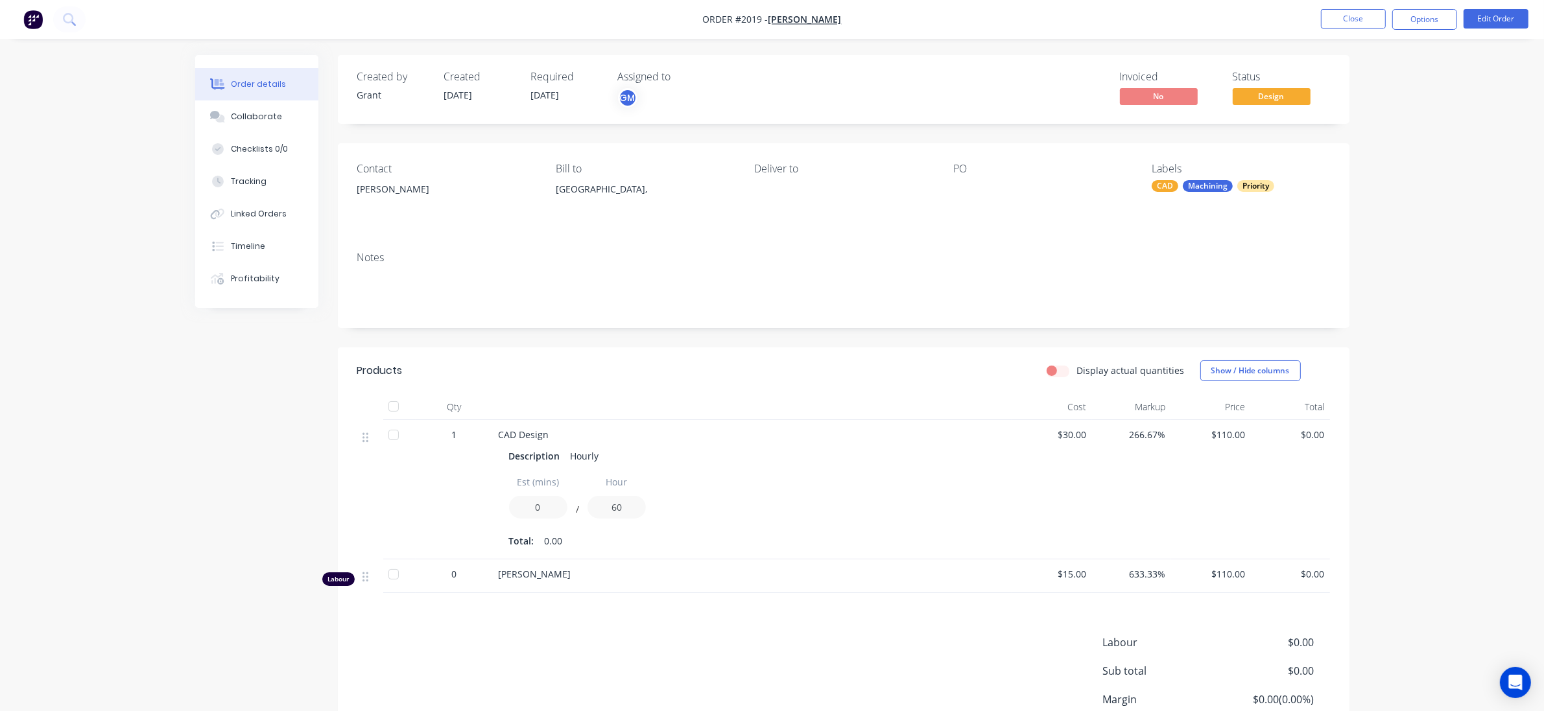
scroll to position [81, 0]
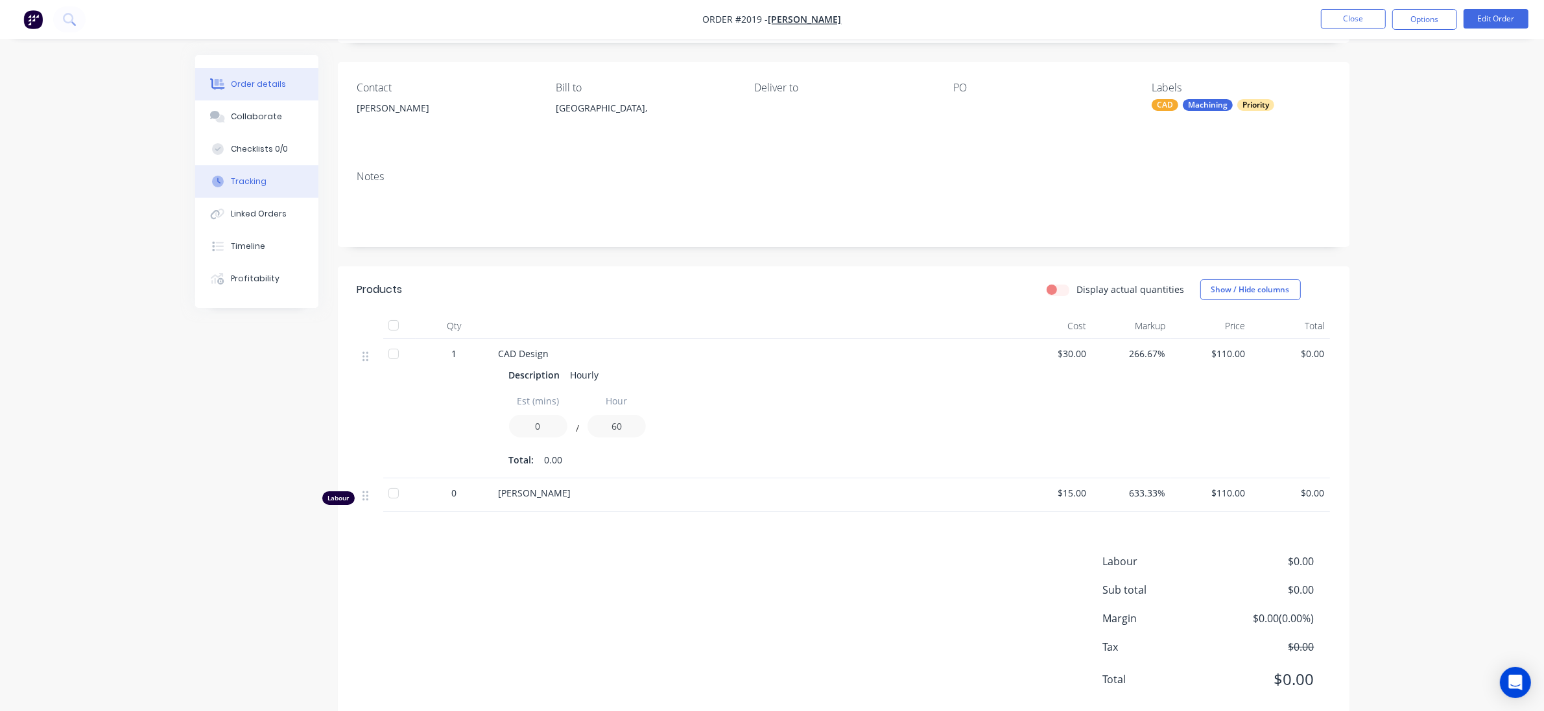
click at [241, 174] on button "Tracking" at bounding box center [256, 181] width 123 height 32
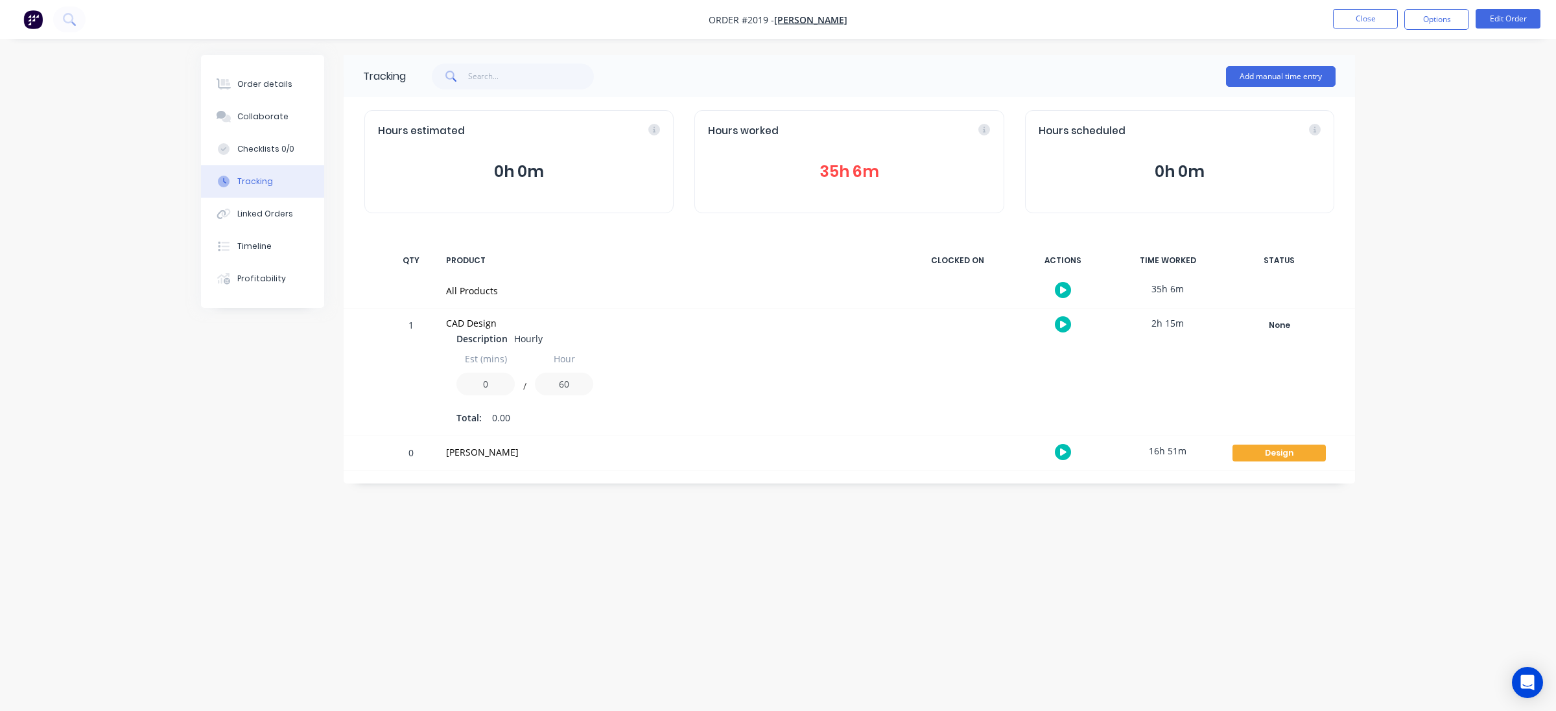
click at [1062, 451] on icon "button" at bounding box center [1063, 452] width 6 height 7
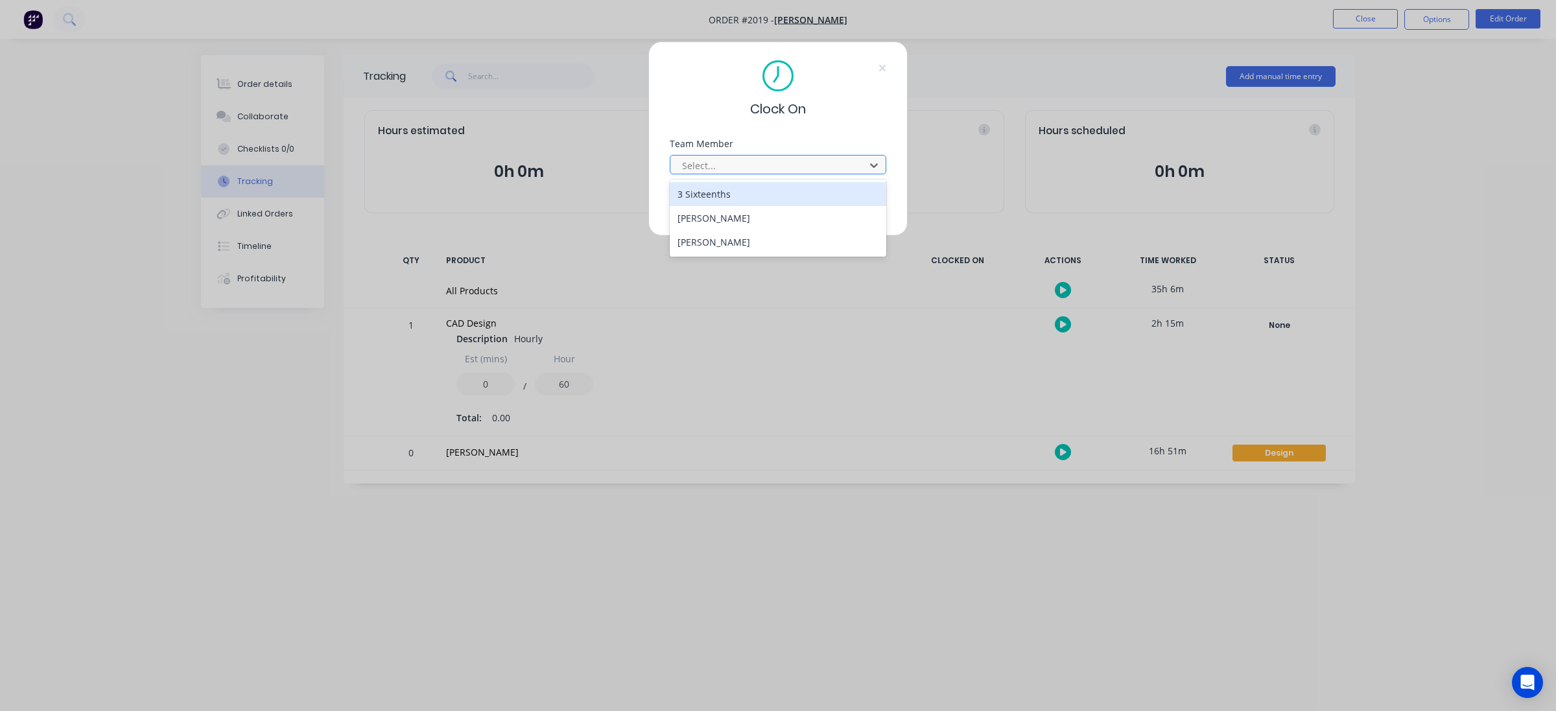
click at [775, 161] on div at bounding box center [770, 166] width 178 height 16
click at [766, 218] on div "[PERSON_NAME]" at bounding box center [778, 218] width 217 height 24
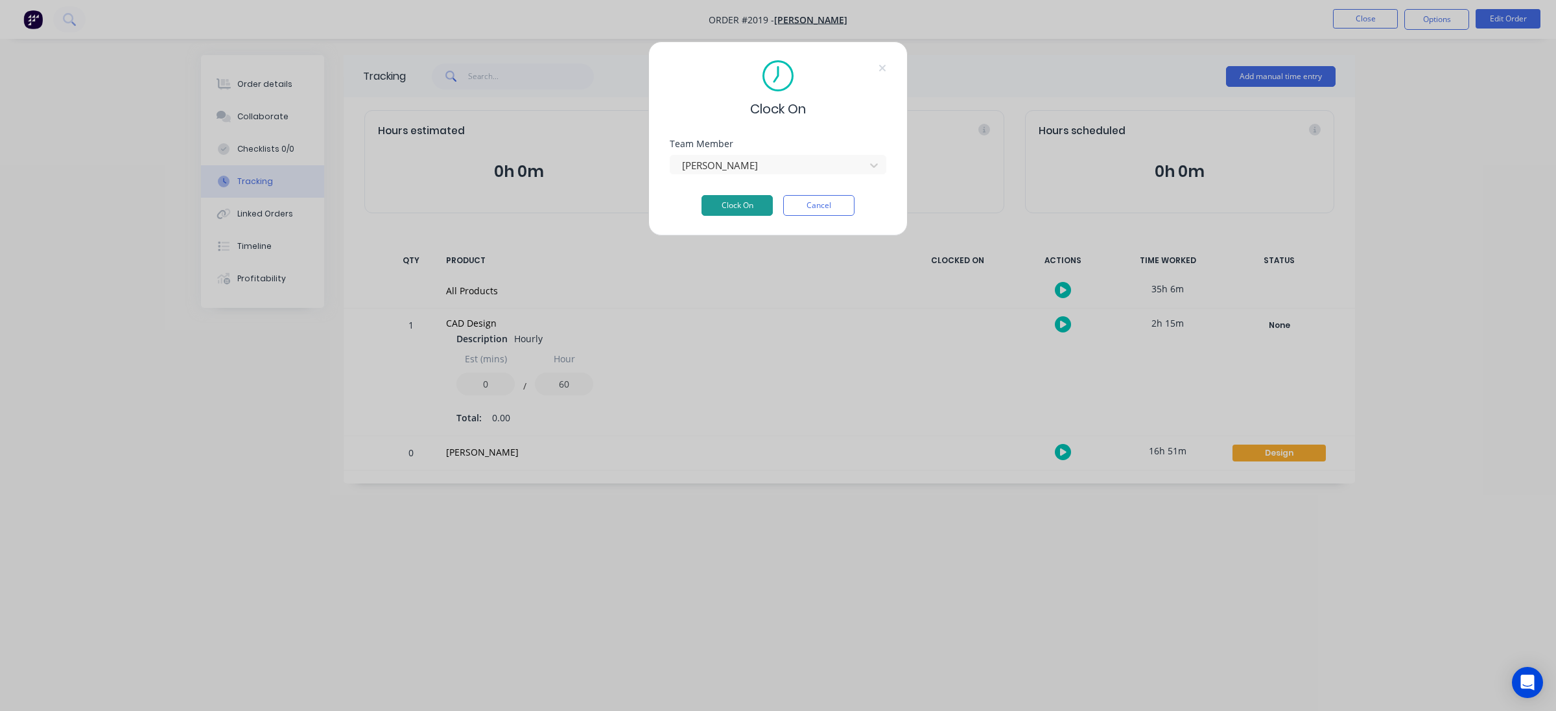
click at [744, 206] on button "Clock On" at bounding box center [736, 205] width 71 height 21
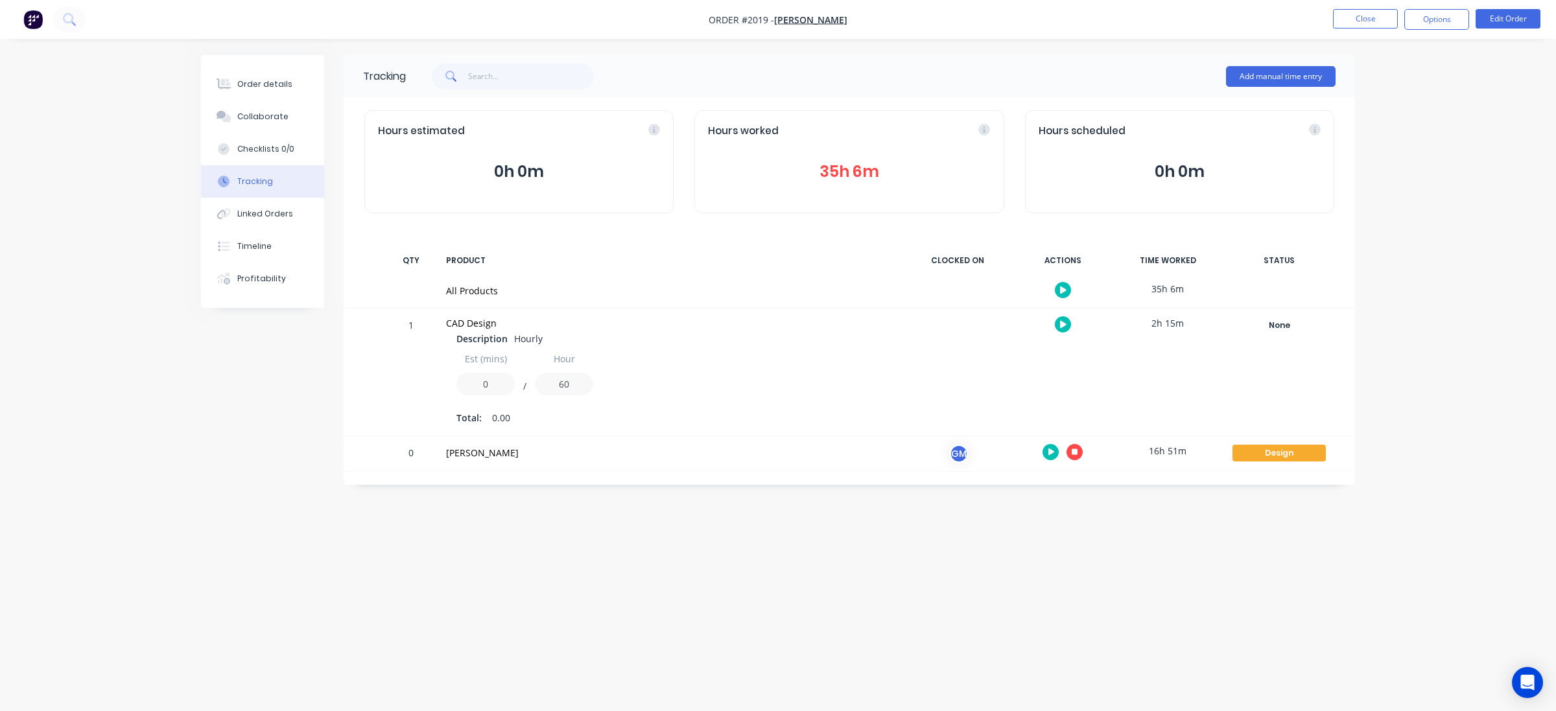
click at [711, 572] on div "Tracking Add manual time entry Hours estimated 0h 0m Hours worked 35h 6m Hours …" at bounding box center [778, 331] width 1154 height 552
